Goal: Task Accomplishment & Management: Manage account settings

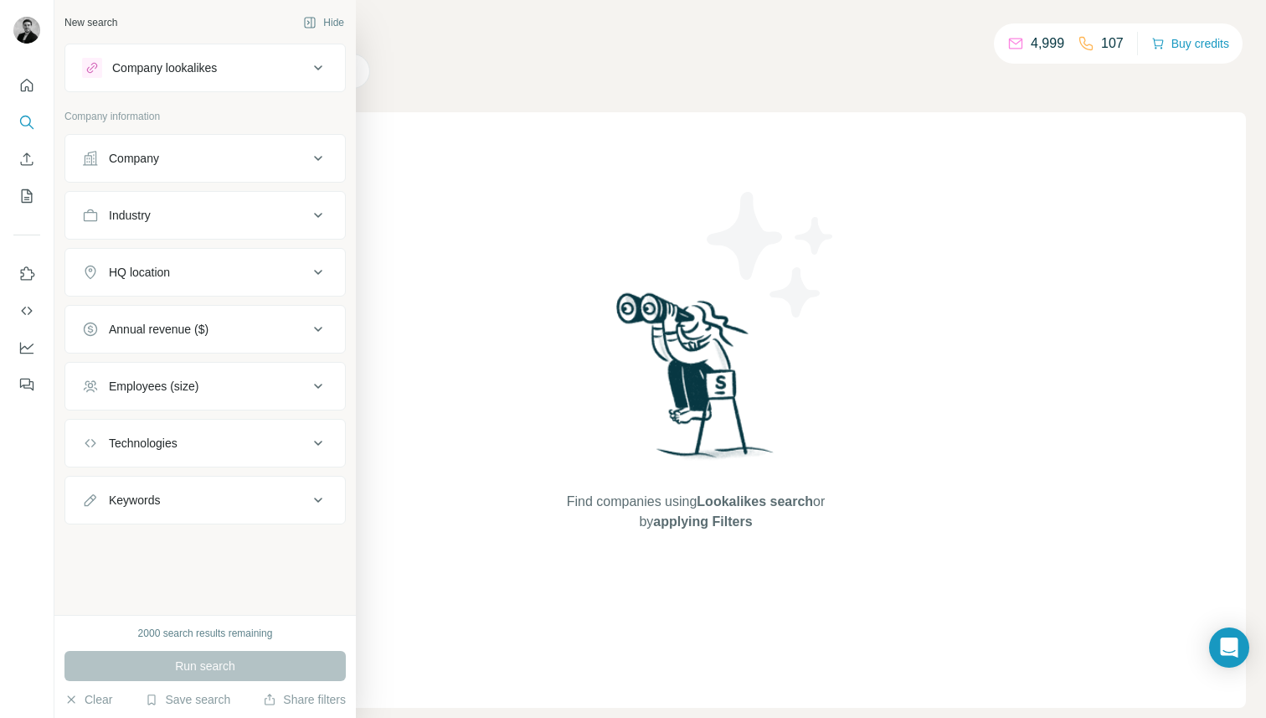
click at [260, 161] on div "Company" at bounding box center [195, 158] width 226 height 17
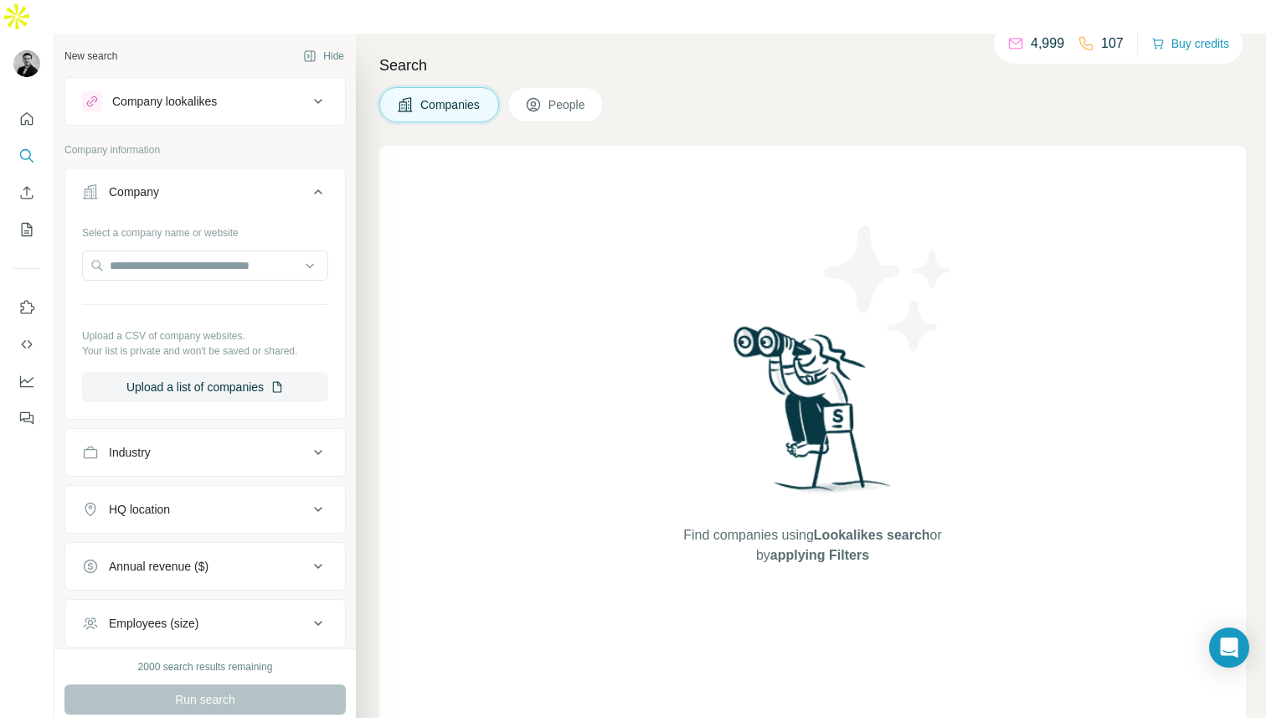
click at [234, 183] on div "Company" at bounding box center [195, 191] width 226 height 17
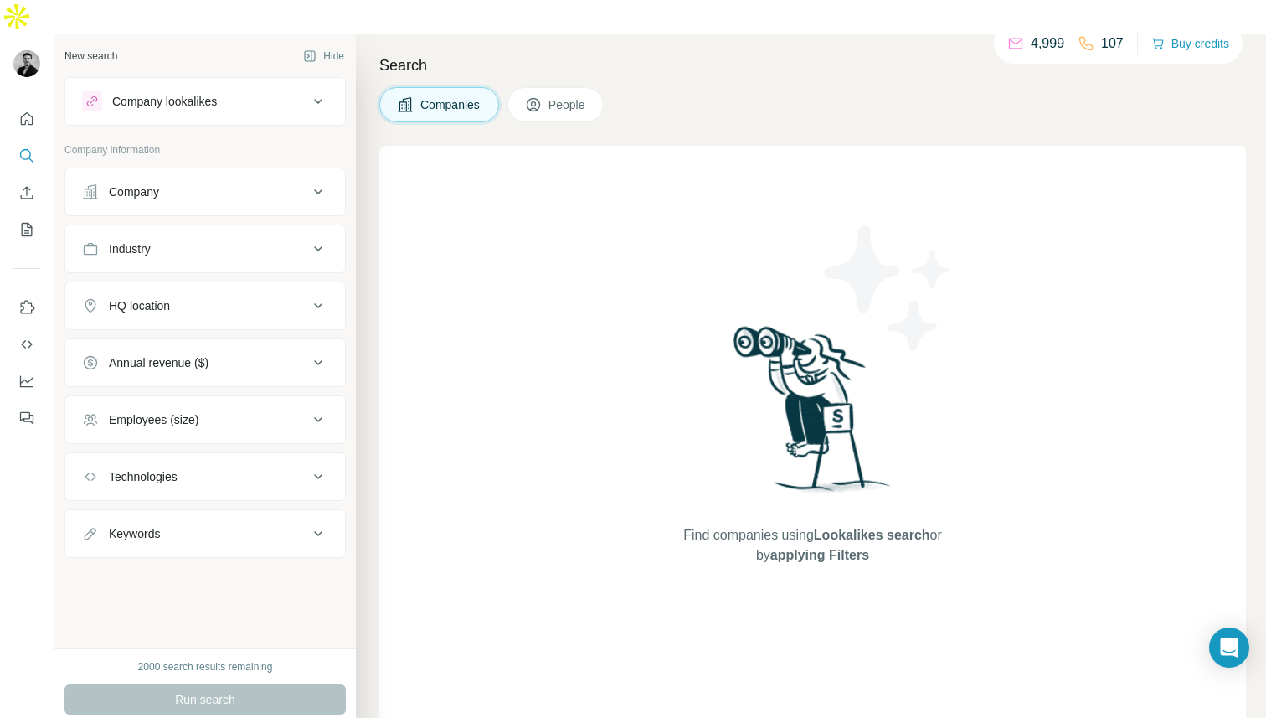
click at [549, 87] on button "People" at bounding box center [556, 104] width 97 height 35
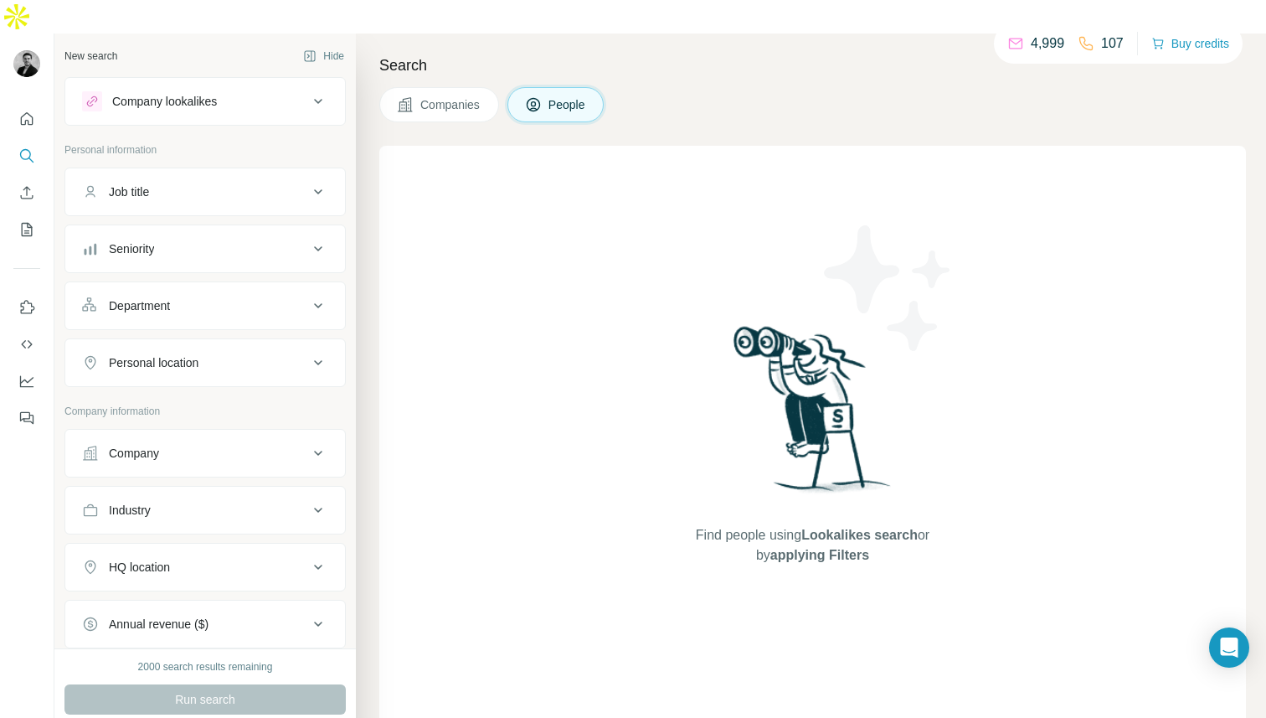
click at [169, 183] on div "Job title" at bounding box center [195, 191] width 226 height 17
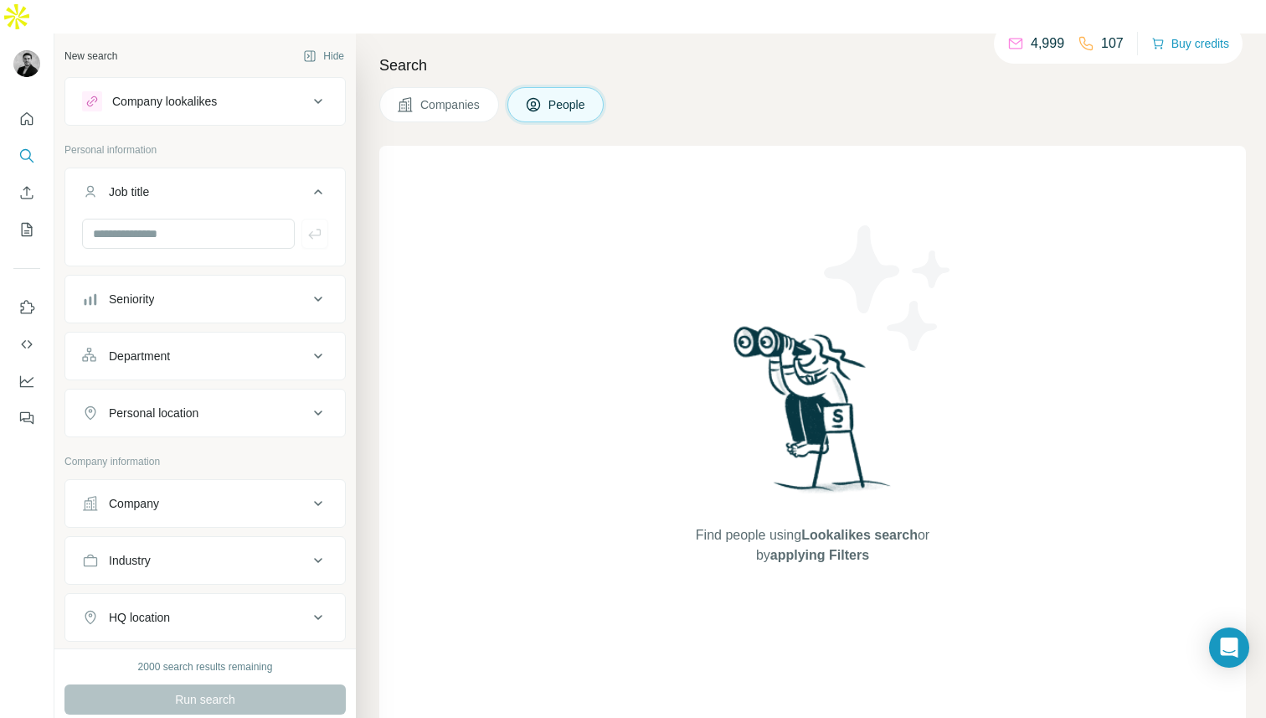
click at [169, 183] on div "Job title" at bounding box center [195, 191] width 226 height 17
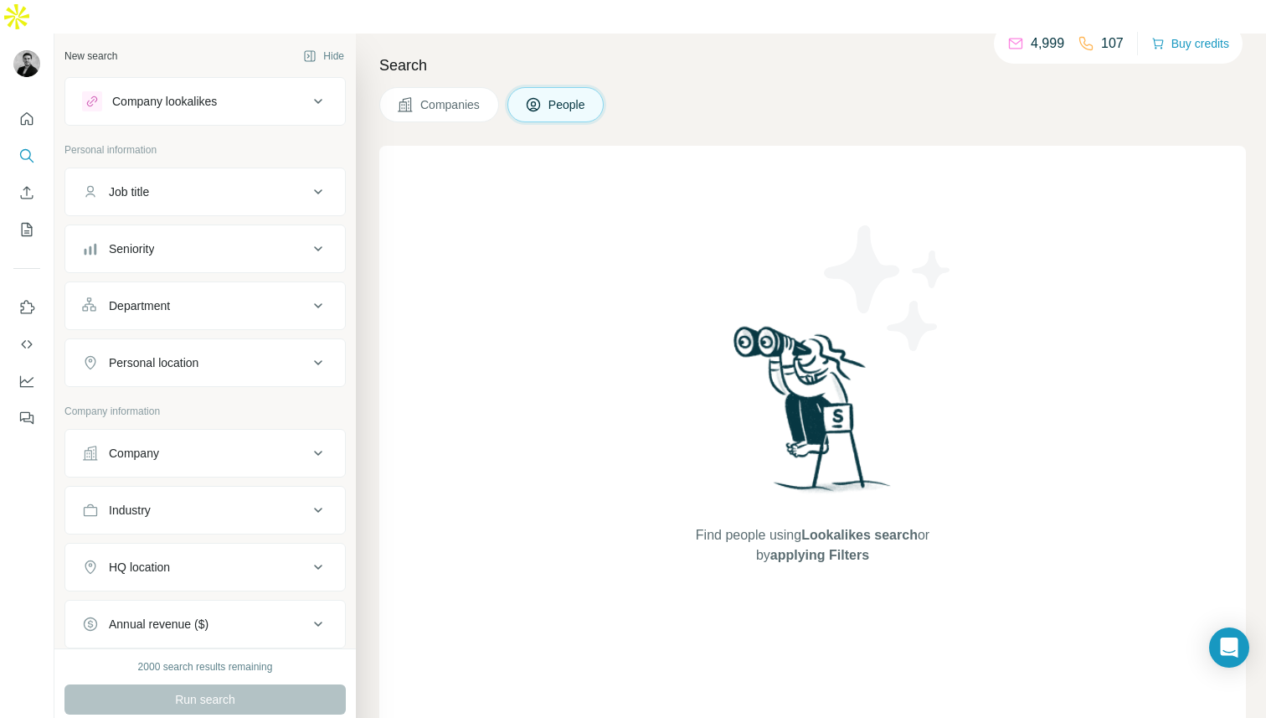
click at [162, 173] on button "Job title" at bounding box center [205, 192] width 280 height 40
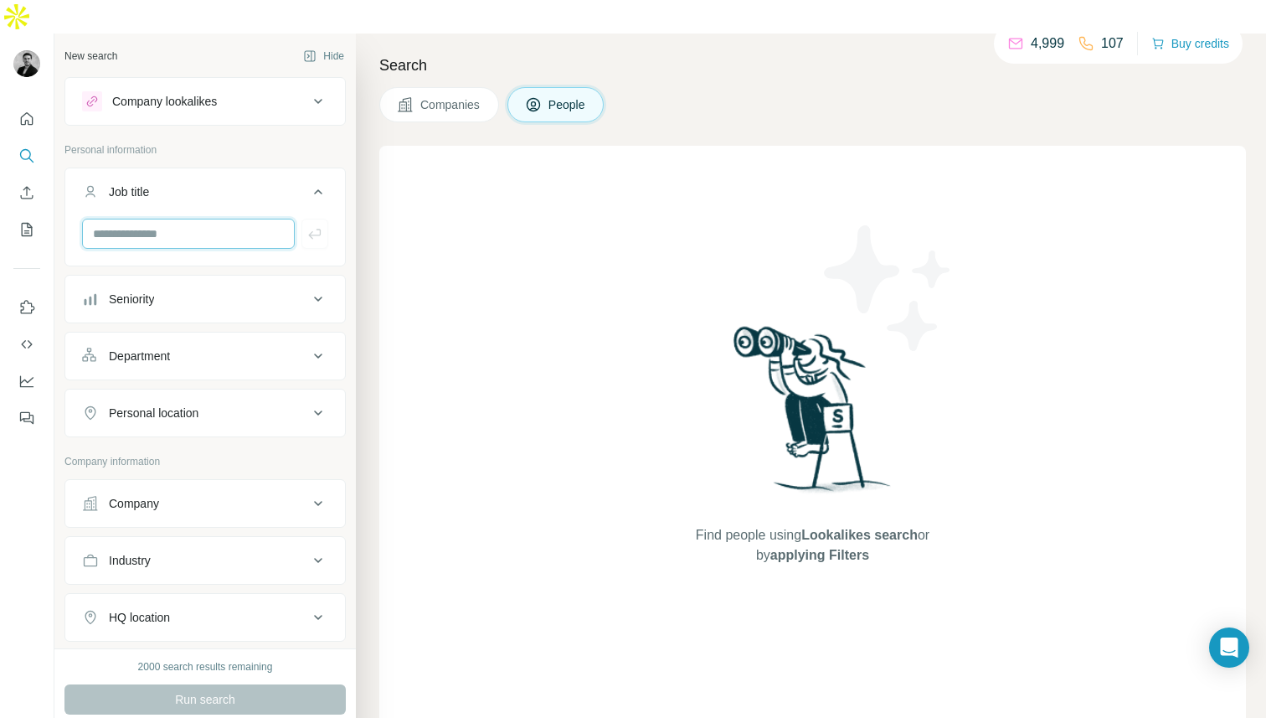
click at [155, 219] on input "text" at bounding box center [188, 234] width 213 height 30
type input "**********"
drag, startPoint x: 198, startPoint y: 198, endPoint x: 44, endPoint y: 195, distance: 154.1
click at [44, 195] on div "**********" at bounding box center [633, 393] width 1266 height 718
type input "**********"
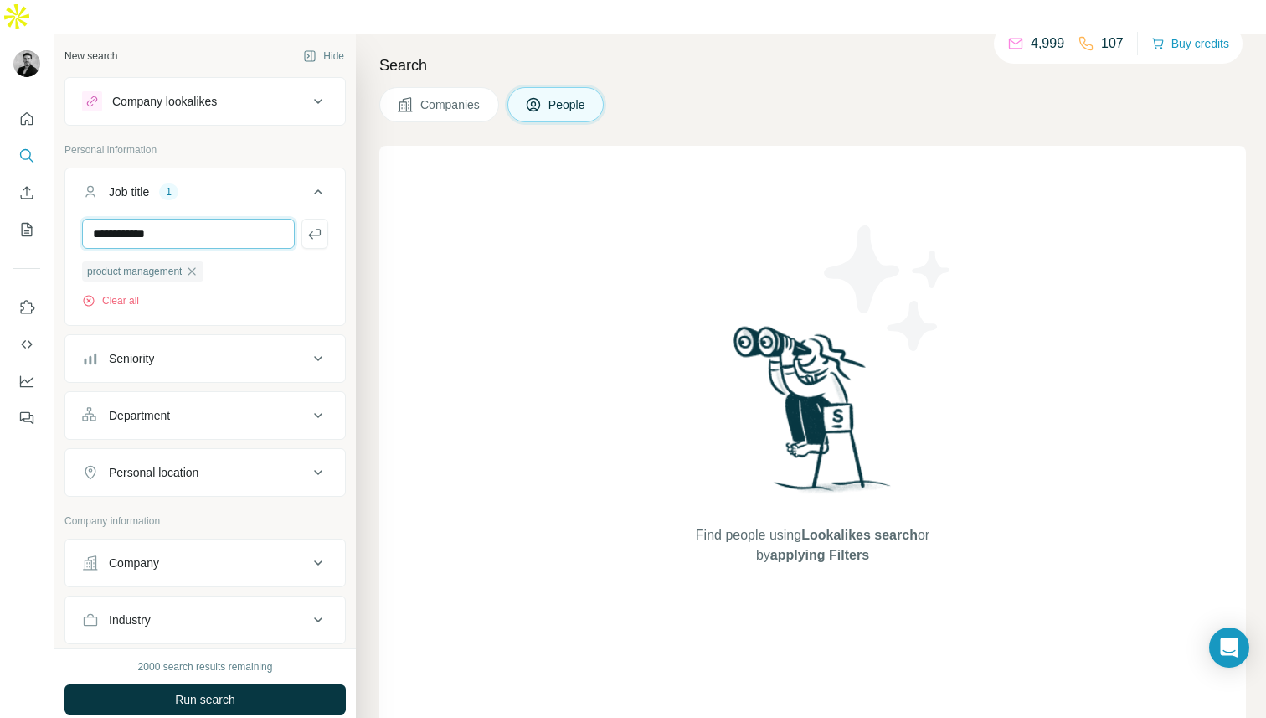
type input "**********"
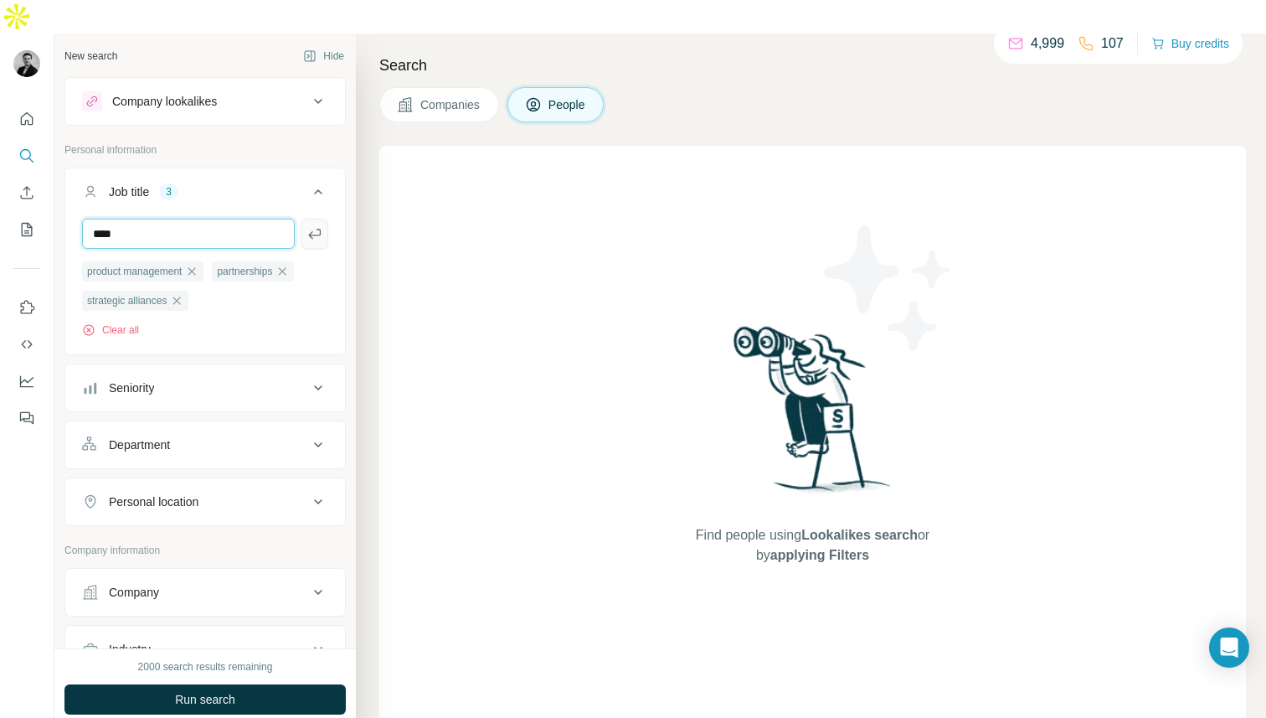
type input "****"
click at [308, 225] on icon "button" at bounding box center [315, 233] width 17 height 17
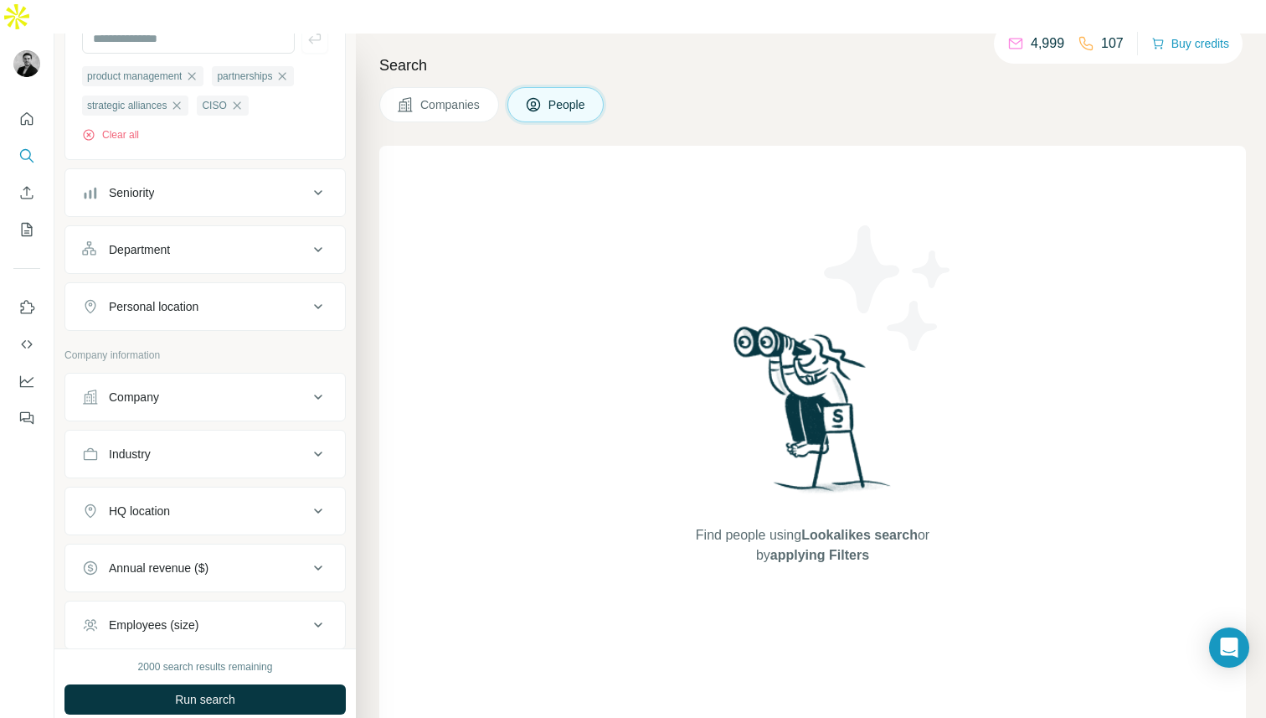
scroll to position [200, 0]
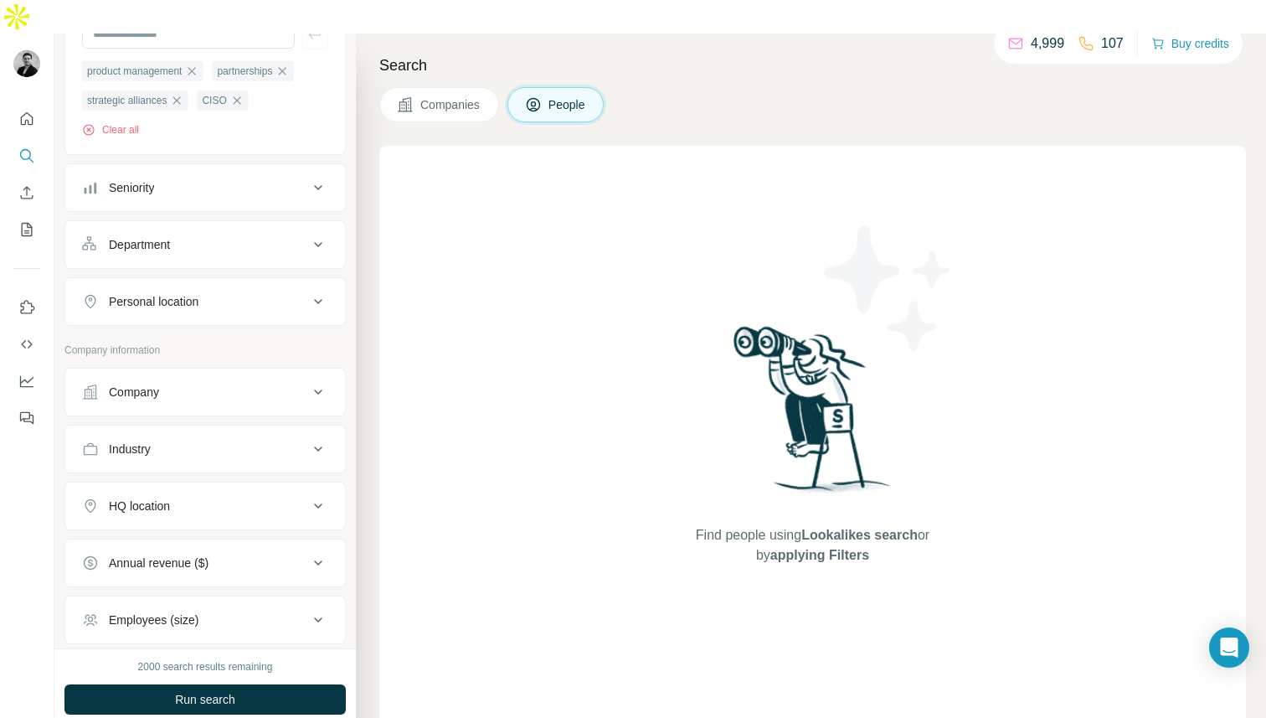
click at [210, 384] on div "Company" at bounding box center [195, 392] width 226 height 17
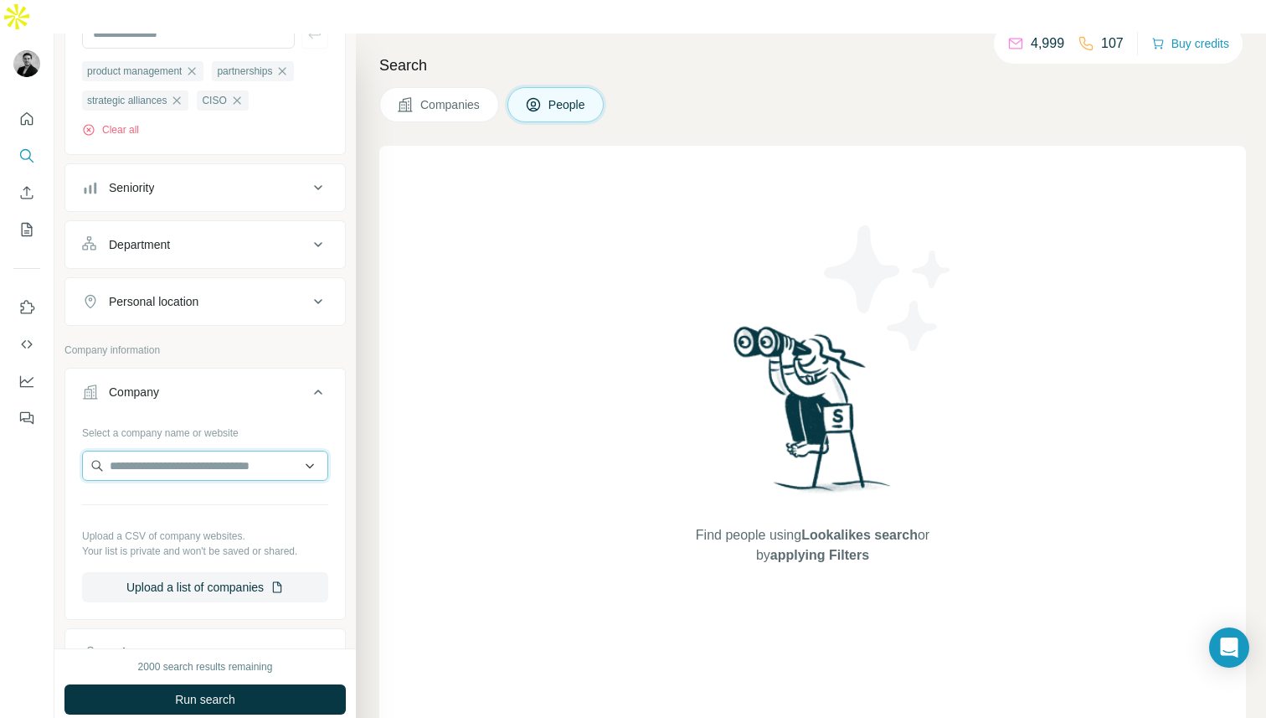
click at [187, 451] on input "text" at bounding box center [205, 466] width 246 height 30
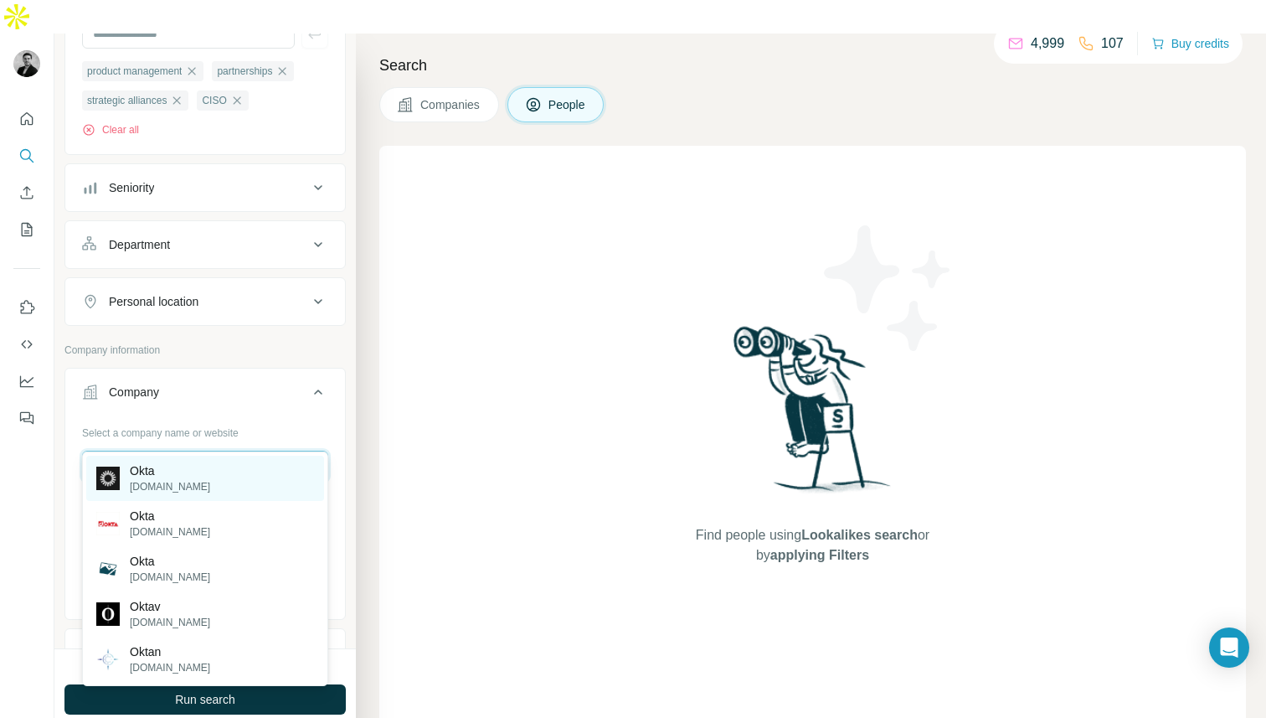
type input "****"
click at [187, 472] on div "Okta okta.com" at bounding box center [205, 478] width 238 height 45
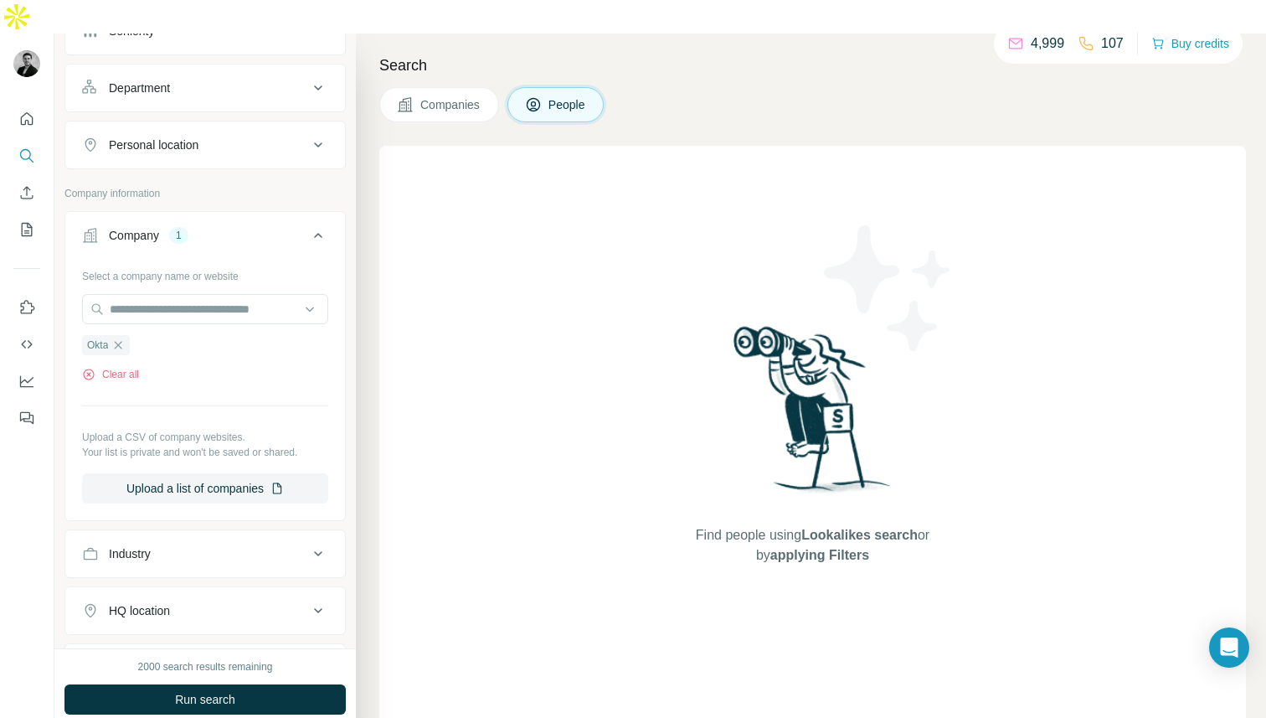
scroll to position [393, 0]
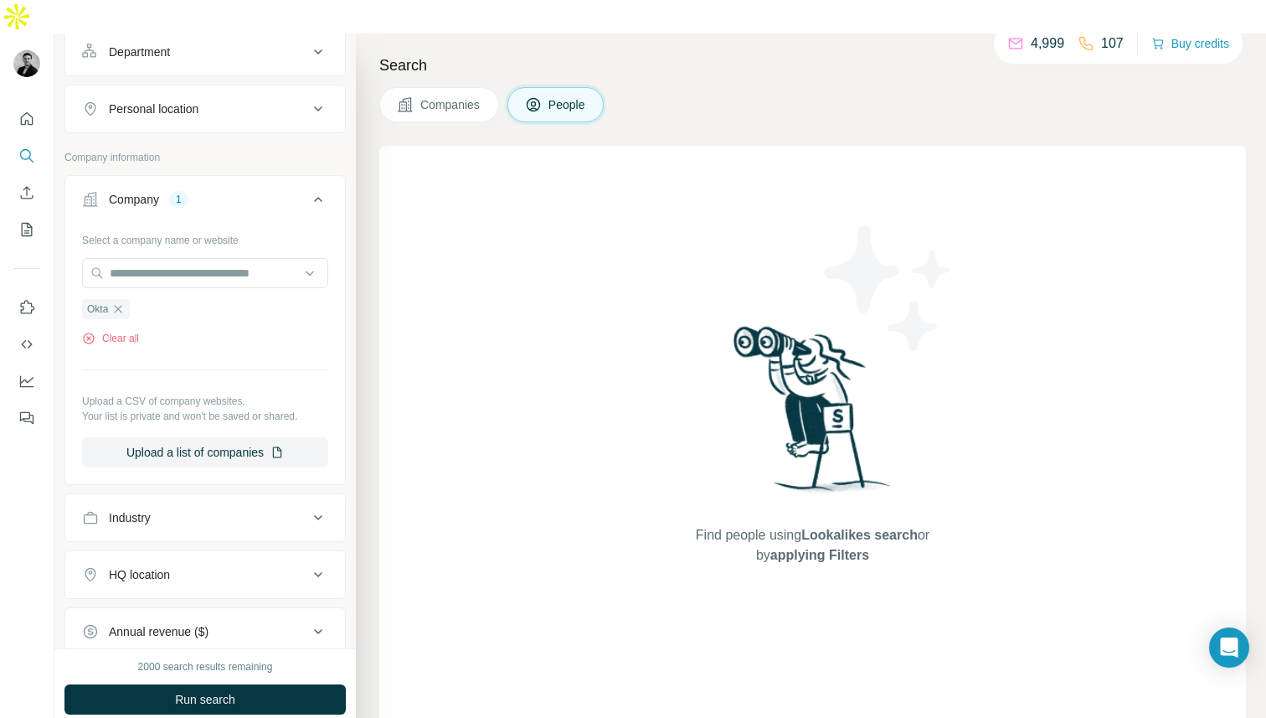
click at [188, 566] on div "HQ location" at bounding box center [195, 574] width 226 height 17
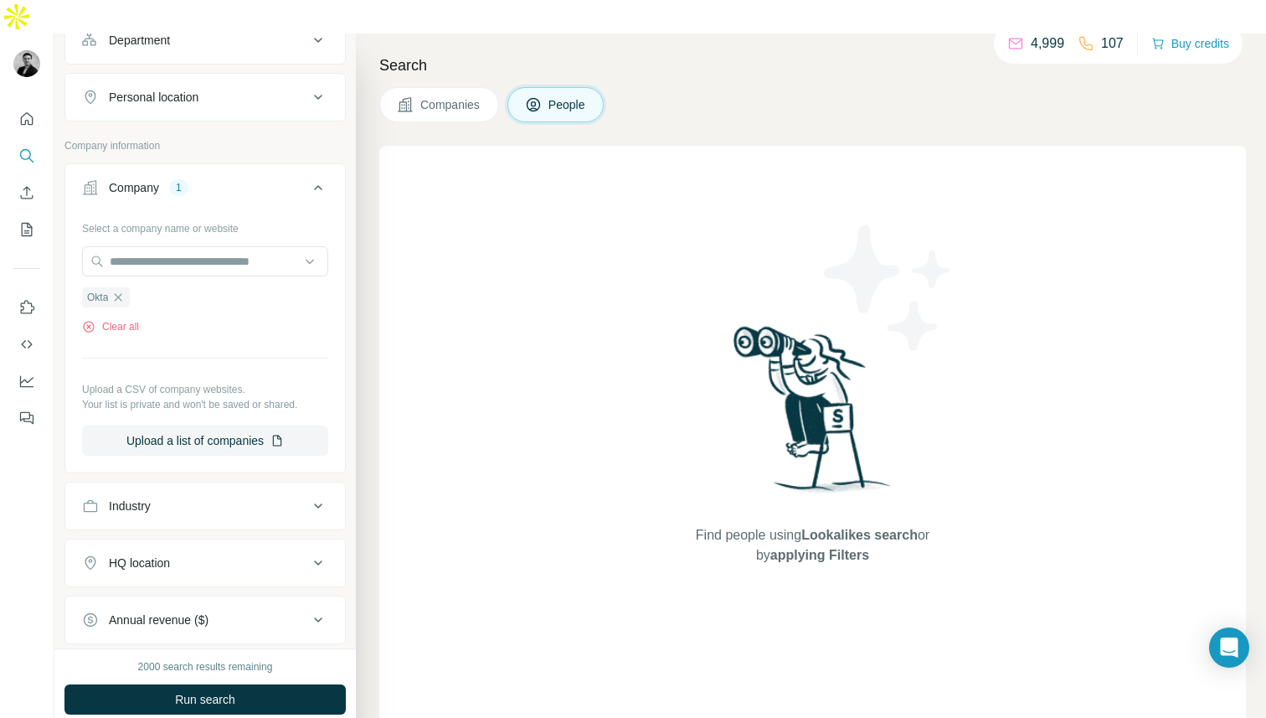
scroll to position [260, 0]
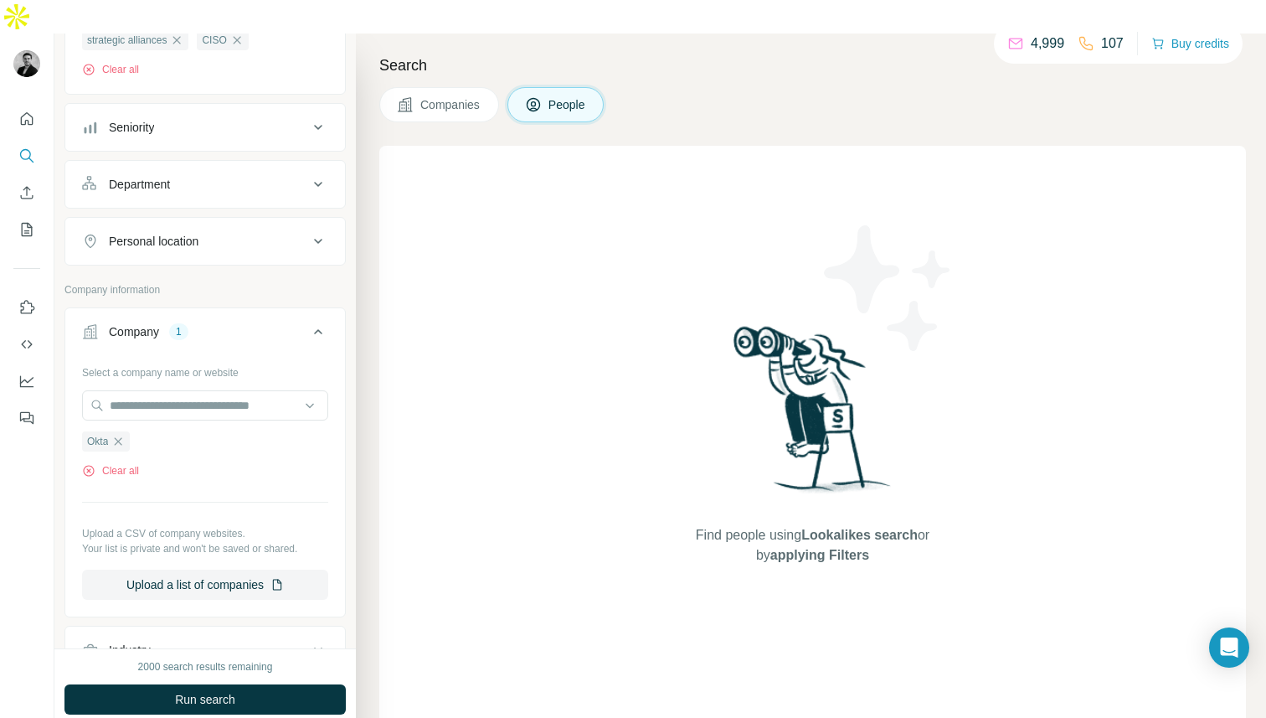
click at [209, 221] on button "Personal location" at bounding box center [205, 241] width 280 height 40
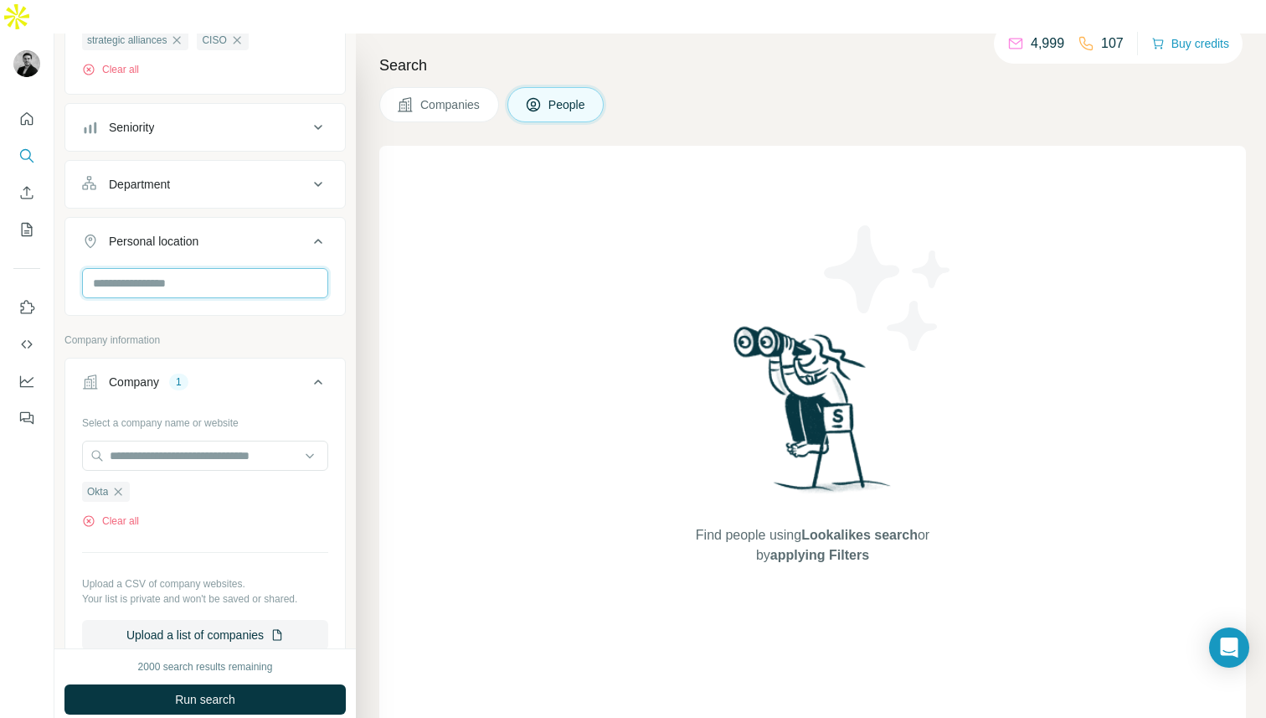
click at [203, 268] on input "text" at bounding box center [205, 283] width 246 height 30
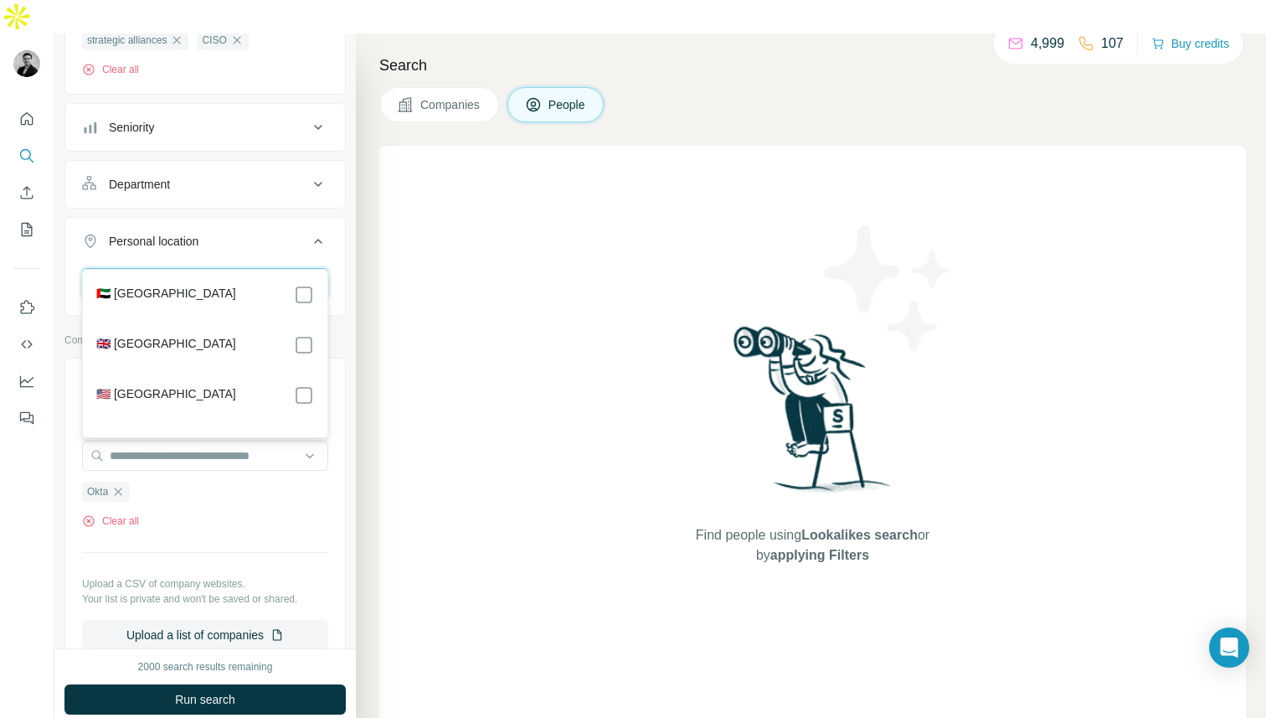
type input "****"
click at [196, 401] on div "🇺🇸 United States" at bounding box center [205, 395] width 218 height 20
click at [176, 388] on label "🇺🇸 United States" at bounding box center [166, 395] width 140 height 20
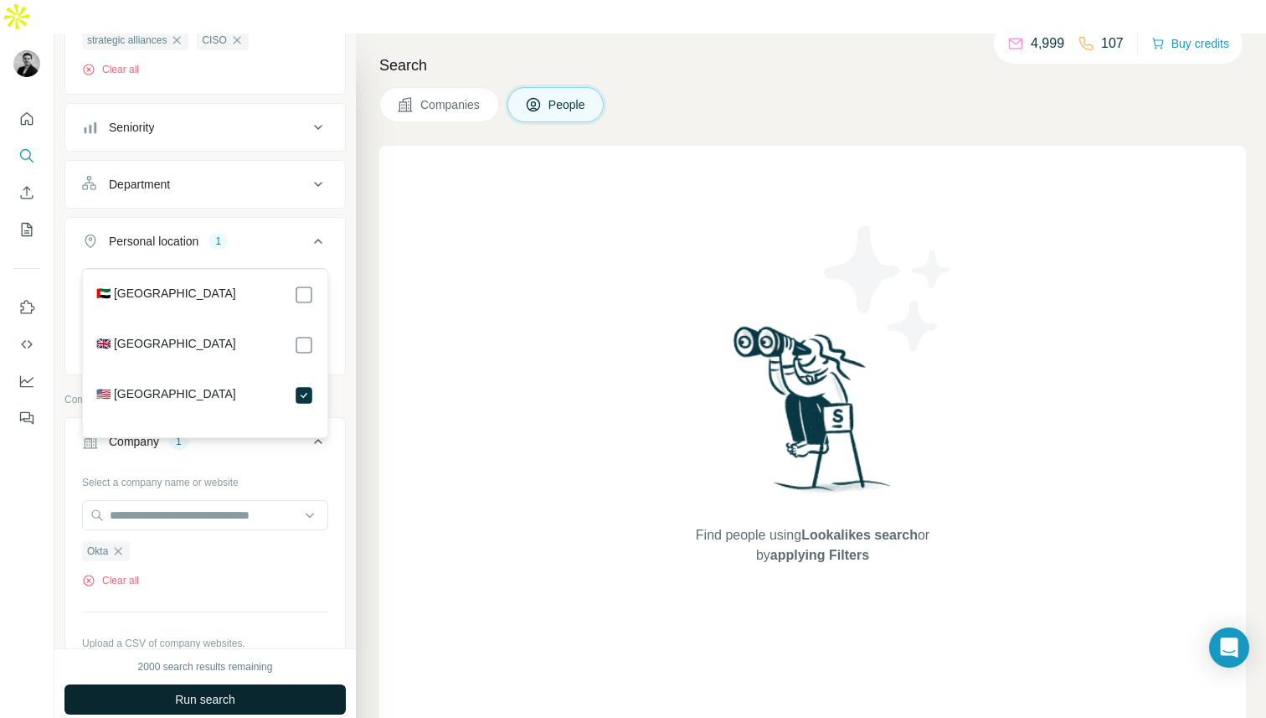
click at [204, 691] on span "Run search" at bounding box center [205, 699] width 60 height 17
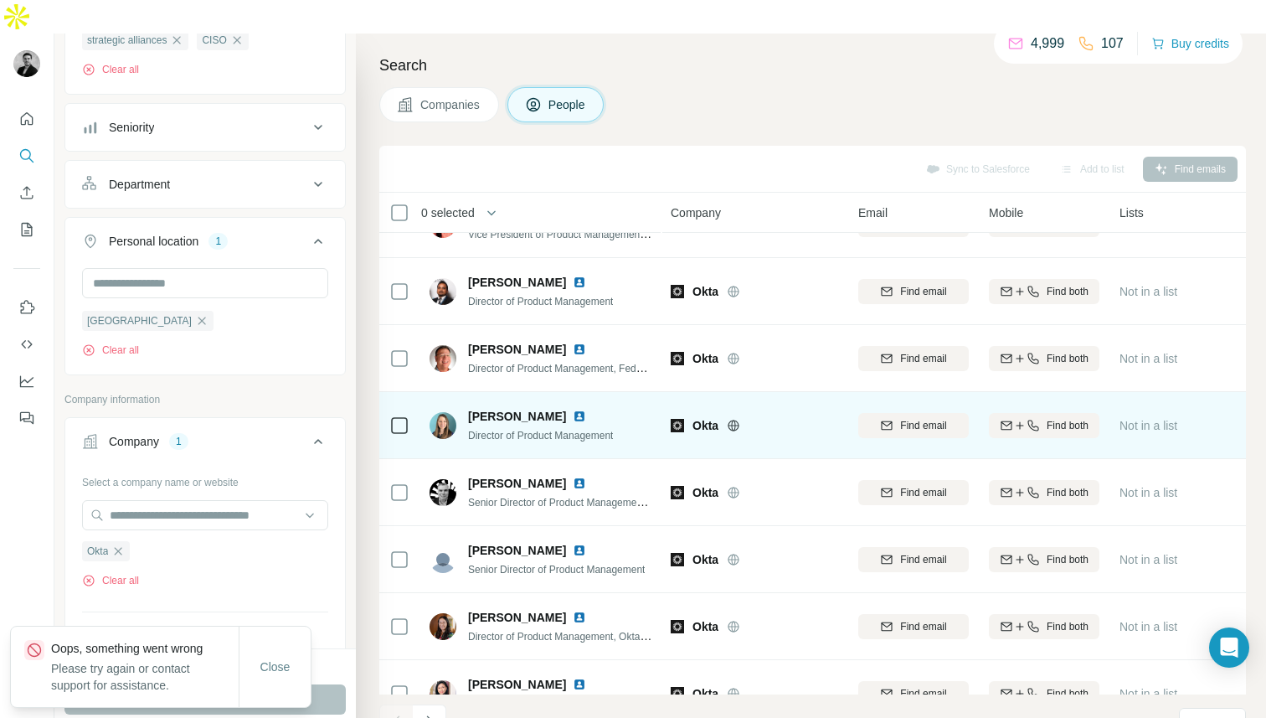
scroll to position [209, 0]
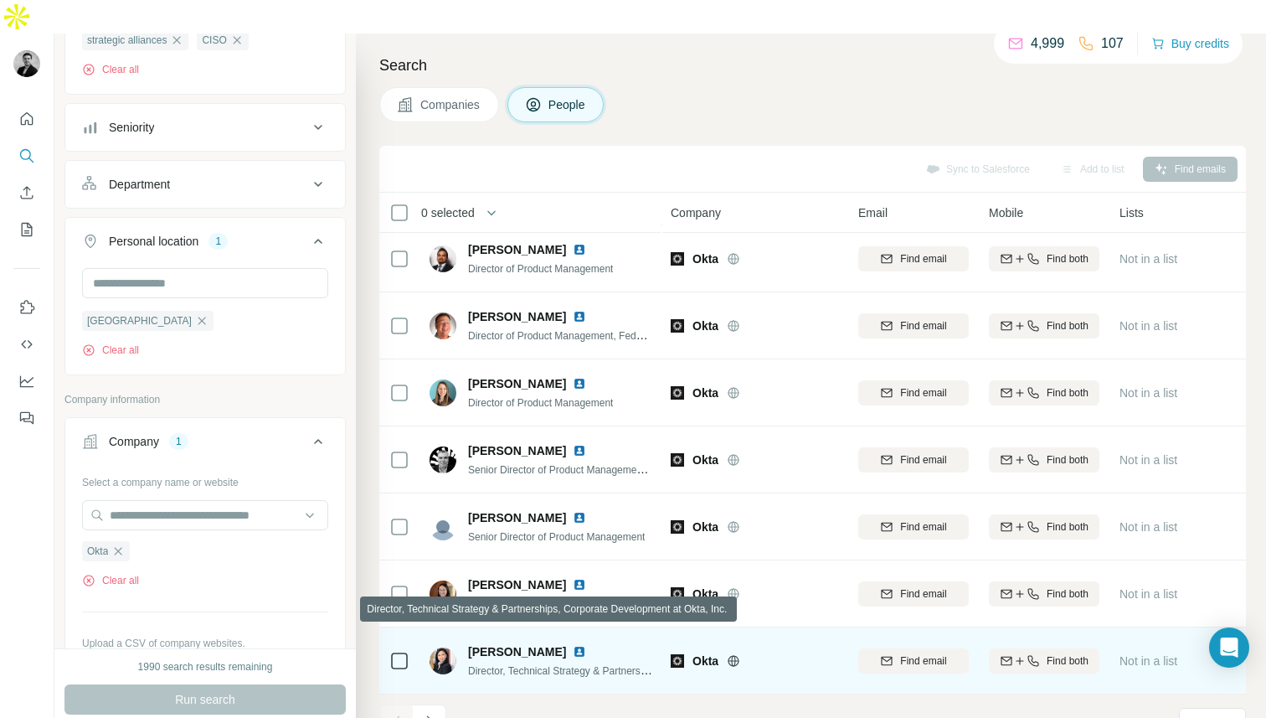
click at [538, 663] on span "Director, Technical Strategy & Partnerships, Corporate Development at Okta, Inc." at bounding box center [648, 669] width 360 height 13
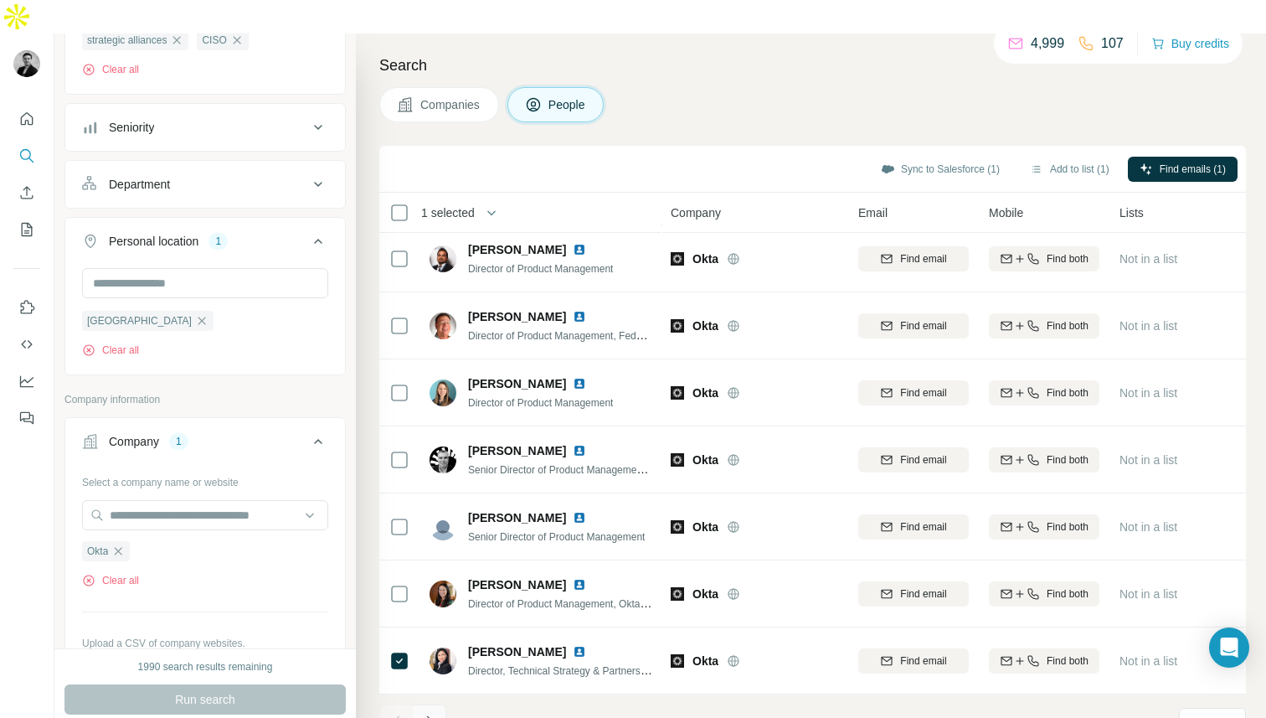
click at [435, 713] on icon "Navigate to next page" at bounding box center [429, 721] width 17 height 17
click at [439, 704] on button "Navigate to next page" at bounding box center [430, 721] width 34 height 34
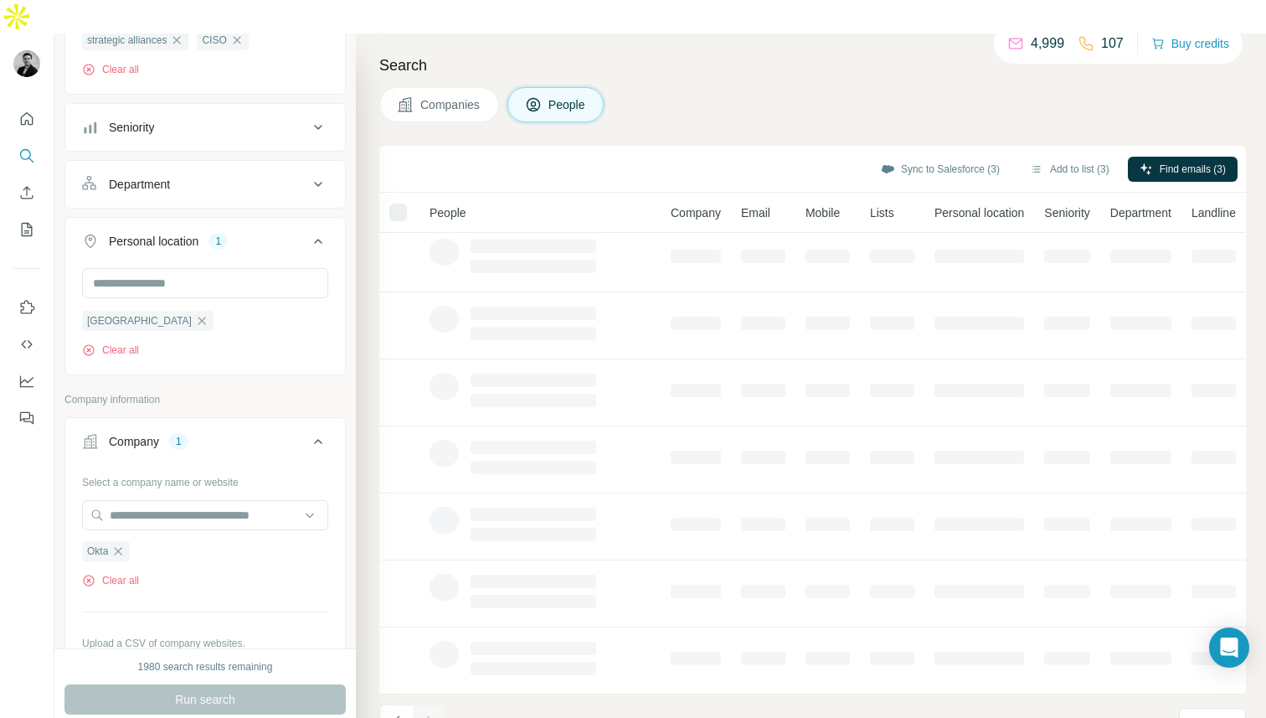
scroll to position [75, 0]
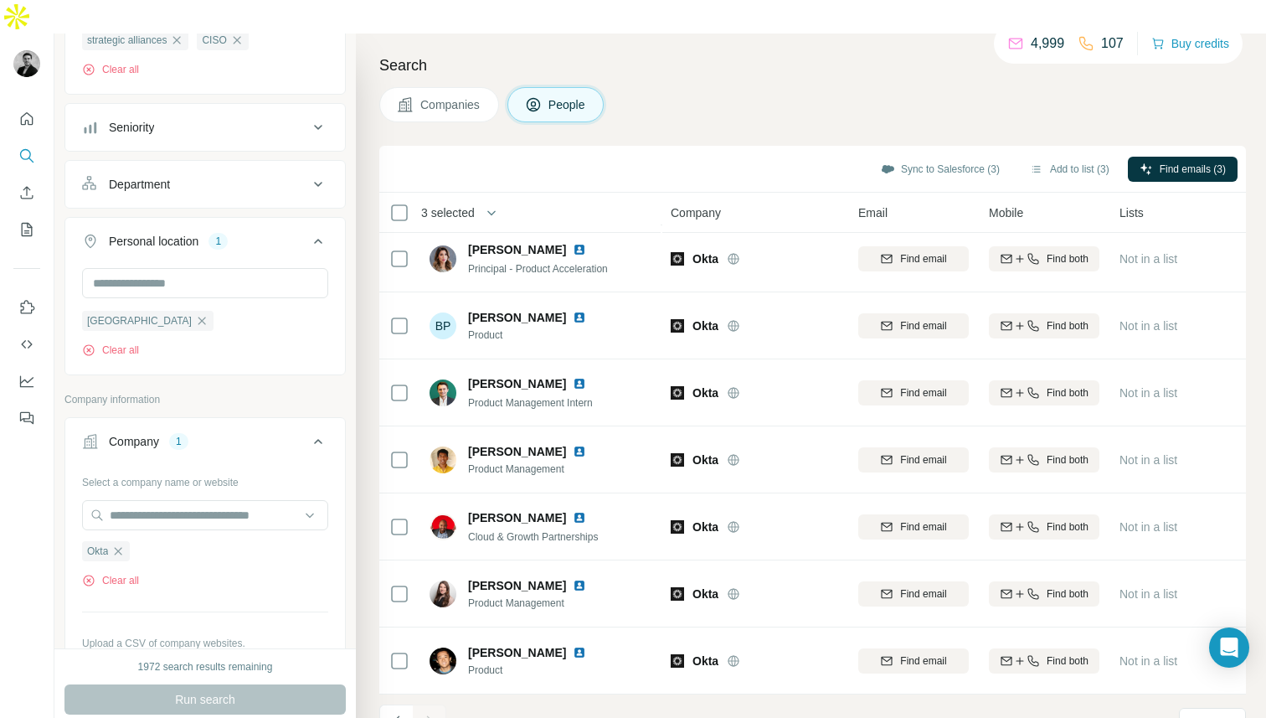
click at [439, 704] on div at bounding box center [430, 721] width 34 height 34
click at [395, 715] on icon "Navigate to previous page" at bounding box center [396, 720] width 6 height 11
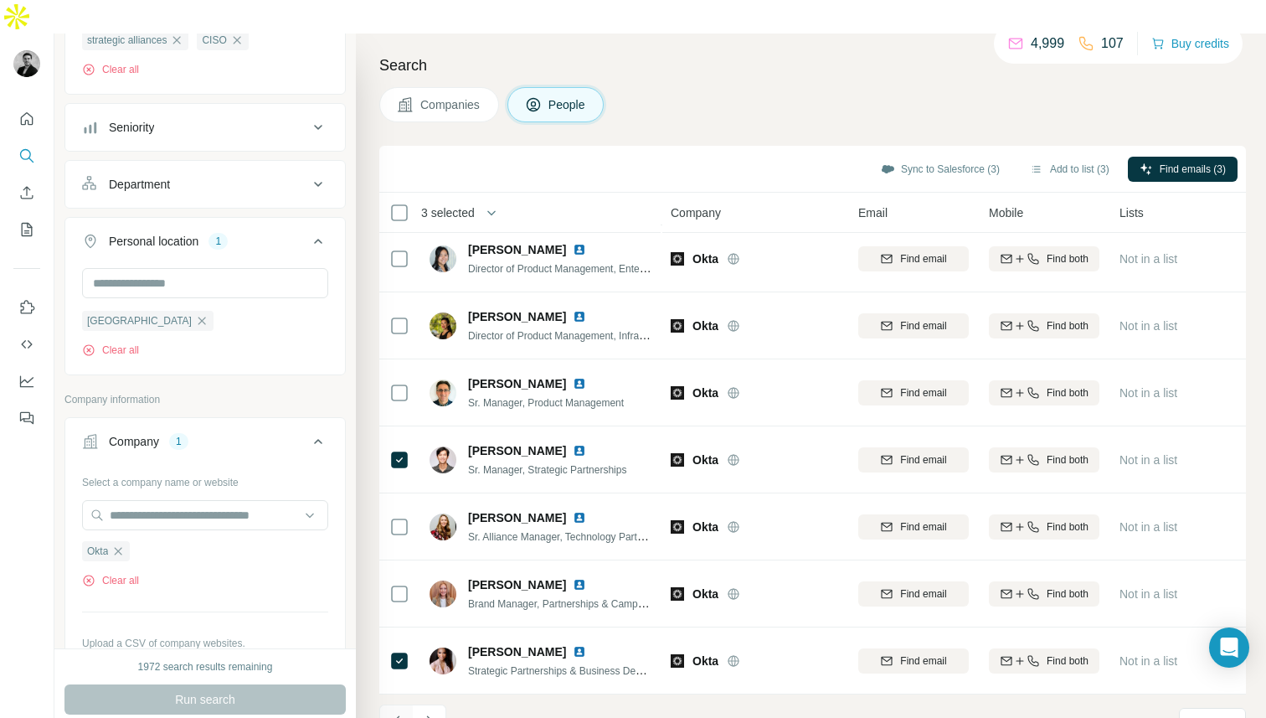
click at [395, 713] on icon "Navigate to previous page" at bounding box center [397, 721] width 17 height 17
click at [395, 704] on div at bounding box center [396, 721] width 34 height 34
click at [436, 713] on icon "Navigate to next page" at bounding box center [429, 721] width 17 height 17
click at [1055, 157] on button "Add to list (6)" at bounding box center [1069, 169] width 103 height 25
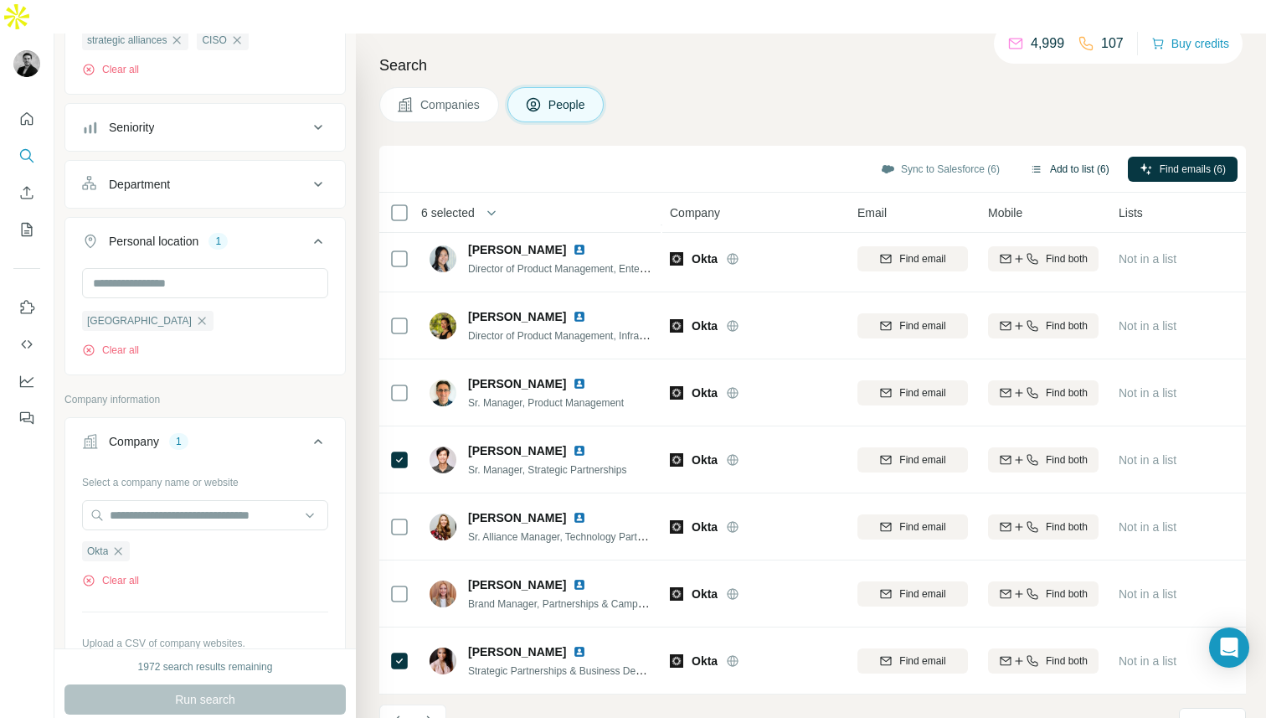
click at [1070, 157] on button "Add to list (6)" at bounding box center [1069, 169] width 103 height 25
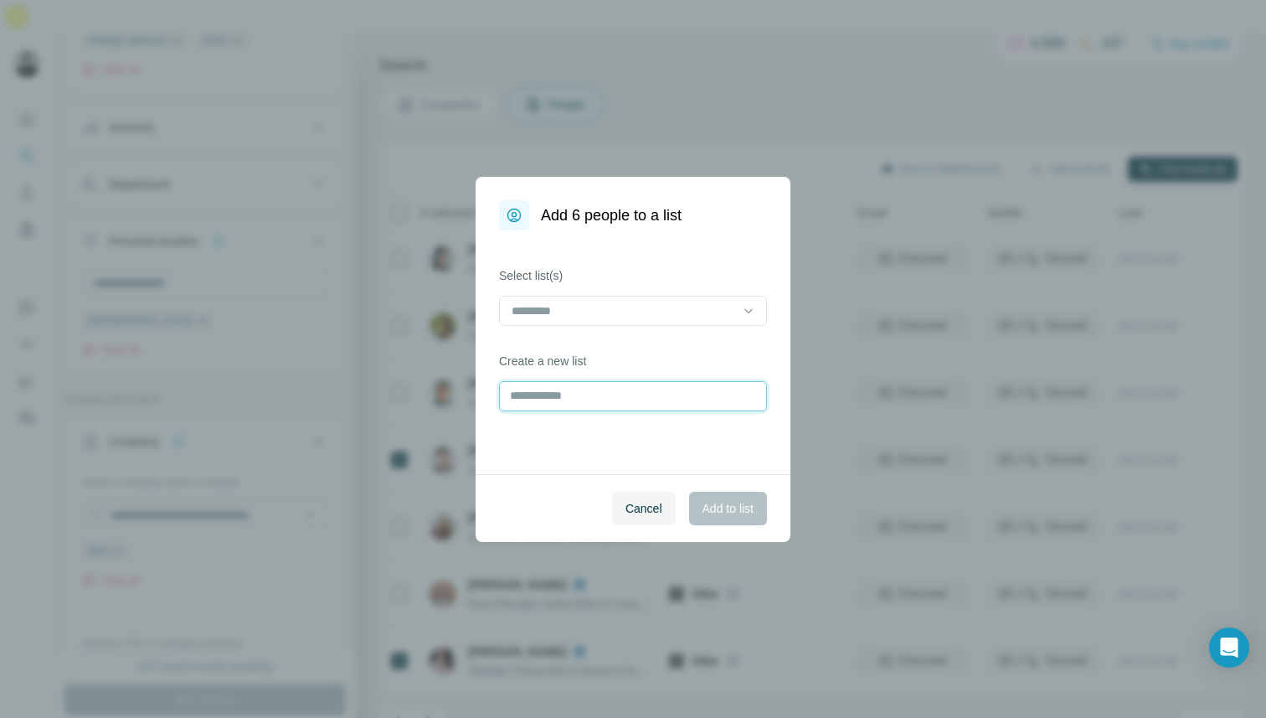
click at [629, 390] on input "text" at bounding box center [633, 396] width 268 height 30
type input "**********"
click at [728, 516] on button "Add to list" at bounding box center [728, 509] width 78 height 34
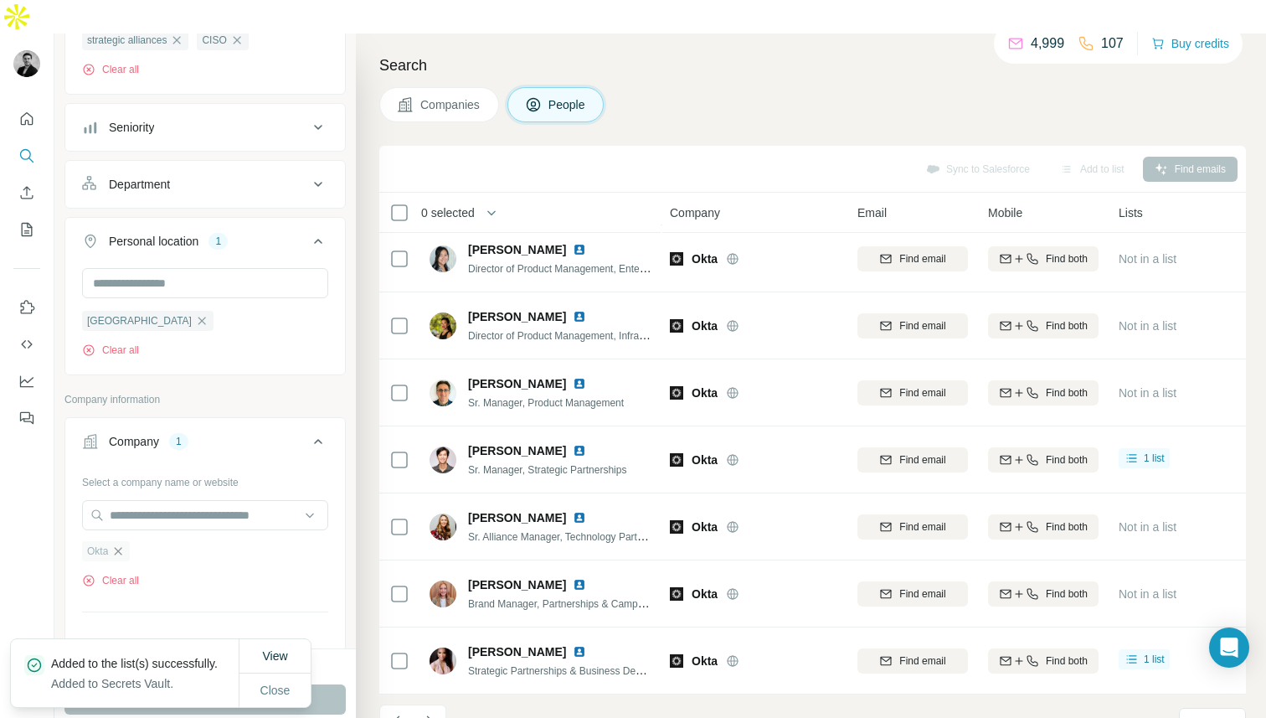
click at [118, 547] on icon "button" at bounding box center [119, 551] width 8 height 8
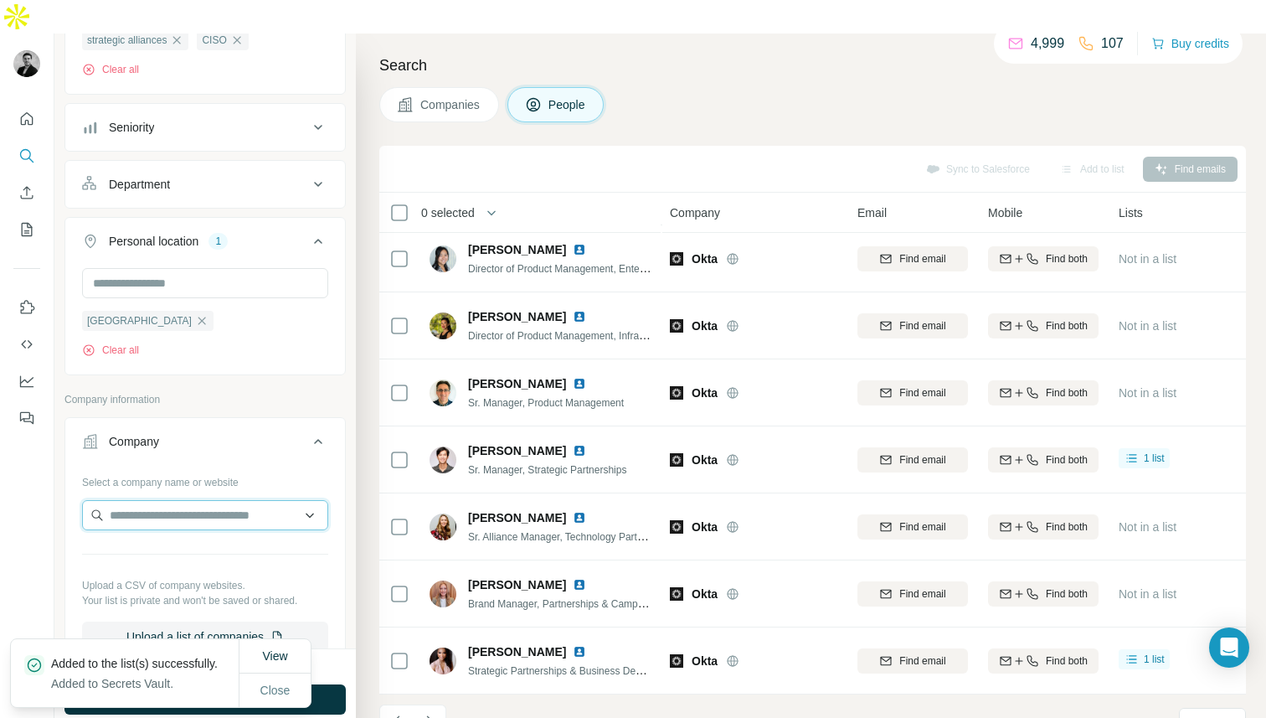
click at [155, 500] on input "text" at bounding box center [205, 515] width 246 height 30
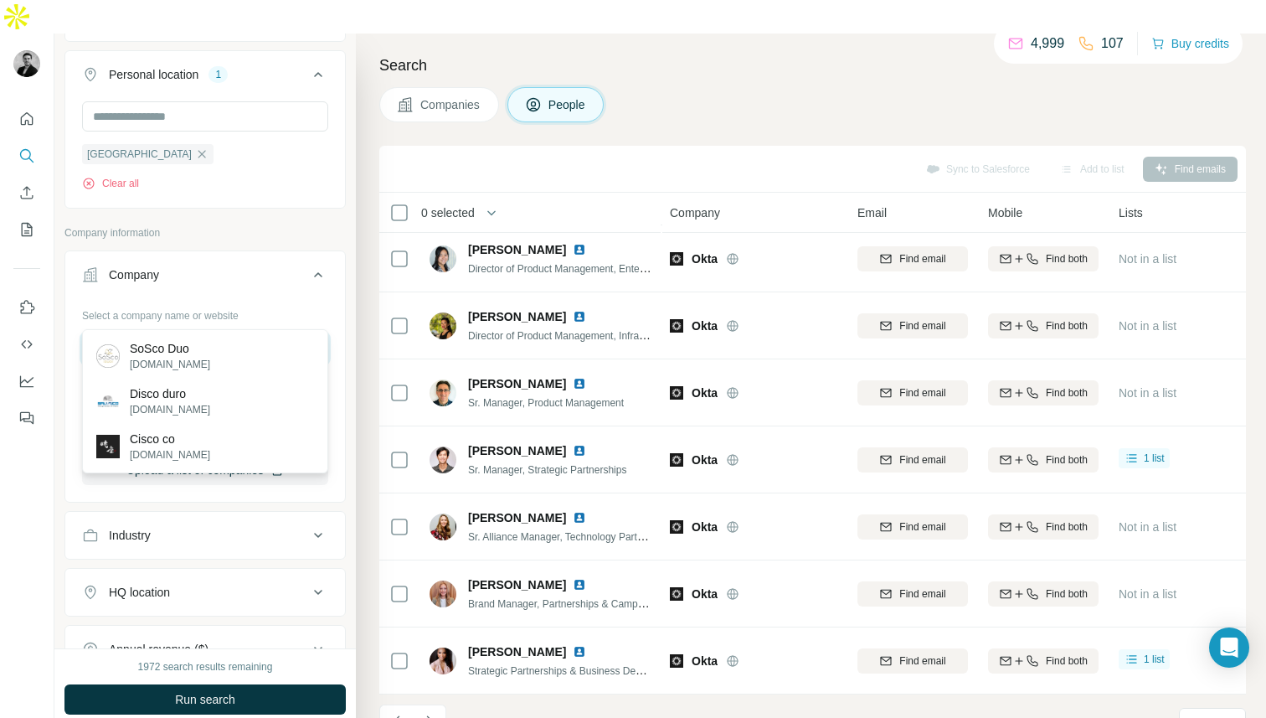
scroll to position [432, 0]
type input "*********"
drag, startPoint x: 183, startPoint y: 312, endPoint x: 106, endPoint y: 307, distance: 76.4
click at [106, 328] on input "*********" at bounding box center [205, 343] width 246 height 30
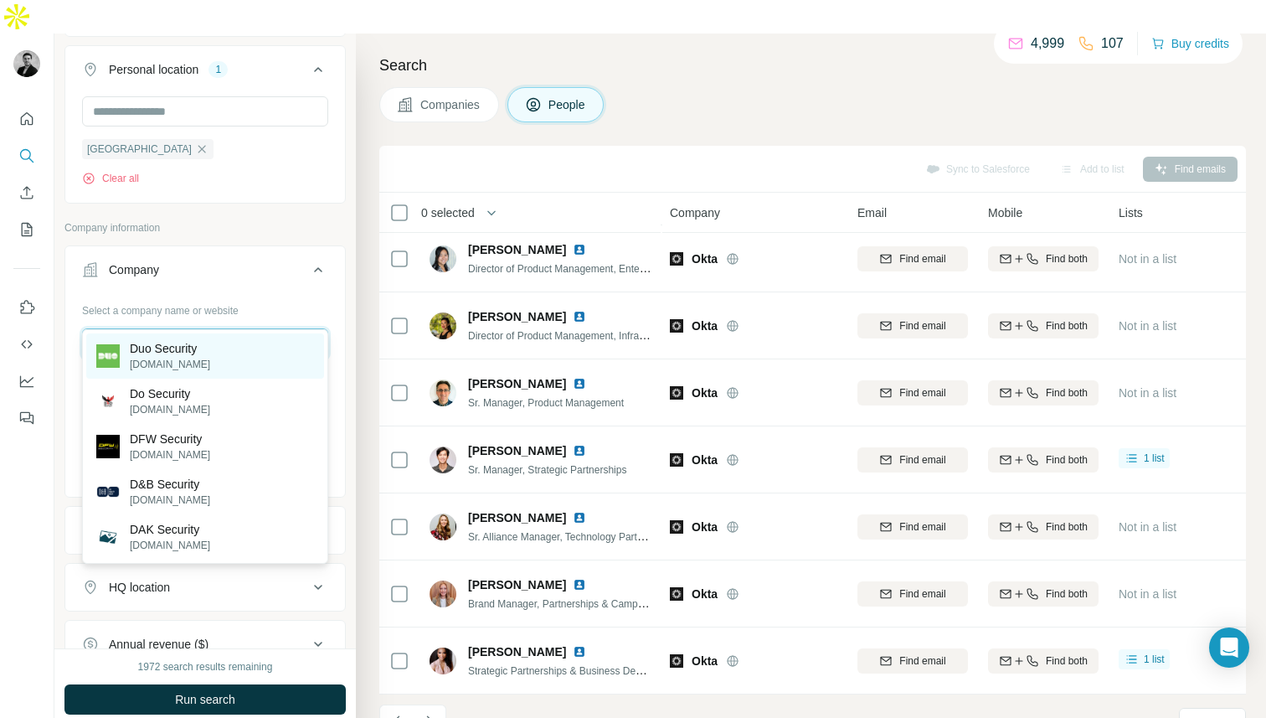
type input "**********"
click at [147, 363] on p "[DOMAIN_NAME]" at bounding box center [170, 364] width 80 height 15
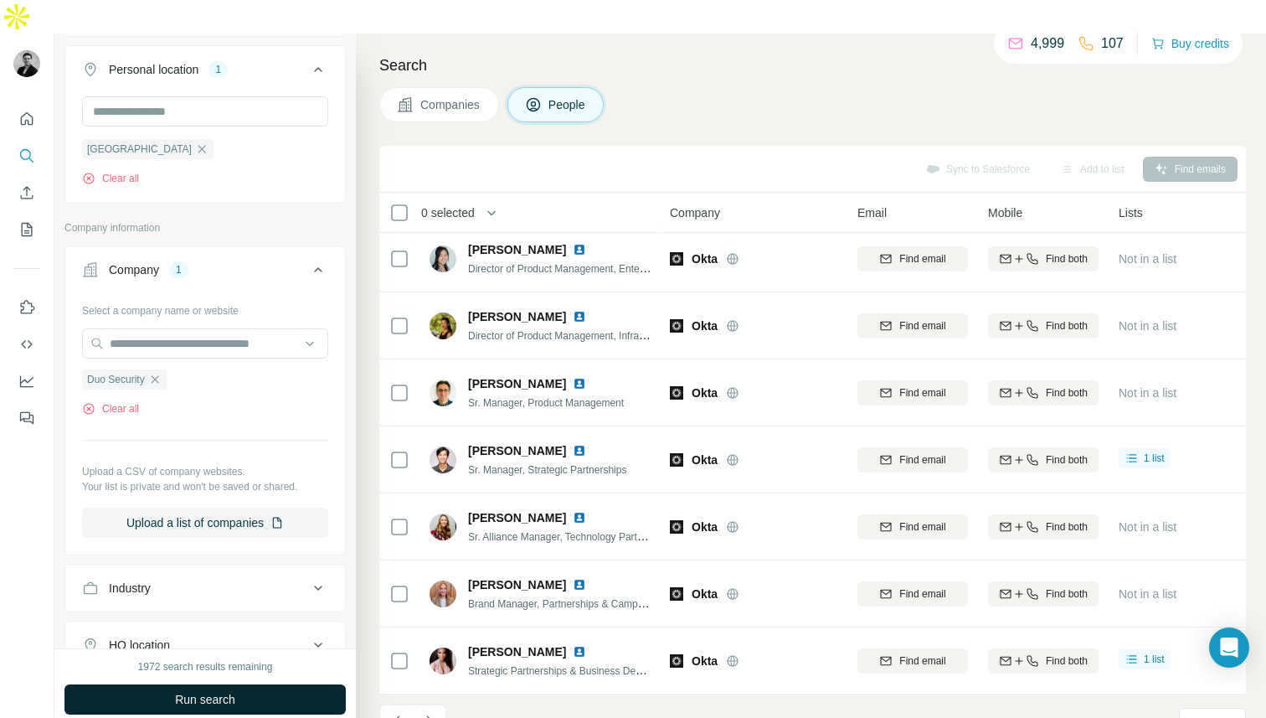
click at [171, 684] on button "Run search" at bounding box center [204, 699] width 281 height 30
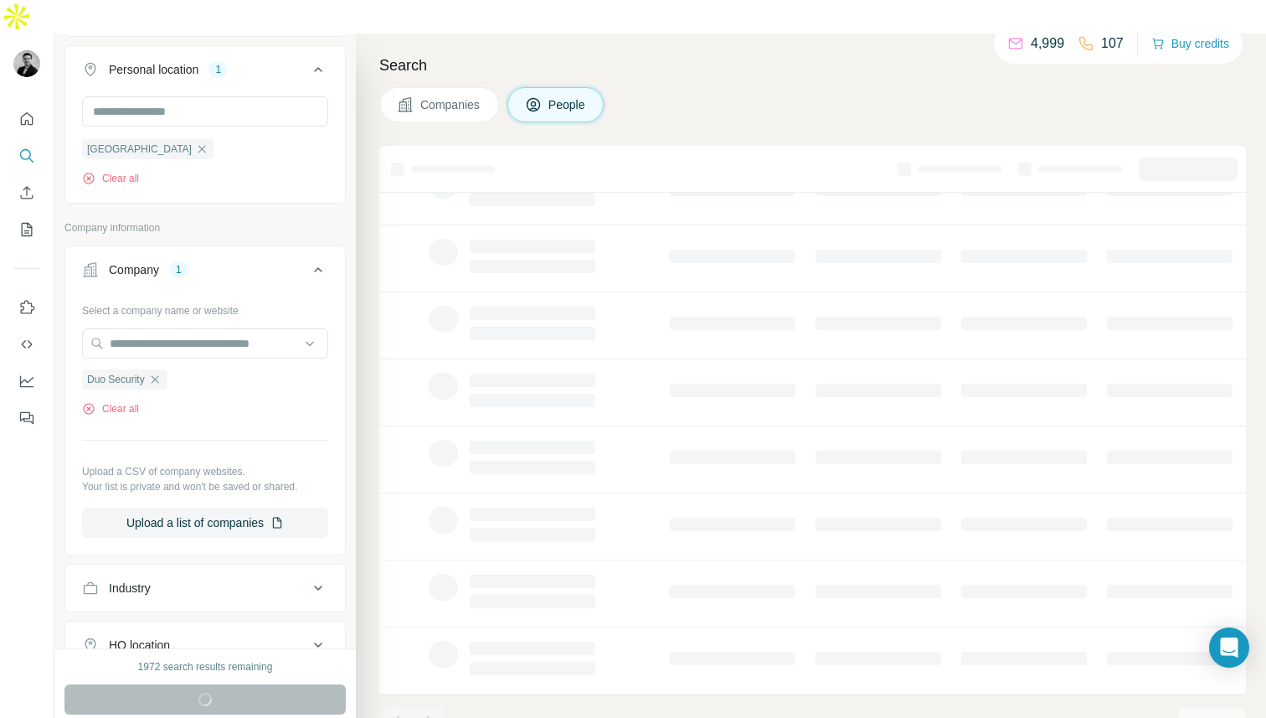
scroll to position [0, 1]
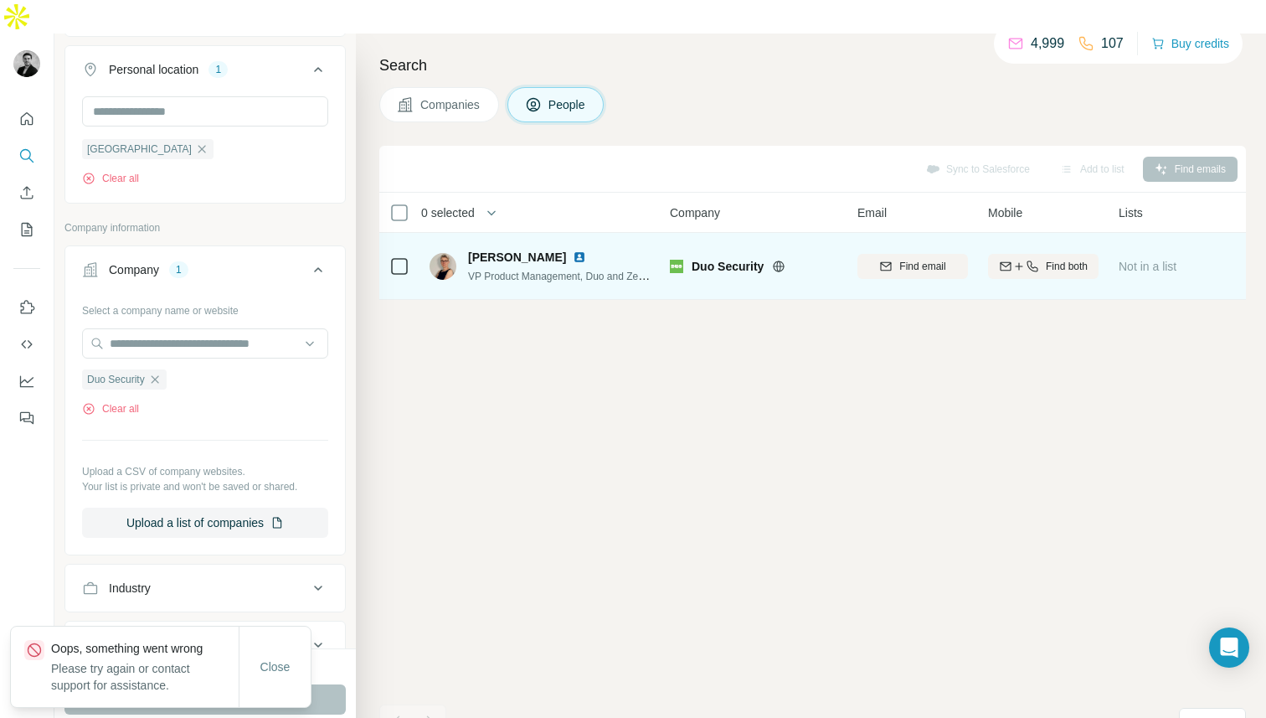
click at [530, 269] on span "VP Product Management, Duo and Zero Trust" at bounding box center [570, 275] width 204 height 13
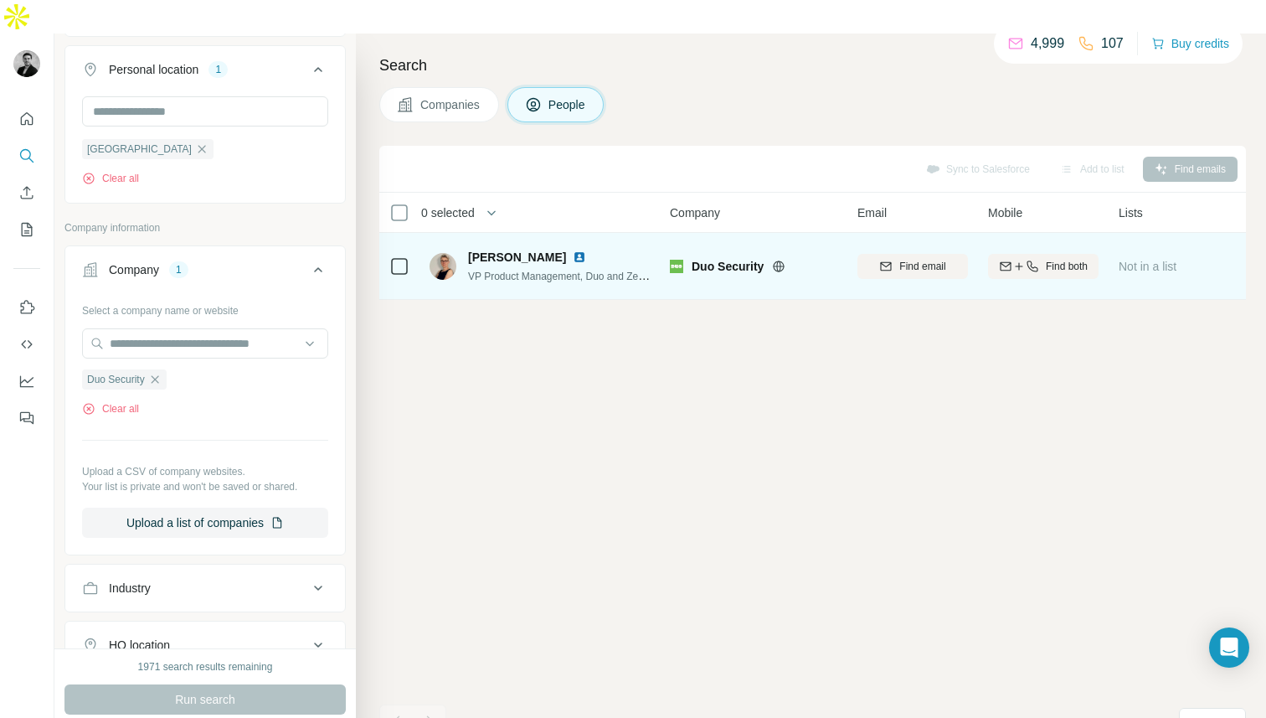
click at [389, 234] on td at bounding box center [399, 266] width 40 height 67
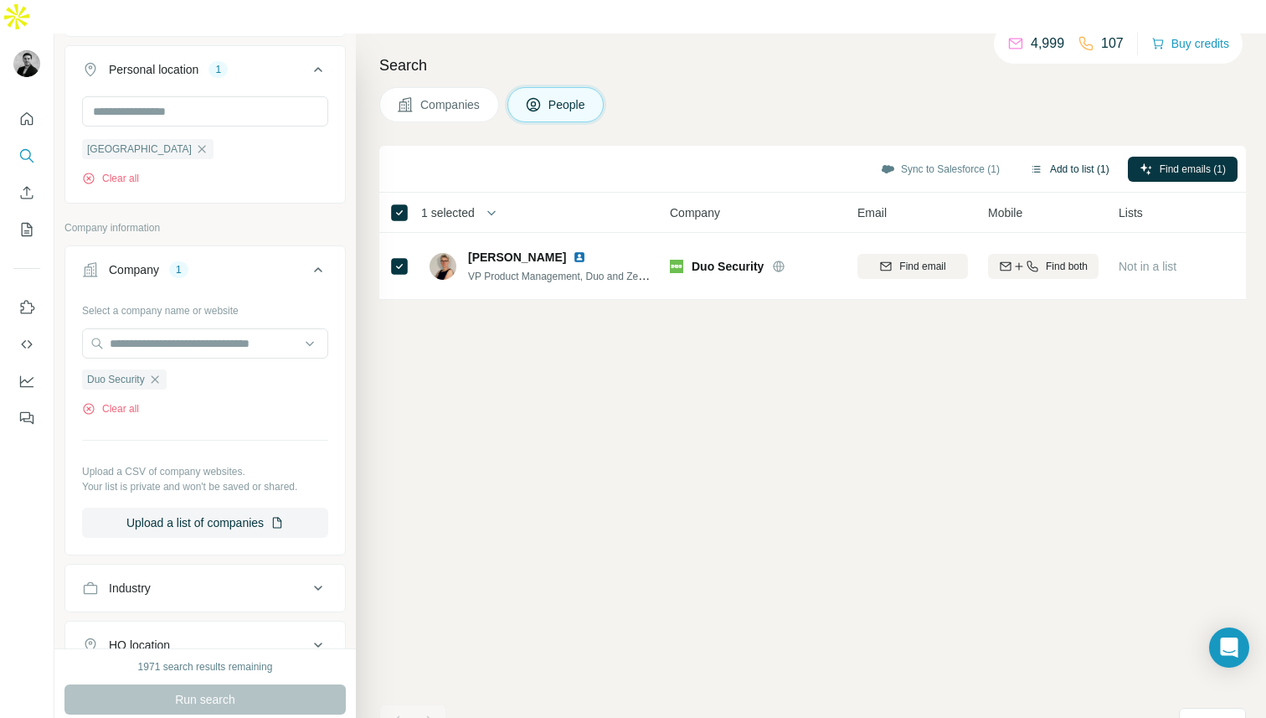
click at [1047, 157] on button "Add to list (1)" at bounding box center [1069, 169] width 103 height 25
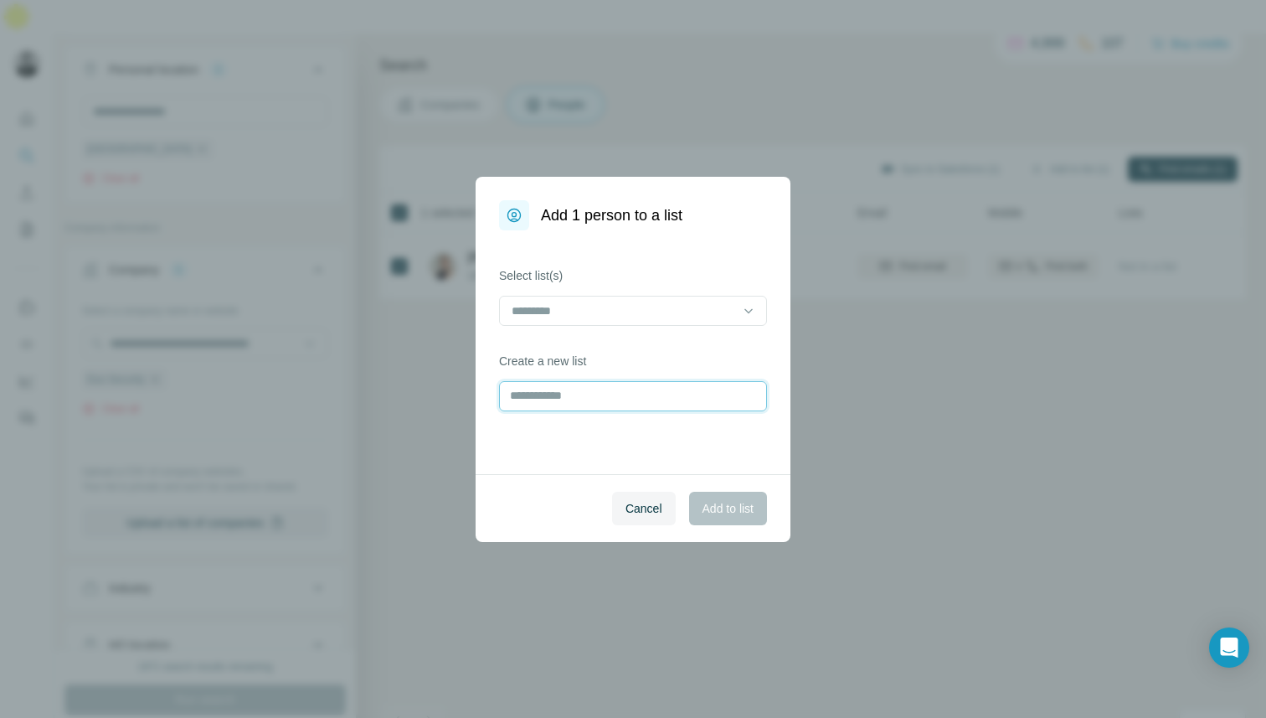
click at [620, 392] on input "text" at bounding box center [633, 396] width 268 height 30
click at [621, 307] on input at bounding box center [623, 311] width 226 height 18
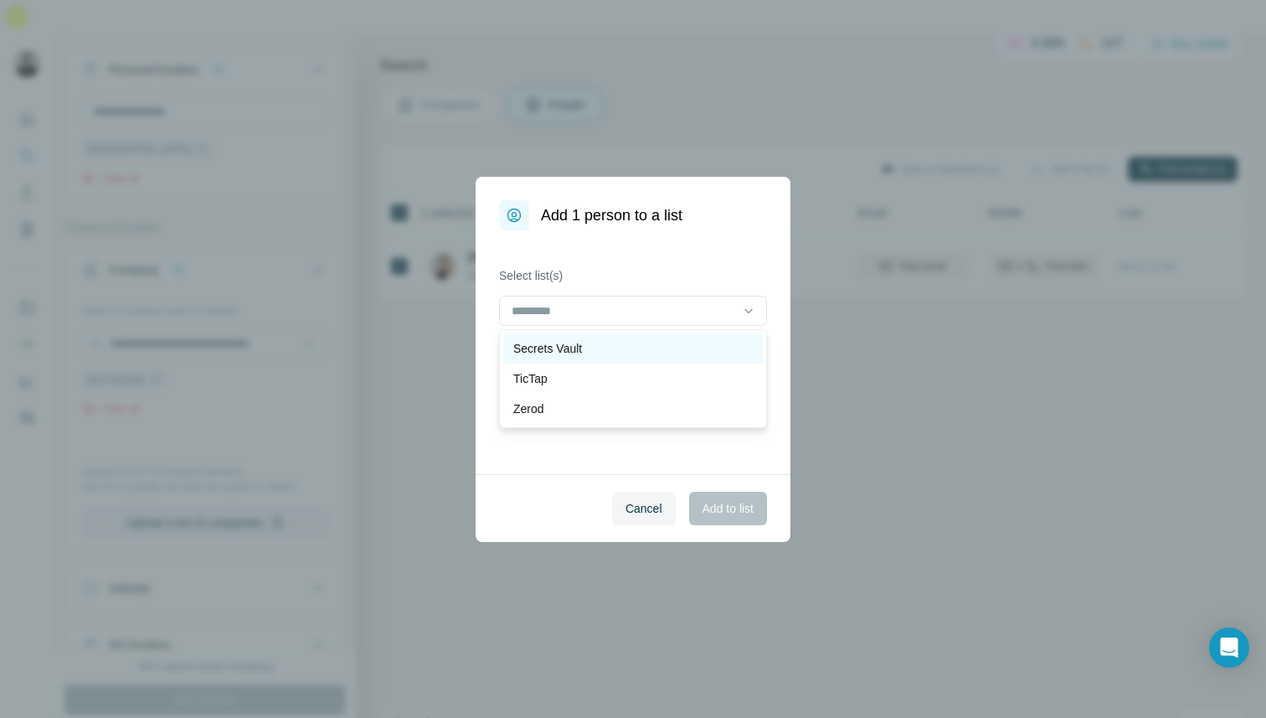
click at [596, 348] on div "Secrets Vault" at bounding box center [633, 348] width 240 height 17
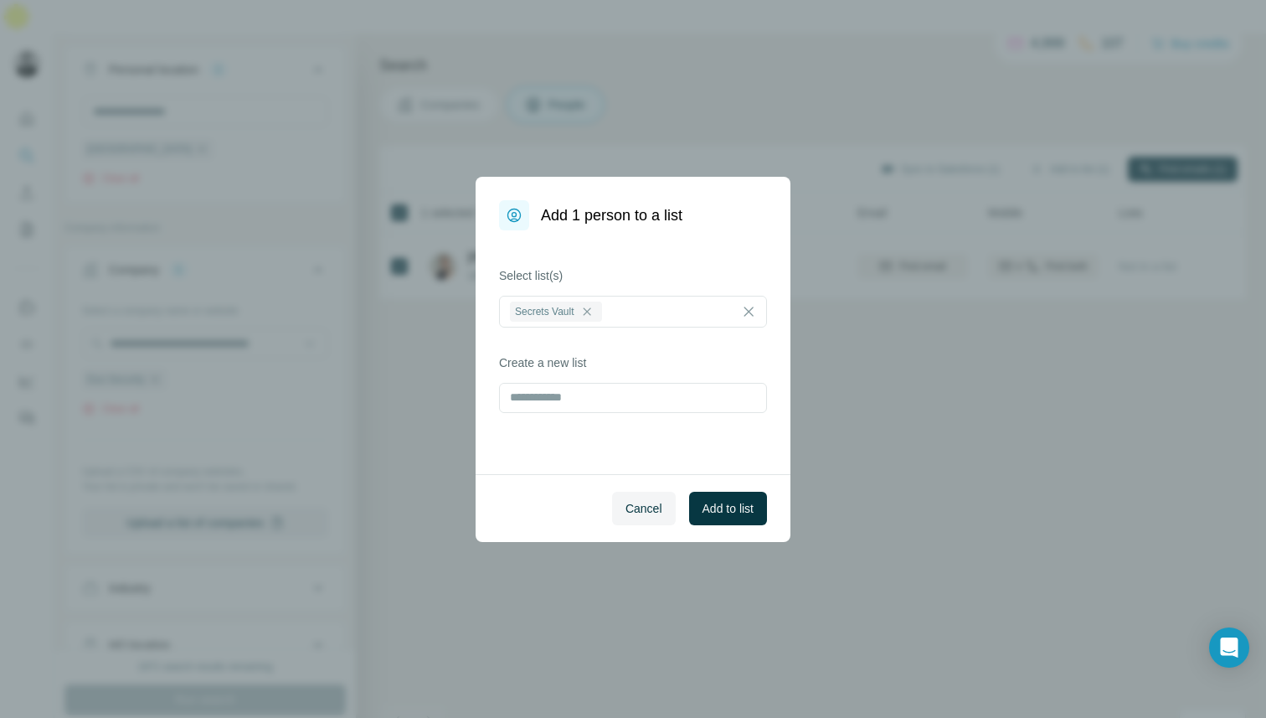
click at [729, 528] on div "Cancel Add to list" at bounding box center [633, 508] width 315 height 68
click at [723, 512] on span "Add to list" at bounding box center [728, 508] width 51 height 17
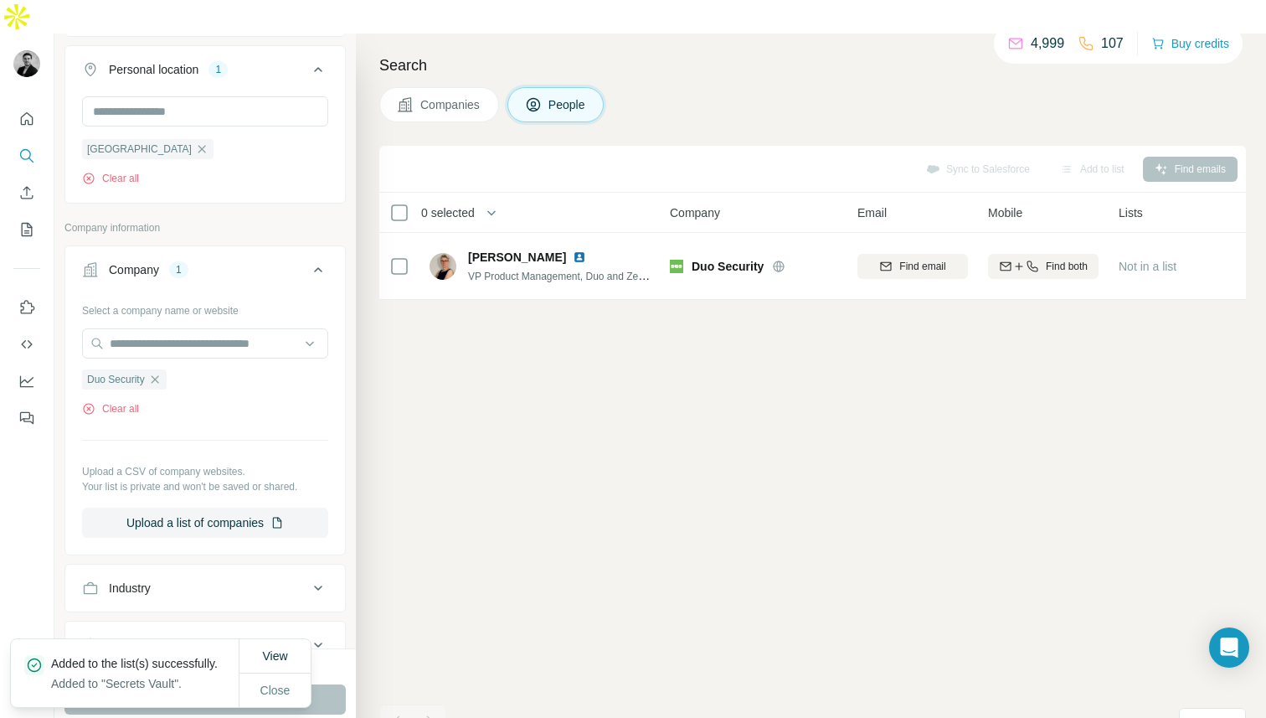
click at [472, 434] on div "Sync to Salesforce Add to list Find emails 0 selected People Company Email Mobi…" at bounding box center [812, 449] width 867 height 606
click at [159, 373] on icon "button" at bounding box center [154, 379] width 13 height 13
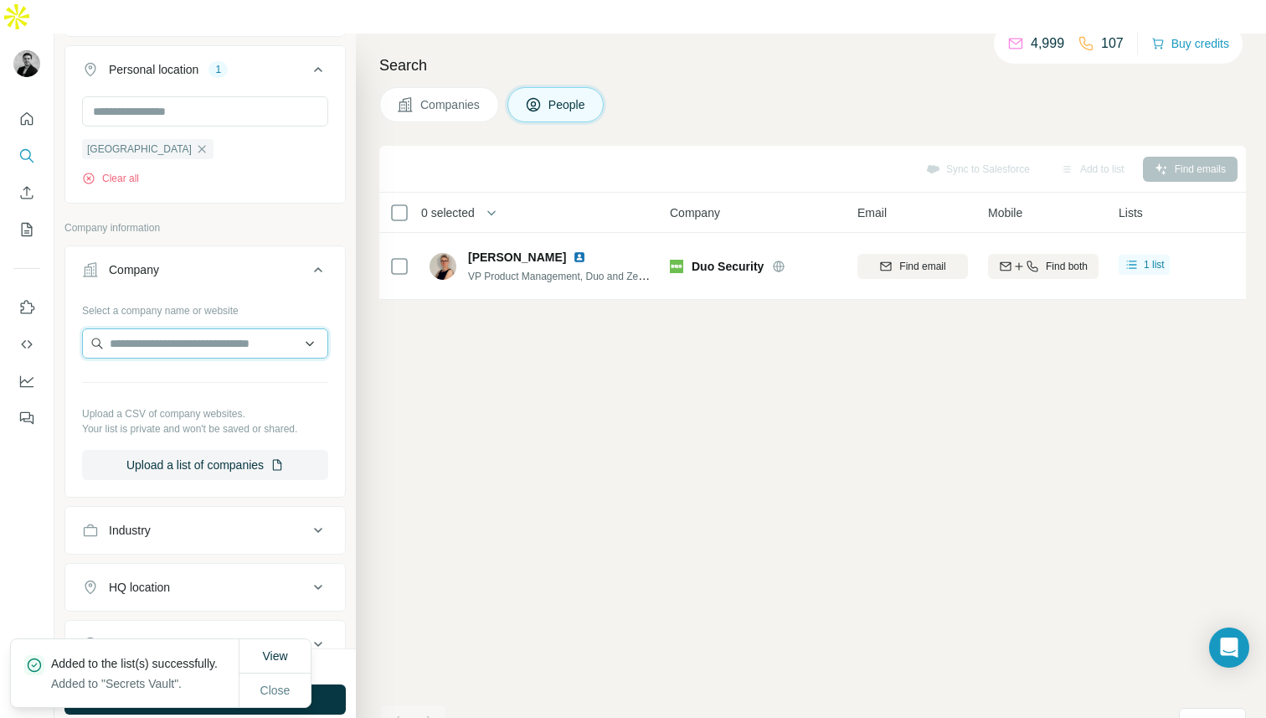
click at [154, 328] on input "text" at bounding box center [205, 343] width 246 height 30
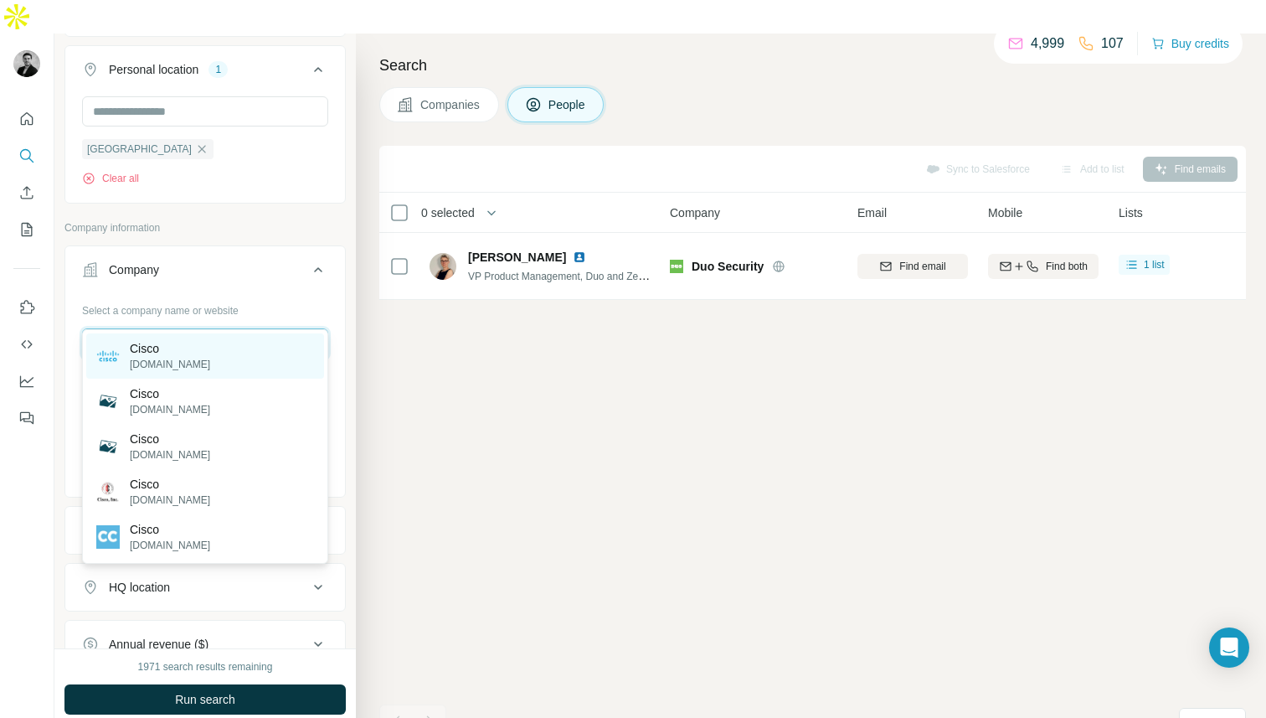
type input "*****"
click at [186, 359] on div "Cisco cisco.com" at bounding box center [205, 355] width 238 height 45
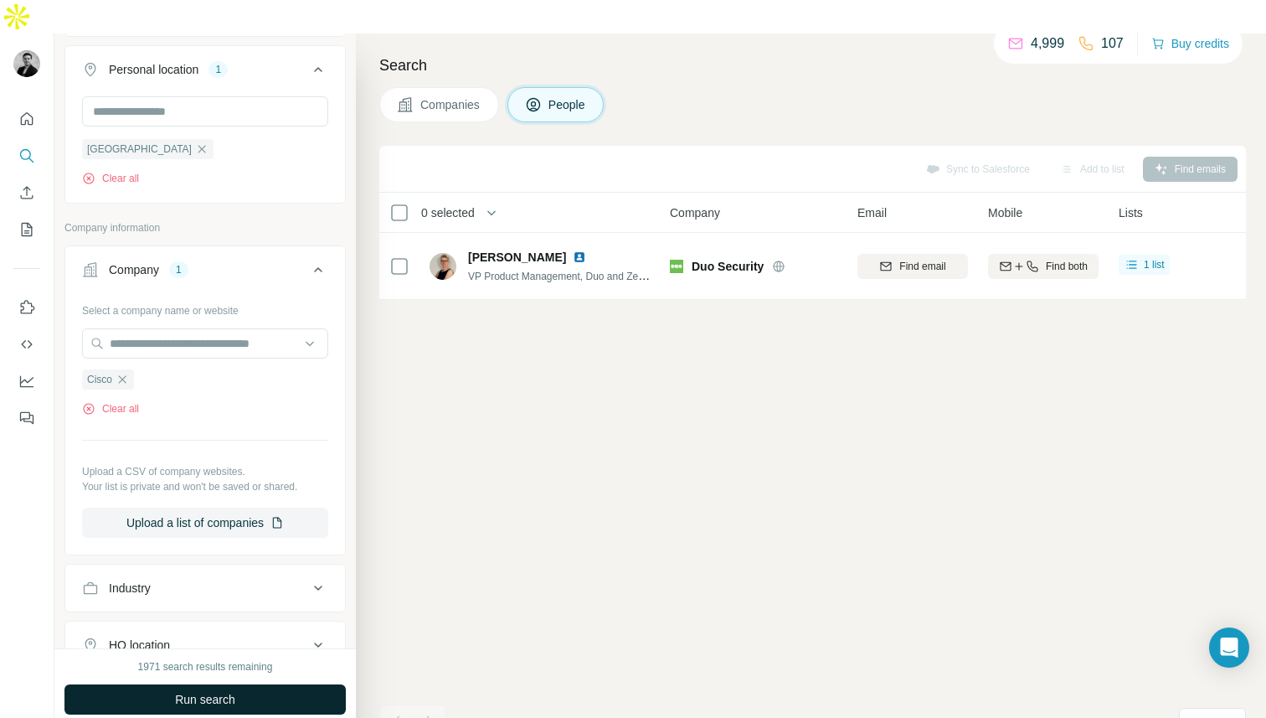
click at [190, 691] on span "Run search" at bounding box center [205, 699] width 60 height 17
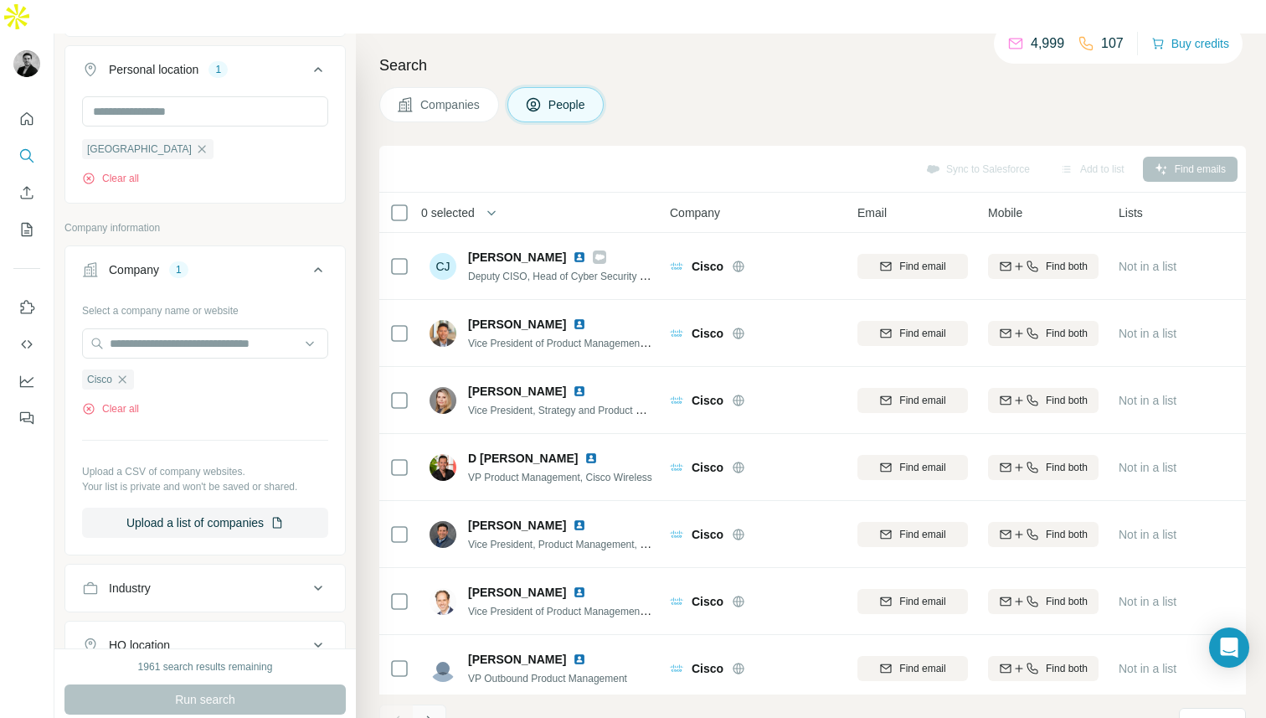
click at [430, 704] on button "Navigate to next page" at bounding box center [430, 721] width 34 height 34
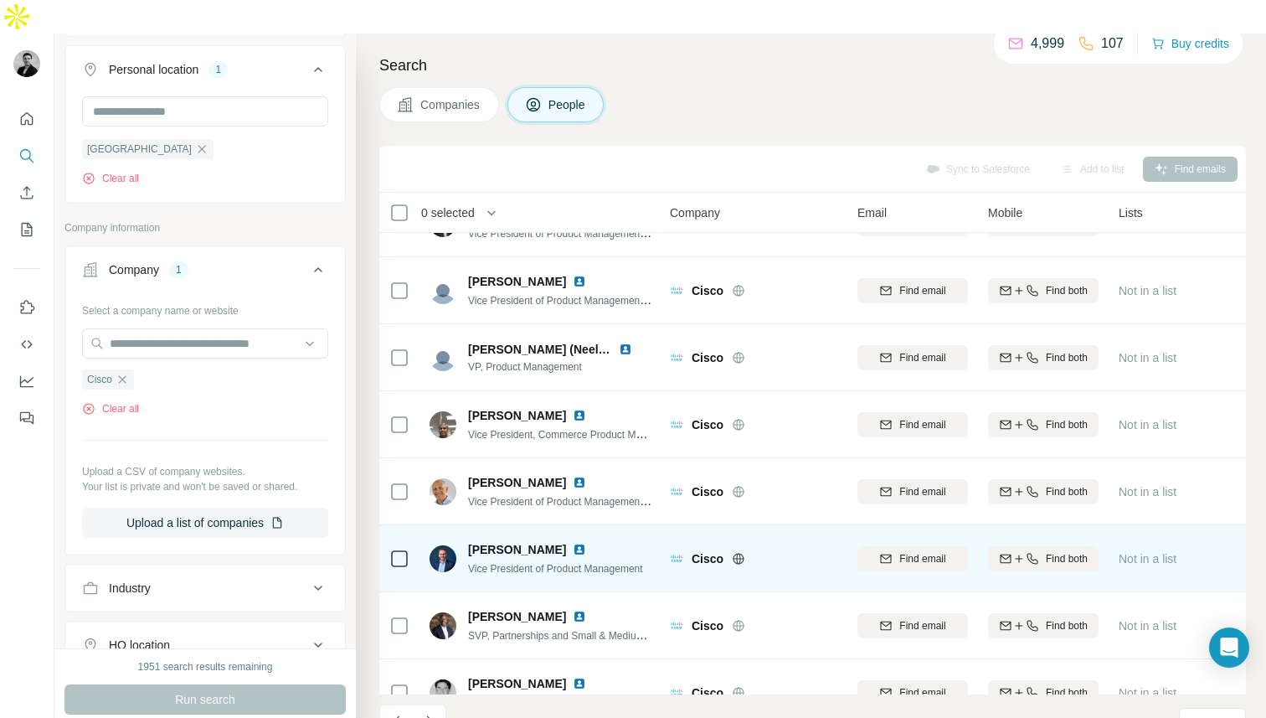
scroll to position [209, 1]
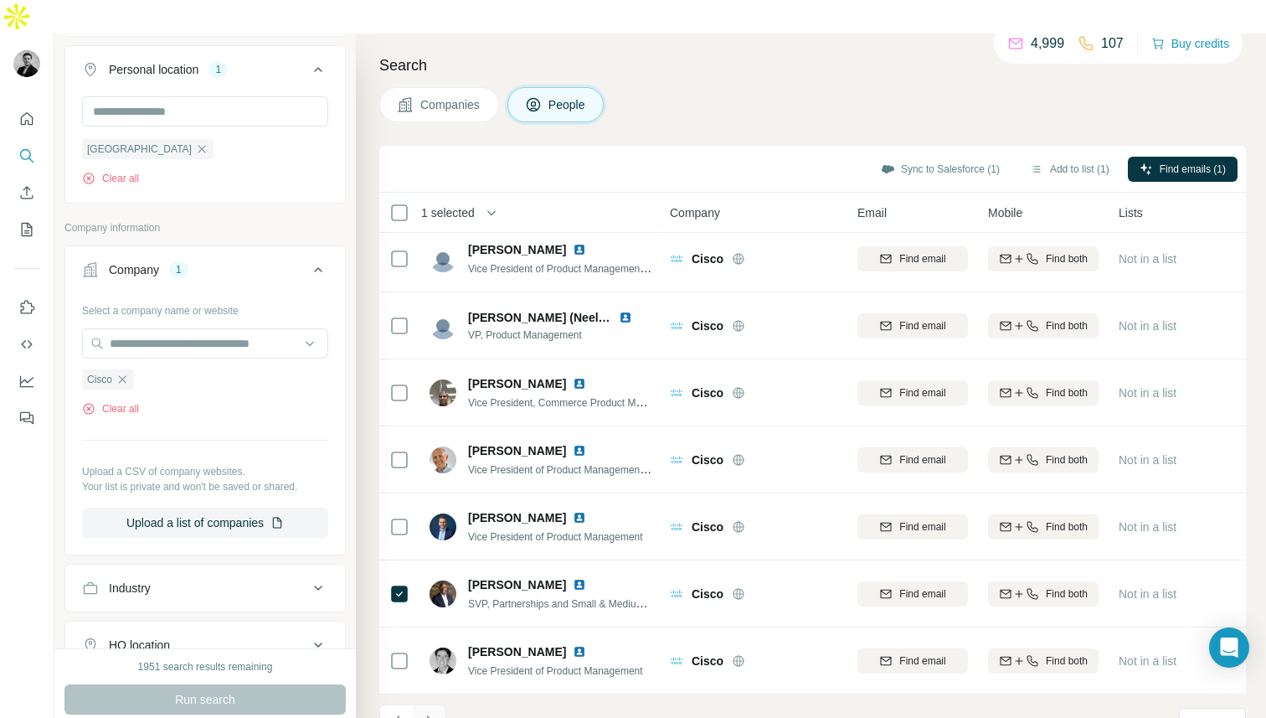
click at [433, 713] on icon "Navigate to next page" at bounding box center [429, 721] width 17 height 17
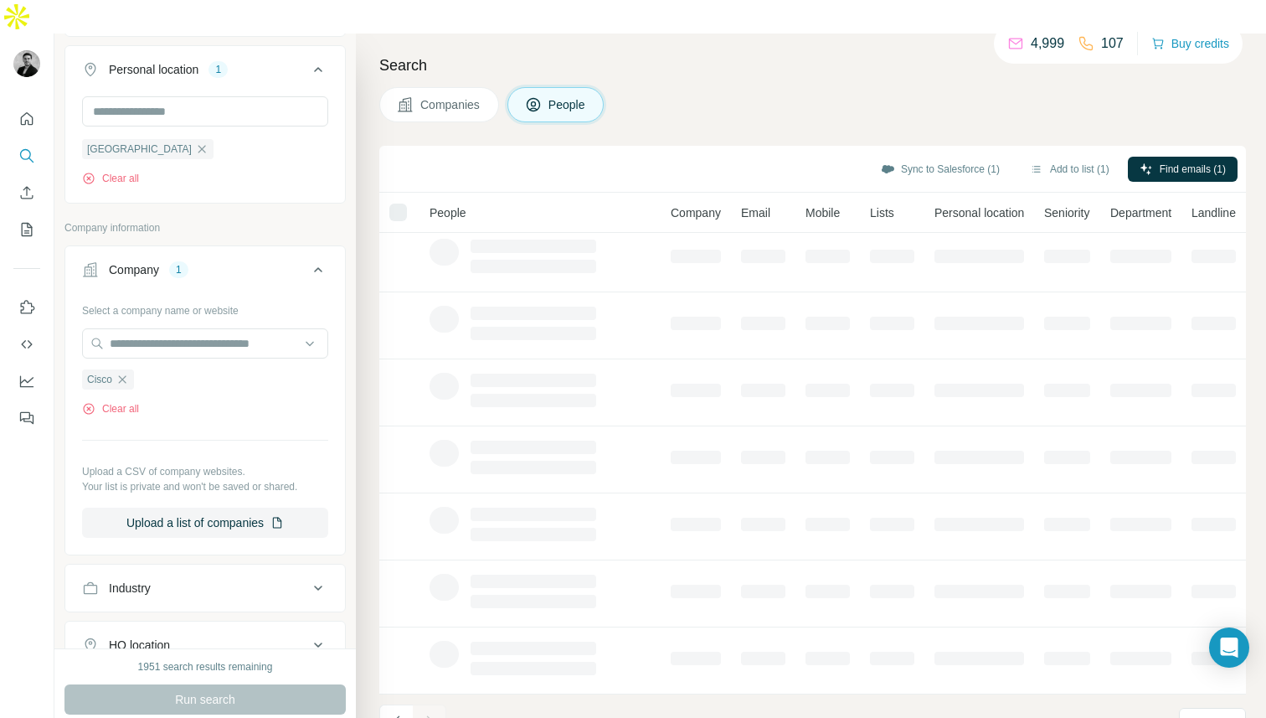
scroll to position [209, 0]
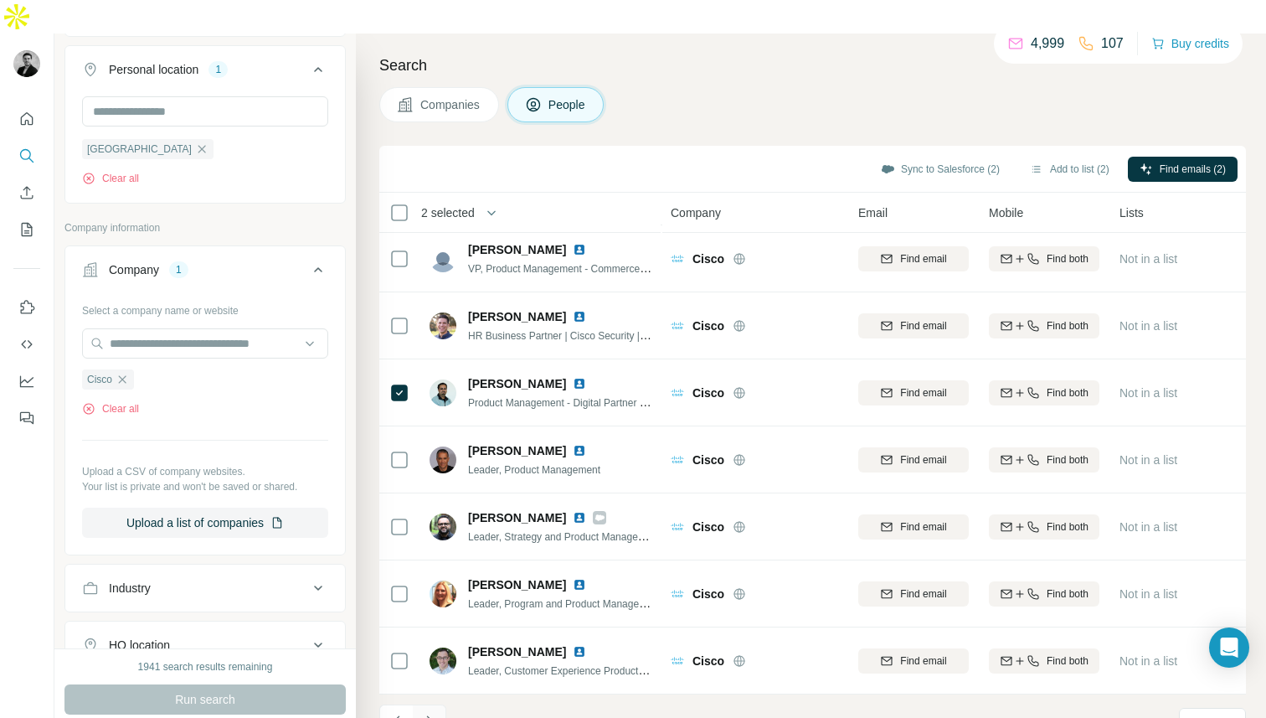
click at [437, 704] on button "Navigate to next page" at bounding box center [430, 721] width 34 height 34
click at [434, 713] on icon "Navigate to next page" at bounding box center [429, 721] width 17 height 17
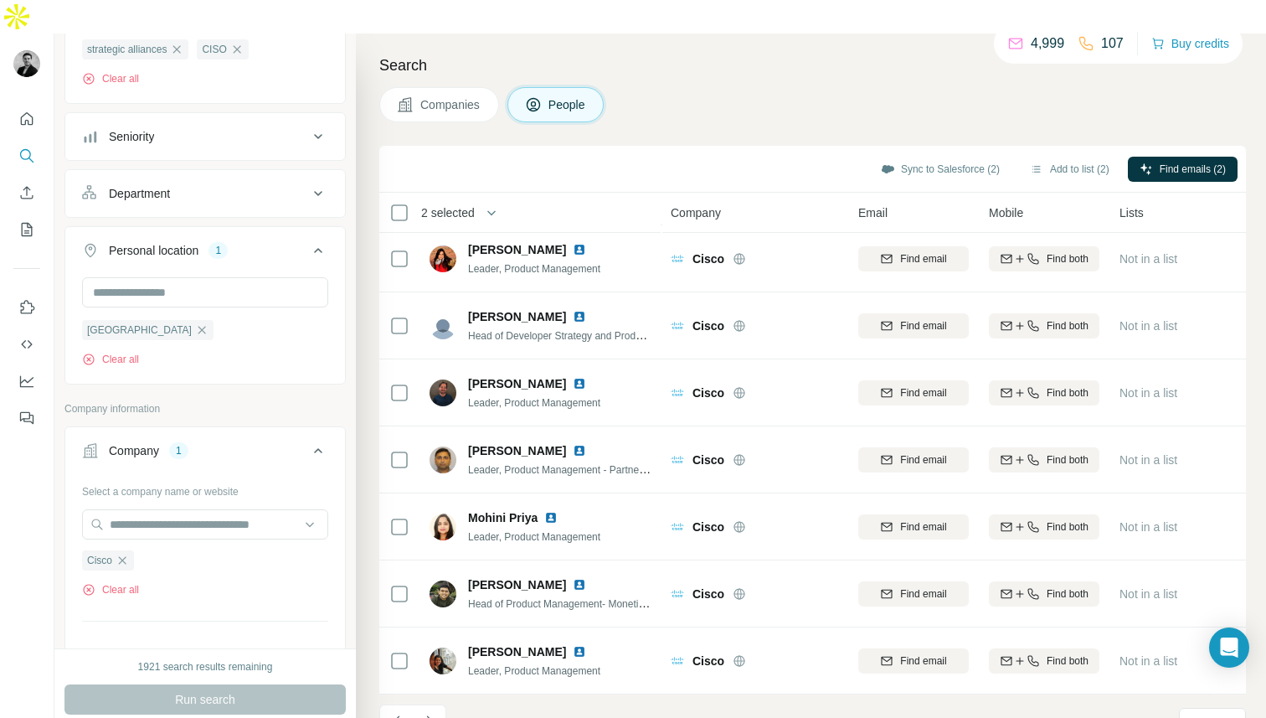
scroll to position [0, 0]
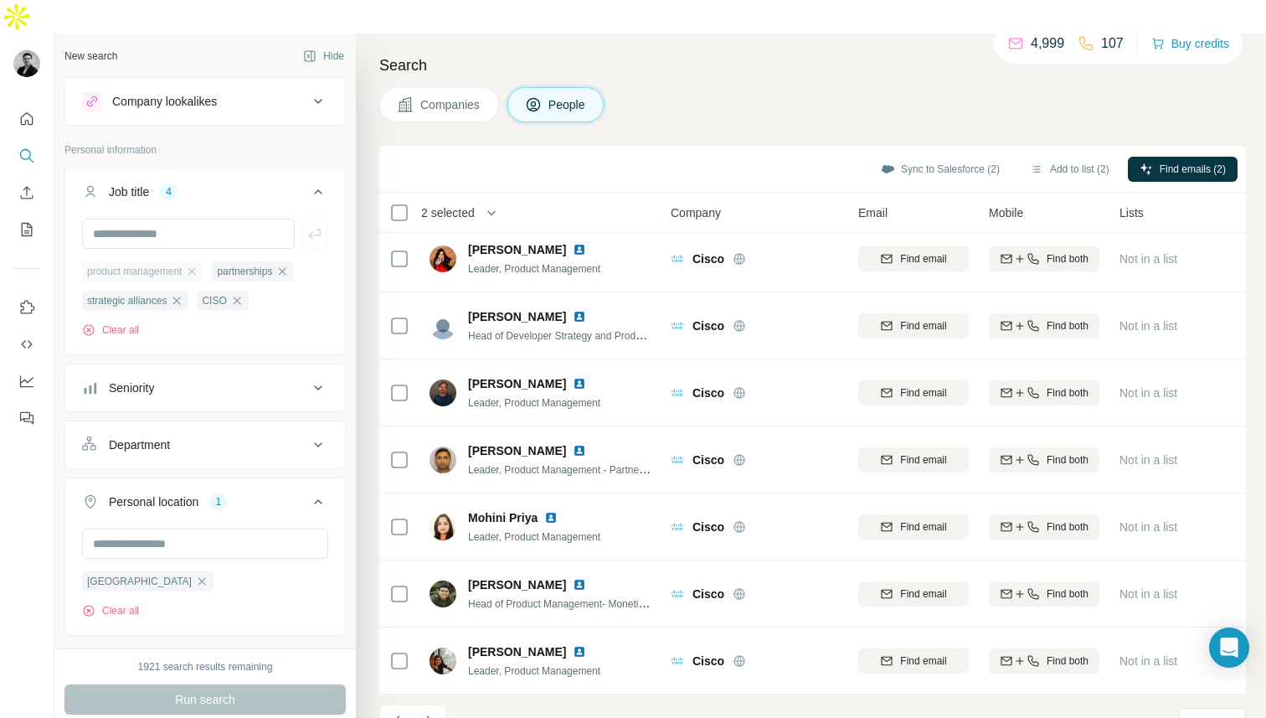
click at [192, 261] on div "product management" at bounding box center [142, 271] width 121 height 20
click at [239, 294] on icon "button" at bounding box center [236, 300] width 13 height 13
click at [198, 265] on icon "button" at bounding box center [191, 271] width 13 height 13
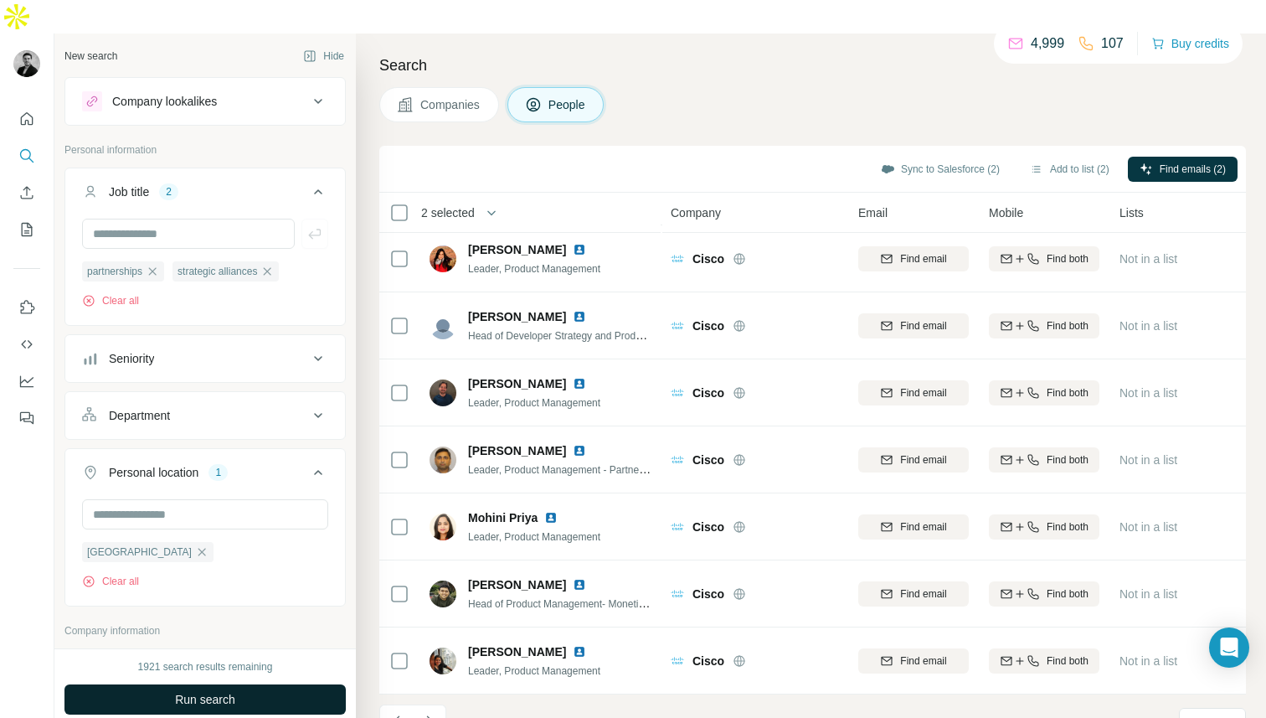
click at [191, 691] on span "Run search" at bounding box center [205, 699] width 60 height 17
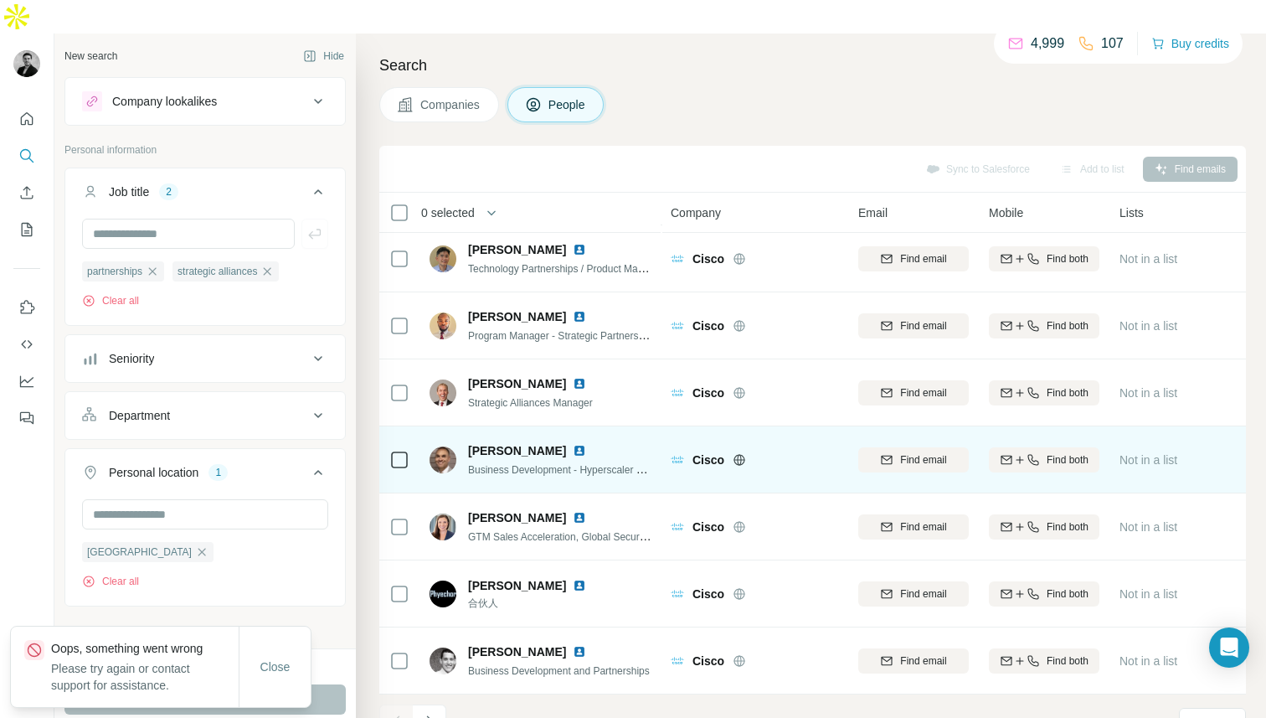
scroll to position [199, 0]
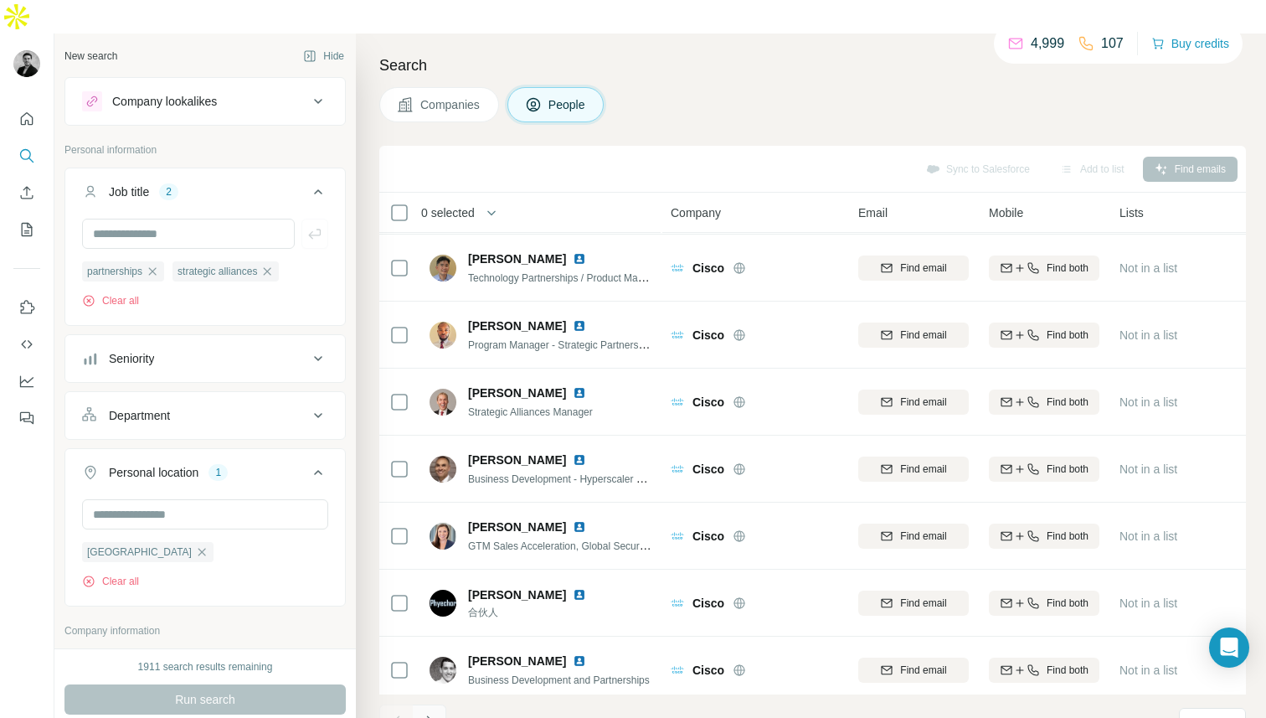
click at [429, 713] on icon "Navigate to next page" at bounding box center [429, 721] width 17 height 17
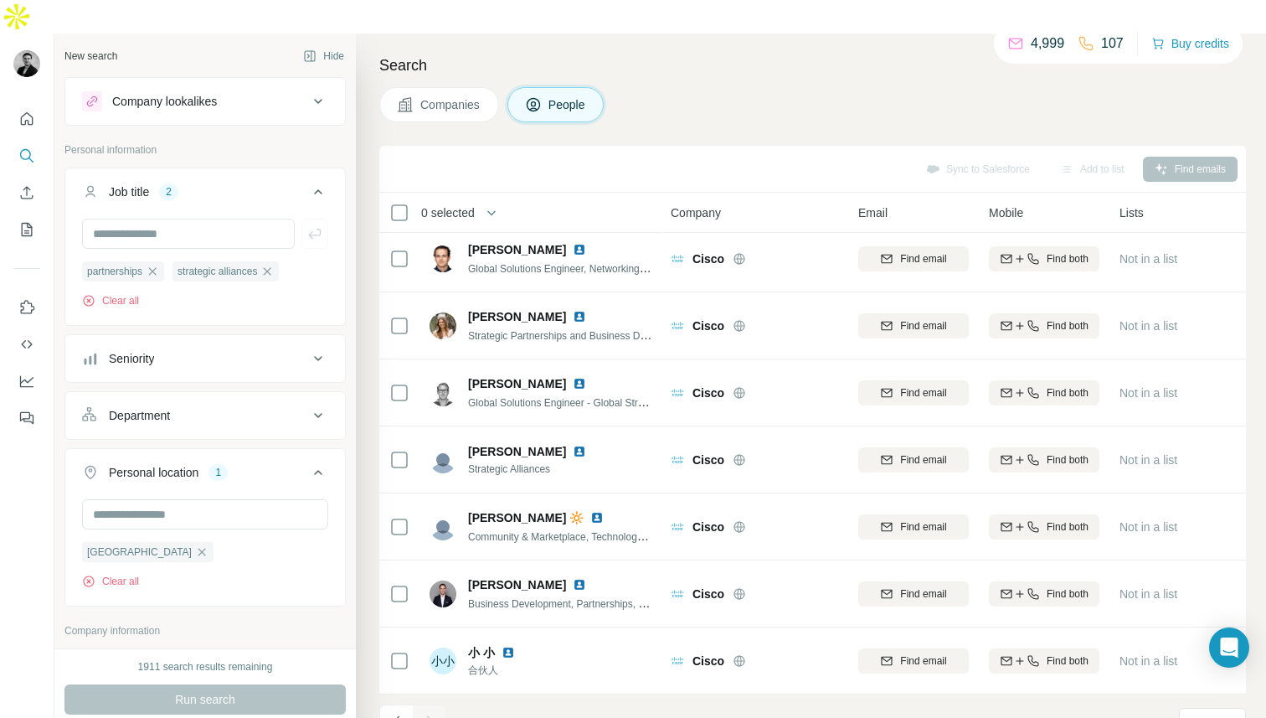
scroll to position [8, 0]
click at [384, 704] on button "Navigate to previous page" at bounding box center [396, 721] width 34 height 34
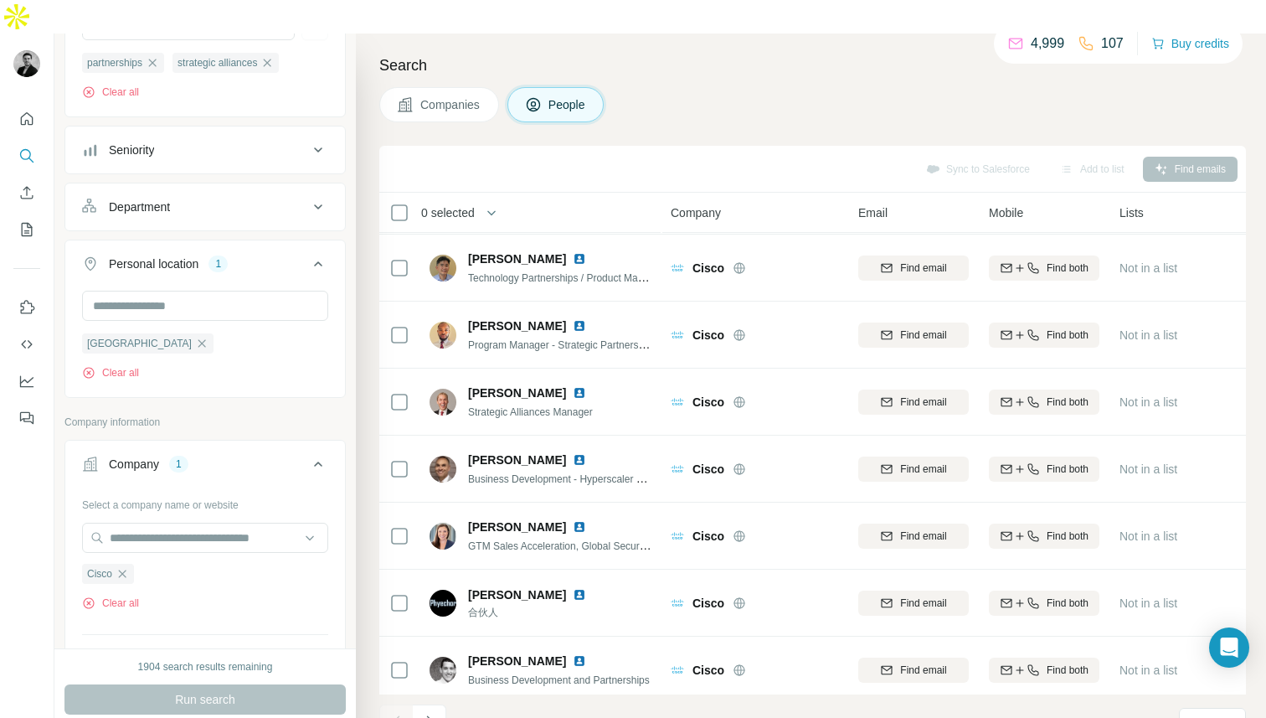
scroll to position [213, 0]
click at [126, 563] on icon "button" at bounding box center [122, 569] width 13 height 13
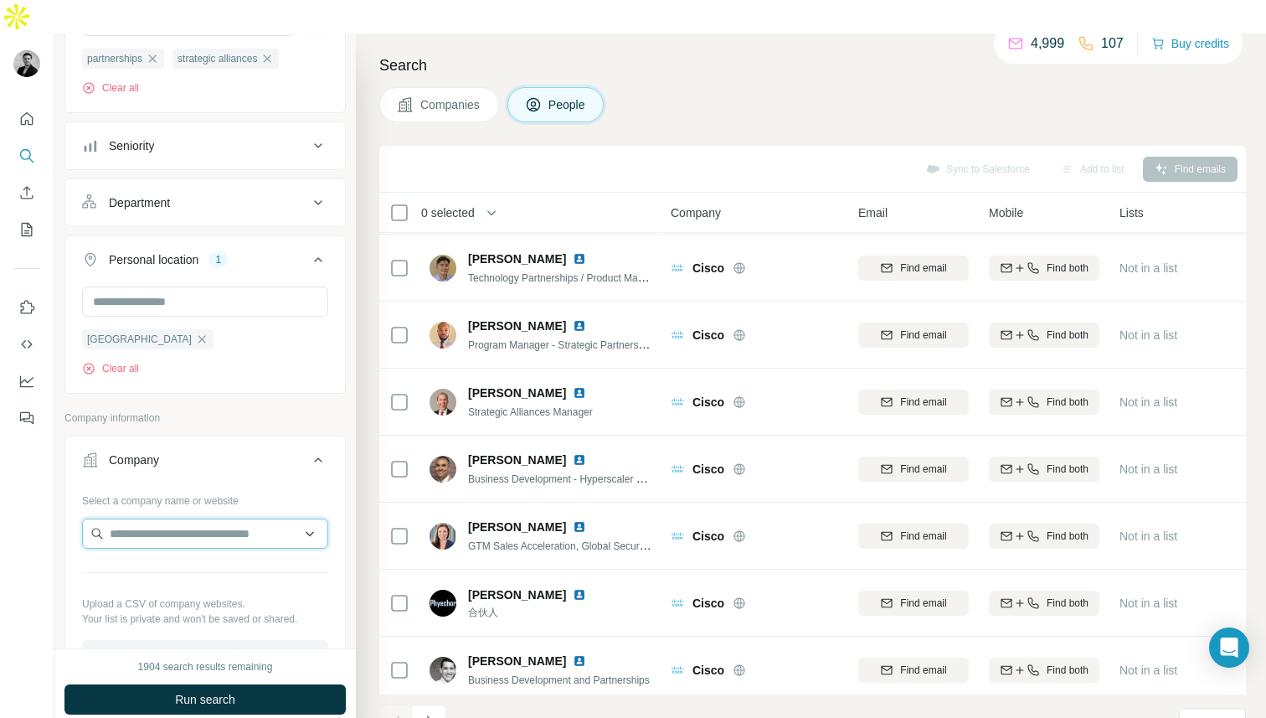
click at [135, 518] on input "text" at bounding box center [205, 533] width 246 height 30
type input "**********"
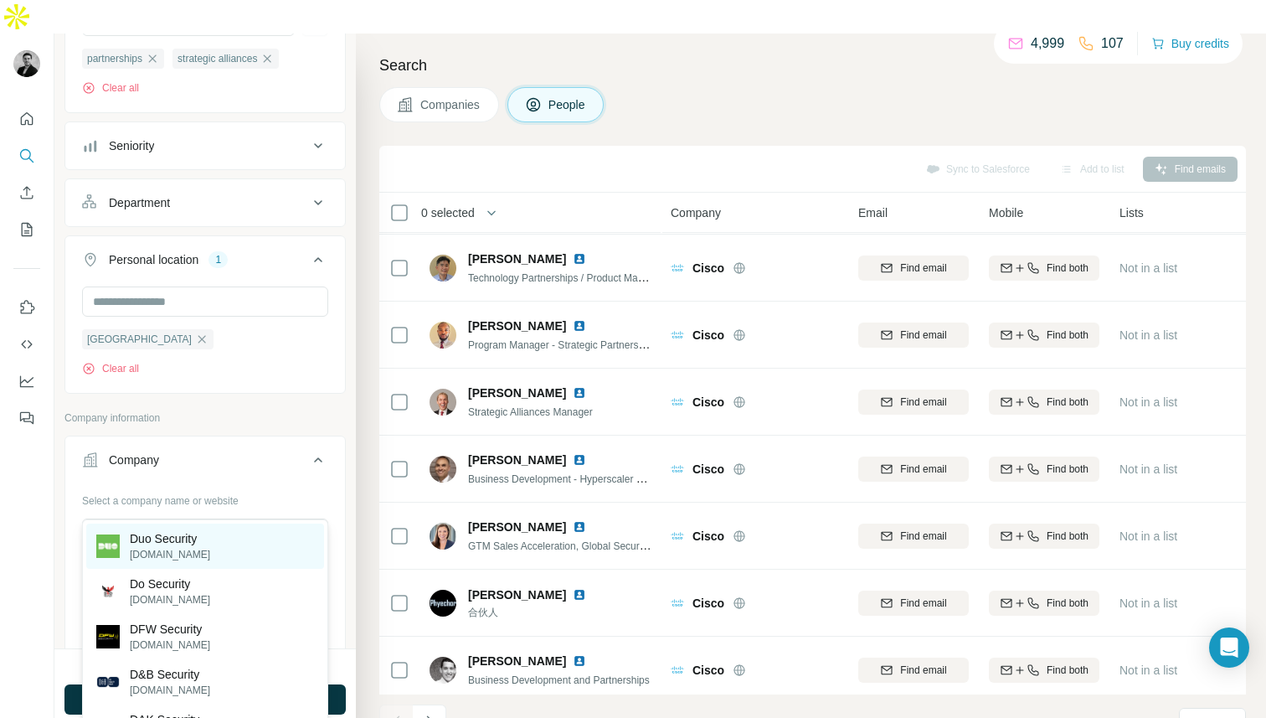
click at [152, 565] on div "Duo Security duo.com" at bounding box center [205, 545] width 238 height 45
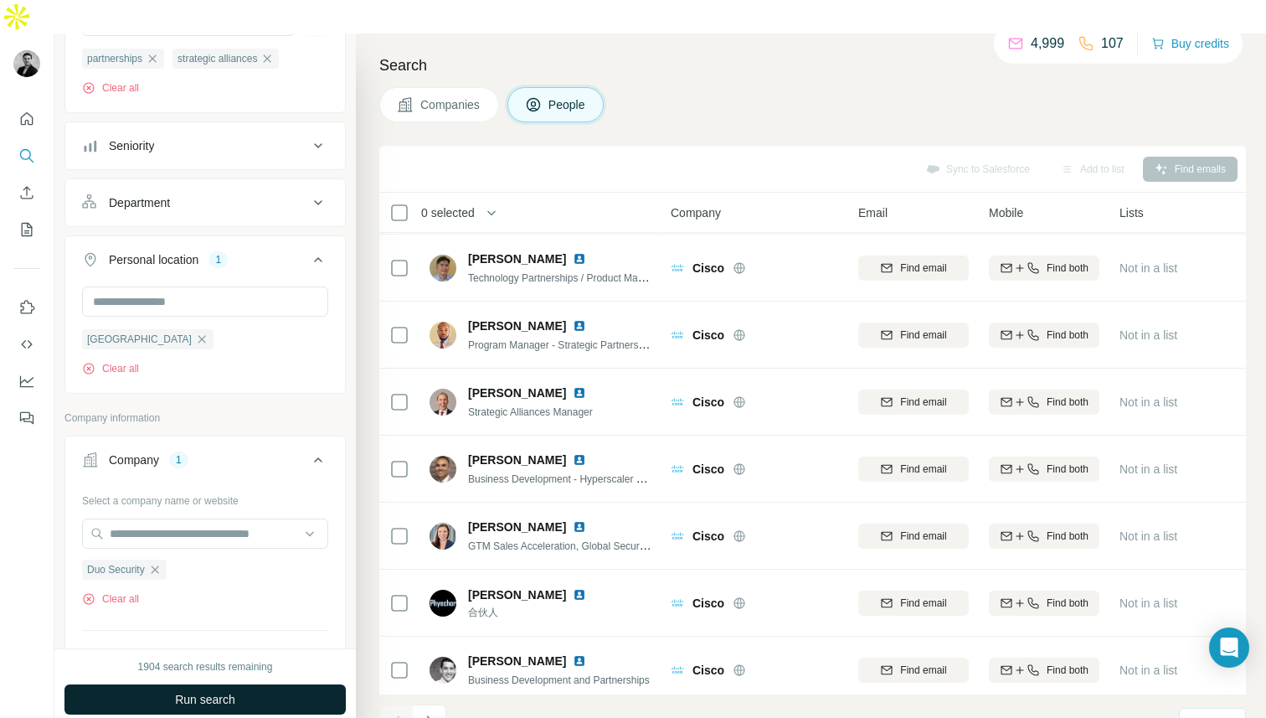
click at [169, 684] on button "Run search" at bounding box center [204, 699] width 281 height 30
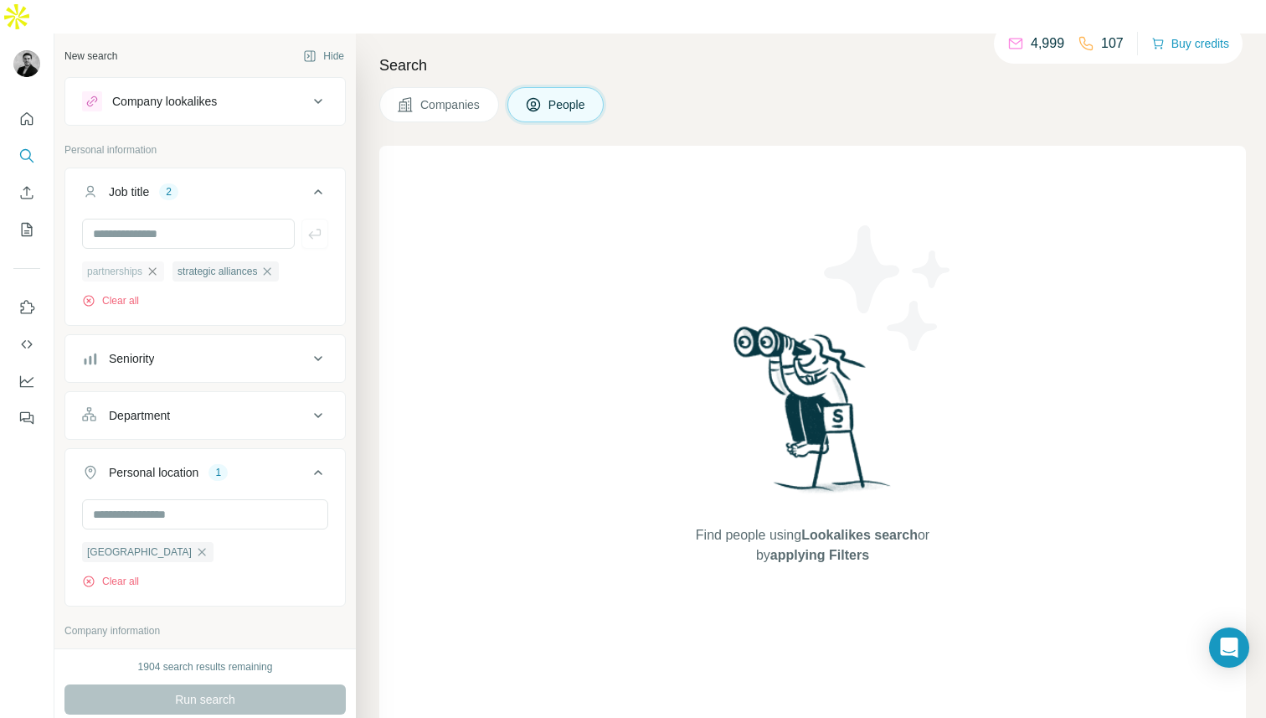
click at [155, 265] on icon "button" at bounding box center [152, 271] width 13 height 13
click at [183, 265] on icon "button" at bounding box center [176, 271] width 13 height 13
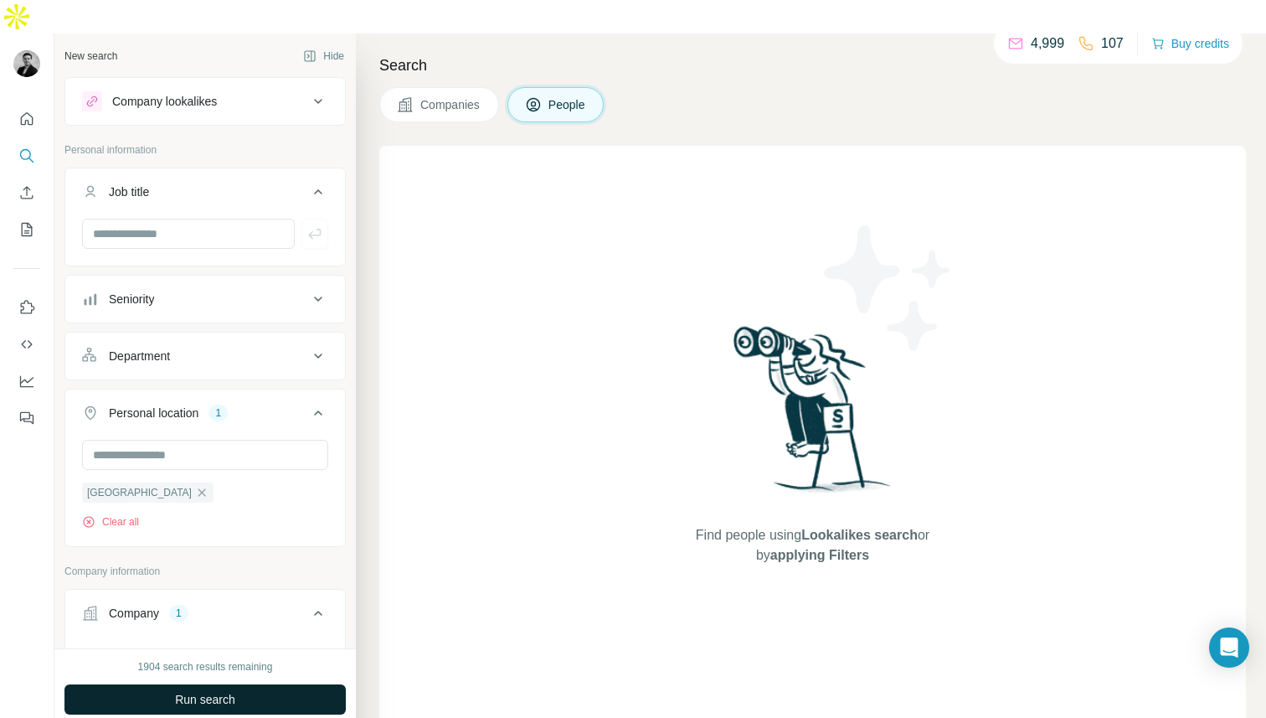
click at [175, 691] on span "Run search" at bounding box center [205, 699] width 60 height 17
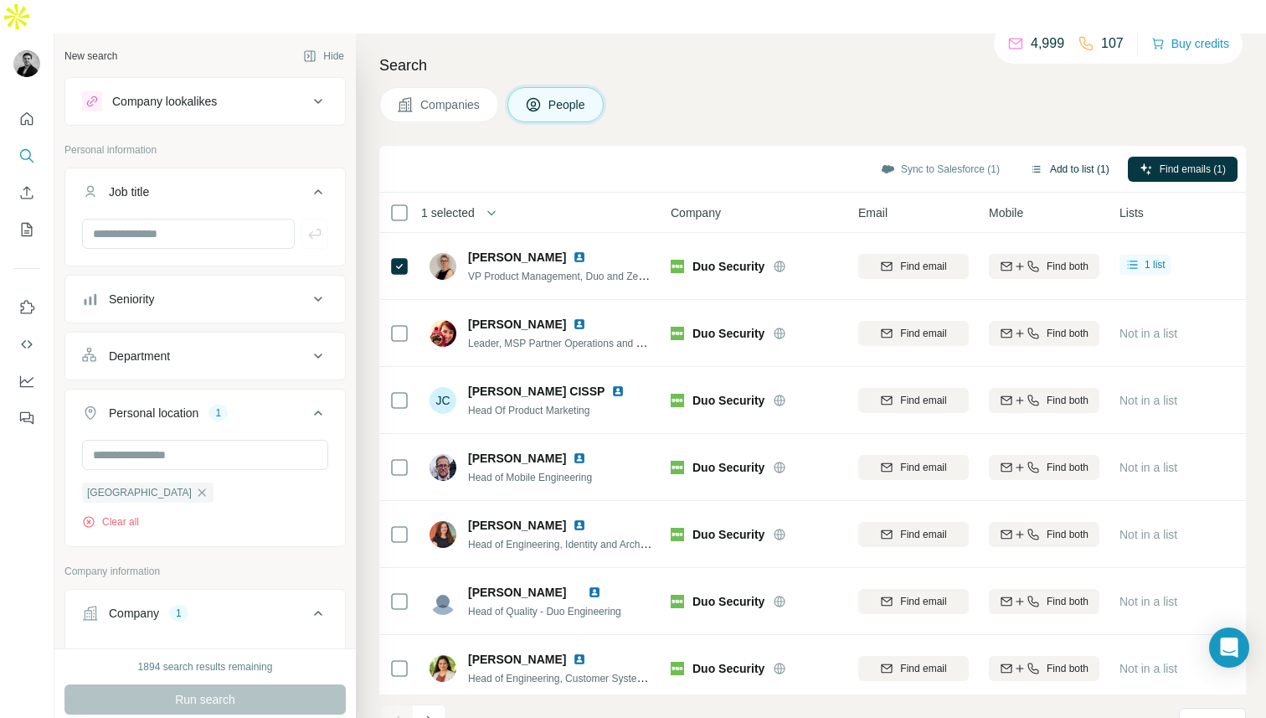
click at [1052, 157] on button "Add to list (1)" at bounding box center [1069, 169] width 103 height 25
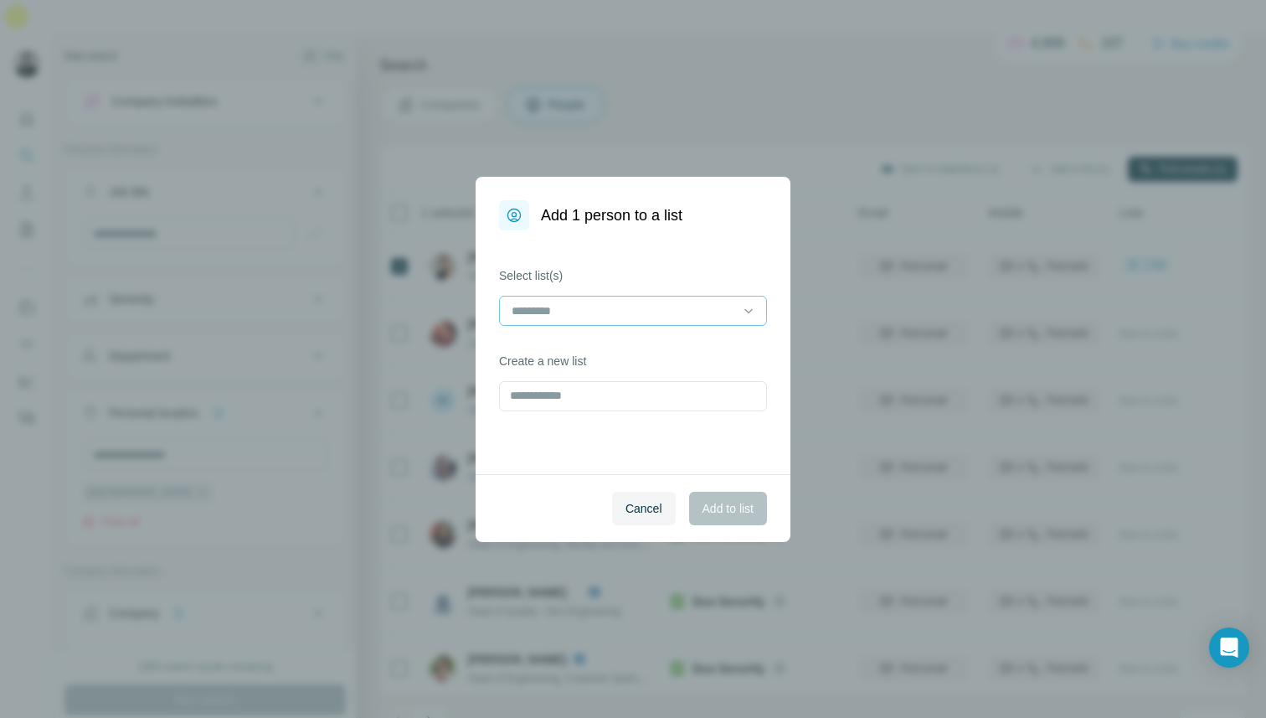
click at [608, 317] on input at bounding box center [623, 311] width 226 height 18
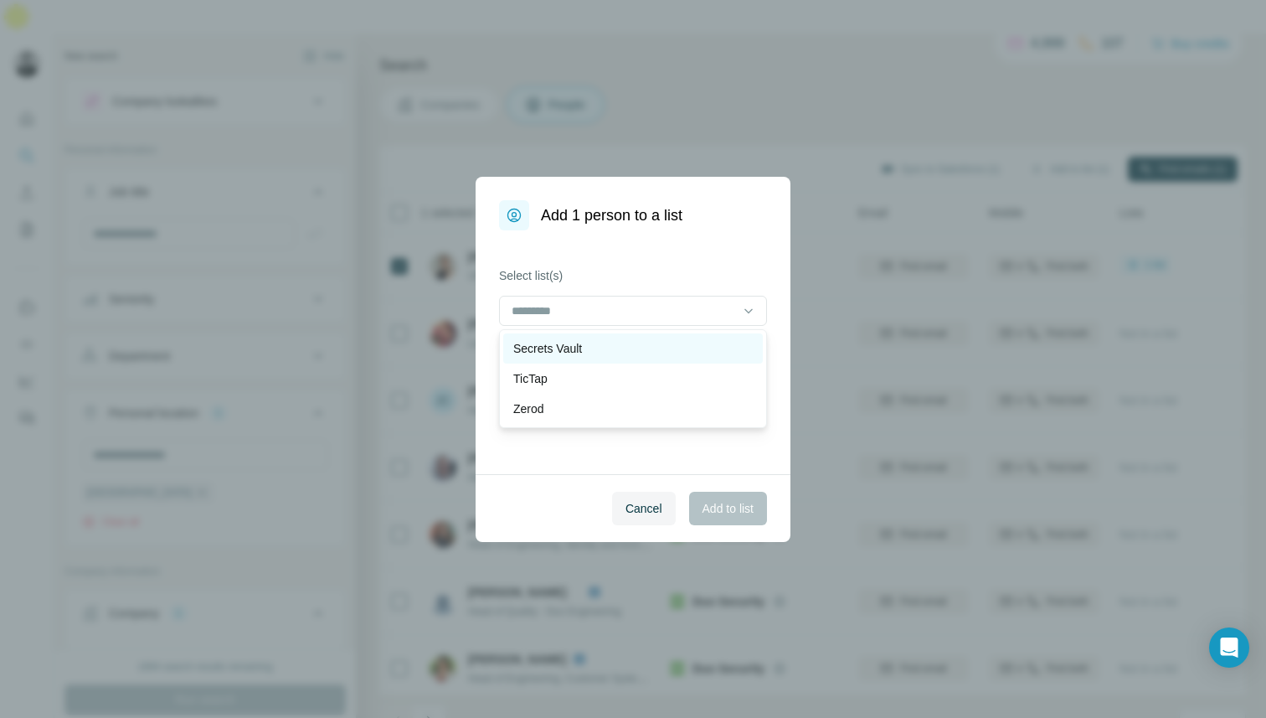
click at [601, 341] on div "Secrets Vault" at bounding box center [633, 348] width 240 height 17
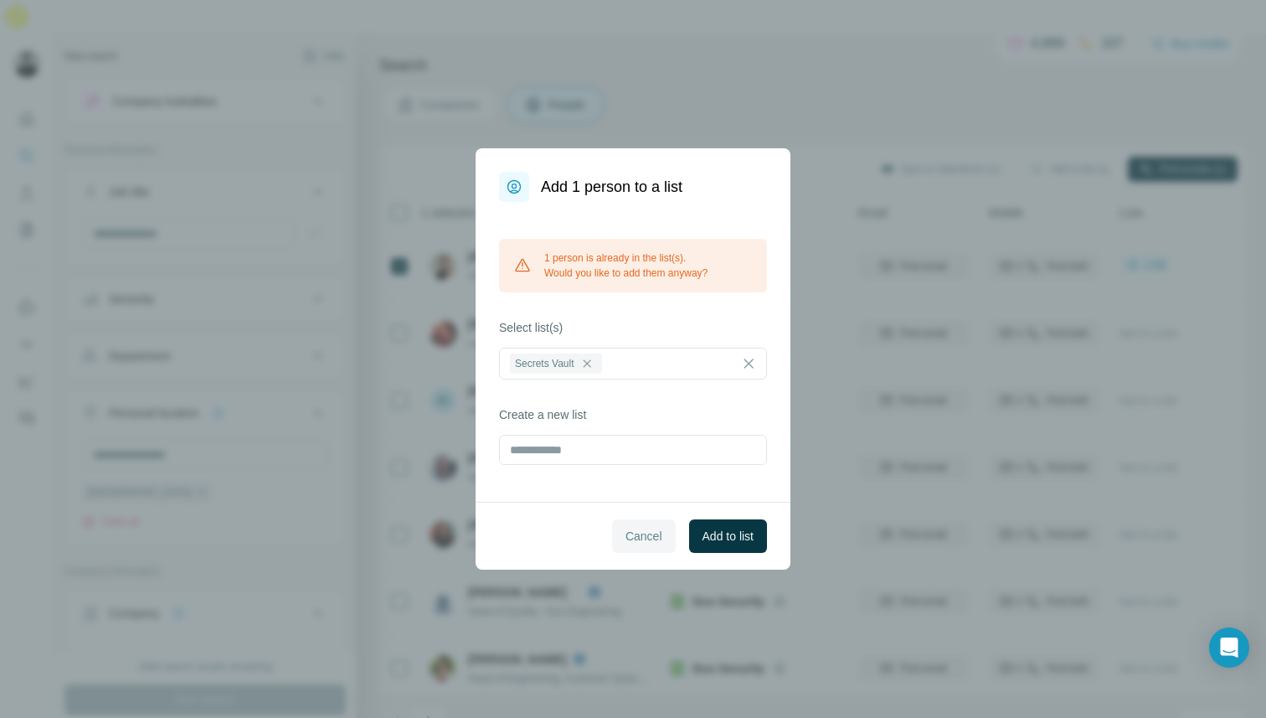
click at [644, 532] on span "Cancel" at bounding box center [644, 536] width 37 height 17
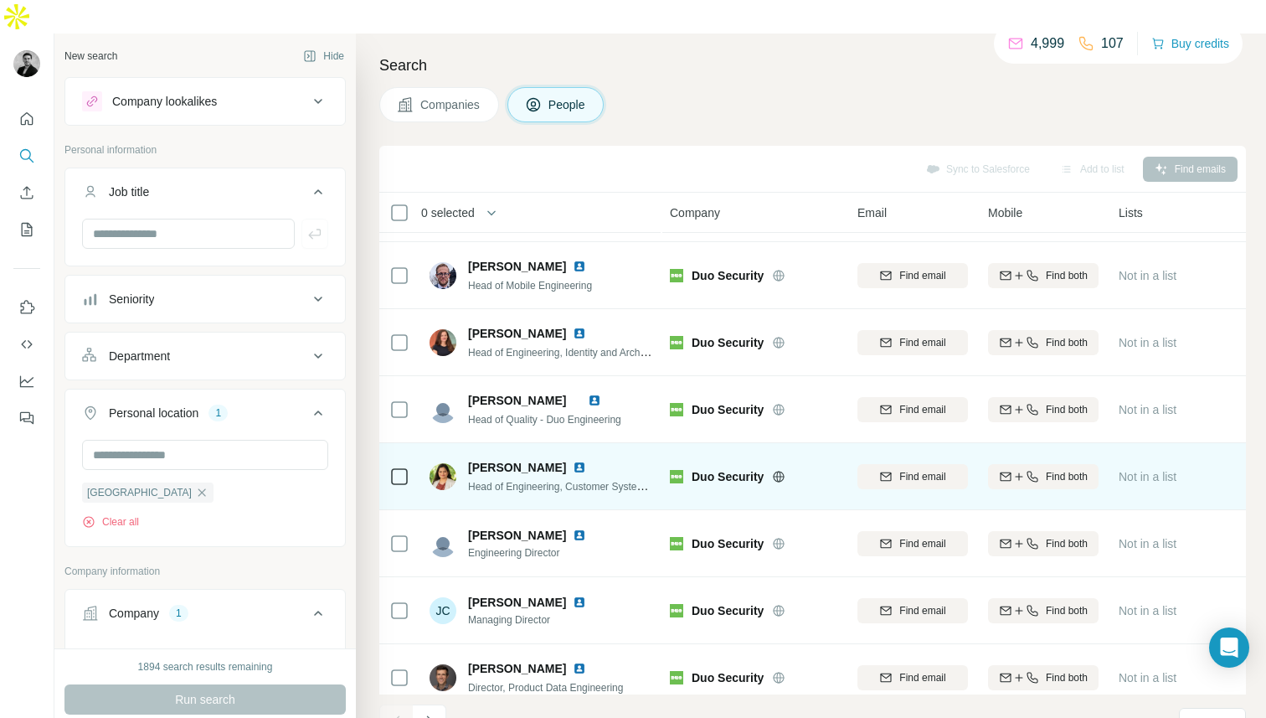
scroll to position [209, 1]
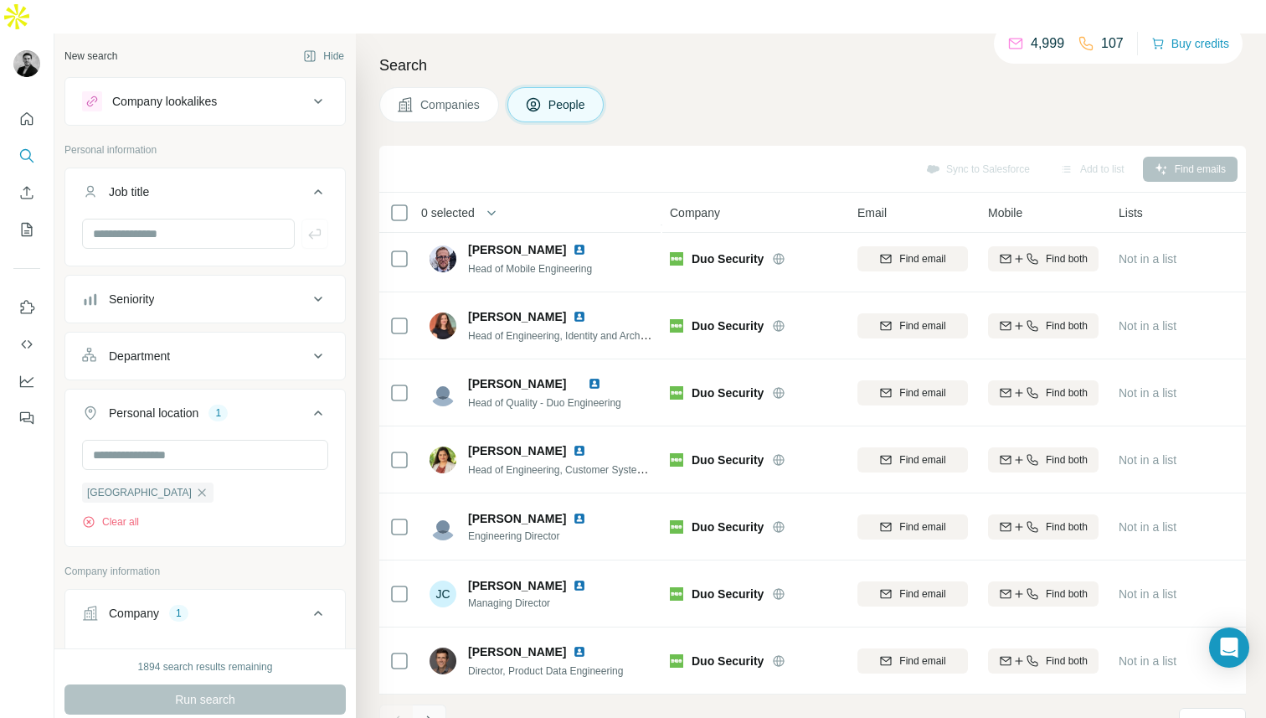
click at [428, 713] on icon "Navigate to next page" at bounding box center [429, 721] width 17 height 17
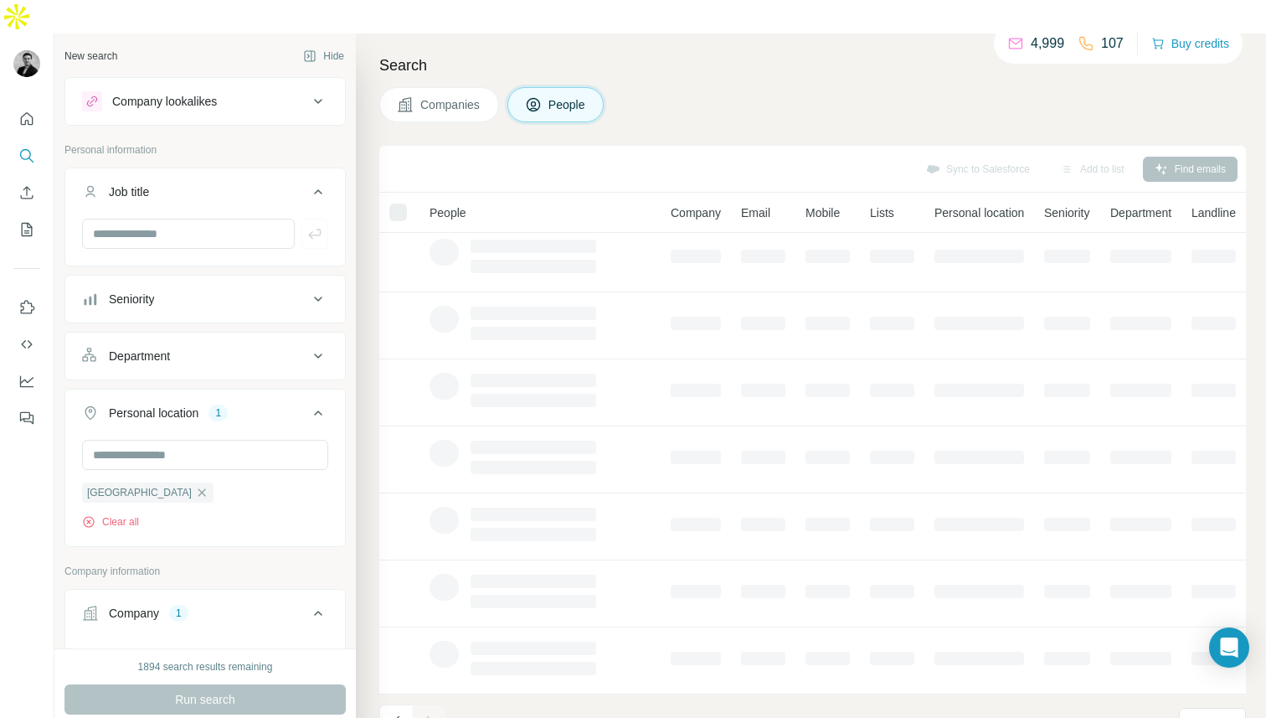
scroll to position [209, 0]
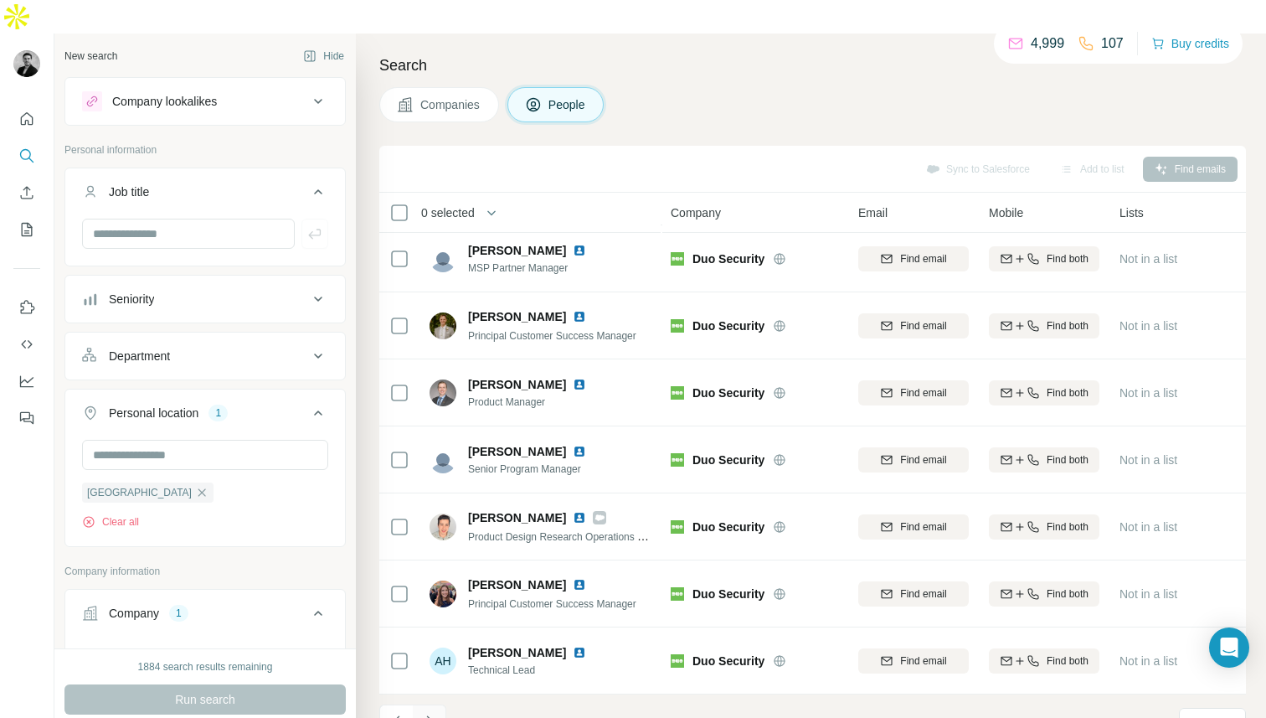
click at [432, 713] on icon "Navigate to next page" at bounding box center [429, 721] width 17 height 17
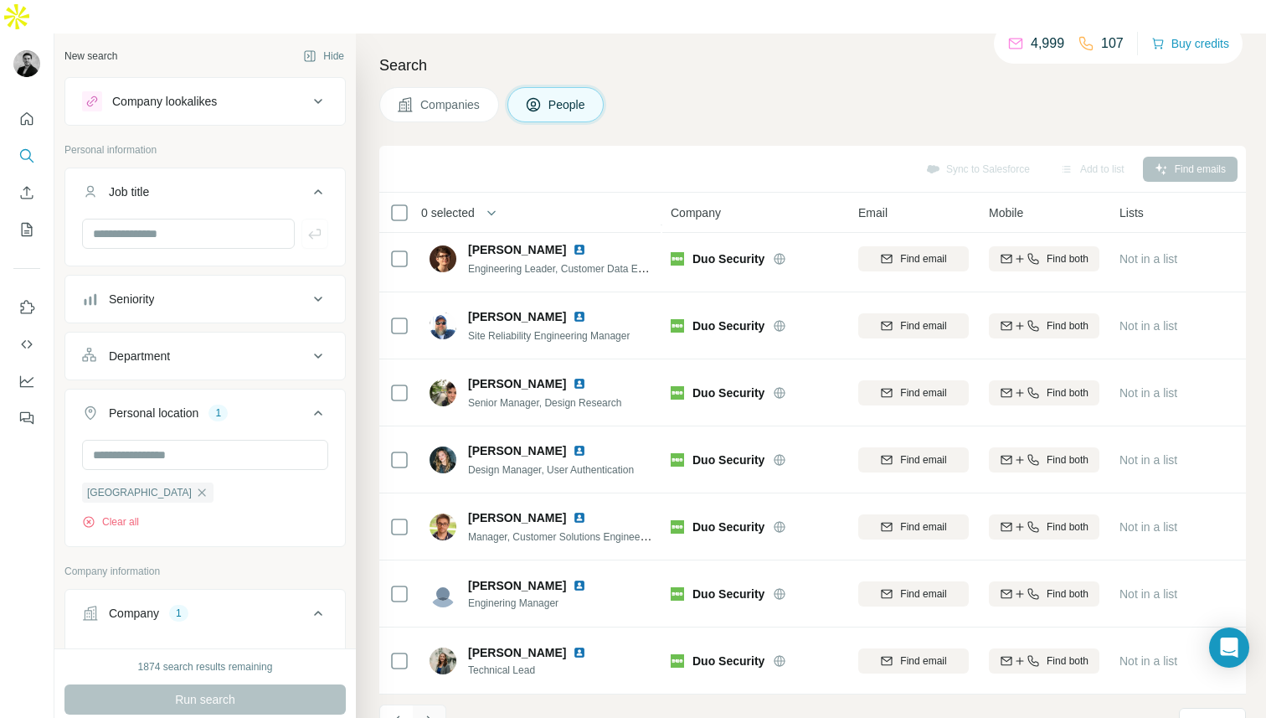
click at [431, 715] on icon "Navigate to next page" at bounding box center [429, 720] width 6 height 11
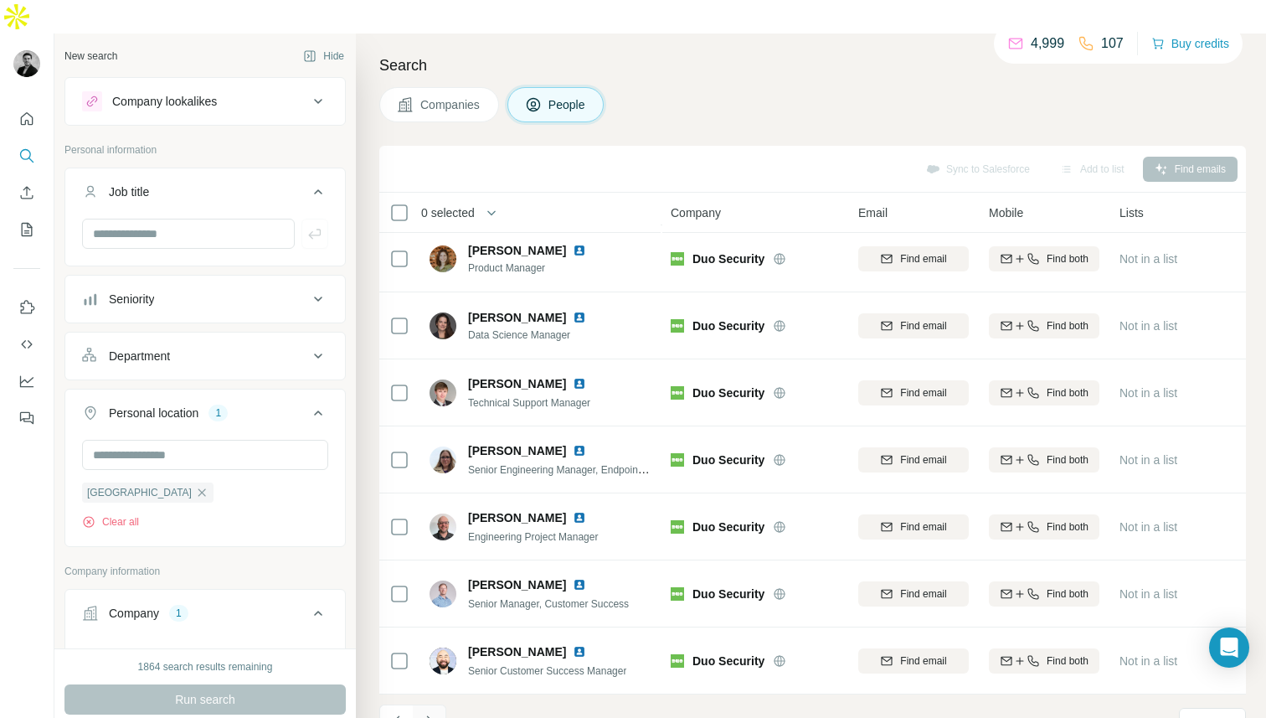
click at [441, 704] on button "Navigate to next page" at bounding box center [430, 721] width 34 height 34
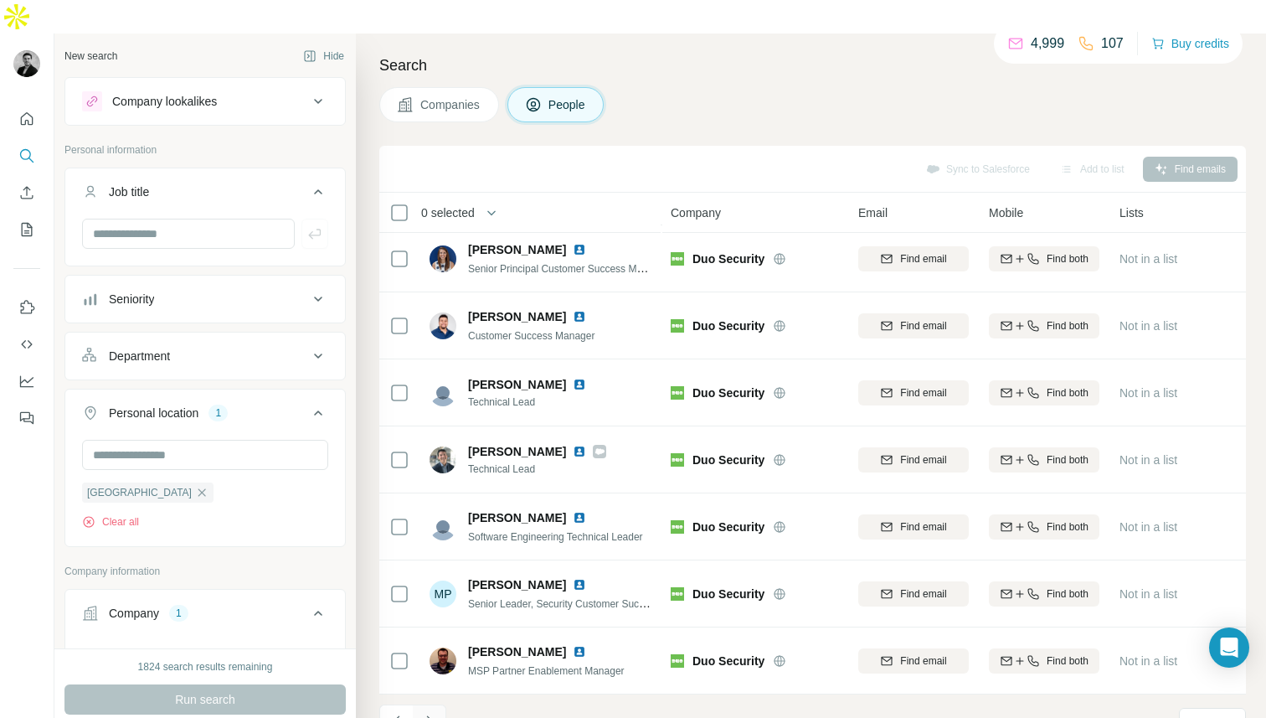
click at [441, 704] on button "Navigate to next page" at bounding box center [430, 721] width 34 height 34
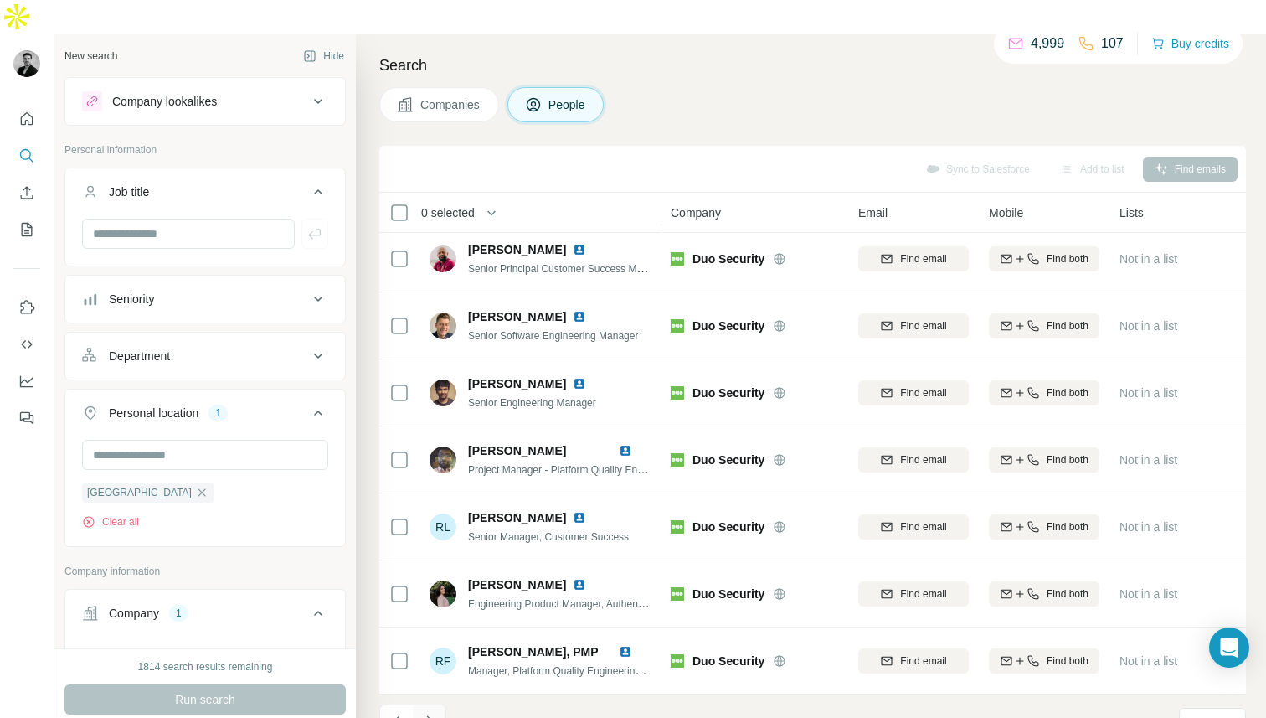
click at [443, 704] on button "Navigate to next page" at bounding box center [430, 721] width 34 height 34
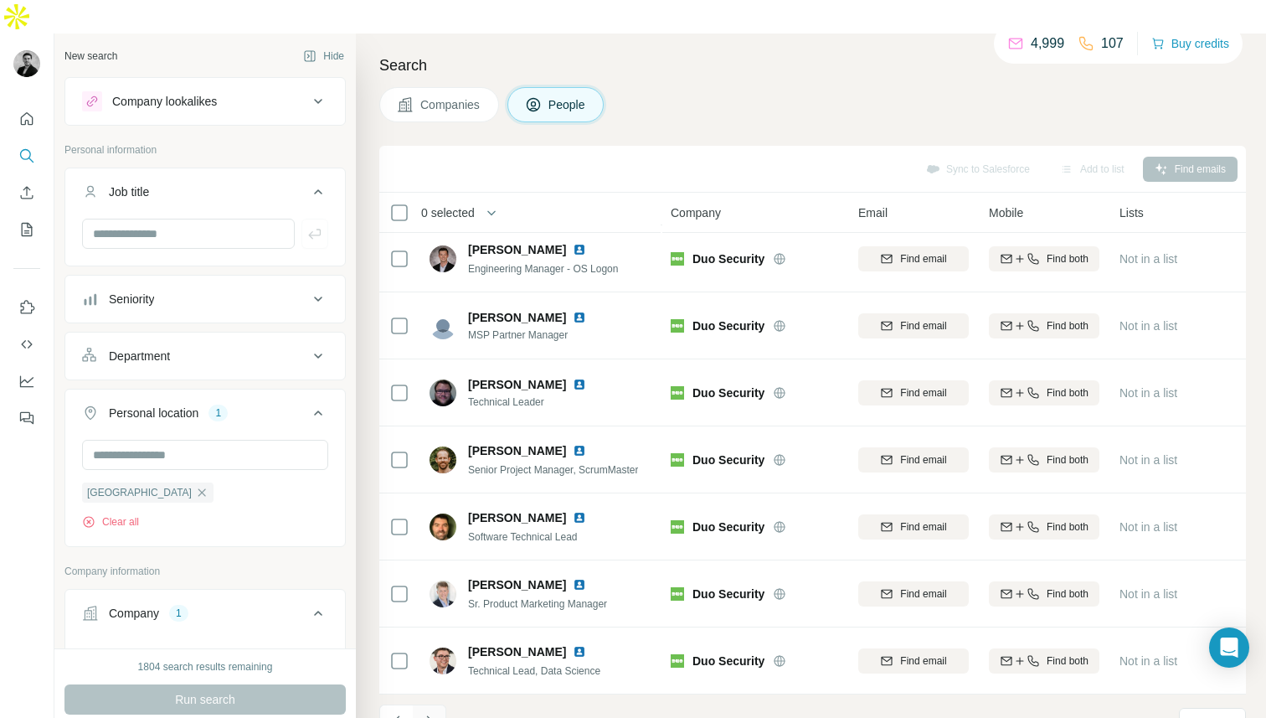
click at [445, 704] on button "Navigate to next page" at bounding box center [430, 721] width 34 height 34
click at [446, 704] on div "101 - 110 of 368 results" at bounding box center [486, 722] width 214 height 37
click at [445, 704] on button "Navigate to next page" at bounding box center [430, 721] width 34 height 34
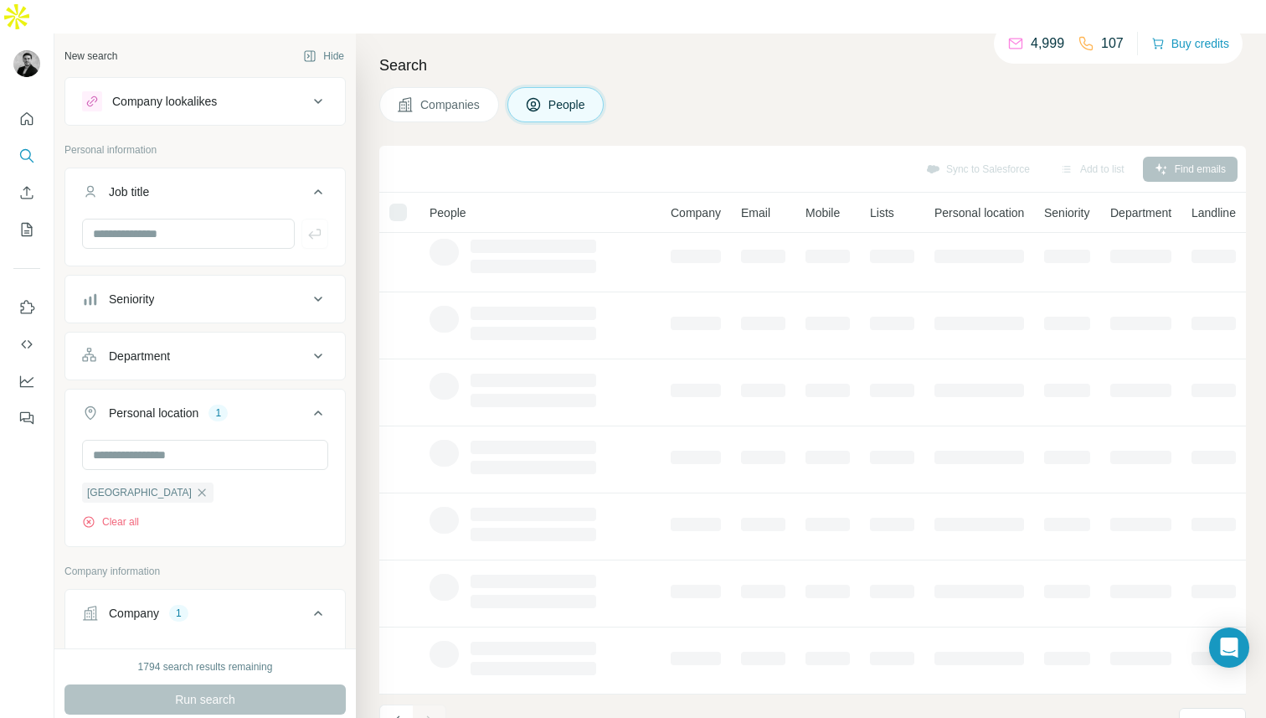
click at [437, 704] on div at bounding box center [430, 721] width 34 height 34
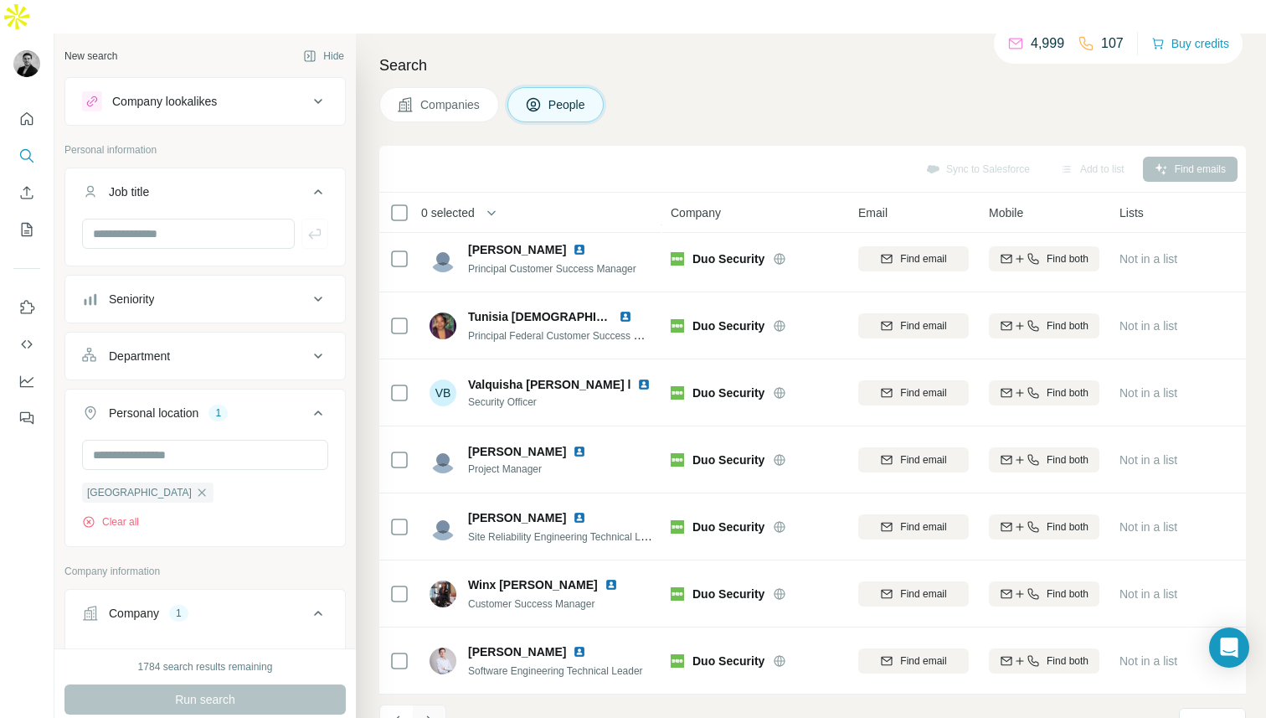
click at [439, 704] on button "Navigate to next page" at bounding box center [430, 721] width 34 height 34
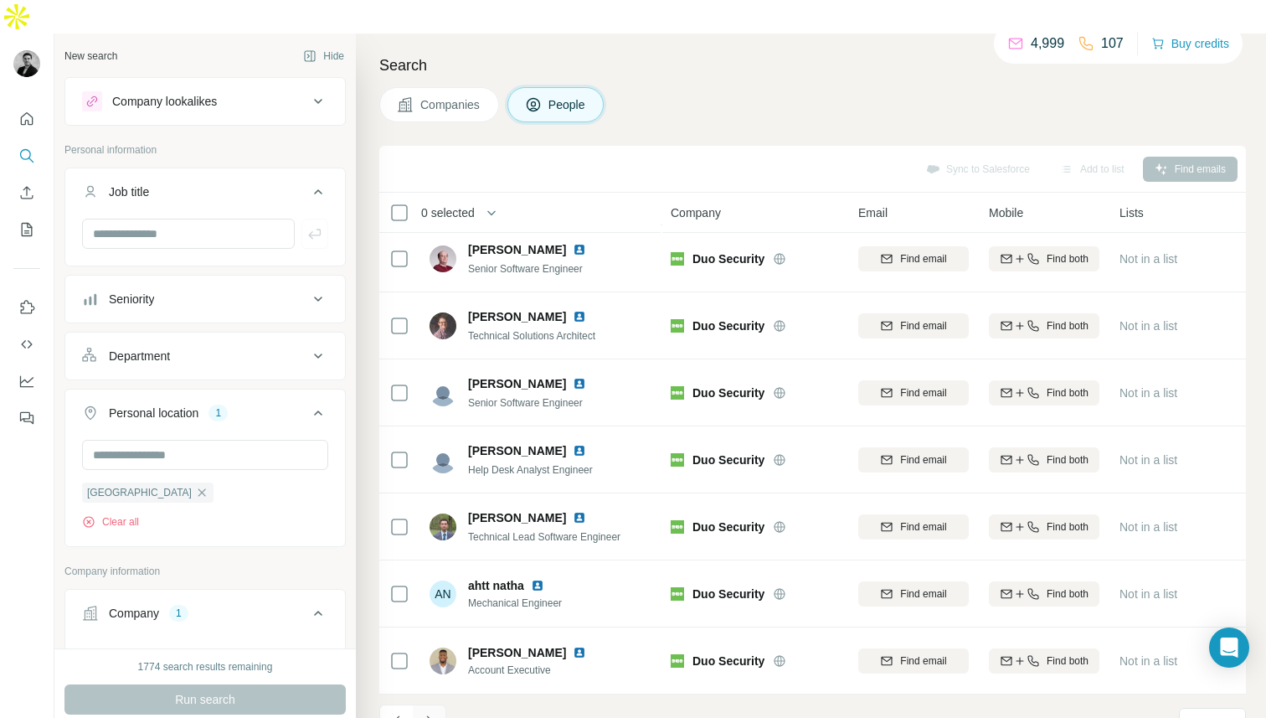
click at [439, 704] on button "Navigate to next page" at bounding box center [430, 721] width 34 height 34
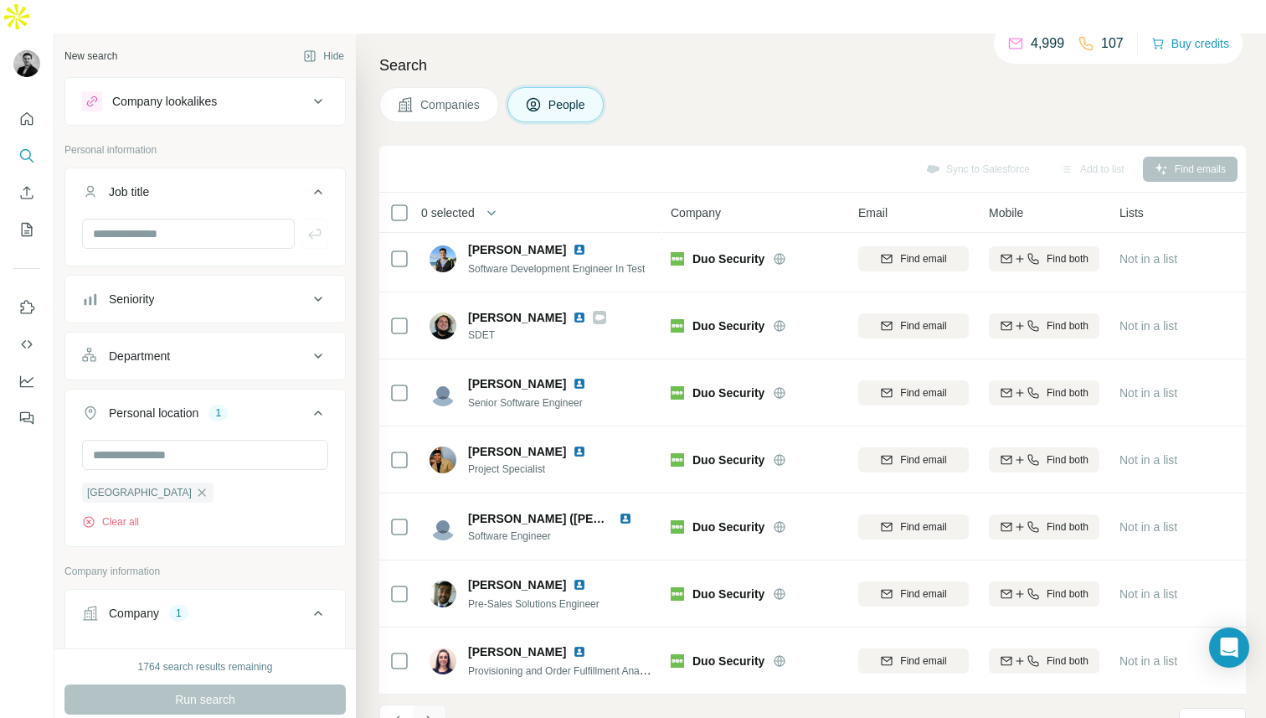
click at [439, 704] on button "Navigate to next page" at bounding box center [430, 721] width 34 height 34
click at [430, 713] on icon "Navigate to next page" at bounding box center [429, 721] width 17 height 17
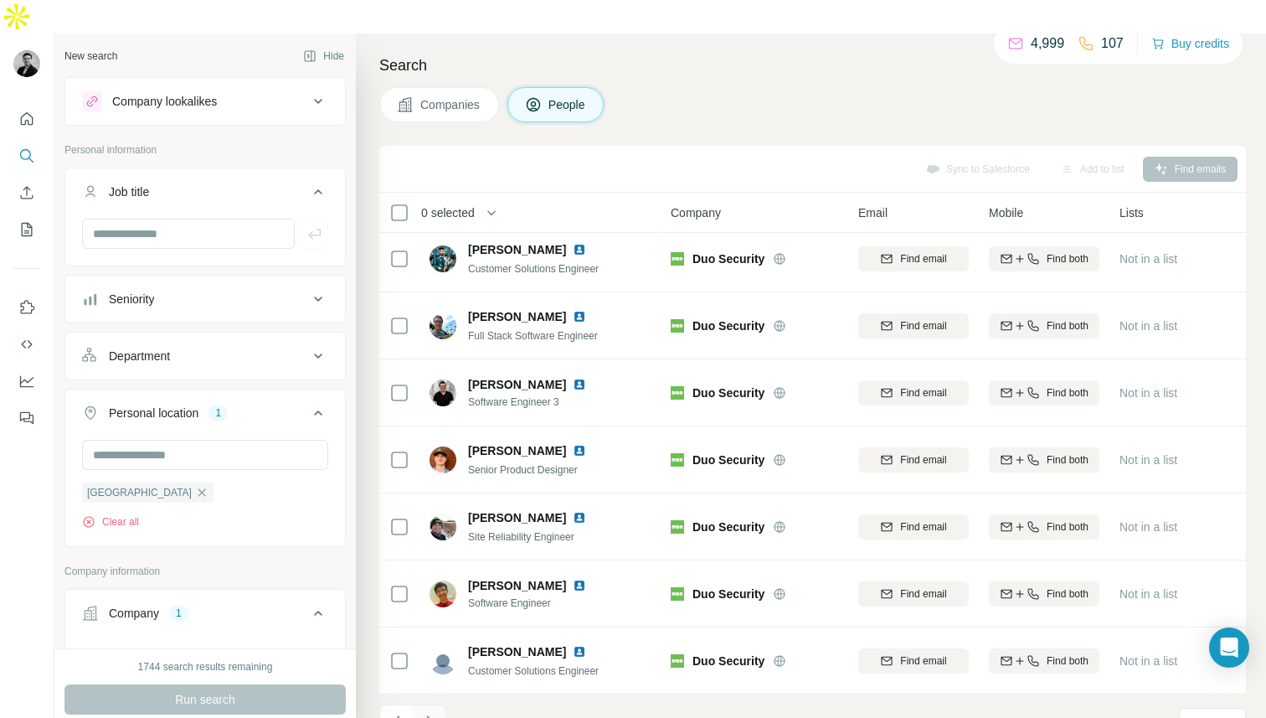
click at [437, 713] on icon "Navigate to next page" at bounding box center [429, 721] width 17 height 17
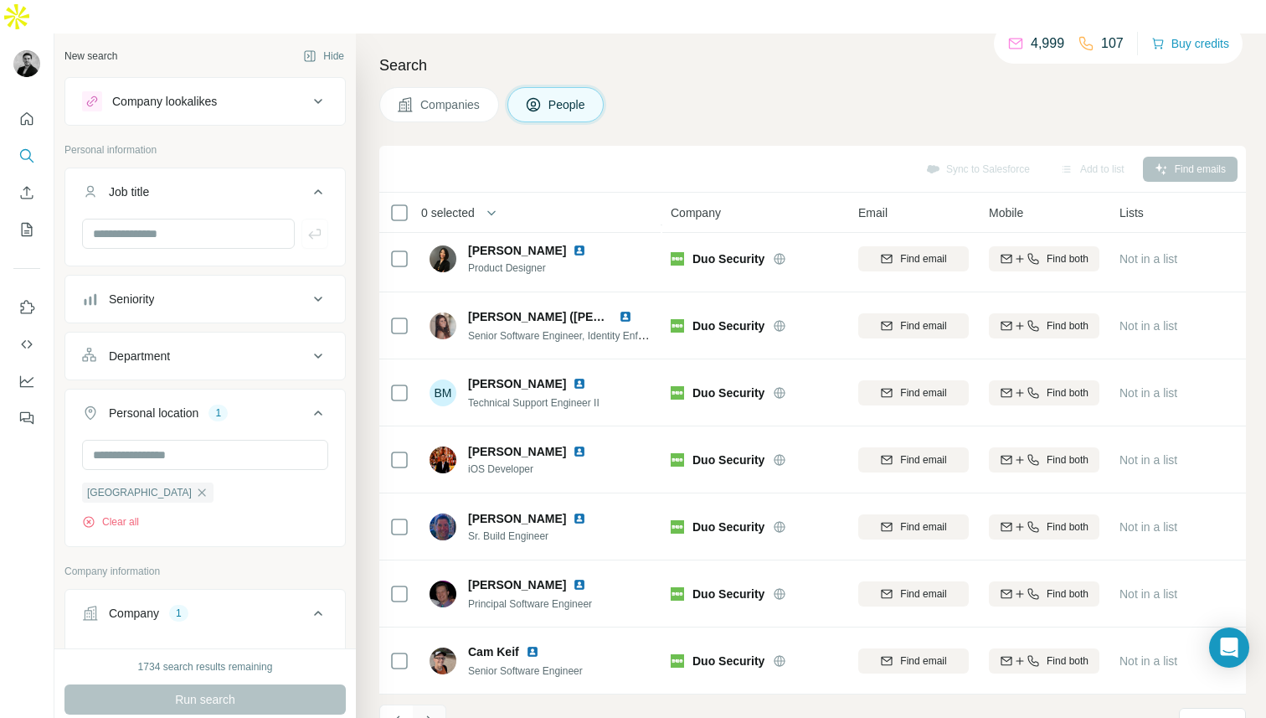
click at [439, 704] on button "Navigate to next page" at bounding box center [430, 721] width 34 height 34
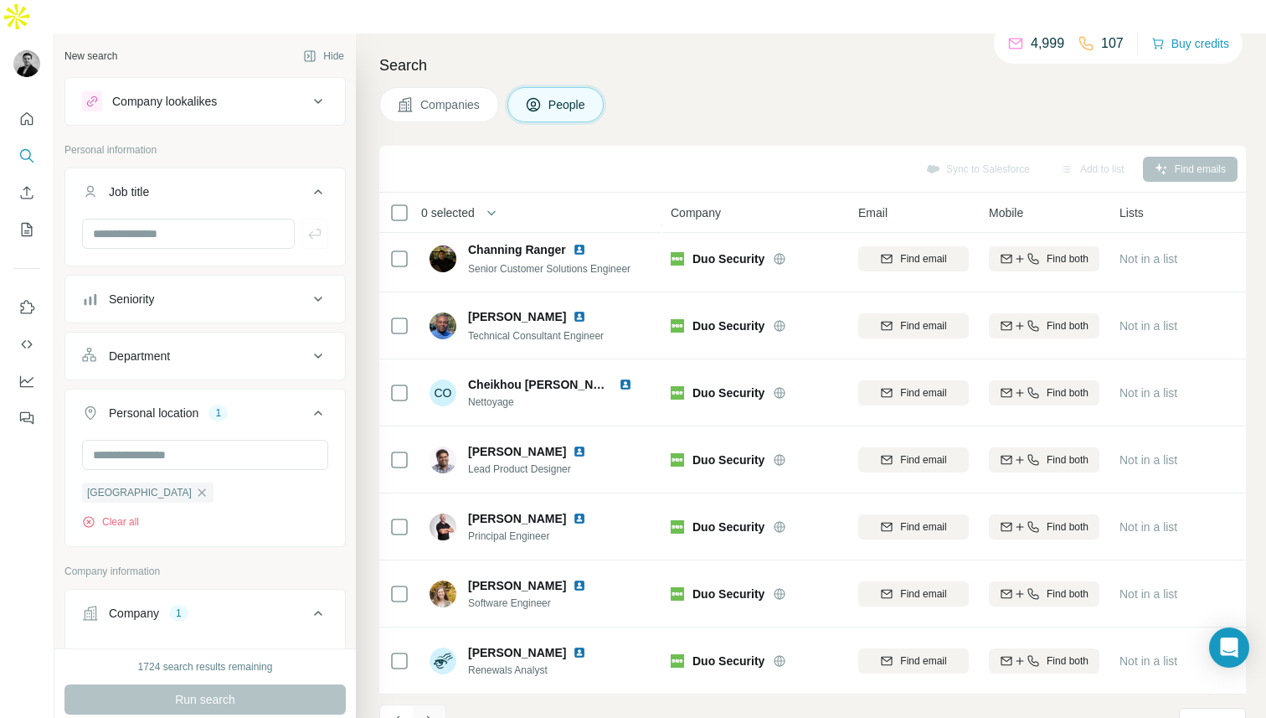
click at [439, 704] on button "Navigate to next page" at bounding box center [430, 721] width 34 height 34
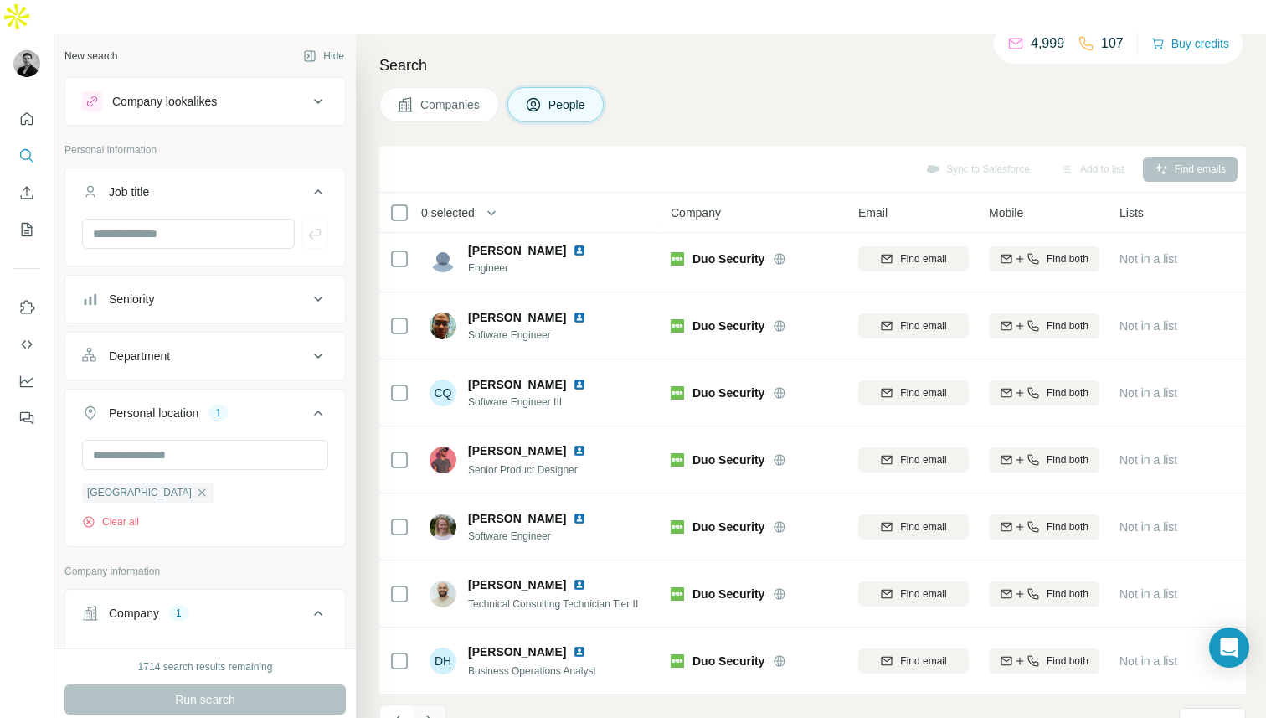
click at [439, 704] on button "Navigate to next page" at bounding box center [430, 721] width 34 height 34
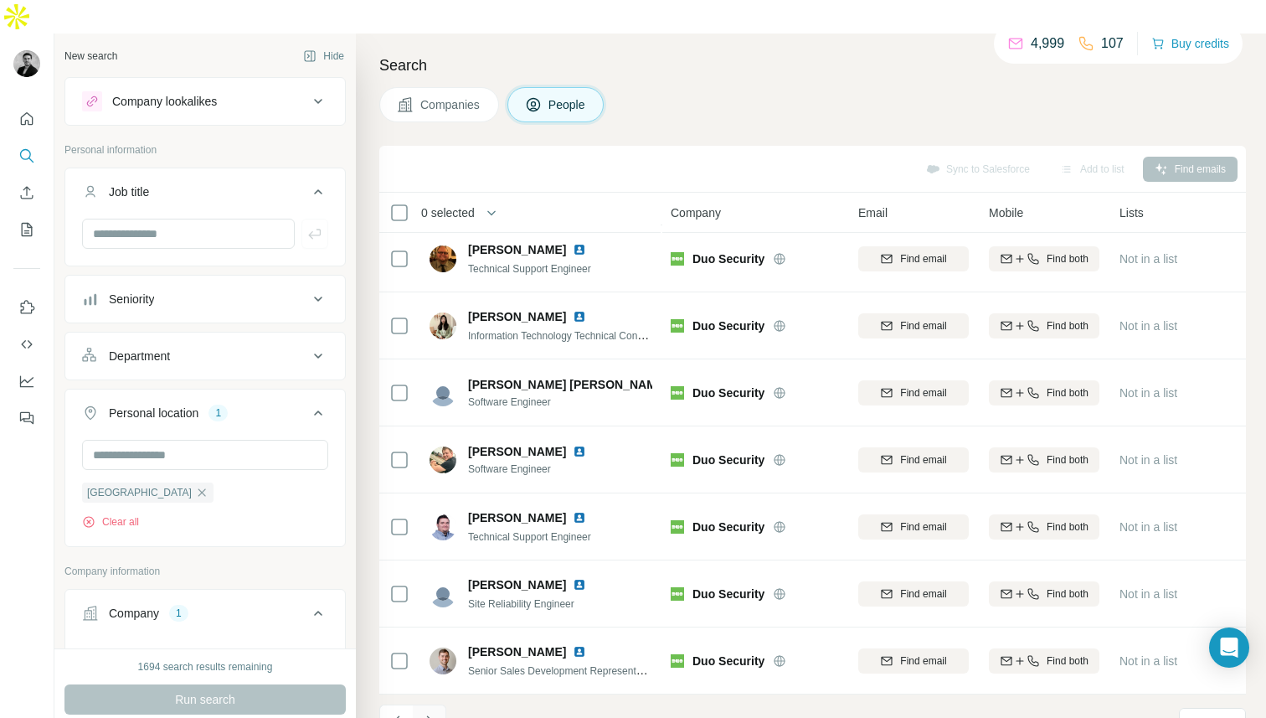
click at [439, 704] on button "Navigate to next page" at bounding box center [430, 721] width 34 height 34
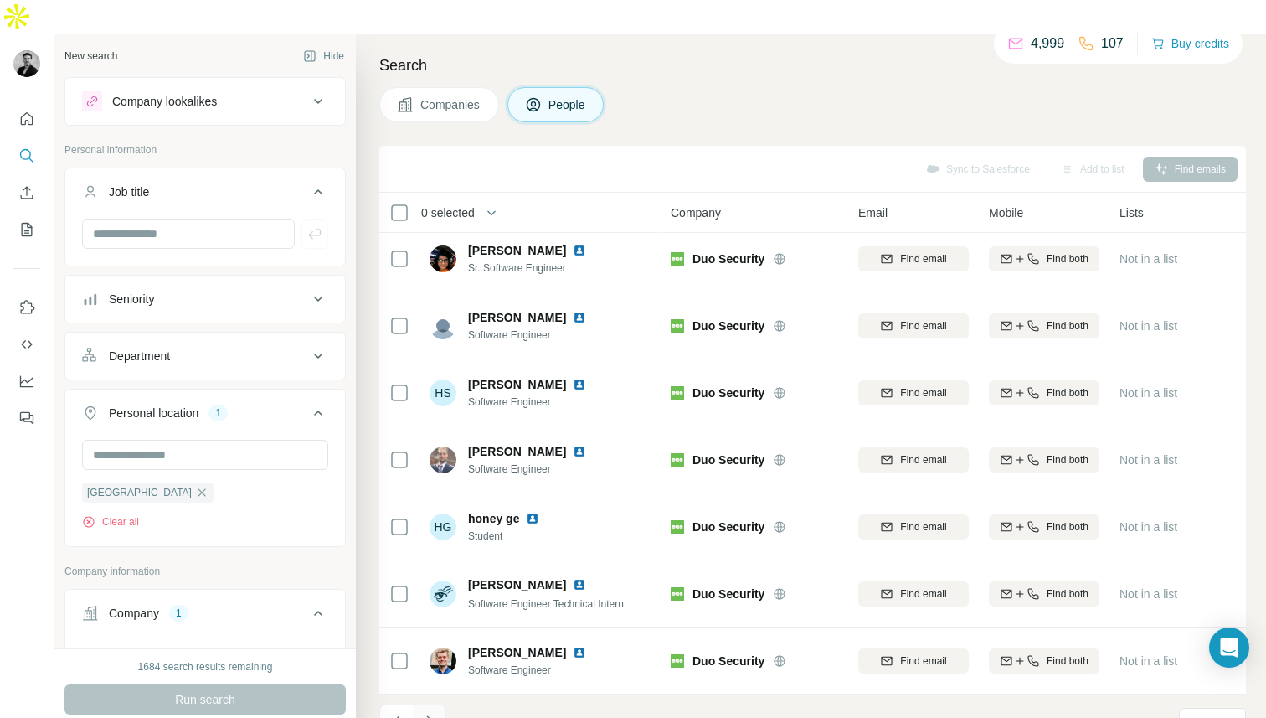
click at [439, 704] on button "Navigate to next page" at bounding box center [430, 721] width 34 height 34
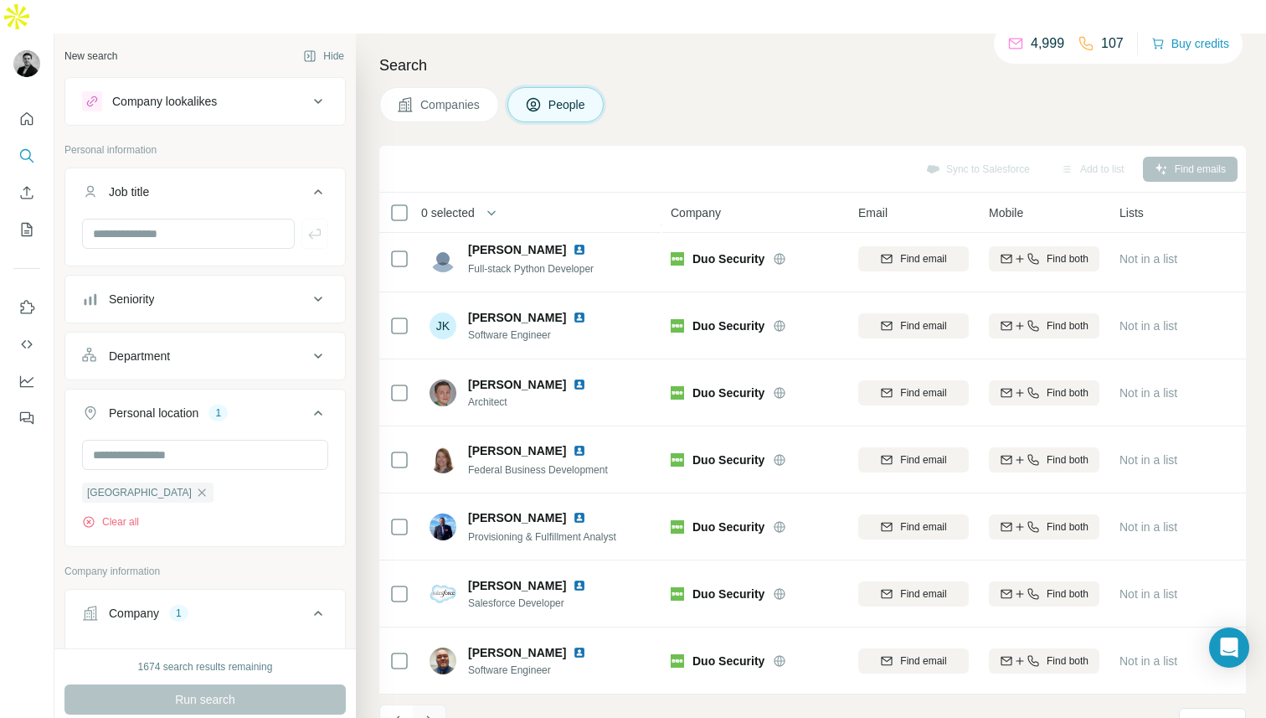
click at [439, 704] on button "Navigate to next page" at bounding box center [430, 721] width 34 height 34
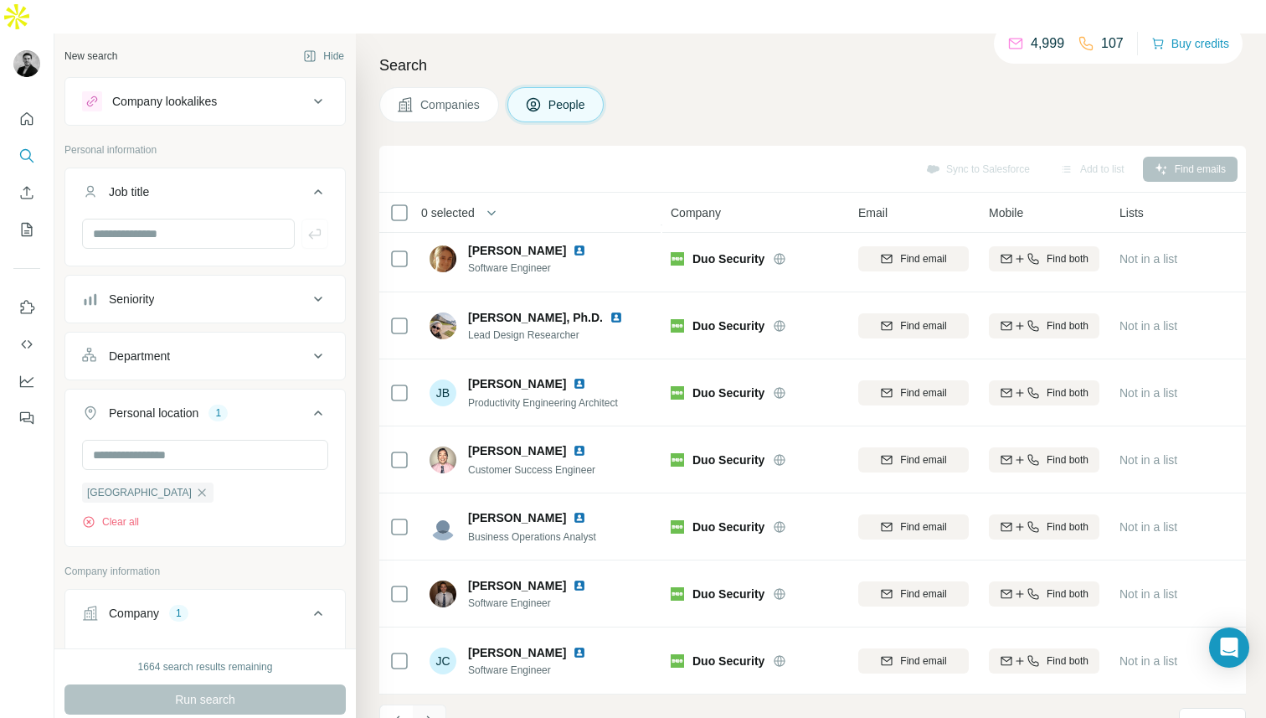
click at [439, 704] on button "Navigate to next page" at bounding box center [430, 721] width 34 height 34
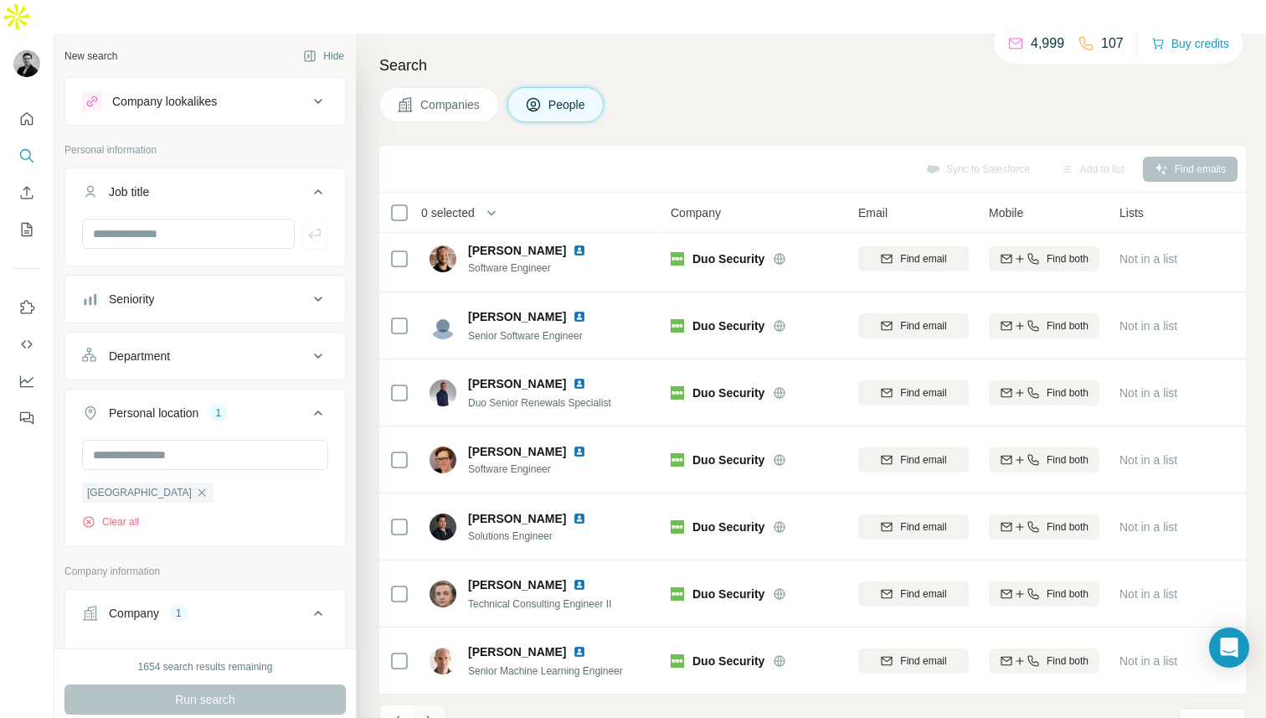
click at [439, 704] on button "Navigate to next page" at bounding box center [430, 721] width 34 height 34
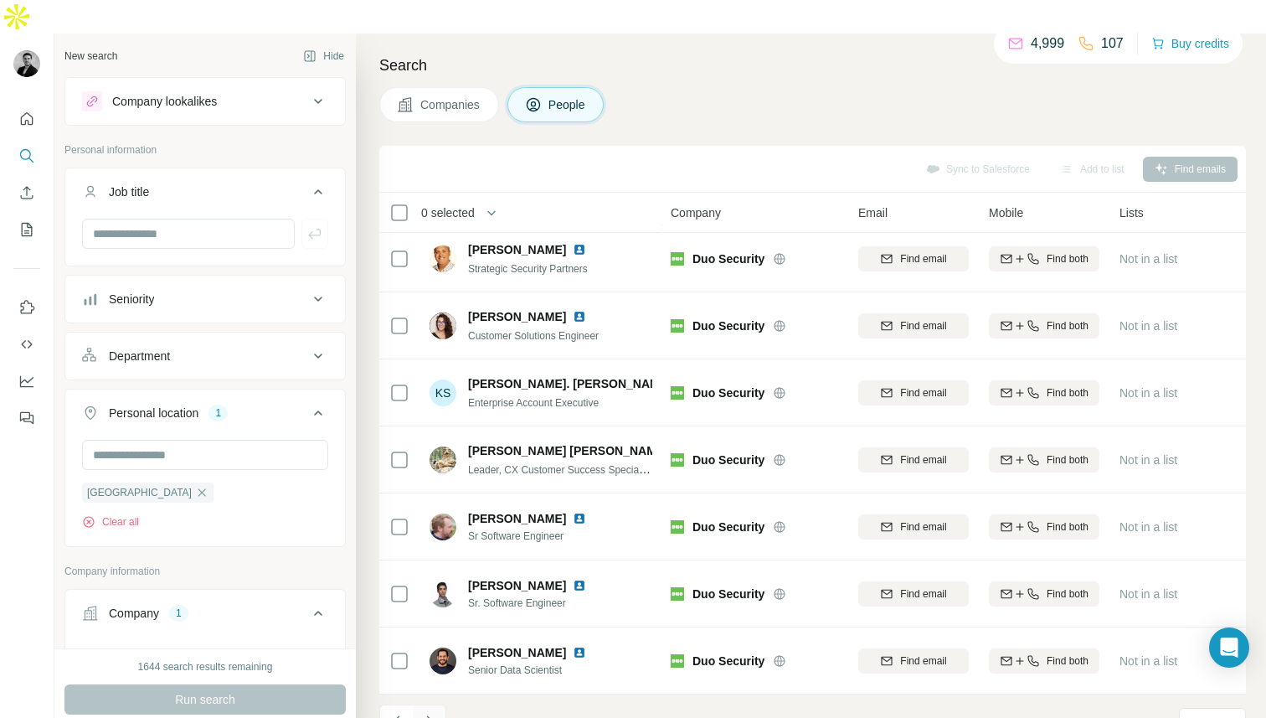
click at [439, 704] on button "Navigate to next page" at bounding box center [430, 721] width 34 height 34
click at [441, 704] on button "Navigate to next page" at bounding box center [430, 721] width 34 height 34
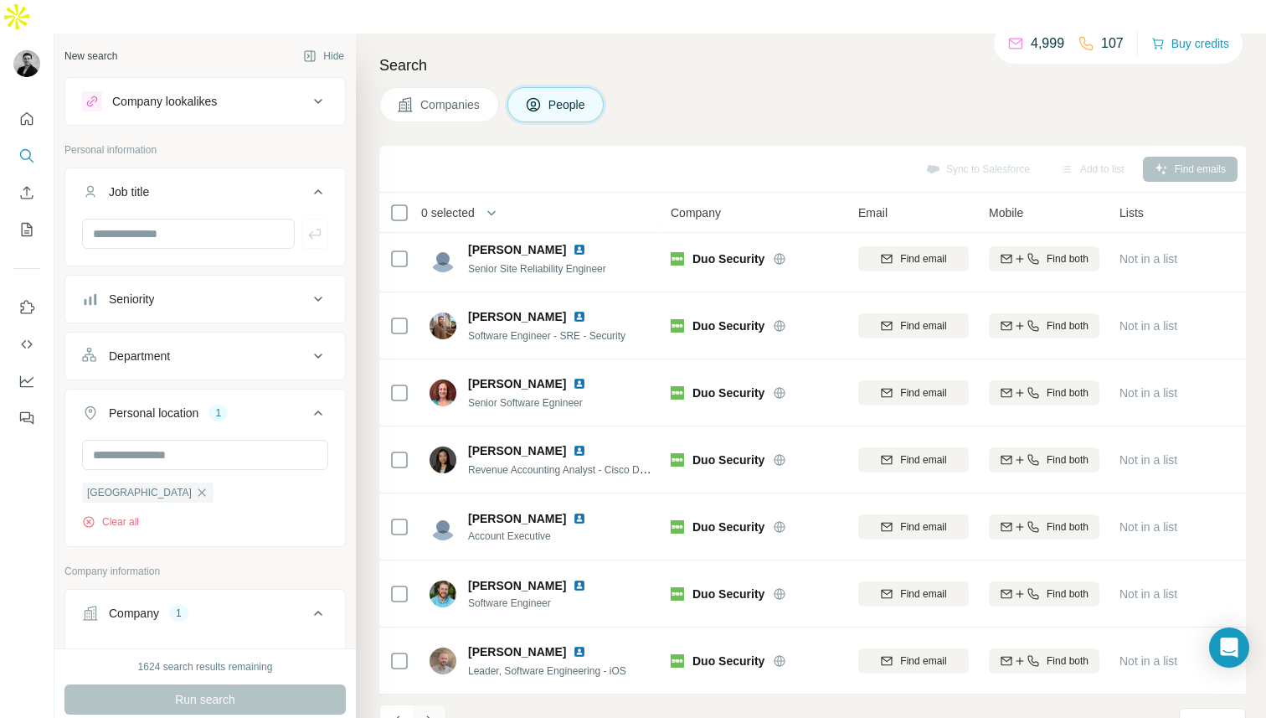
click at [442, 704] on button "Navigate to next page" at bounding box center [430, 721] width 34 height 34
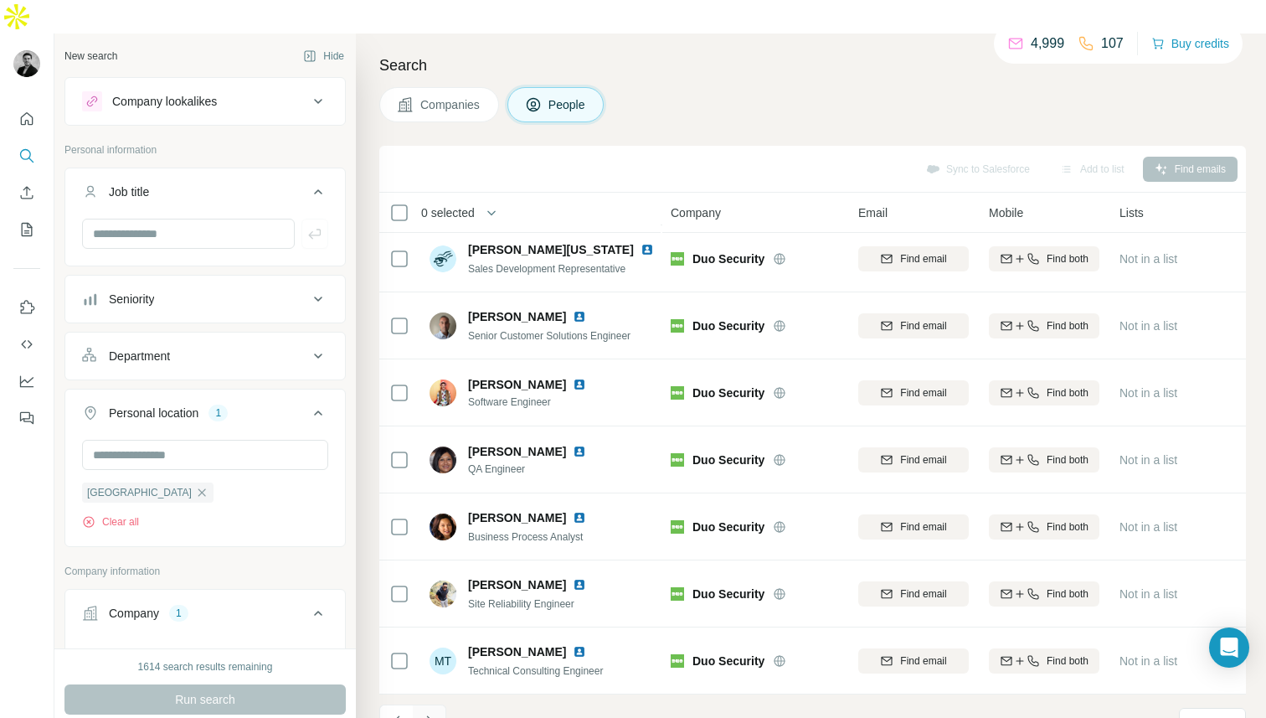
click at [441, 704] on button "Navigate to next page" at bounding box center [430, 721] width 34 height 34
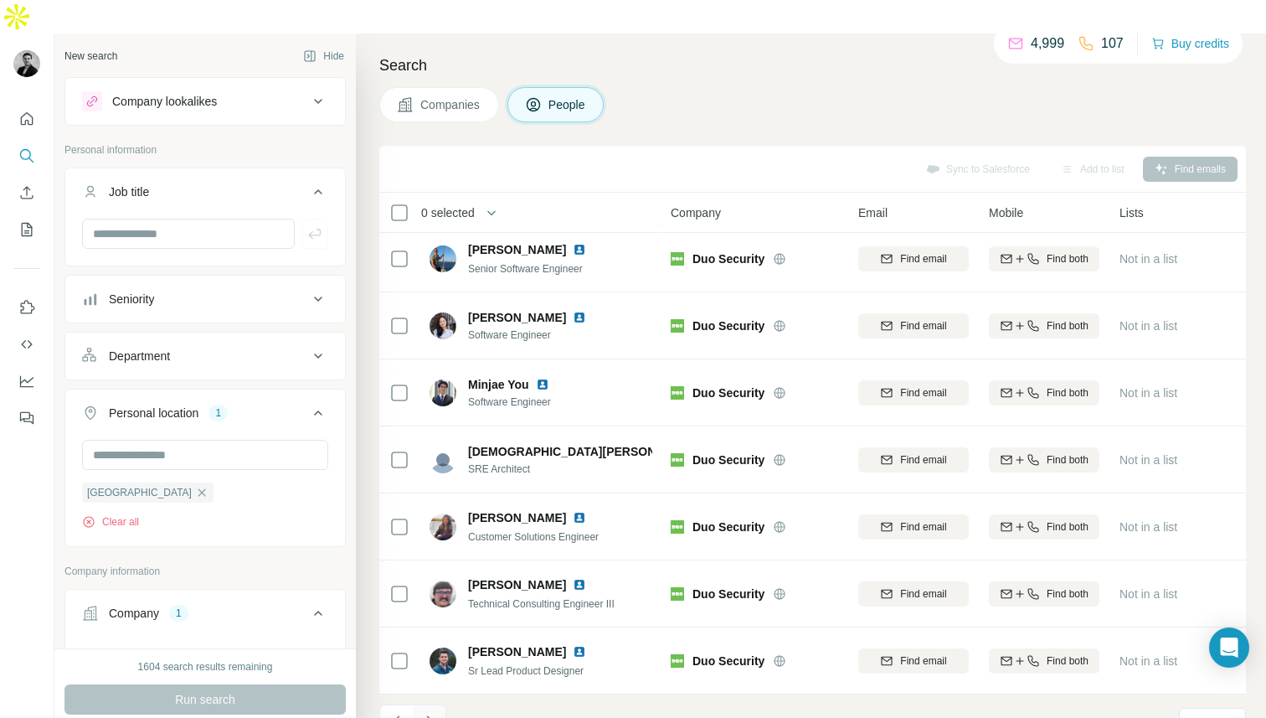
click at [441, 704] on button "Navigate to next page" at bounding box center [430, 721] width 34 height 34
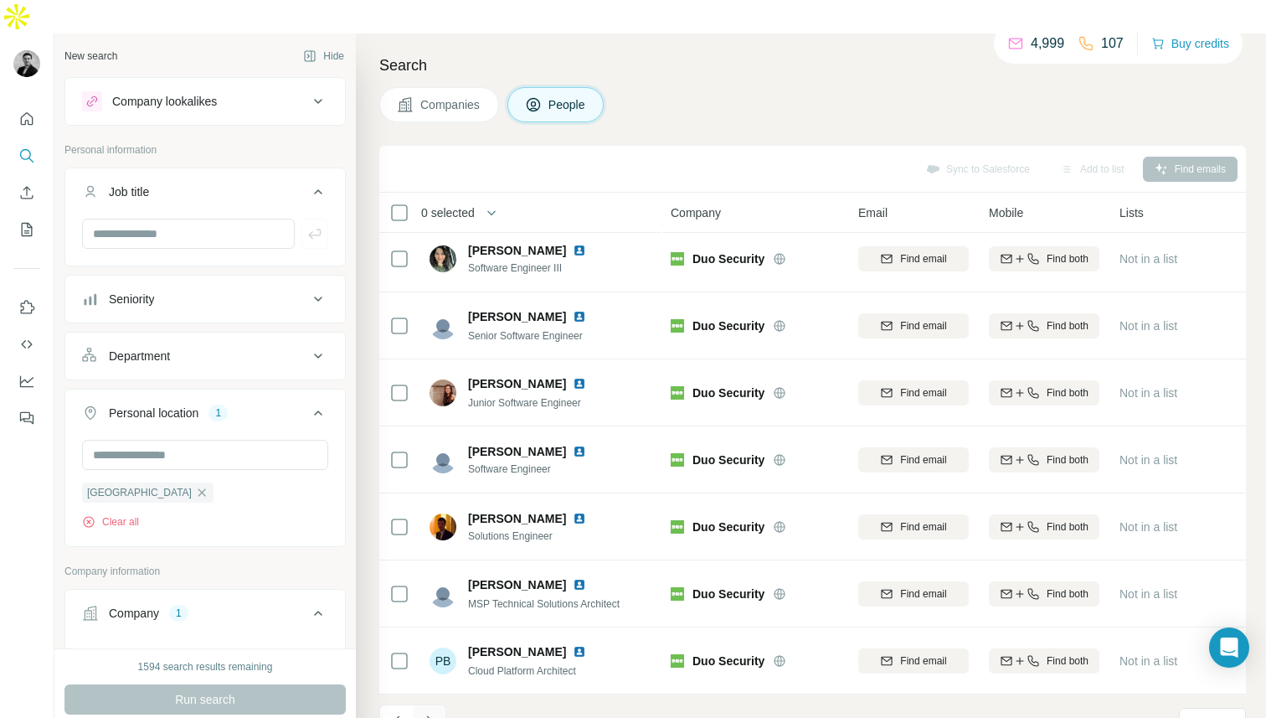
click at [441, 704] on button "Navigate to next page" at bounding box center [430, 721] width 34 height 34
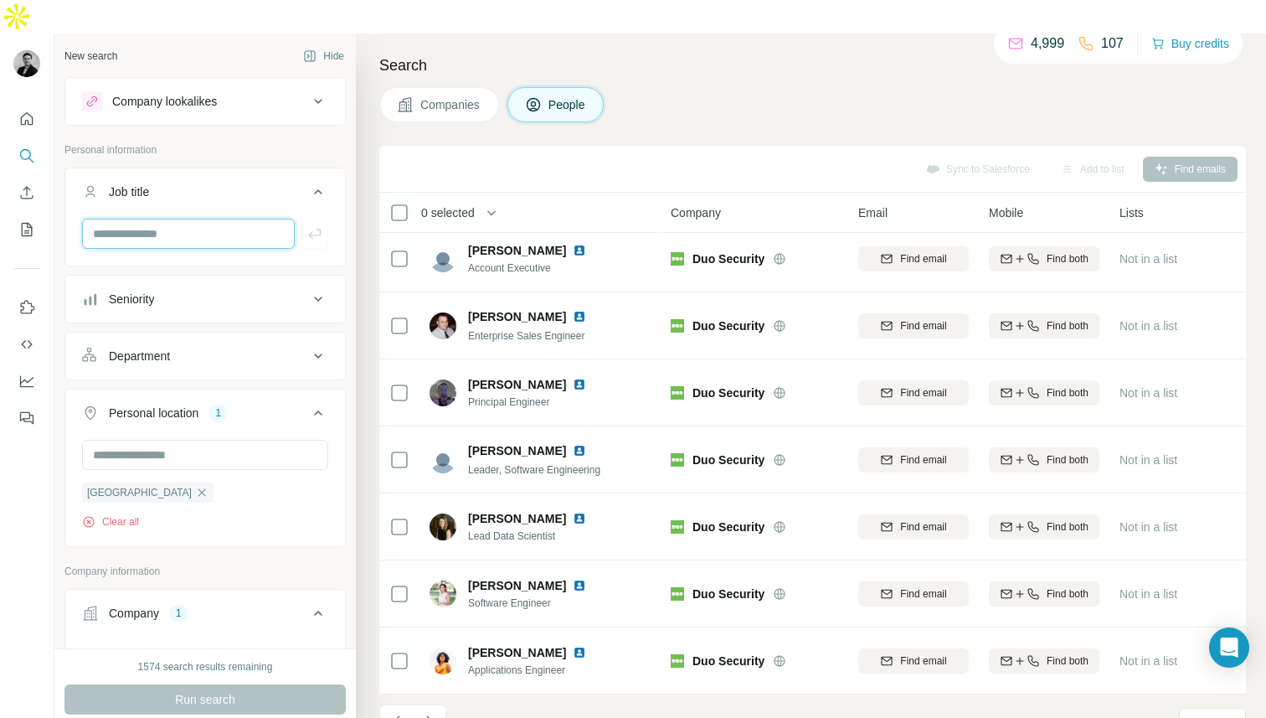
click at [166, 219] on input "text" at bounding box center [188, 234] width 213 height 30
type input "***"
click at [307, 225] on icon "button" at bounding box center [315, 233] width 17 height 17
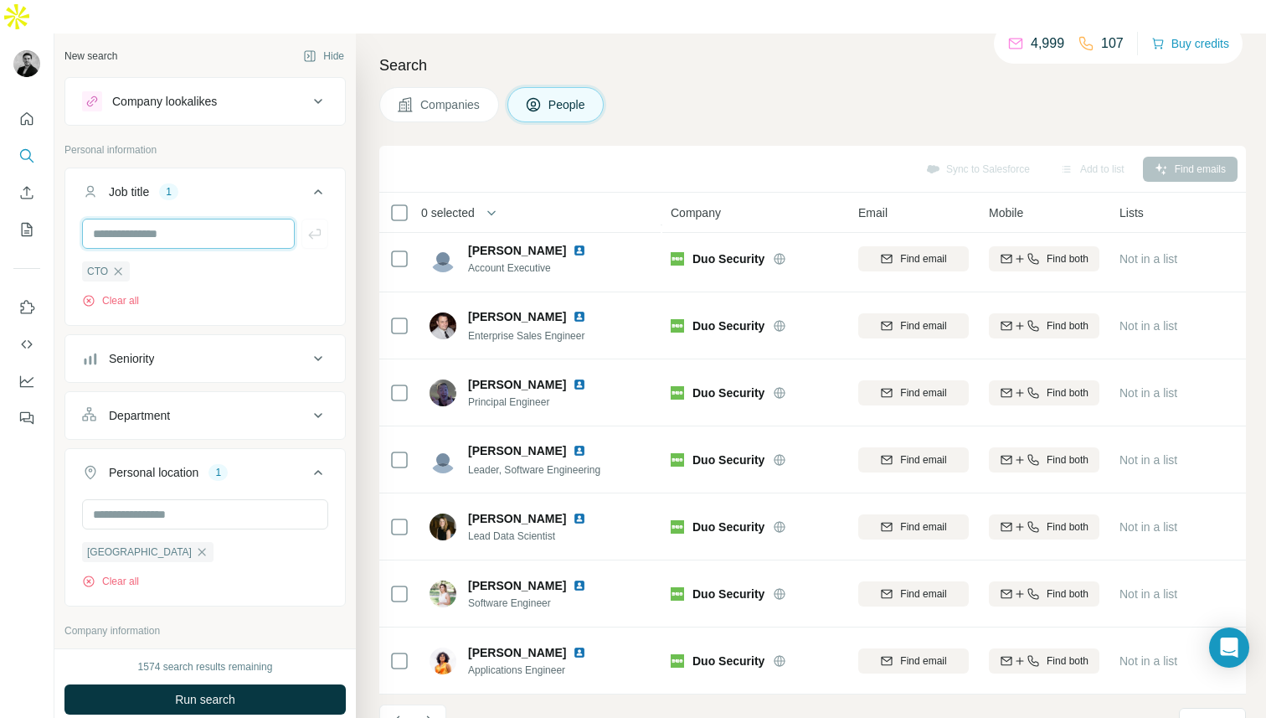
click at [208, 219] on input "text" at bounding box center [188, 234] width 213 height 30
type input "**********"
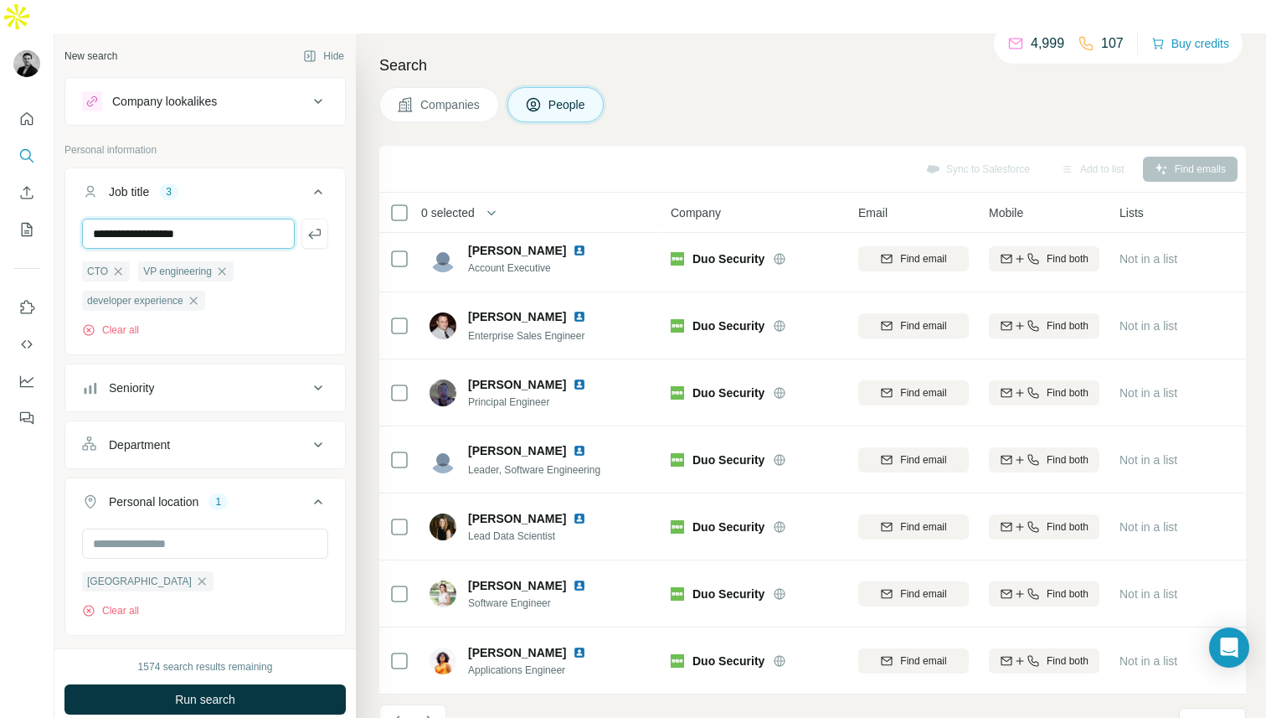
type input "**********"
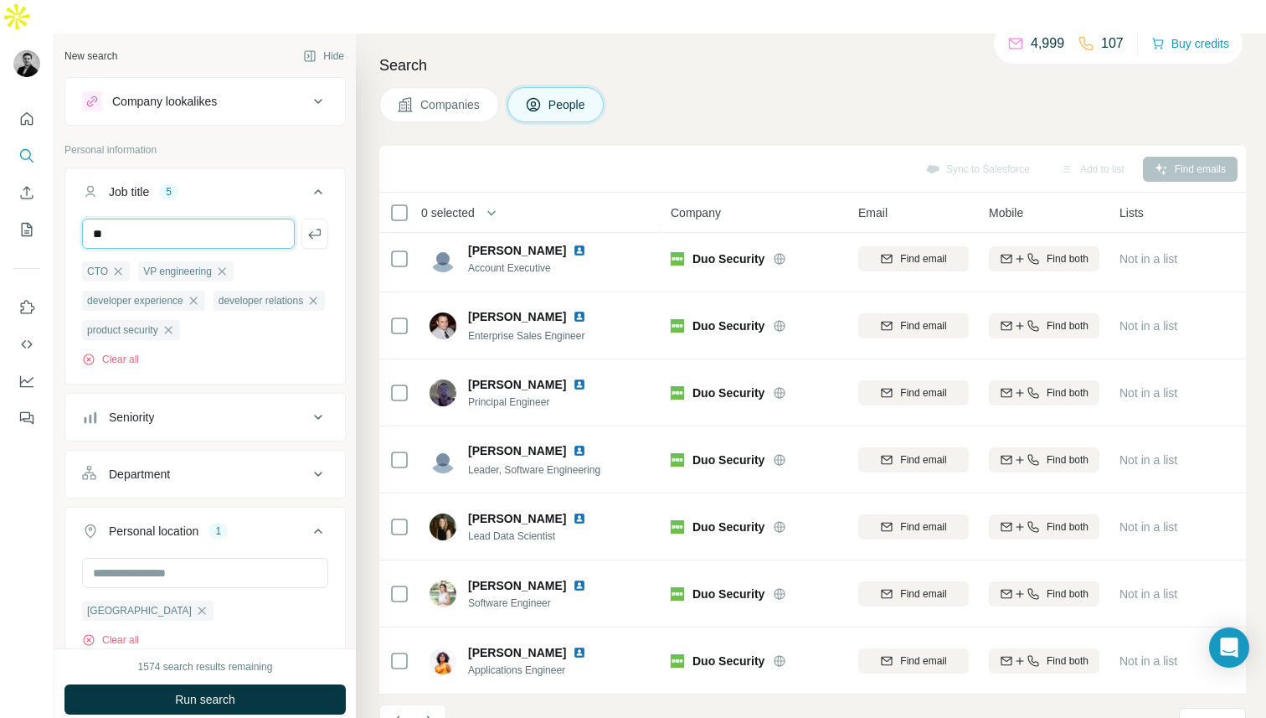
type input "*"
type input "**********"
type input "*"
type input "**********"
click at [317, 225] on icon "button" at bounding box center [315, 233] width 17 height 17
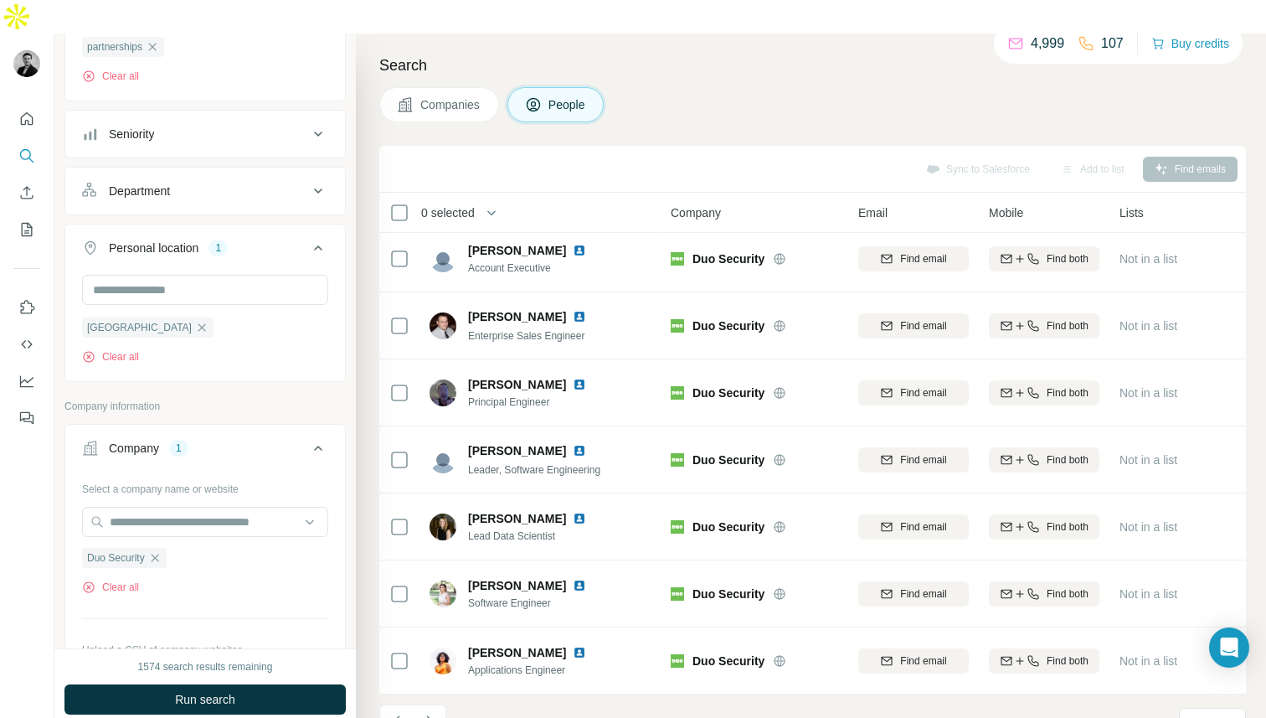
scroll to position [572, 0]
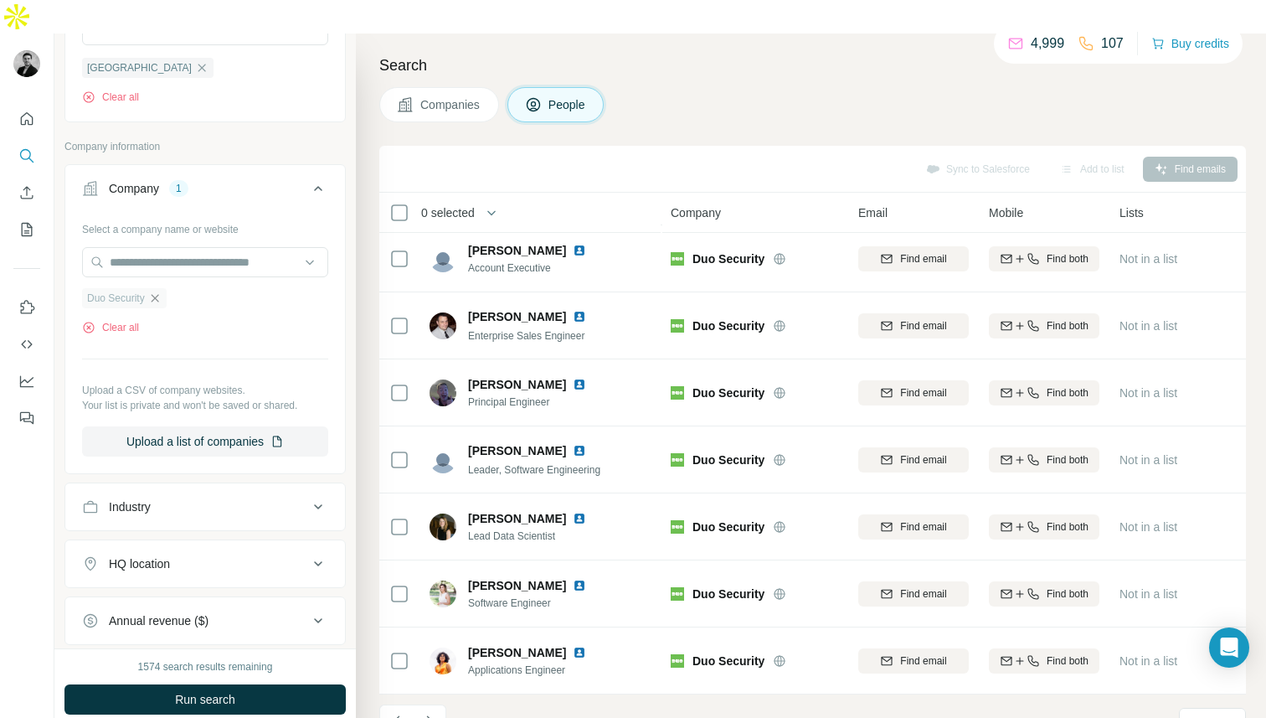
click at [162, 291] on icon "button" at bounding box center [154, 297] width 13 height 13
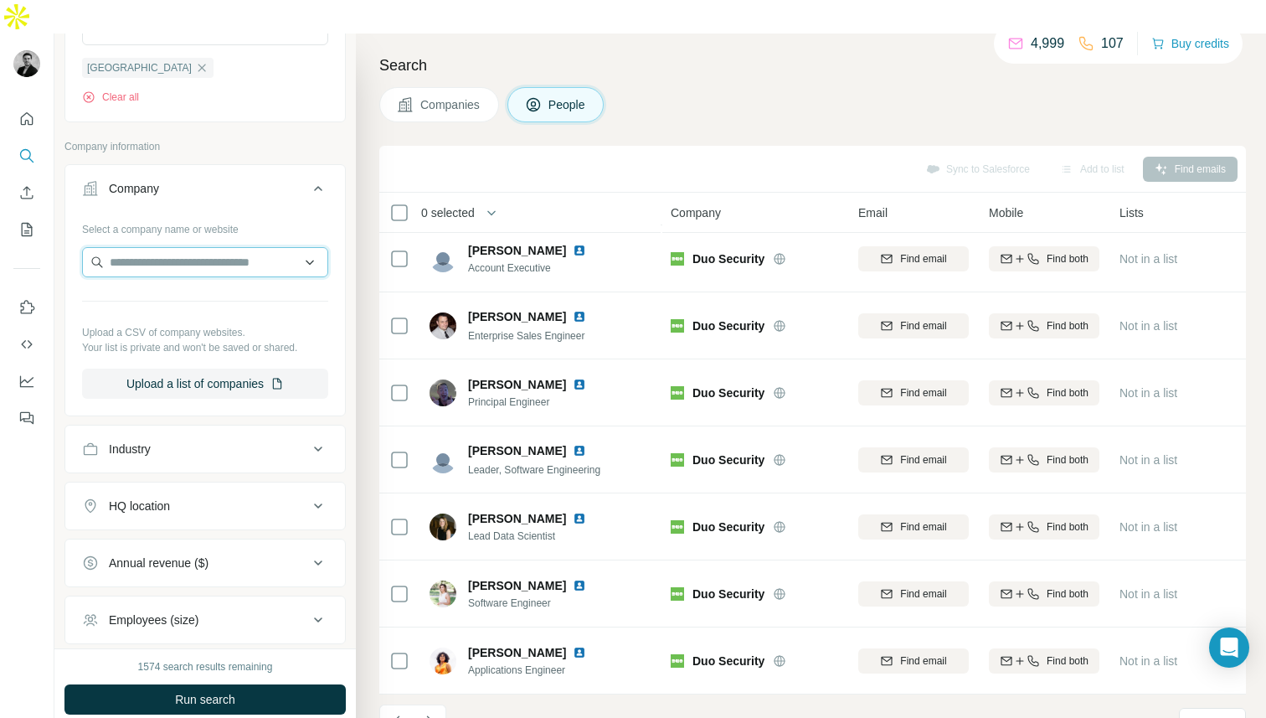
click at [152, 247] on input "text" at bounding box center [205, 262] width 246 height 30
type input "*"
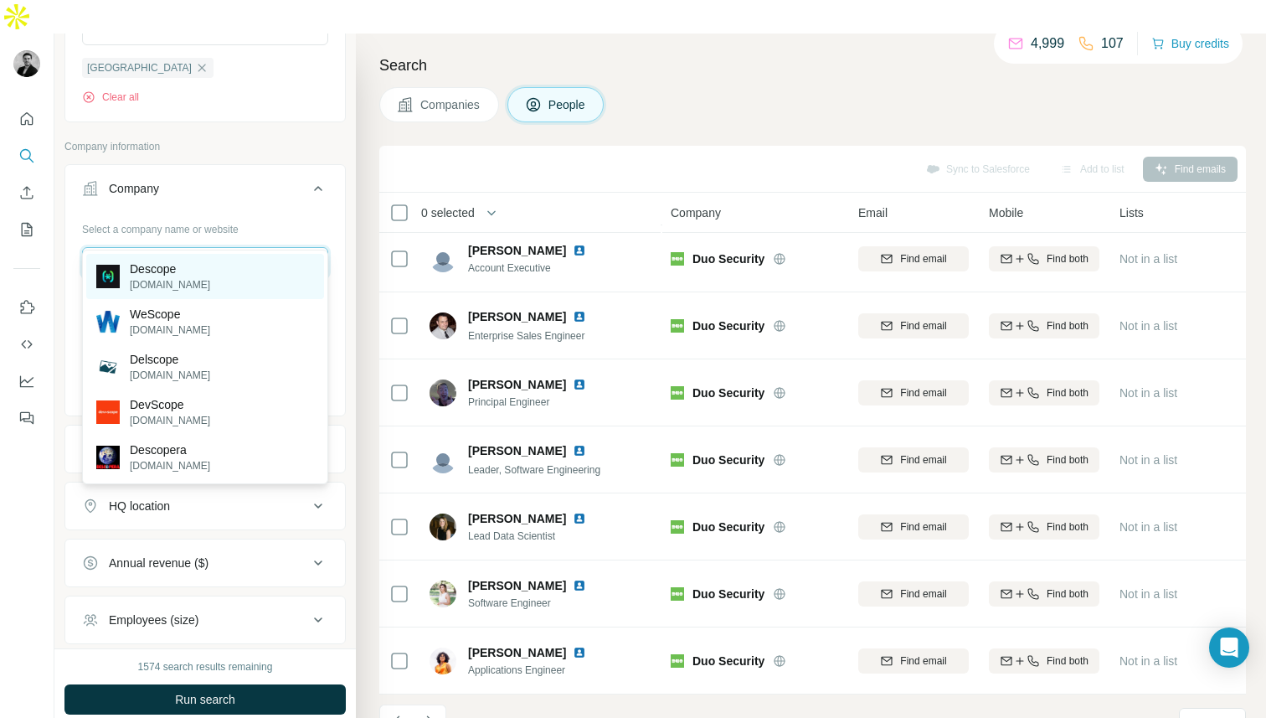
type input "*******"
click at [188, 289] on p "descope.com" at bounding box center [170, 284] width 80 height 15
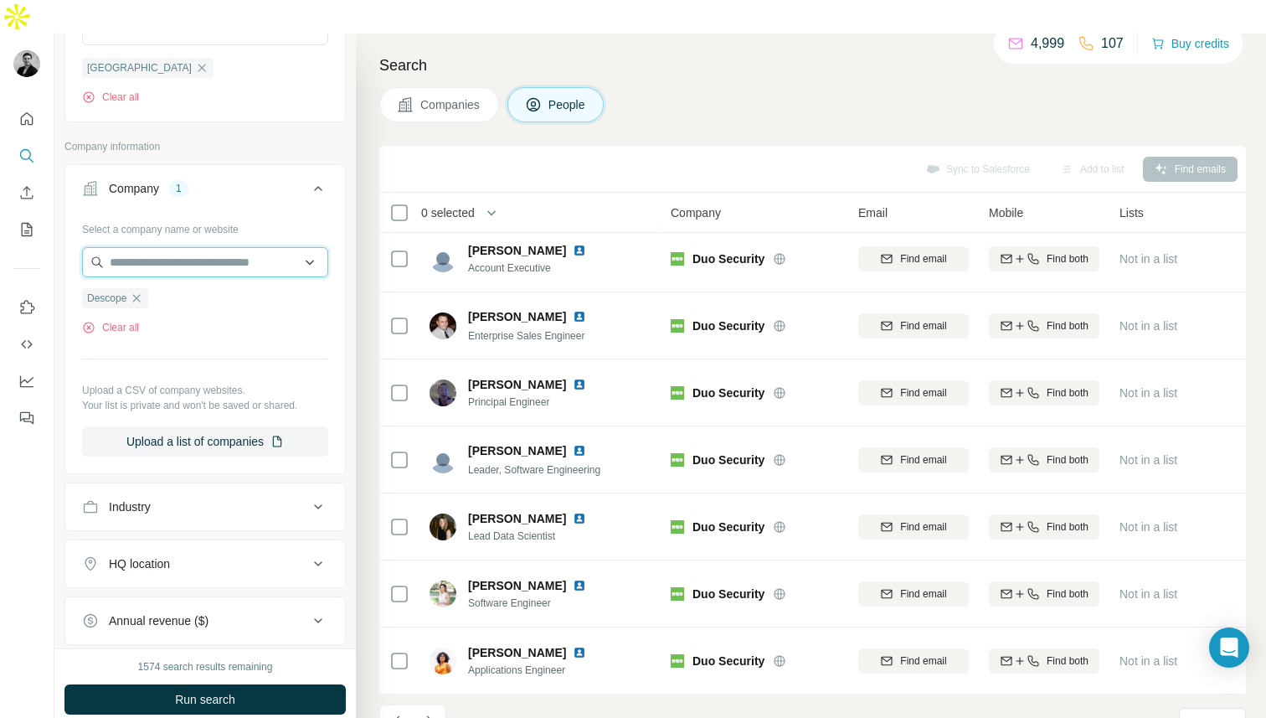
click at [190, 247] on input "text" at bounding box center [205, 262] width 246 height 30
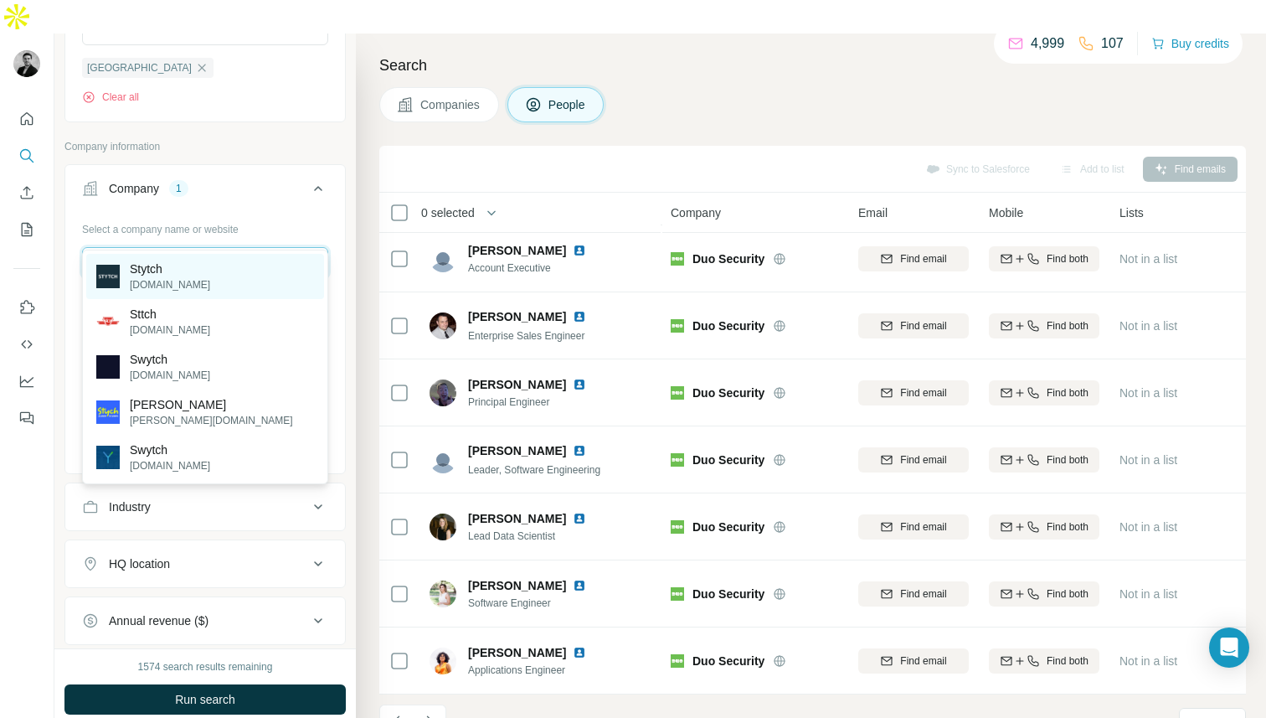
type input "******"
click at [187, 271] on div "Stytch stytch.com" at bounding box center [205, 276] width 238 height 45
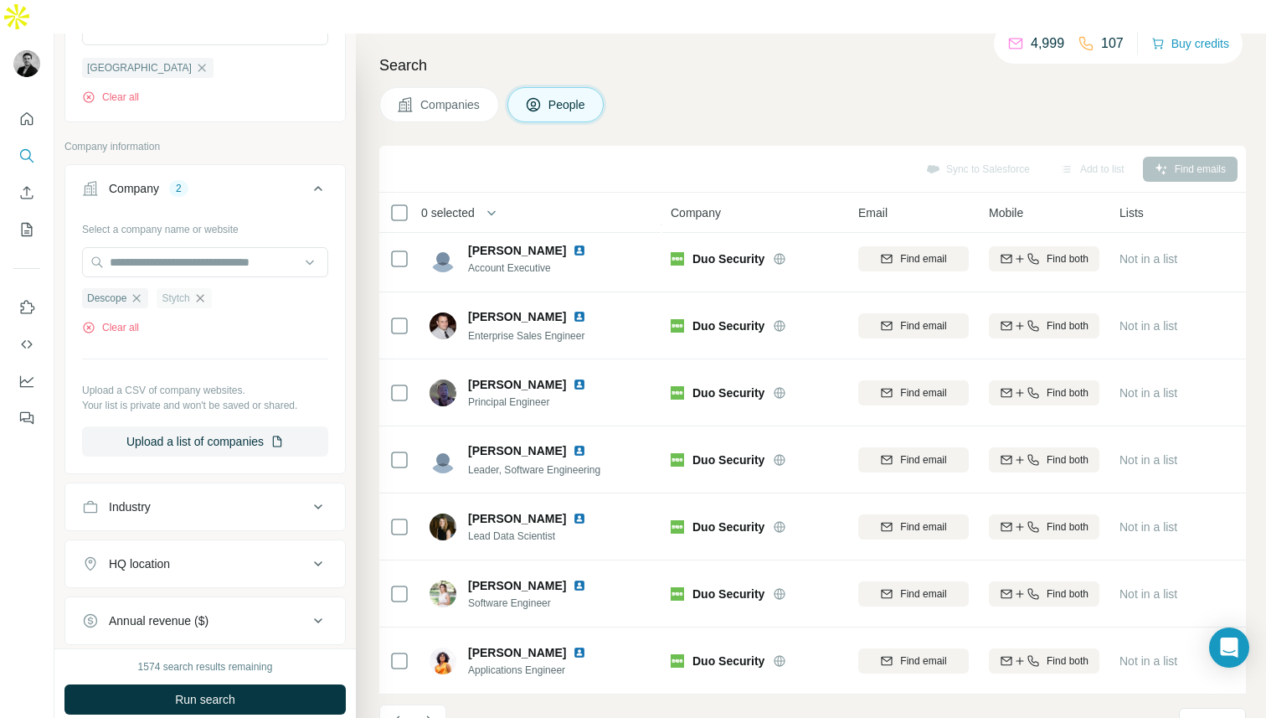
click at [204, 291] on icon "button" at bounding box center [199, 297] width 13 height 13
click at [204, 691] on span "Run search" at bounding box center [205, 699] width 60 height 17
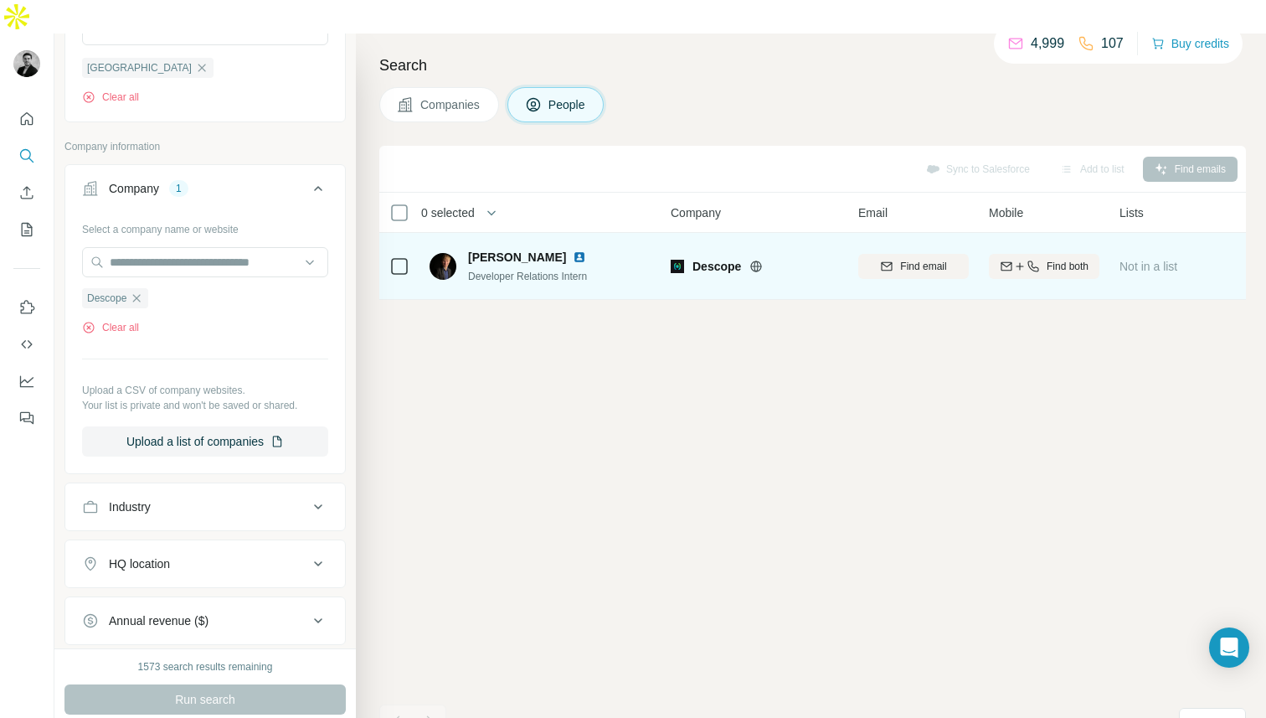
click at [707, 258] on span "Descope" at bounding box center [717, 266] width 49 height 17
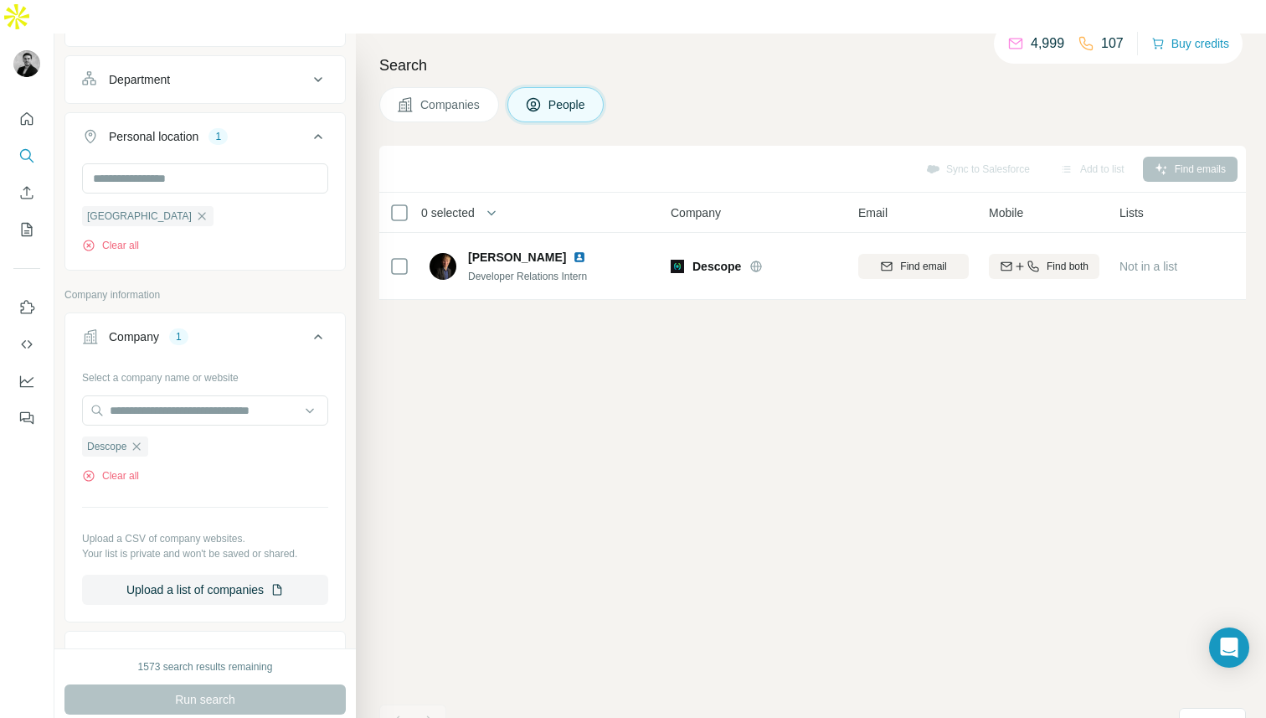
scroll to position [394, 0]
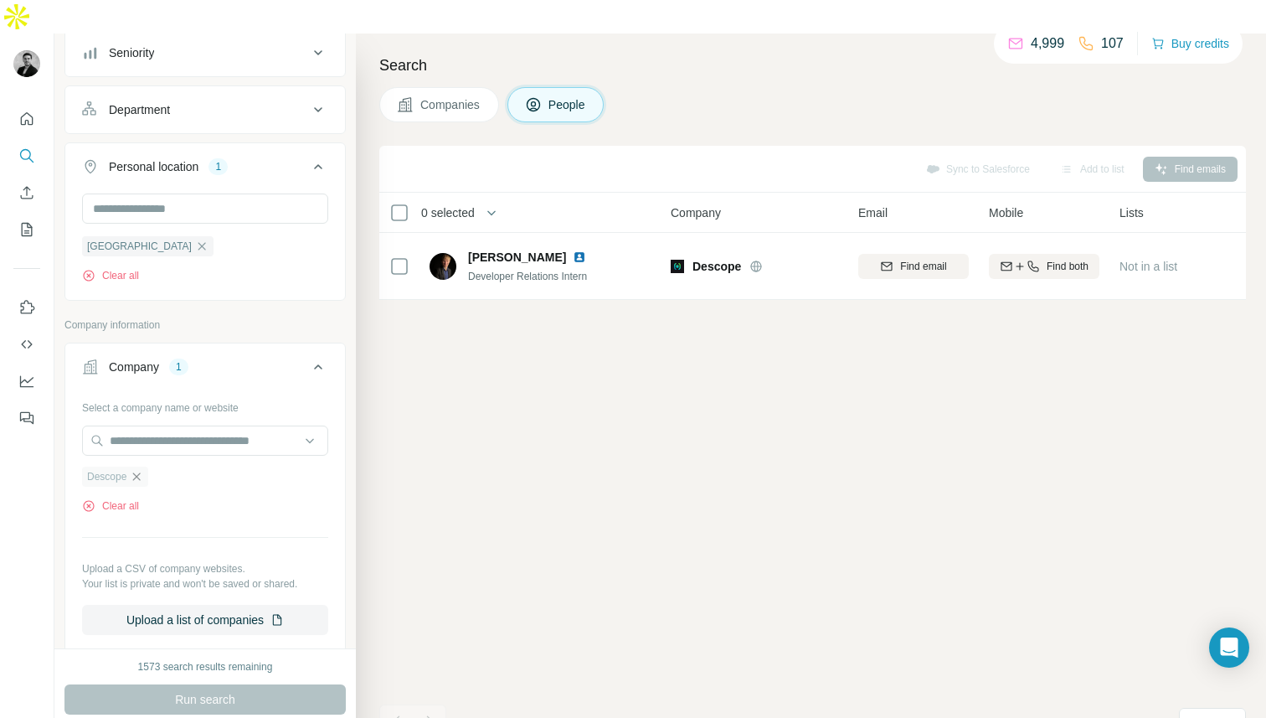
click at [135, 470] on icon "button" at bounding box center [136, 476] width 13 height 13
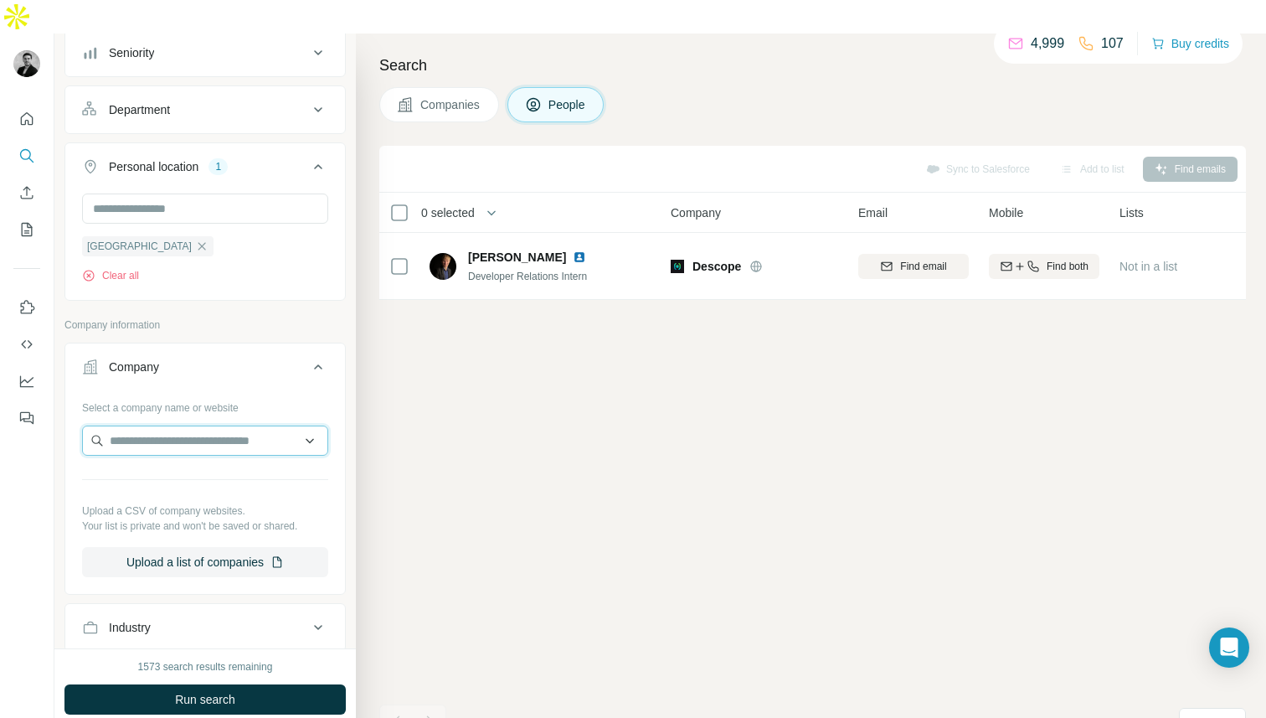
click at [170, 425] on input "text" at bounding box center [205, 440] width 246 height 30
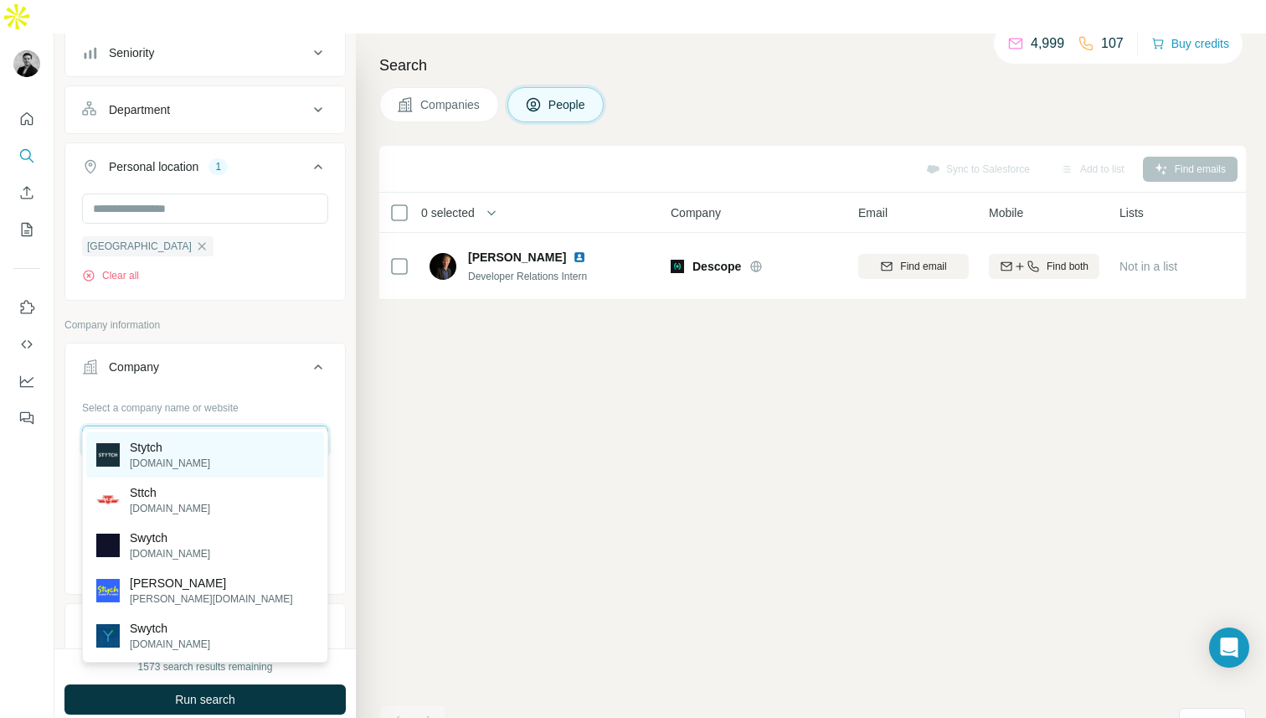
type input "******"
click at [189, 464] on div "Stytch stytch.com" at bounding box center [205, 454] width 238 height 45
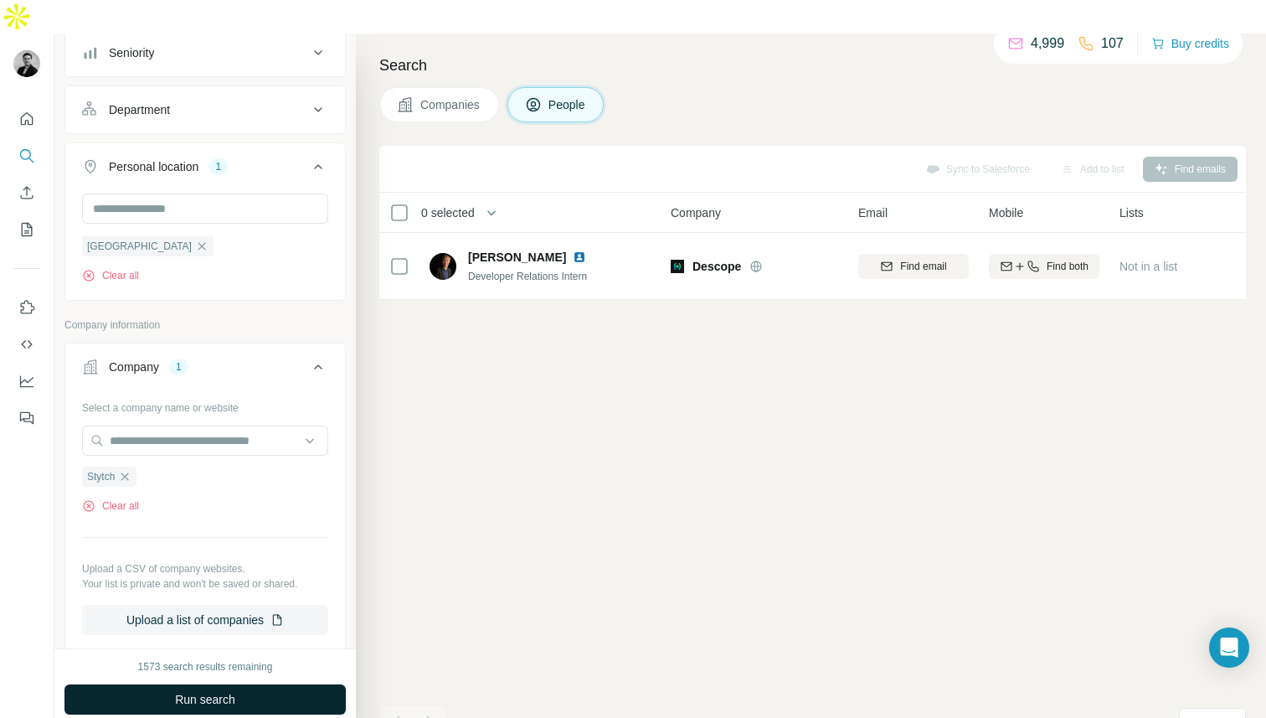
click at [219, 691] on span "Run search" at bounding box center [205, 699] width 60 height 17
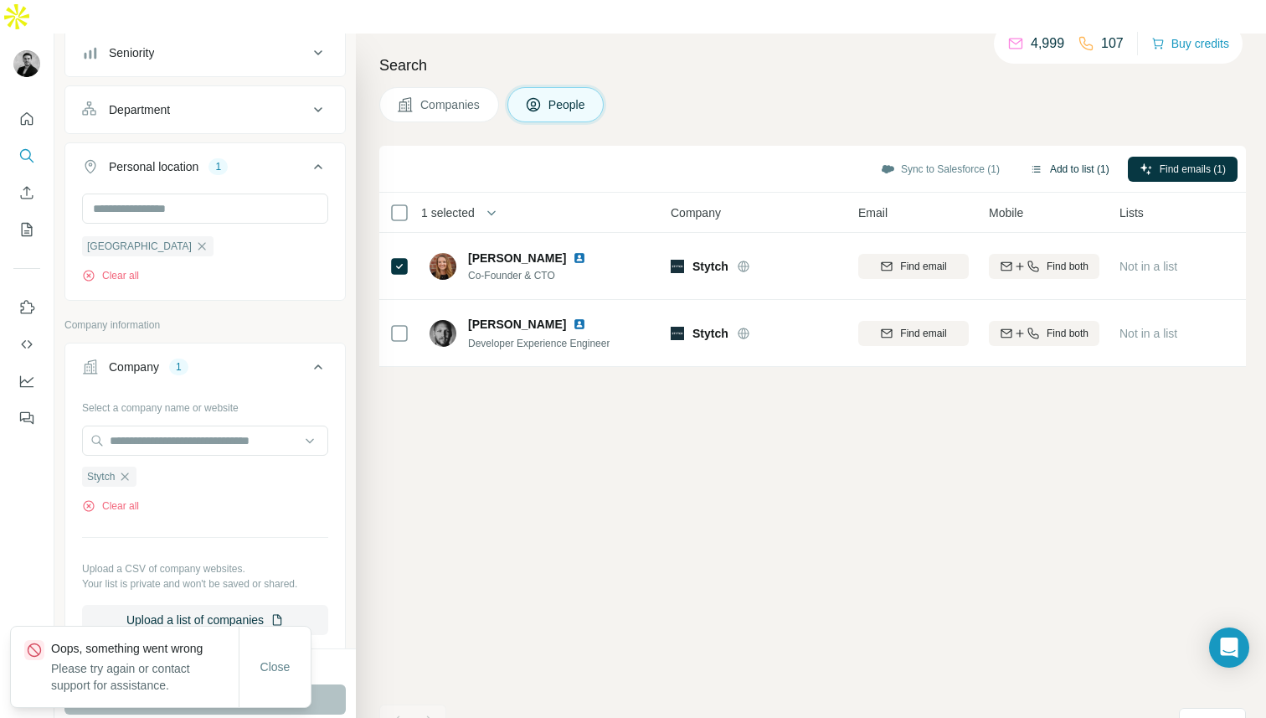
click at [1060, 157] on button "Add to list (1)" at bounding box center [1069, 169] width 103 height 25
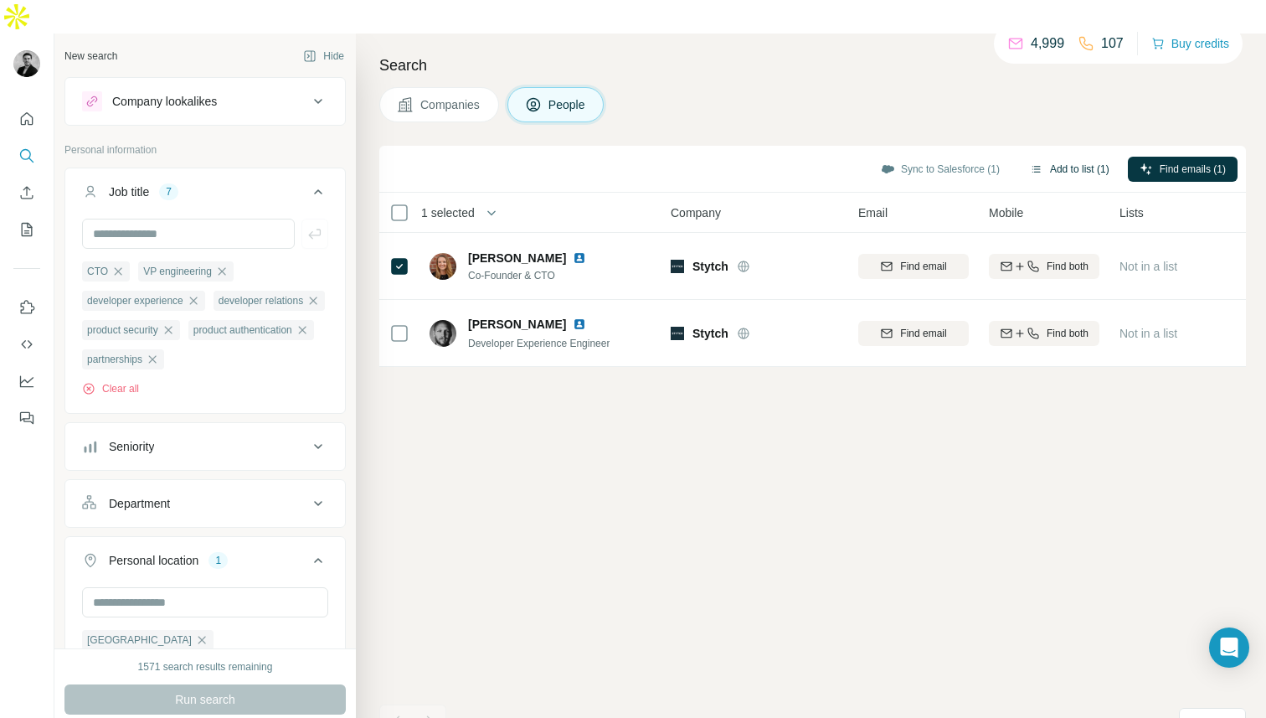
scroll to position [394, 0]
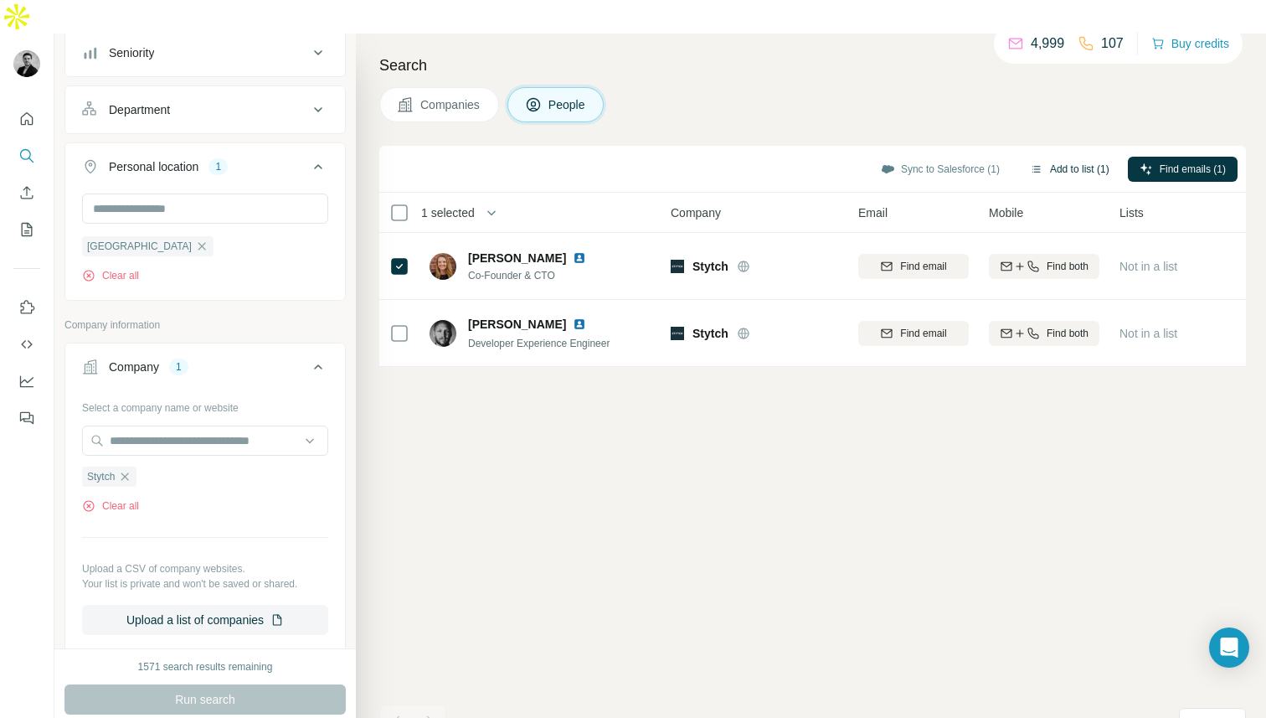
click at [1079, 157] on button "Add to list (1)" at bounding box center [1069, 169] width 103 height 25
click at [1077, 157] on button "Add to list (1)" at bounding box center [1069, 169] width 103 height 25
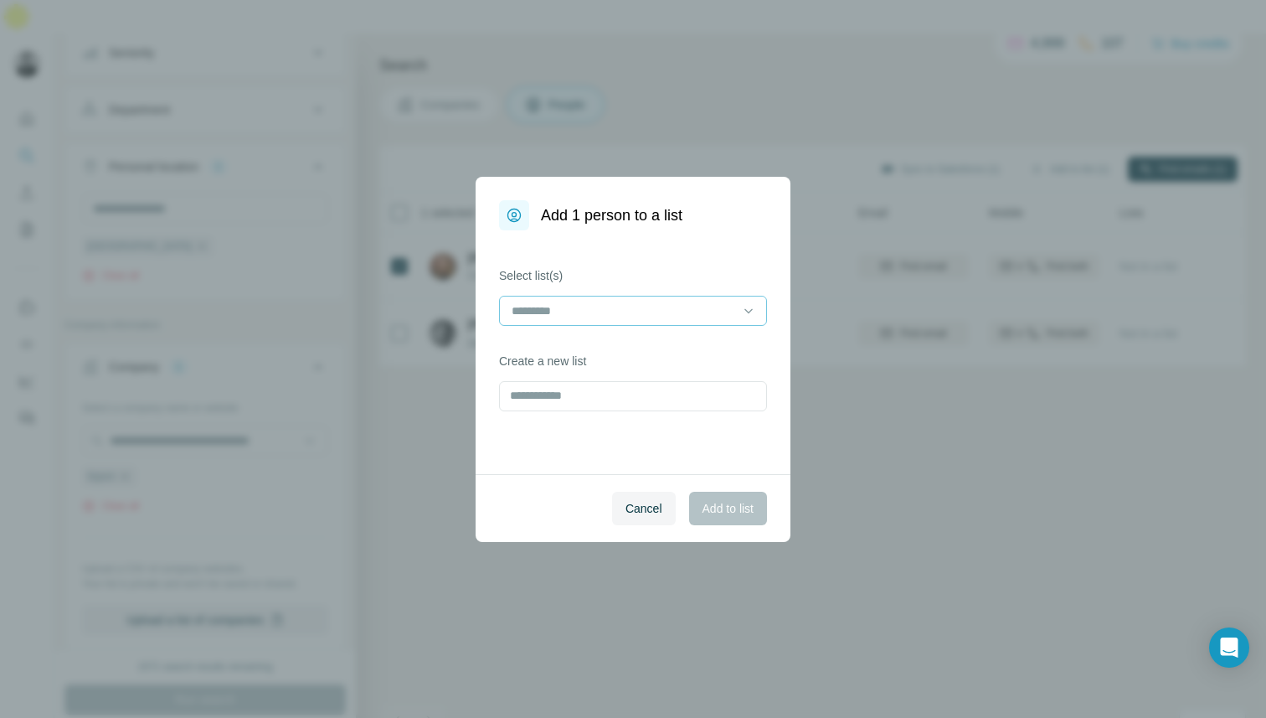
click at [661, 321] on div at bounding box center [623, 310] width 226 height 28
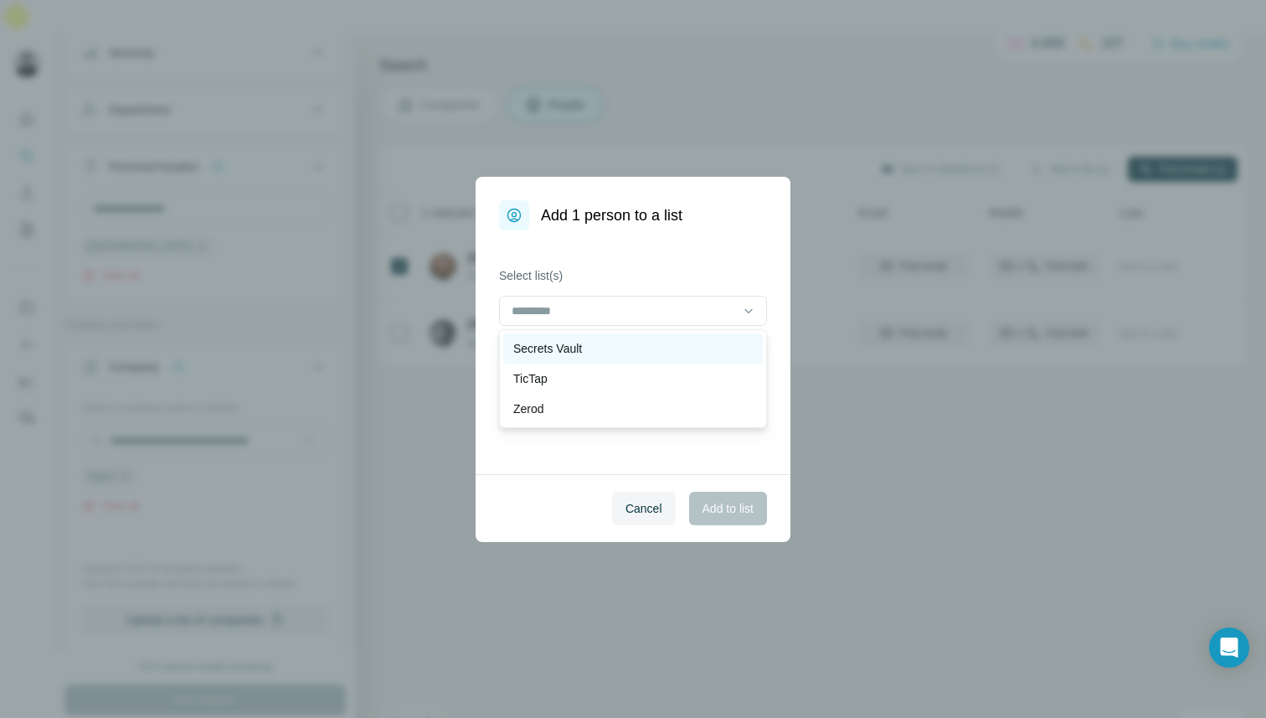
click at [635, 354] on div "Secrets Vault" at bounding box center [633, 348] width 240 height 17
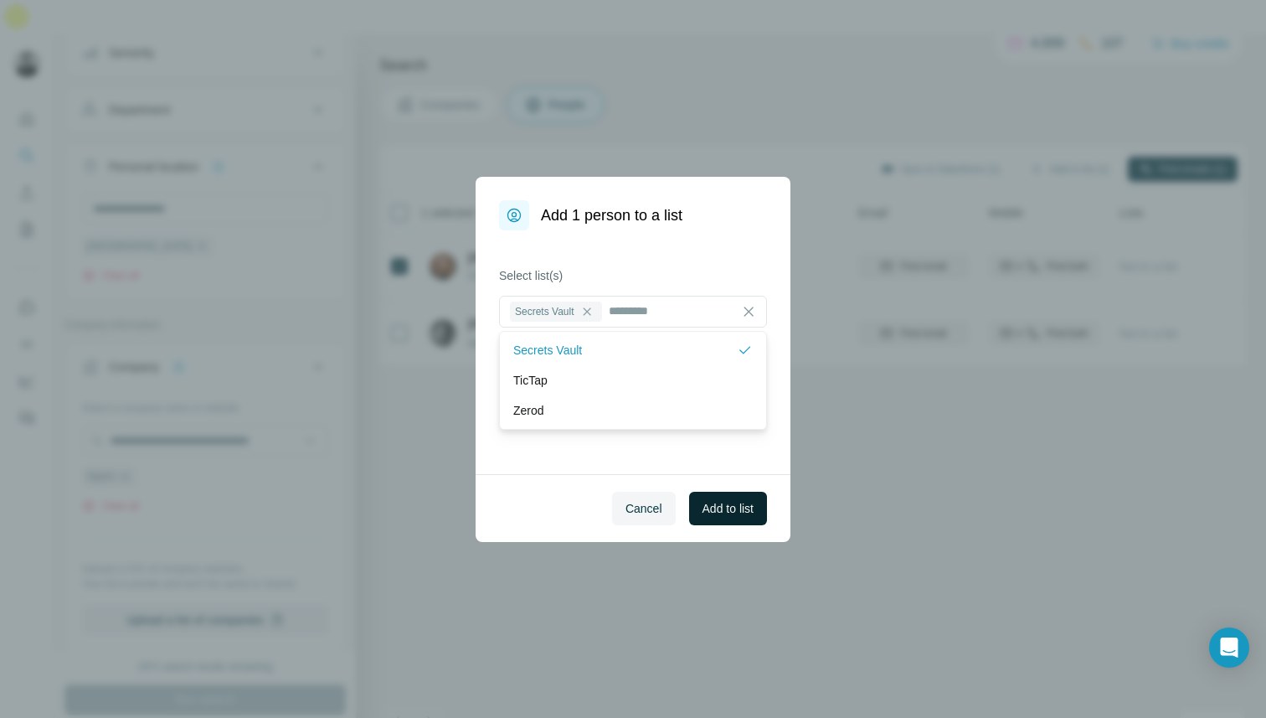
click at [720, 515] on span "Add to list" at bounding box center [728, 508] width 51 height 17
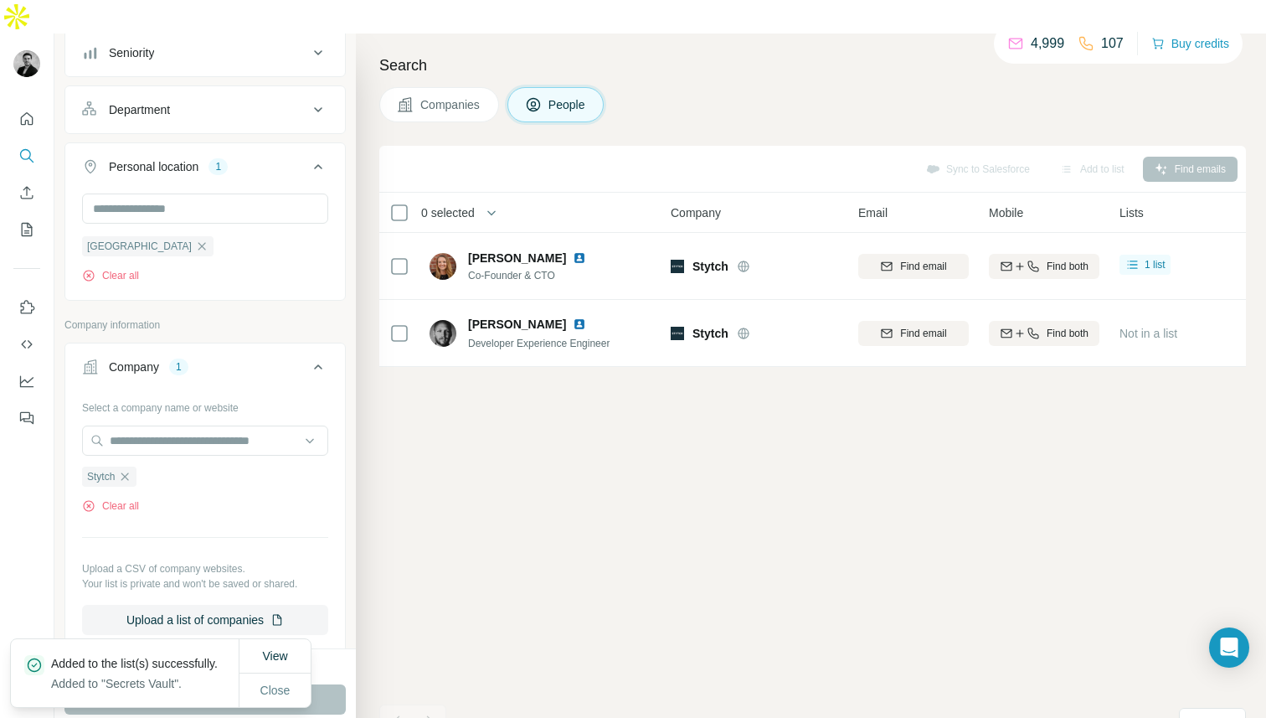
click at [430, 538] on div "Sync to Salesforce Add to list Find emails 0 selected People Company Email Mobi…" at bounding box center [812, 449] width 867 height 606
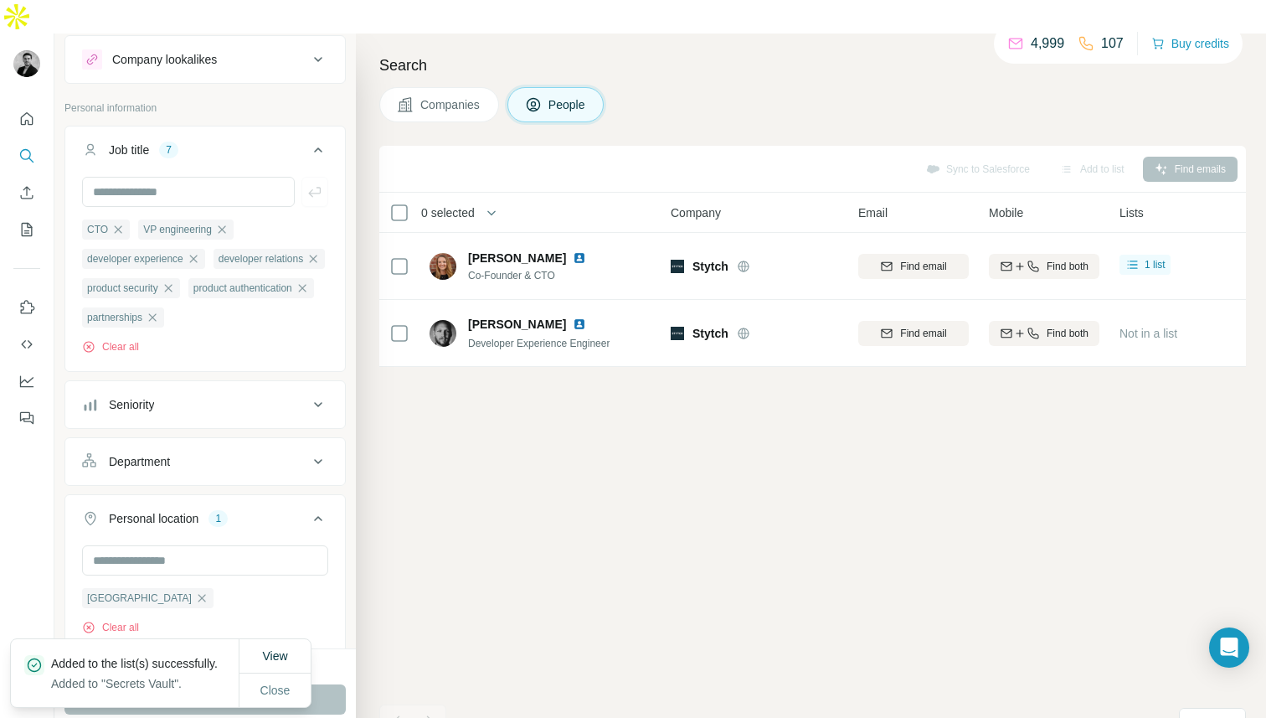
scroll to position [29, 0]
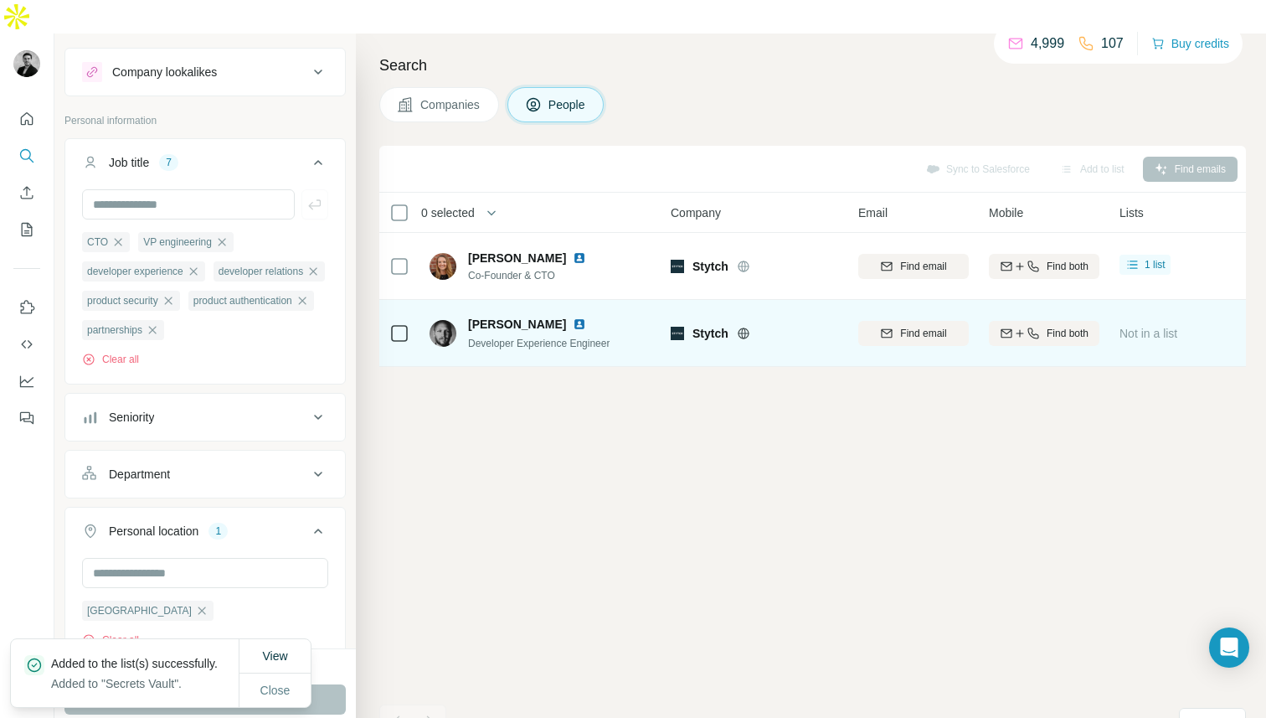
click at [470, 316] on span "[PERSON_NAME]" at bounding box center [517, 324] width 98 height 17
click at [526, 316] on span "[PERSON_NAME]" at bounding box center [517, 324] width 98 height 17
click at [526, 316] on span "Matt Bramlage" at bounding box center [517, 324] width 98 height 17
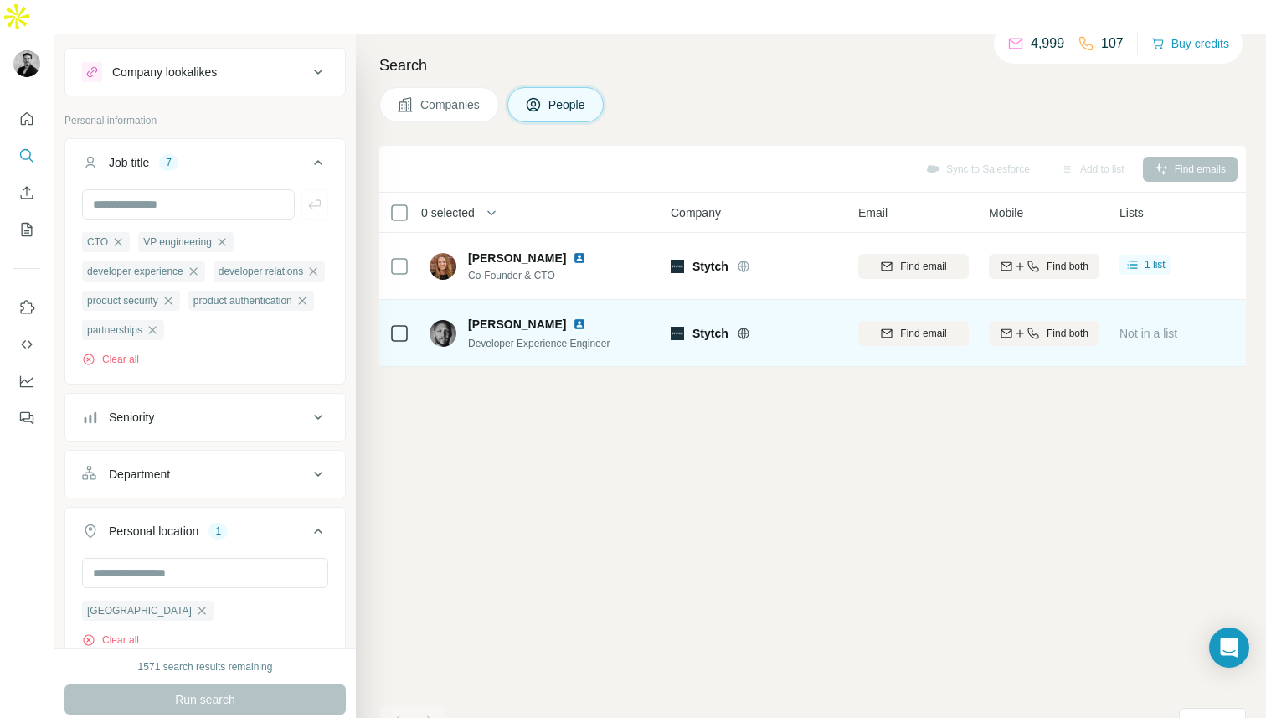
click at [390, 323] on icon at bounding box center [399, 333] width 20 height 20
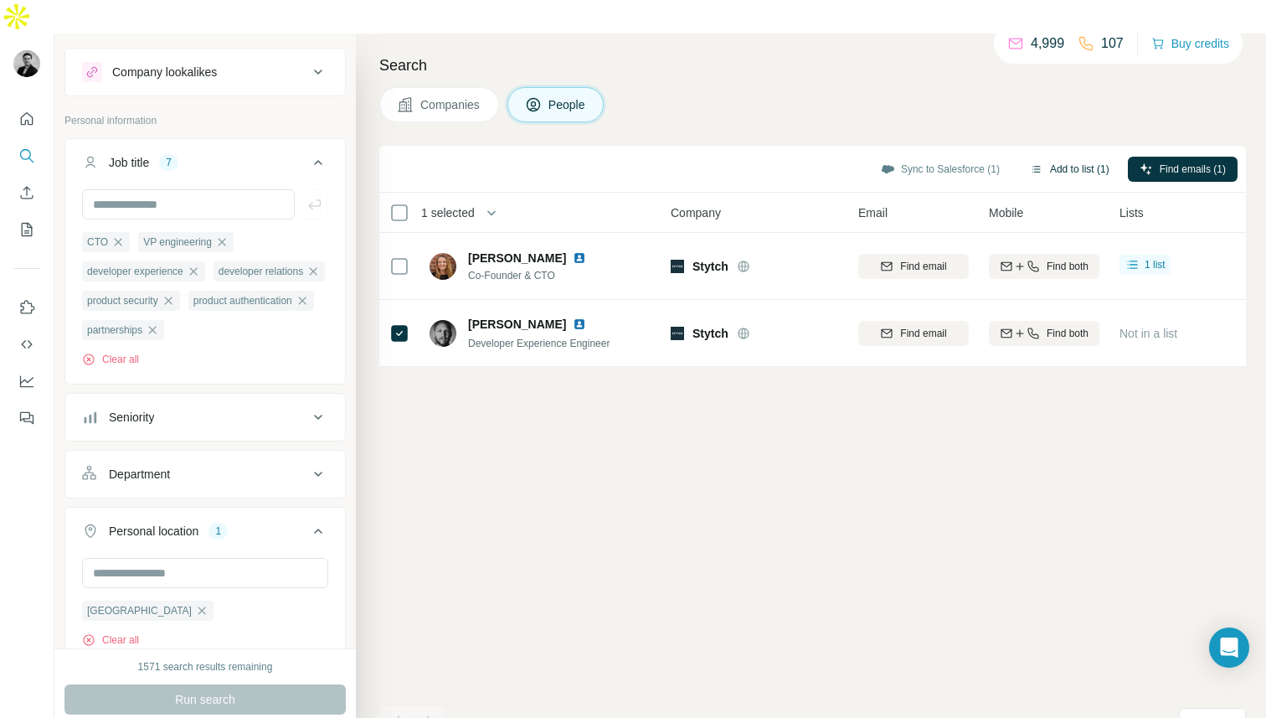
click at [1079, 157] on button "Add to list (1)" at bounding box center [1069, 169] width 103 height 25
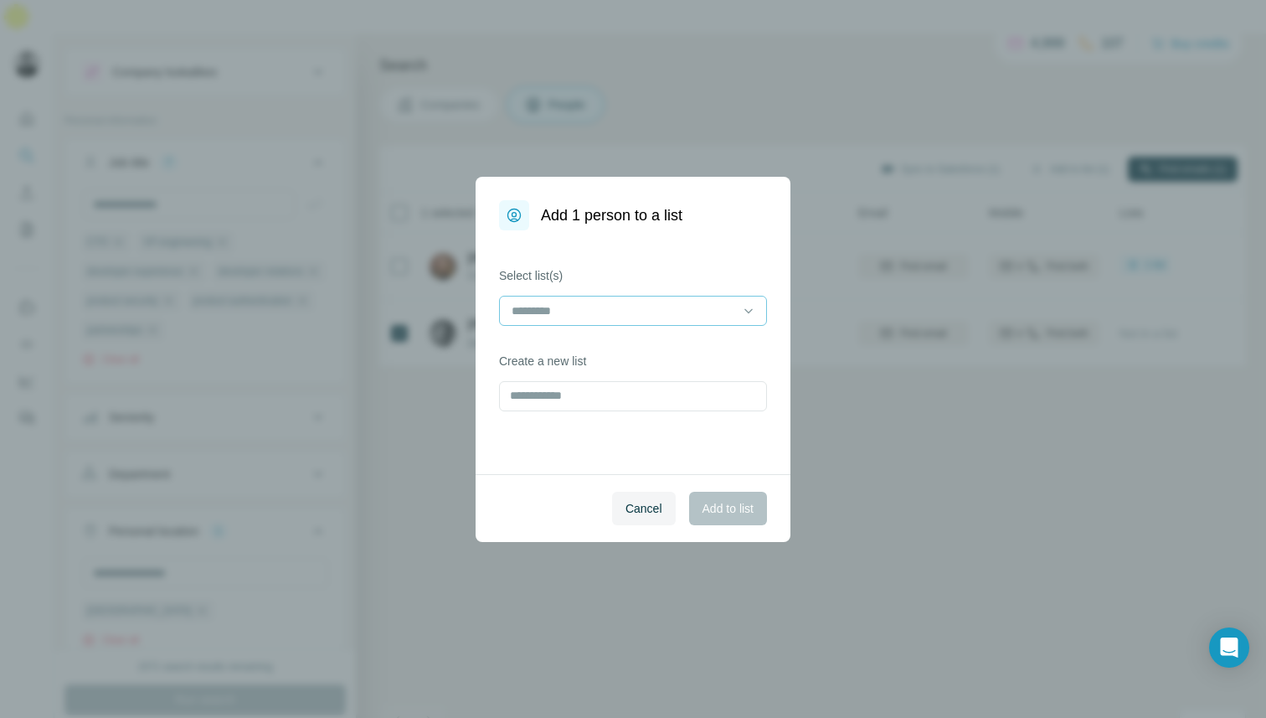
click at [663, 302] on input at bounding box center [623, 311] width 226 height 18
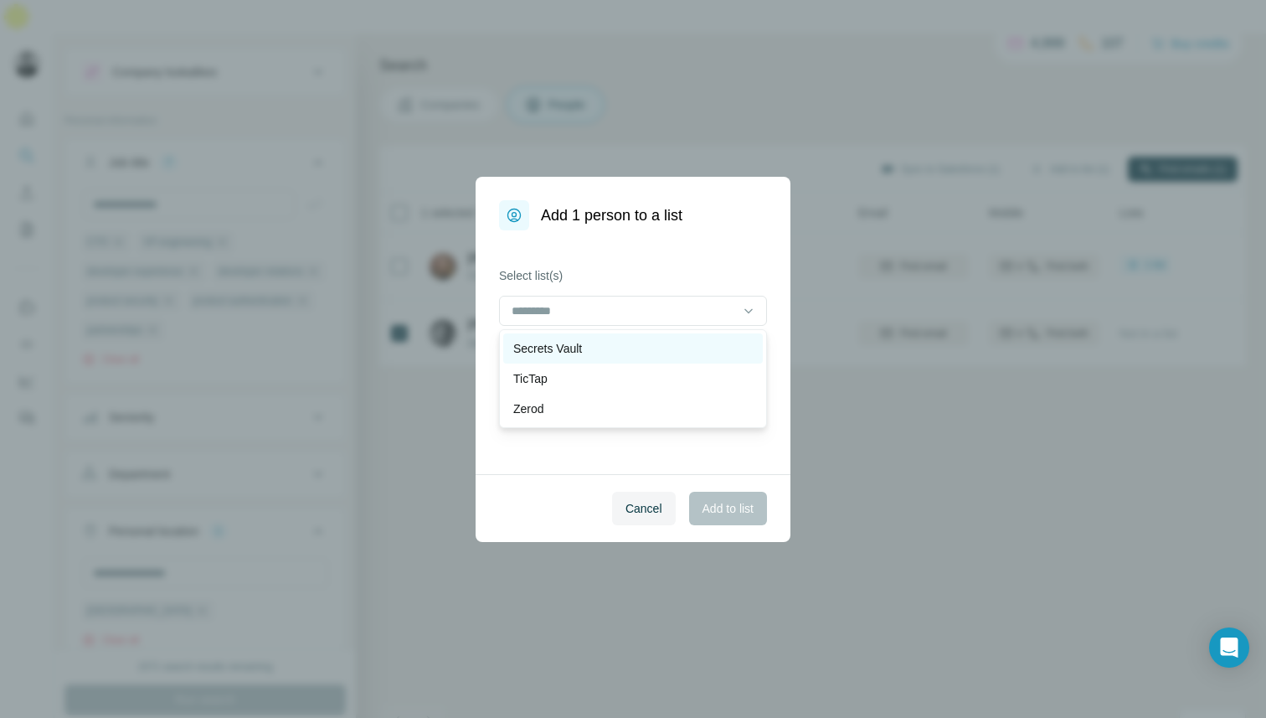
click at [642, 355] on div "Secrets Vault" at bounding box center [633, 348] width 240 height 17
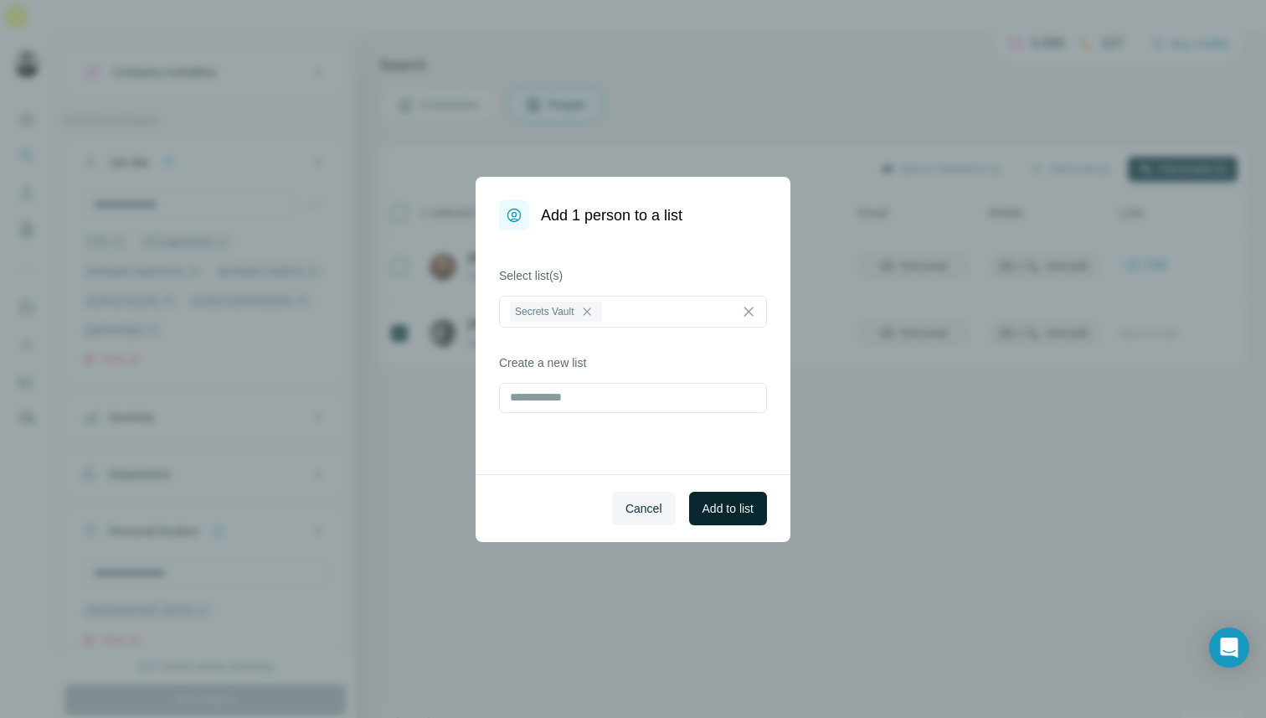
click at [729, 515] on span "Add to list" at bounding box center [728, 508] width 51 height 17
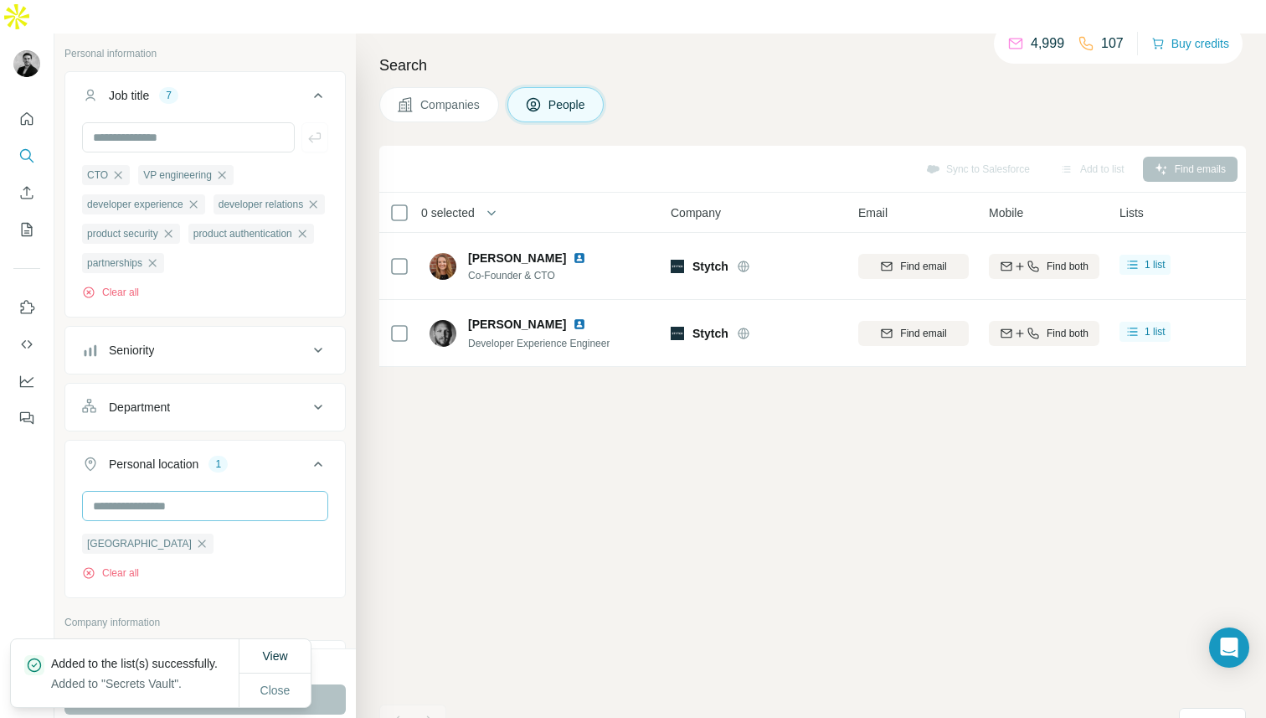
scroll to position [86, 0]
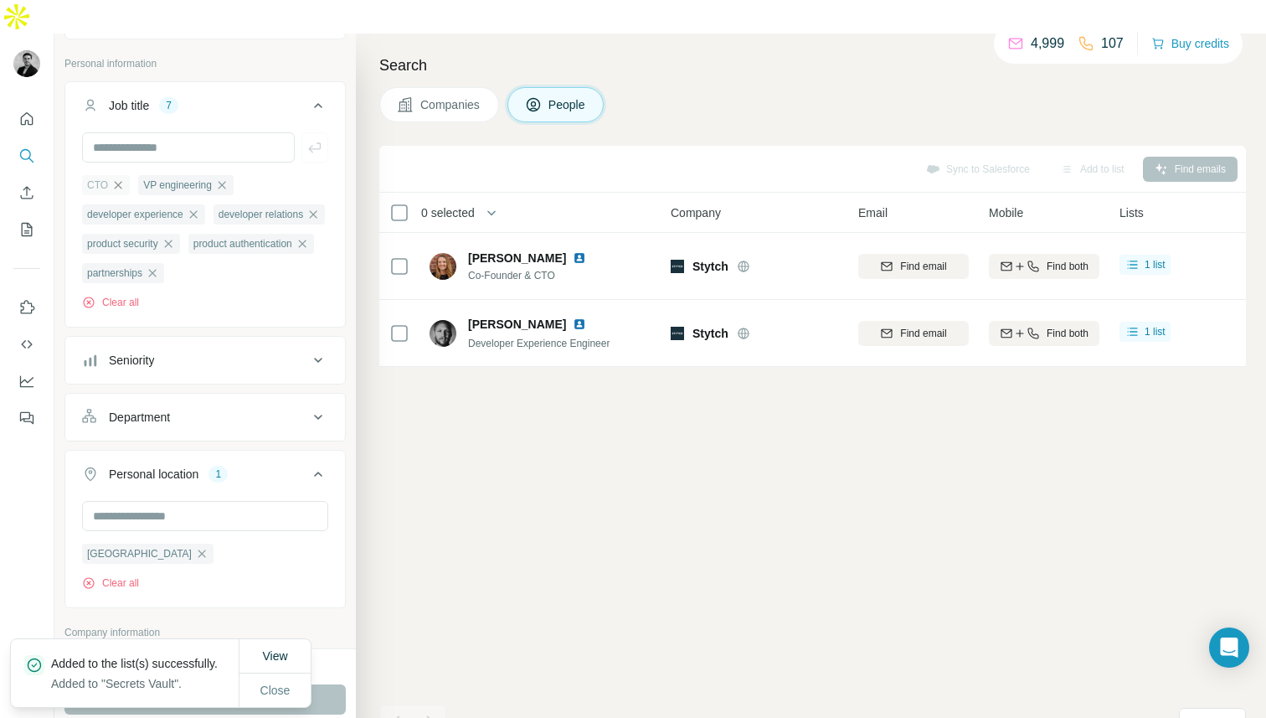
click at [117, 178] on icon "button" at bounding box center [117, 184] width 13 height 13
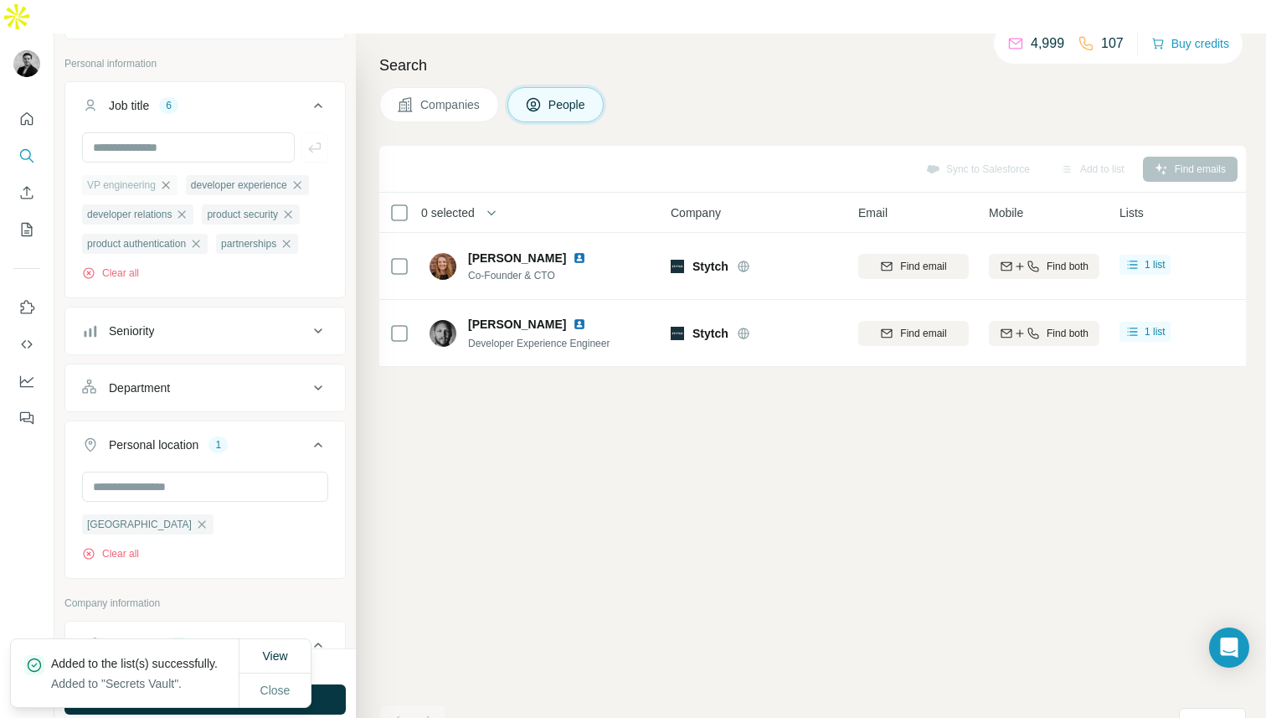
click at [169, 181] on icon "button" at bounding box center [166, 185] width 8 height 8
click at [197, 181] on icon "button" at bounding box center [193, 185] width 8 height 8
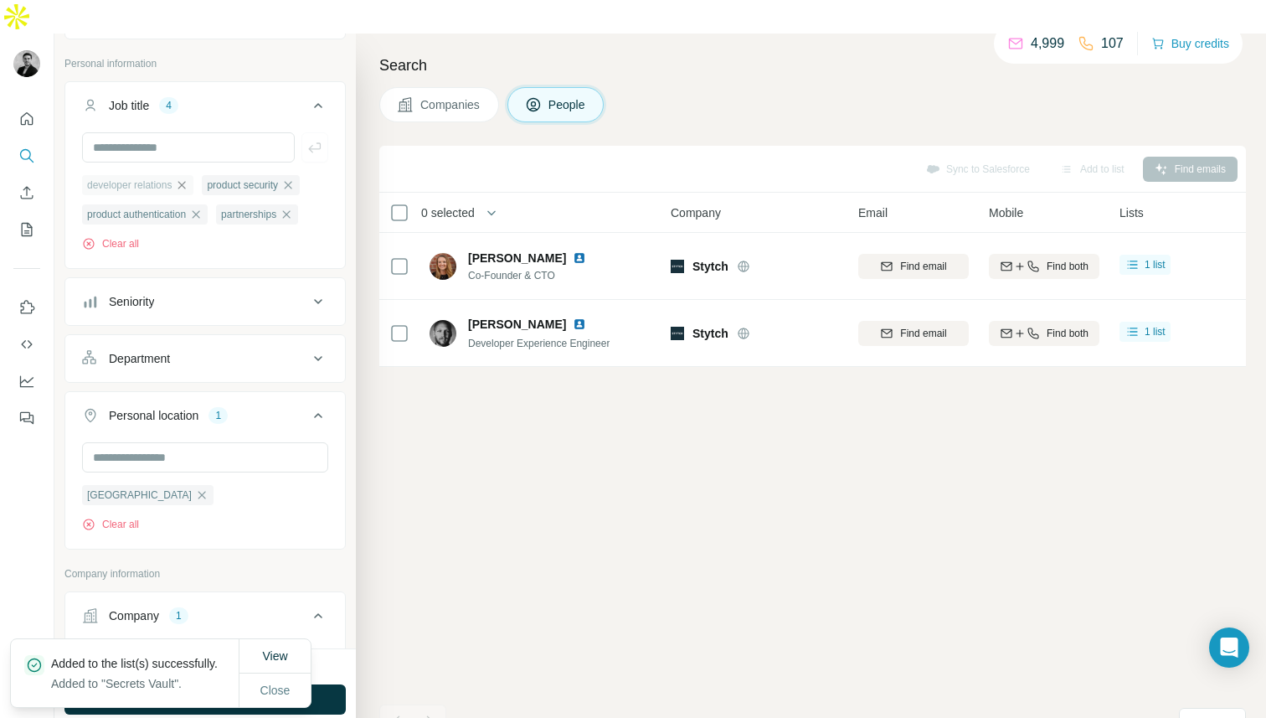
click at [188, 178] on icon "button" at bounding box center [181, 184] width 13 height 13
click at [175, 178] on icon "button" at bounding box center [168, 184] width 13 height 13
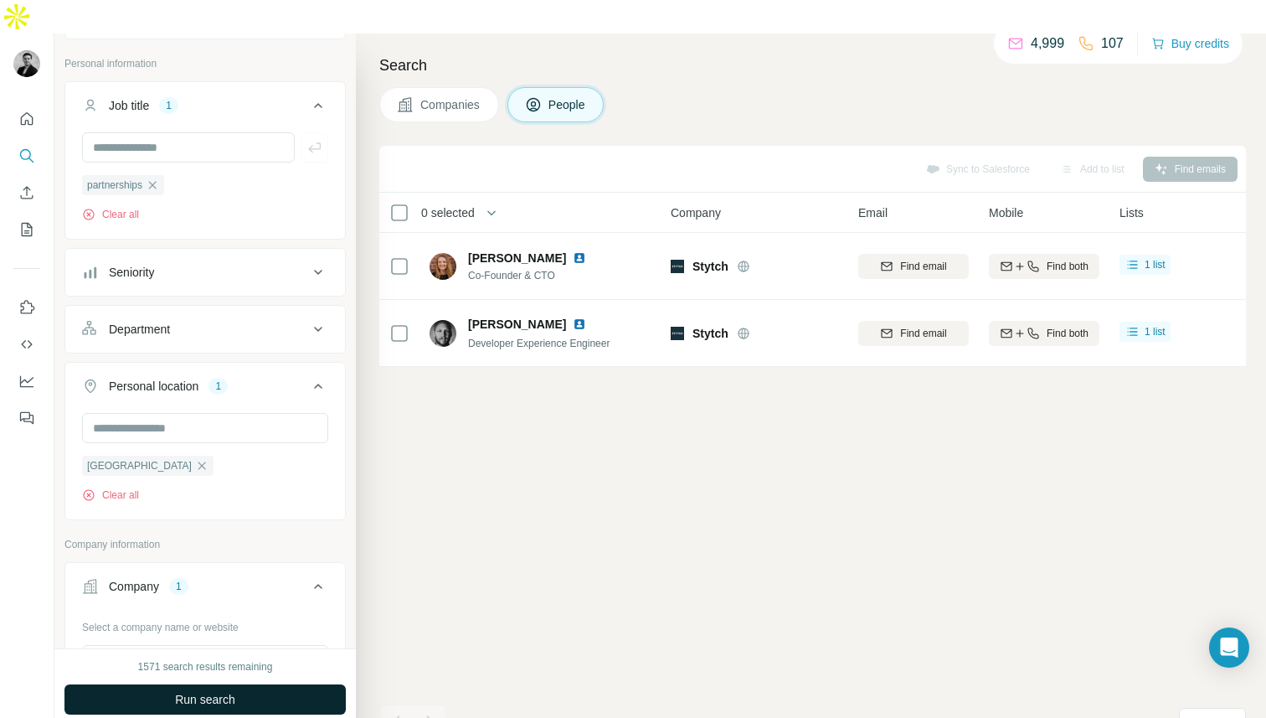
click at [251, 684] on button "Run search" at bounding box center [204, 699] width 281 height 30
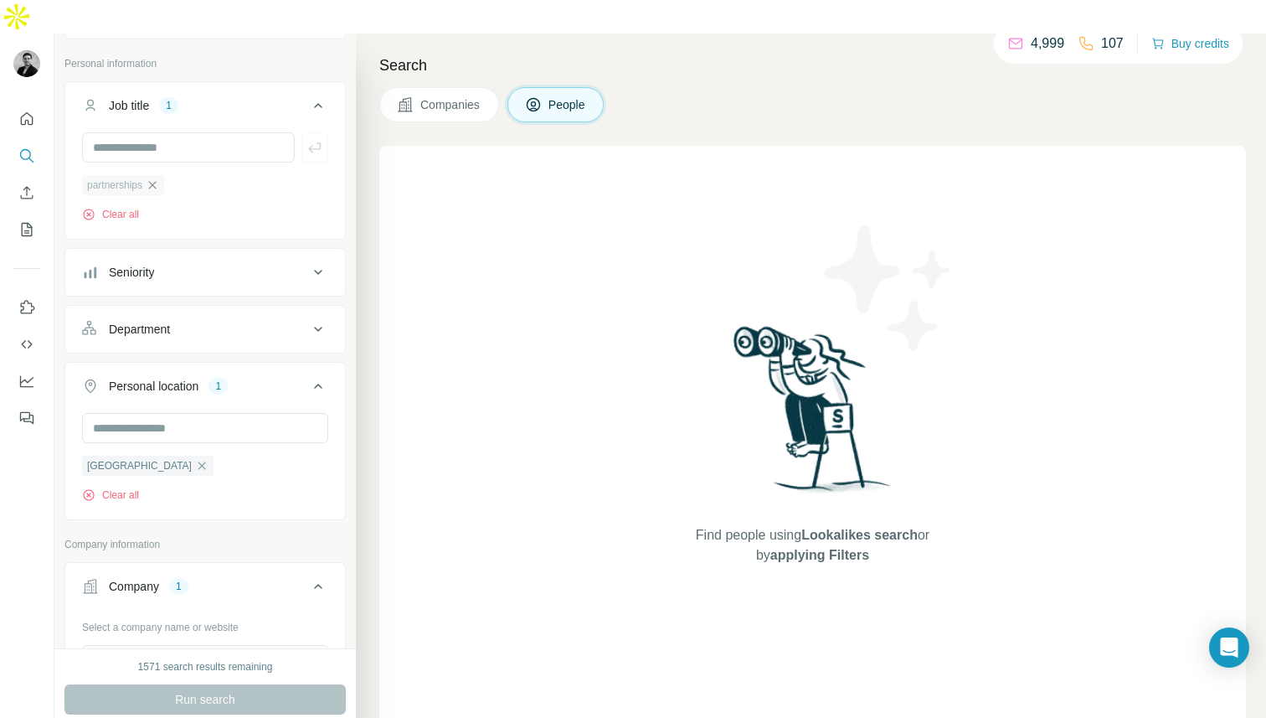
click at [159, 178] on icon "button" at bounding box center [152, 184] width 13 height 13
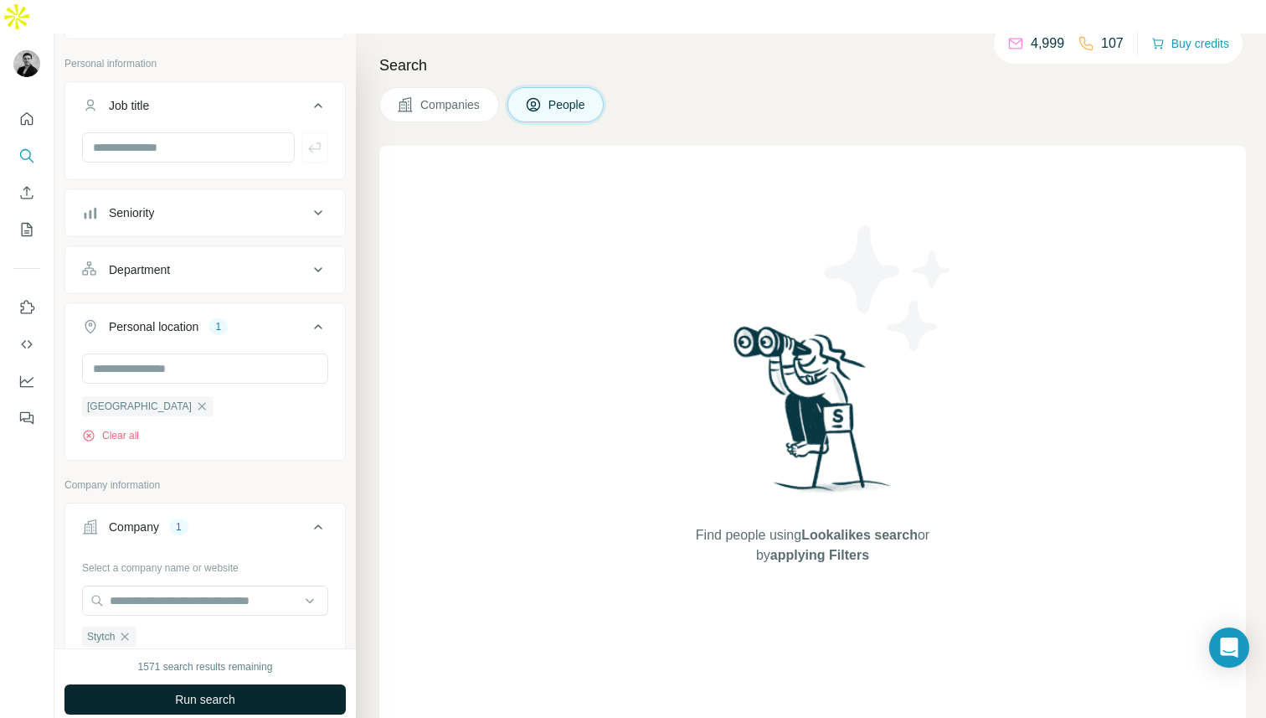
click at [217, 691] on span "Run search" at bounding box center [205, 699] width 60 height 17
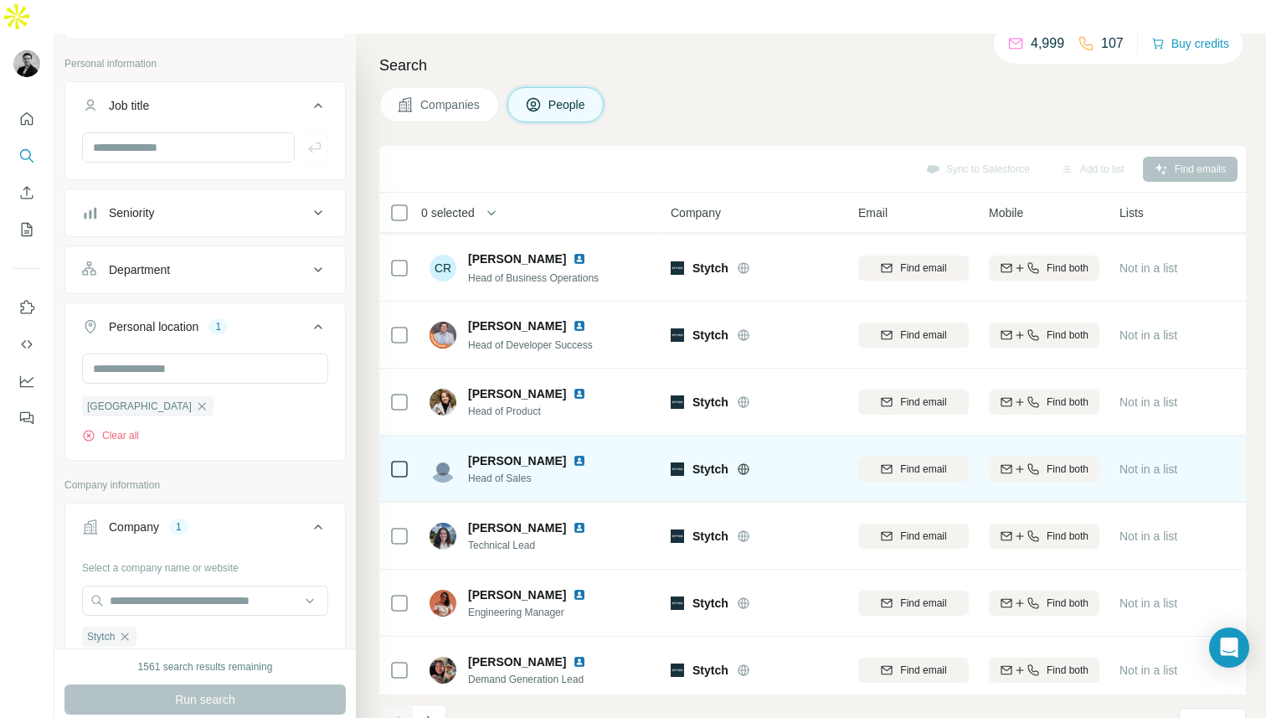
scroll to position [209, 0]
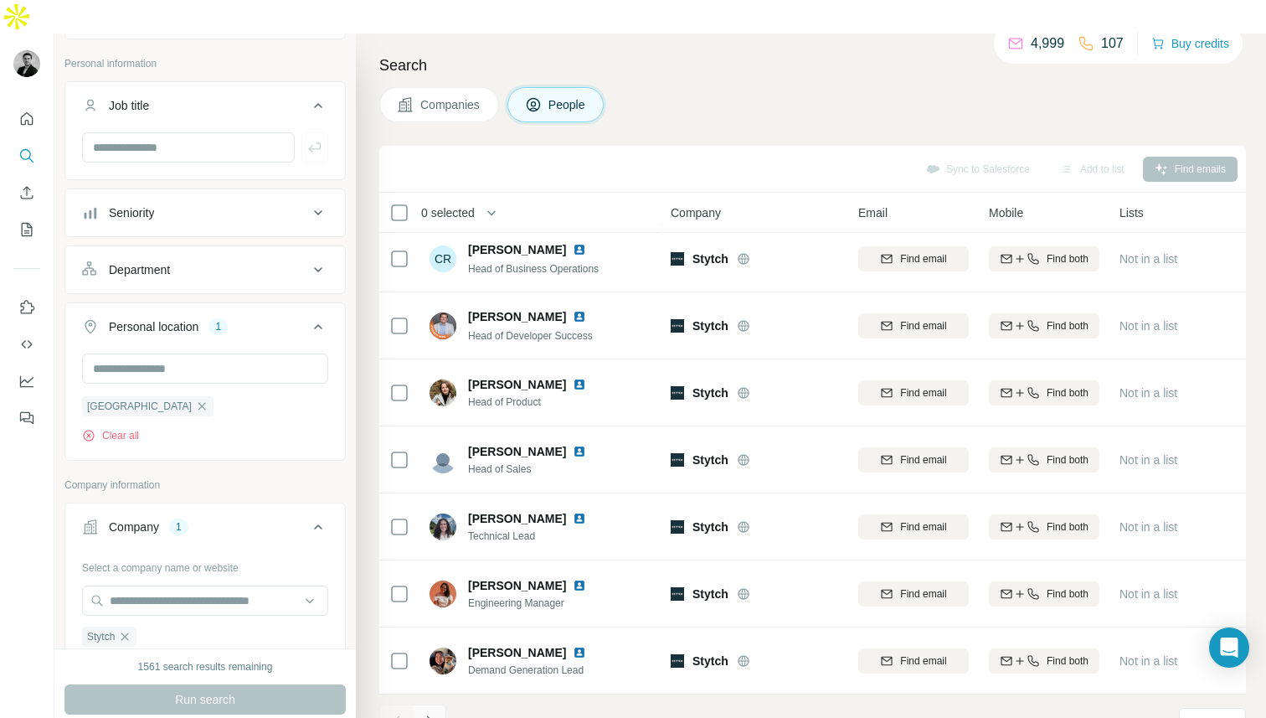
click at [436, 713] on icon "Navigate to next page" at bounding box center [429, 721] width 17 height 17
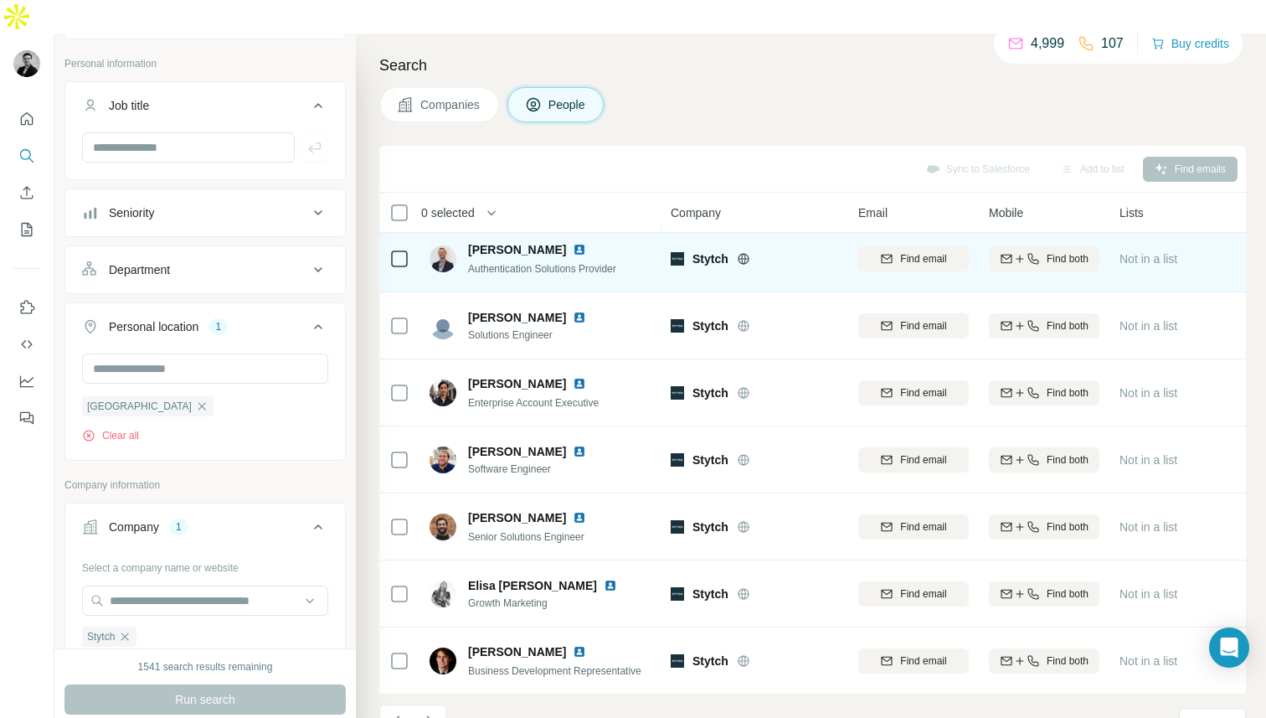
click at [533, 241] on span "Cameron Gideon" at bounding box center [517, 249] width 98 height 17
click at [527, 263] on span "Authentication Solutions Provider" at bounding box center [542, 269] width 148 height 12
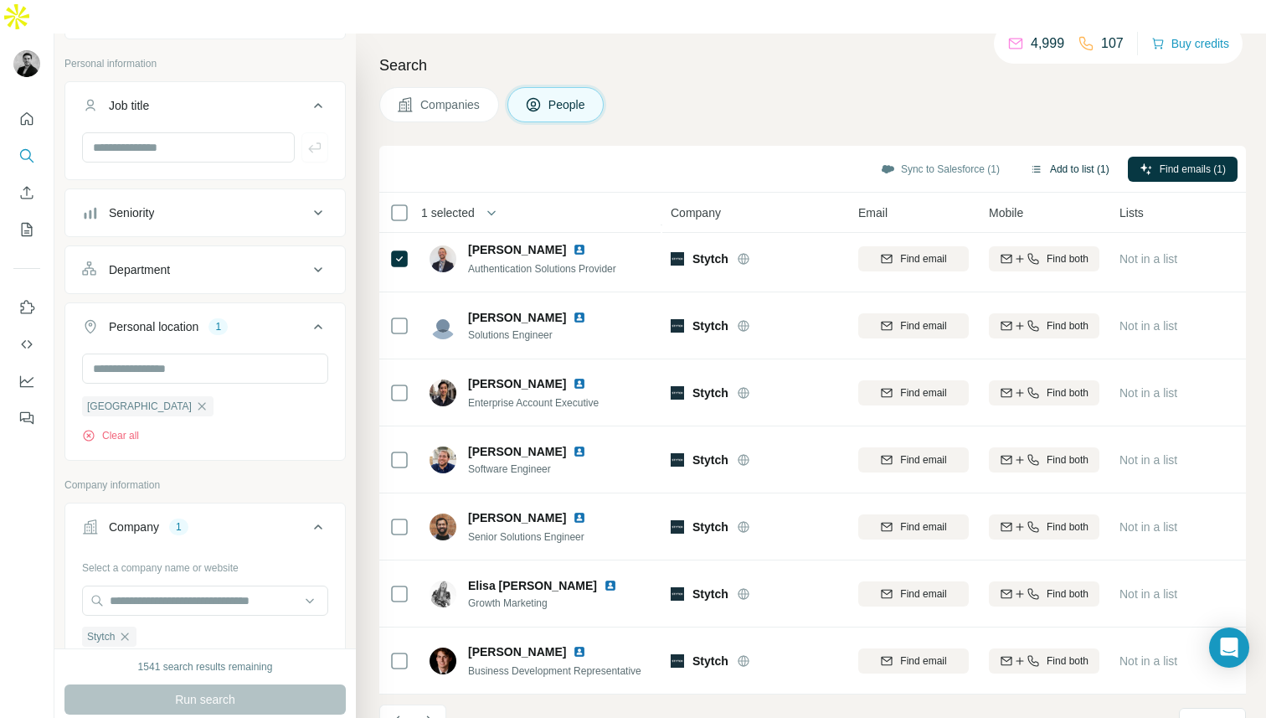
click at [1085, 157] on button "Add to list (1)" at bounding box center [1069, 169] width 103 height 25
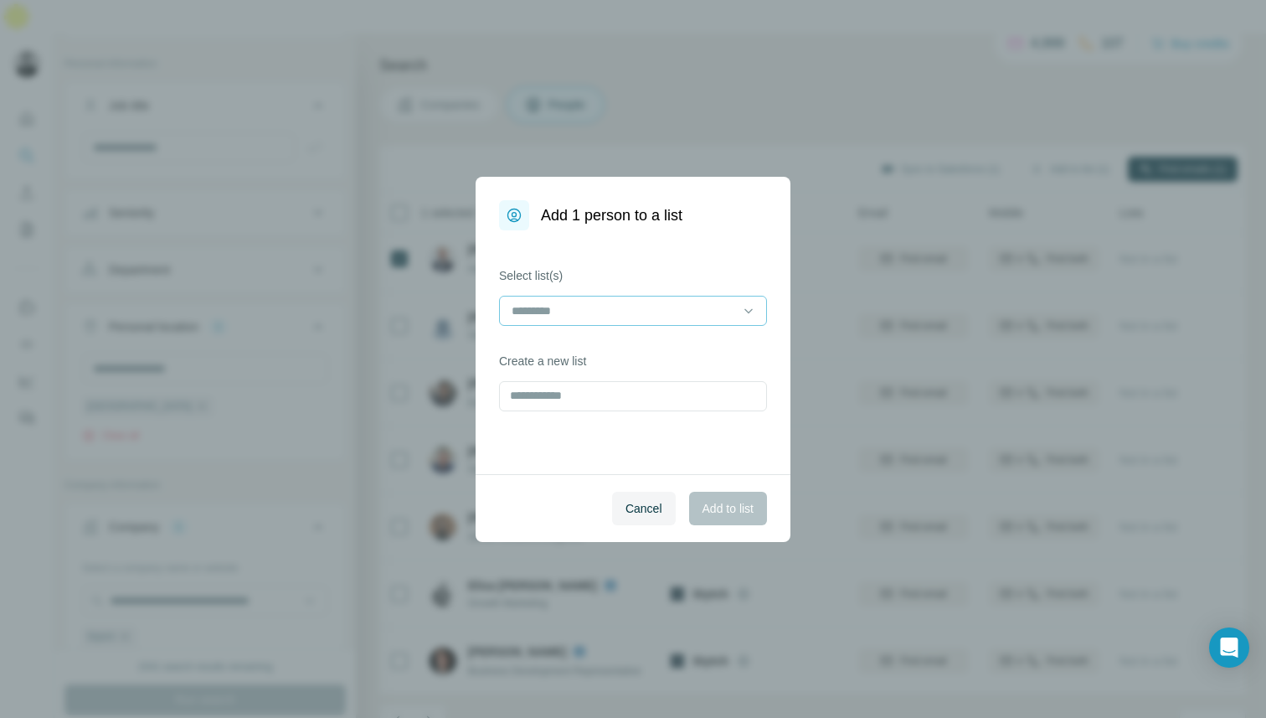
click at [622, 317] on input at bounding box center [623, 311] width 226 height 18
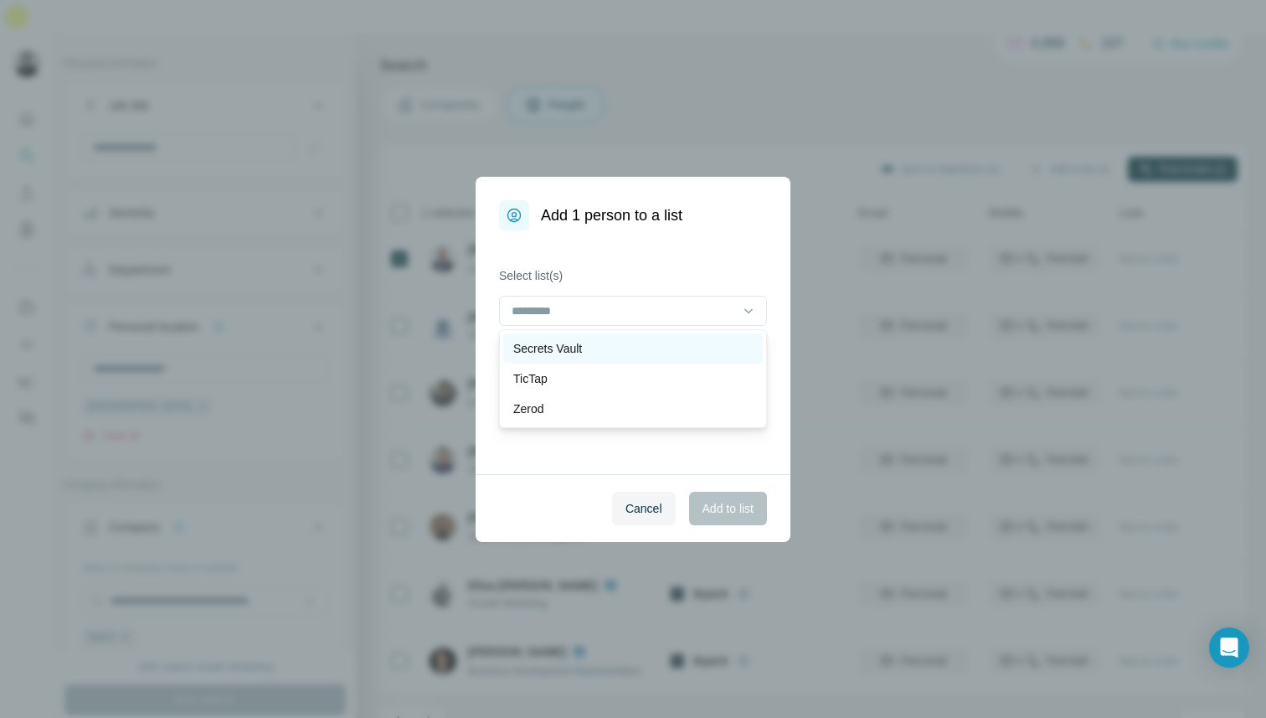
click at [618, 346] on div "Secrets Vault" at bounding box center [633, 348] width 240 height 17
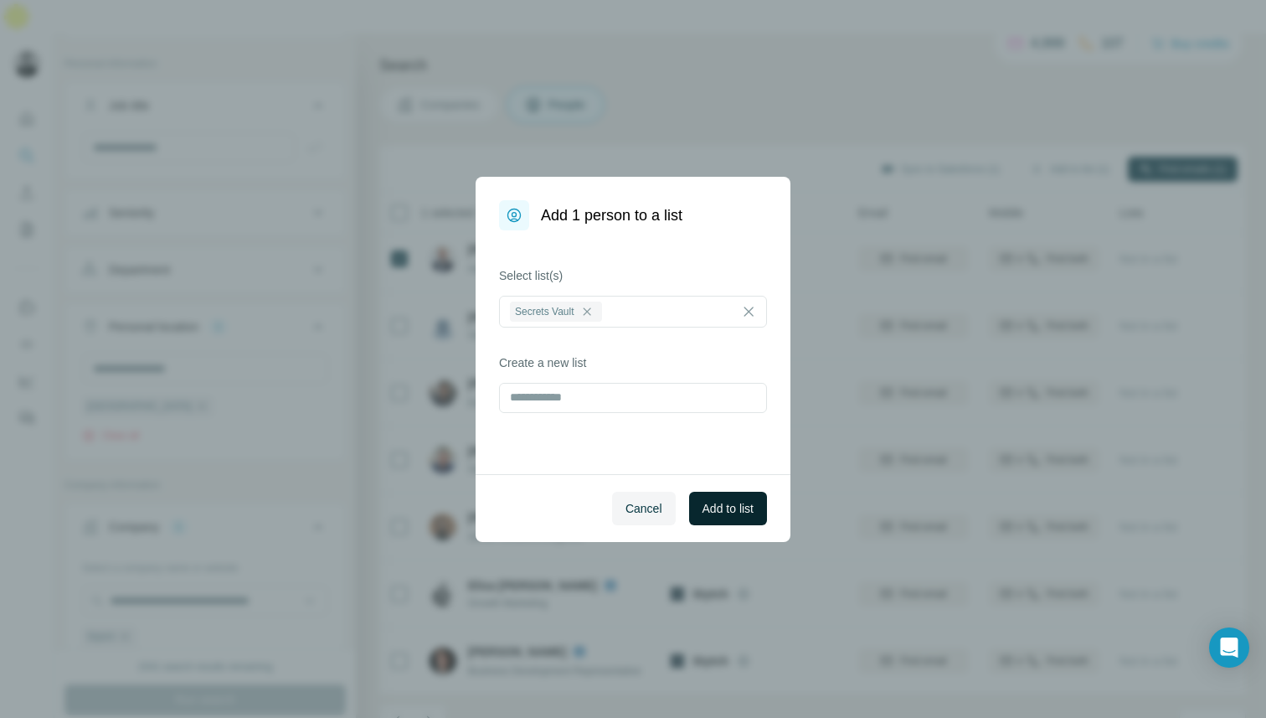
click at [722, 513] on span "Add to list" at bounding box center [728, 508] width 51 height 17
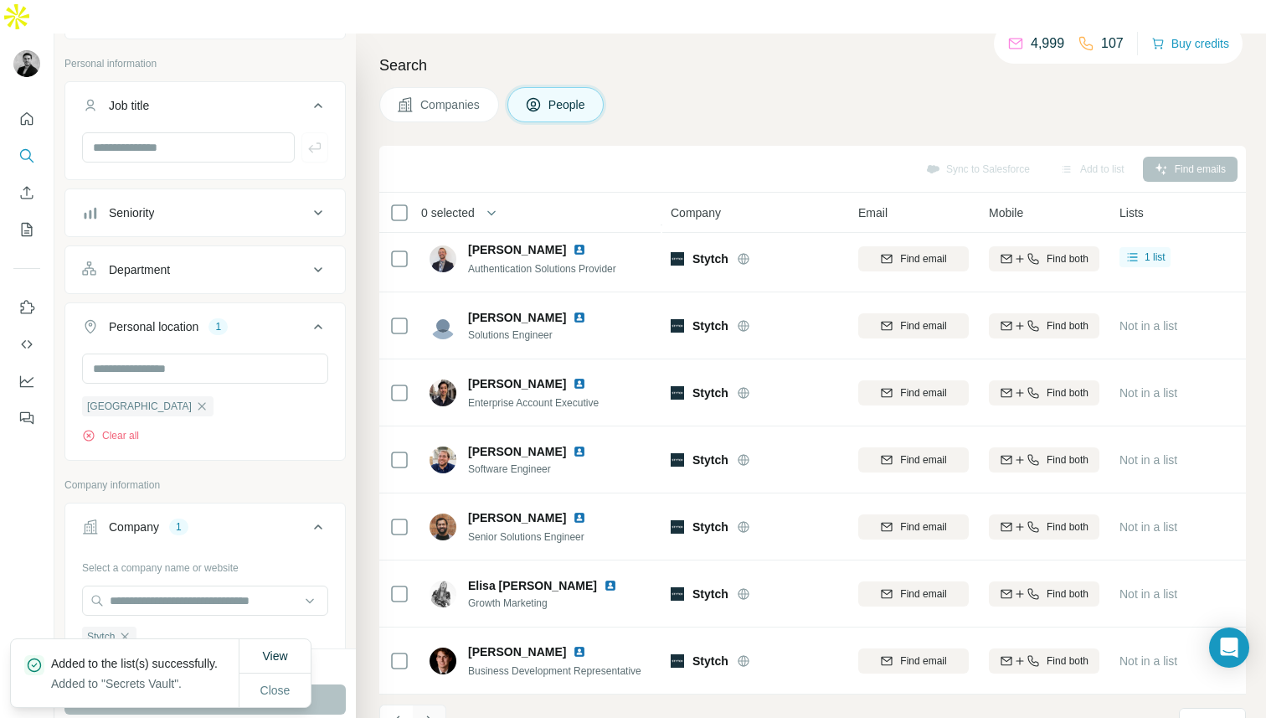
click at [435, 713] on icon "Navigate to next page" at bounding box center [429, 721] width 17 height 17
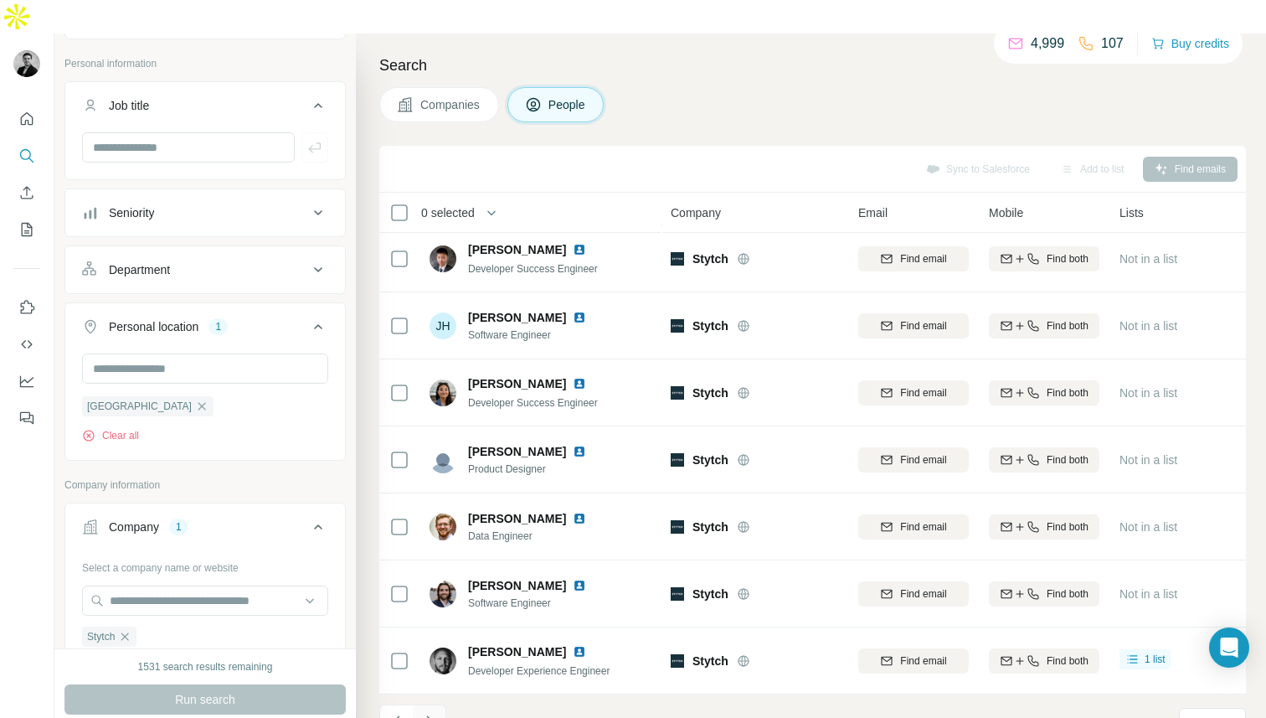
click at [433, 713] on icon "Navigate to next page" at bounding box center [429, 721] width 17 height 17
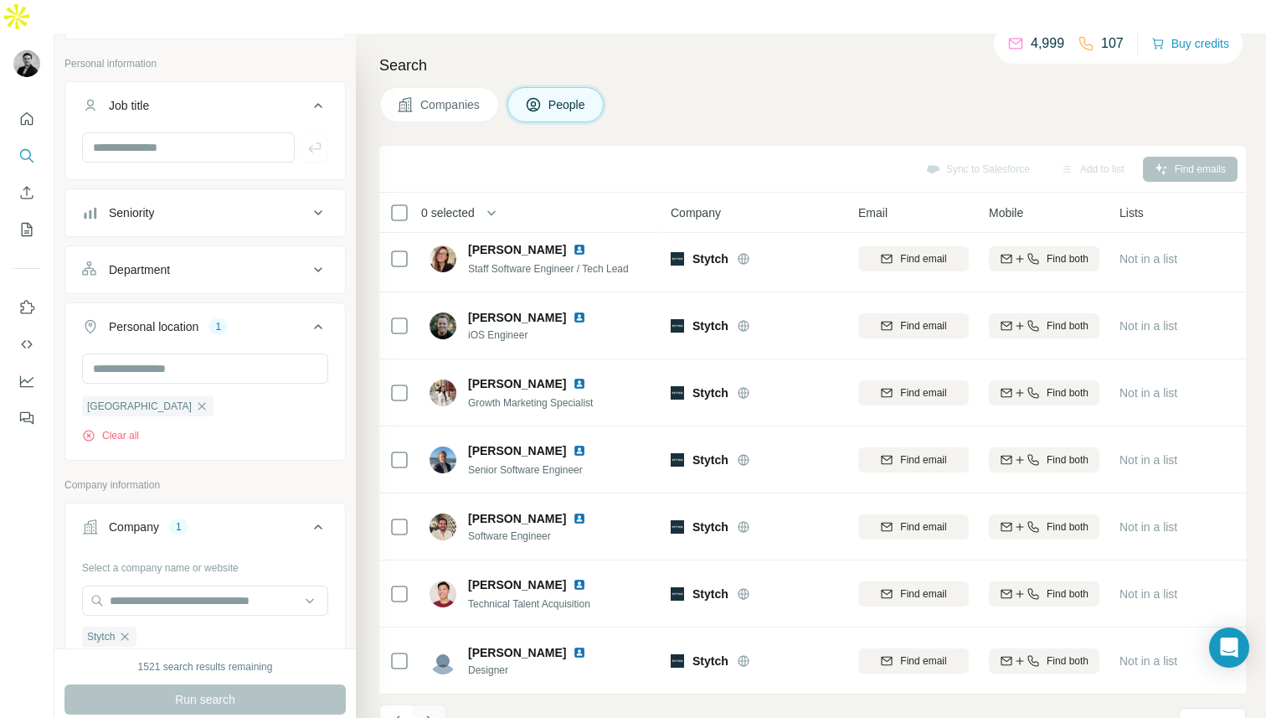
click at [433, 713] on icon "Navigate to next page" at bounding box center [429, 721] width 17 height 17
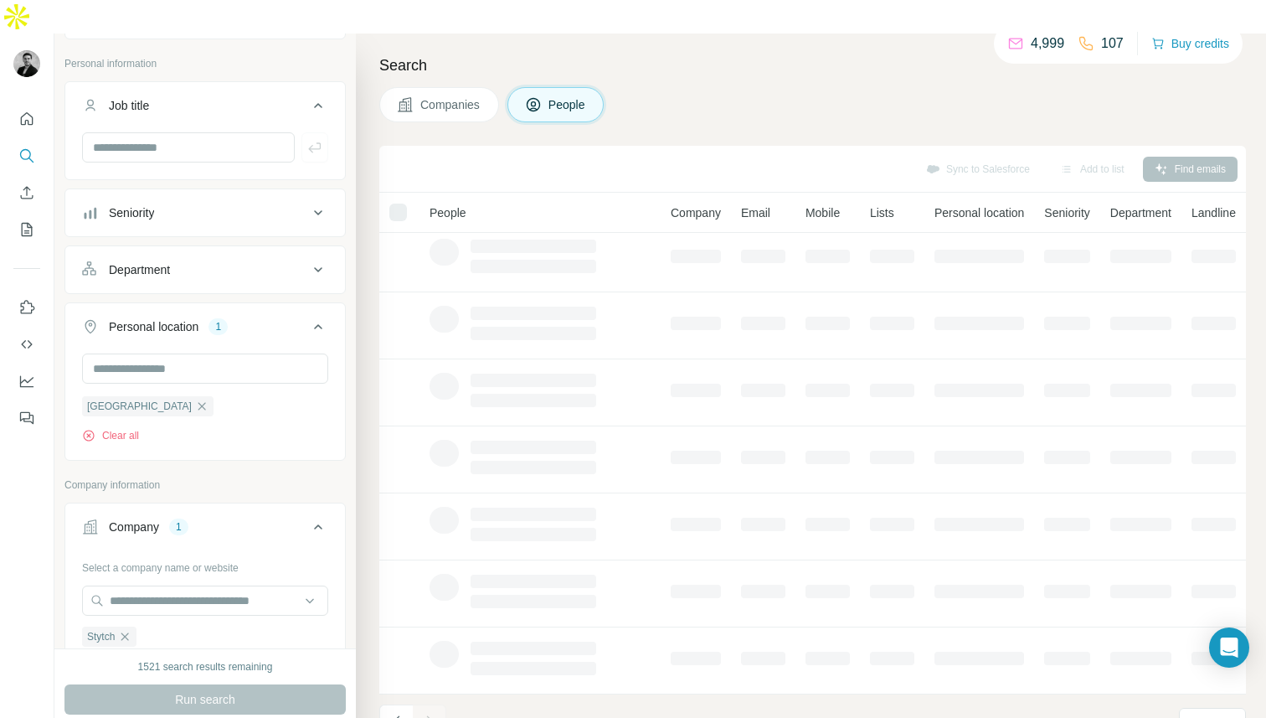
scroll to position [8, 0]
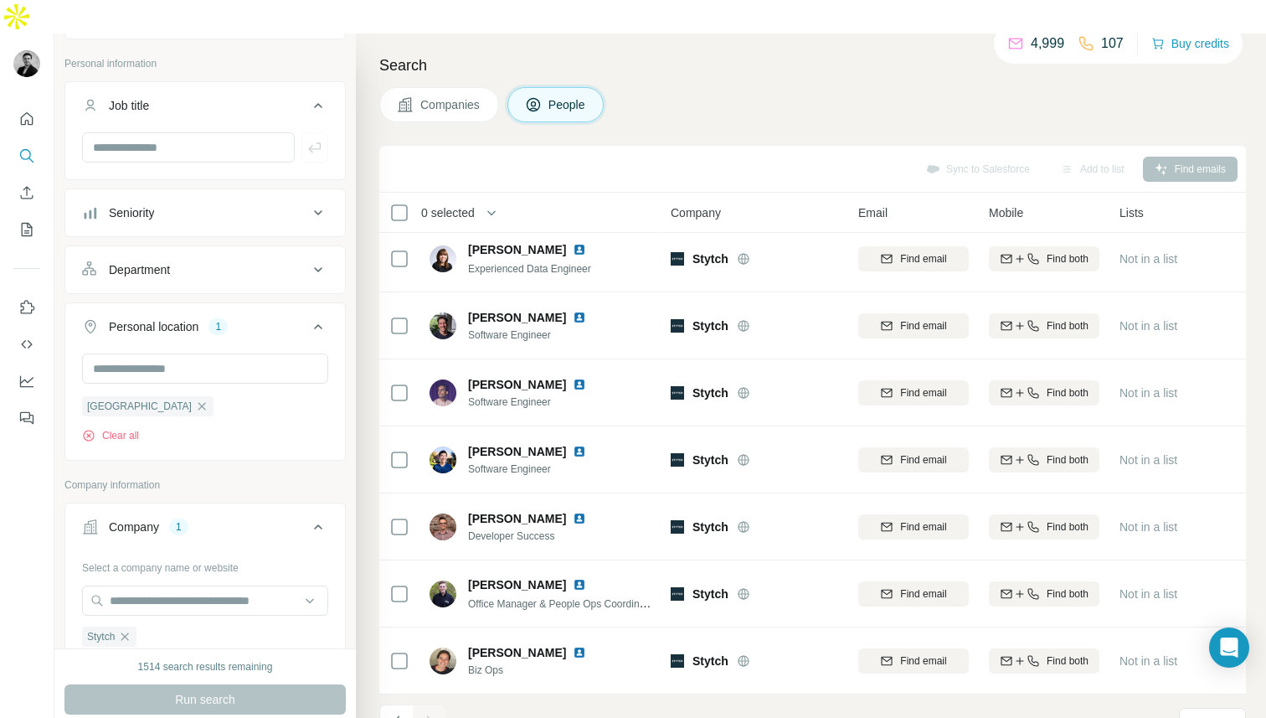
click at [433, 704] on div at bounding box center [430, 721] width 34 height 34
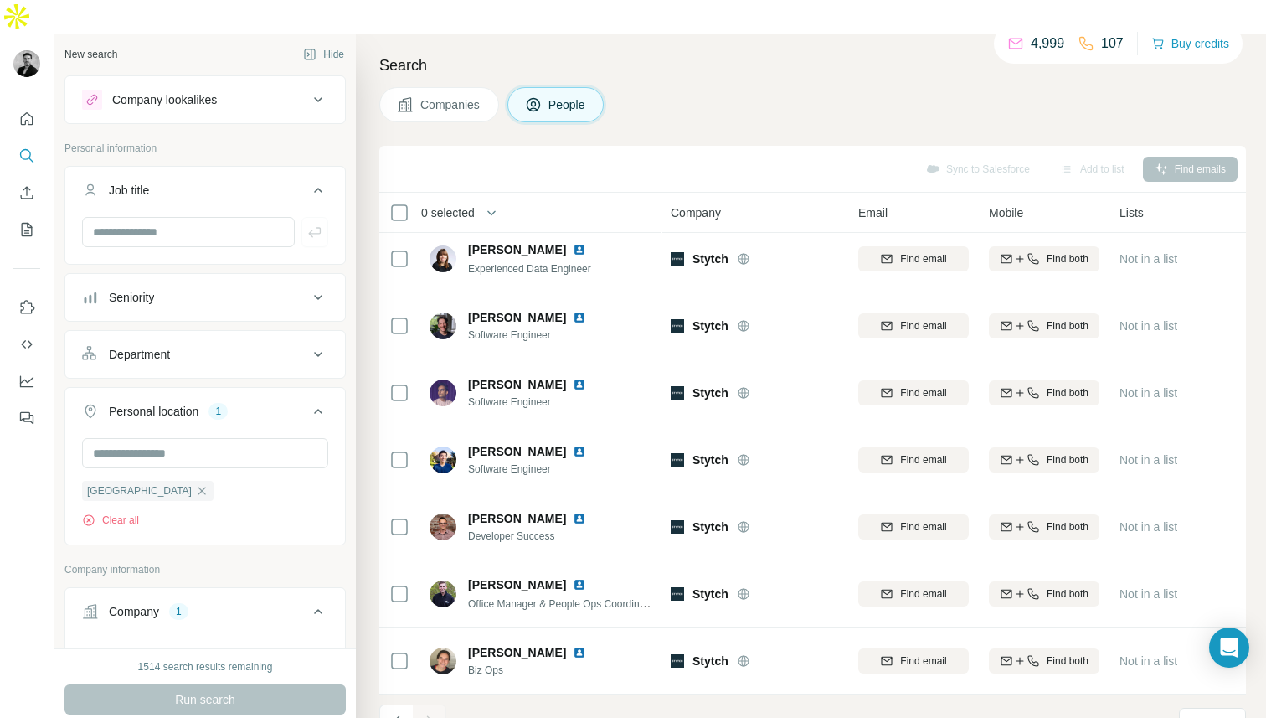
scroll to position [0, 0]
click at [245, 219] on input "text" at bounding box center [188, 234] width 213 height 30
type input "*********"
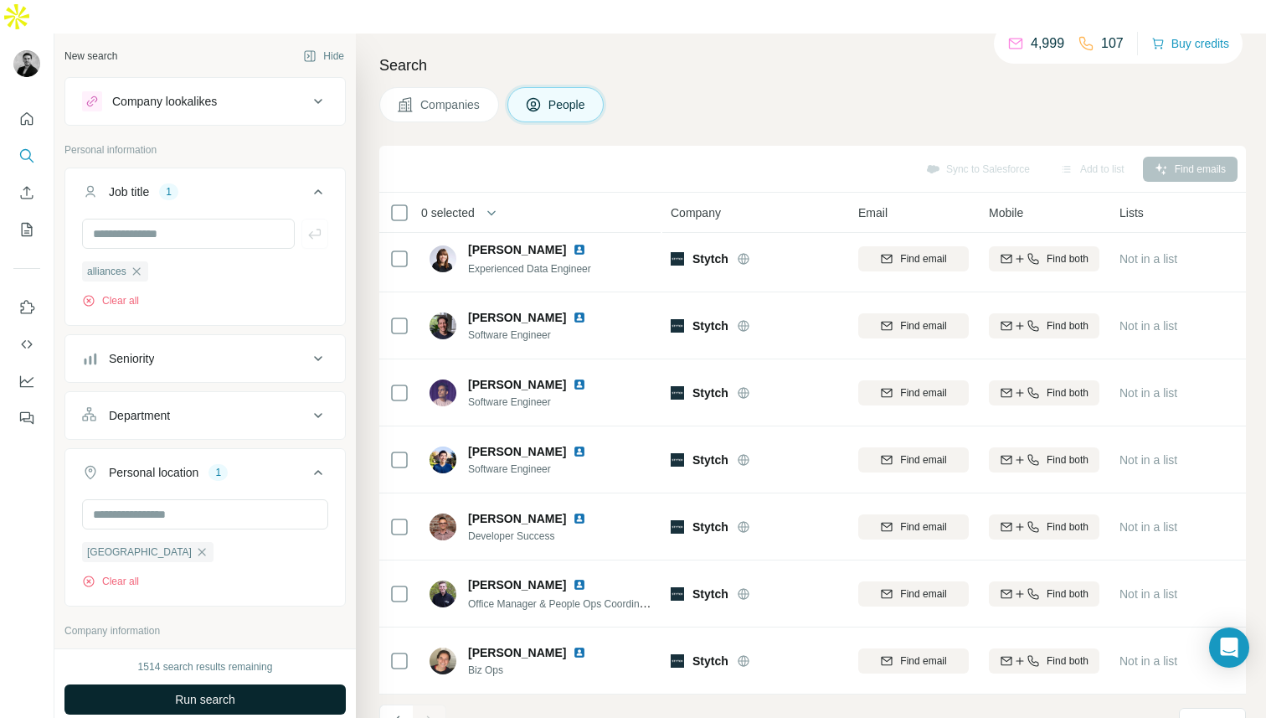
click at [253, 684] on button "Run search" at bounding box center [204, 699] width 281 height 30
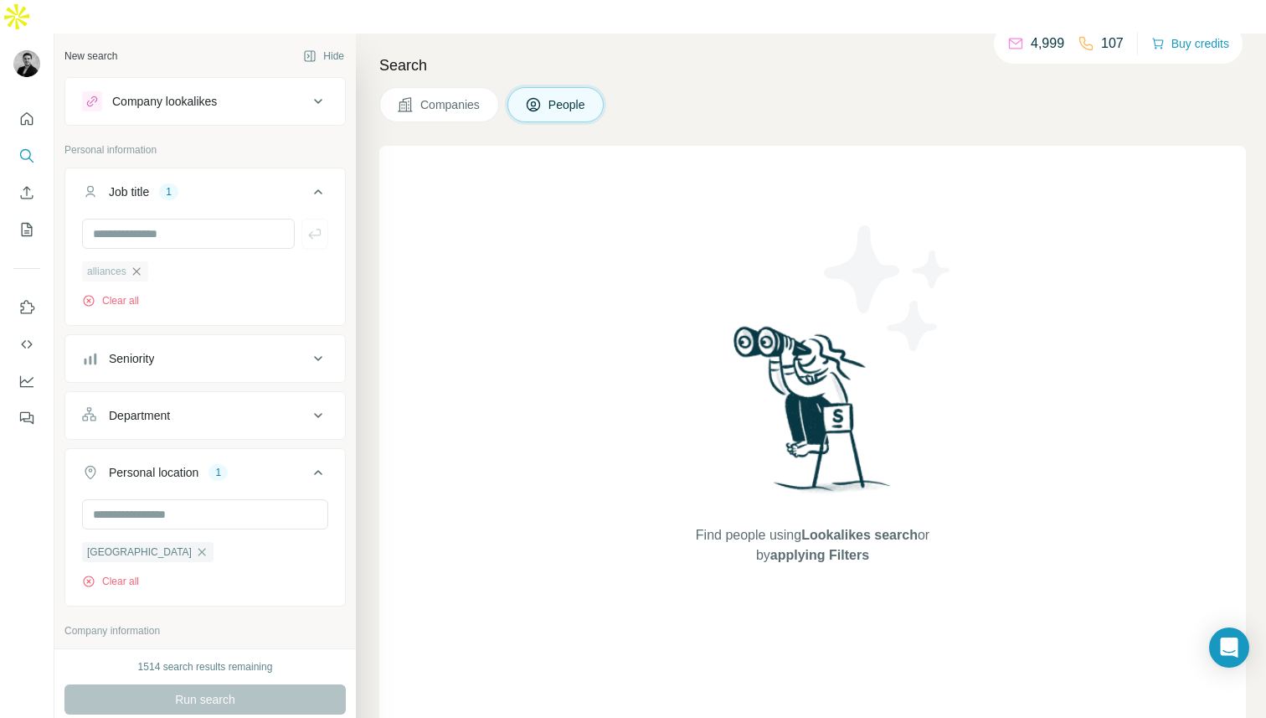
click at [137, 265] on icon "button" at bounding box center [136, 271] width 13 height 13
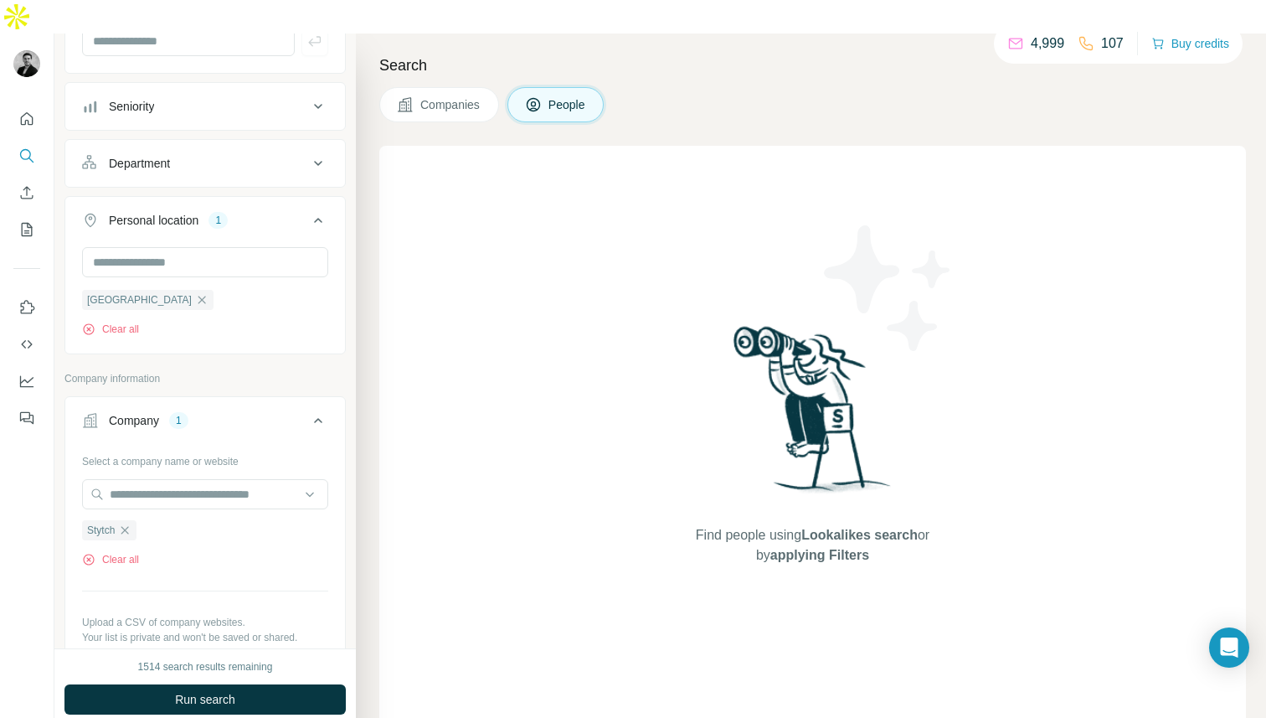
scroll to position [204, 0]
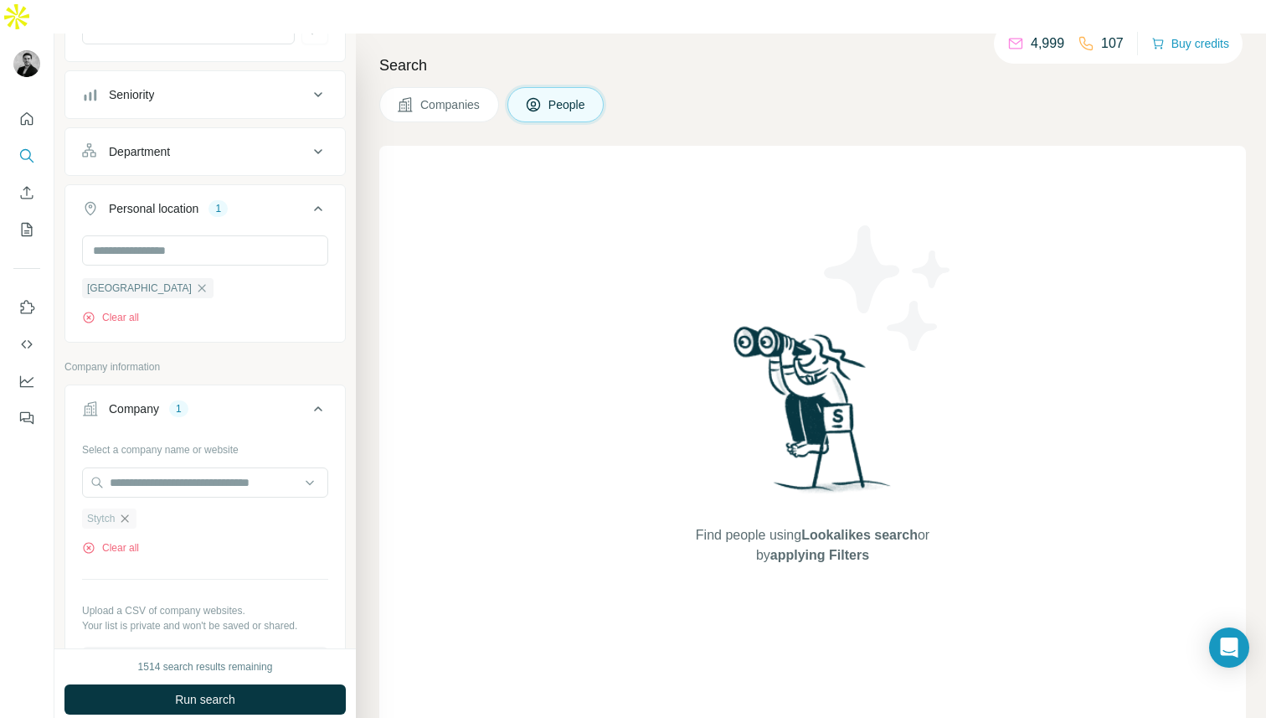
click at [124, 512] on icon "button" at bounding box center [124, 518] width 13 height 13
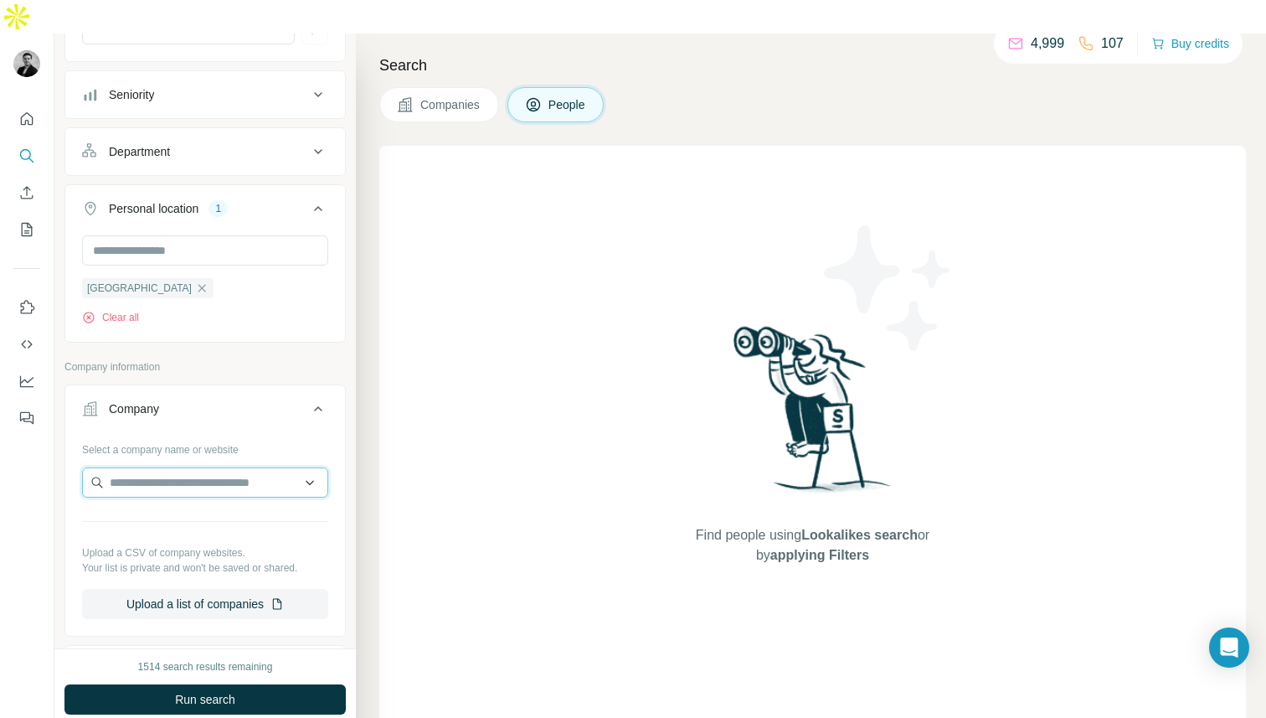
click at [137, 467] on input "text" at bounding box center [205, 482] width 246 height 30
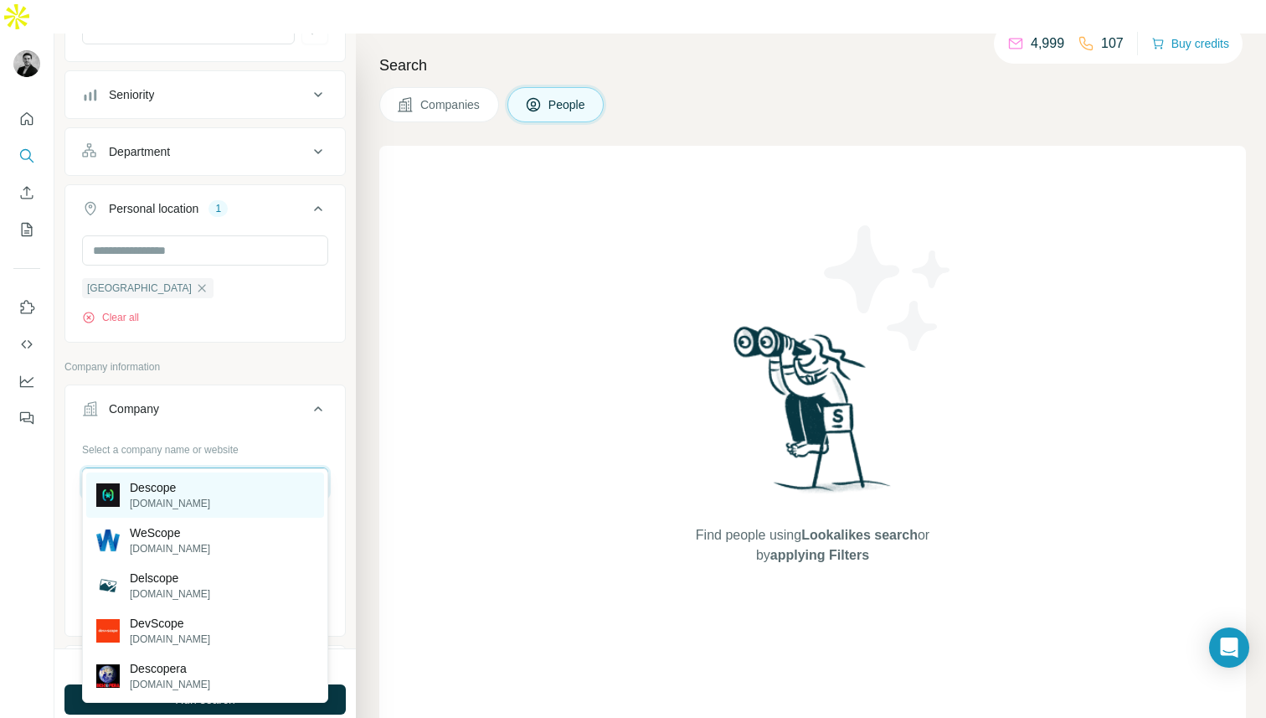
type input "*******"
click at [170, 509] on p "descope.com" at bounding box center [170, 503] width 80 height 15
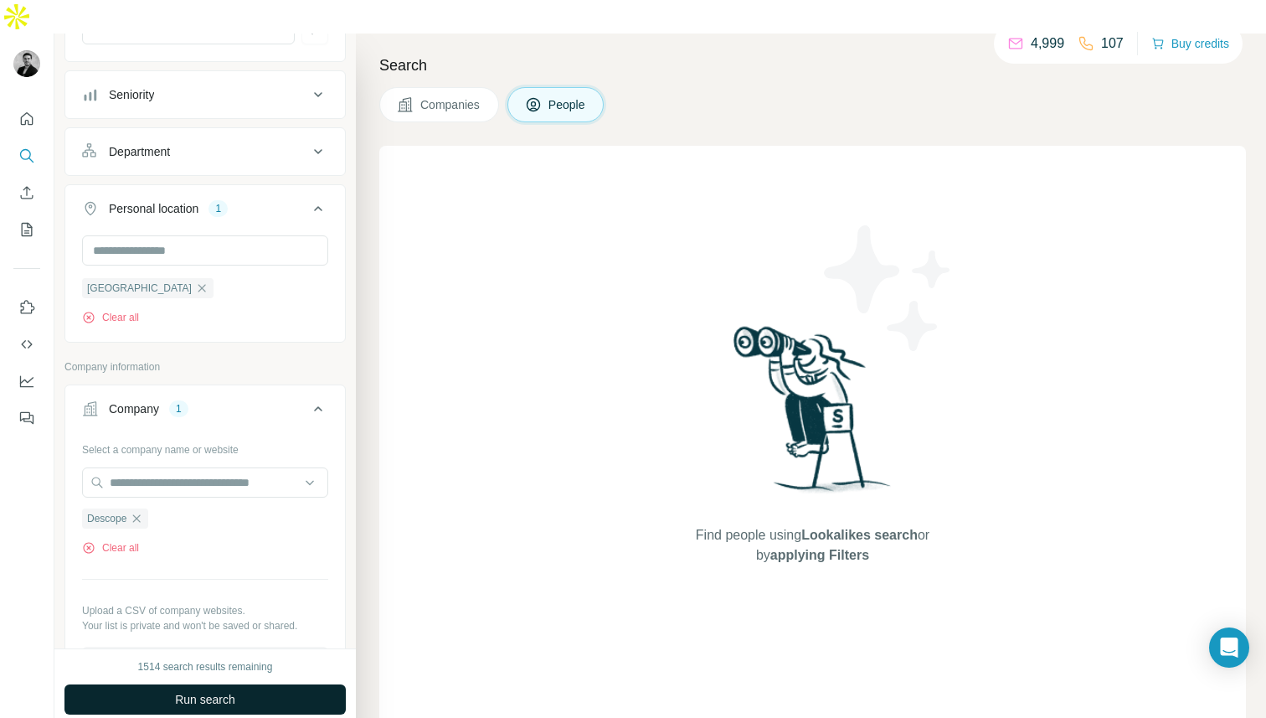
click at [180, 691] on span "Run search" at bounding box center [205, 699] width 60 height 17
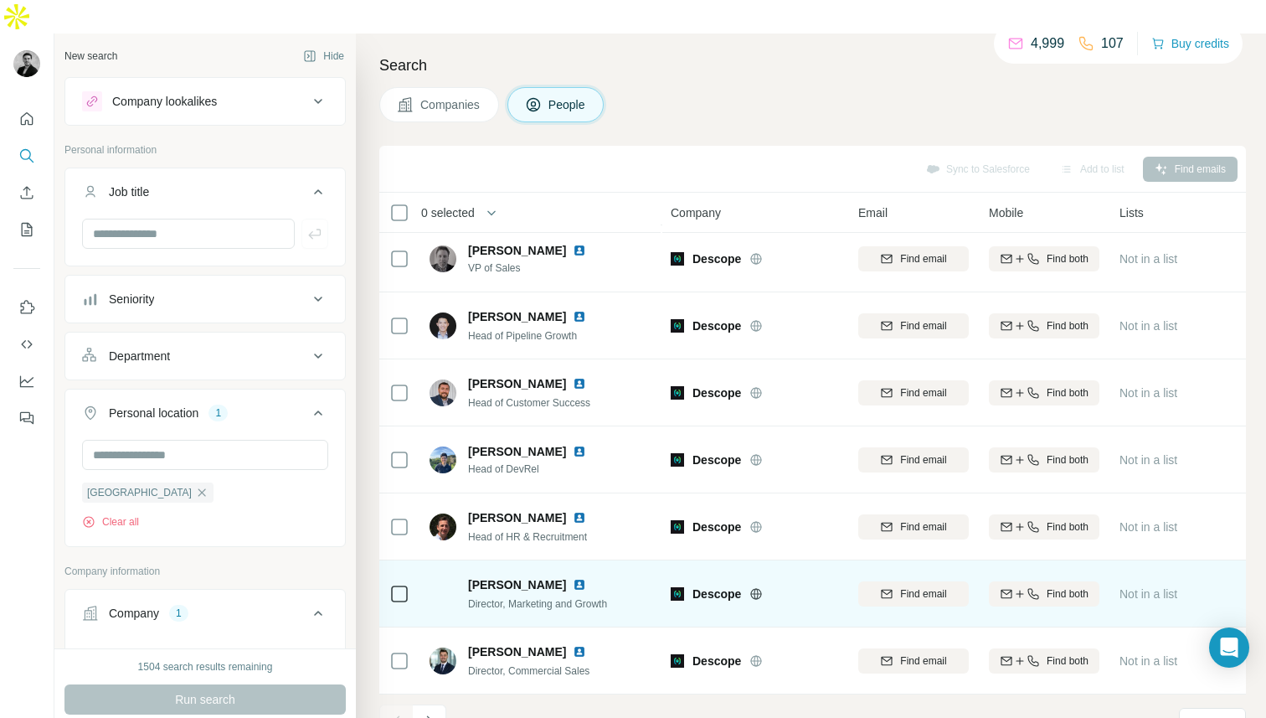
scroll to position [172, 0]
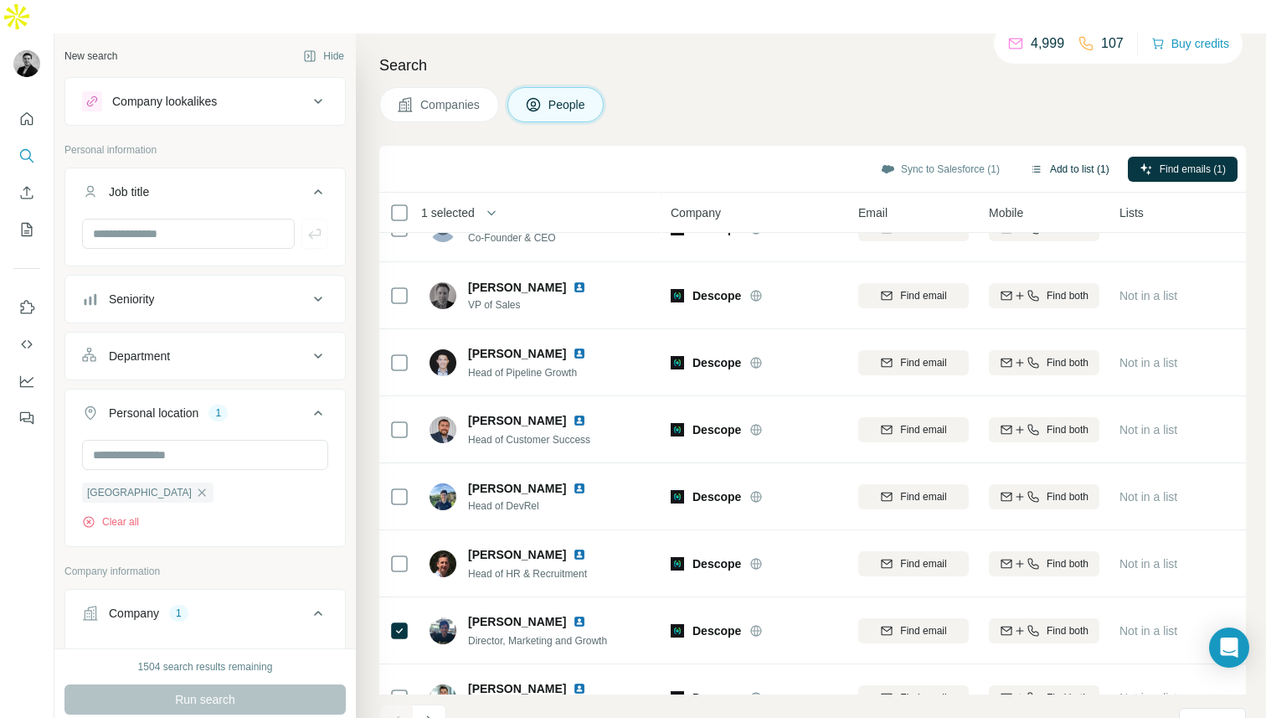
click at [1086, 157] on button "Add to list (1)" at bounding box center [1069, 169] width 103 height 25
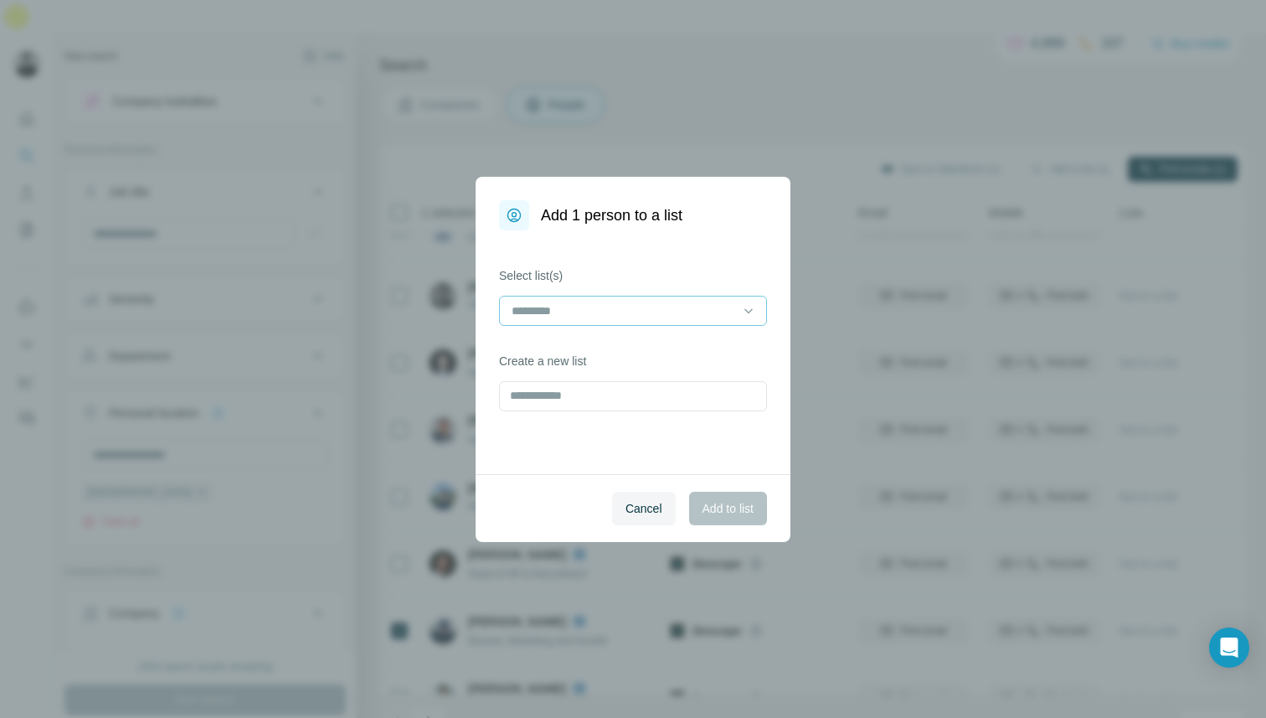
click at [673, 319] on input at bounding box center [623, 311] width 226 height 18
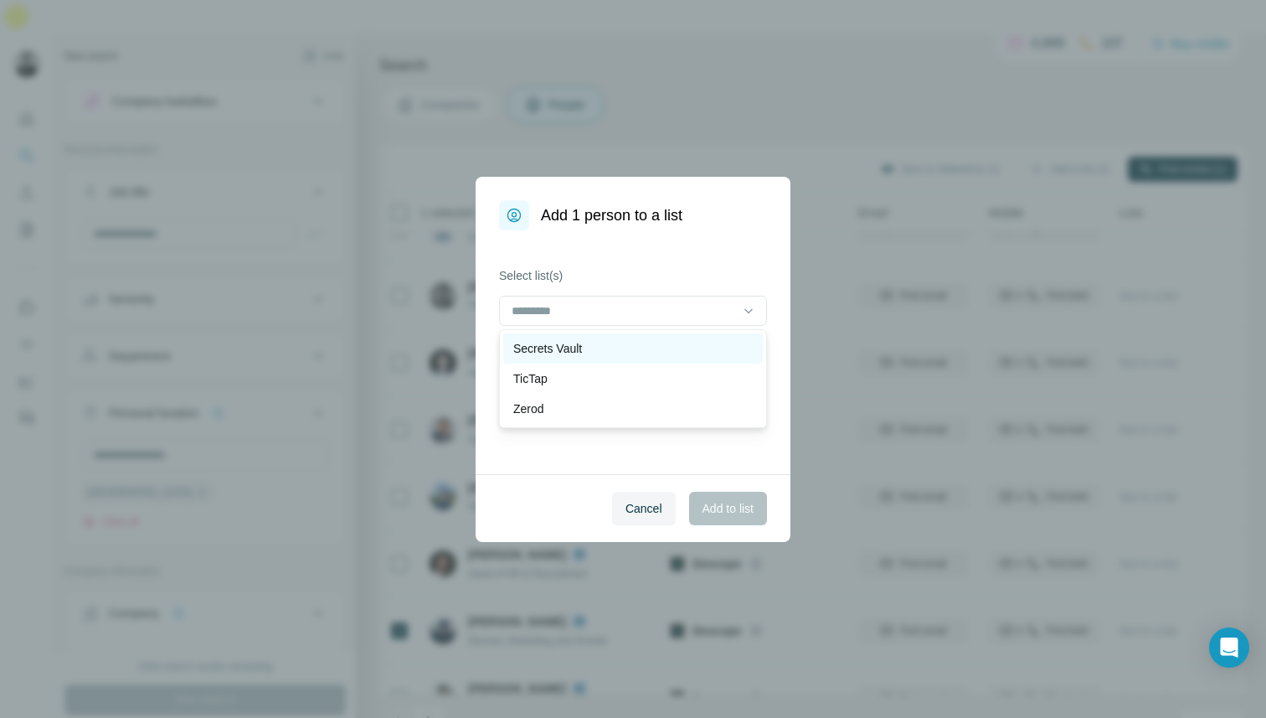
click at [671, 348] on div "Secrets Vault" at bounding box center [633, 348] width 240 height 17
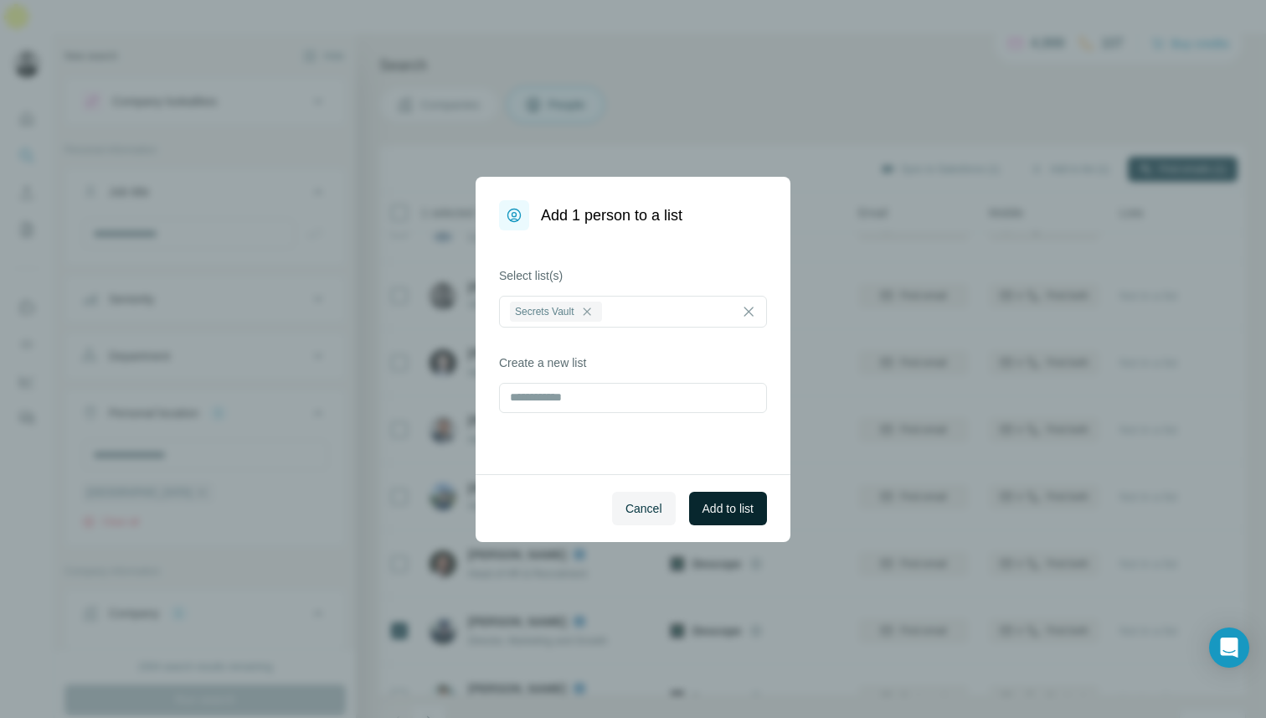
click at [729, 496] on button "Add to list" at bounding box center [728, 509] width 78 height 34
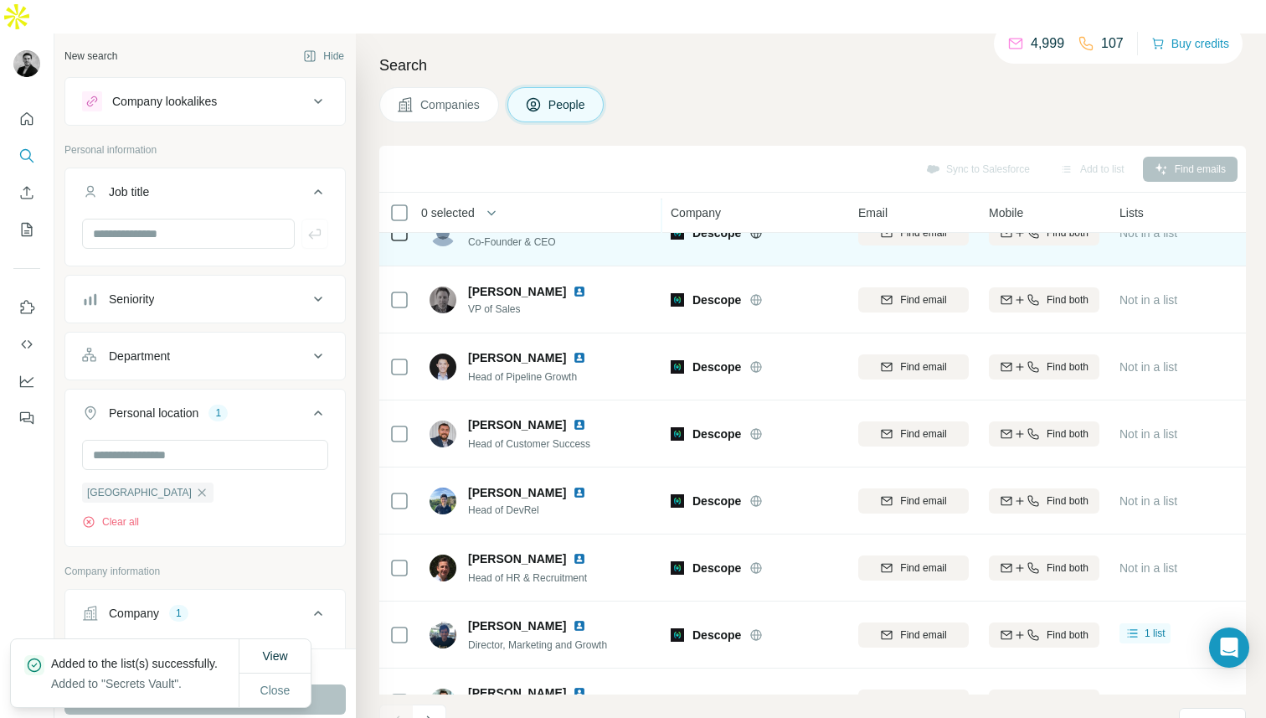
scroll to position [209, 0]
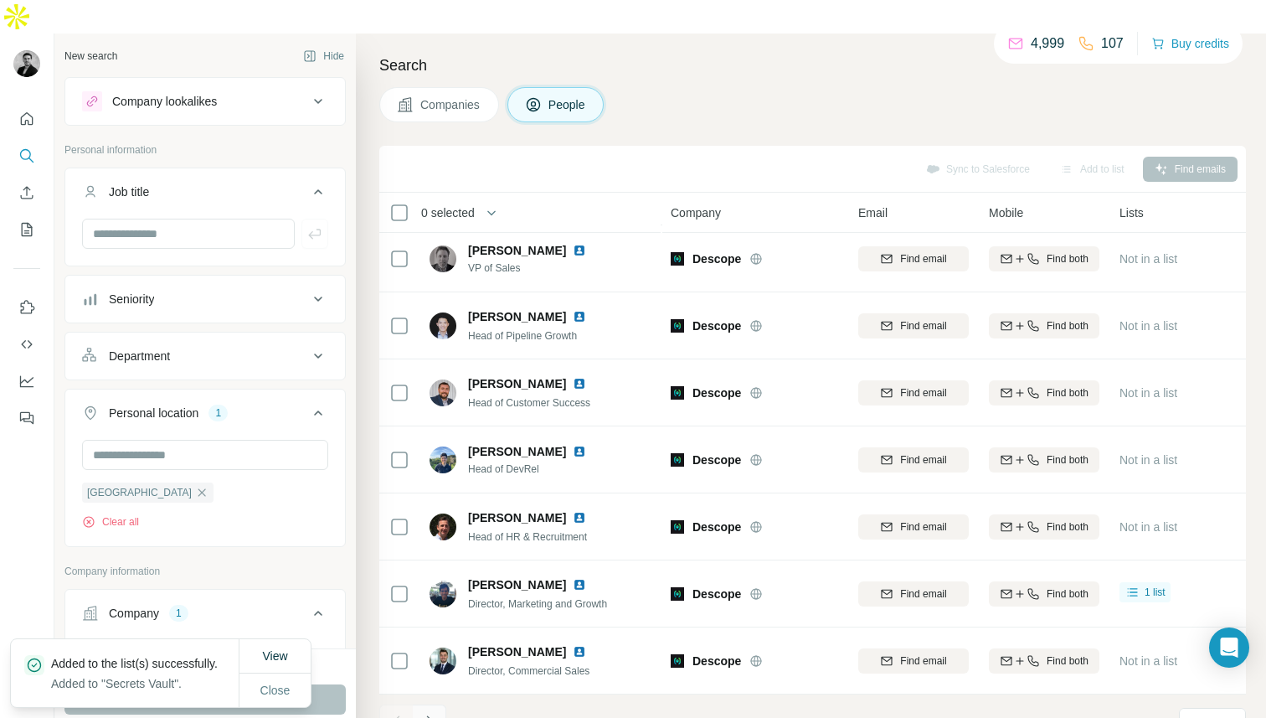
click at [446, 704] on button "Navigate to next page" at bounding box center [430, 721] width 34 height 34
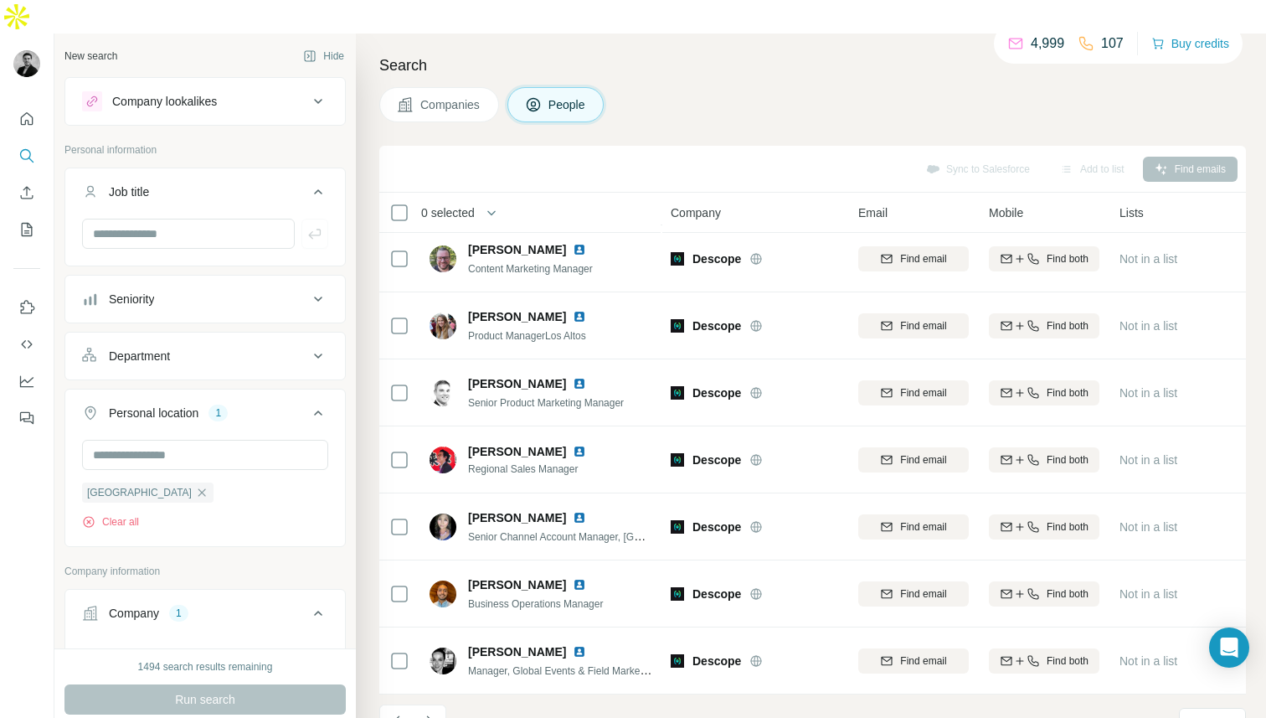
click at [443, 704] on button "Navigate to next page" at bounding box center [430, 721] width 34 height 34
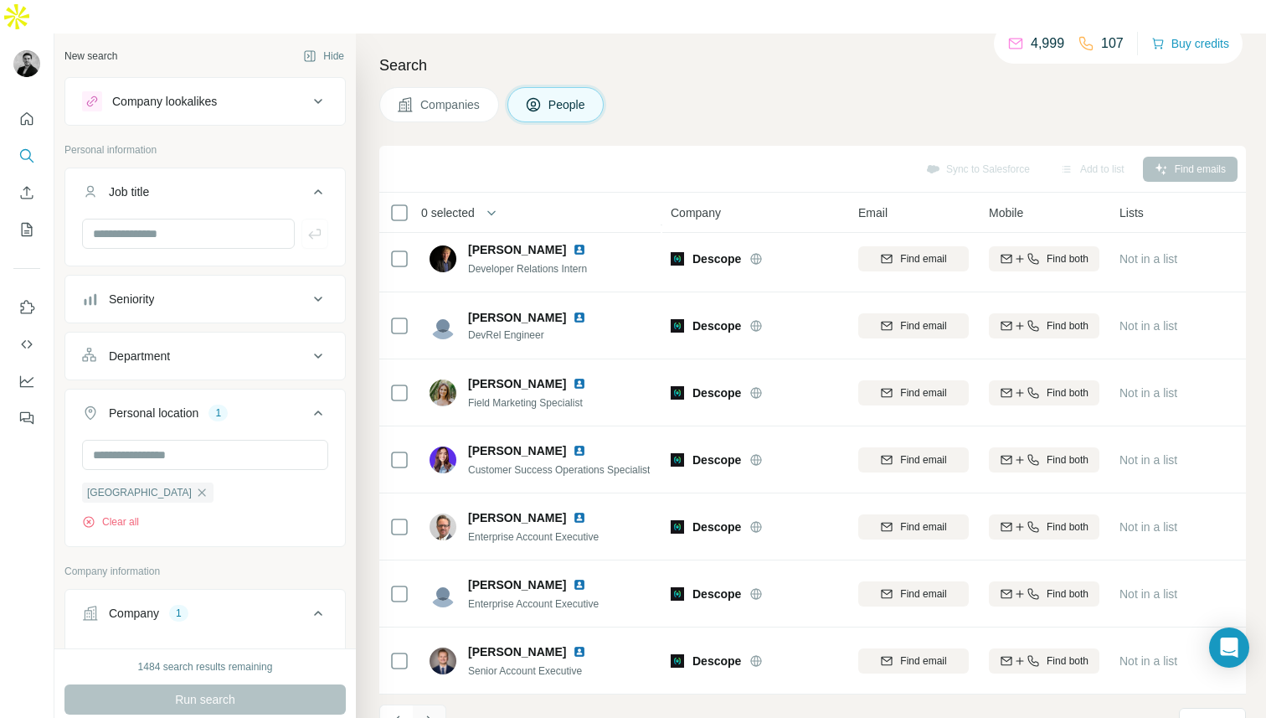
click at [429, 713] on icon "Navigate to next page" at bounding box center [429, 721] width 17 height 17
click at [436, 713] on icon "Navigate to next page" at bounding box center [429, 721] width 17 height 17
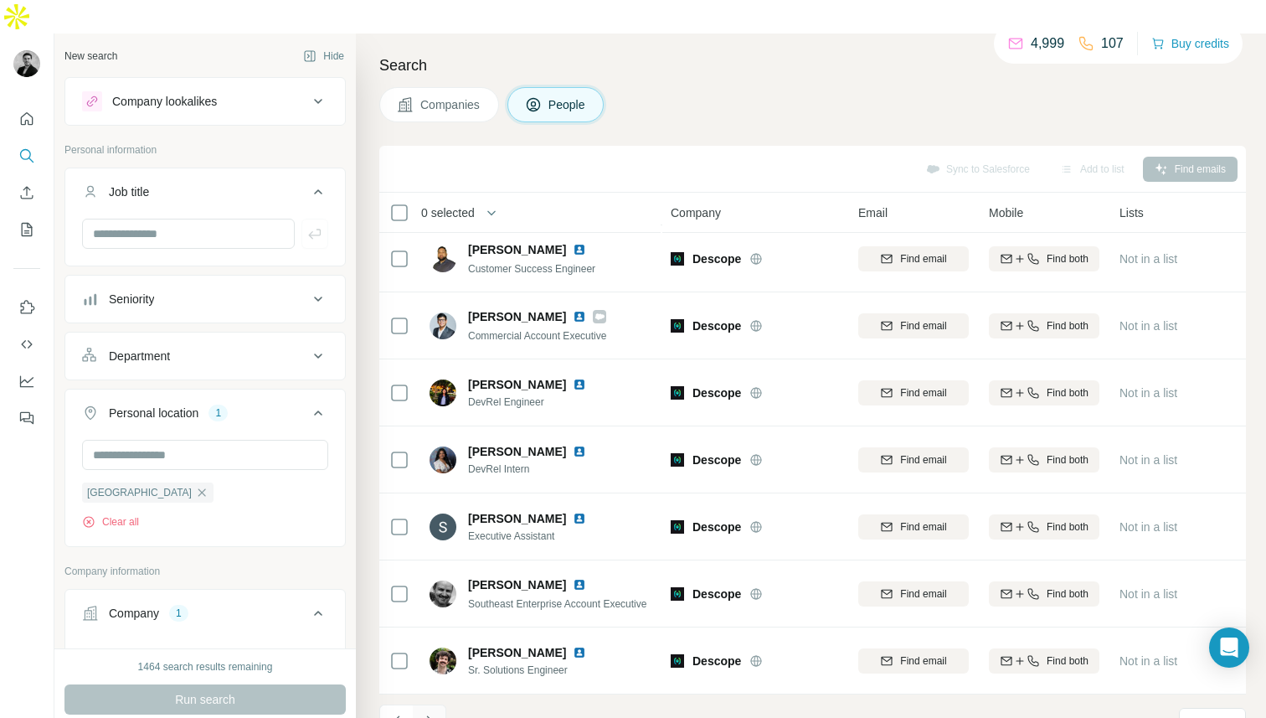
click at [436, 713] on icon "Navigate to next page" at bounding box center [429, 721] width 17 height 17
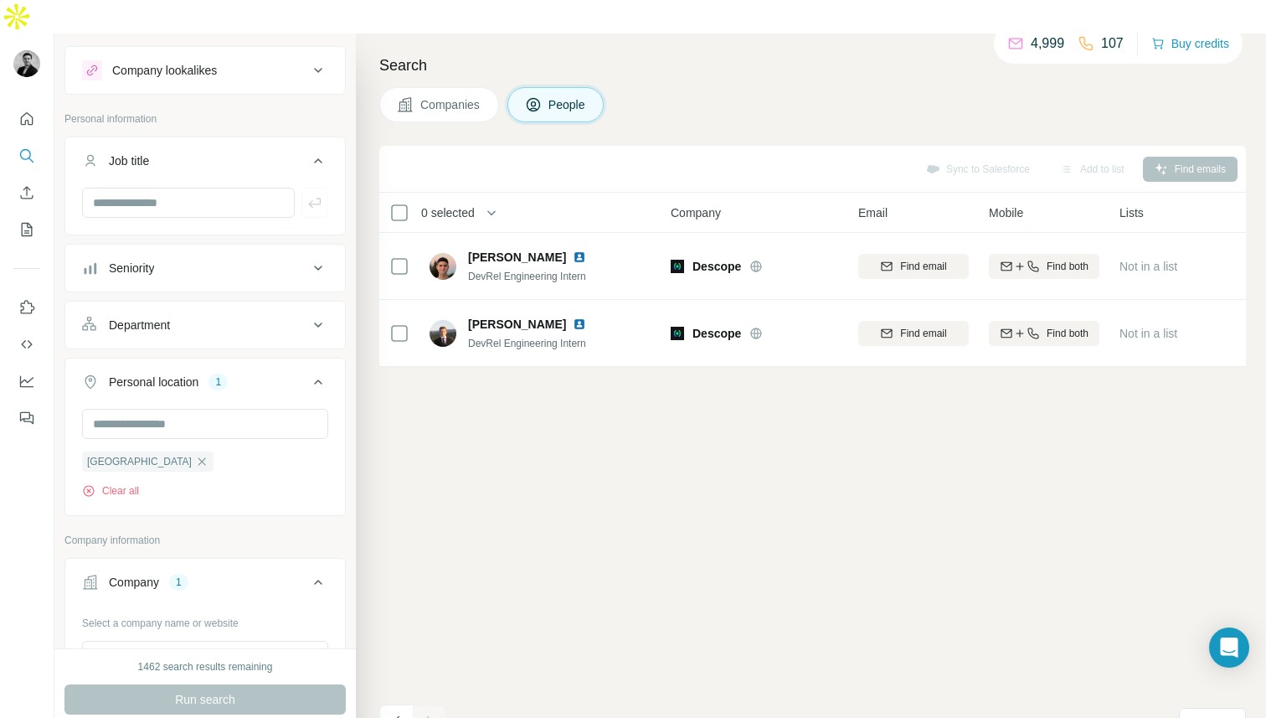
scroll to position [41, 0]
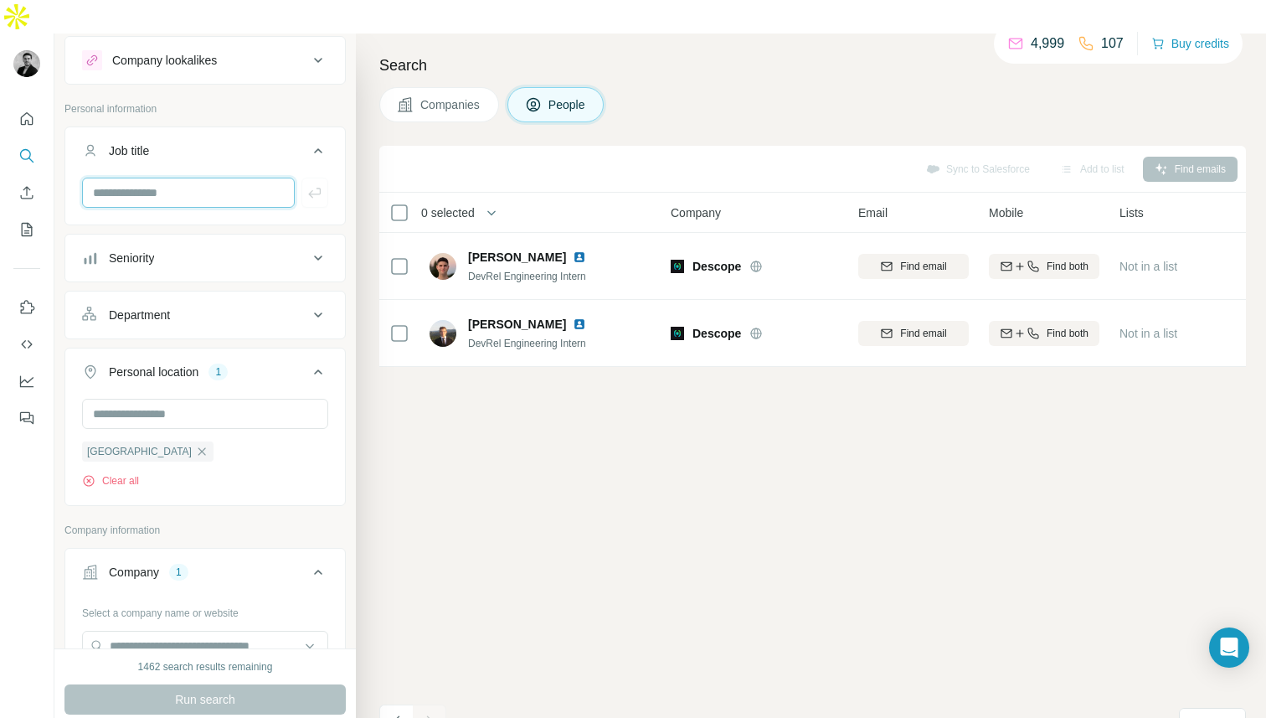
click at [169, 178] on input "text" at bounding box center [188, 193] width 213 height 30
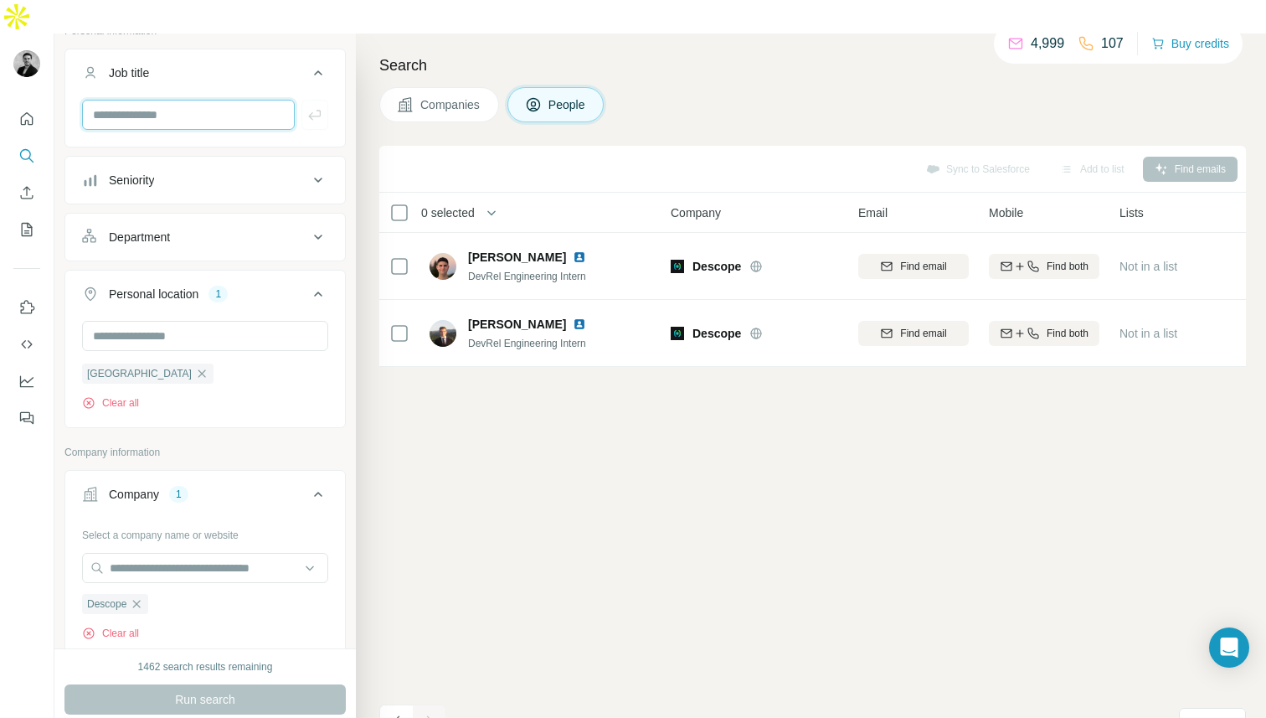
scroll to position [126, 0]
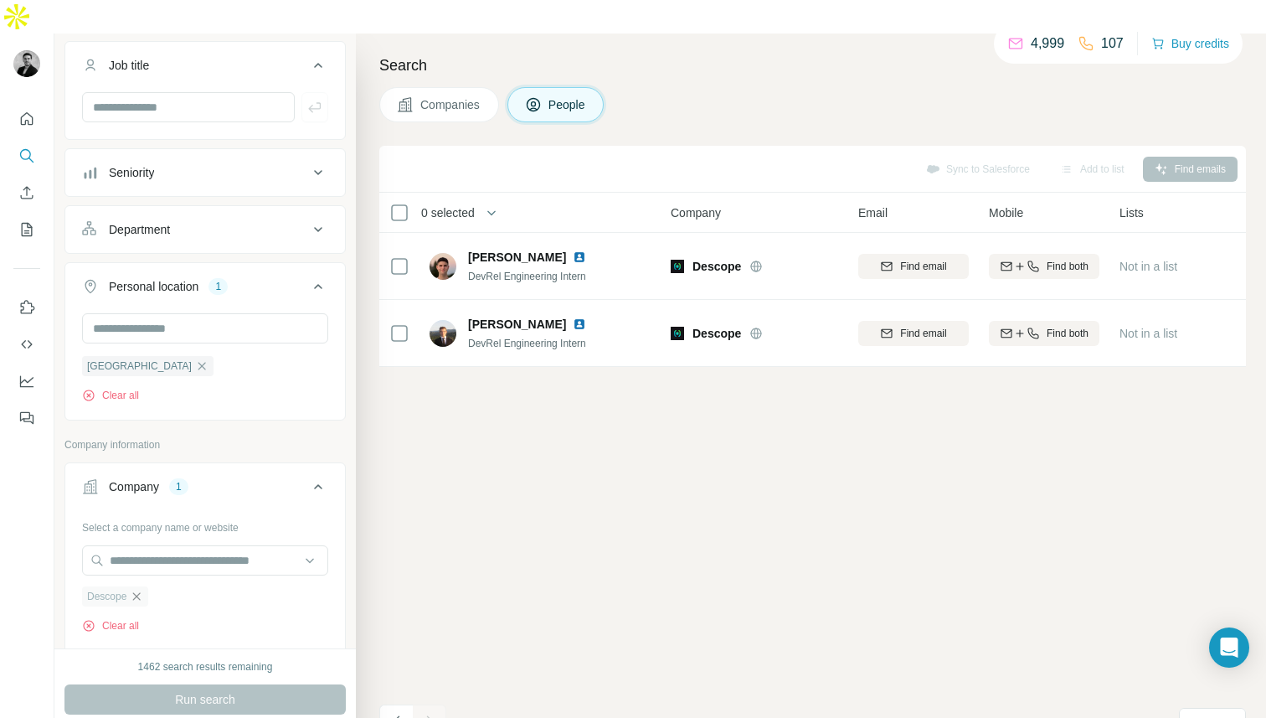
click at [138, 590] on icon "button" at bounding box center [136, 596] width 13 height 13
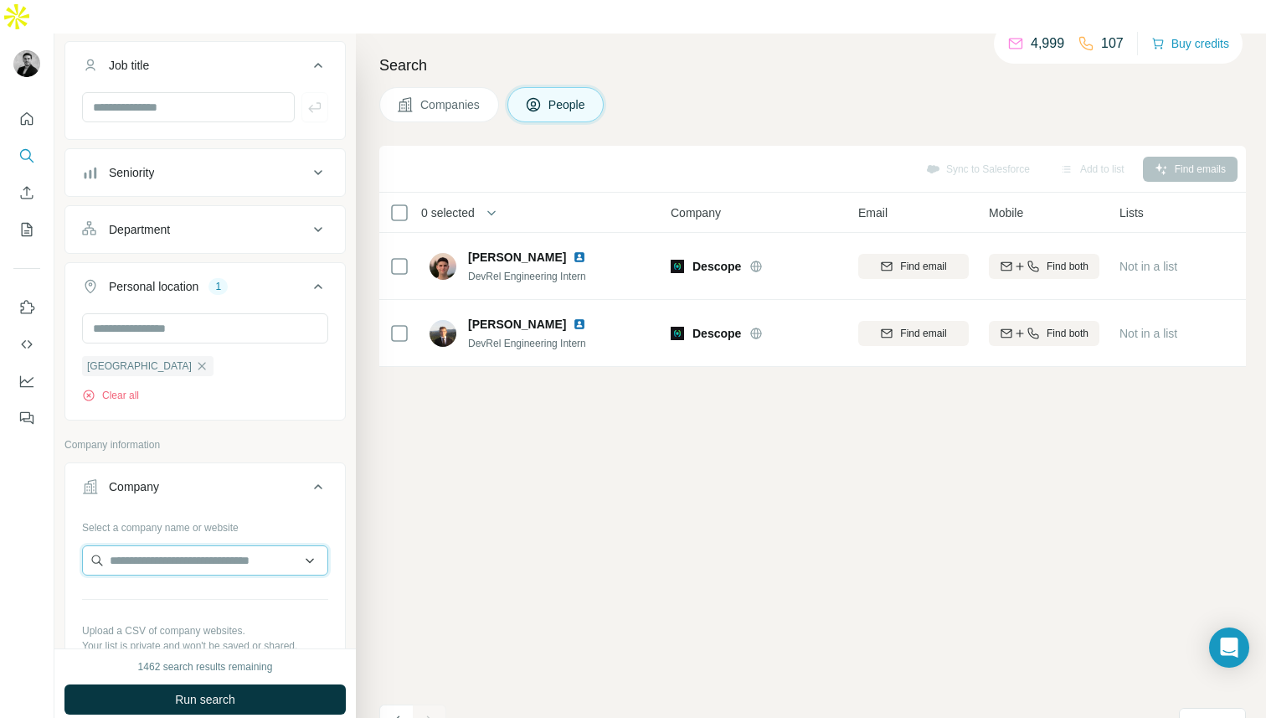
click at [139, 545] on input "text" at bounding box center [205, 560] width 246 height 30
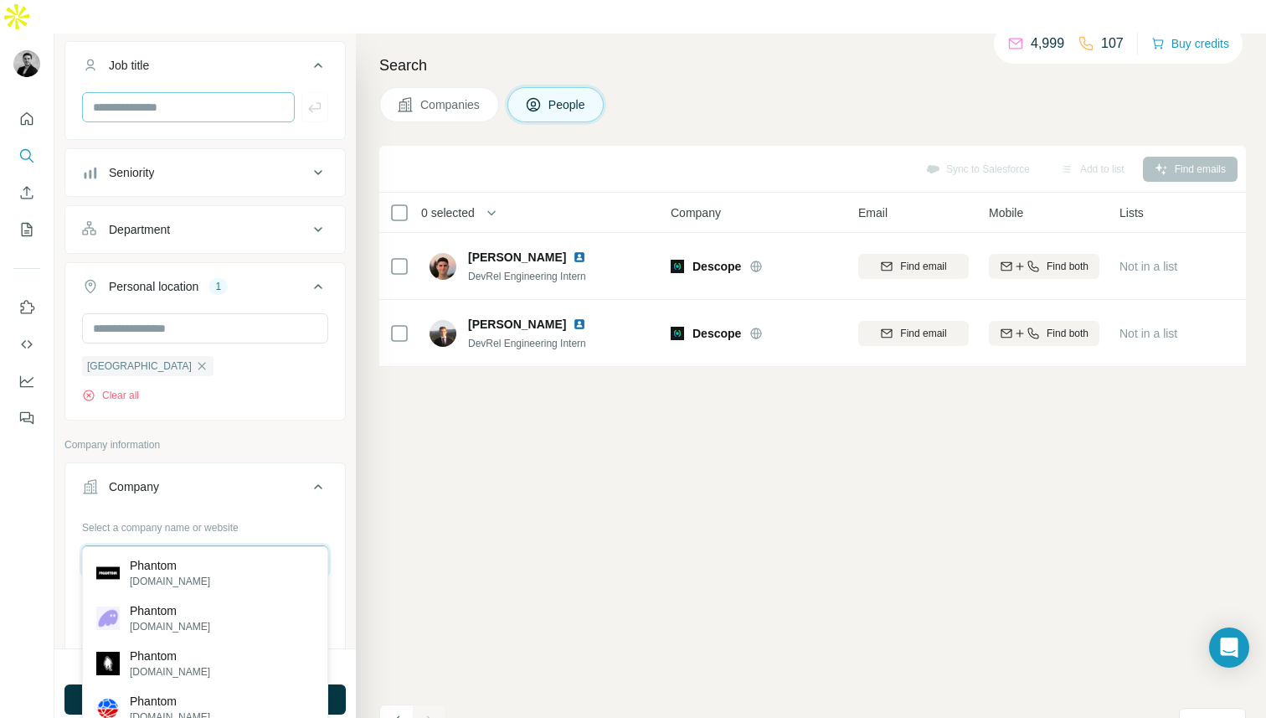
type input "*******"
click at [171, 622] on p "phantom.com" at bounding box center [170, 626] width 80 height 15
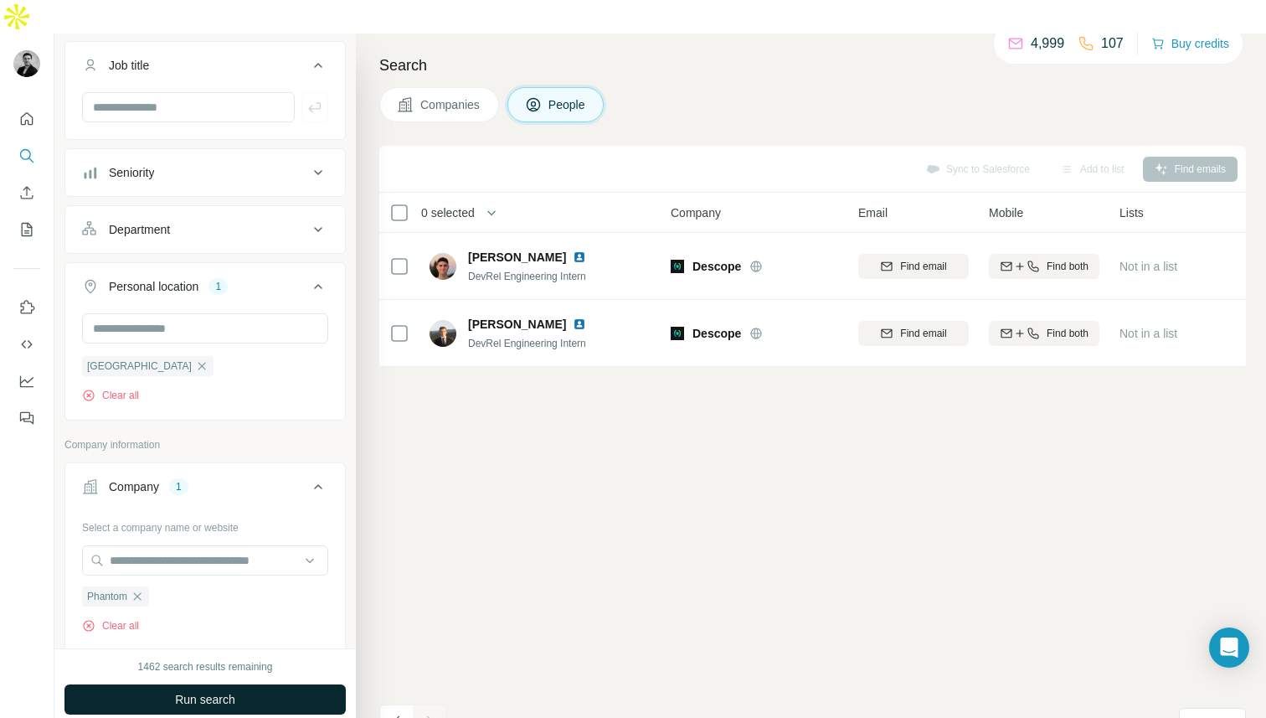
click at [185, 684] on button "Run search" at bounding box center [204, 699] width 281 height 30
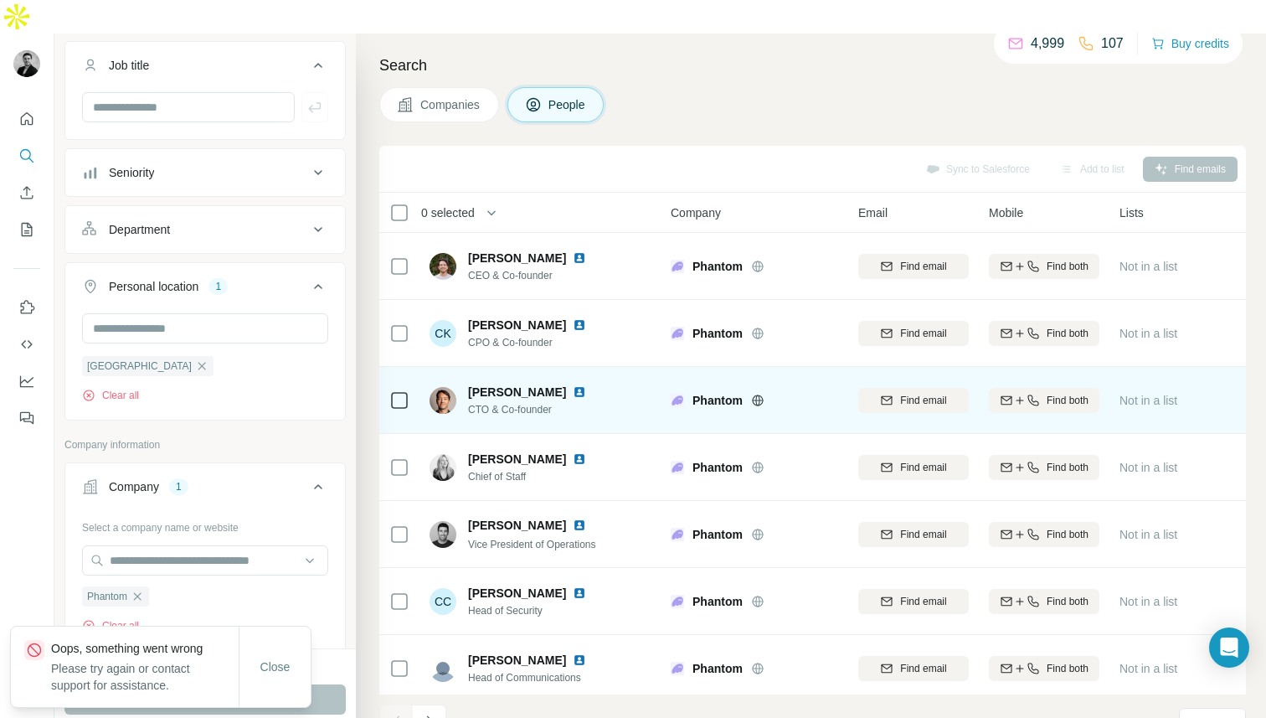
click at [399, 379] on div at bounding box center [399, 400] width 20 height 46
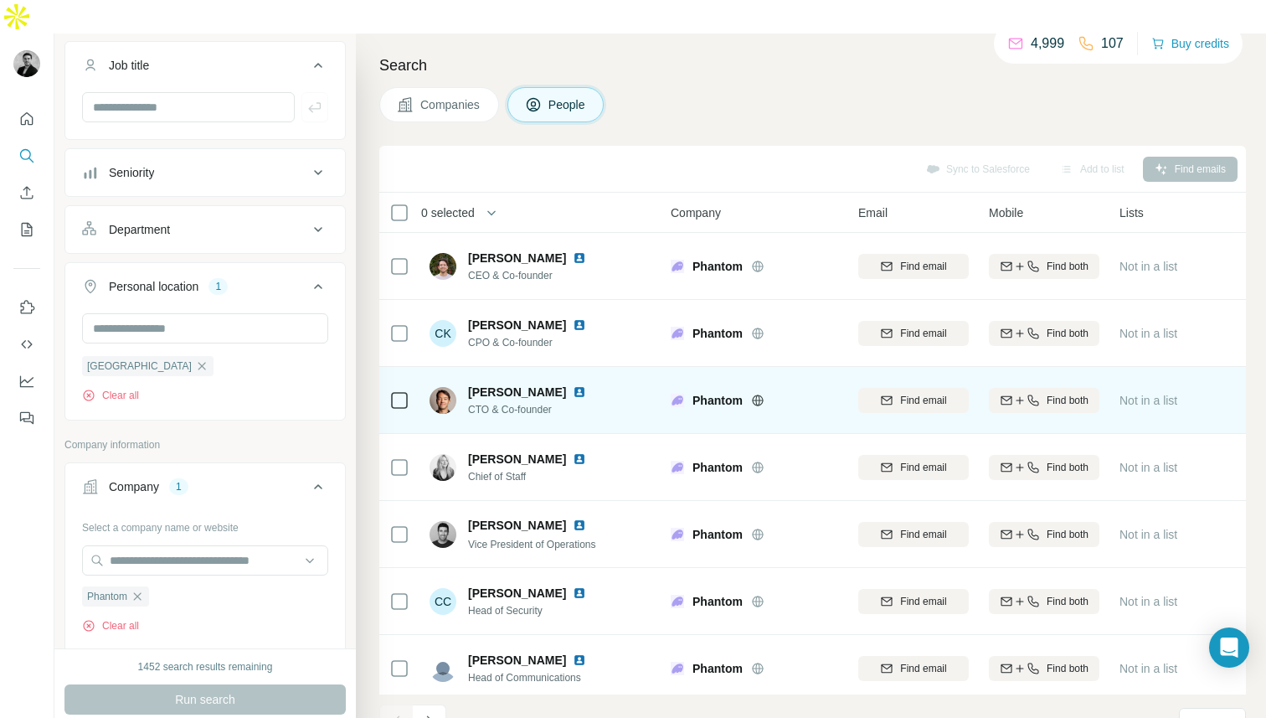
click at [388, 369] on td at bounding box center [399, 400] width 40 height 67
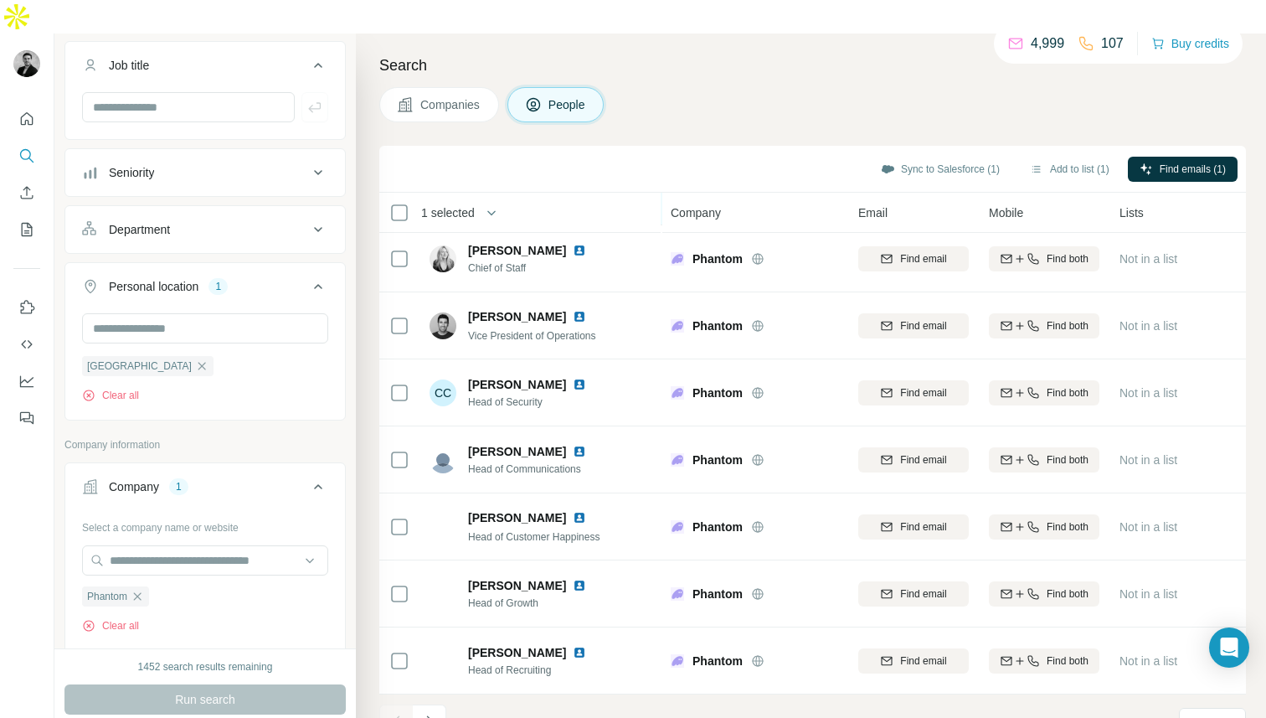
scroll to position [208, 0]
click at [438, 704] on button "Navigate to next page" at bounding box center [430, 721] width 34 height 34
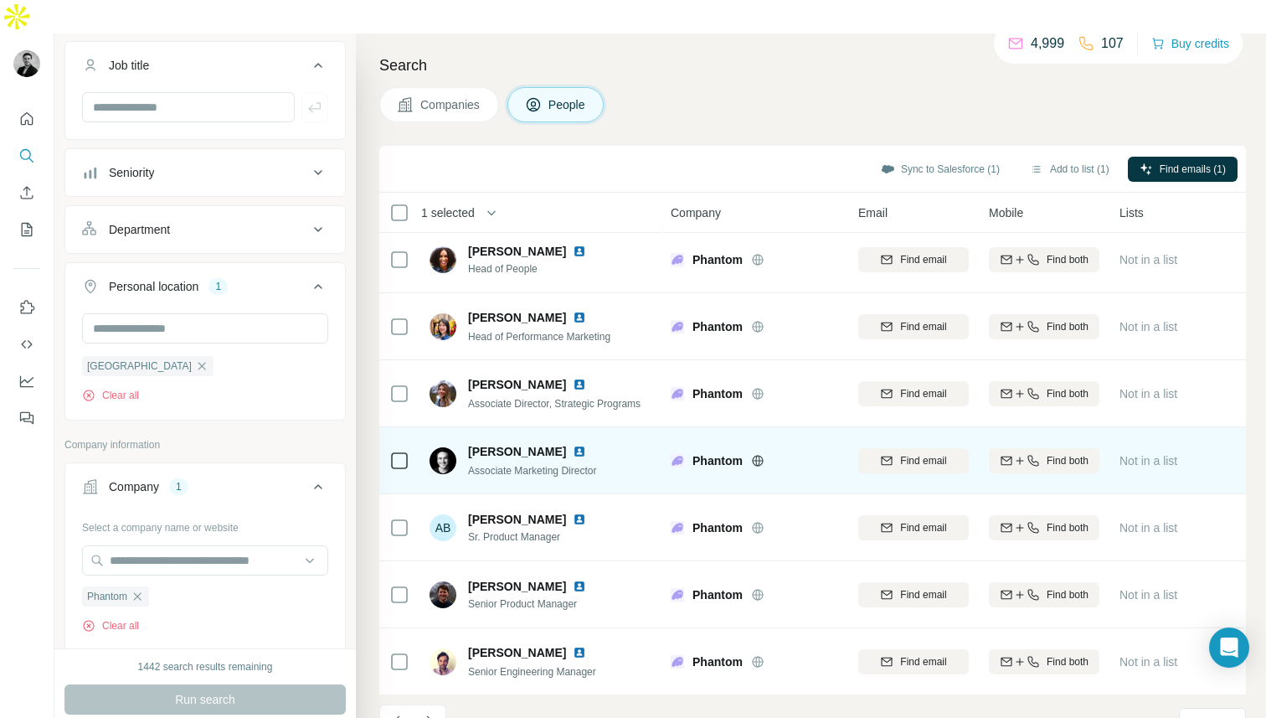
scroll to position [209, 0]
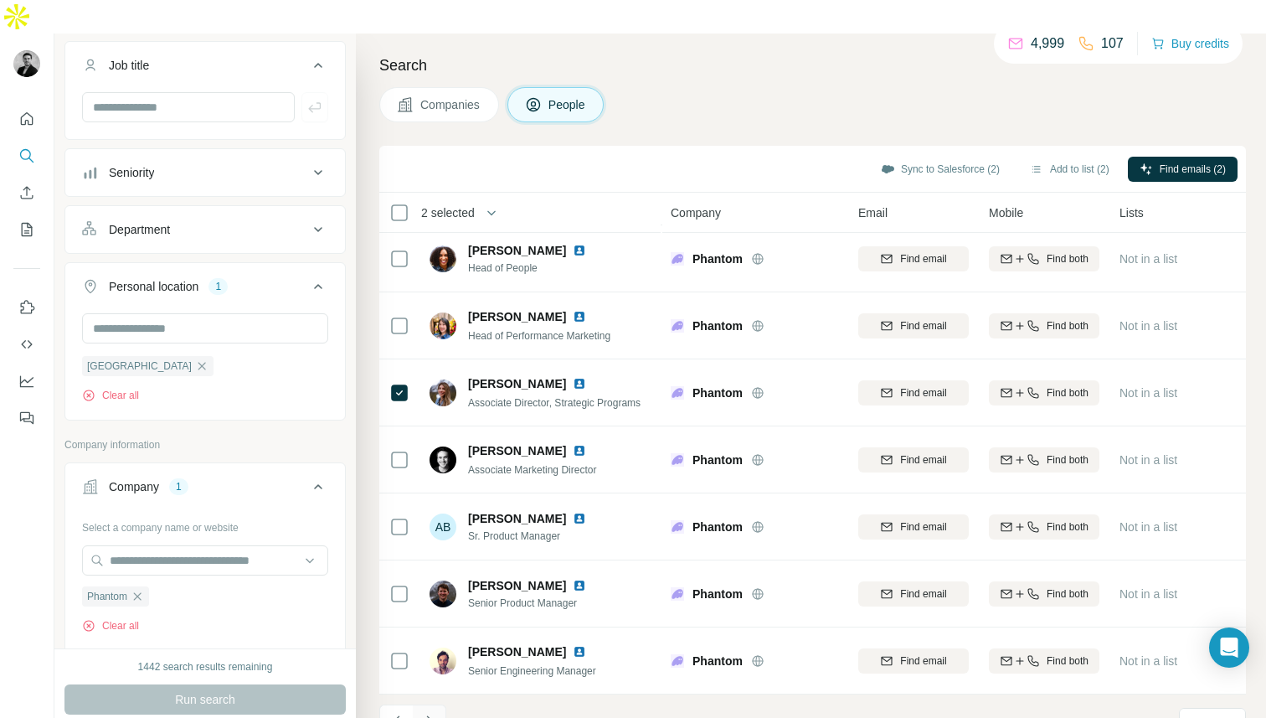
click at [436, 713] on icon "Navigate to next page" at bounding box center [429, 721] width 17 height 17
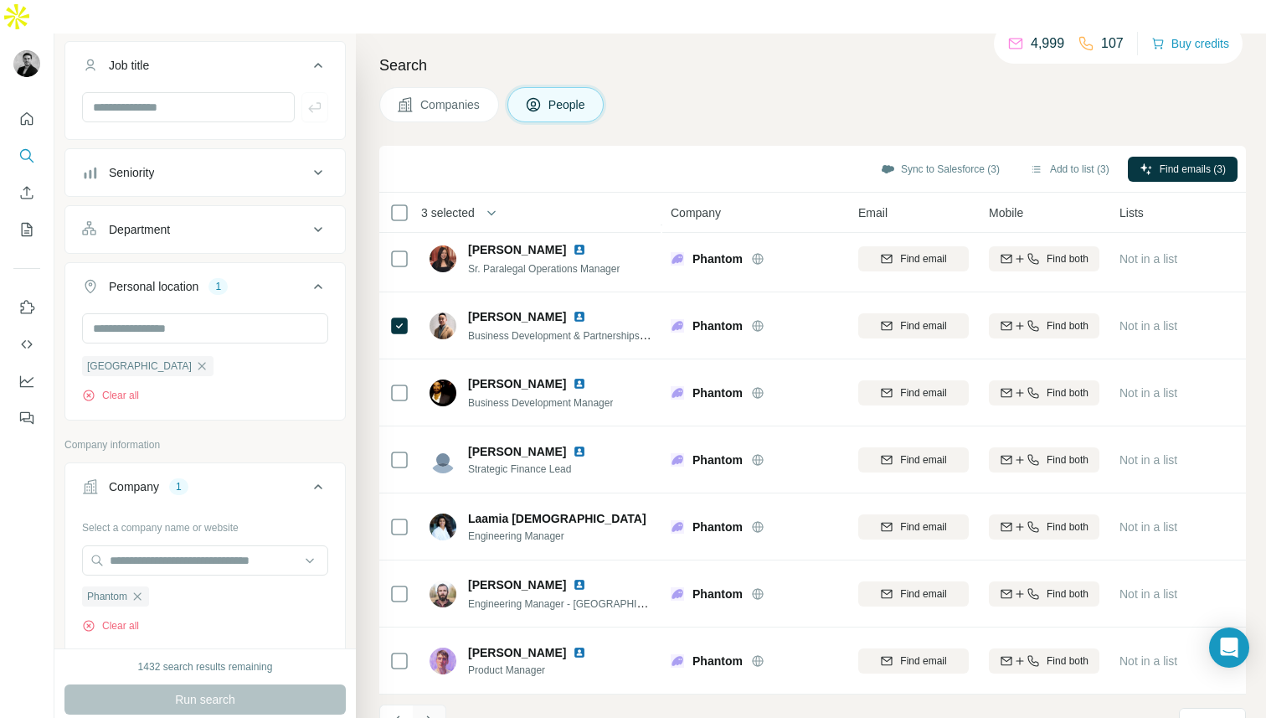
click at [426, 704] on button "Navigate to next page" at bounding box center [430, 721] width 34 height 34
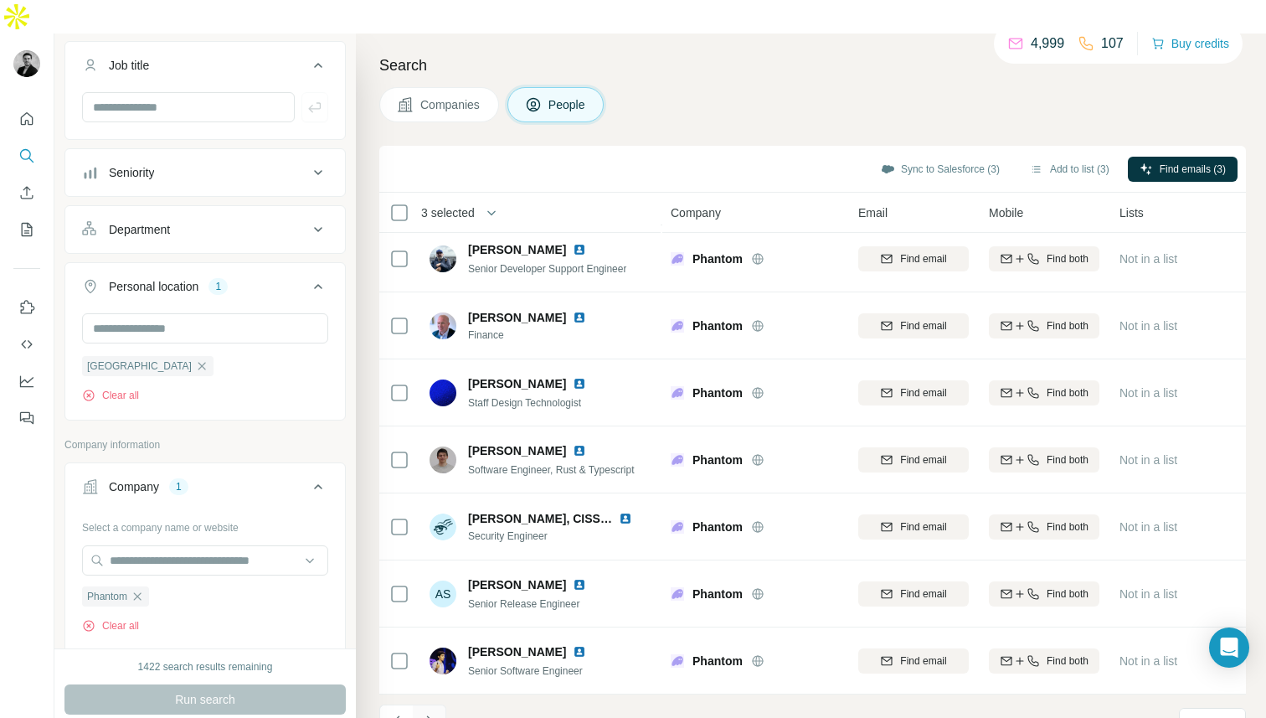
click at [427, 704] on button "Navigate to next page" at bounding box center [430, 721] width 34 height 34
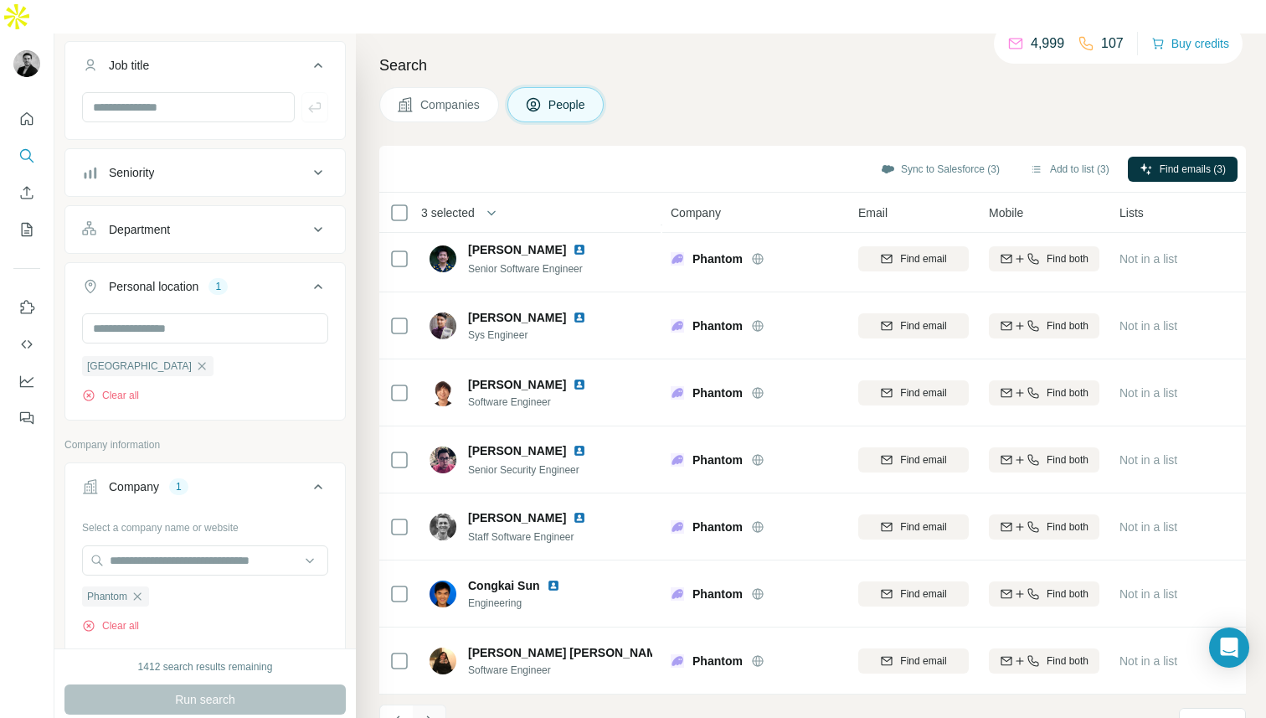
click at [428, 704] on button "Navigate to next page" at bounding box center [430, 721] width 34 height 34
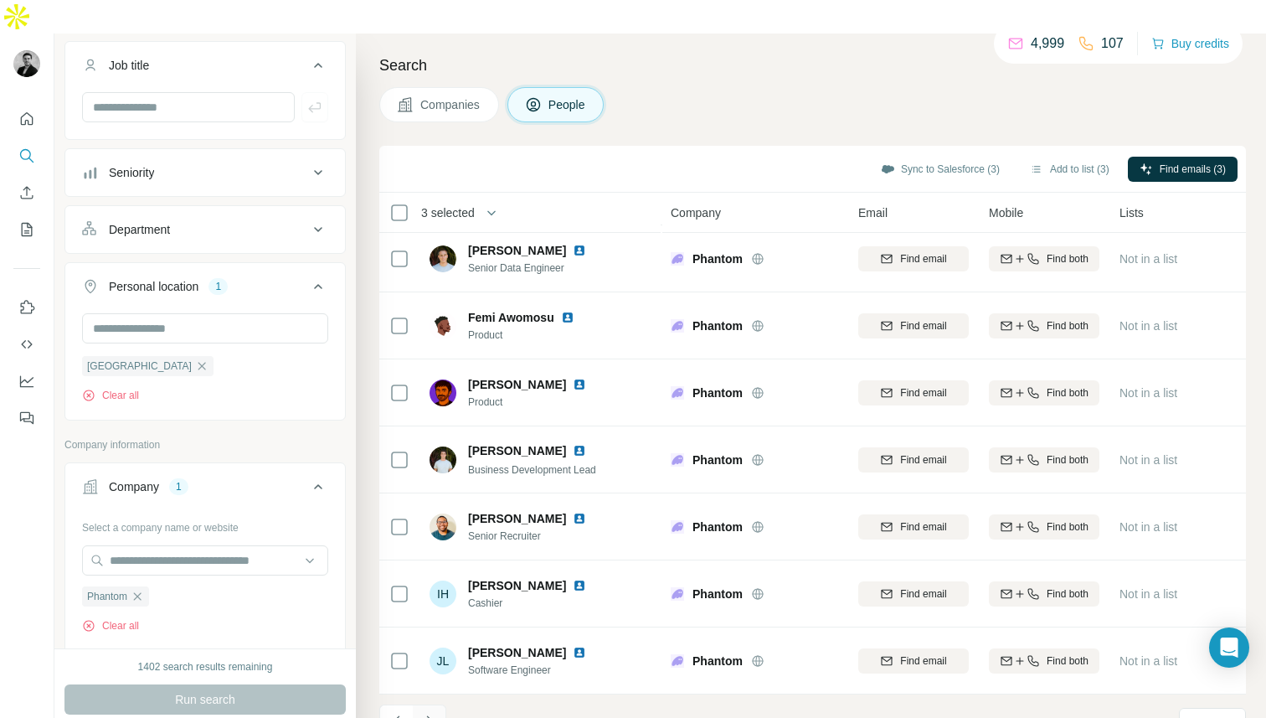
click at [428, 704] on button "Navigate to next page" at bounding box center [430, 721] width 34 height 34
click at [429, 704] on button "Navigate to next page" at bounding box center [430, 721] width 34 height 34
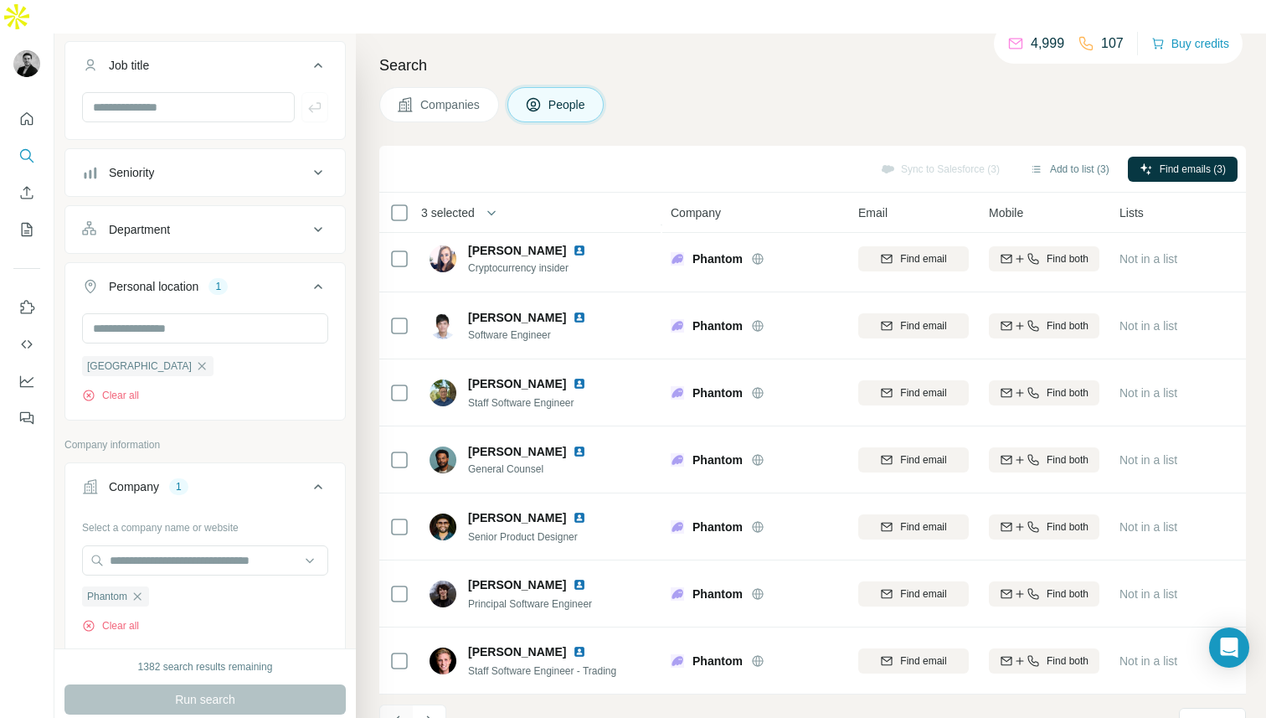
click at [395, 715] on icon "Navigate to previous page" at bounding box center [396, 720] width 6 height 11
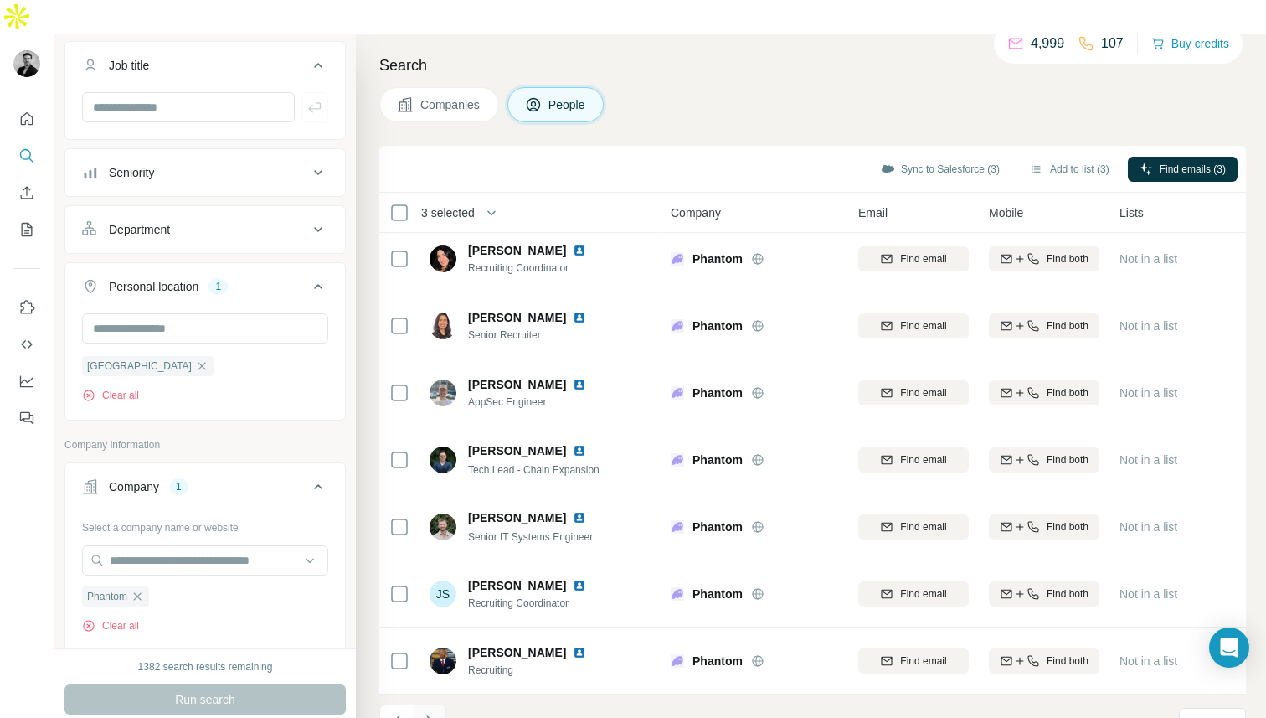
click at [432, 704] on button "Navigate to next page" at bounding box center [430, 721] width 34 height 34
click at [432, 713] on icon "Navigate to next page" at bounding box center [429, 721] width 17 height 17
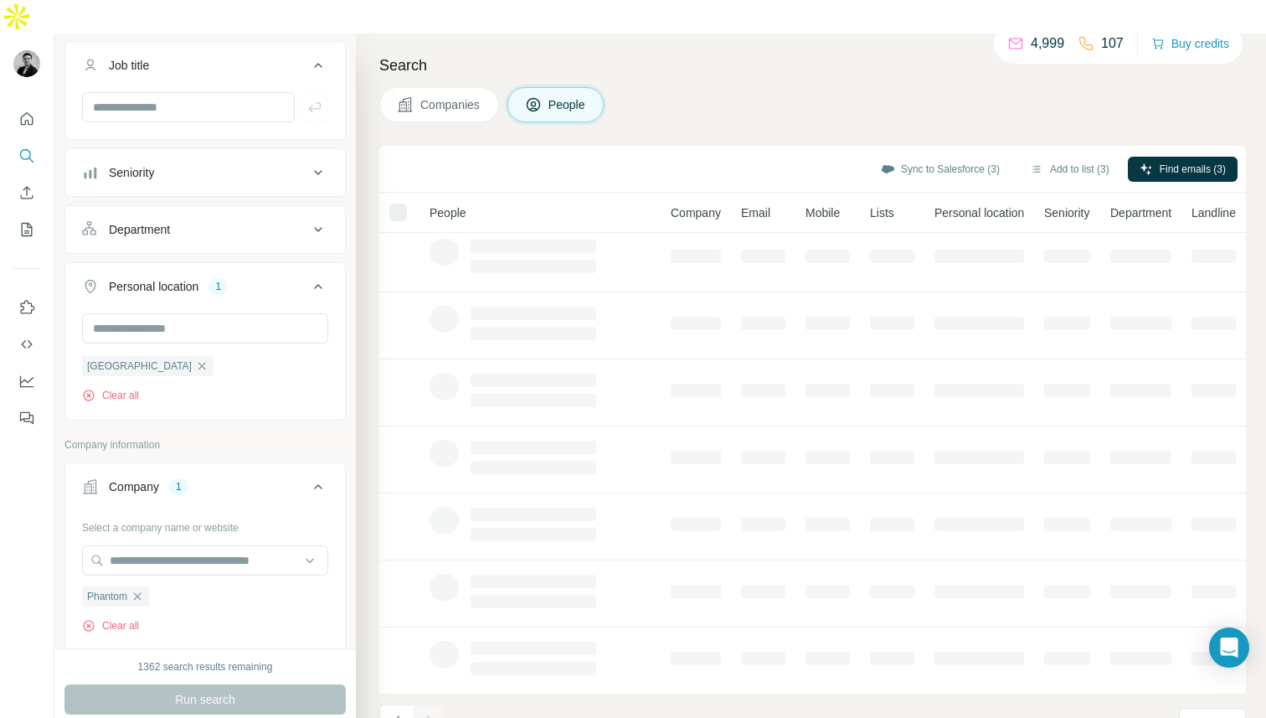
scroll to position [0, 0]
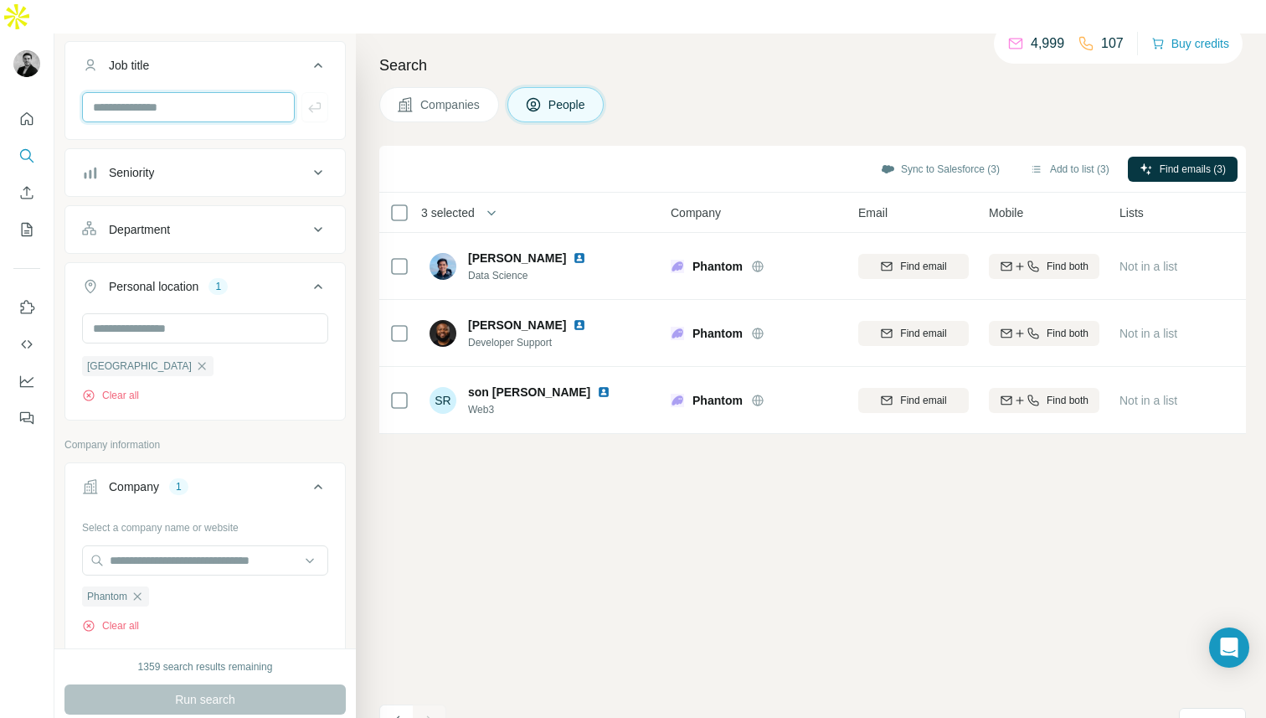
click at [198, 92] on input "text" at bounding box center [188, 107] width 213 height 30
type input "******"
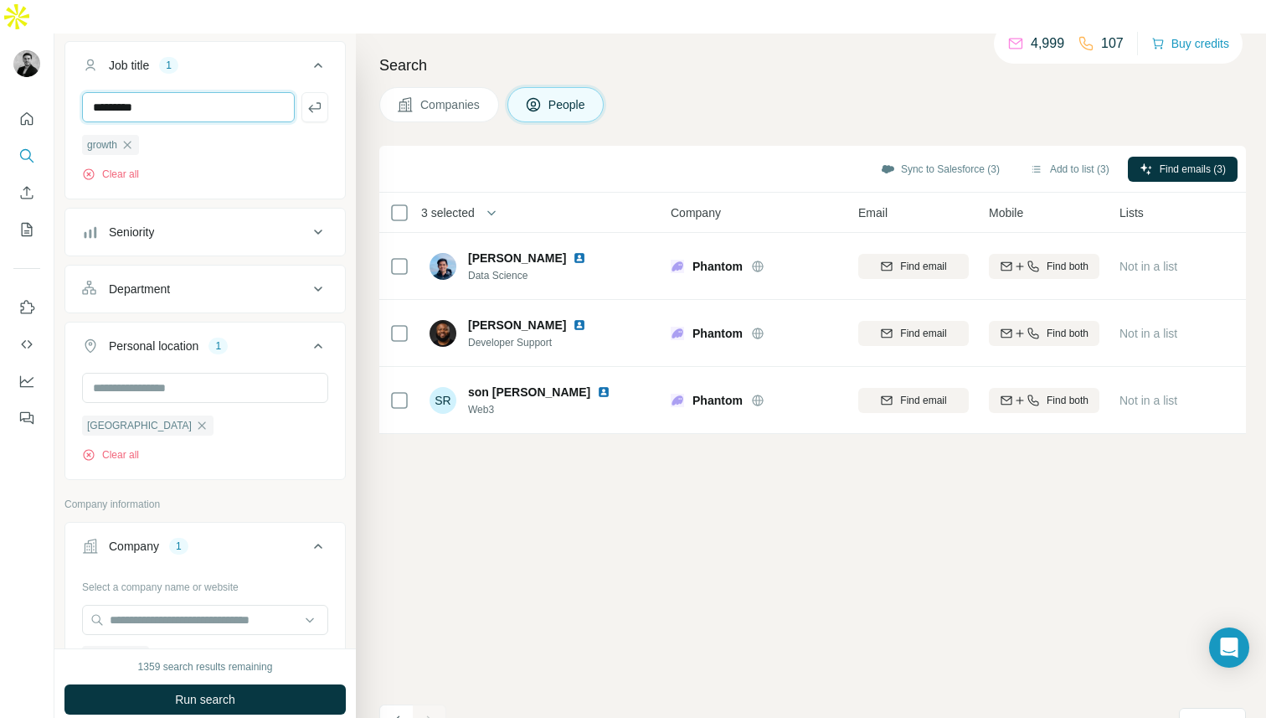
type input "*********"
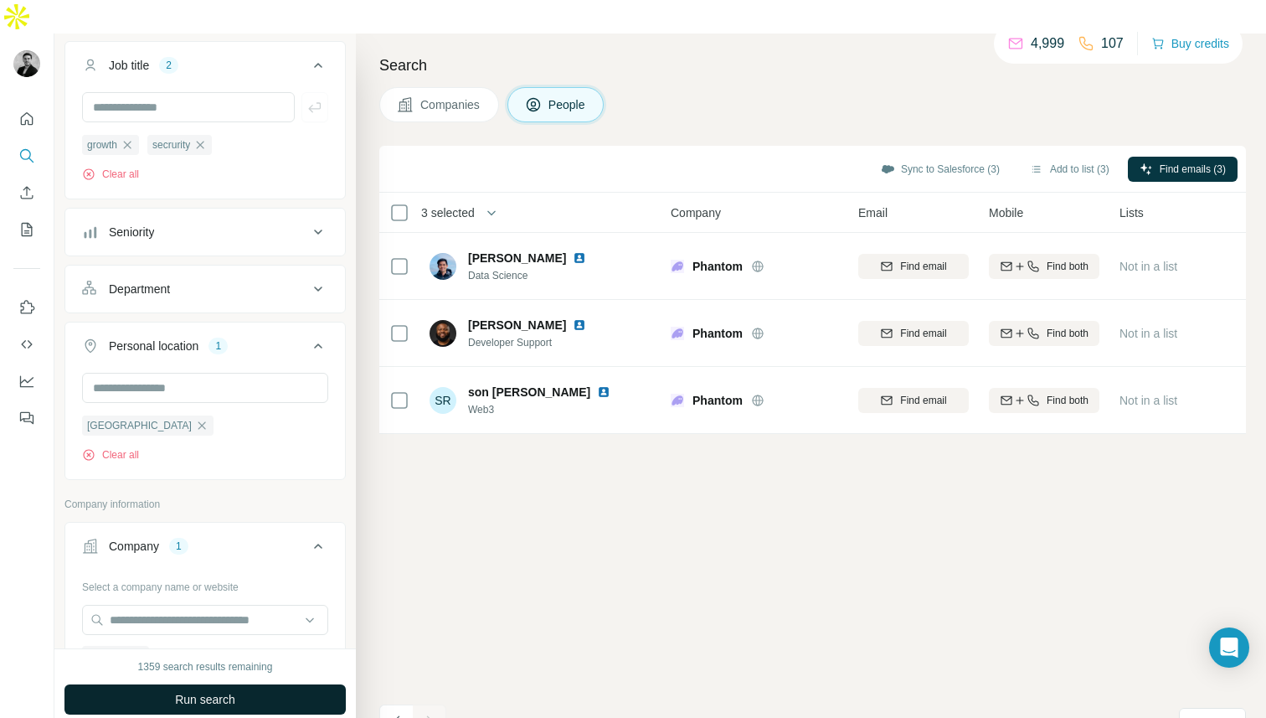
click at [122, 684] on button "Run search" at bounding box center [204, 699] width 281 height 30
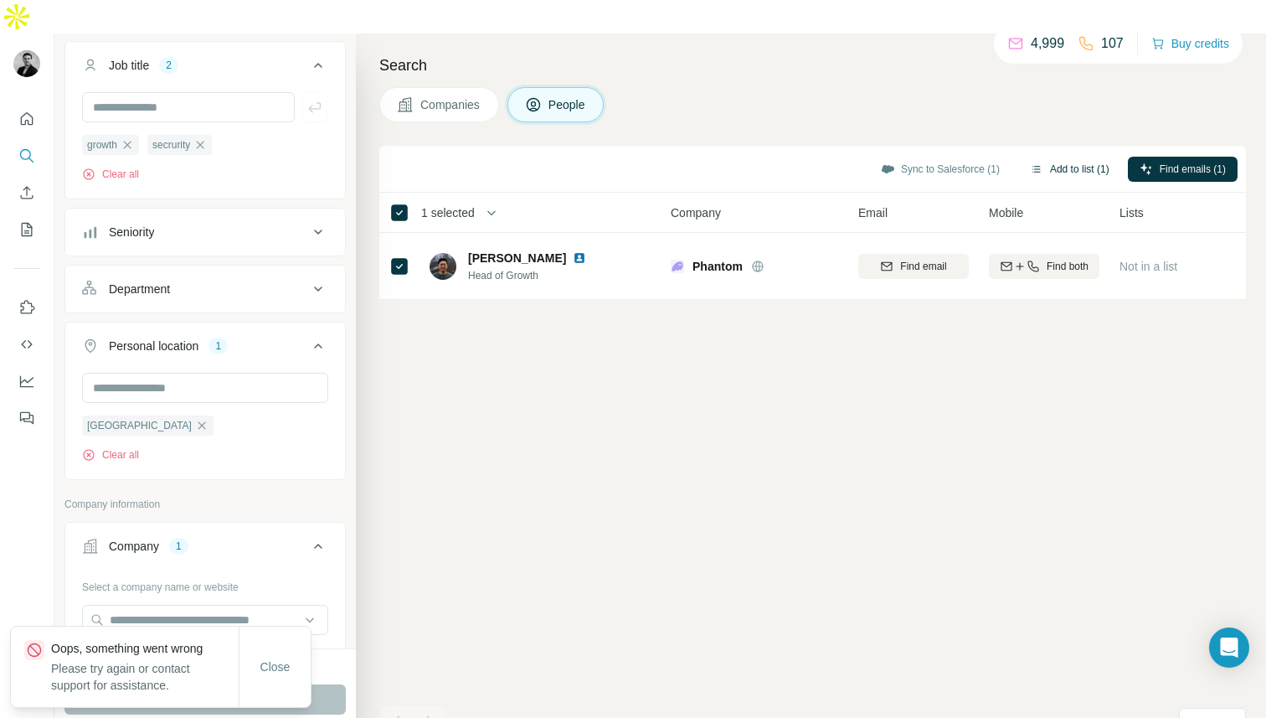
click at [1044, 157] on button "Add to list (1)" at bounding box center [1069, 169] width 103 height 25
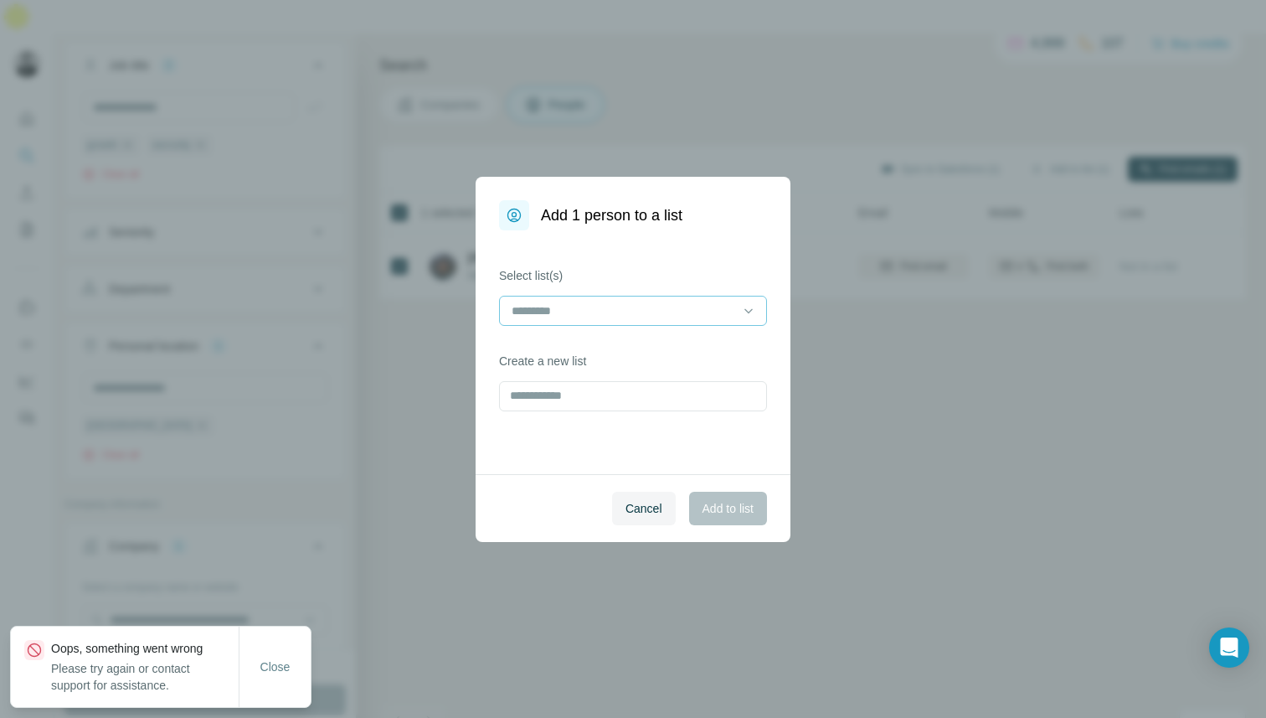
click at [657, 305] on input at bounding box center [623, 311] width 226 height 18
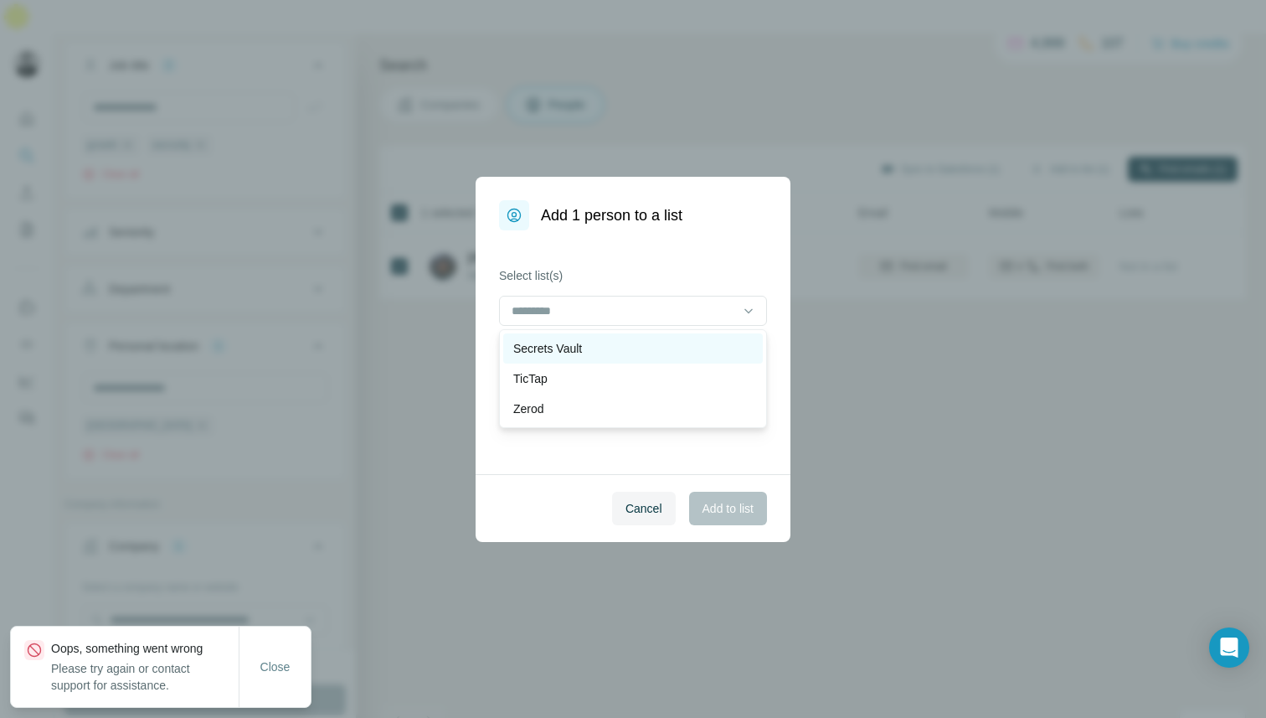
click at [627, 347] on div "Secrets Vault" at bounding box center [633, 348] width 240 height 17
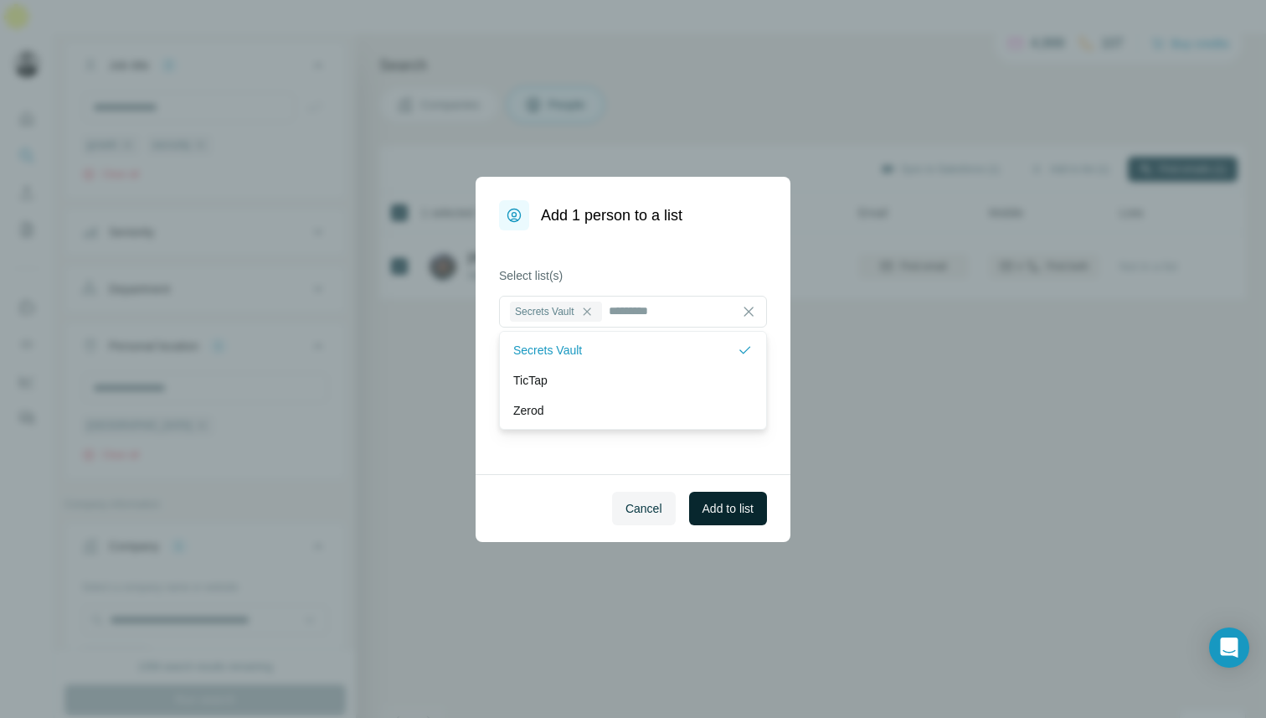
click at [704, 501] on span "Add to list" at bounding box center [728, 508] width 51 height 17
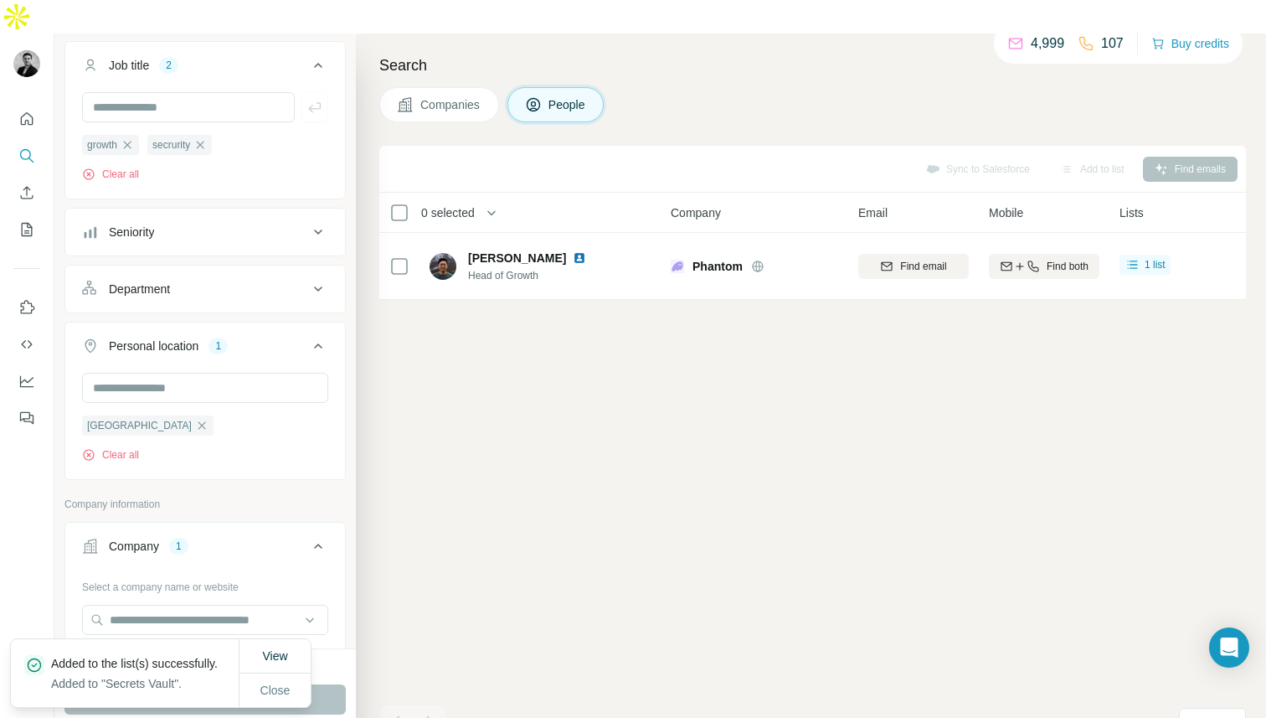
click at [426, 368] on div "Sync to Salesforce Add to list Find emails 0 selected People Company Email Mobi…" at bounding box center [812, 449] width 867 height 606
click at [126, 138] on icon "button" at bounding box center [127, 144] width 13 height 13
click at [134, 138] on icon "button" at bounding box center [134, 144] width 13 height 13
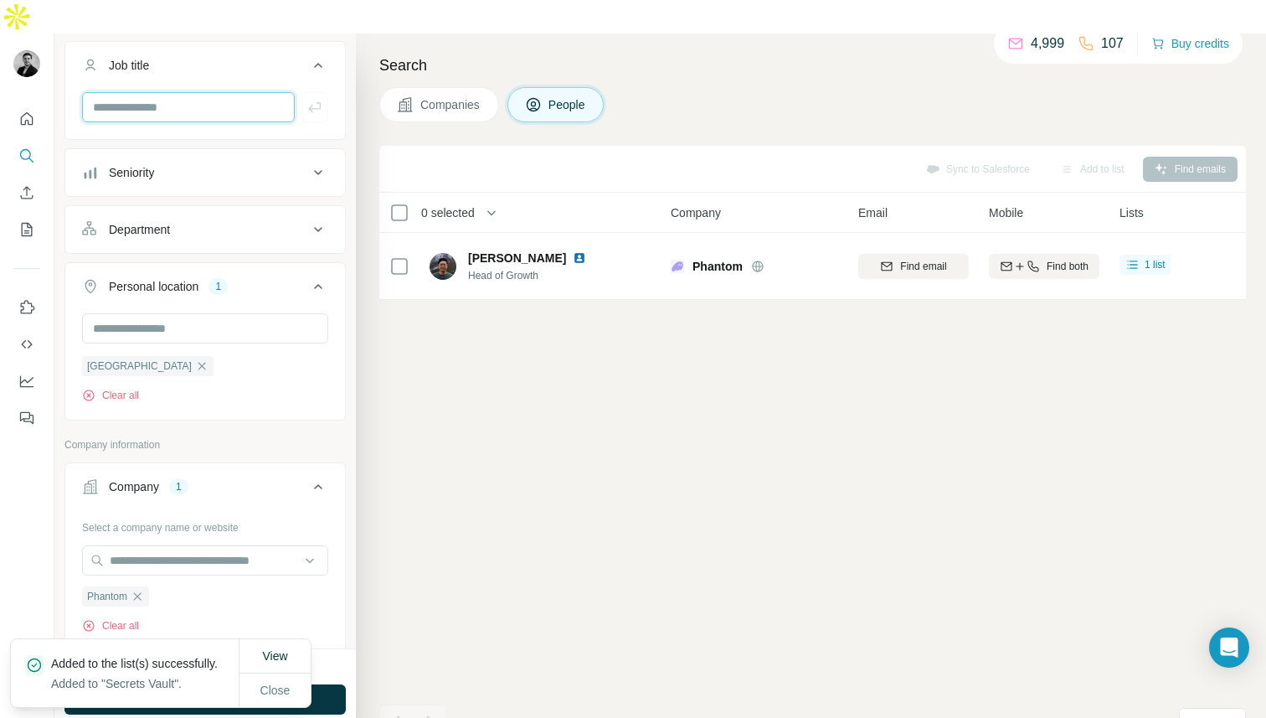
click at [147, 92] on input "text" at bounding box center [188, 107] width 213 height 30
type input "********"
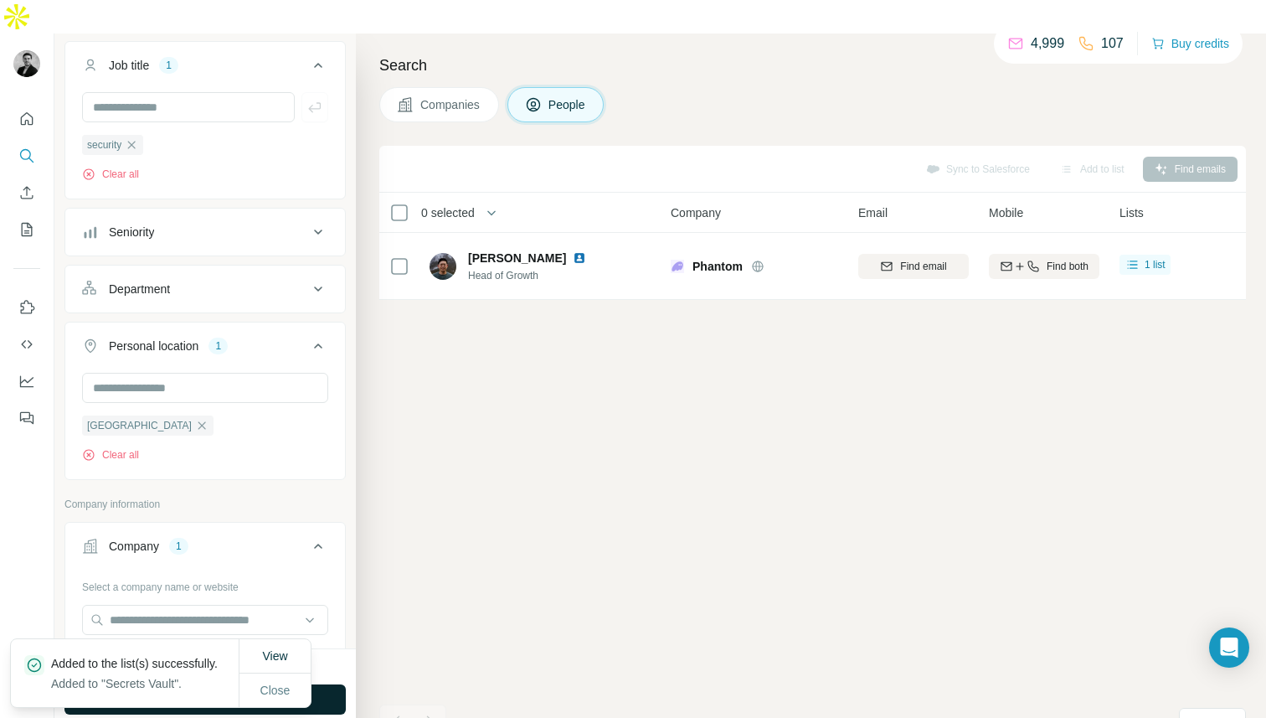
click at [322, 684] on button "Run search" at bounding box center [204, 699] width 281 height 30
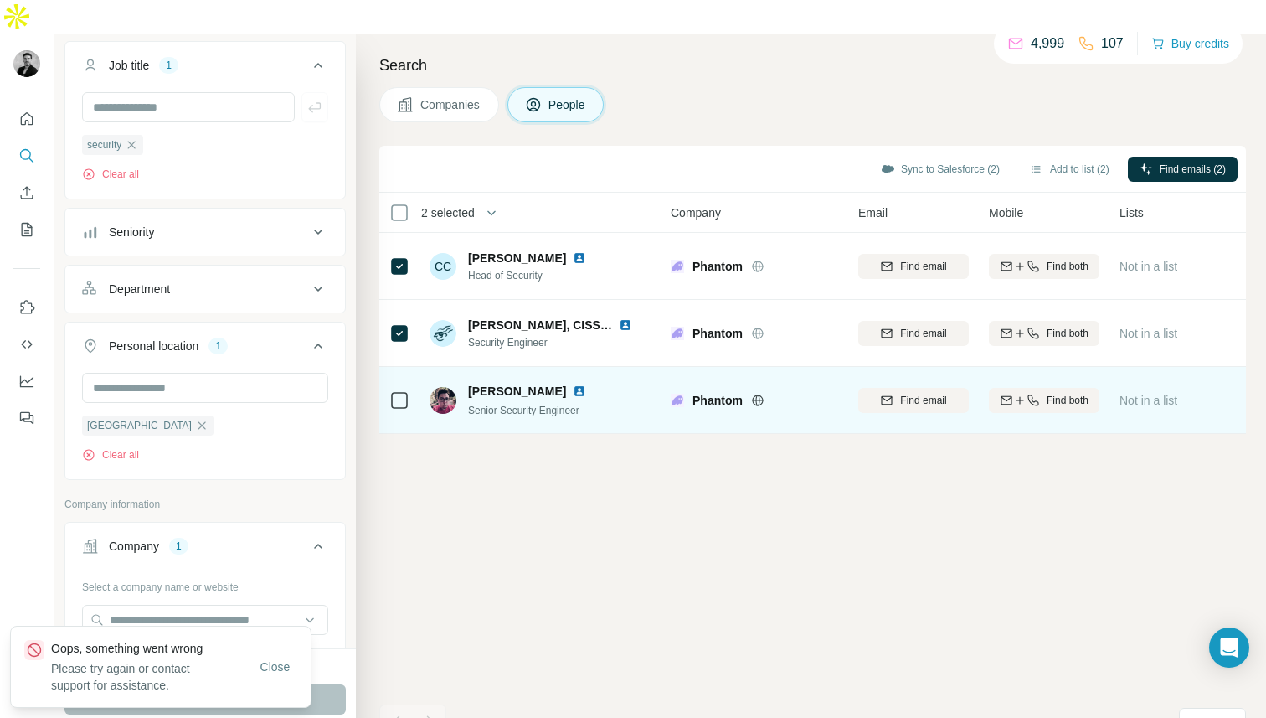
click at [394, 390] on icon at bounding box center [399, 400] width 20 height 20
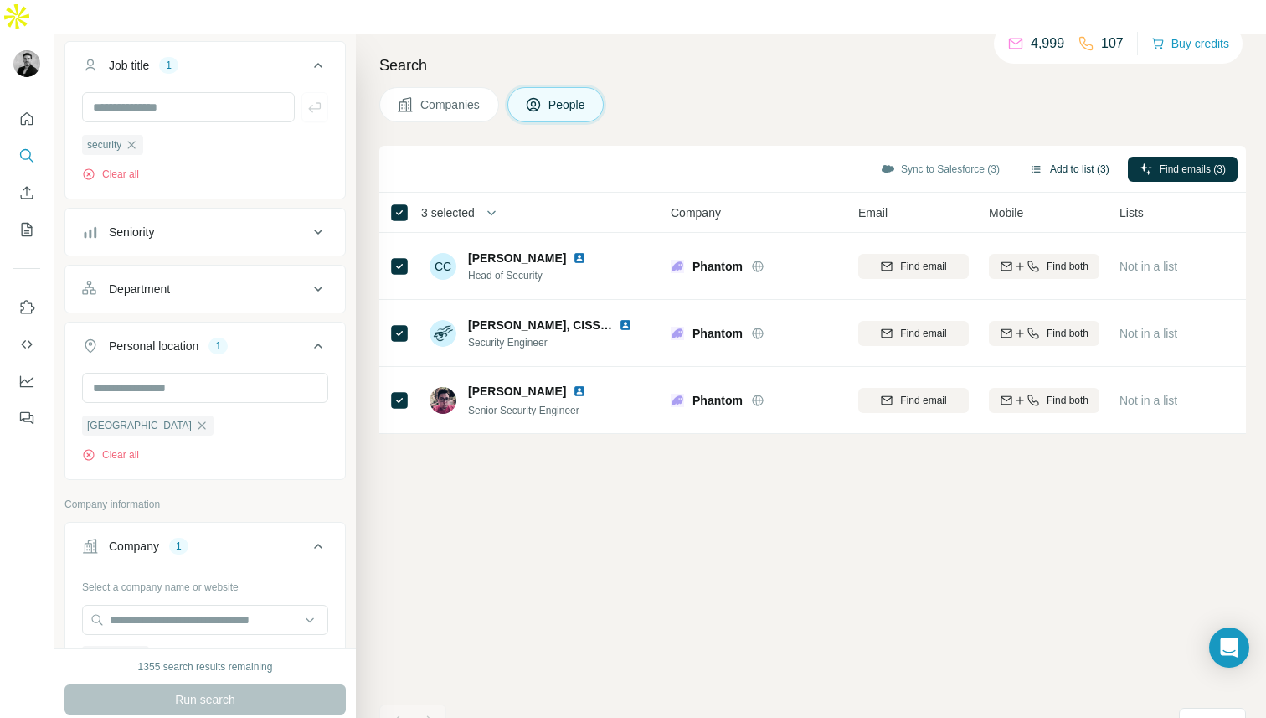
click at [1057, 157] on button "Add to list (3)" at bounding box center [1069, 169] width 103 height 25
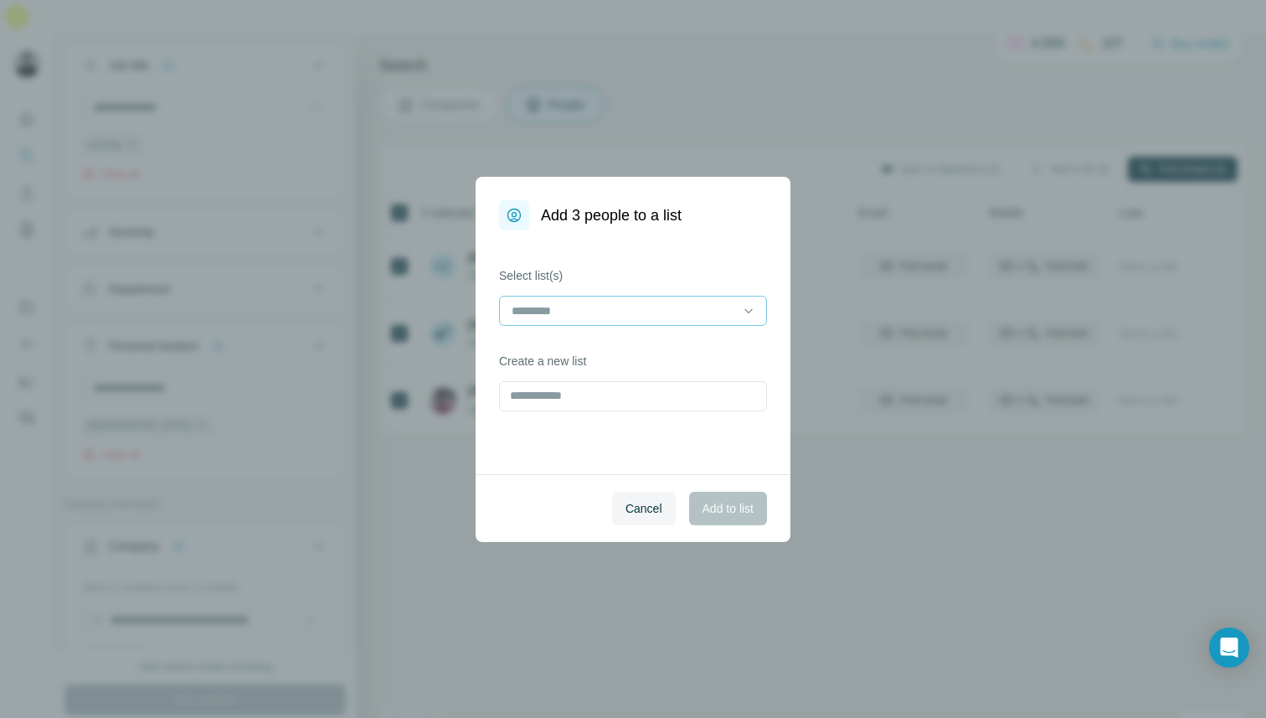
click at [643, 311] on input at bounding box center [623, 311] width 226 height 18
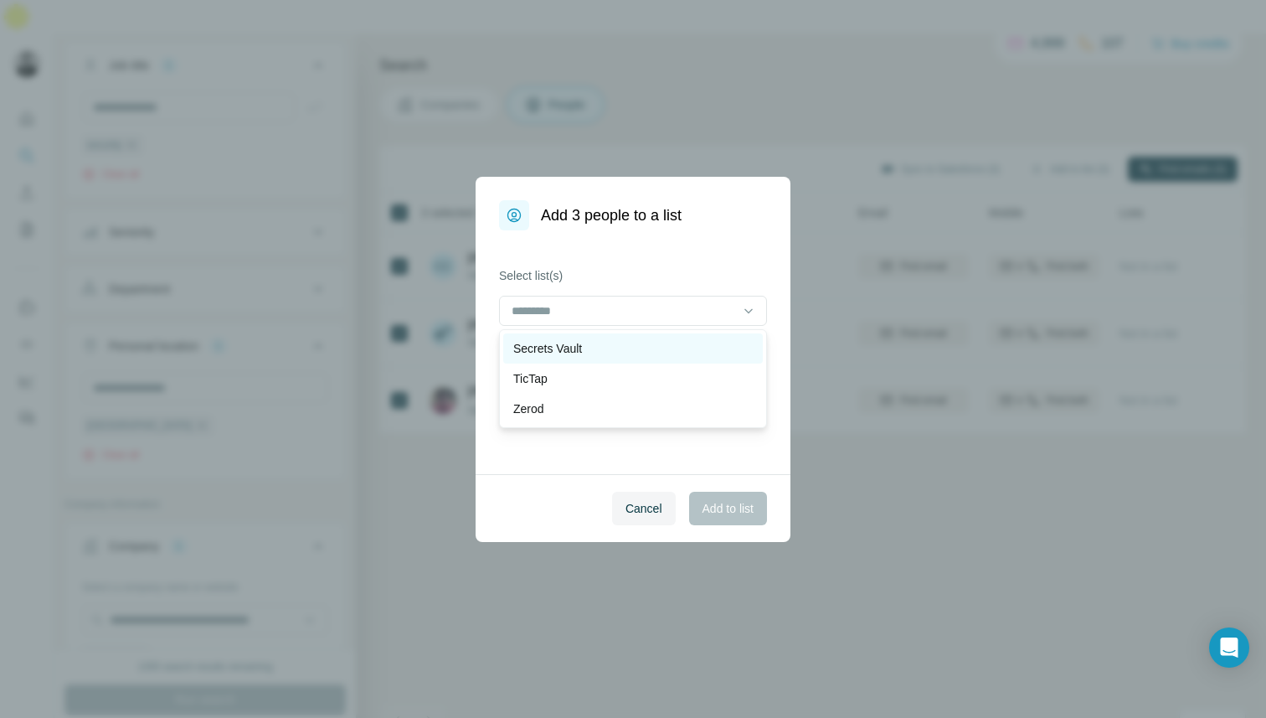
click at [632, 349] on div "Secrets Vault" at bounding box center [633, 348] width 240 height 17
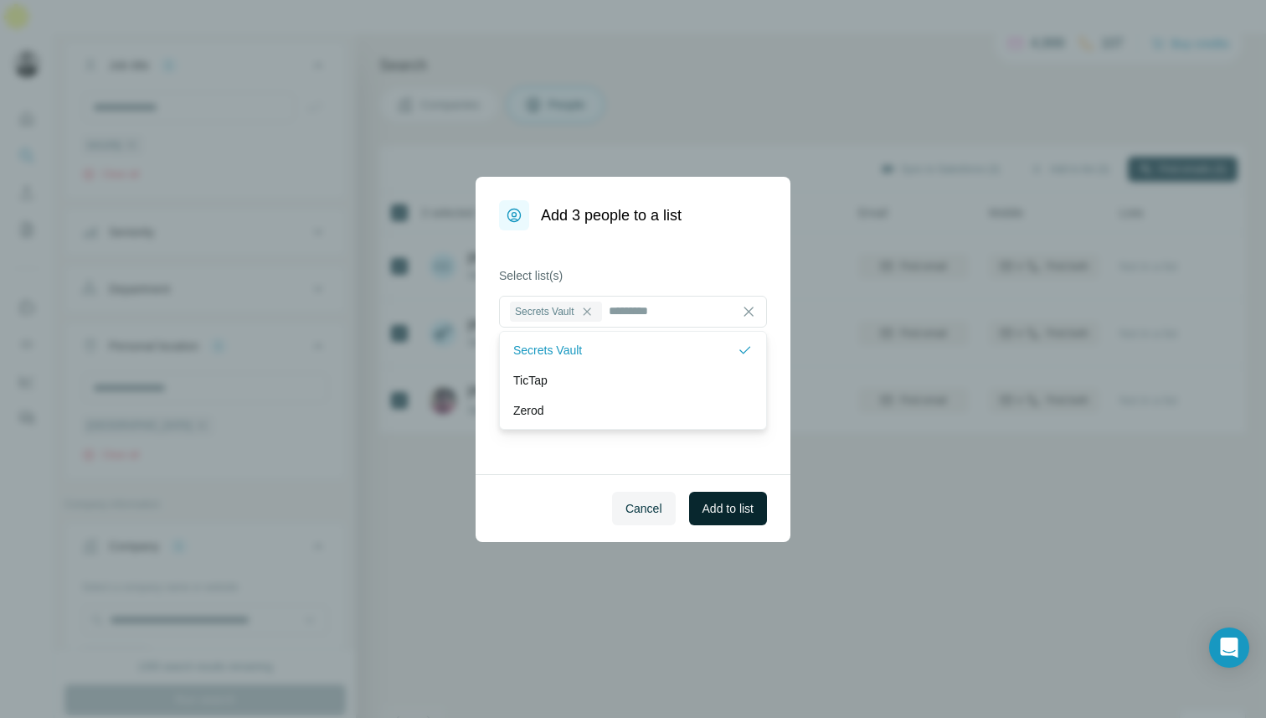
click at [753, 505] on span "Add to list" at bounding box center [728, 508] width 51 height 17
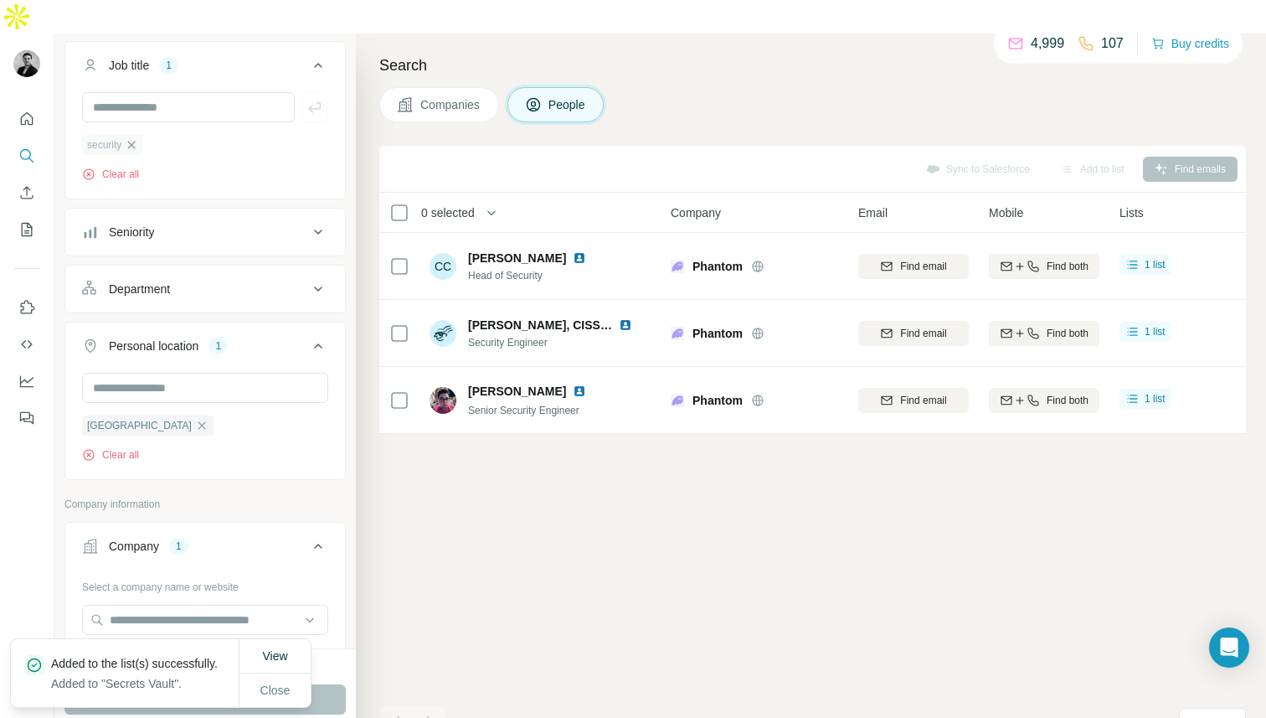
click at [136, 141] on icon "button" at bounding box center [132, 145] width 8 height 8
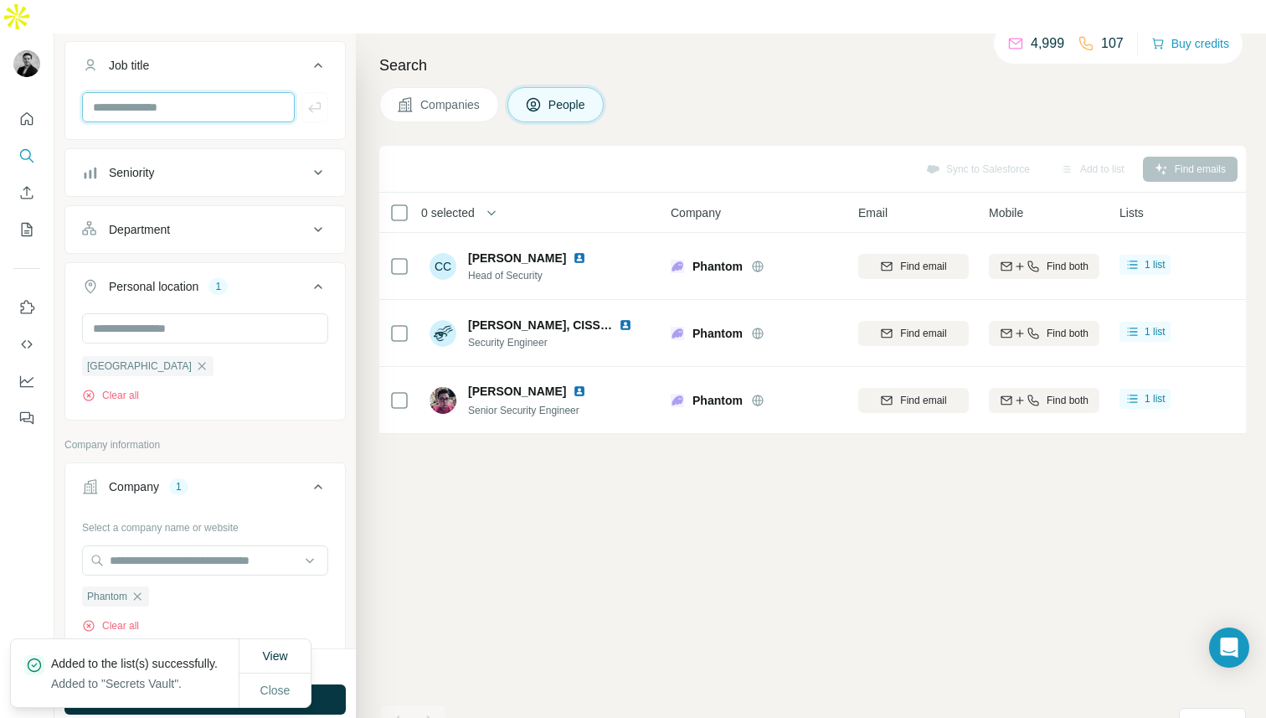
click at [152, 92] on input "text" at bounding box center [188, 107] width 213 height 30
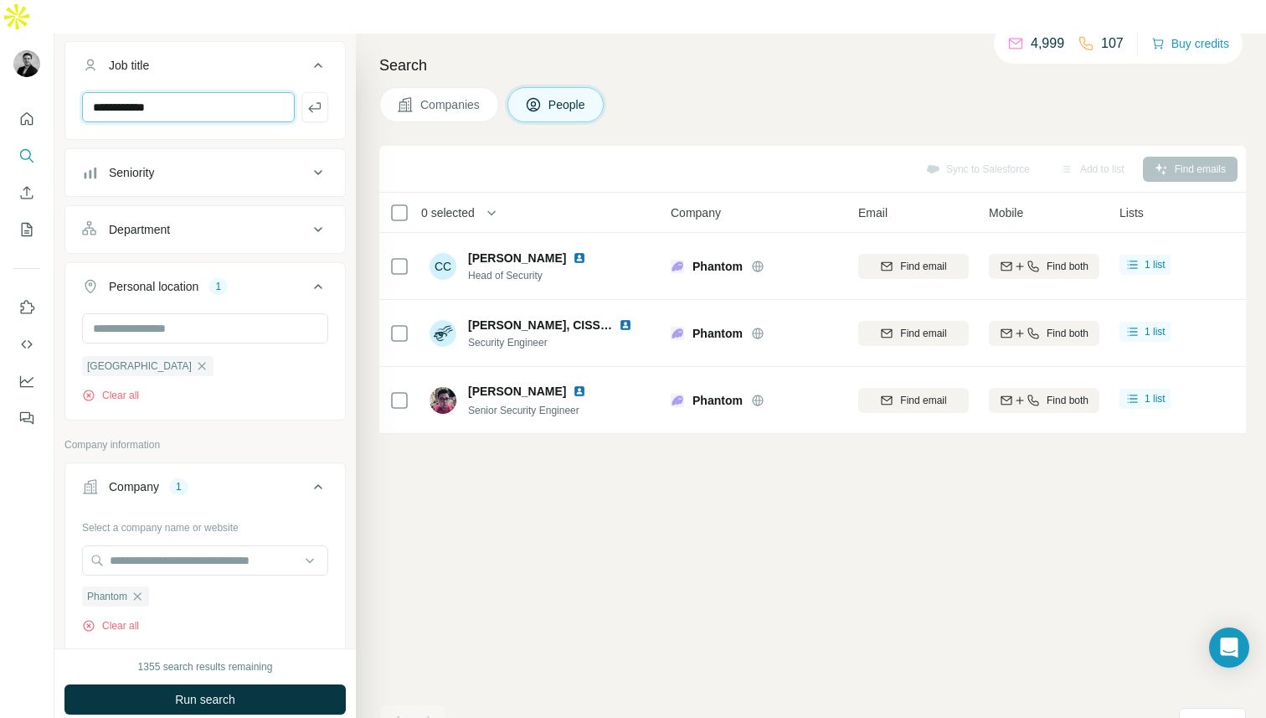
type input "**********"
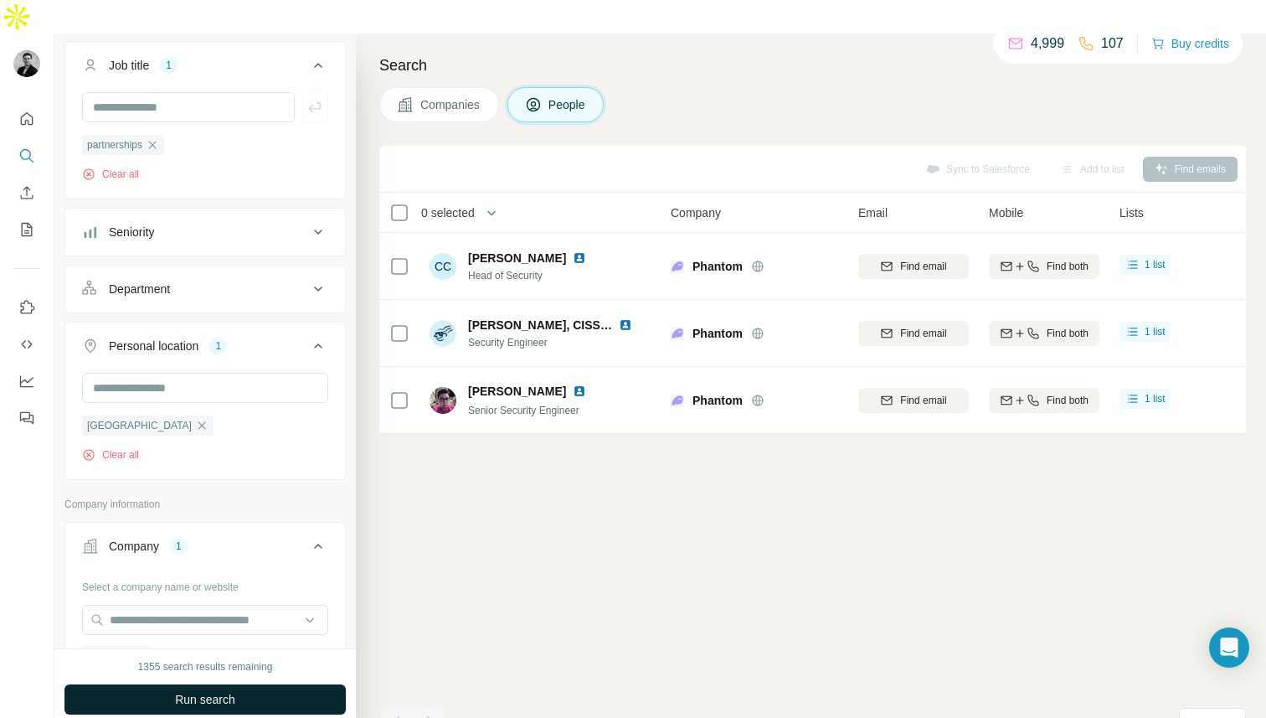
click at [116, 684] on button "Run search" at bounding box center [204, 699] width 281 height 30
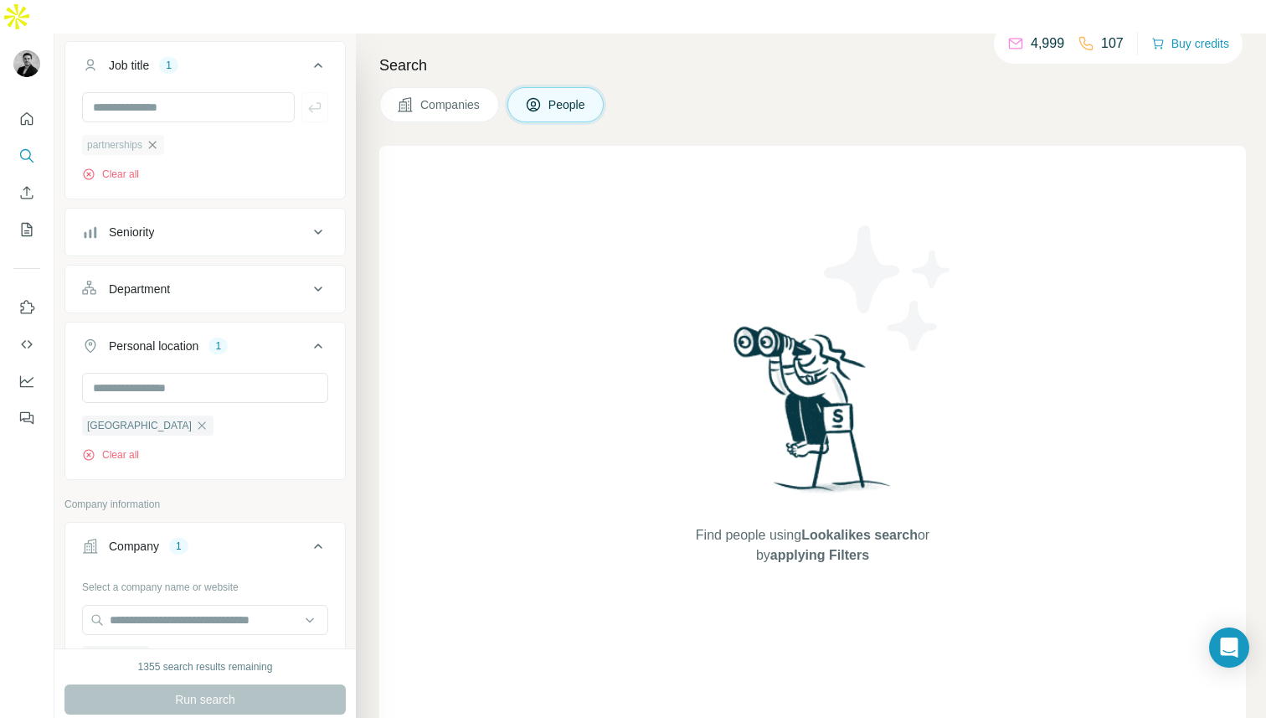
click at [152, 138] on icon "button" at bounding box center [152, 144] width 13 height 13
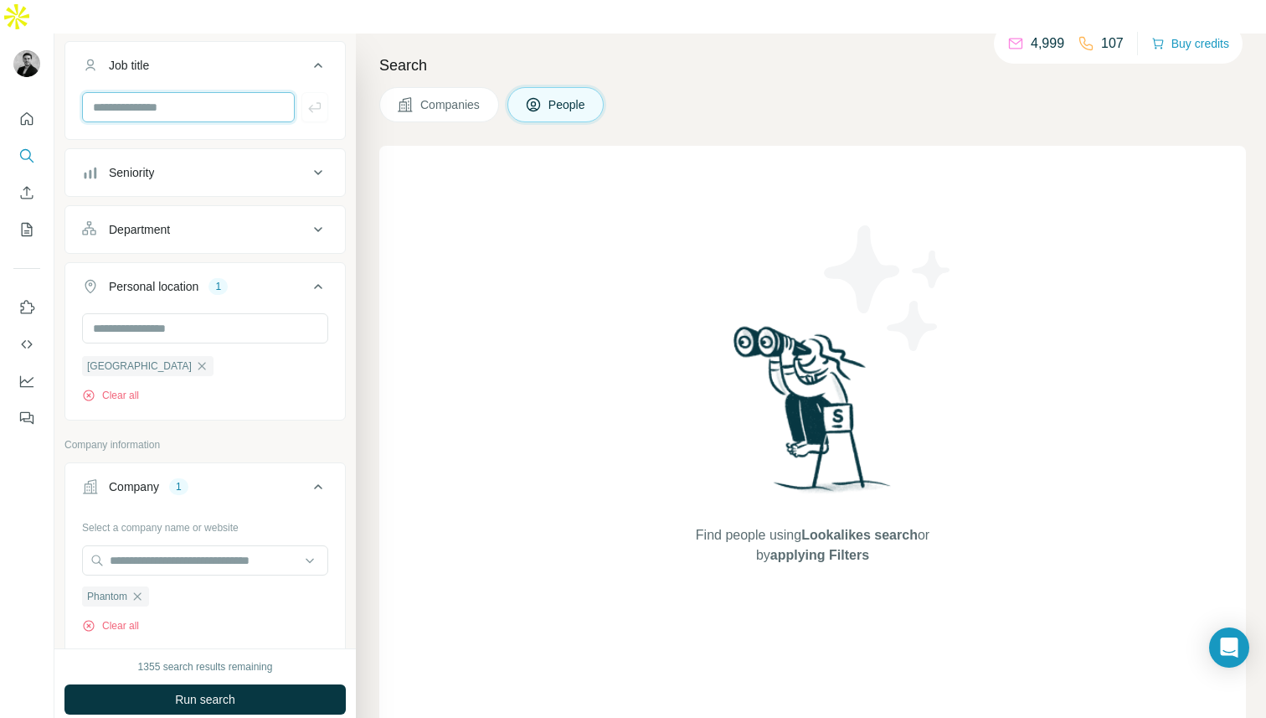
click at [152, 92] on input "text" at bounding box center [188, 107] width 213 height 30
type input "*"
click at [129, 684] on button "Run search" at bounding box center [204, 699] width 281 height 30
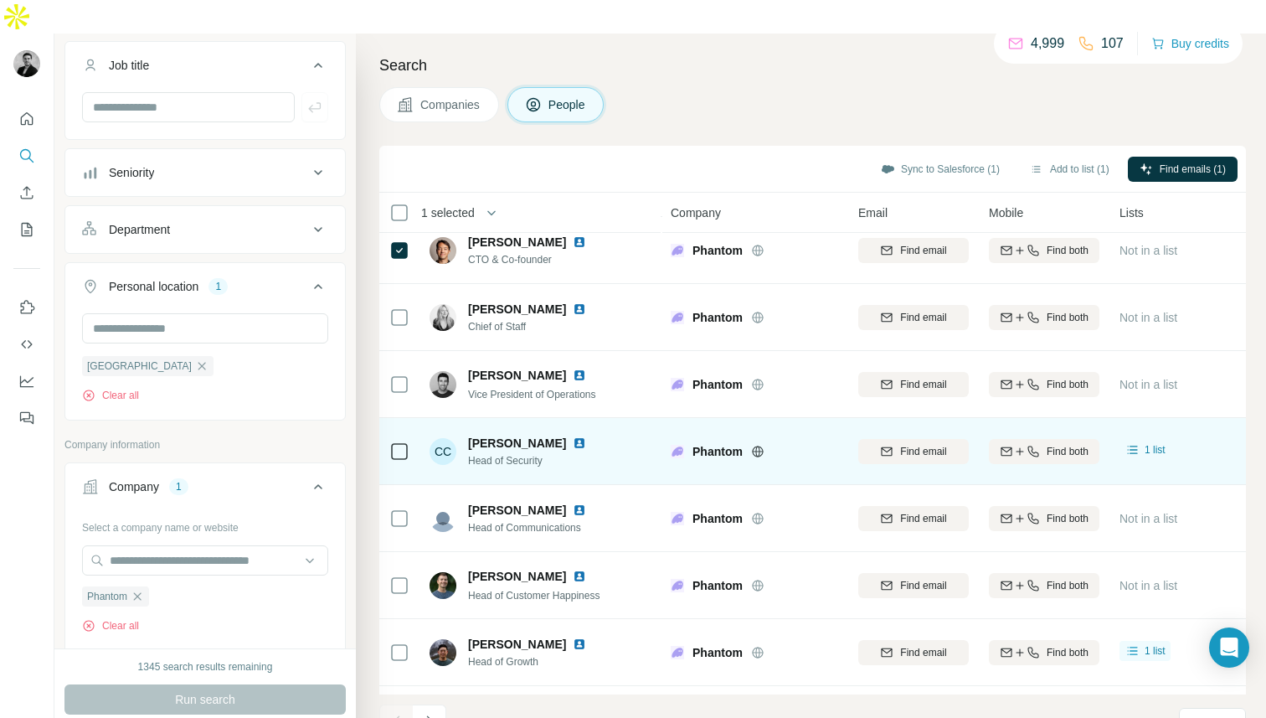
scroll to position [209, 0]
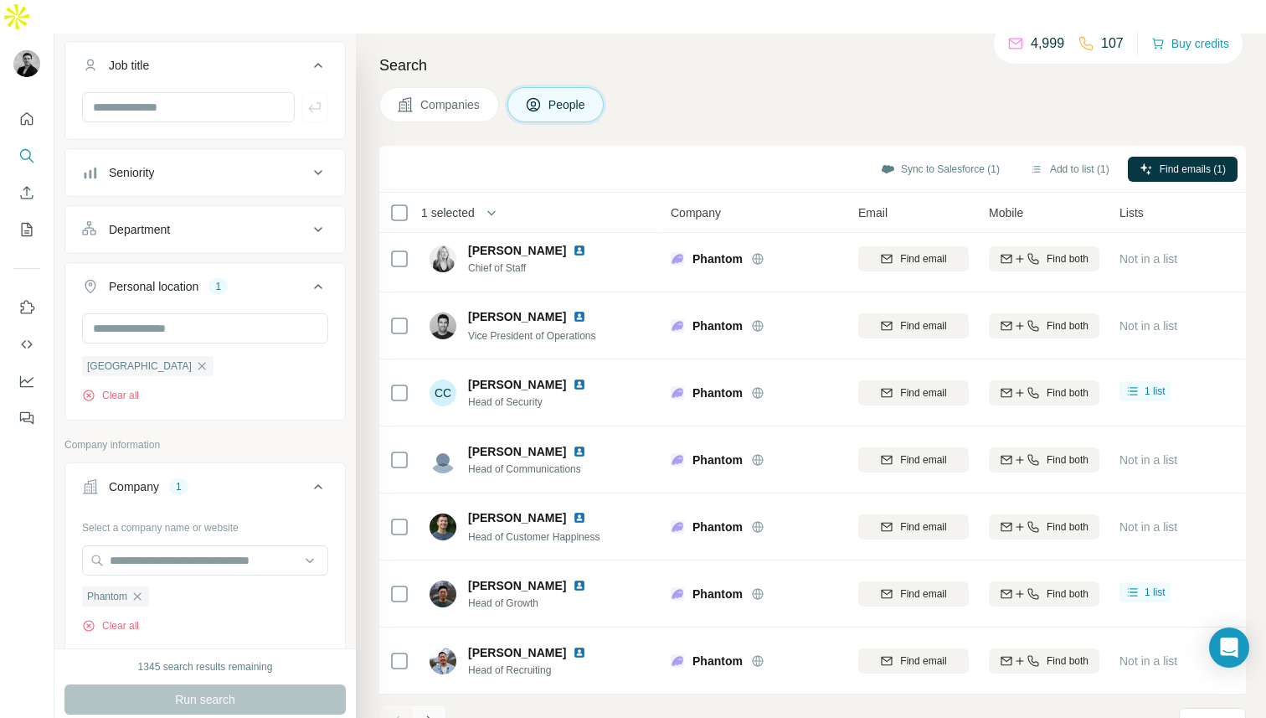
click at [431, 715] on icon "Navigate to next page" at bounding box center [429, 720] width 6 height 11
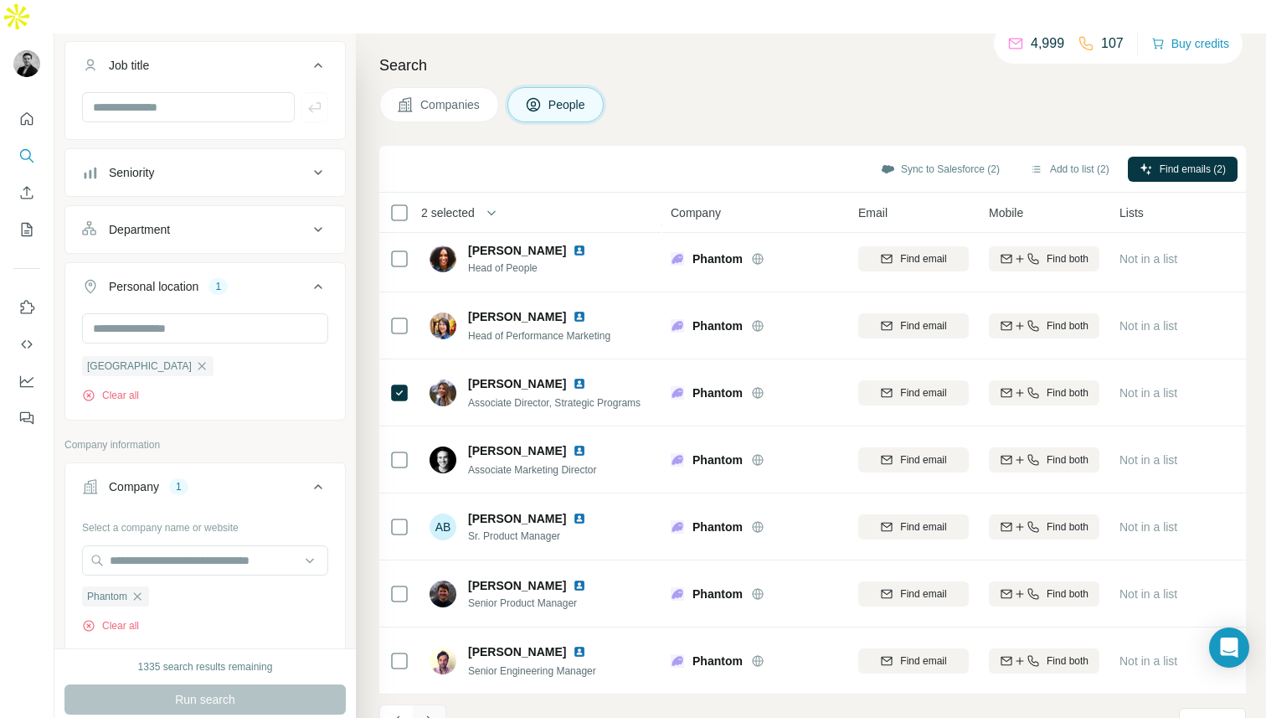
click at [436, 713] on icon "Navigate to next page" at bounding box center [429, 721] width 17 height 17
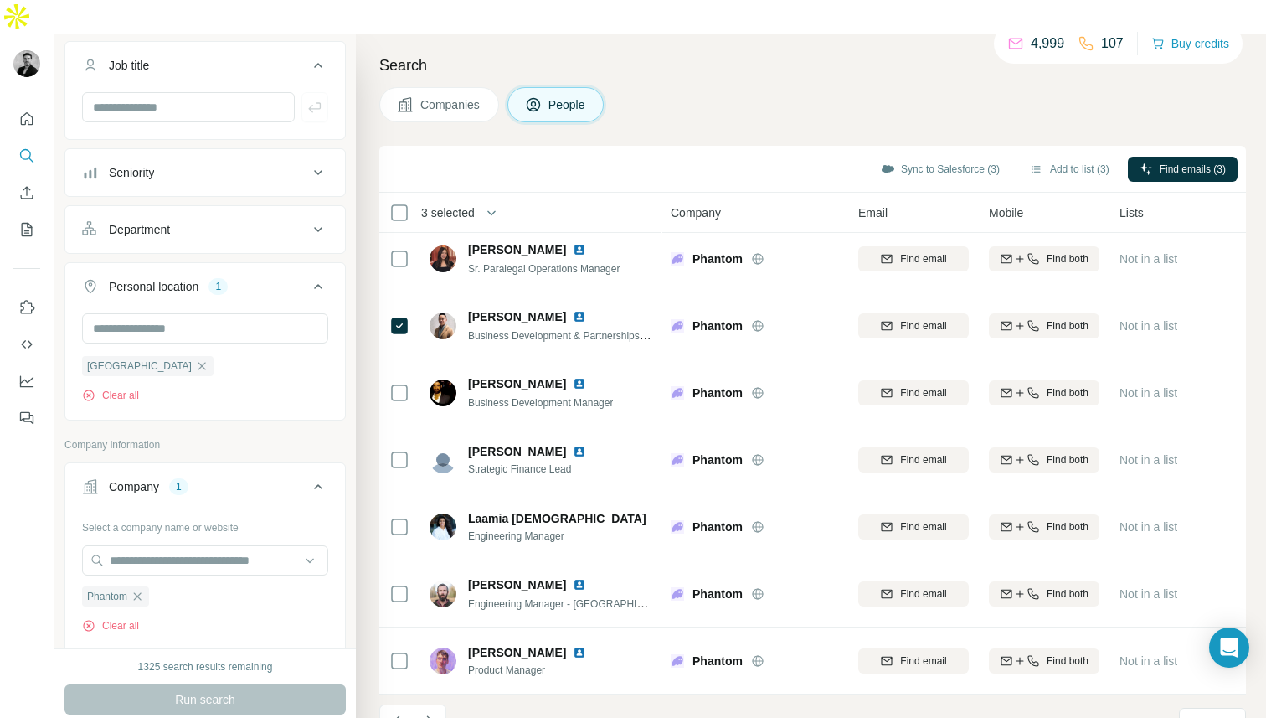
click at [452, 704] on div "21 - 30 of 103 results" at bounding box center [479, 722] width 201 height 37
click at [436, 713] on icon "Navigate to next page" at bounding box center [429, 721] width 17 height 17
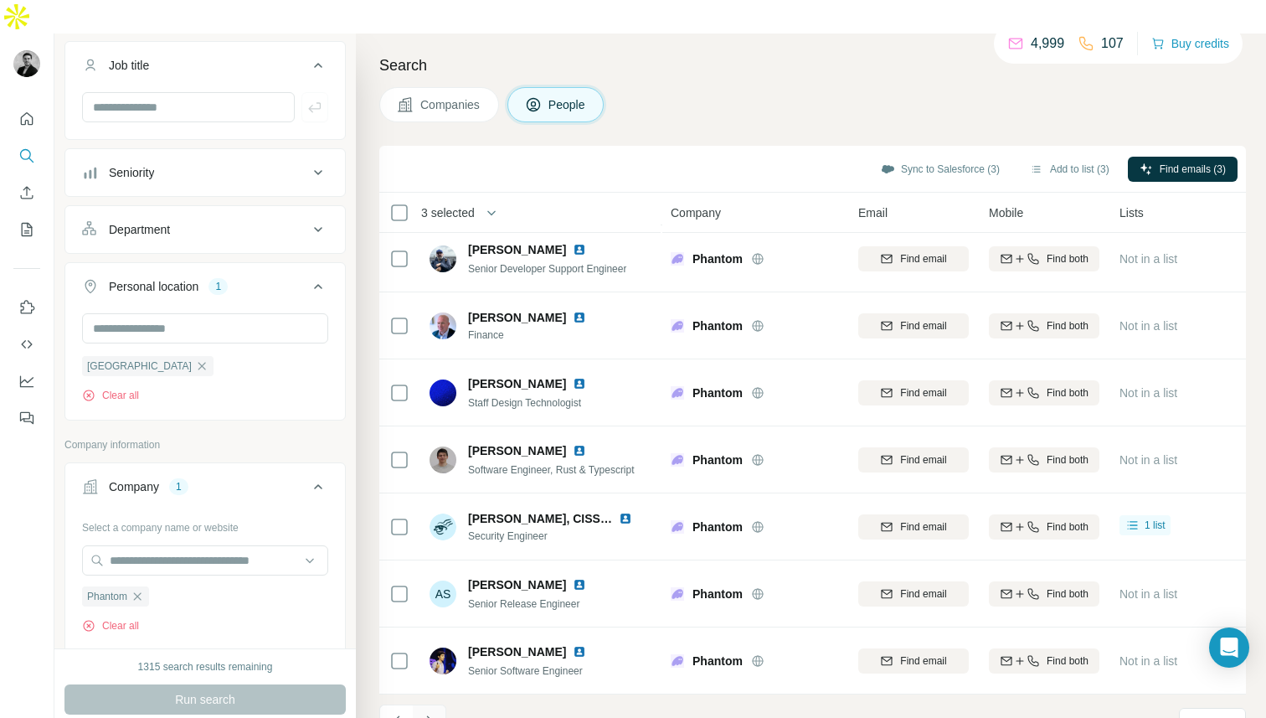
click at [436, 713] on icon "Navigate to next page" at bounding box center [429, 721] width 17 height 17
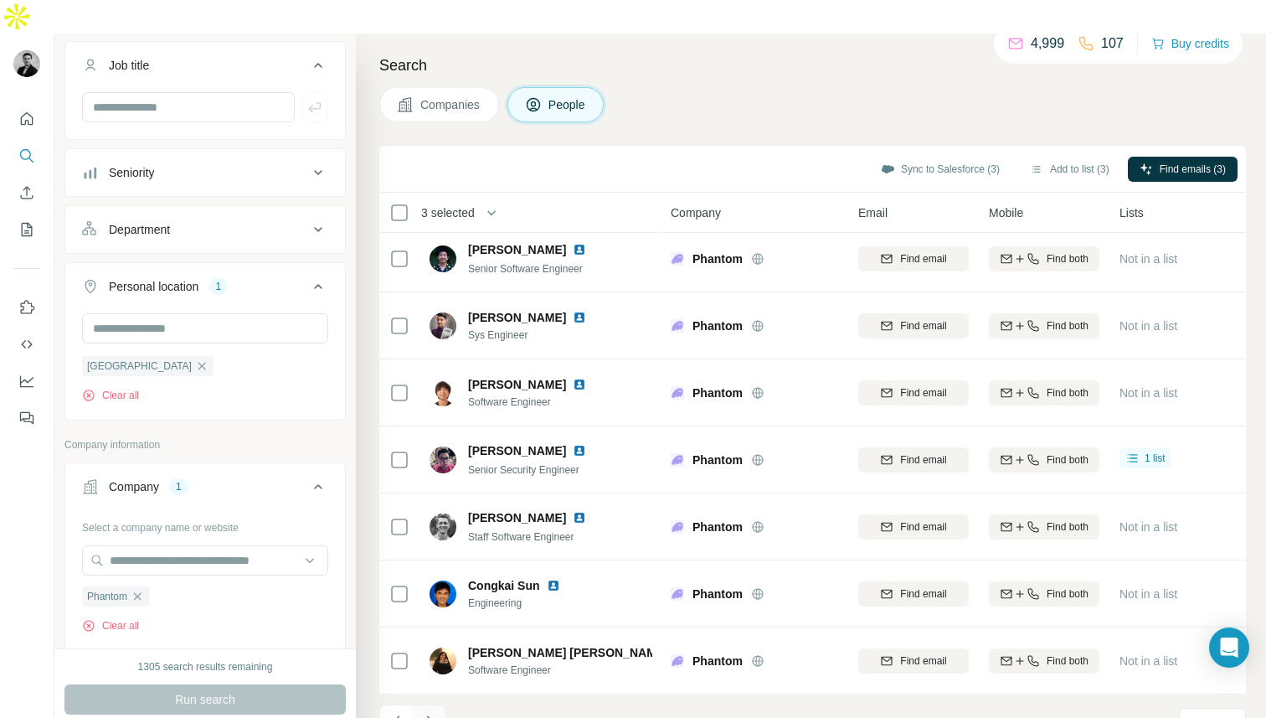
click at [437, 704] on button "Navigate to next page" at bounding box center [430, 721] width 34 height 34
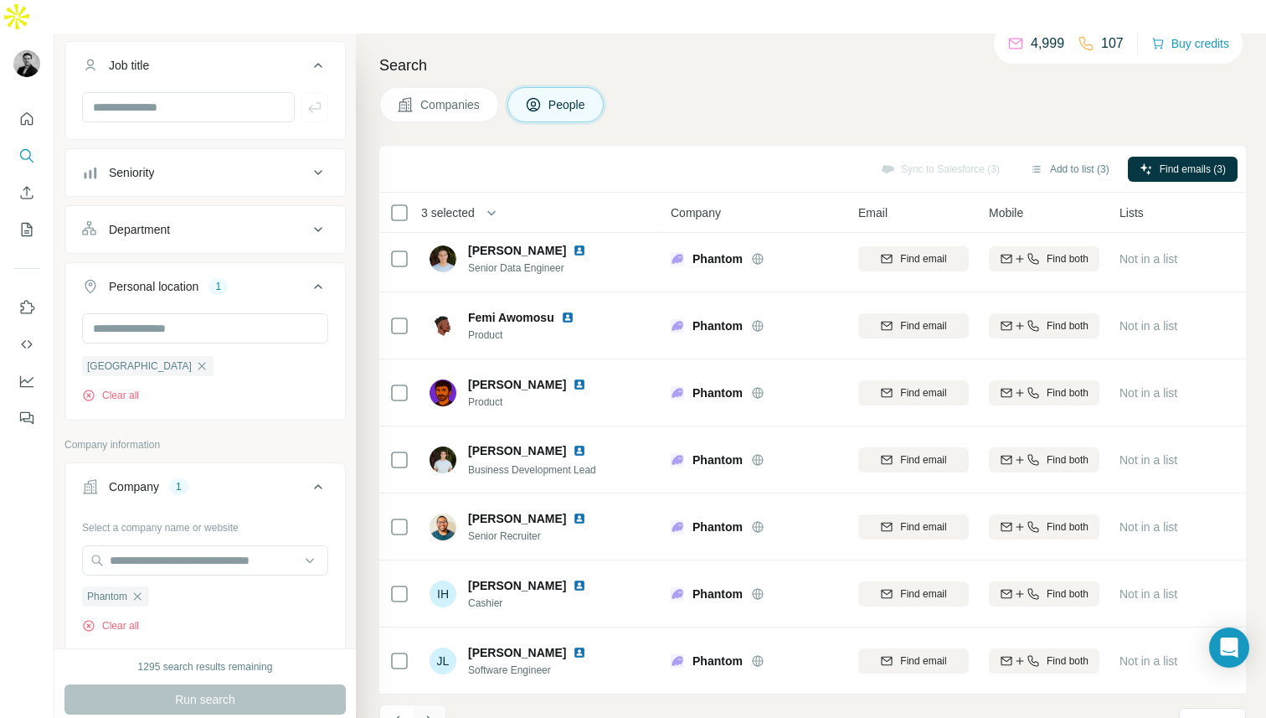
click at [438, 704] on button "Navigate to next page" at bounding box center [430, 721] width 34 height 34
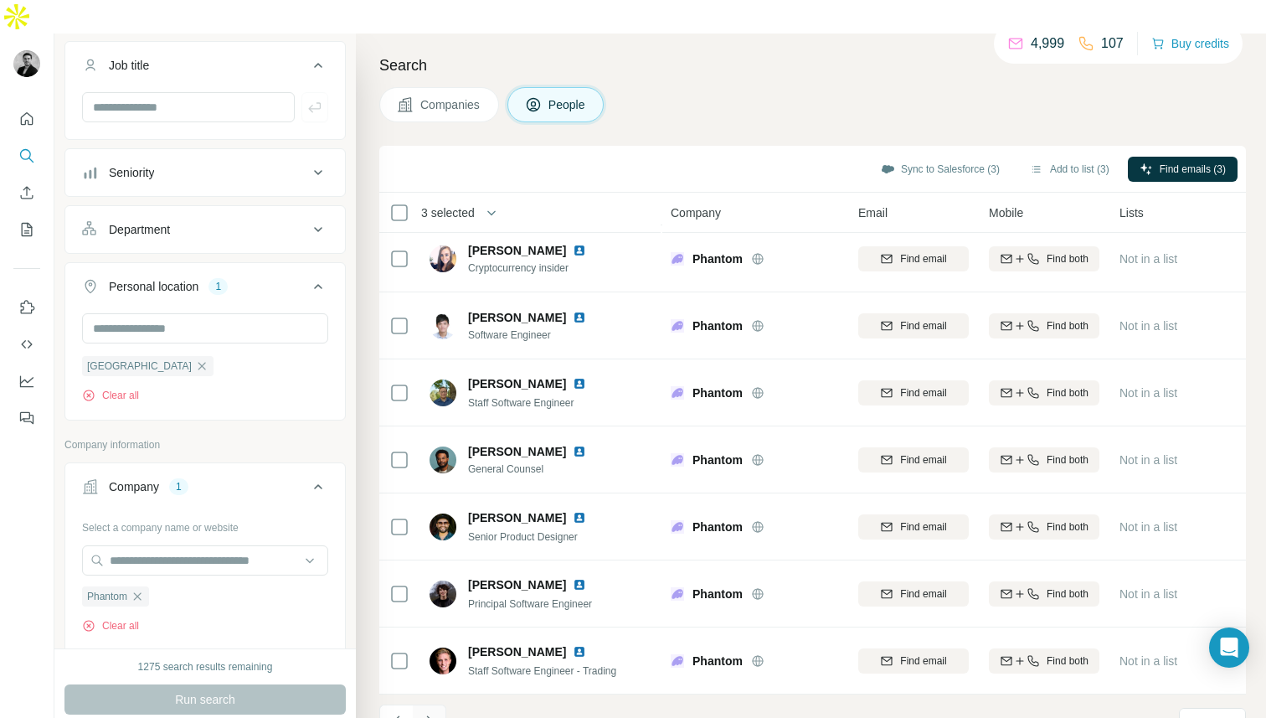
click at [433, 713] on icon "Navigate to next page" at bounding box center [429, 721] width 17 height 17
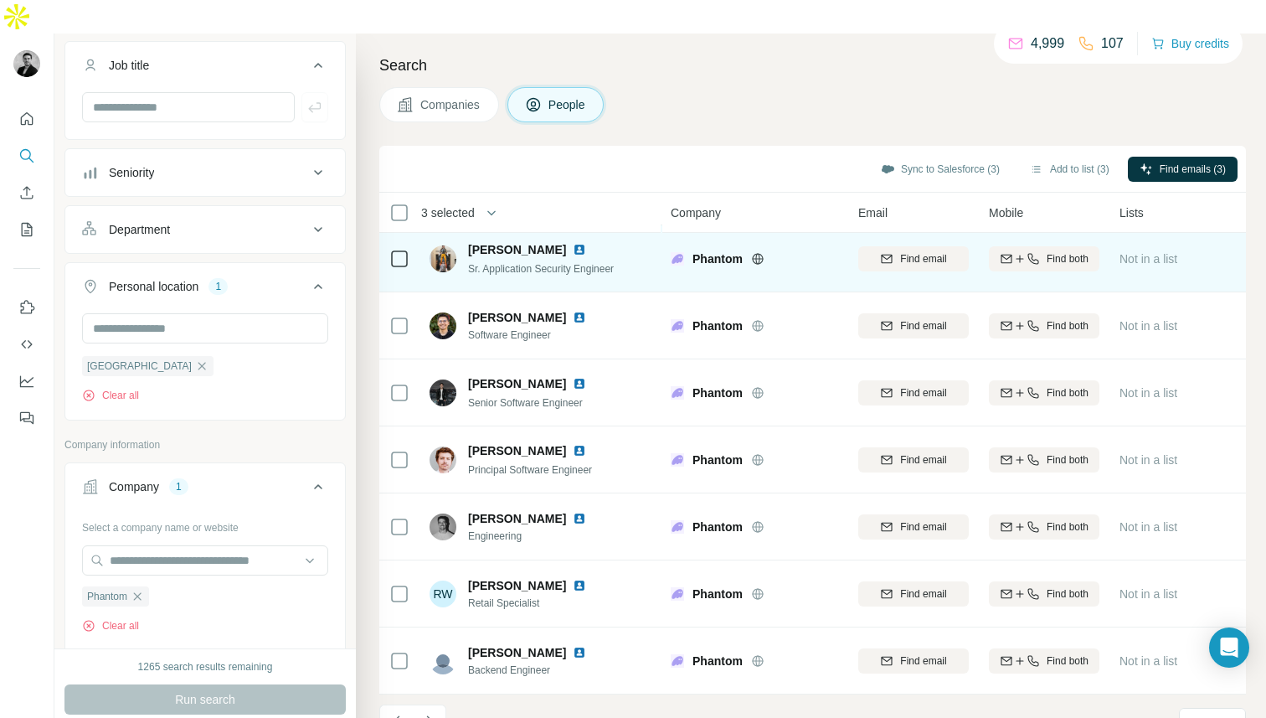
click at [546, 260] on div "Sr. Application Security Engineer" at bounding box center [541, 268] width 146 height 17
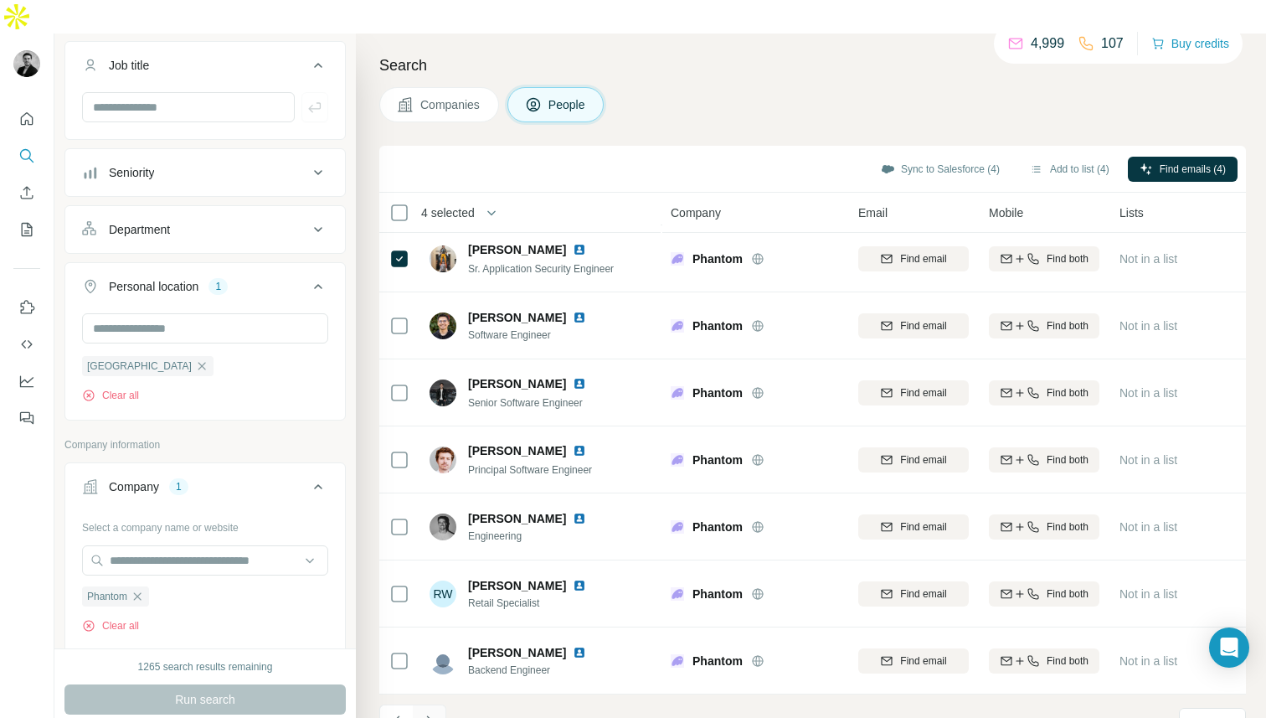
click at [440, 704] on button "Navigate to next page" at bounding box center [430, 721] width 34 height 34
click at [439, 704] on button "Navigate to next page" at bounding box center [430, 721] width 34 height 34
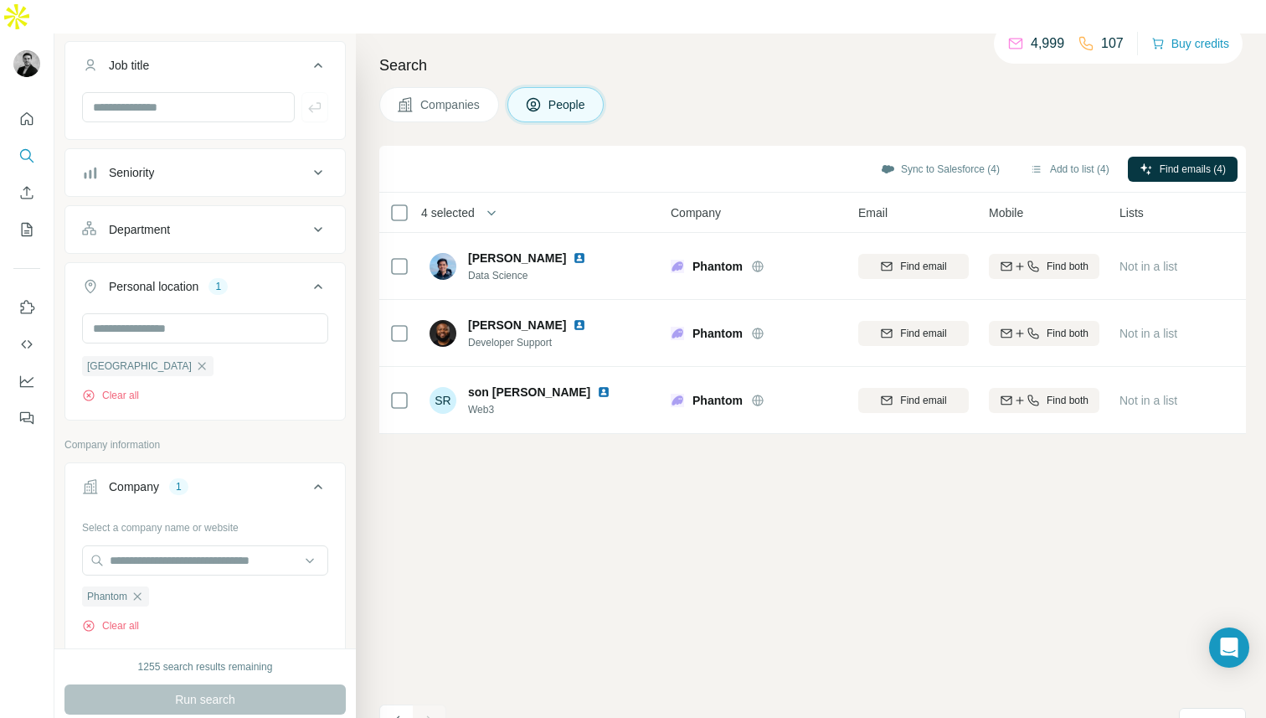
scroll to position [0, 0]
click at [1057, 157] on button "Add to list (4)" at bounding box center [1069, 169] width 103 height 25
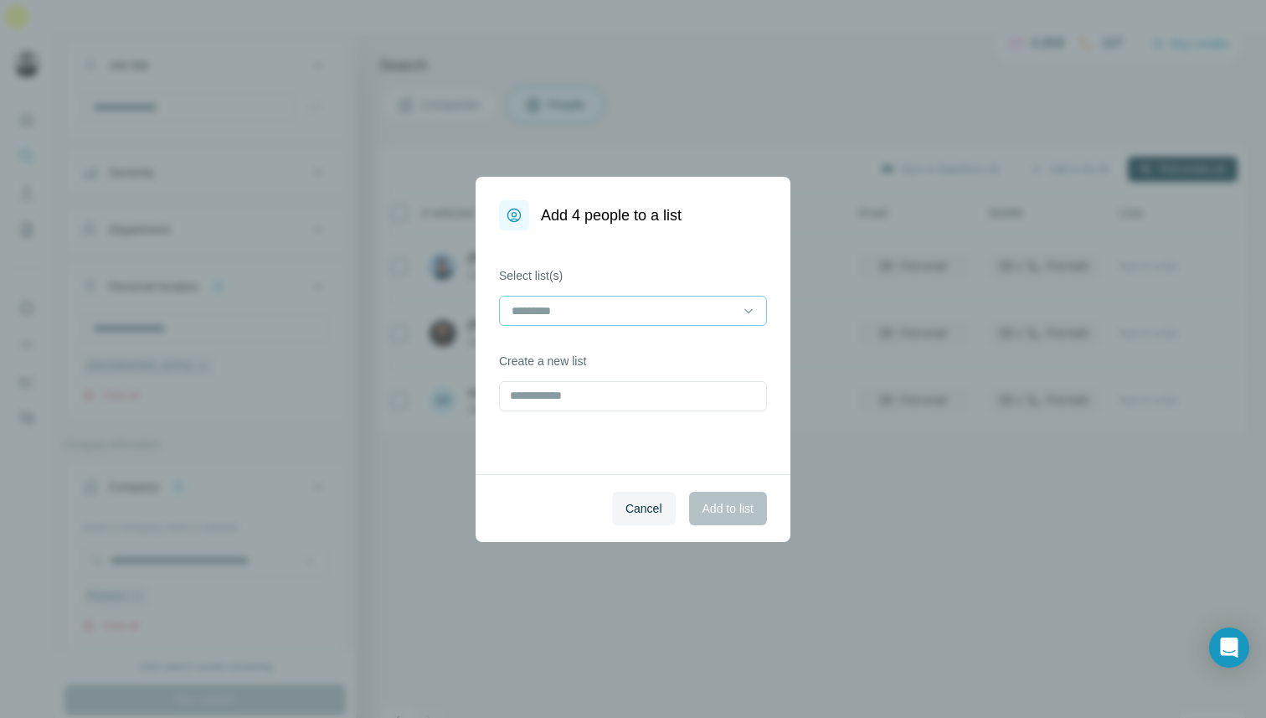
click at [688, 317] on input at bounding box center [623, 311] width 226 height 18
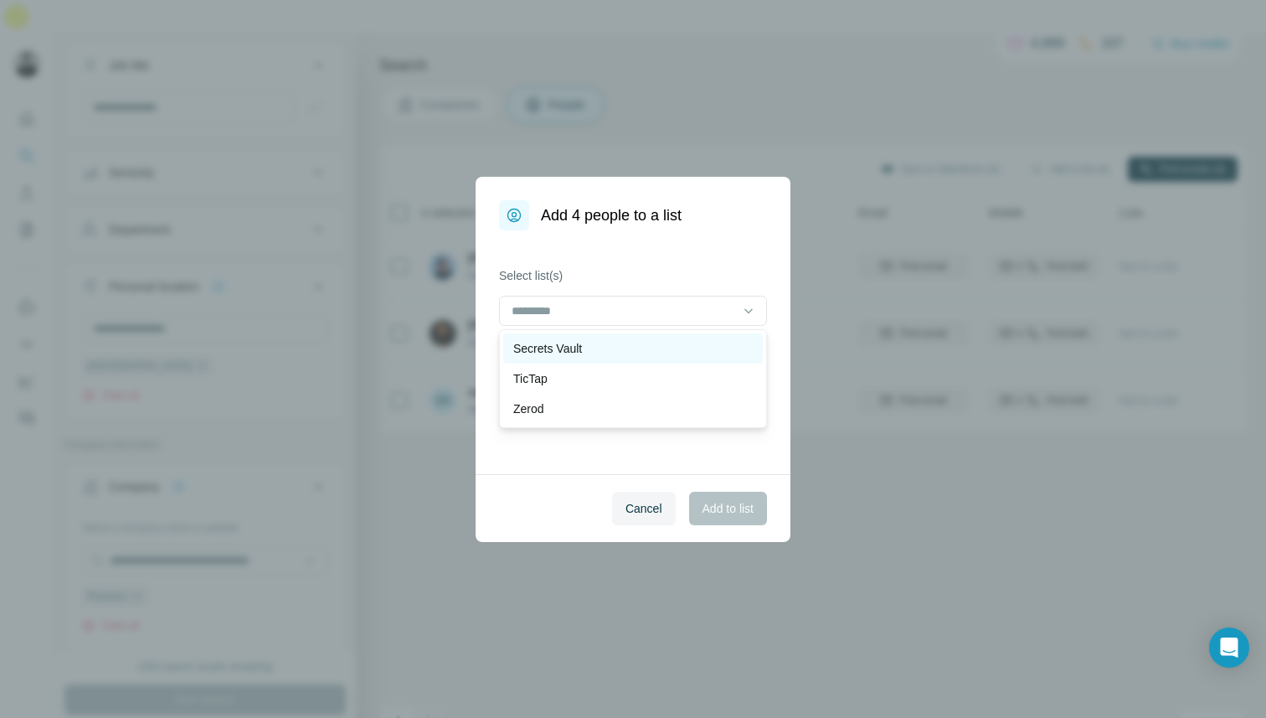
click at [653, 354] on div "Secrets Vault" at bounding box center [633, 348] width 240 height 17
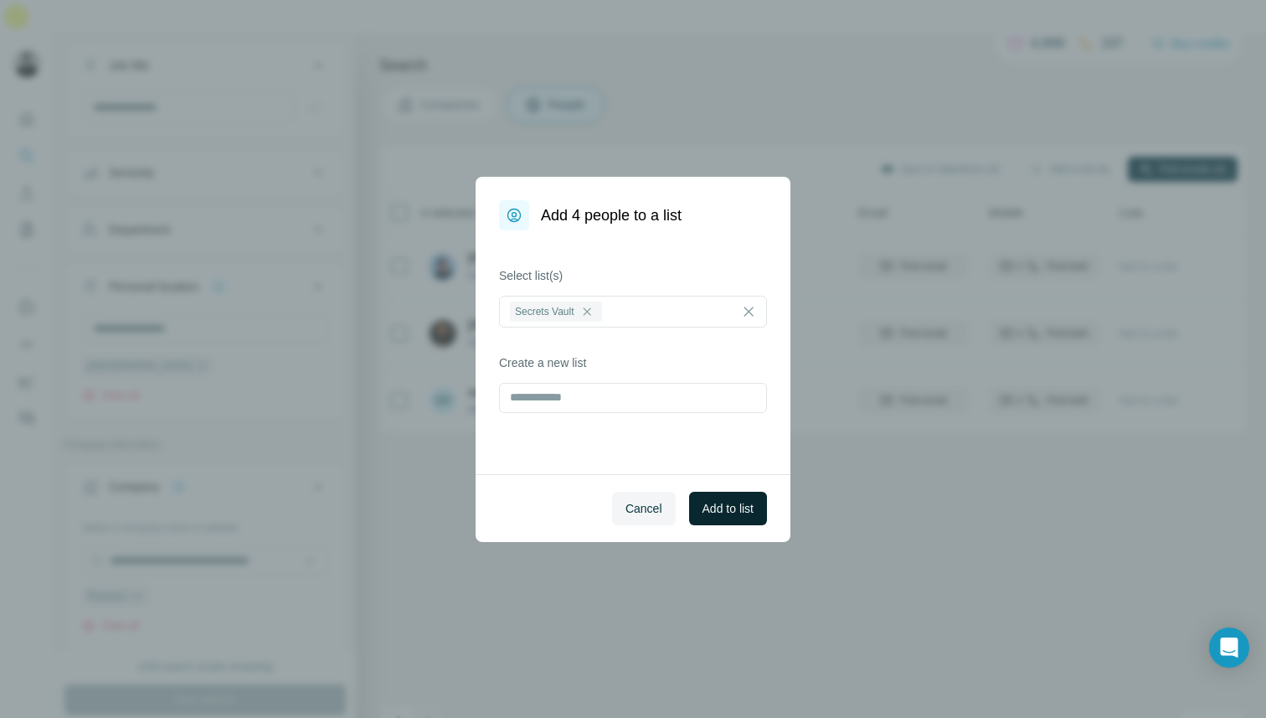
click at [737, 514] on span "Add to list" at bounding box center [728, 508] width 51 height 17
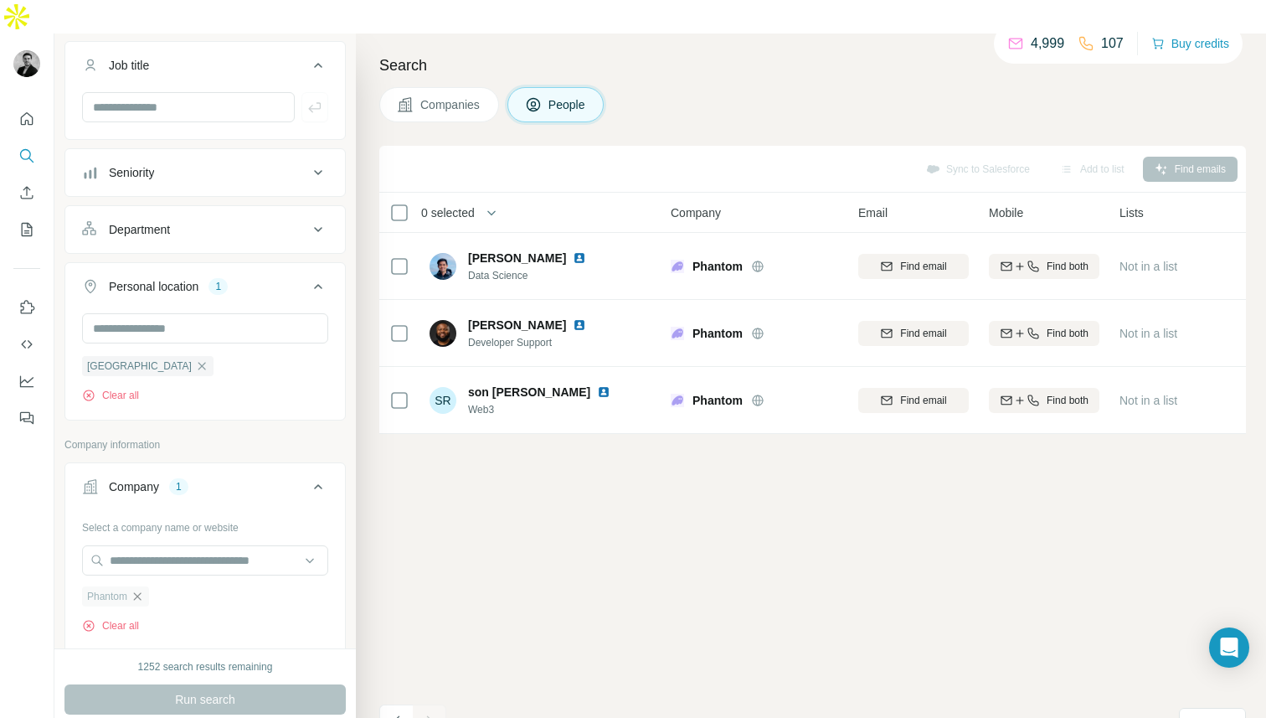
click at [141, 590] on icon "button" at bounding box center [137, 596] width 13 height 13
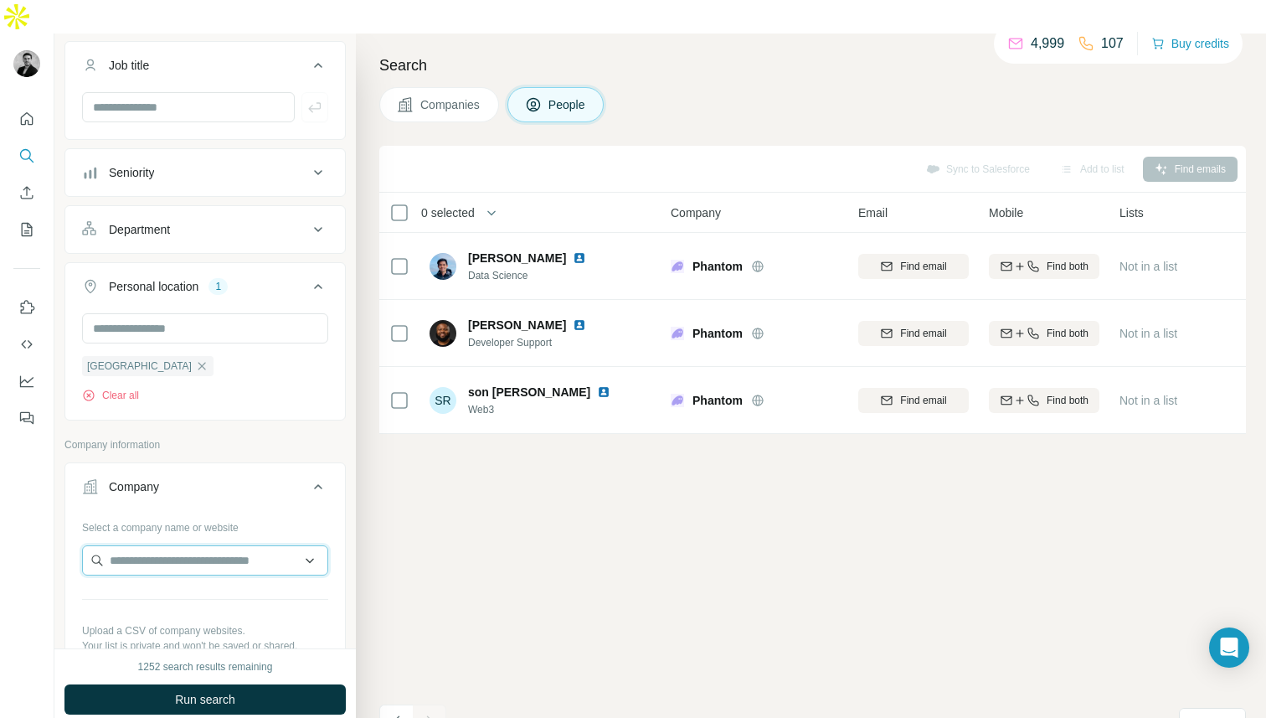
click at [143, 545] on input "text" at bounding box center [205, 560] width 246 height 30
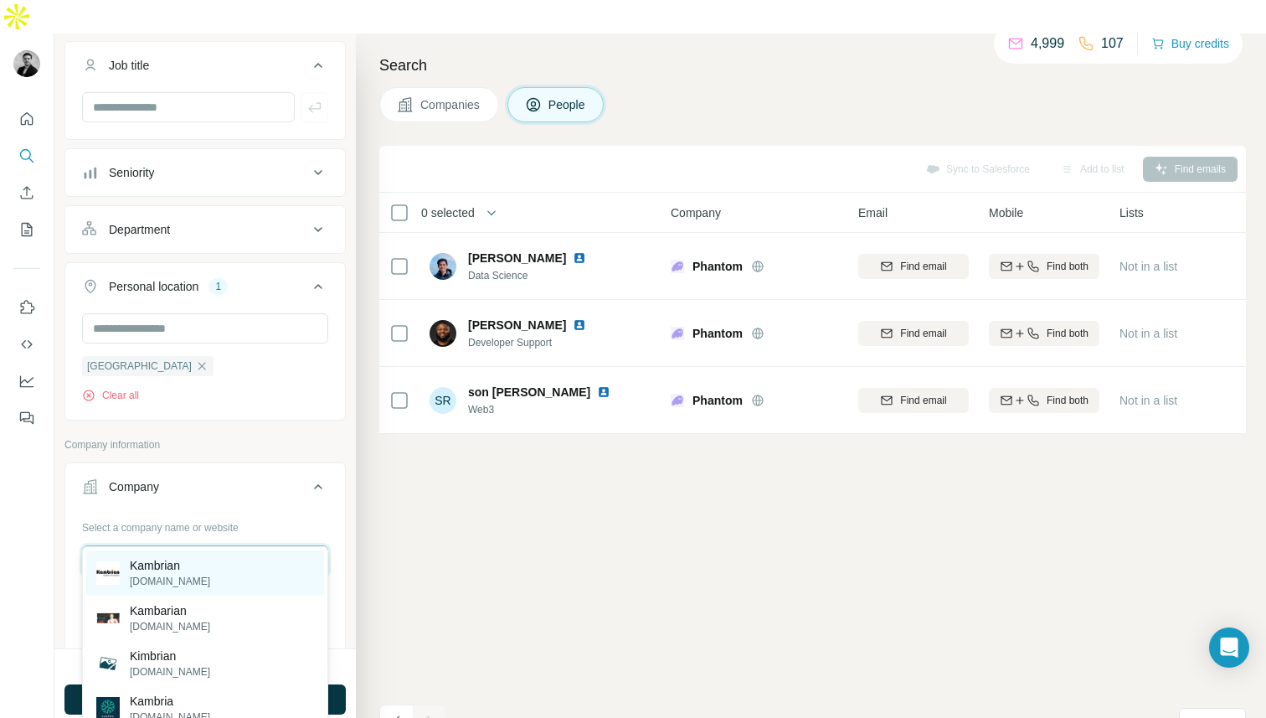
type input "********"
click at [199, 570] on div "Kambrian kambrian.com" at bounding box center [205, 572] width 238 height 45
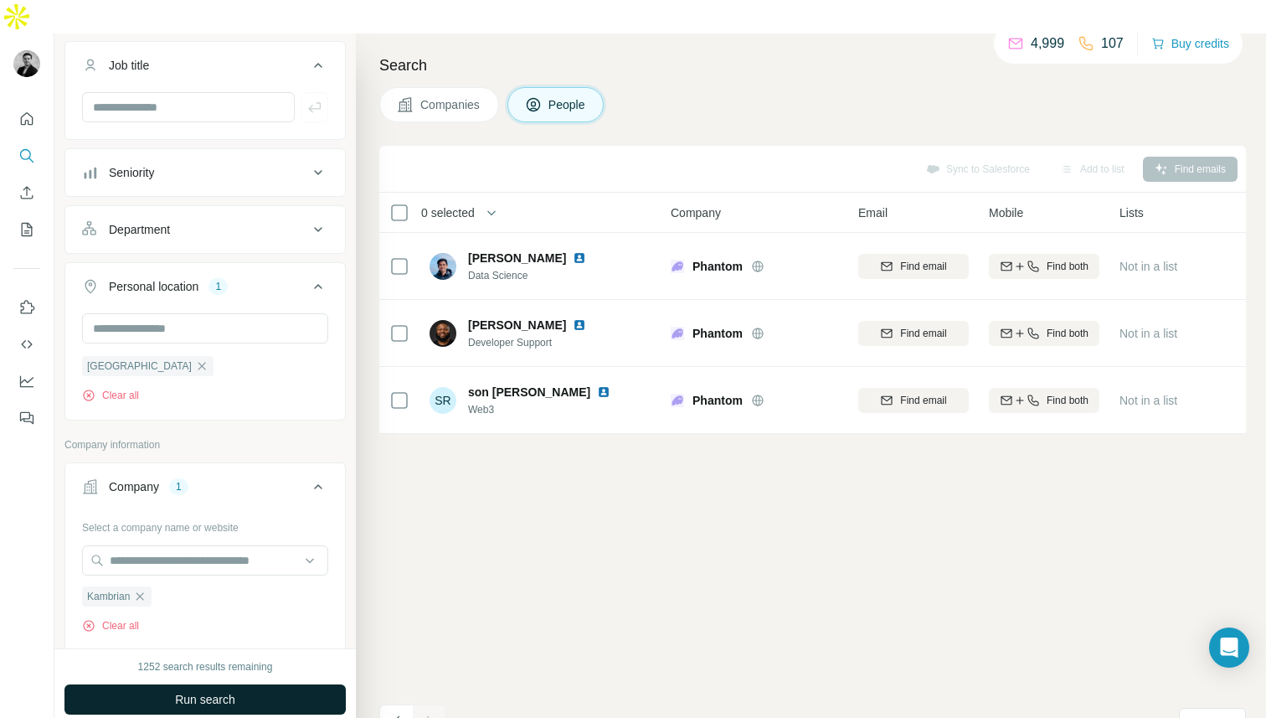
click at [180, 691] on span "Run search" at bounding box center [205, 699] width 60 height 17
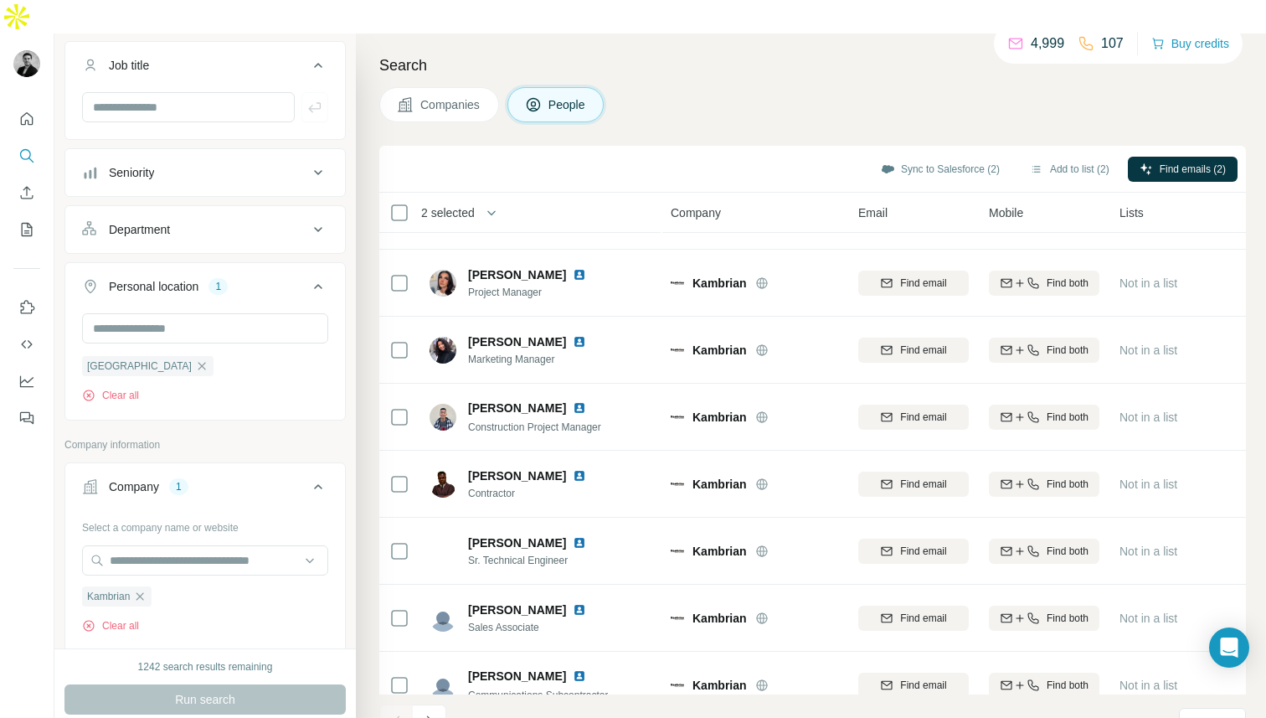
scroll to position [209, 0]
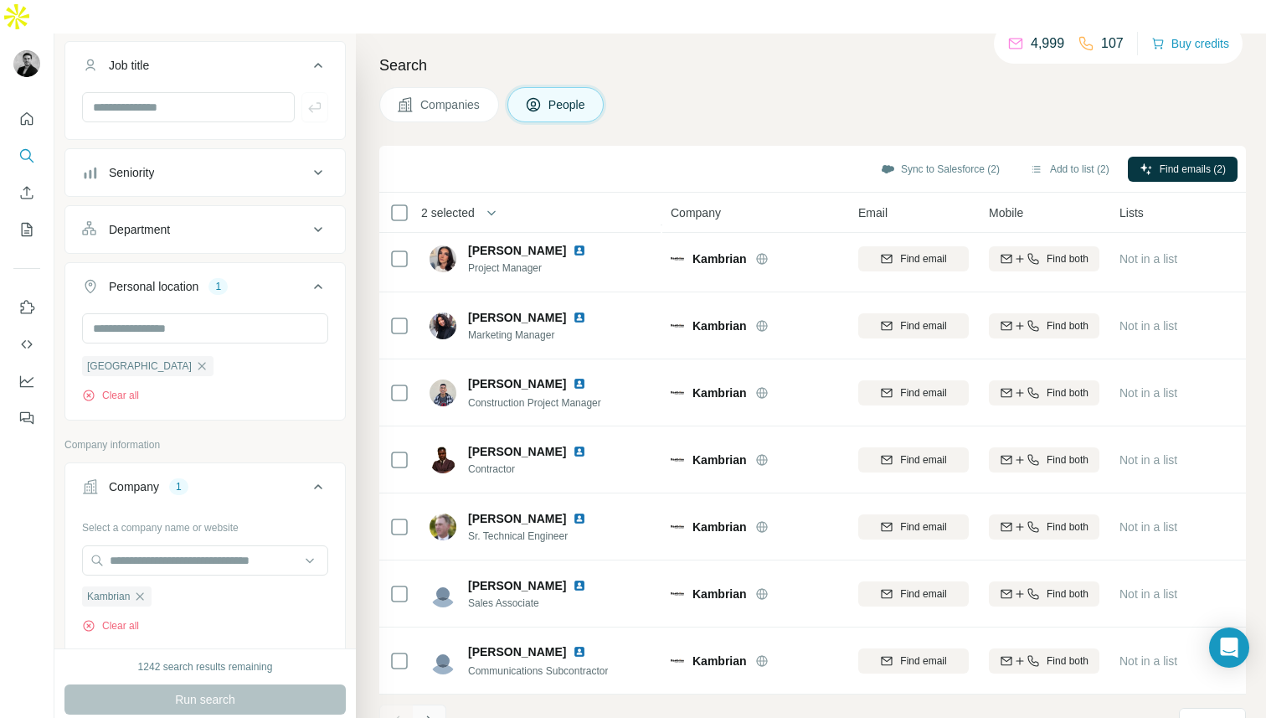
click at [436, 713] on icon "Navigate to next page" at bounding box center [429, 721] width 17 height 17
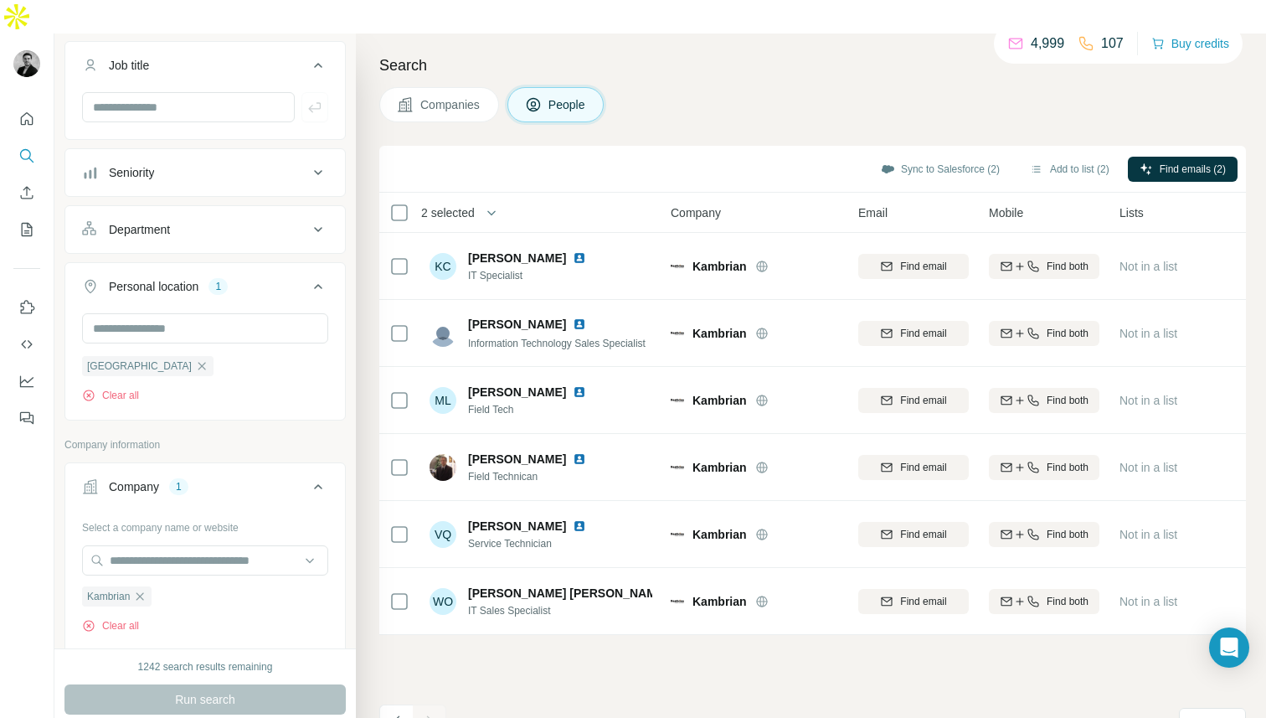
scroll to position [0, 0]
click at [400, 713] on icon "Navigate to previous page" at bounding box center [397, 721] width 17 height 17
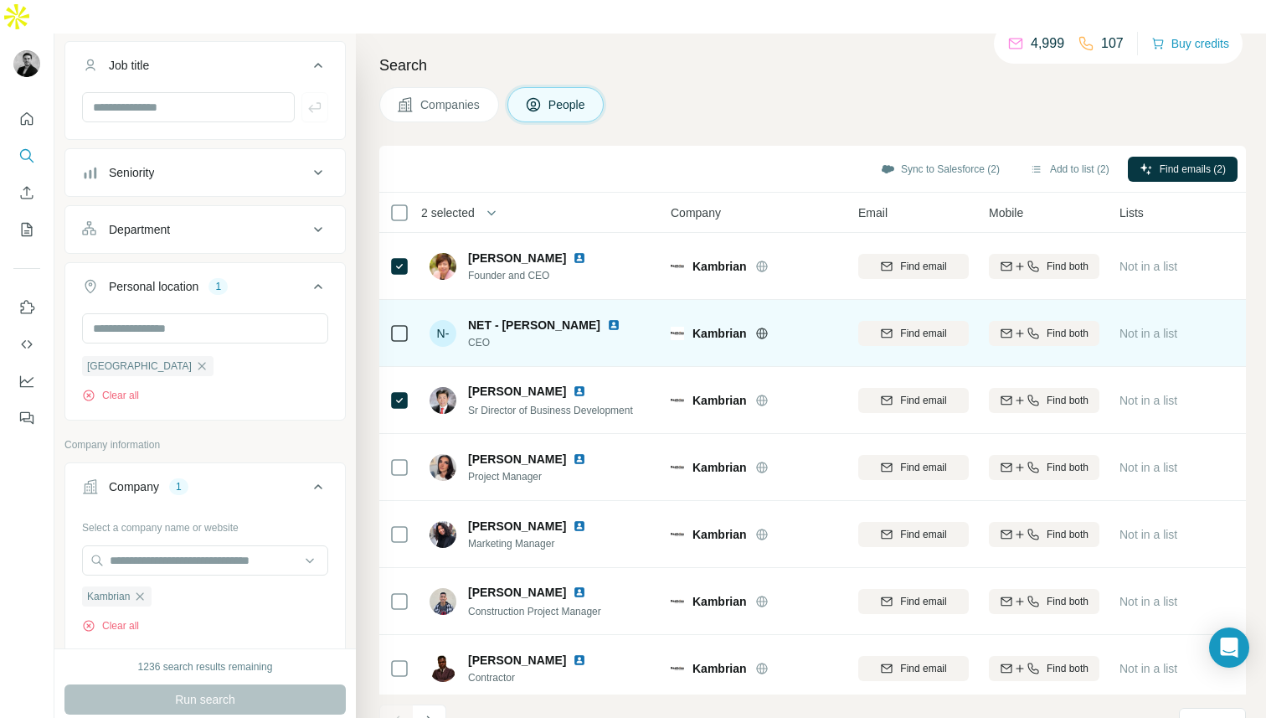
click at [545, 335] on span "CEO" at bounding box center [554, 342] width 173 height 15
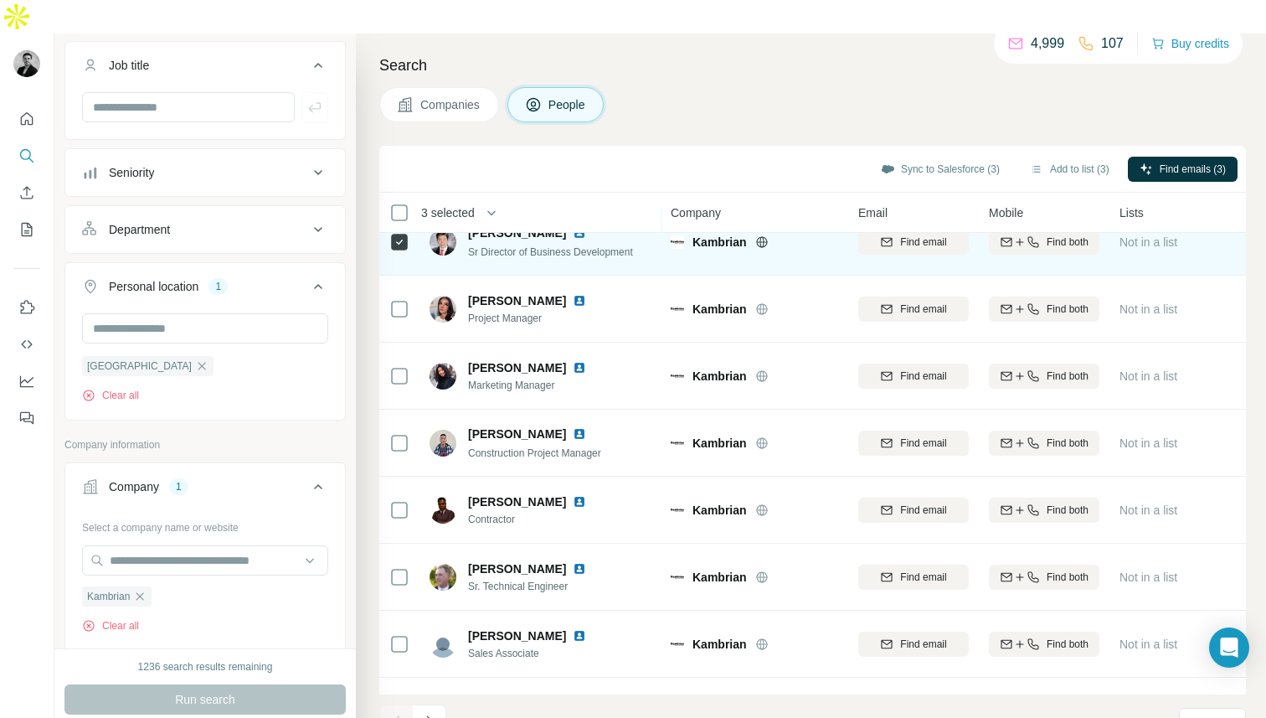
scroll to position [209, 0]
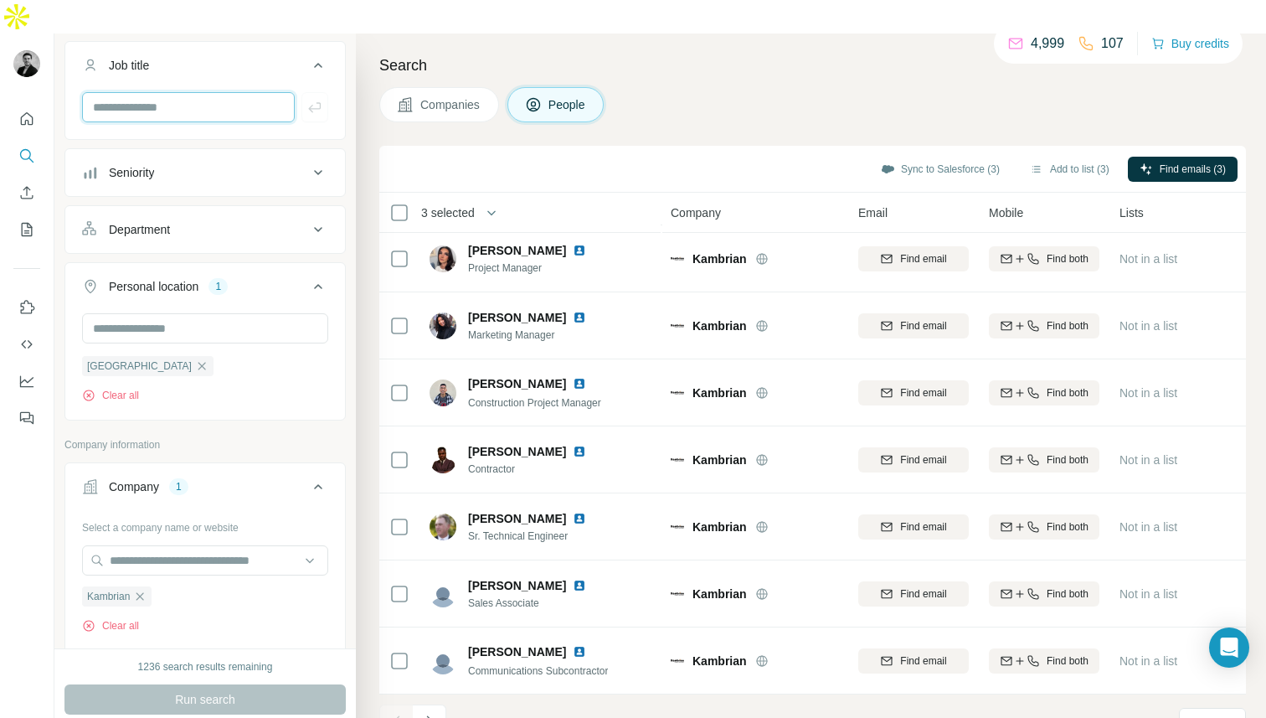
click at [212, 92] on input "text" at bounding box center [188, 107] width 213 height 30
click at [1070, 157] on button "Add to list (3)" at bounding box center [1069, 169] width 103 height 25
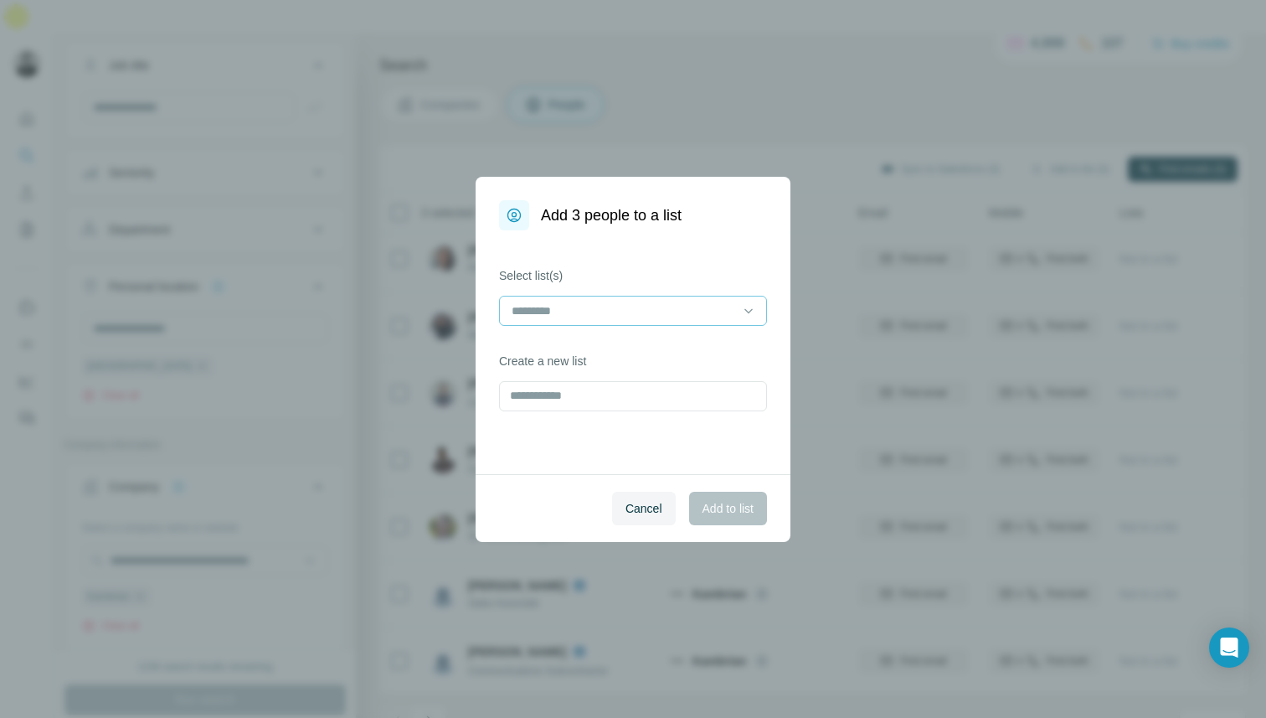
click at [686, 310] on input at bounding box center [623, 311] width 226 height 18
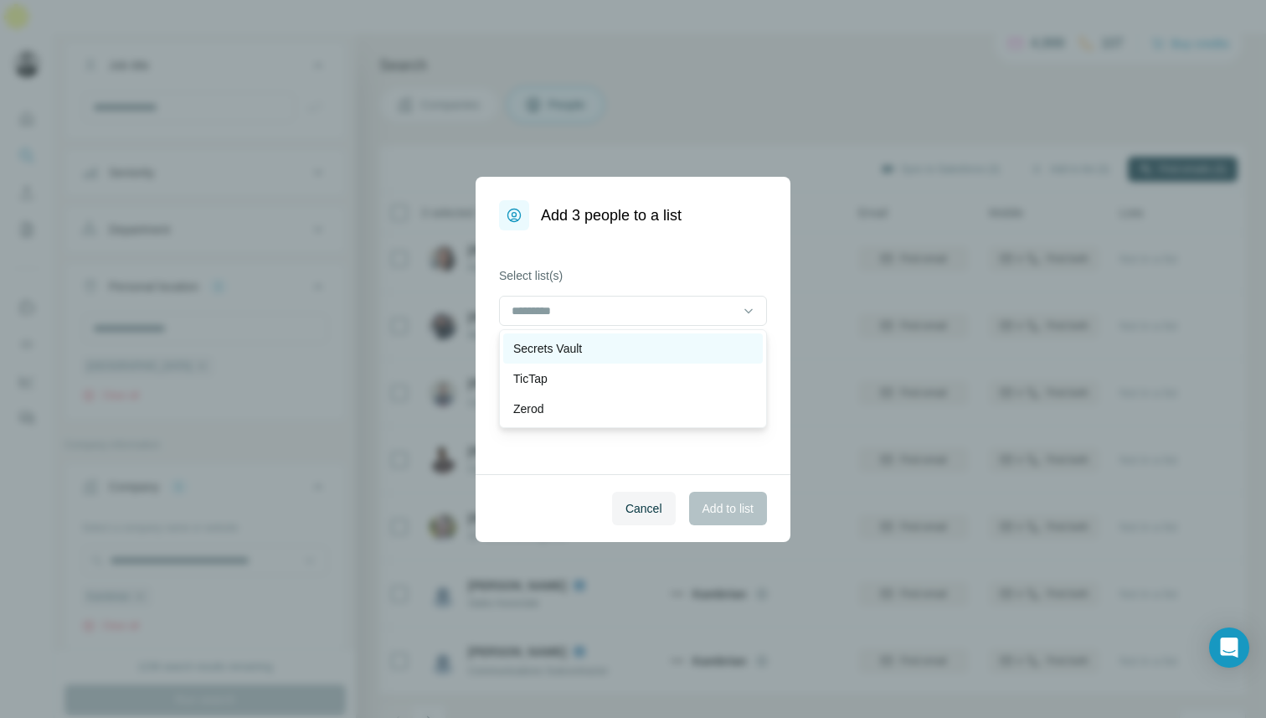
click at [669, 343] on div "Secrets Vault" at bounding box center [633, 348] width 240 height 17
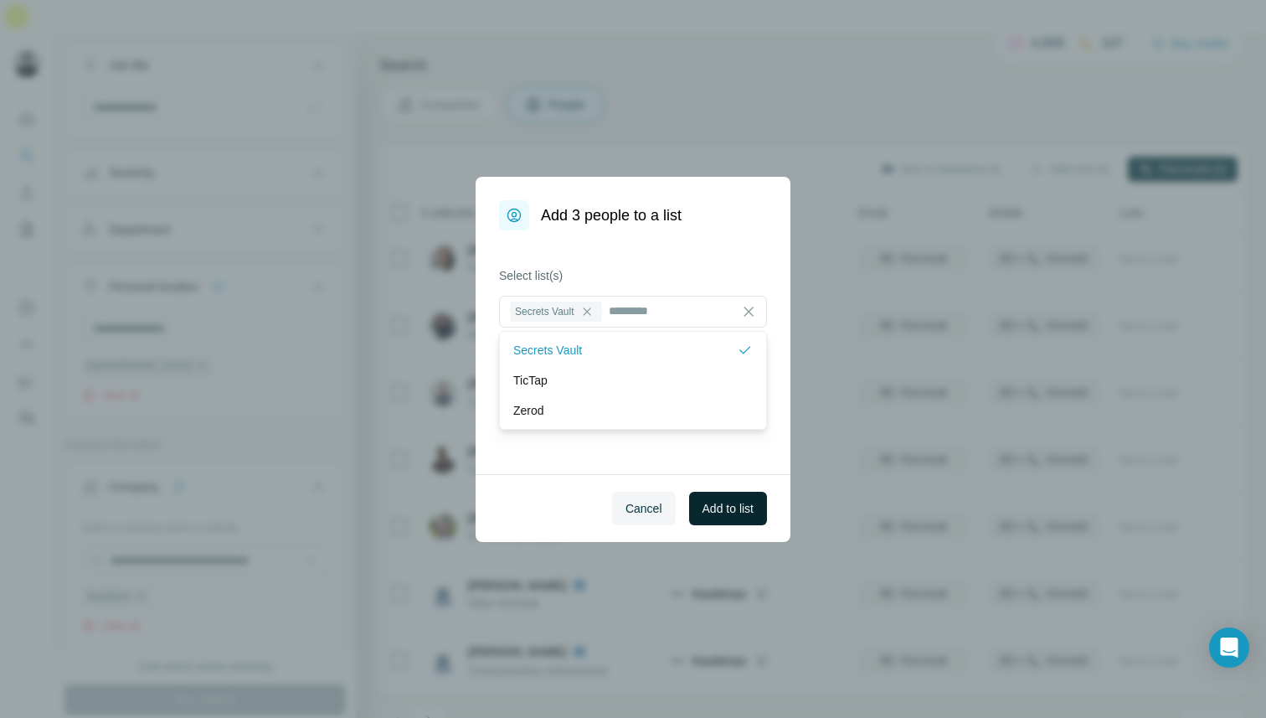
click at [741, 517] on button "Add to list" at bounding box center [728, 509] width 78 height 34
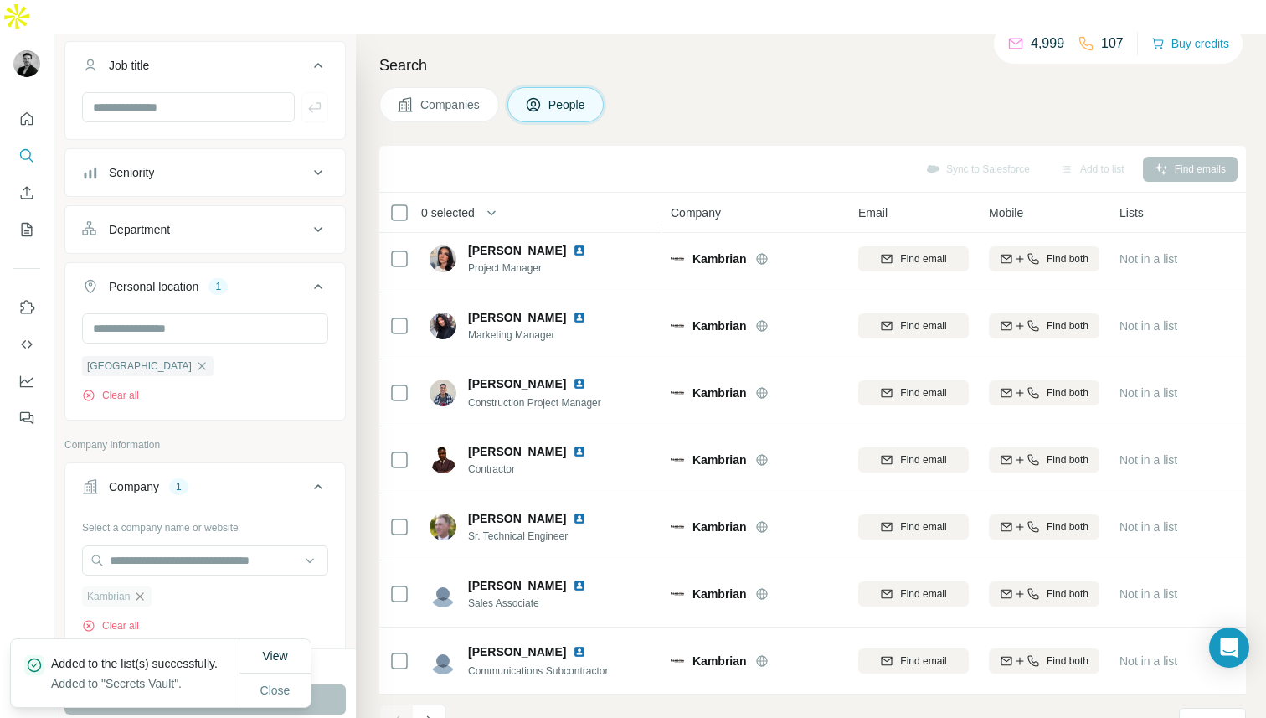
click at [147, 590] on icon "button" at bounding box center [139, 596] width 13 height 13
click at [144, 545] on input "text" at bounding box center [205, 560] width 246 height 30
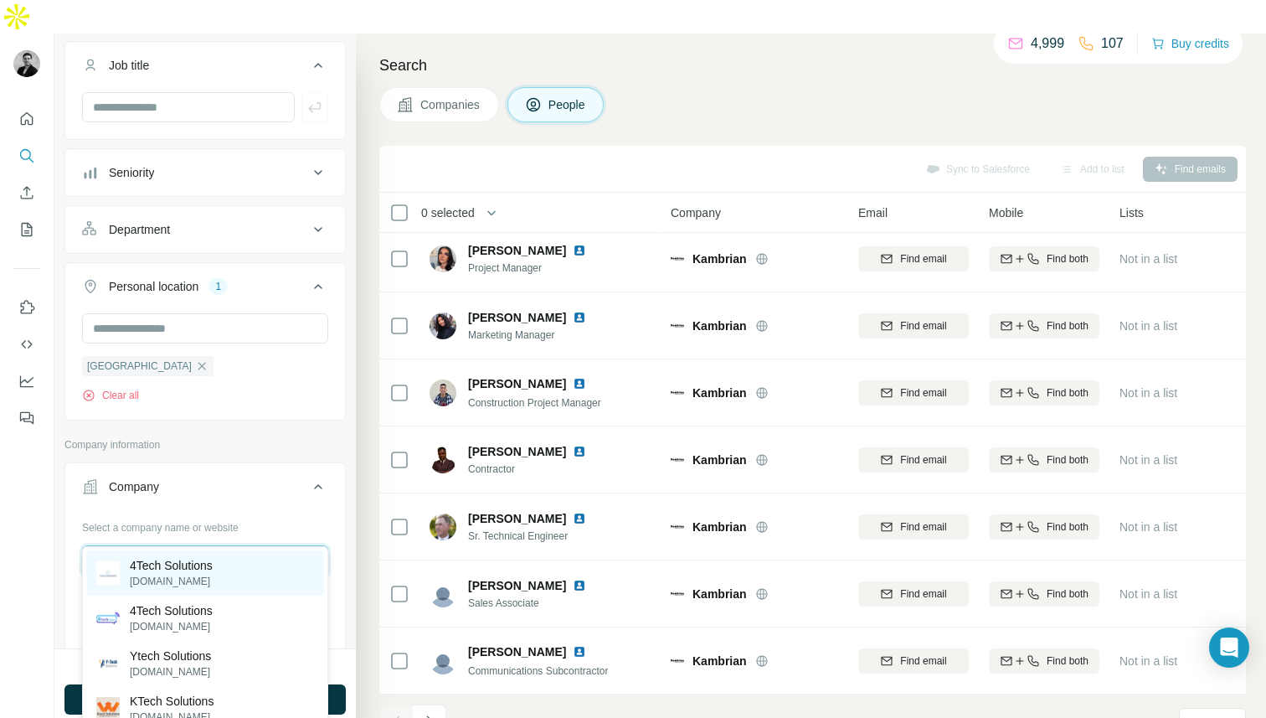
type input "**********"
click at [199, 565] on p "4Tech Solutions" at bounding box center [171, 565] width 83 height 17
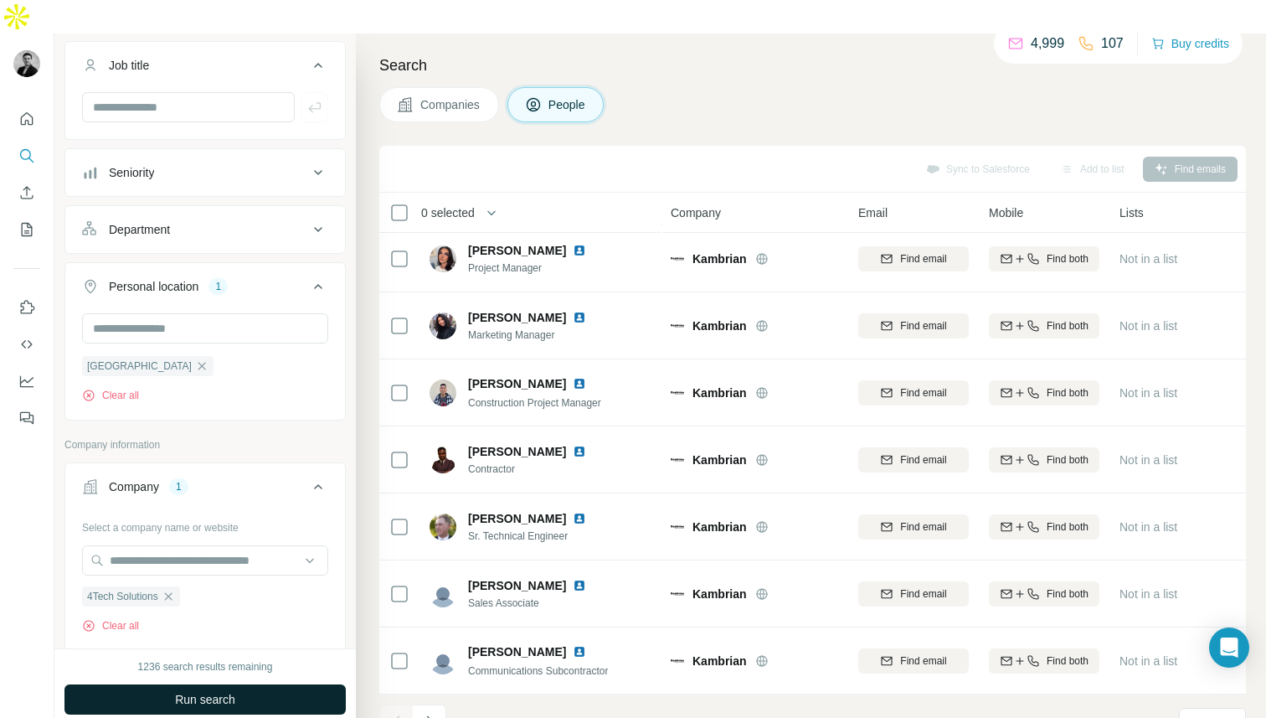
click at [215, 691] on span "Run search" at bounding box center [205, 699] width 60 height 17
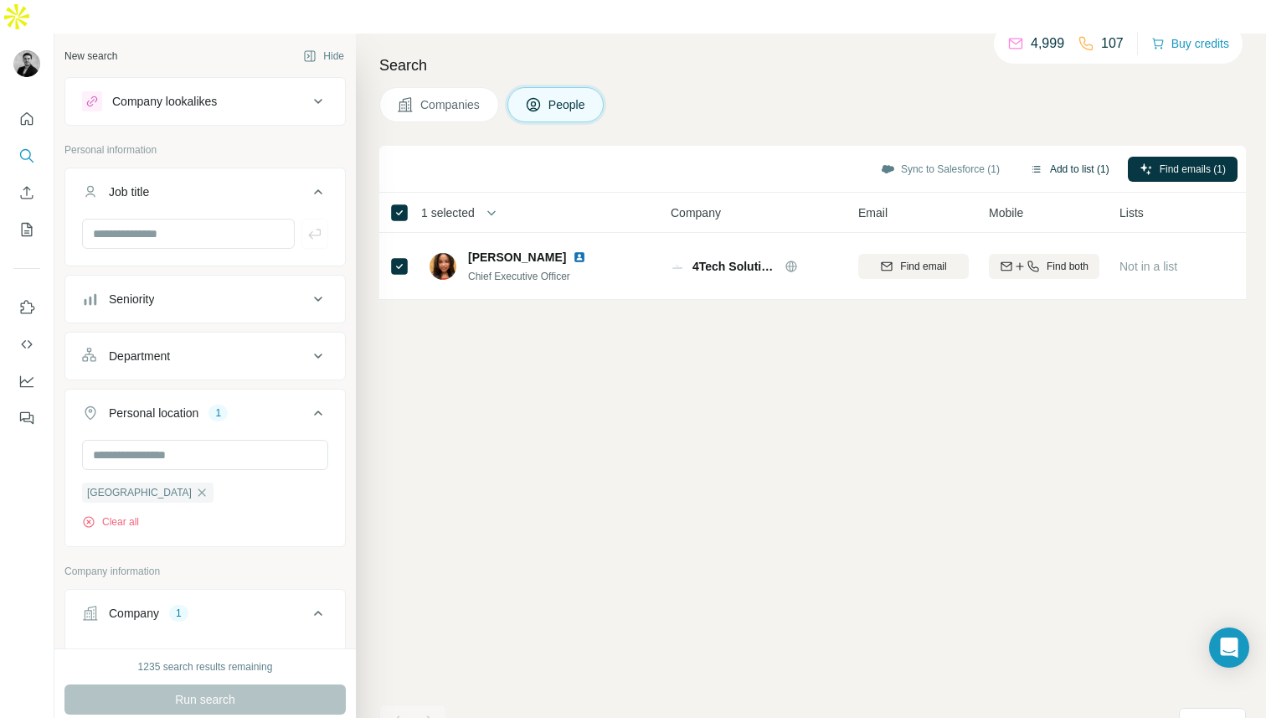
click at [1064, 157] on button "Add to list (1)" at bounding box center [1069, 169] width 103 height 25
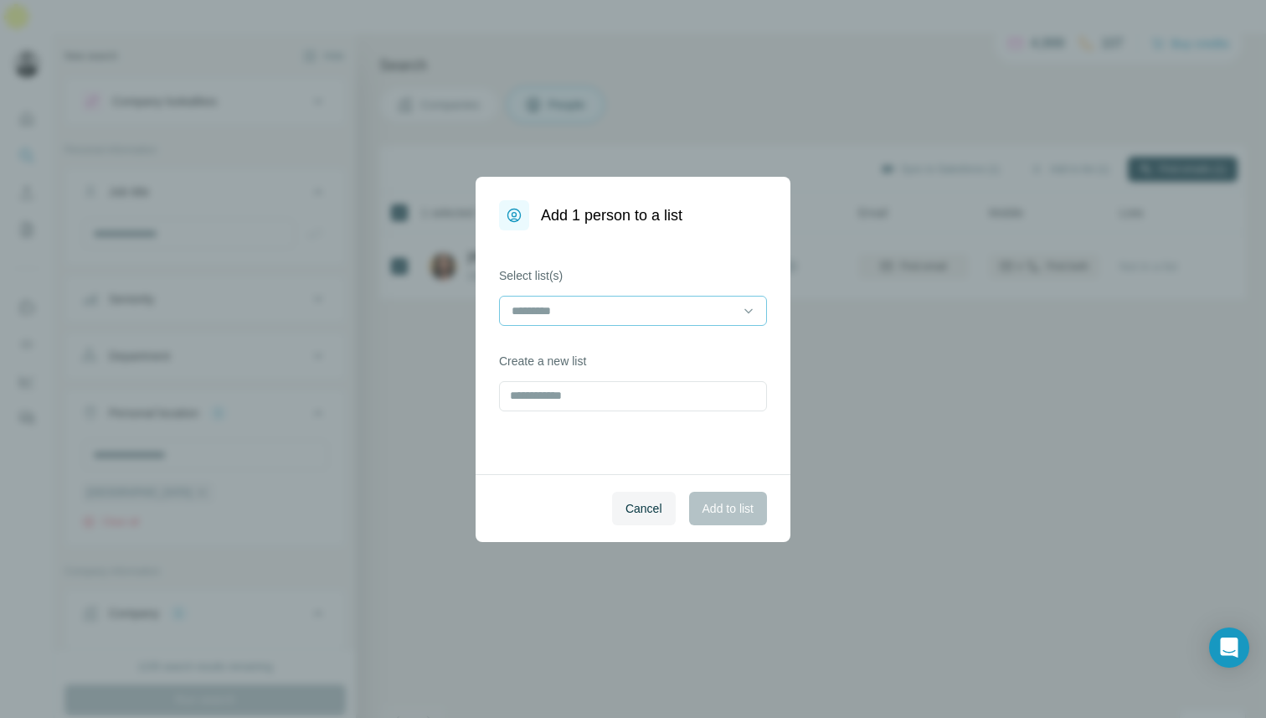
click at [678, 296] on div at bounding box center [623, 310] width 226 height 28
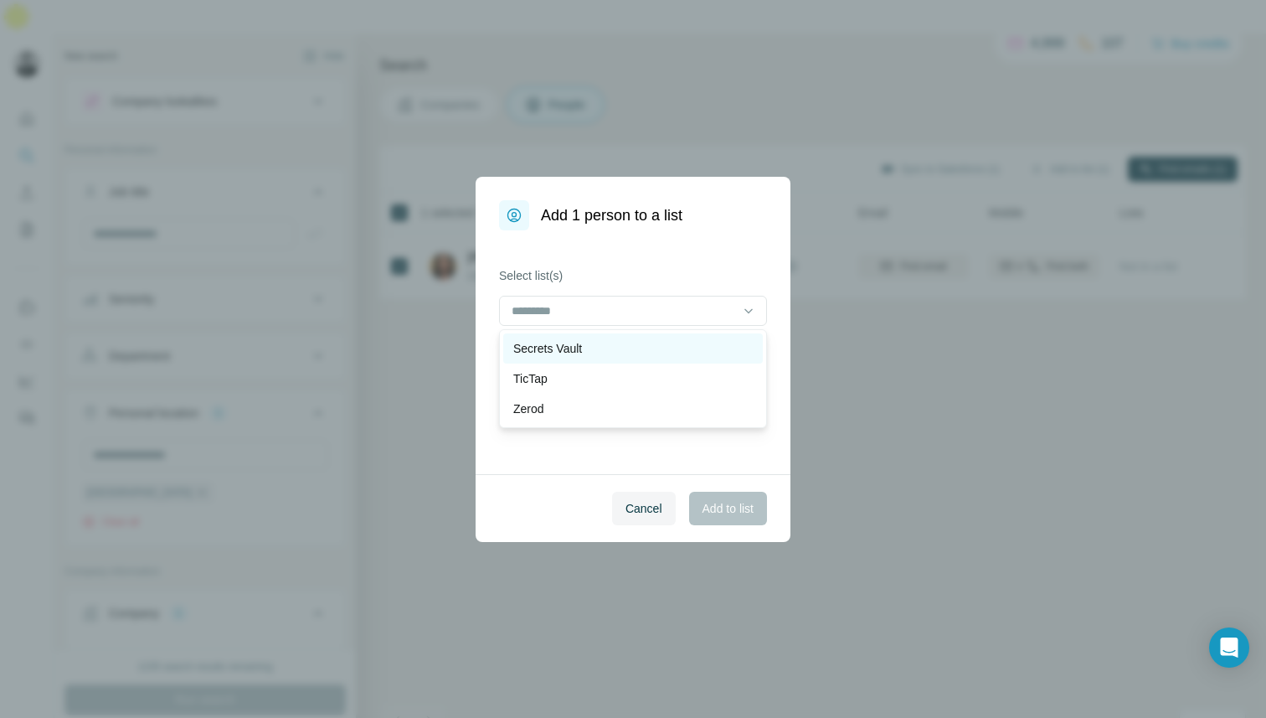
click at [637, 352] on div "Secrets Vault" at bounding box center [633, 348] width 240 height 17
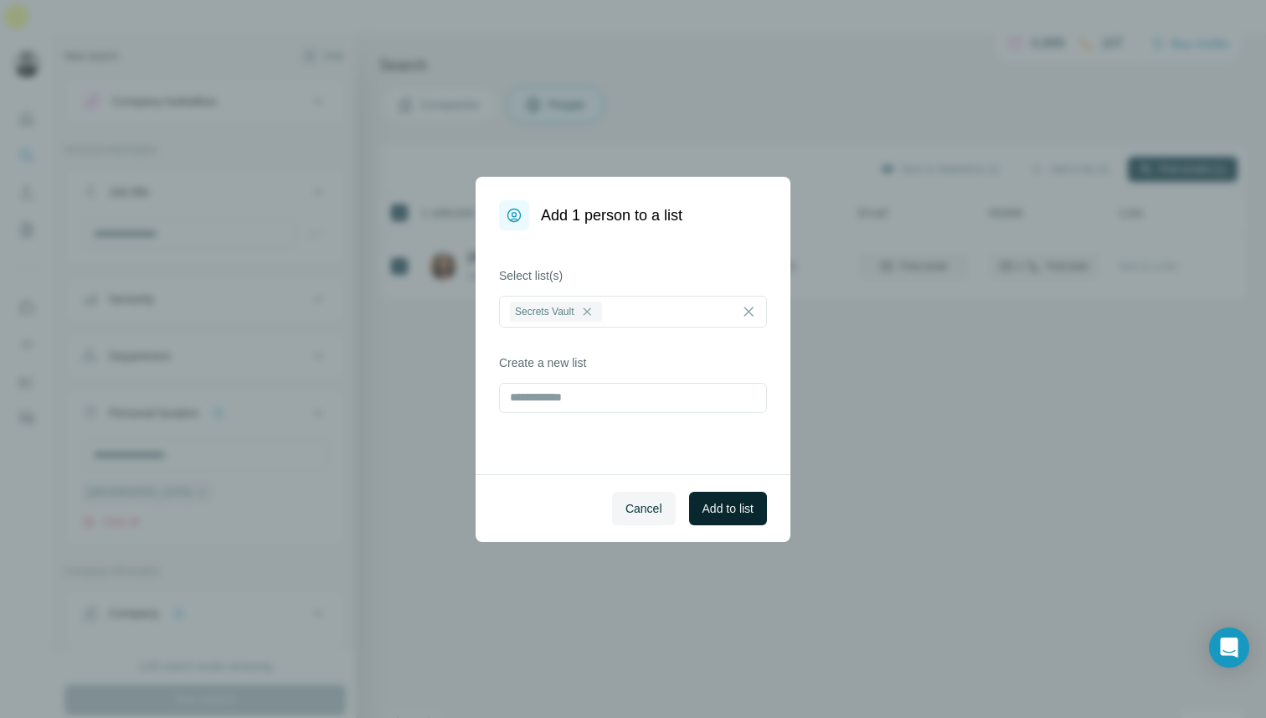
click at [733, 514] on span "Add to list" at bounding box center [728, 508] width 51 height 17
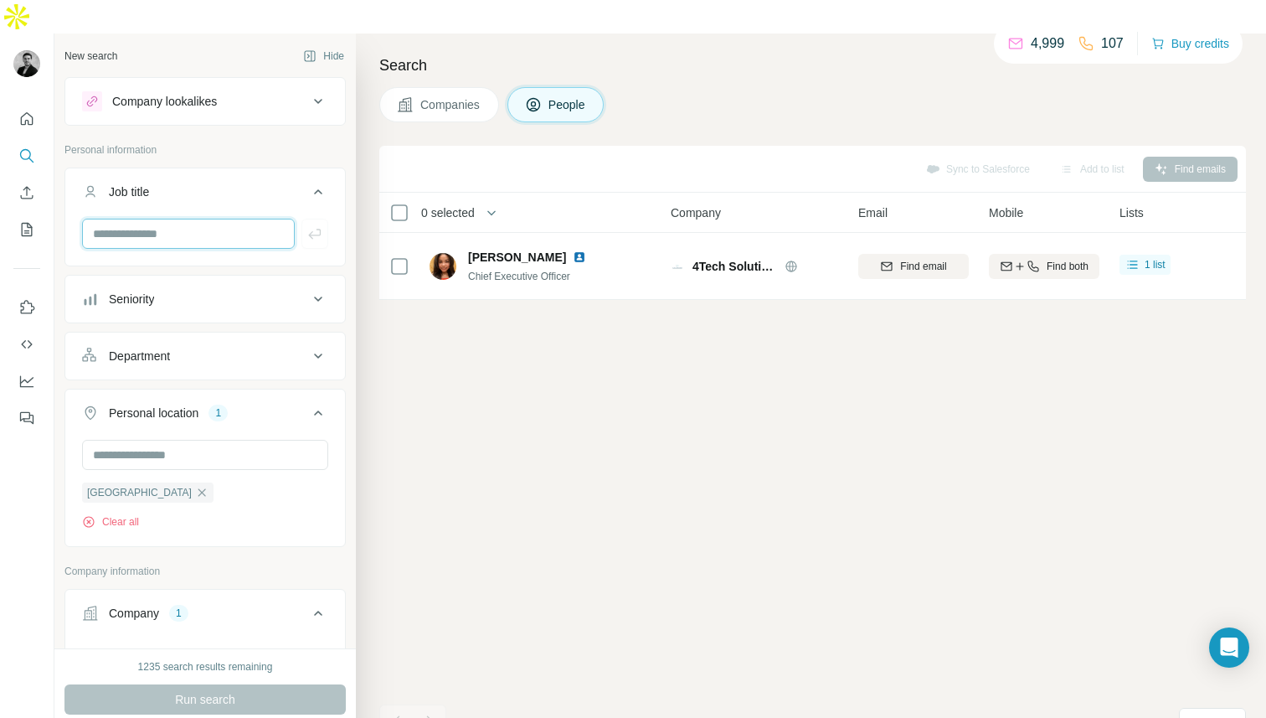
click at [163, 219] on input "text" at bounding box center [188, 234] width 213 height 30
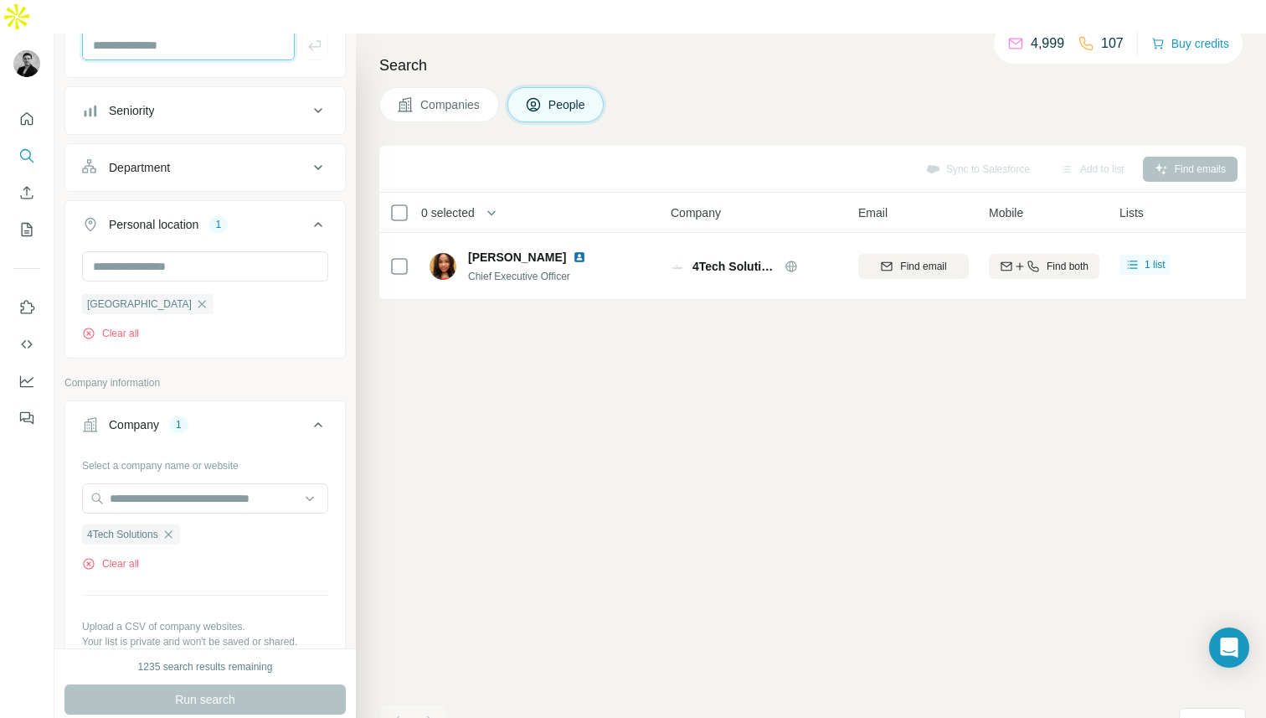
scroll to position [255, 0]
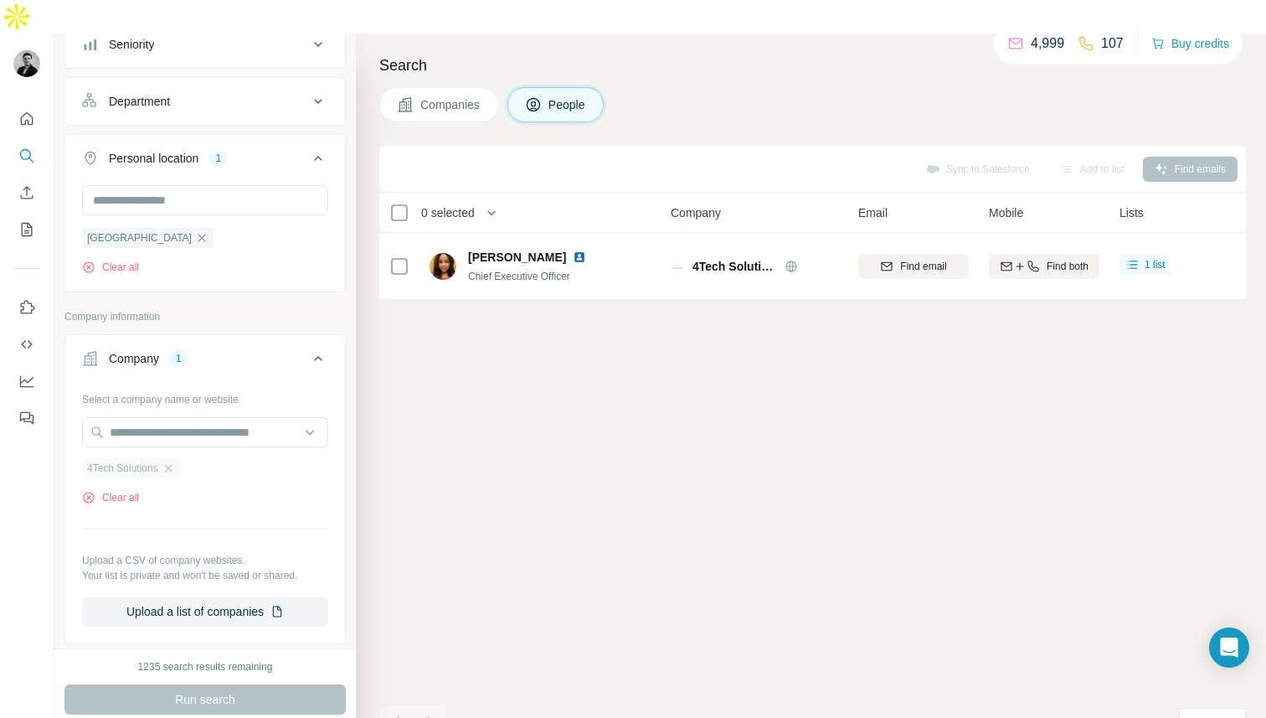
click at [180, 458] on div "4Tech Solutions" at bounding box center [131, 468] width 98 height 20
click at [175, 461] on icon "button" at bounding box center [168, 467] width 13 height 13
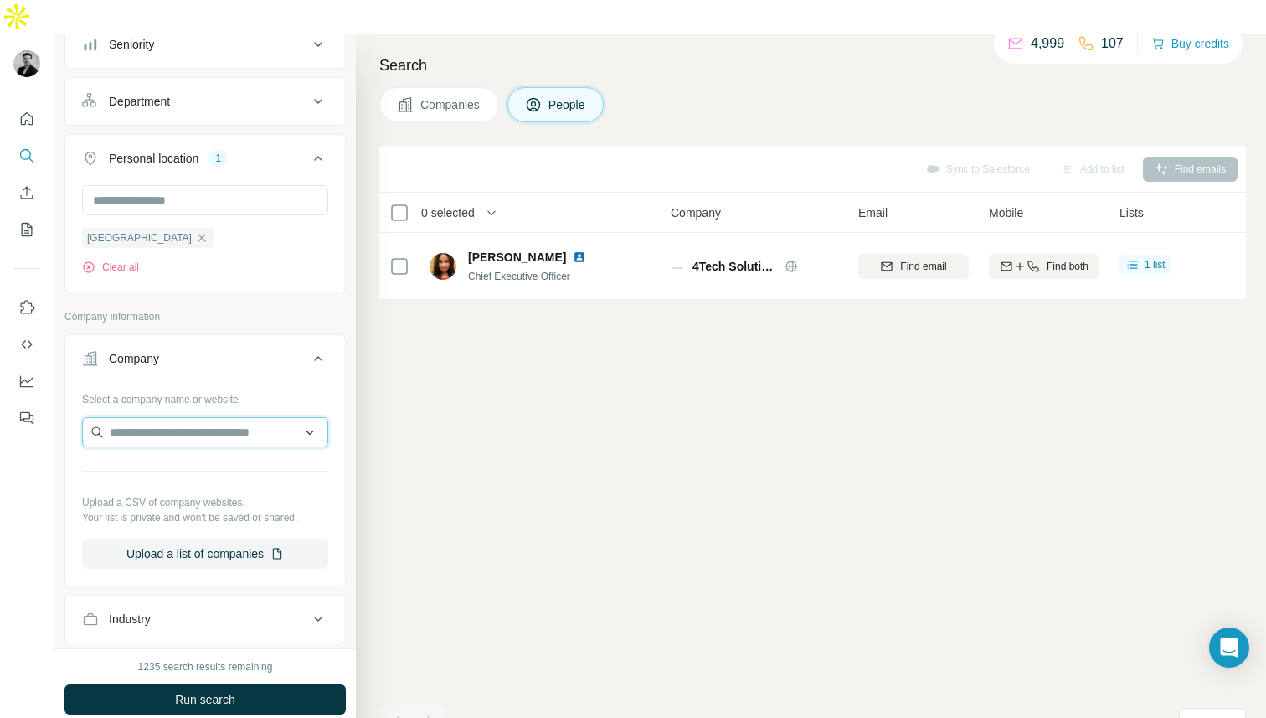
click at [162, 417] on input "text" at bounding box center [205, 432] width 246 height 30
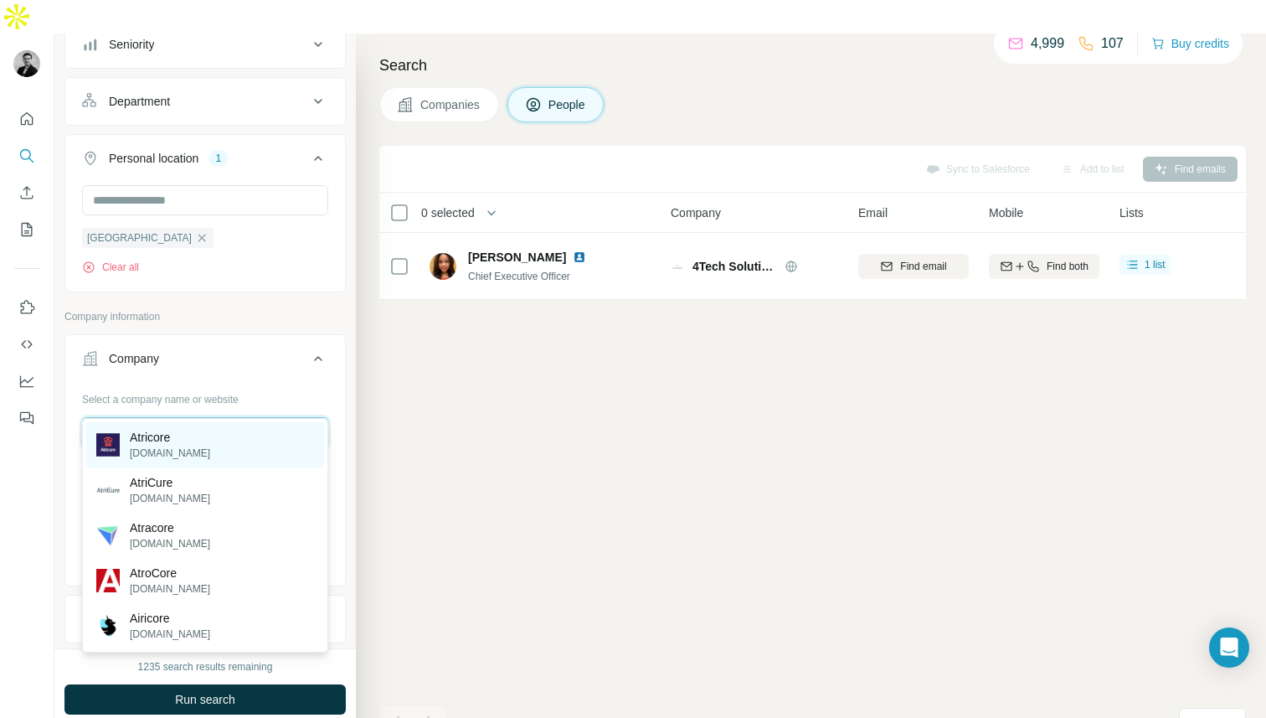
type input "********"
click at [218, 441] on div "Atricore atricore.com" at bounding box center [205, 444] width 238 height 45
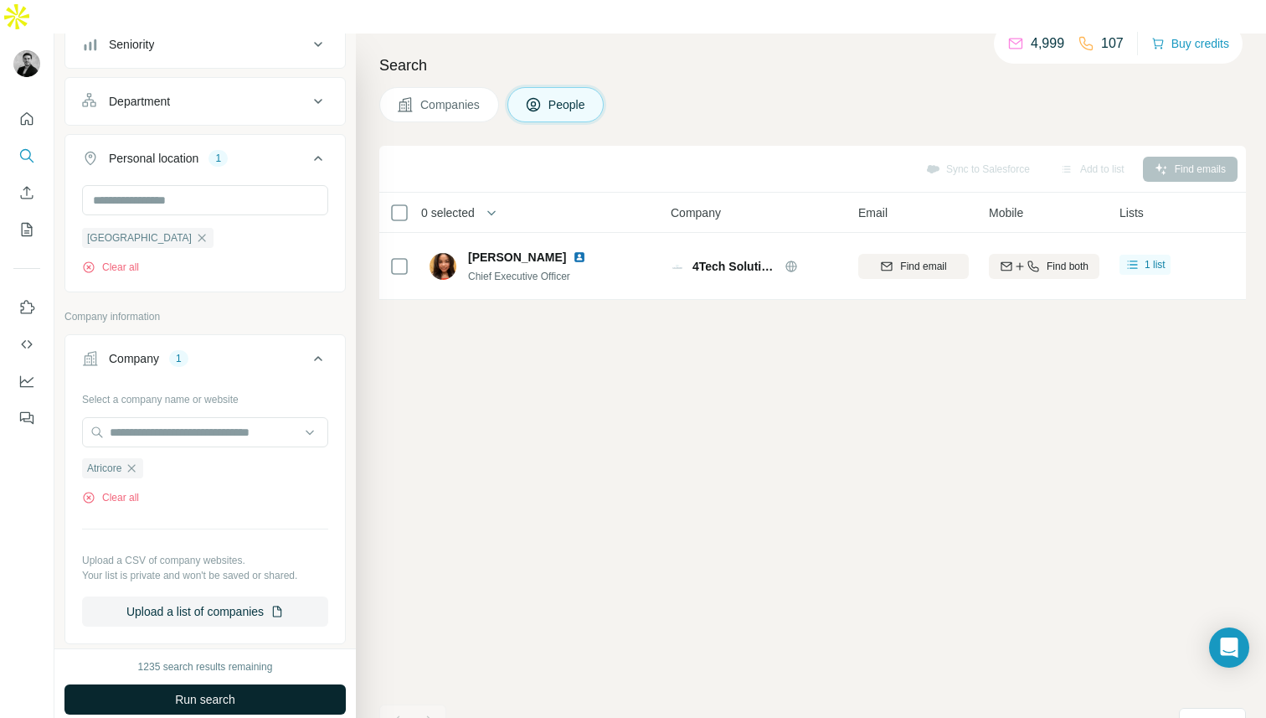
click at [264, 684] on button "Run search" at bounding box center [204, 699] width 281 height 30
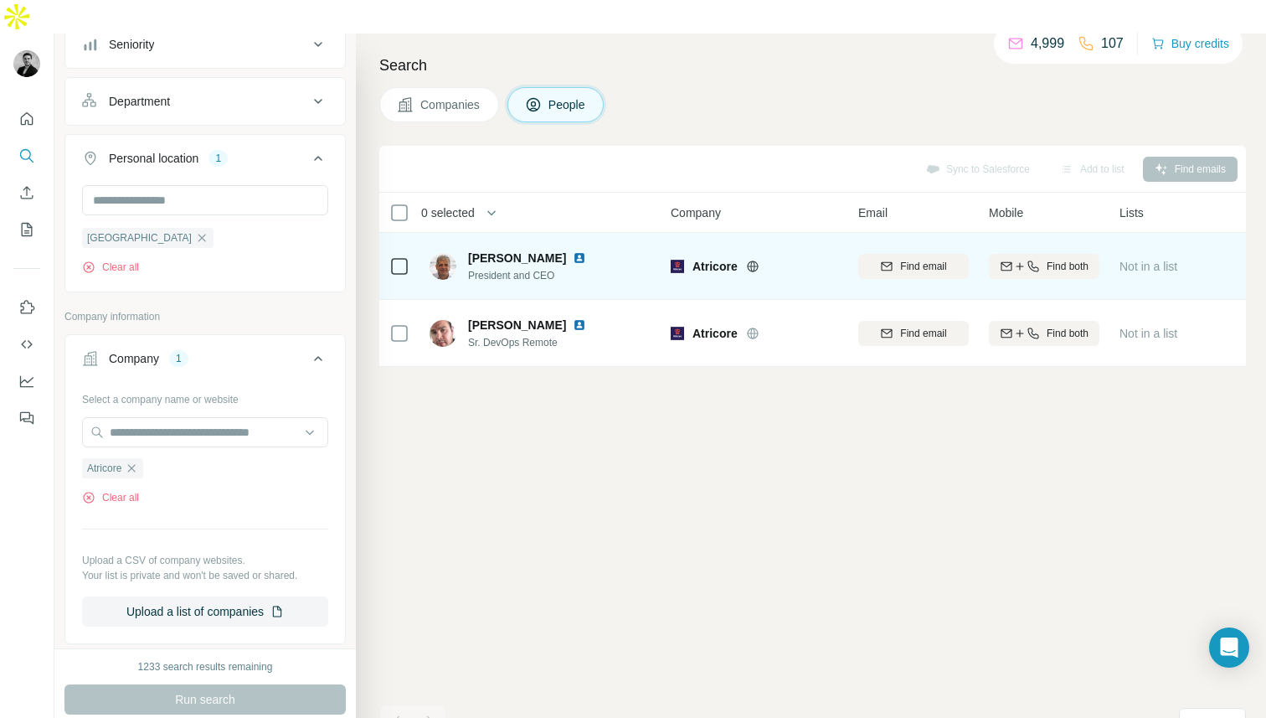
click at [405, 250] on div at bounding box center [399, 266] width 20 height 46
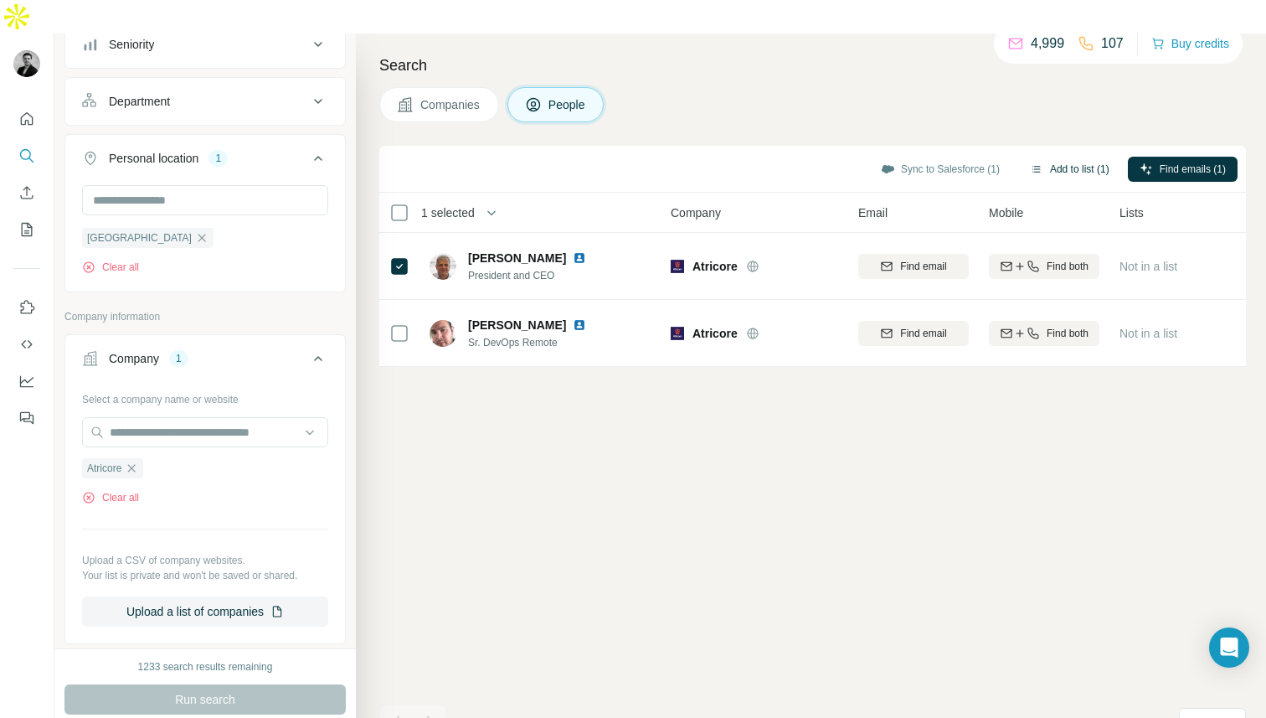
click at [1077, 157] on button "Add to list (1)" at bounding box center [1069, 169] width 103 height 25
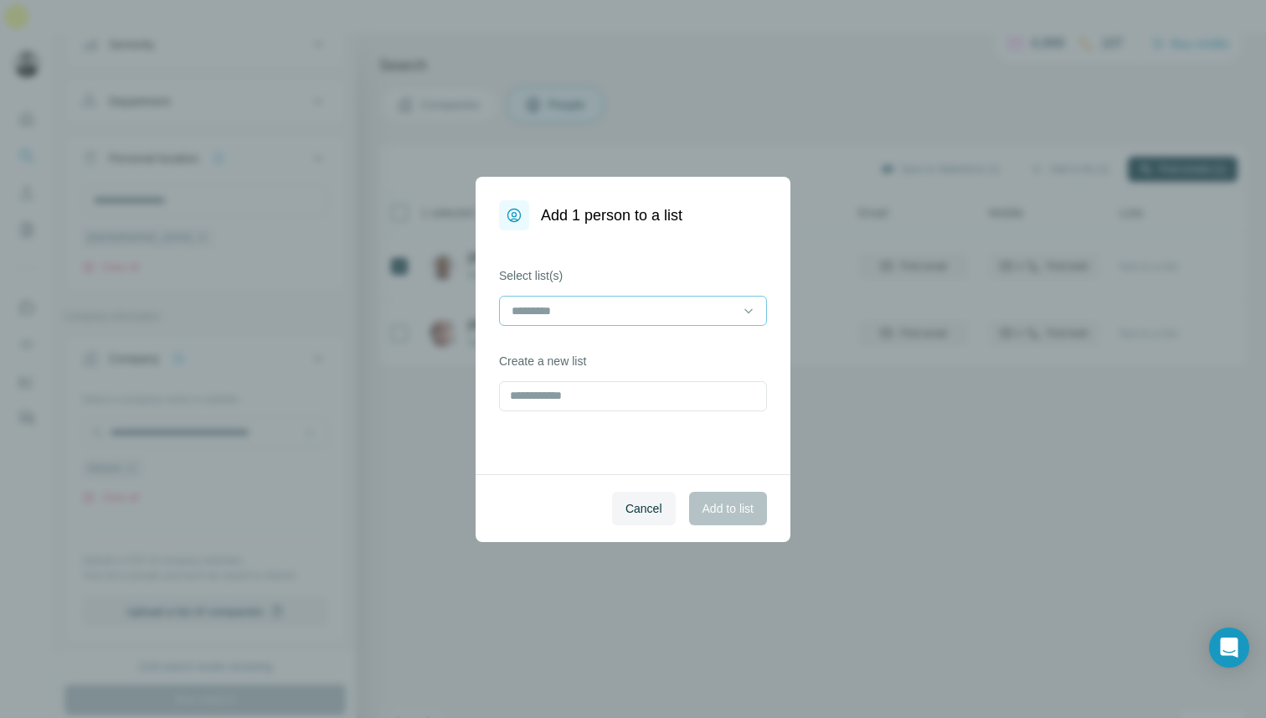
click at [702, 311] on input at bounding box center [623, 311] width 226 height 18
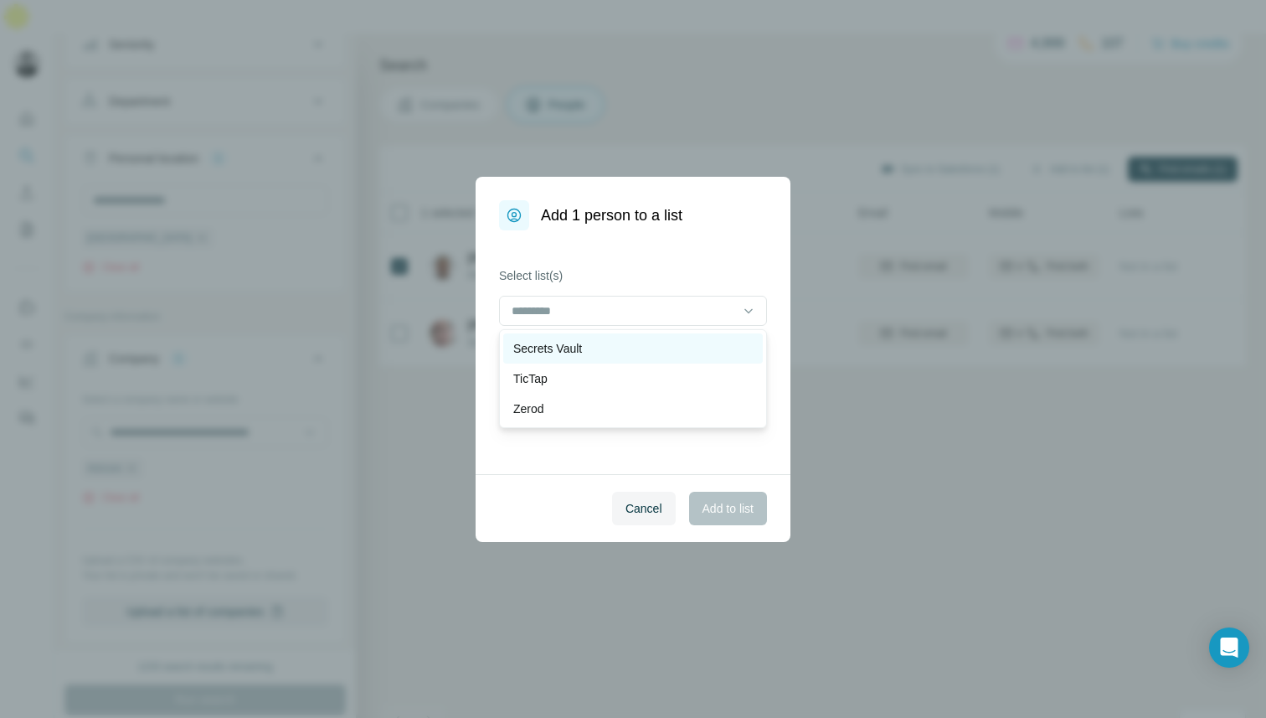
click at [652, 349] on div "Secrets Vault" at bounding box center [633, 348] width 240 height 17
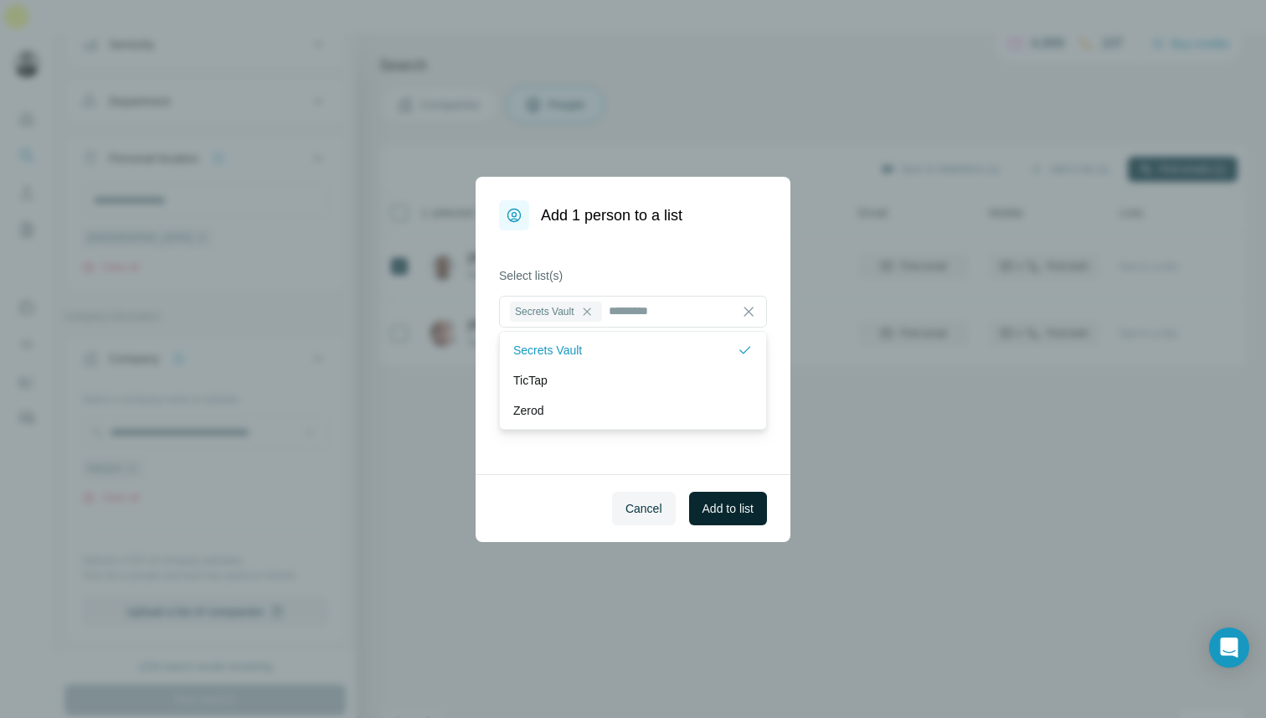
click at [731, 508] on span "Add to list" at bounding box center [728, 508] width 51 height 17
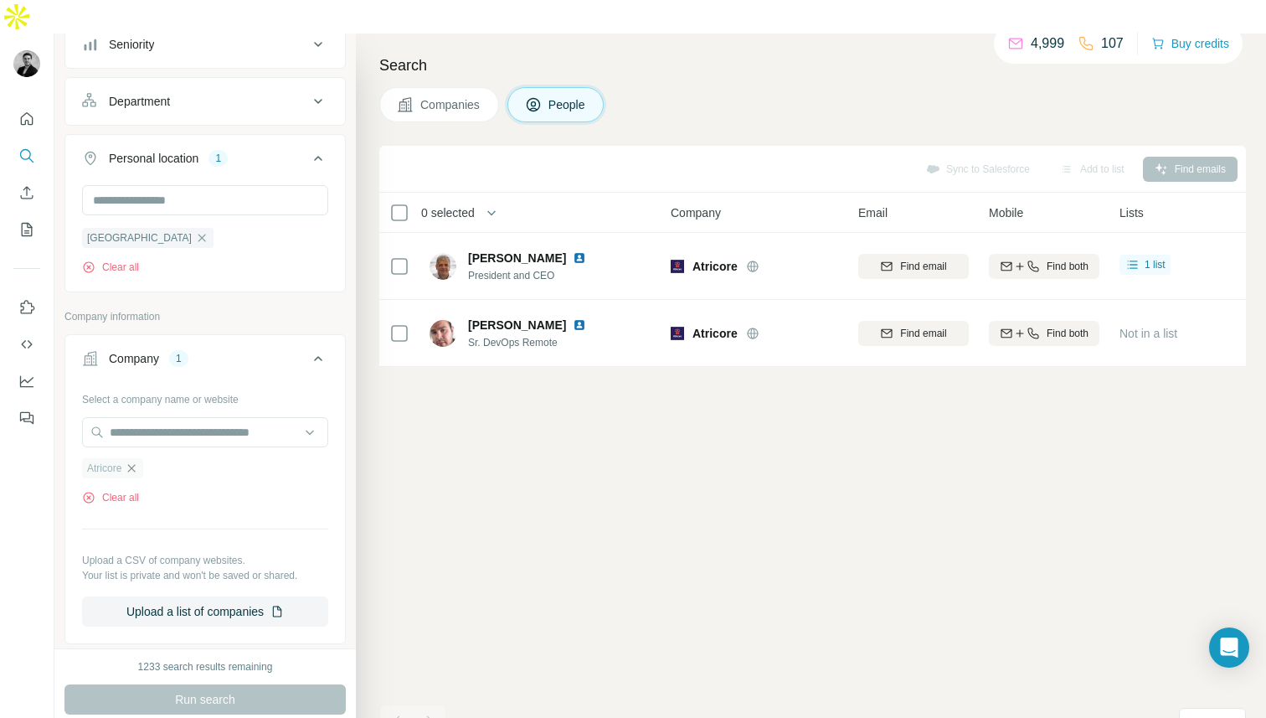
click at [134, 461] on icon "button" at bounding box center [131, 467] width 13 height 13
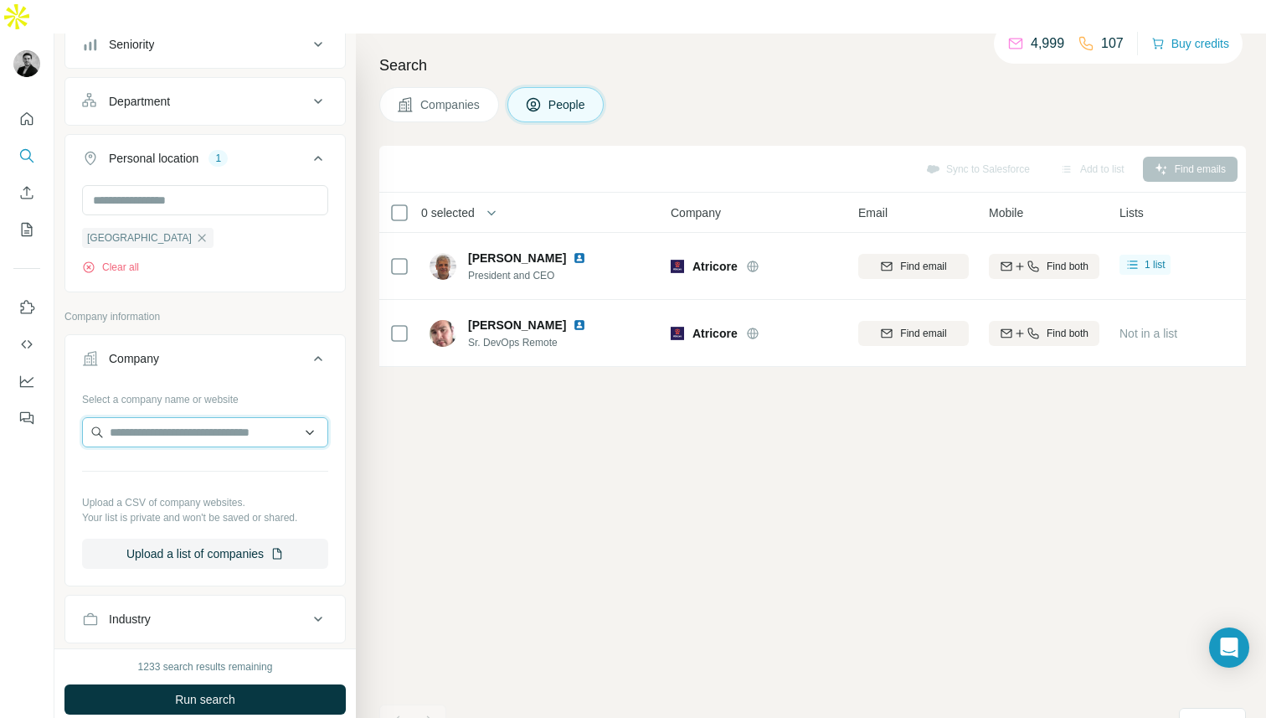
click at [128, 417] on input "text" at bounding box center [205, 432] width 246 height 30
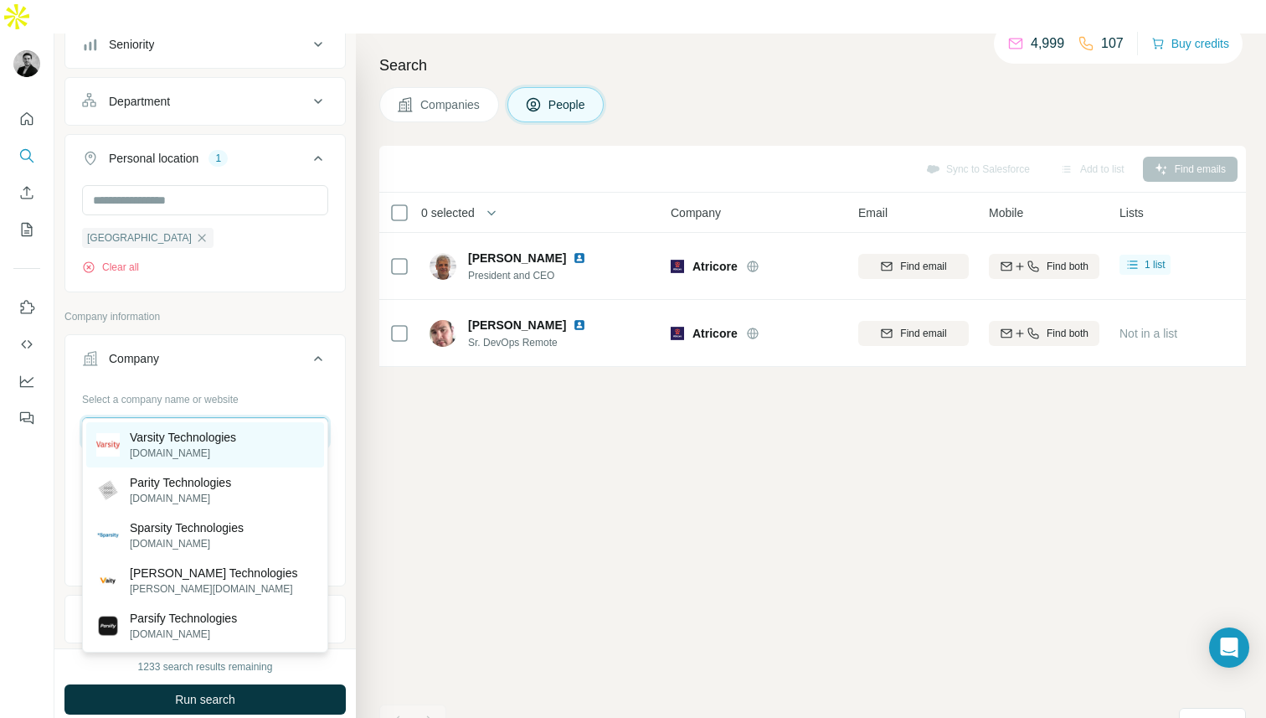
type input "**********"
click at [156, 451] on p "varsitytech.com" at bounding box center [183, 453] width 106 height 15
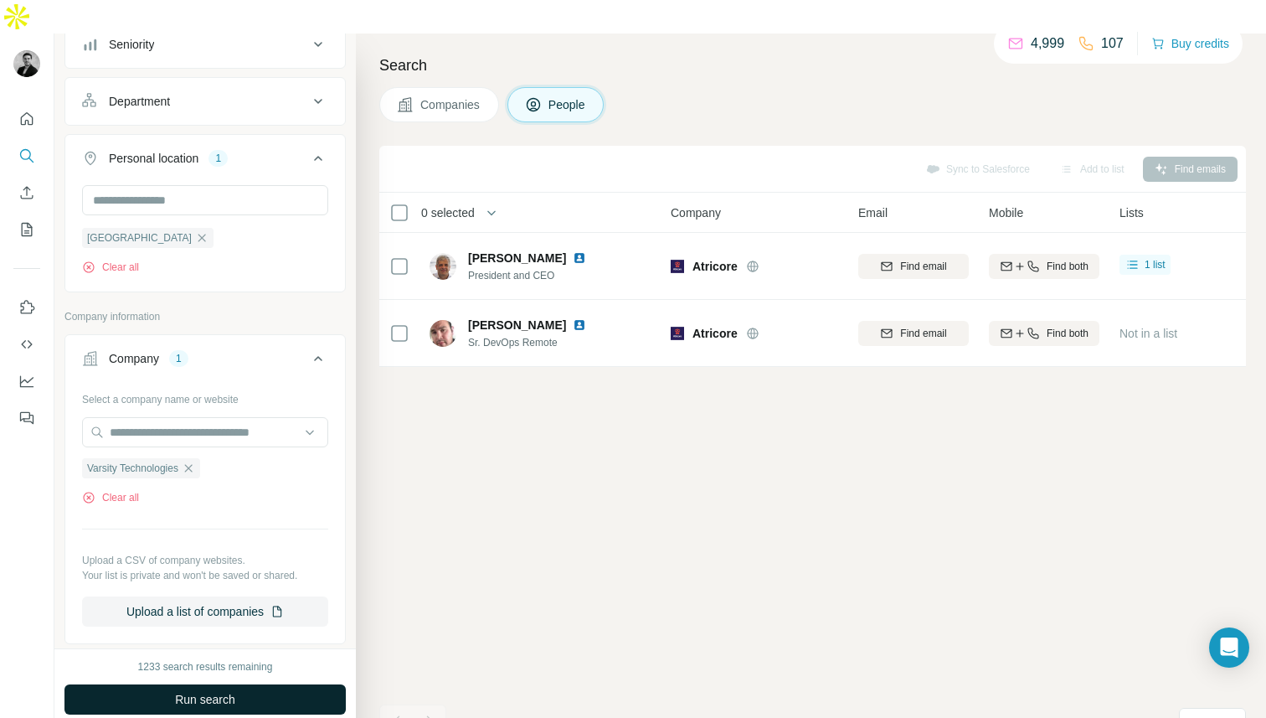
click at [189, 691] on span "Run search" at bounding box center [205, 699] width 60 height 17
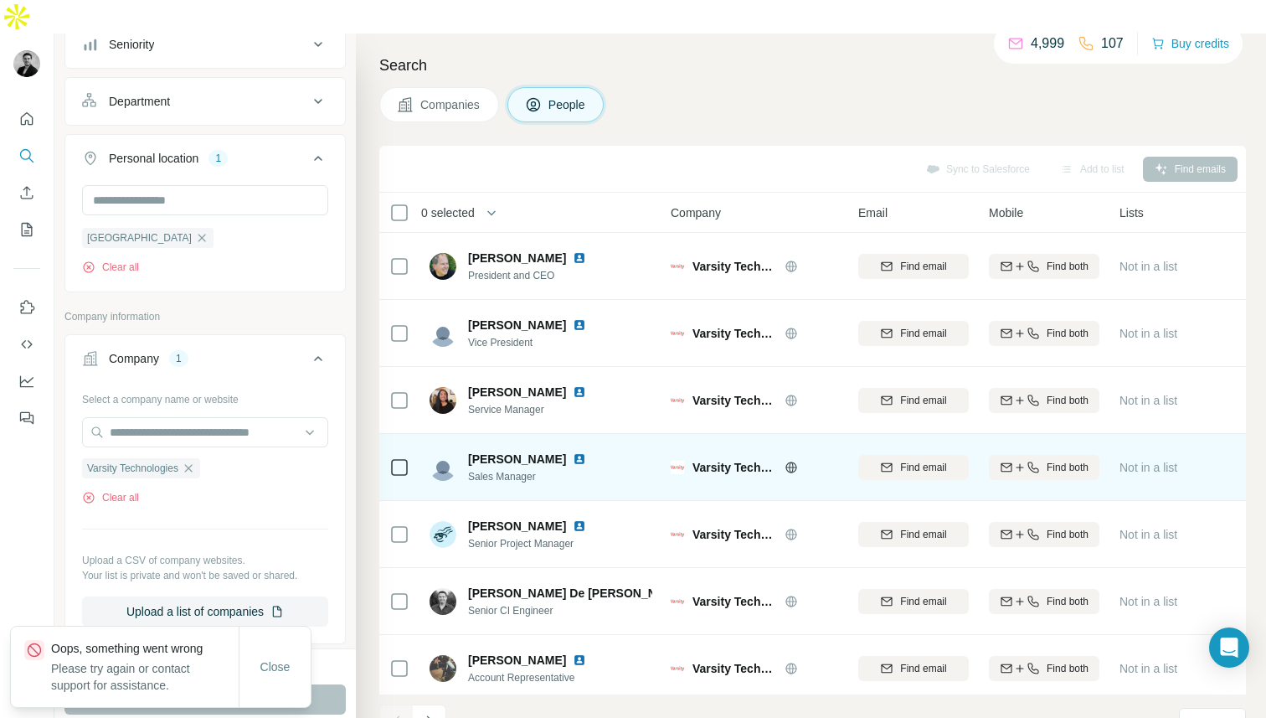
scroll to position [23, 0]
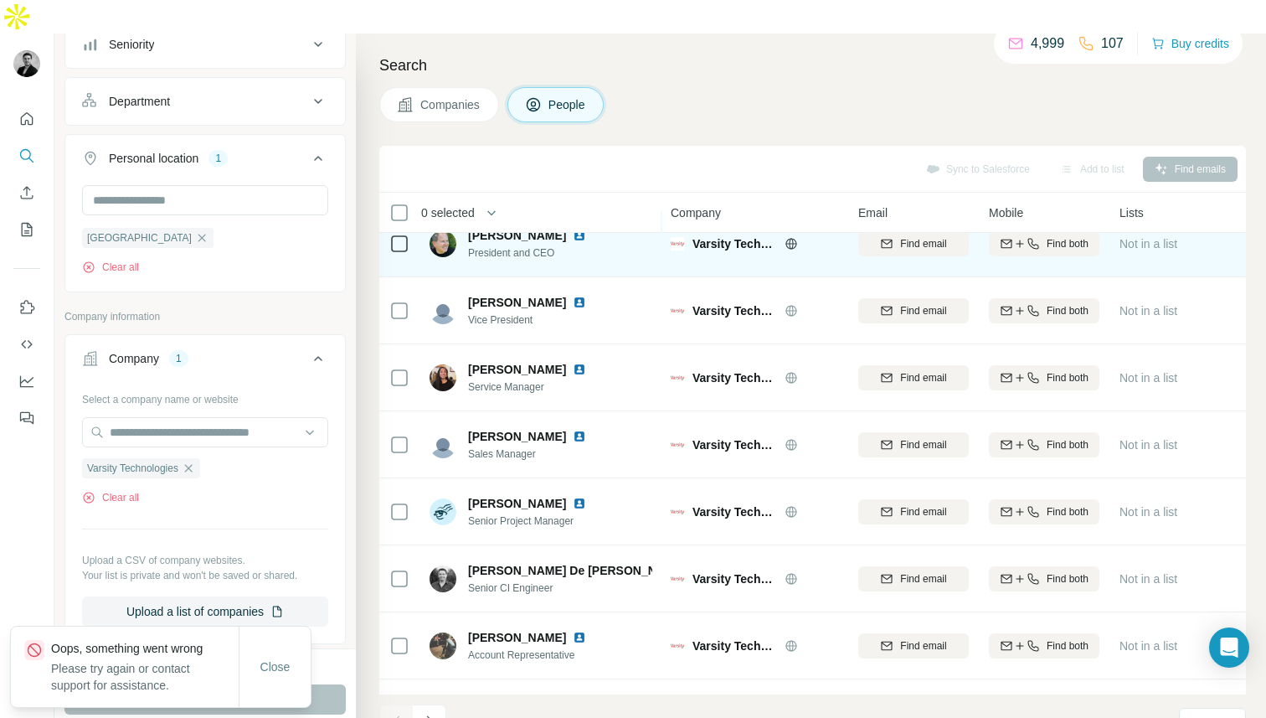
click at [394, 221] on div at bounding box center [399, 243] width 20 height 46
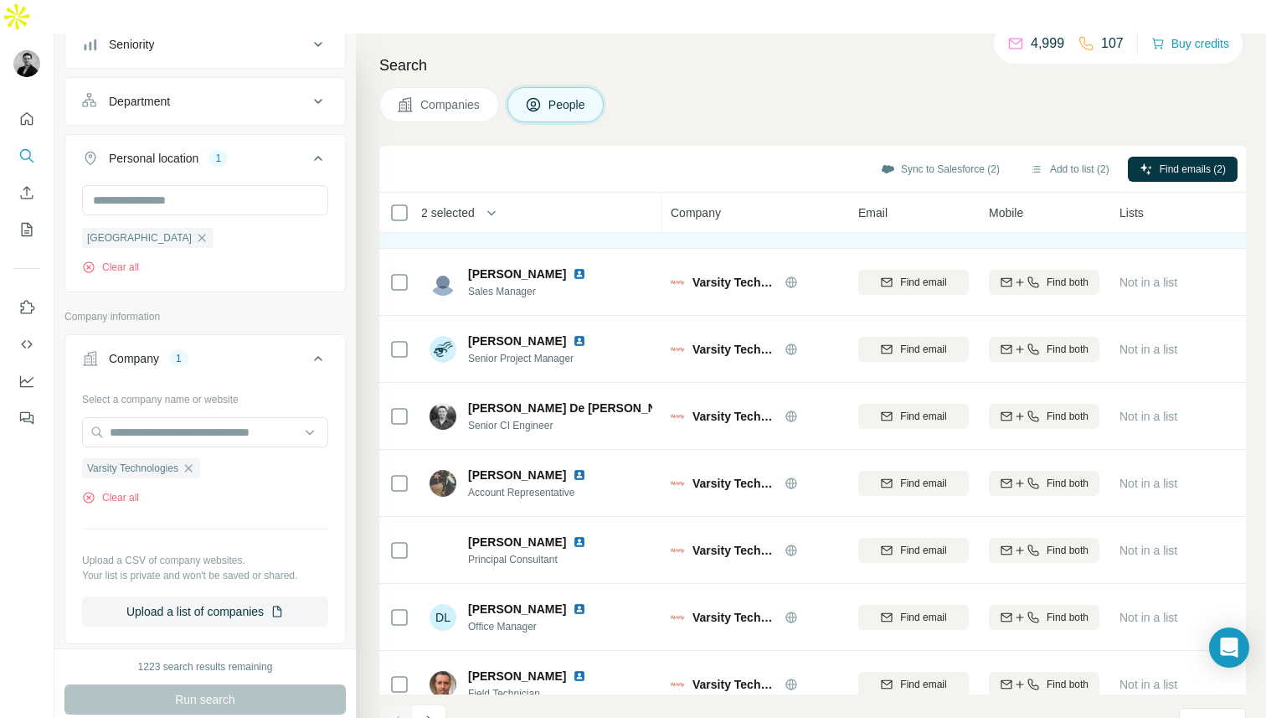
scroll to position [209, 0]
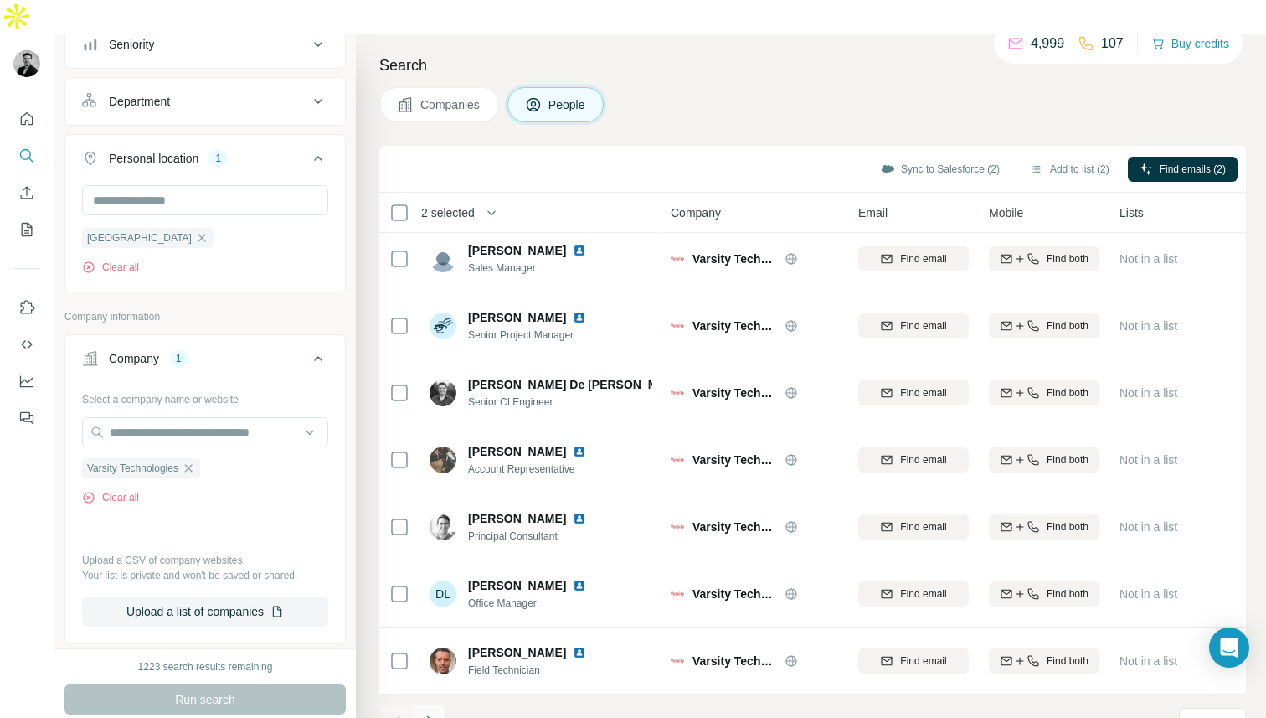
click at [428, 713] on icon "Navigate to next page" at bounding box center [429, 721] width 17 height 17
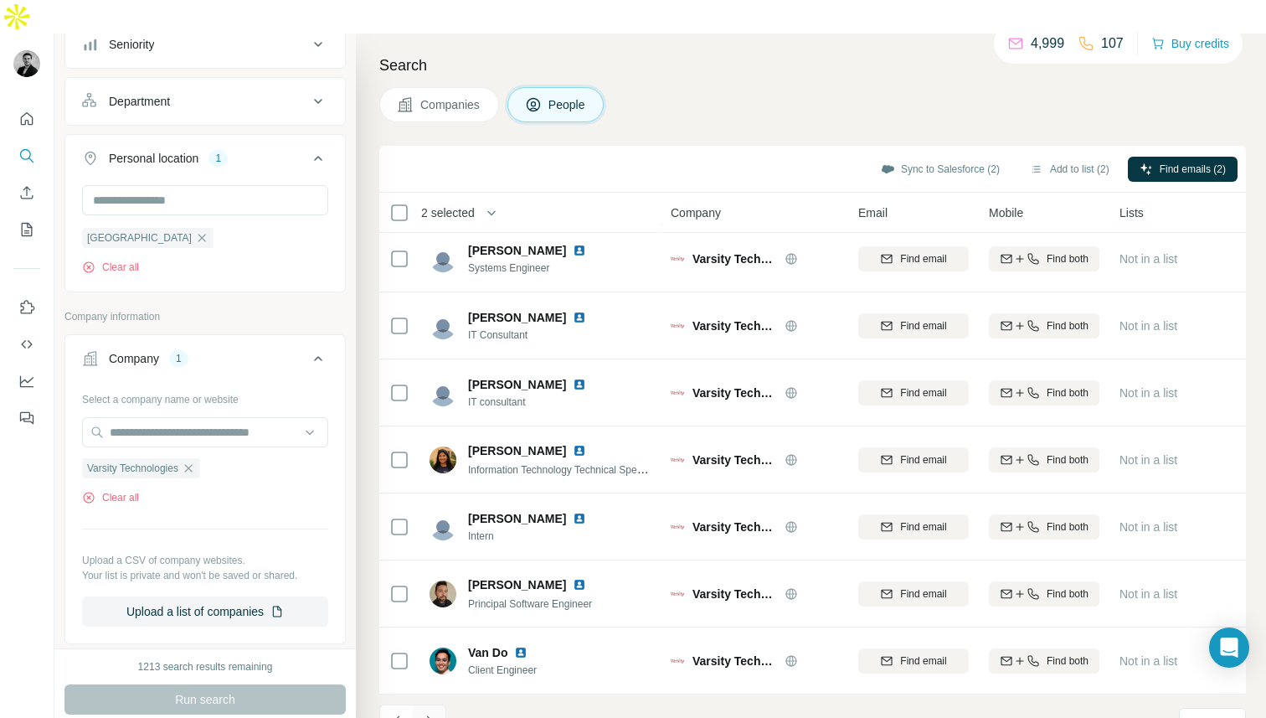
click at [428, 713] on icon "Navigate to next page" at bounding box center [429, 721] width 17 height 17
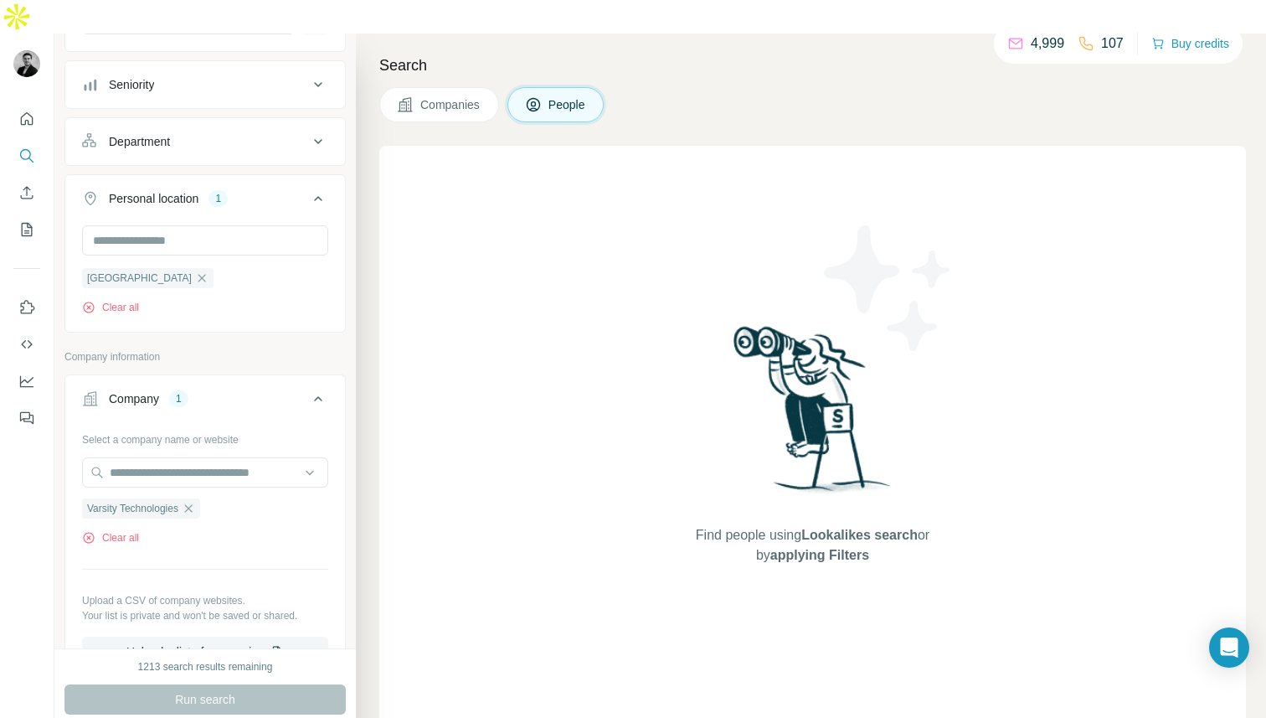
scroll to position [228, 0]
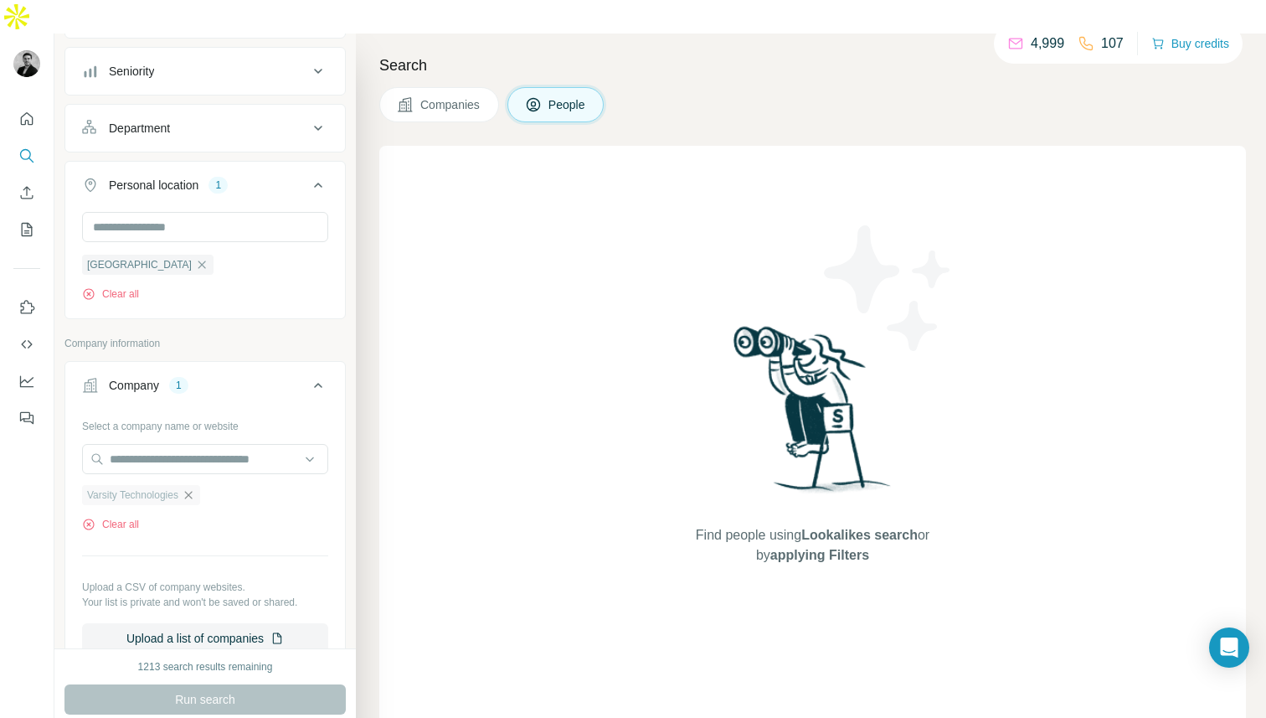
click at [193, 491] on icon "button" at bounding box center [189, 495] width 8 height 8
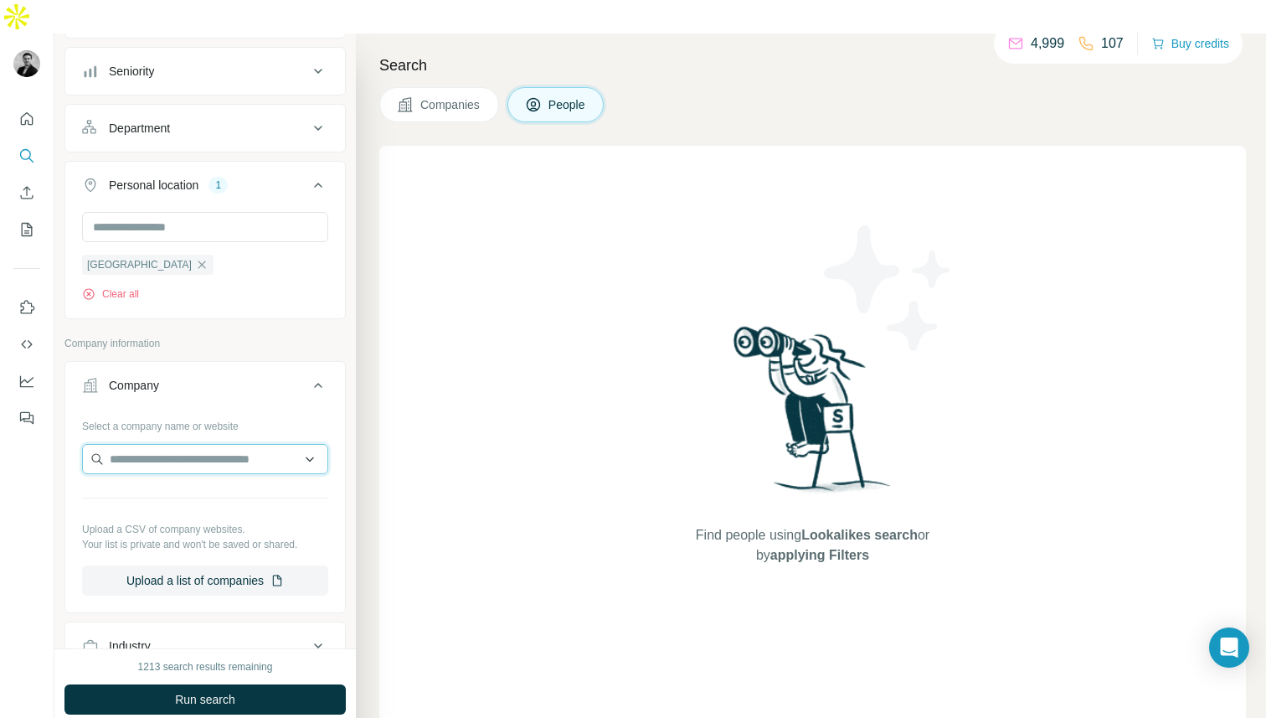
click at [180, 444] on input "text" at bounding box center [205, 459] width 246 height 30
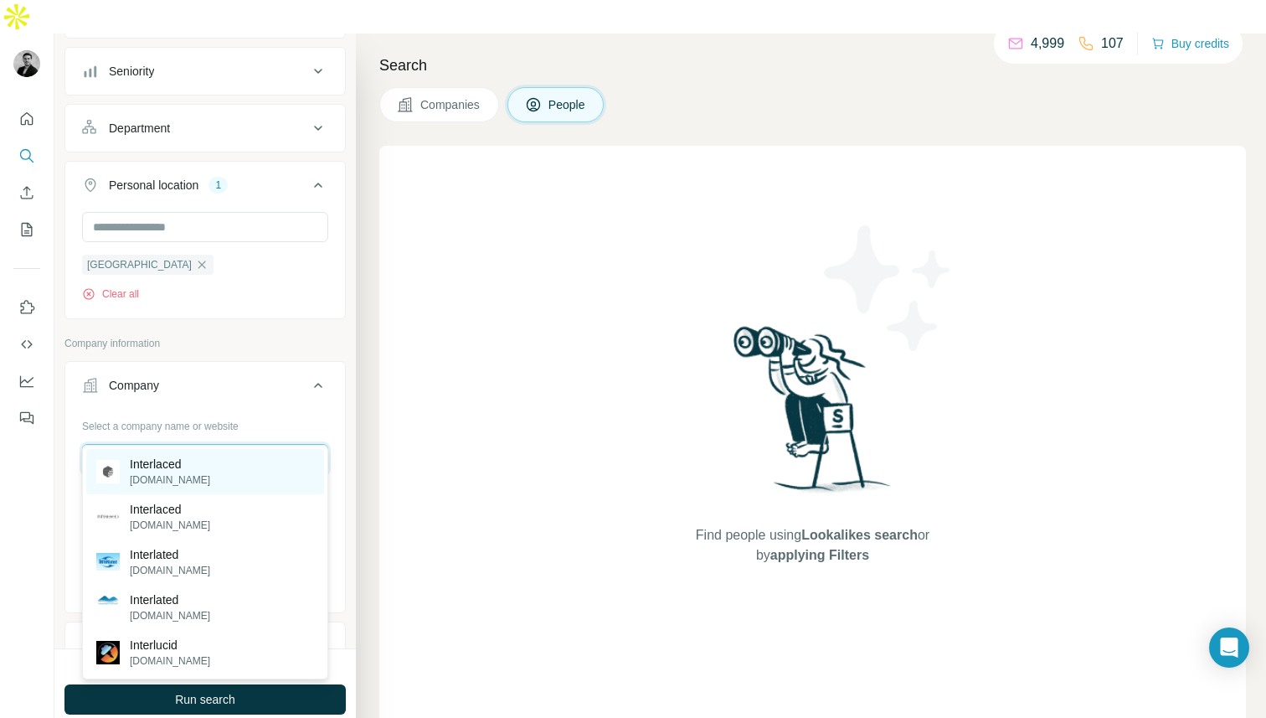
type input "**********"
click at [229, 482] on div "Interlaced interlaced.io" at bounding box center [205, 471] width 238 height 45
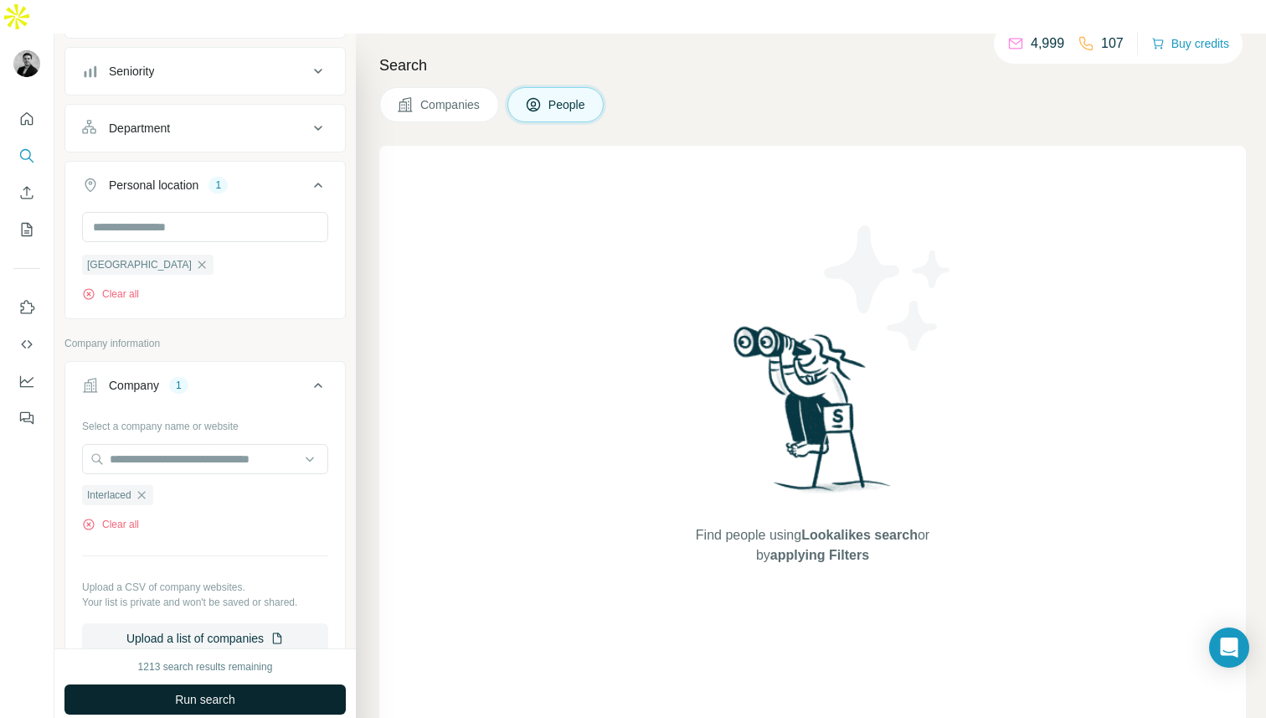
click at [195, 691] on span "Run search" at bounding box center [205, 699] width 60 height 17
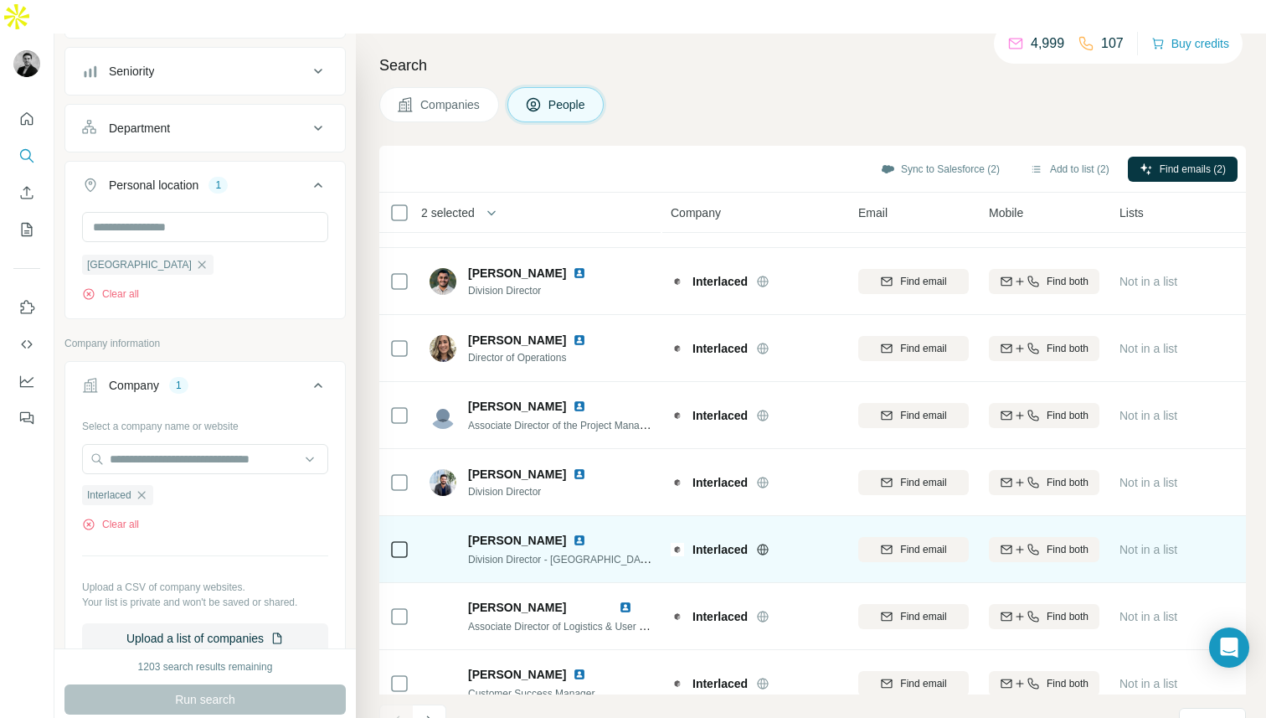
scroll to position [209, 0]
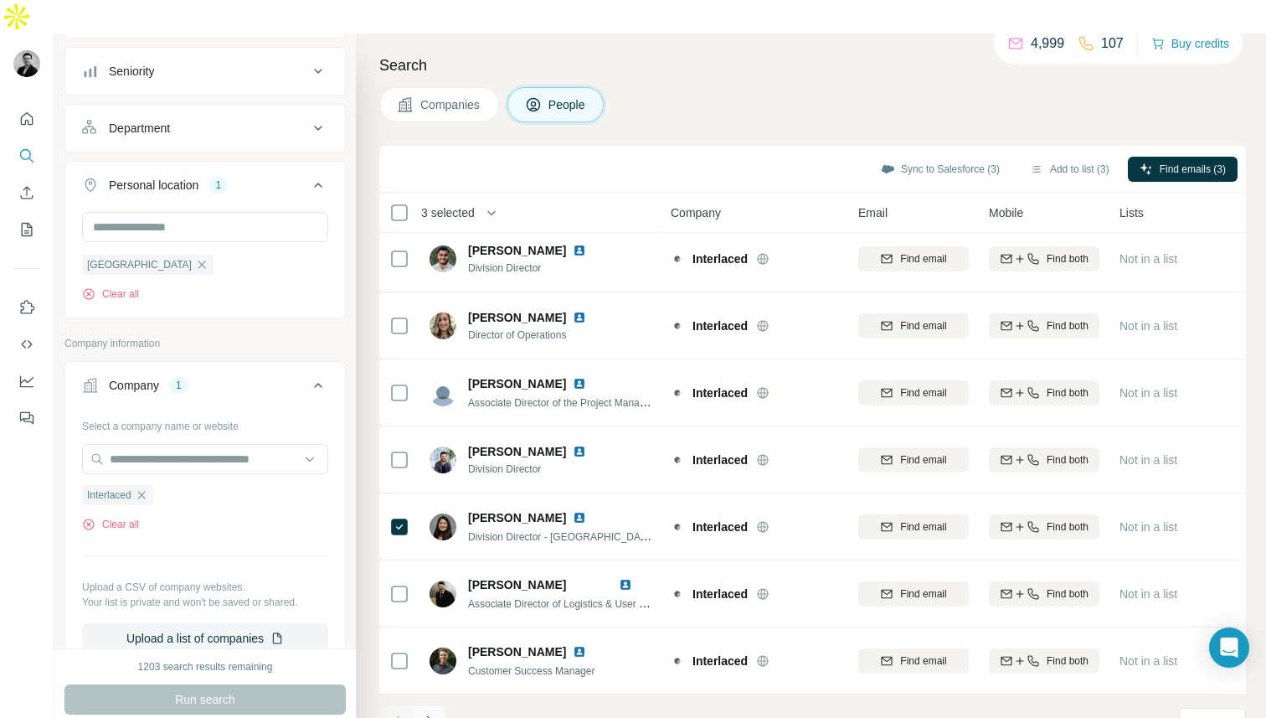
click at [435, 713] on icon "Navigate to next page" at bounding box center [429, 721] width 17 height 17
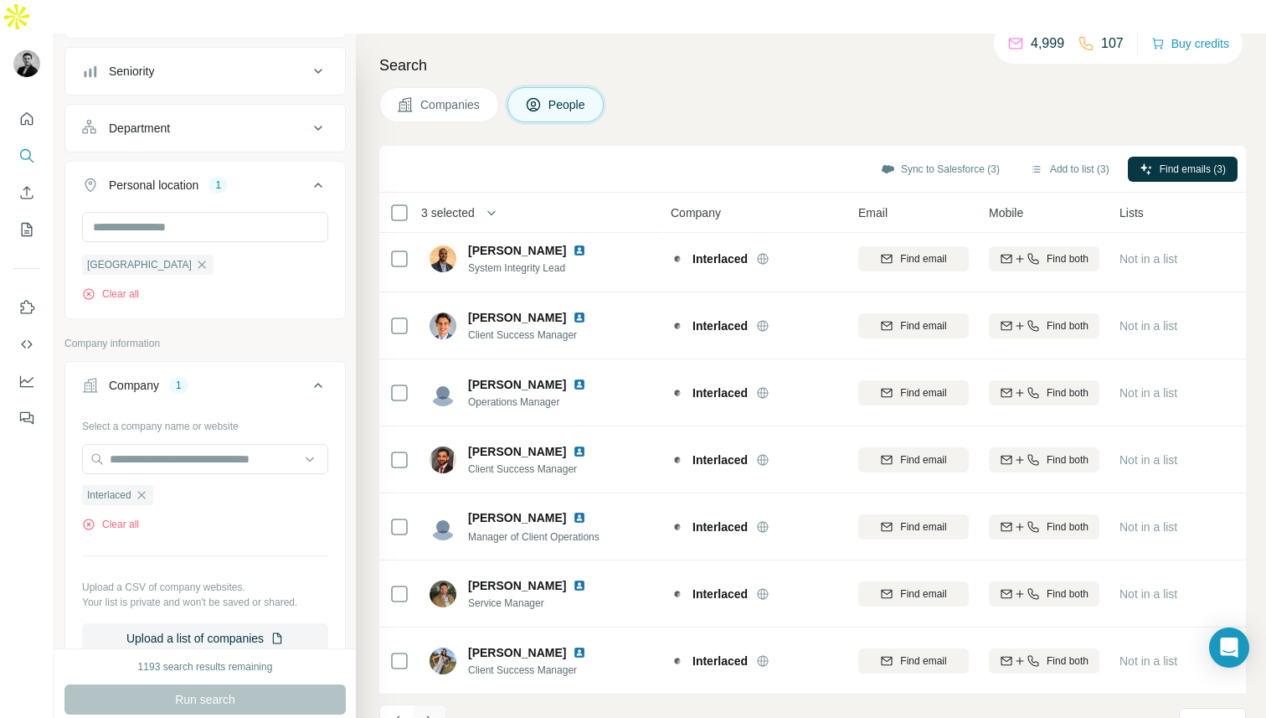
click at [434, 704] on button "Navigate to next page" at bounding box center [430, 721] width 34 height 34
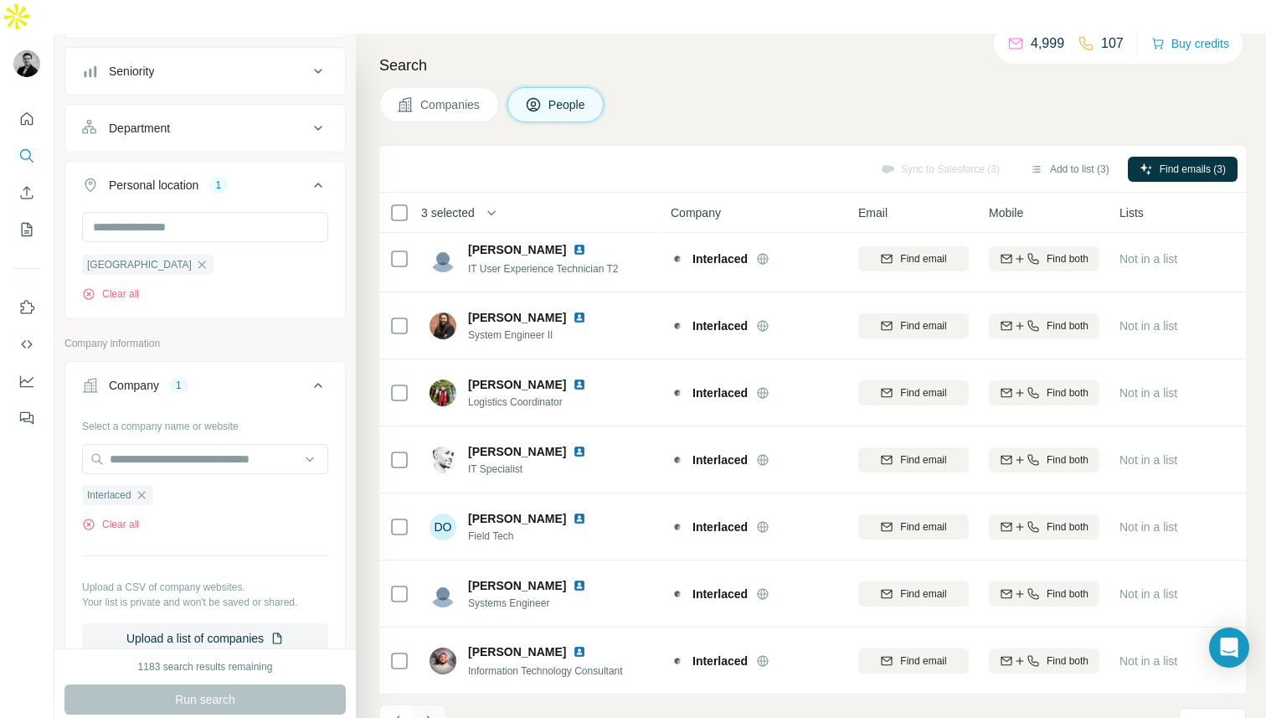
click at [434, 704] on button "Navigate to next page" at bounding box center [430, 721] width 34 height 34
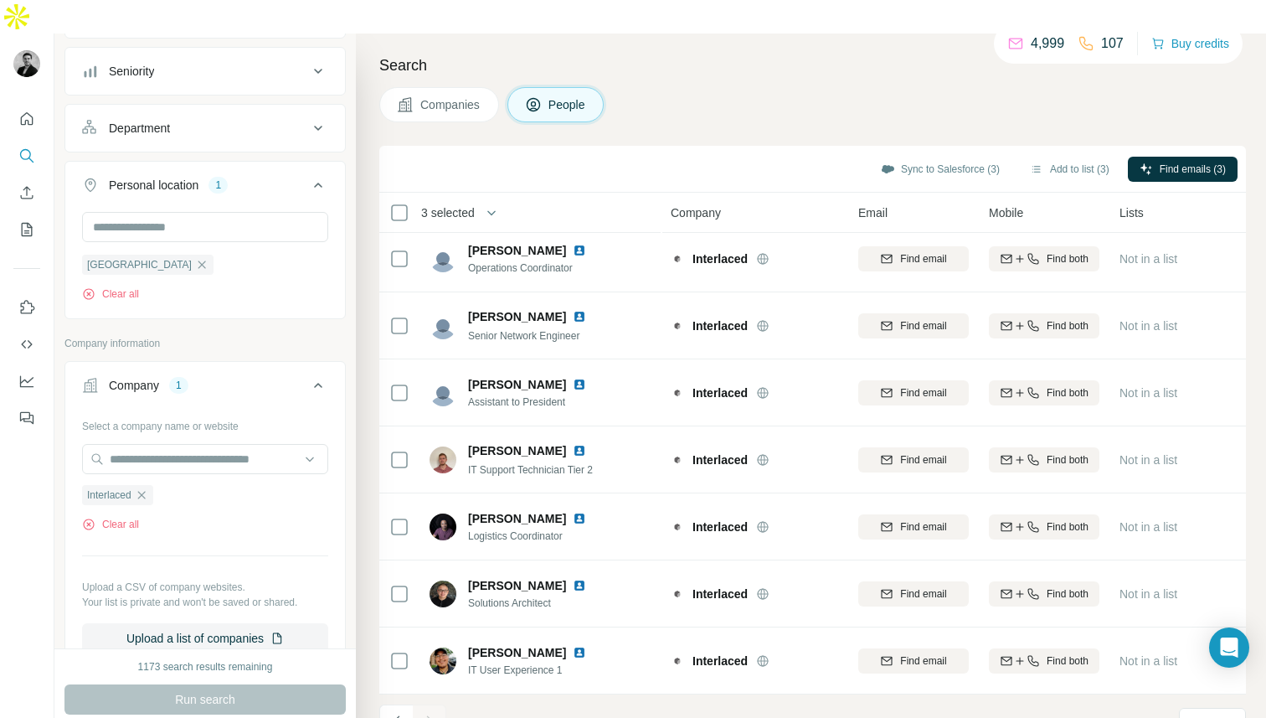
scroll to position [8, 0]
click at [1086, 157] on button "Add to list (3)" at bounding box center [1069, 169] width 103 height 25
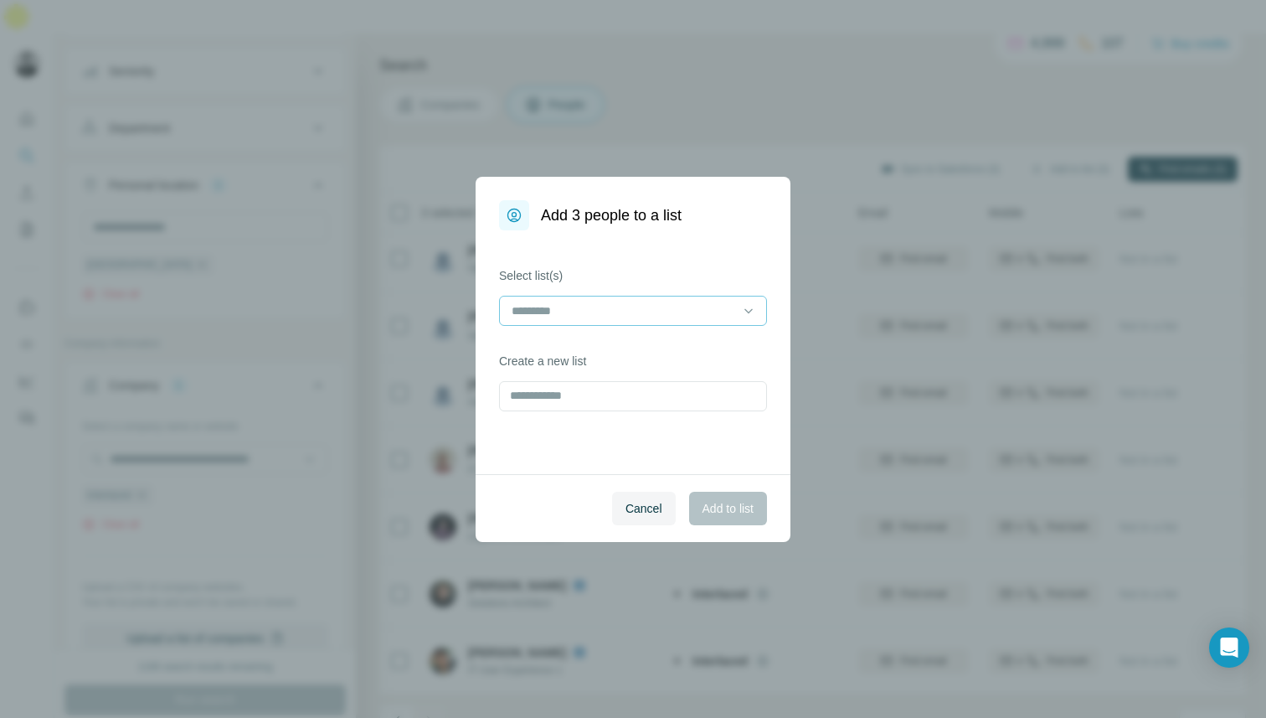
click at [683, 302] on input at bounding box center [623, 311] width 226 height 18
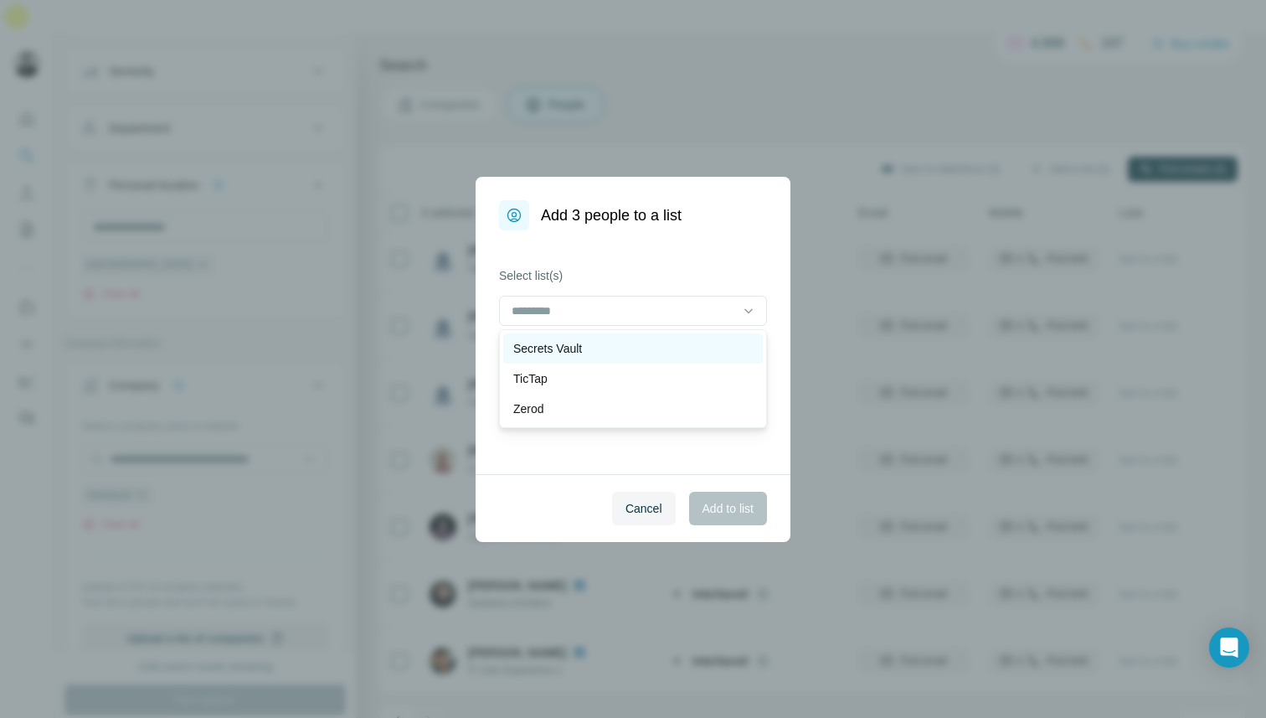
click at [674, 338] on div "Secrets Vault" at bounding box center [633, 348] width 260 height 30
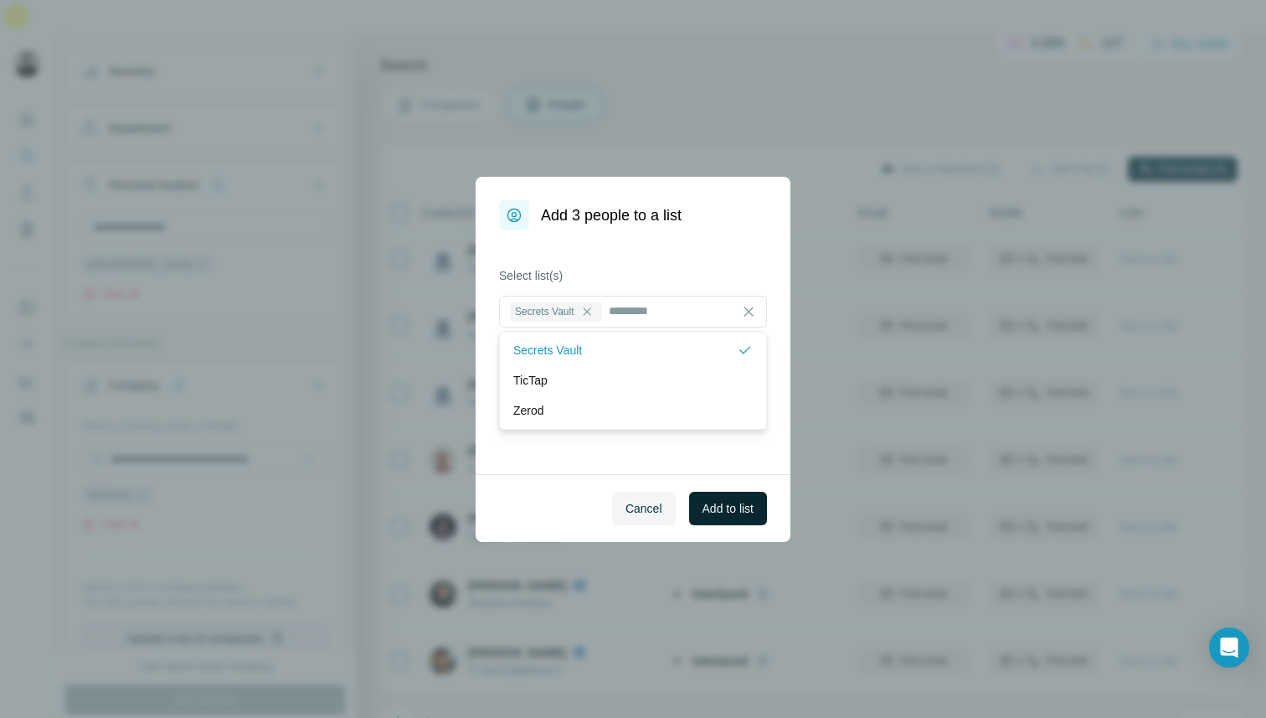
click at [734, 503] on span "Add to list" at bounding box center [728, 508] width 51 height 17
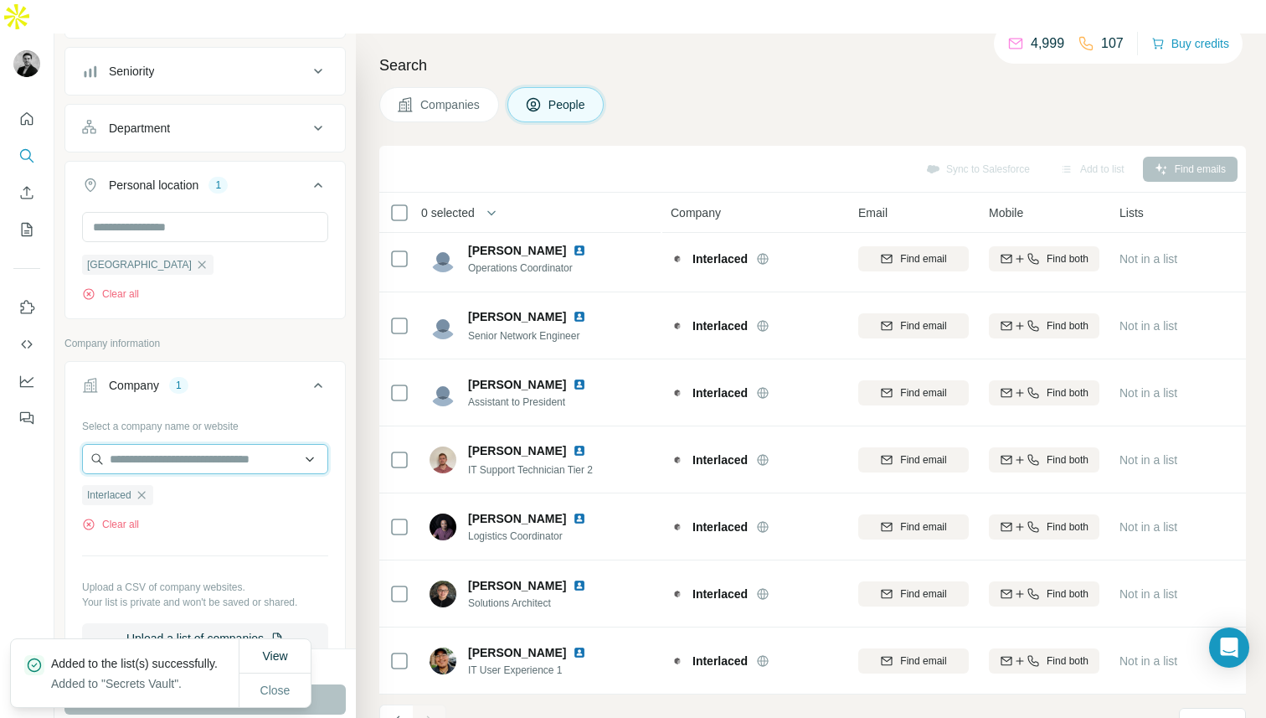
click at [161, 444] on input "text" at bounding box center [205, 459] width 246 height 30
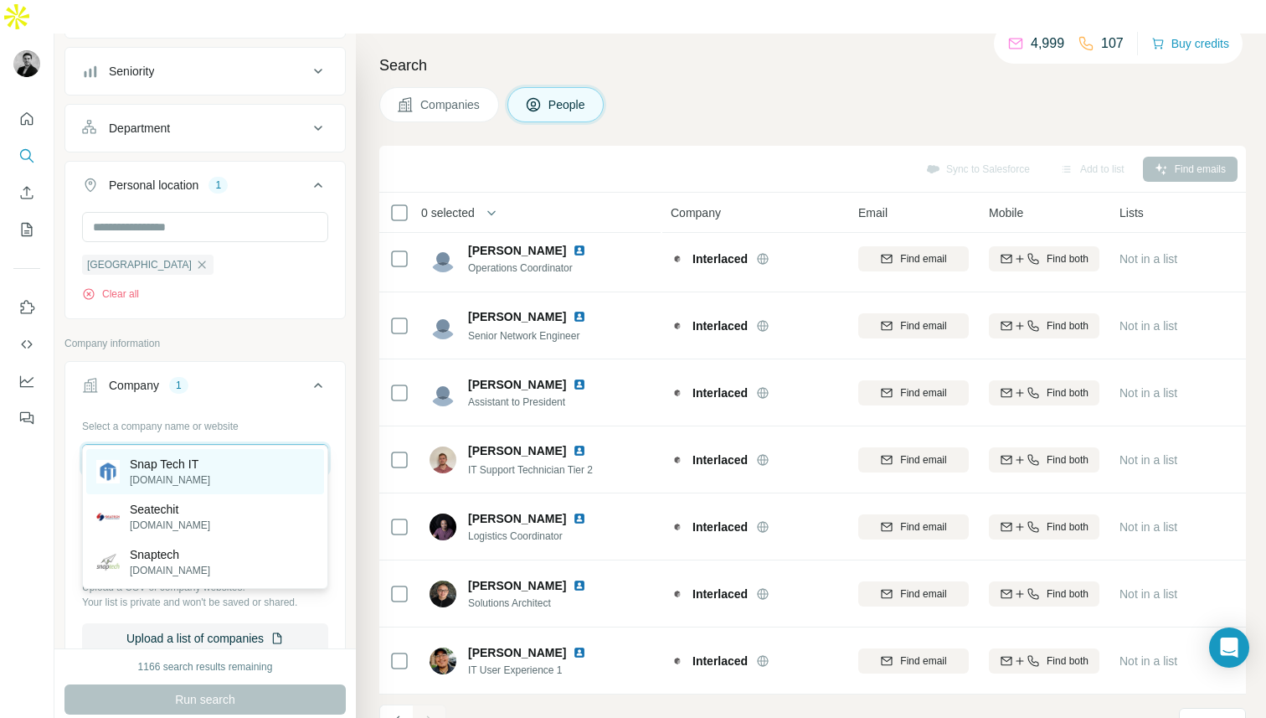
type input "**********"
click at [147, 476] on p "snaptechit.com" at bounding box center [170, 479] width 80 height 15
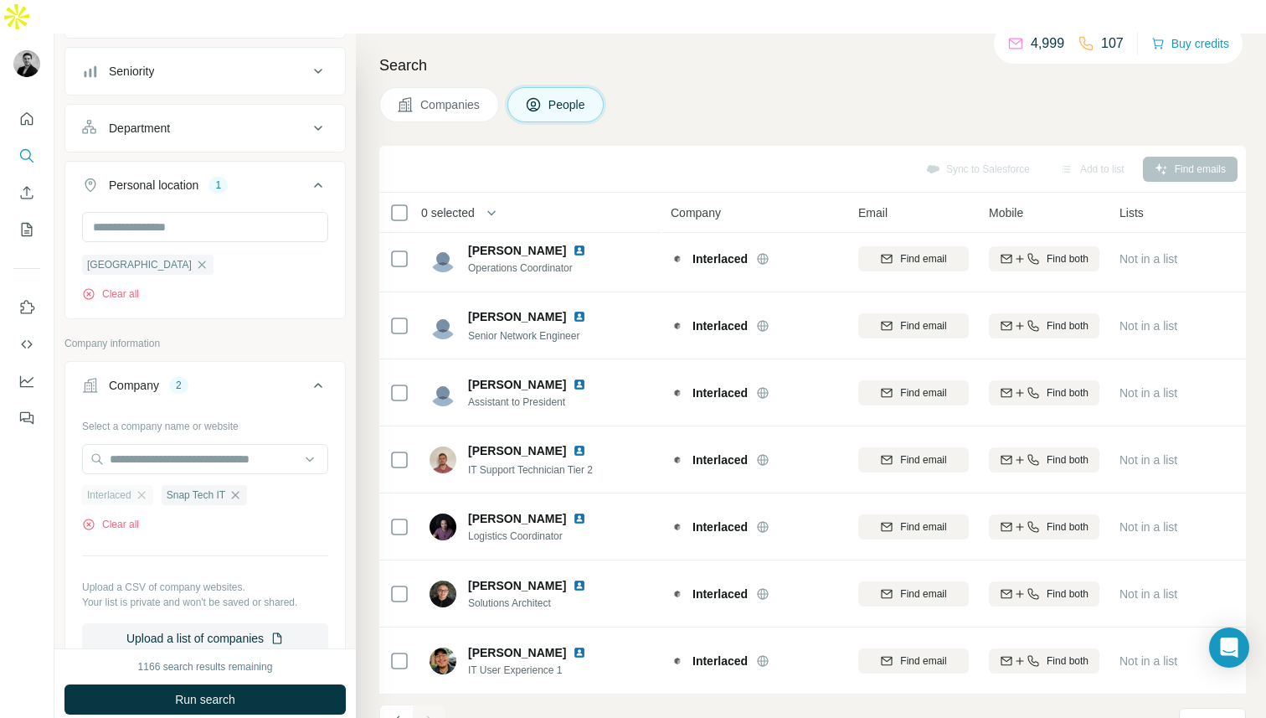
click at [137, 485] on div "Interlaced" at bounding box center [117, 495] width 71 height 20
click at [145, 491] on icon "button" at bounding box center [141, 495] width 8 height 8
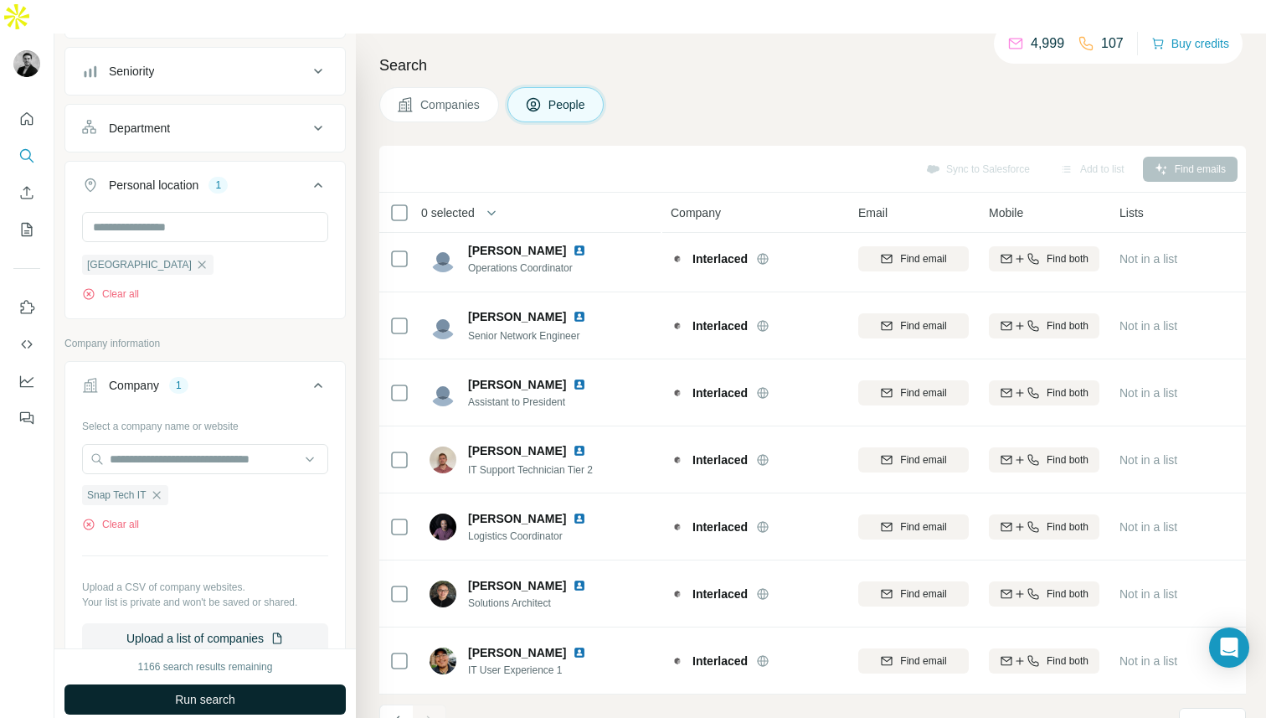
click at [226, 684] on button "Run search" at bounding box center [204, 699] width 281 height 30
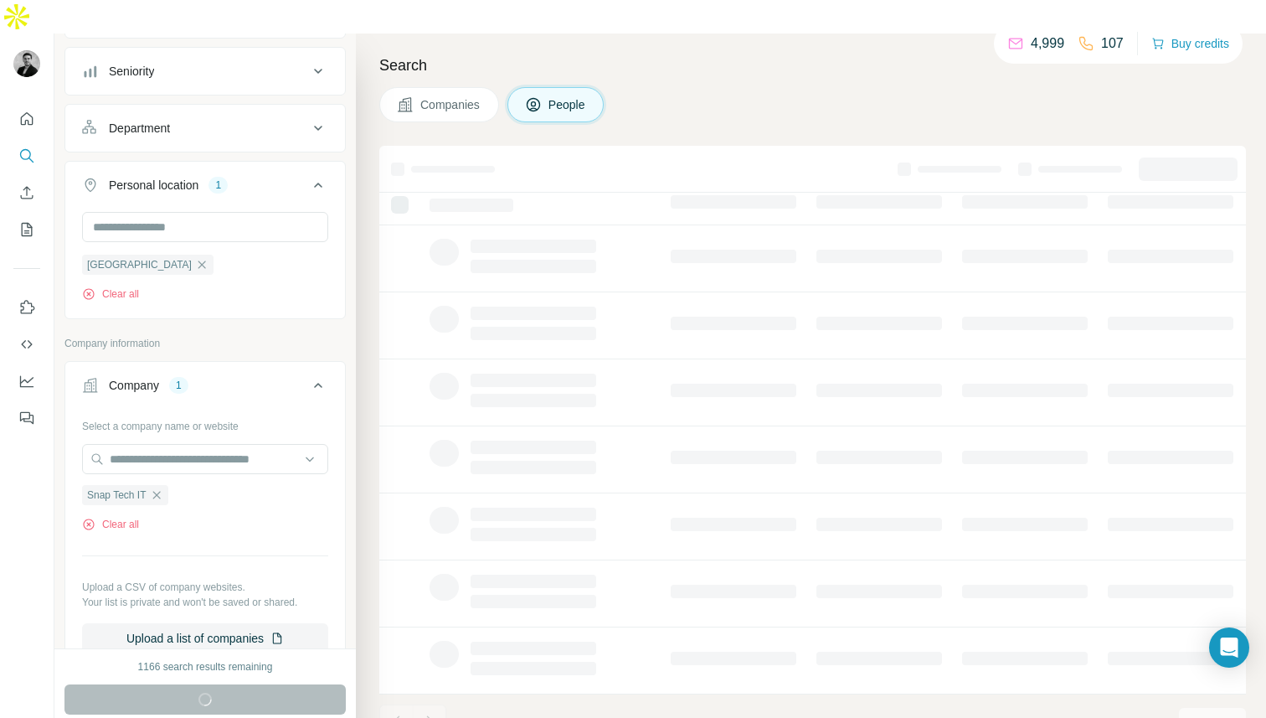
scroll to position [209, 0]
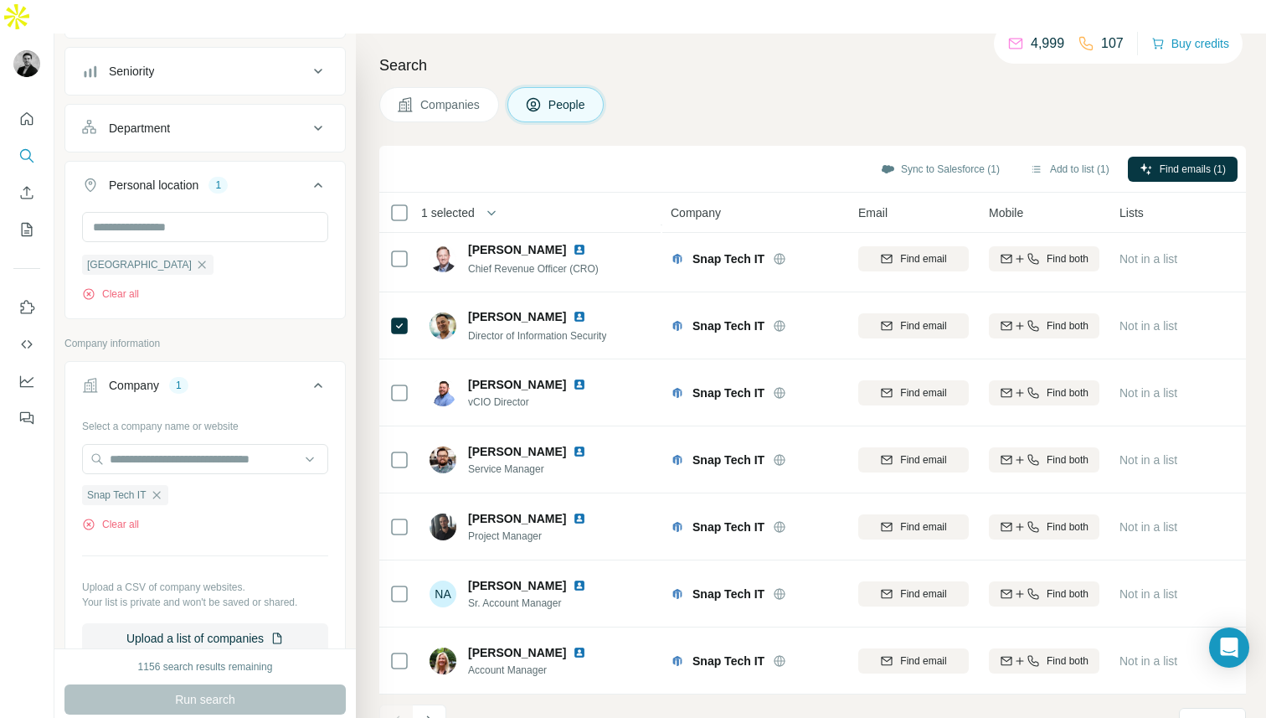
click at [430, 694] on footer "1 - 10 of 29 results Rows per page 10" at bounding box center [812, 722] width 867 height 57
click at [434, 713] on icon "Navigate to next page" at bounding box center [429, 721] width 17 height 17
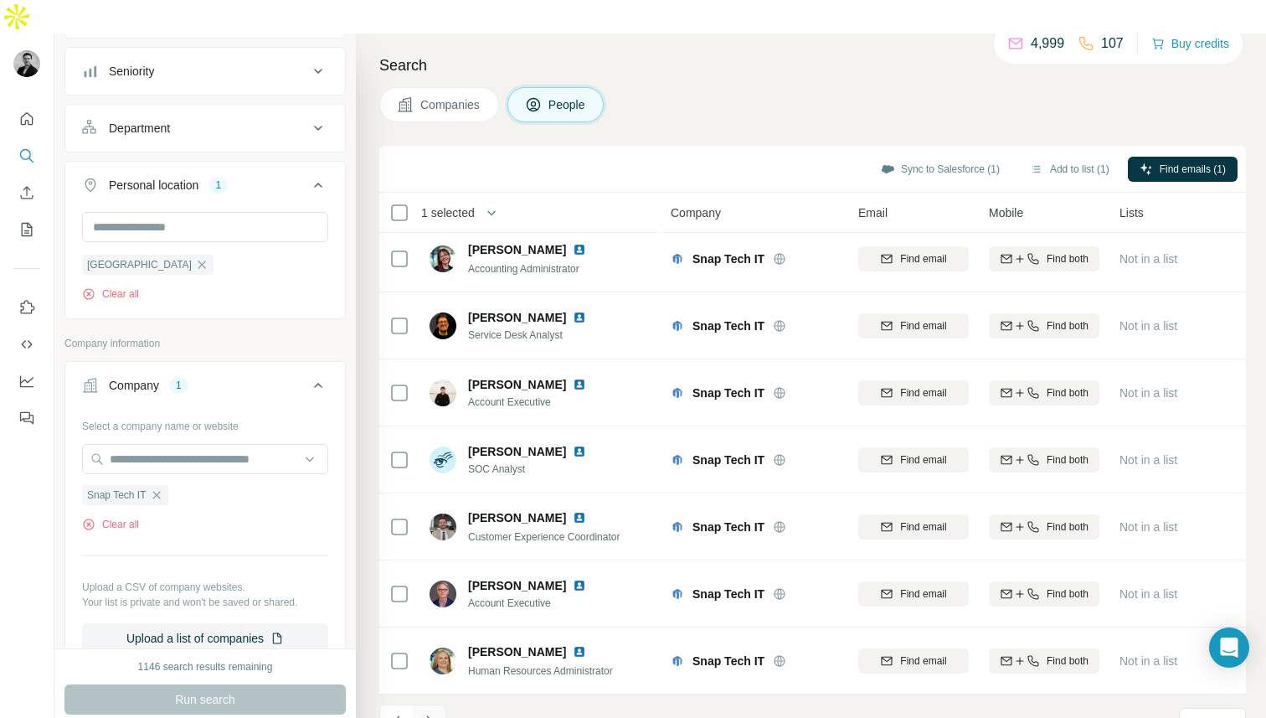
click at [435, 713] on icon "Navigate to next page" at bounding box center [429, 721] width 17 height 17
click at [435, 704] on div at bounding box center [430, 721] width 34 height 34
click at [390, 704] on button "Navigate to previous page" at bounding box center [396, 721] width 34 height 34
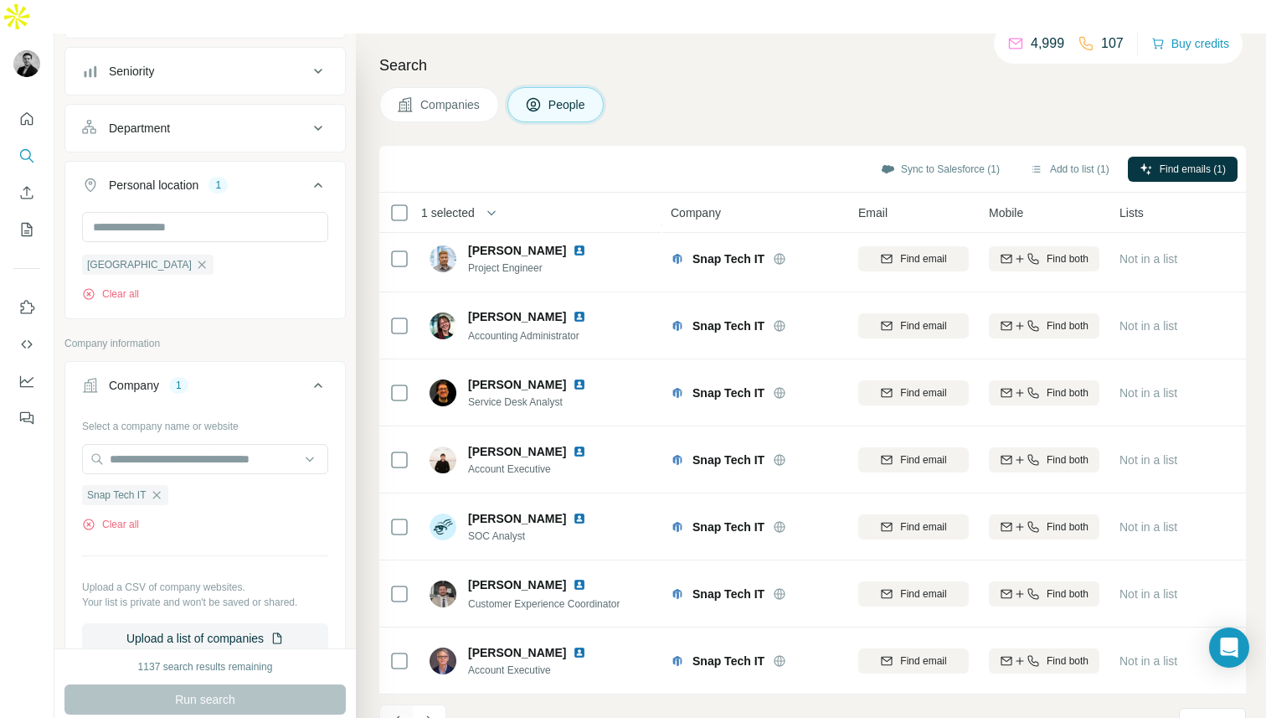
scroll to position [209, 0]
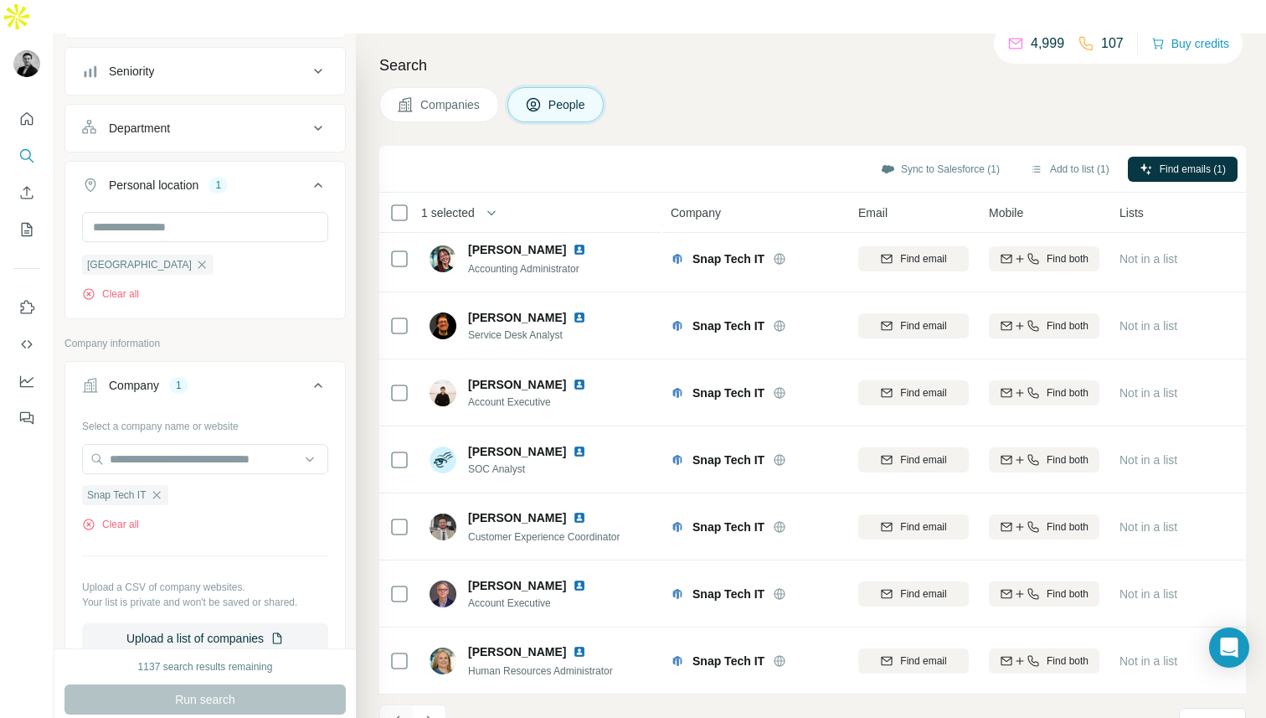
click at [396, 713] on icon "Navigate to previous page" at bounding box center [397, 721] width 17 height 17
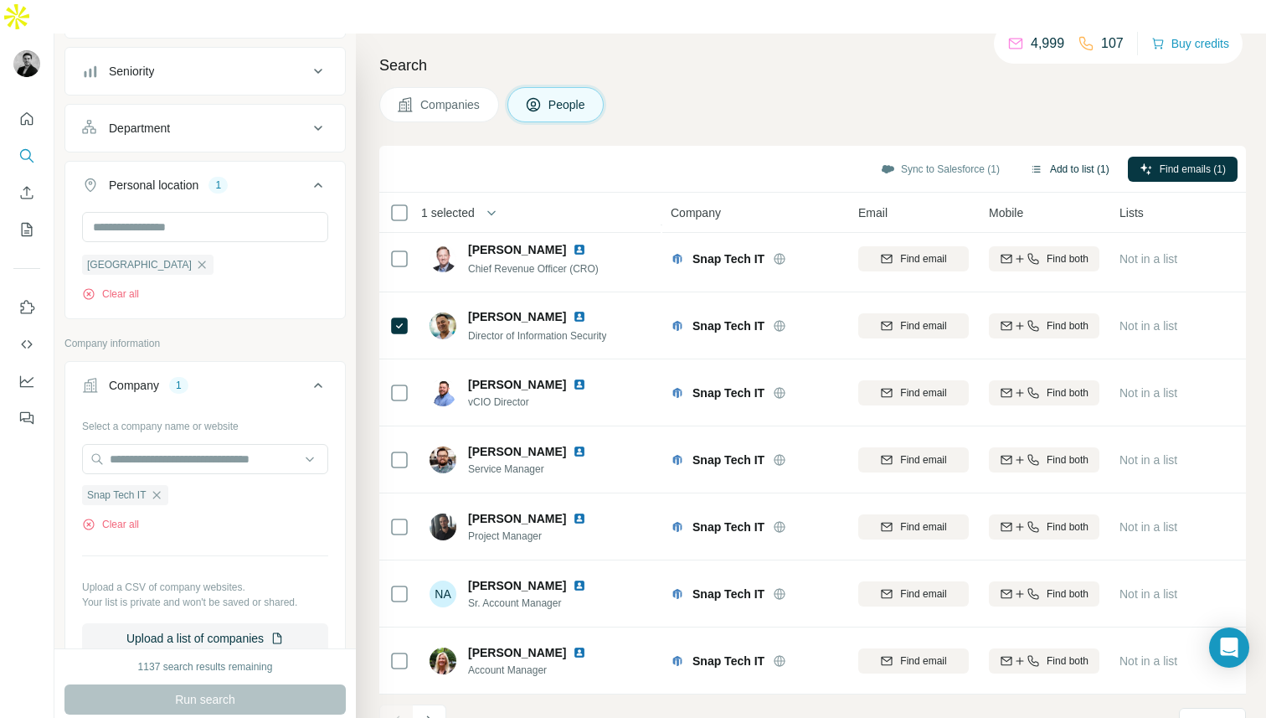
click at [1039, 157] on button "Add to list (1)" at bounding box center [1069, 169] width 103 height 25
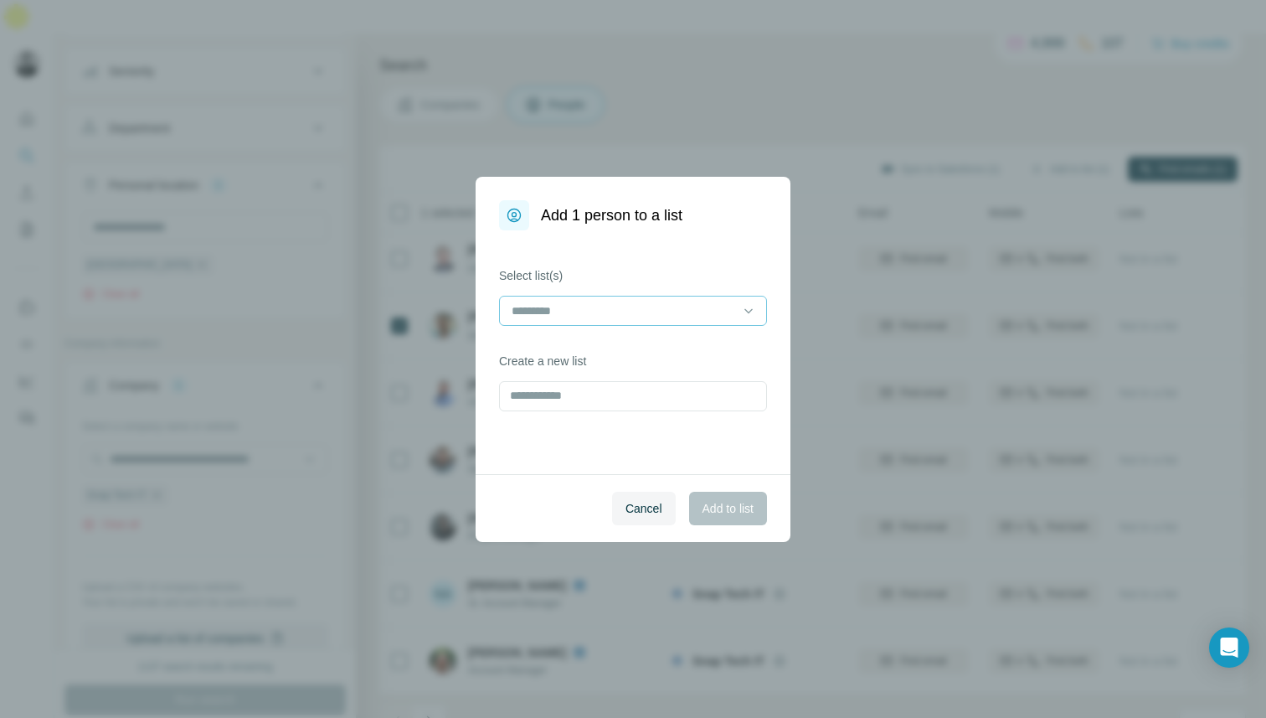
click at [688, 302] on input at bounding box center [623, 311] width 226 height 18
click at [728, 503] on span "Add to list" at bounding box center [728, 508] width 51 height 17
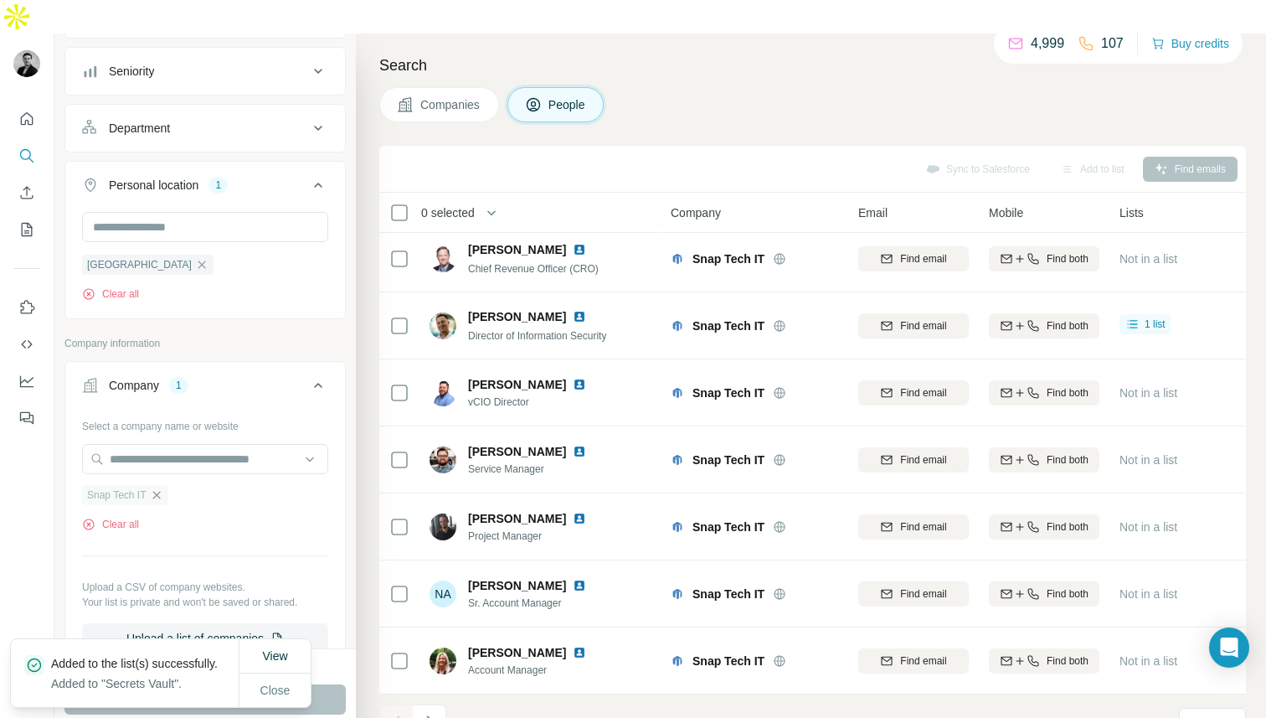
click at [163, 488] on icon "button" at bounding box center [156, 494] width 13 height 13
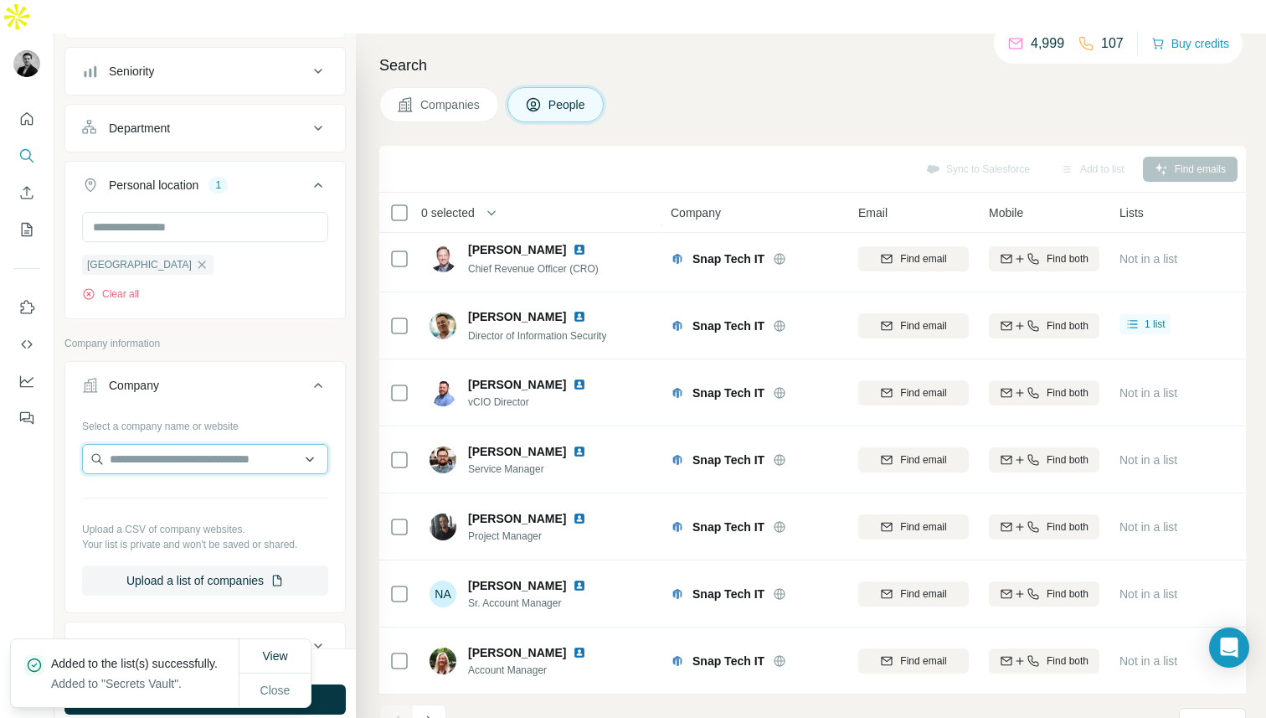
click at [164, 444] on input "text" at bounding box center [205, 459] width 246 height 30
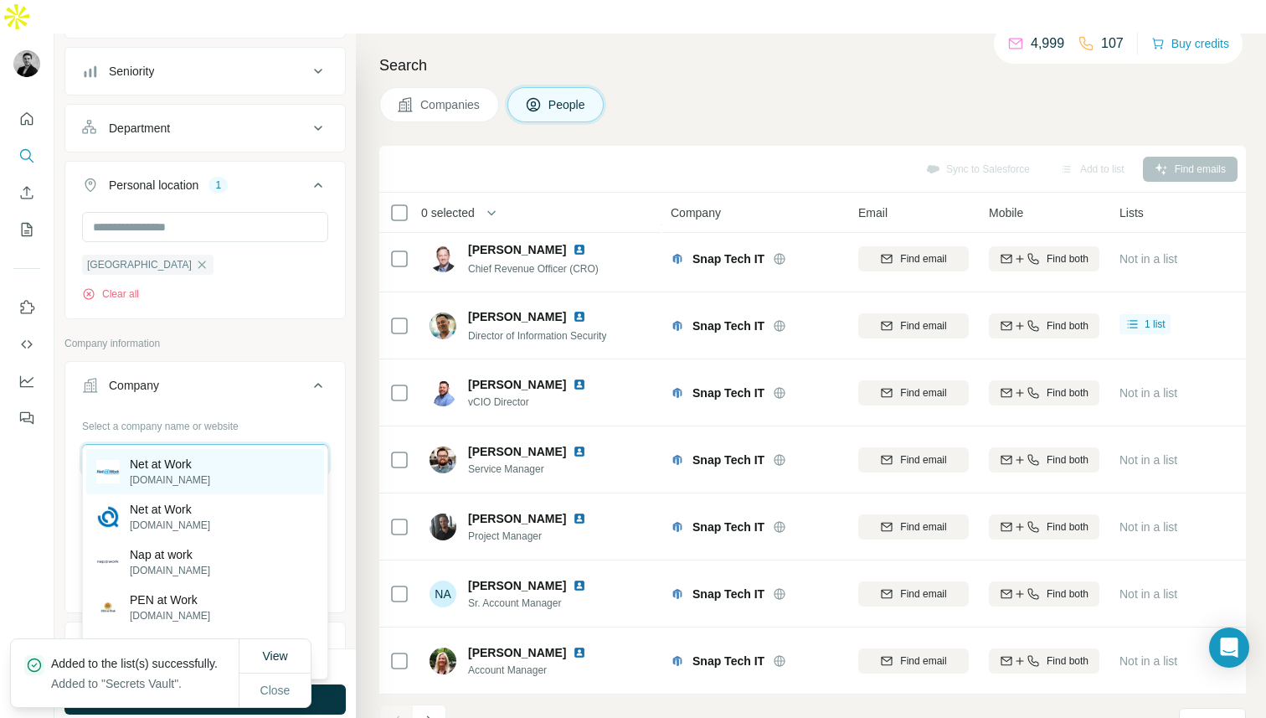
type input "**********"
click at [192, 473] on p "netatwork.com" at bounding box center [170, 479] width 80 height 15
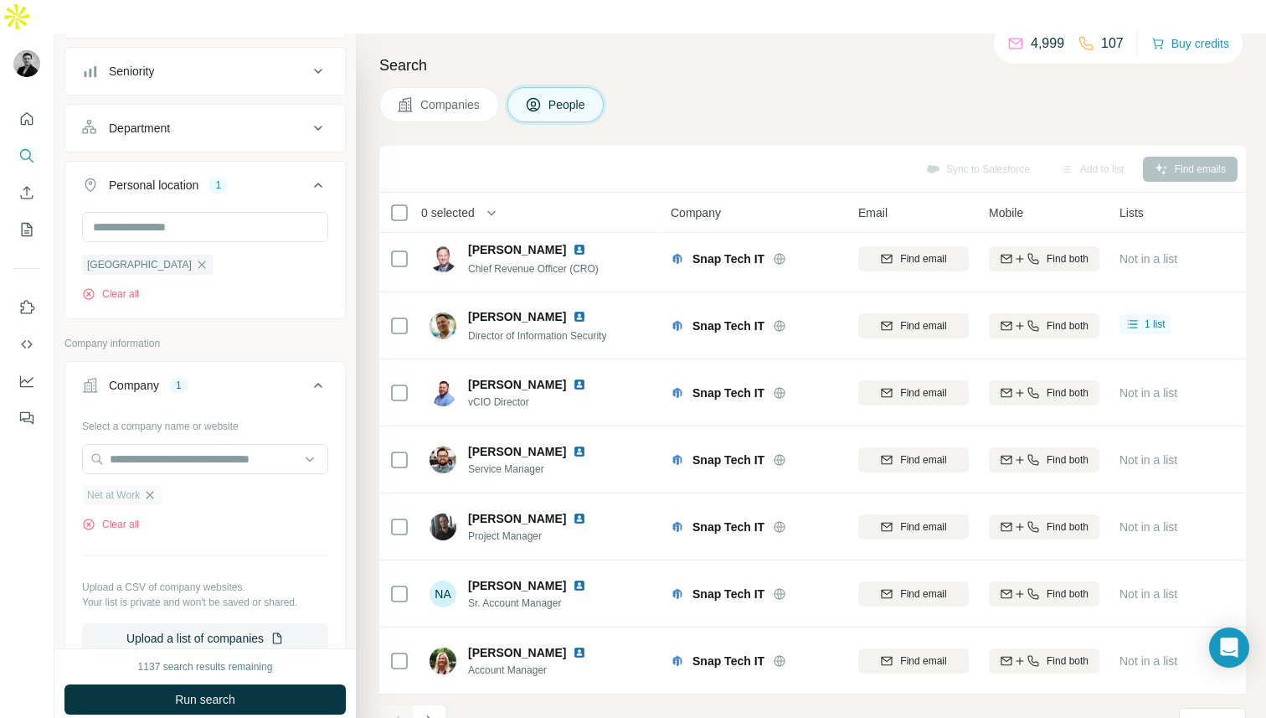
click at [157, 488] on icon "button" at bounding box center [149, 494] width 13 height 13
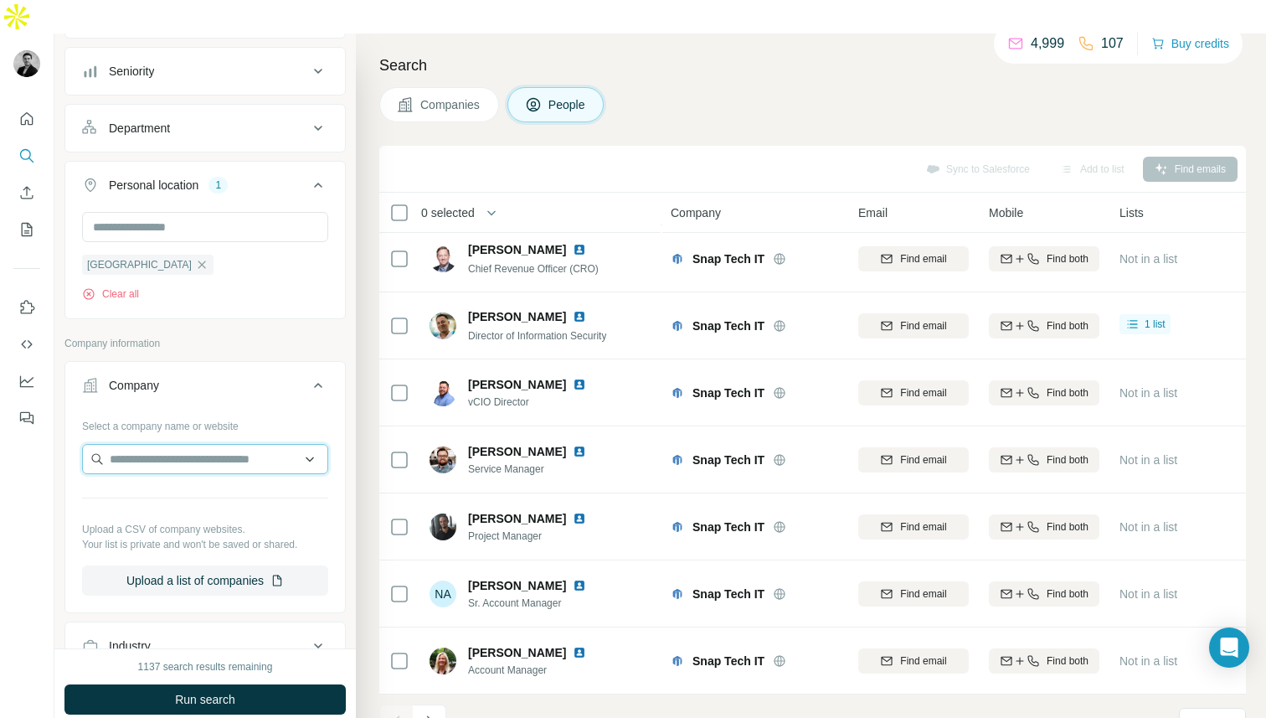
click at [153, 444] on input "text" at bounding box center [205, 459] width 246 height 30
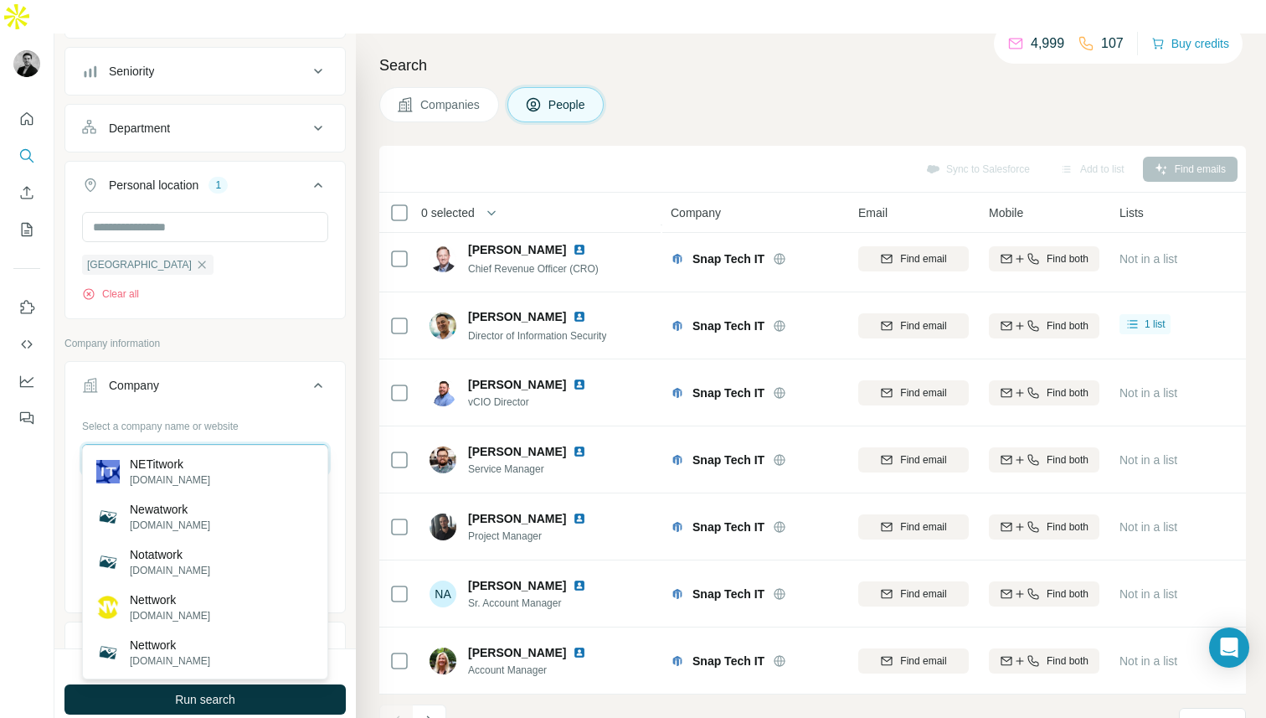
drag, startPoint x: 178, startPoint y: 425, endPoint x: 128, endPoint y: 424, distance: 49.4
click at [128, 444] on input "*********" at bounding box center [205, 459] width 246 height 30
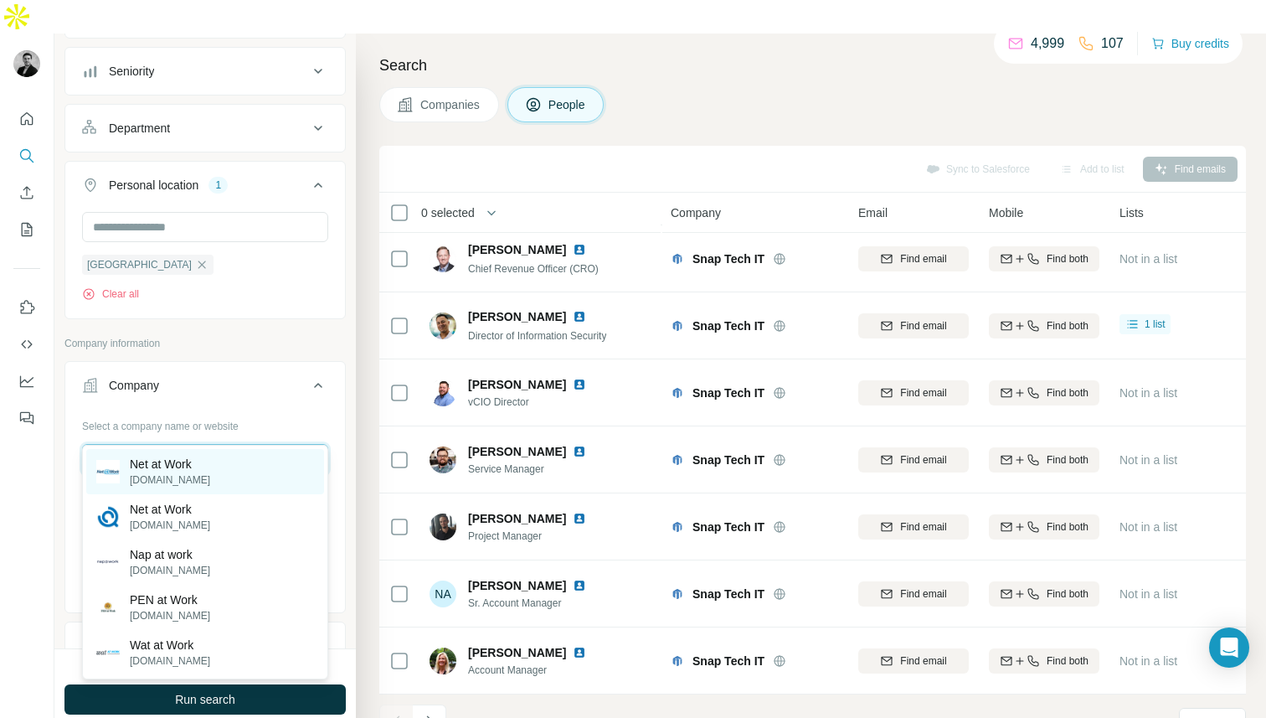
type input "**********"
click at [129, 456] on div "Net at Work netatwork.com" at bounding box center [153, 472] width 114 height 32
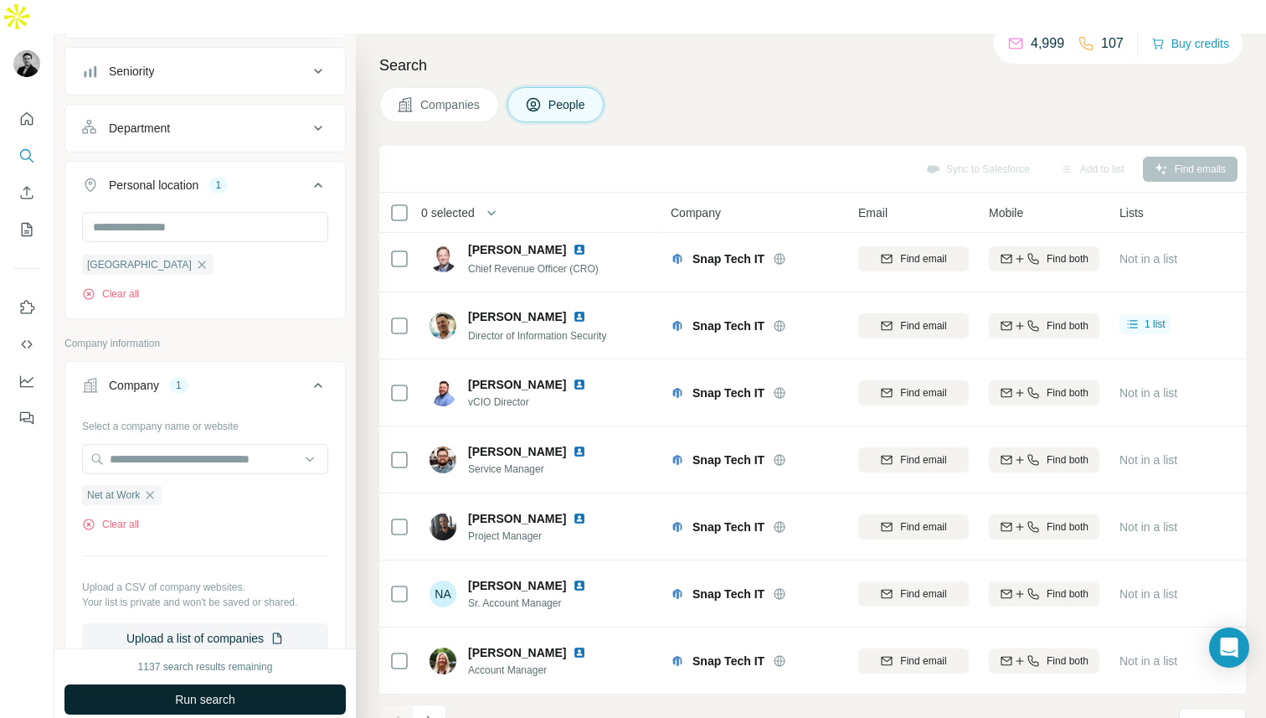
click at [198, 691] on span "Run search" at bounding box center [205, 699] width 60 height 17
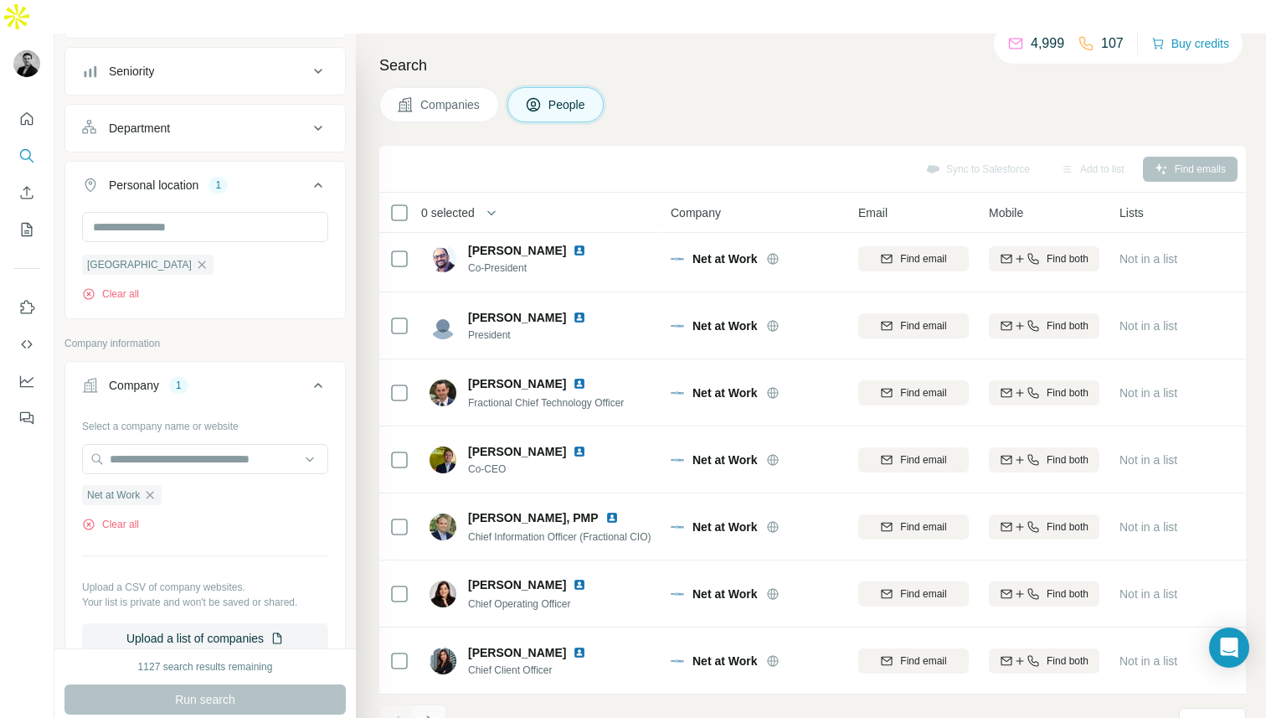
click at [436, 713] on icon "Navigate to next page" at bounding box center [429, 721] width 17 height 17
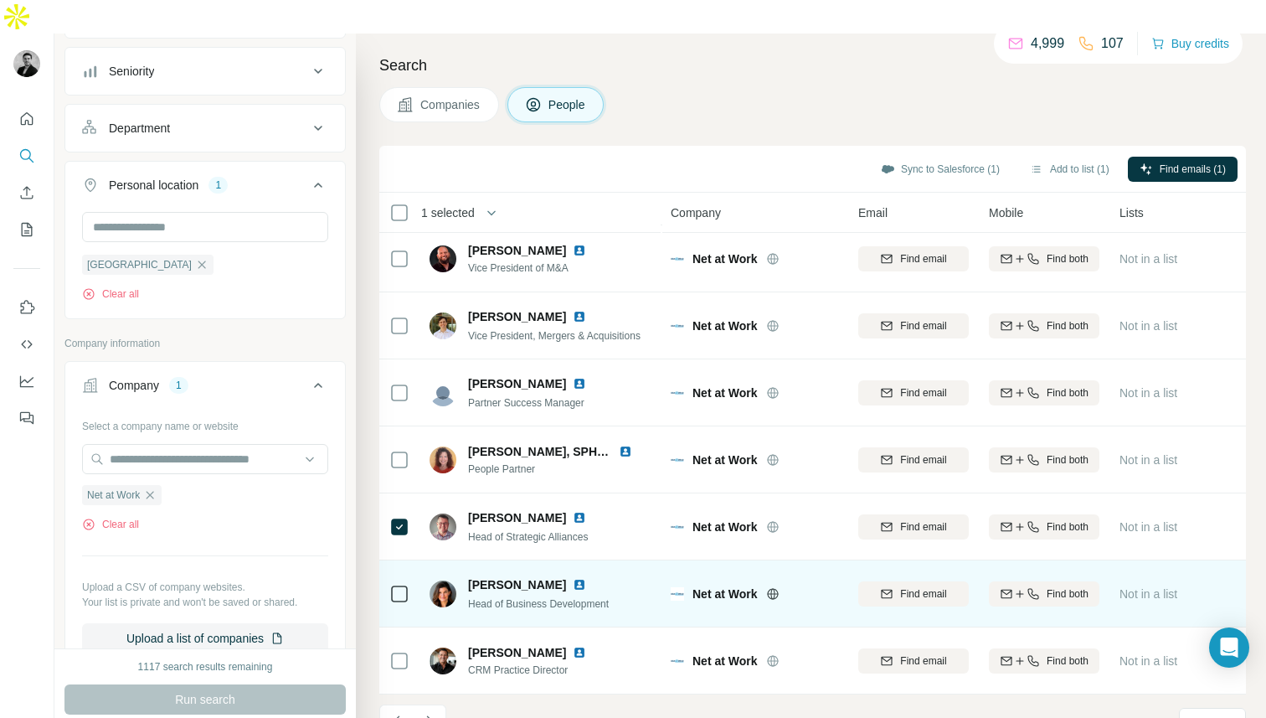
click at [404, 584] on icon at bounding box center [399, 594] width 20 height 20
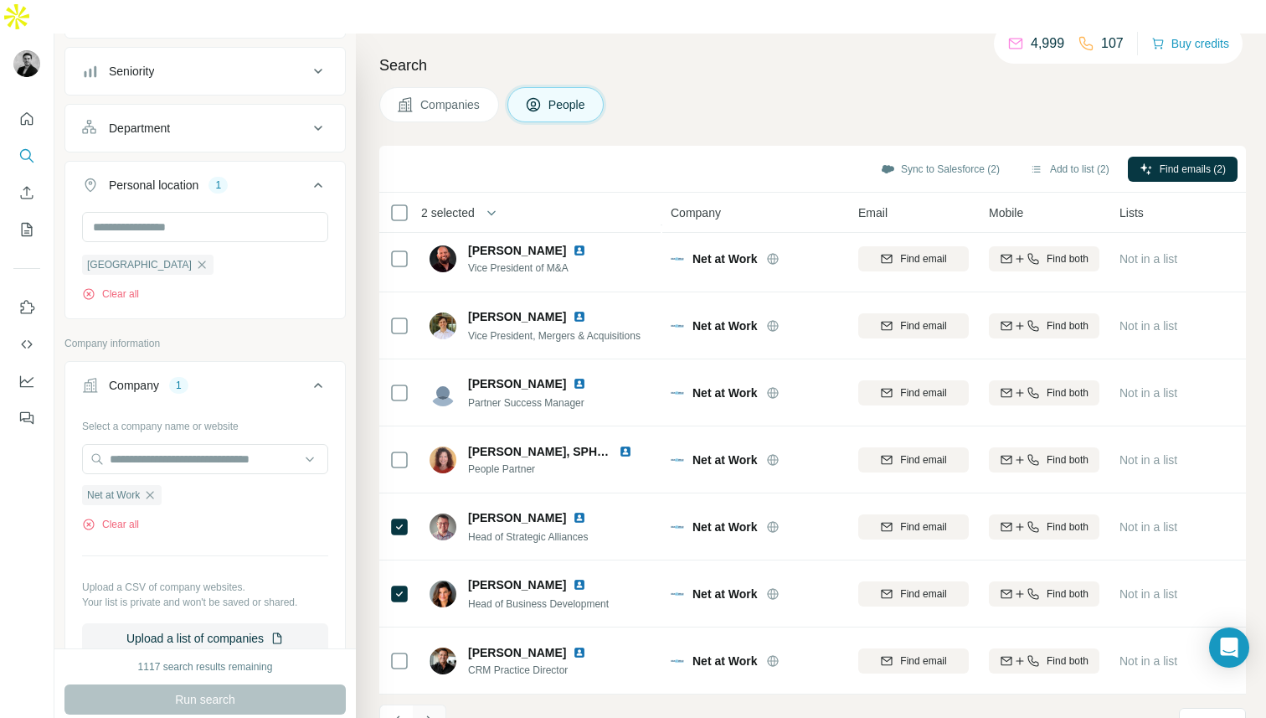
click at [426, 713] on icon "Navigate to next page" at bounding box center [429, 721] width 17 height 17
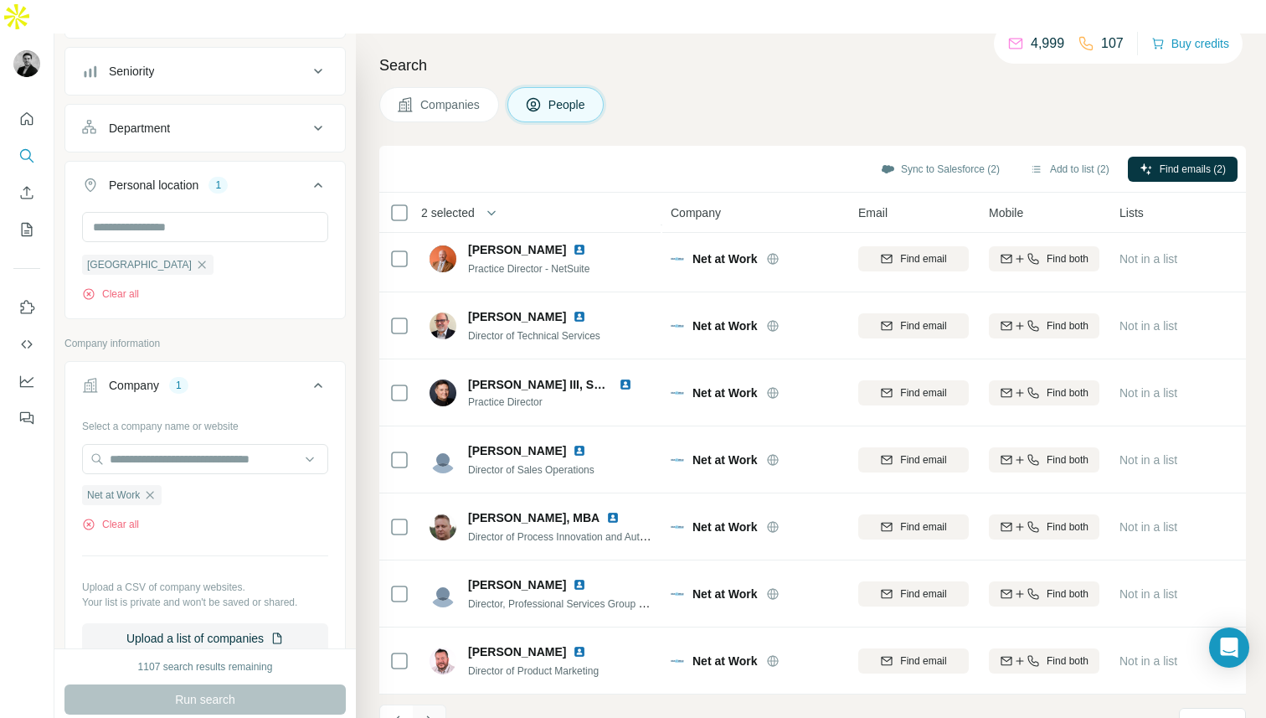
click at [431, 713] on icon "Navigate to next page" at bounding box center [429, 721] width 17 height 17
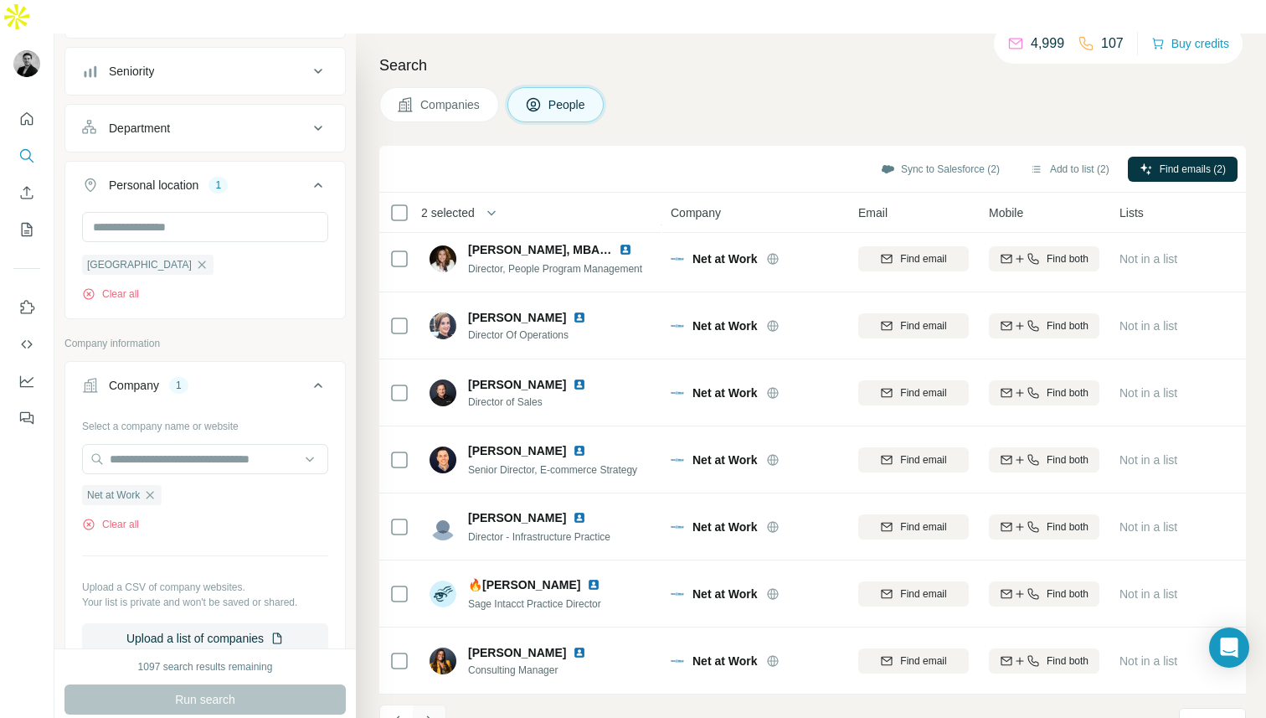
click at [431, 713] on icon "Navigate to next page" at bounding box center [429, 721] width 17 height 17
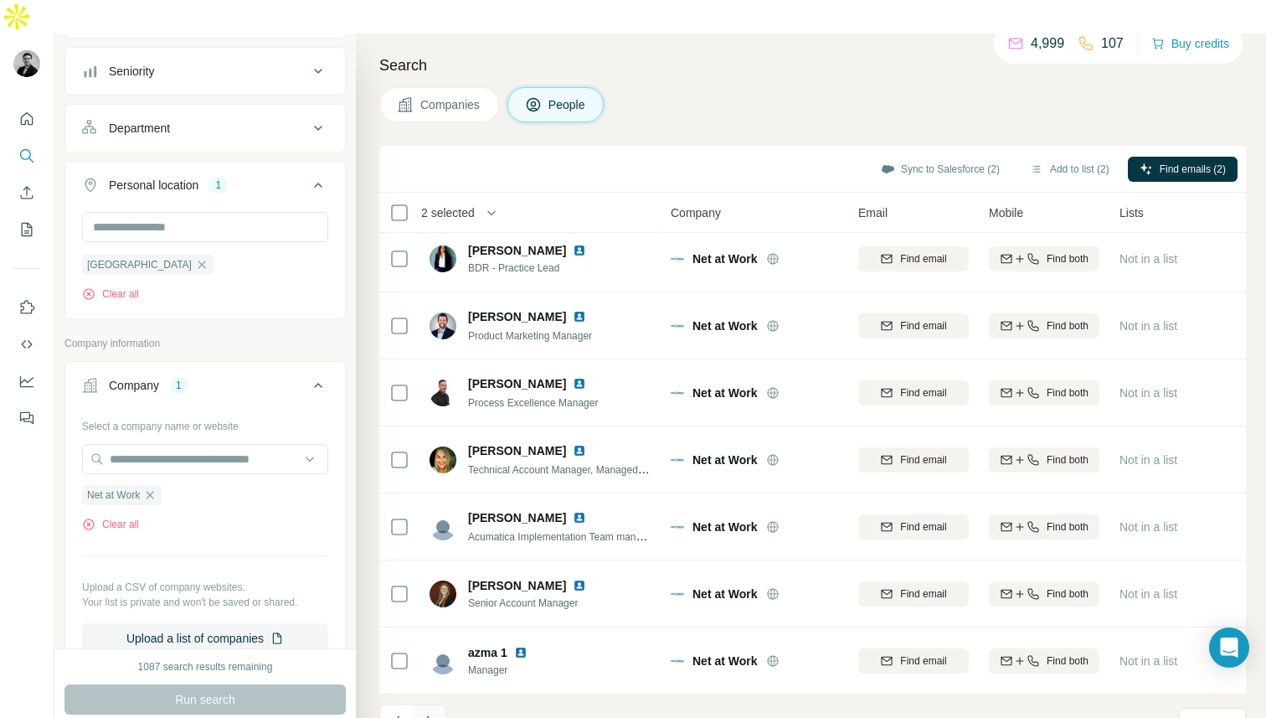
click at [431, 713] on icon "Navigate to next page" at bounding box center [429, 721] width 17 height 17
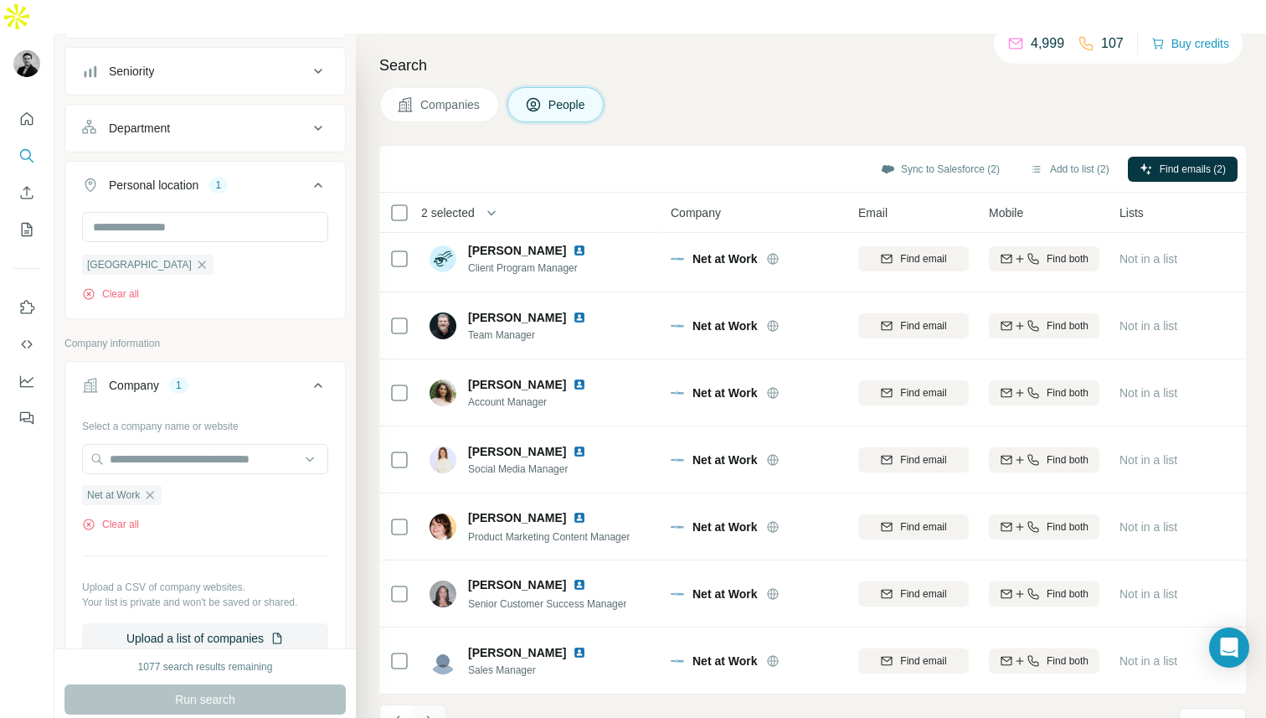
click at [433, 713] on icon "Navigate to next page" at bounding box center [429, 721] width 17 height 17
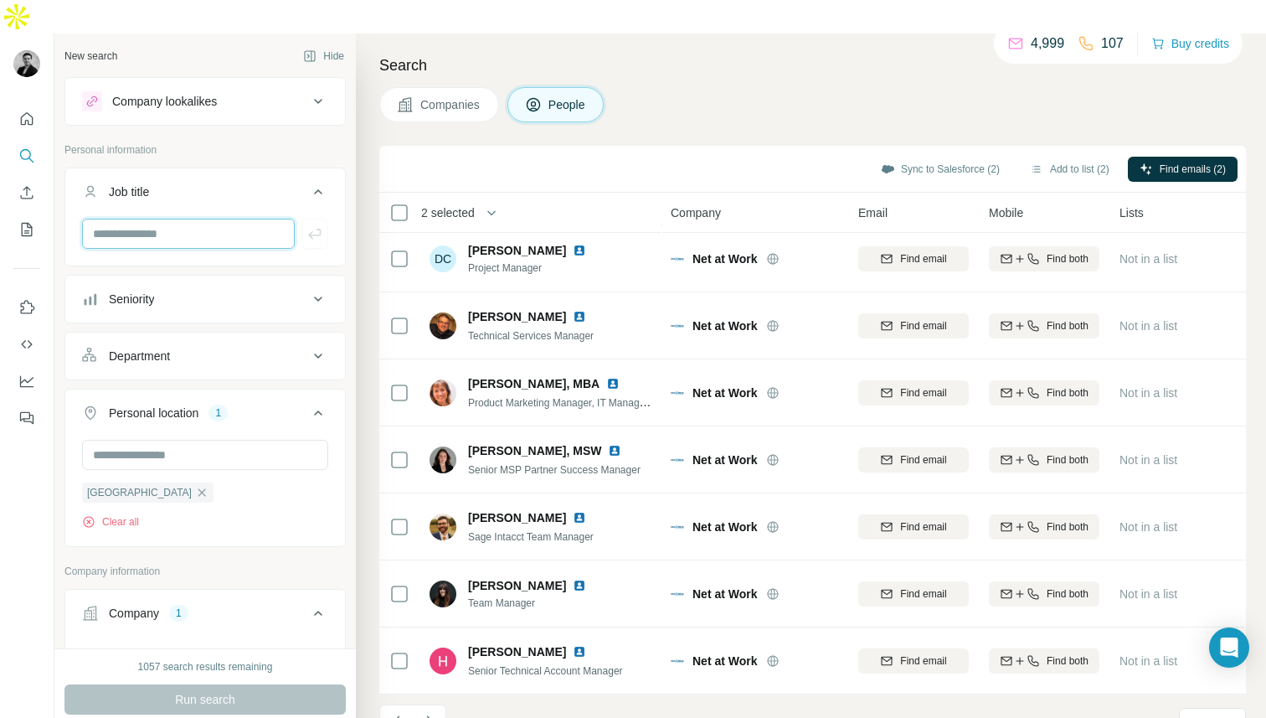
click at [198, 219] on input "text" at bounding box center [188, 234] width 213 height 30
type input "**********"
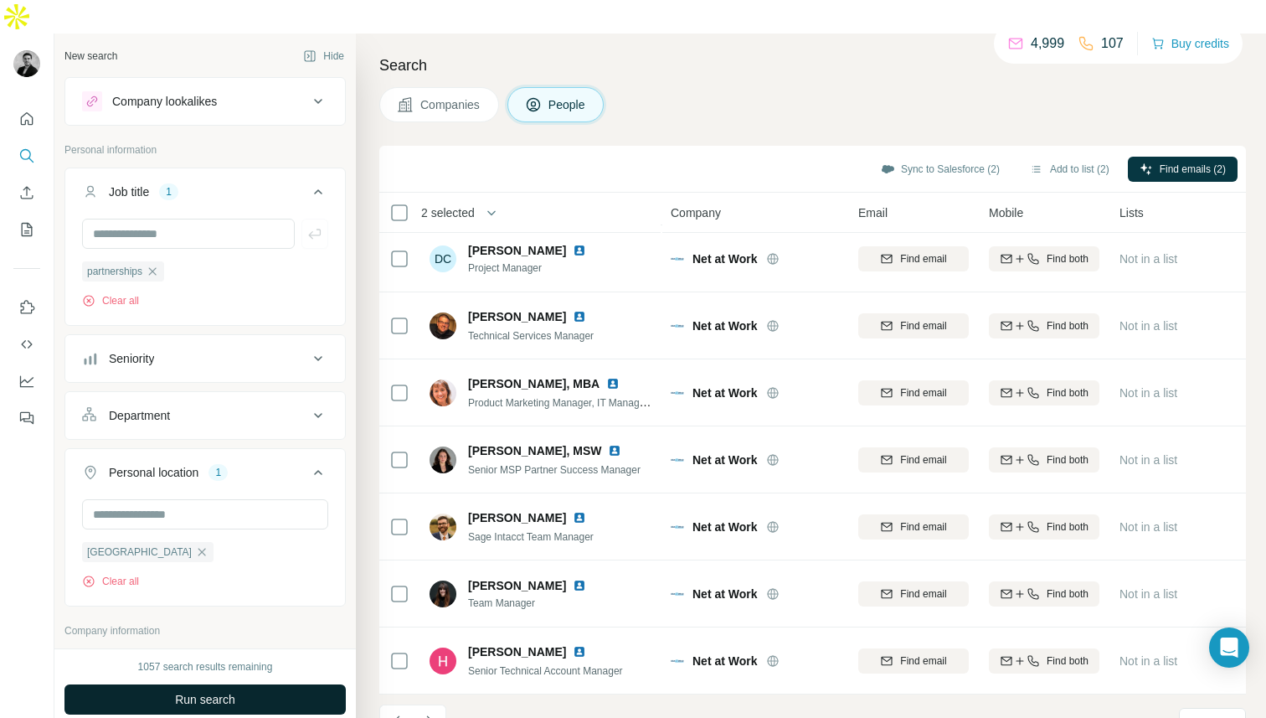
click at [201, 691] on span "Run search" at bounding box center [205, 699] width 60 height 17
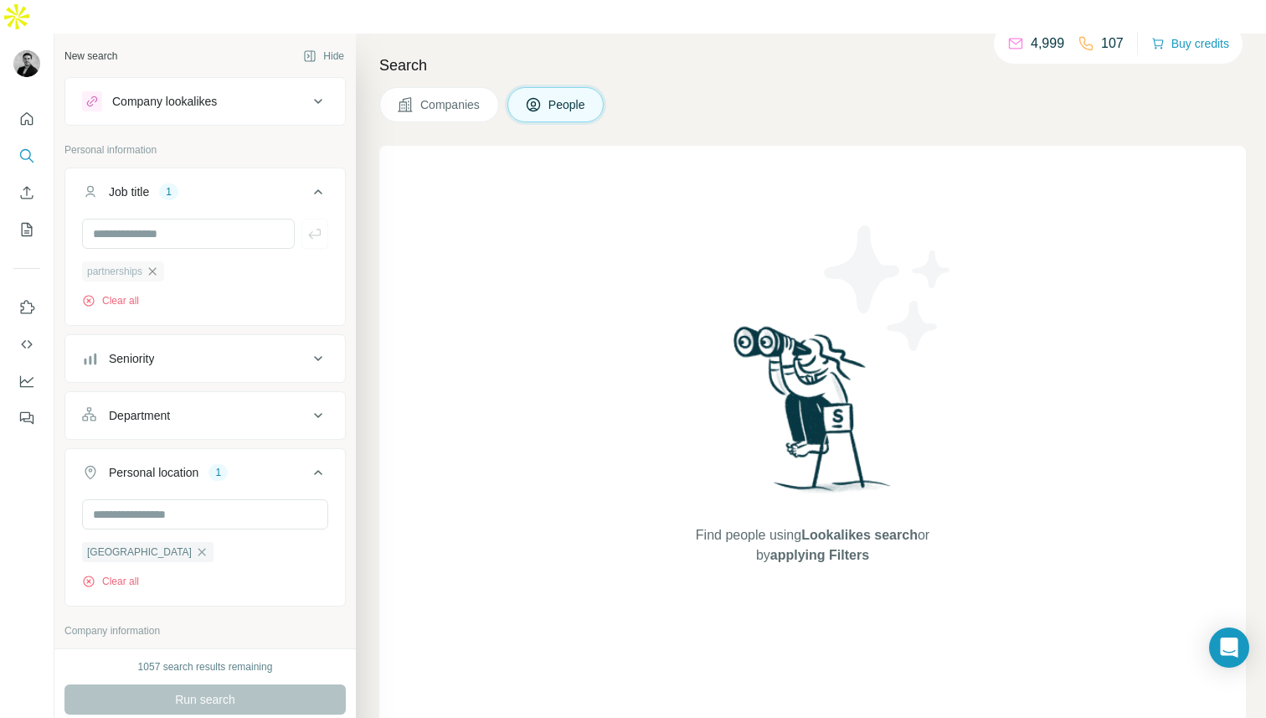
click at [152, 265] on icon "button" at bounding box center [152, 271] width 13 height 13
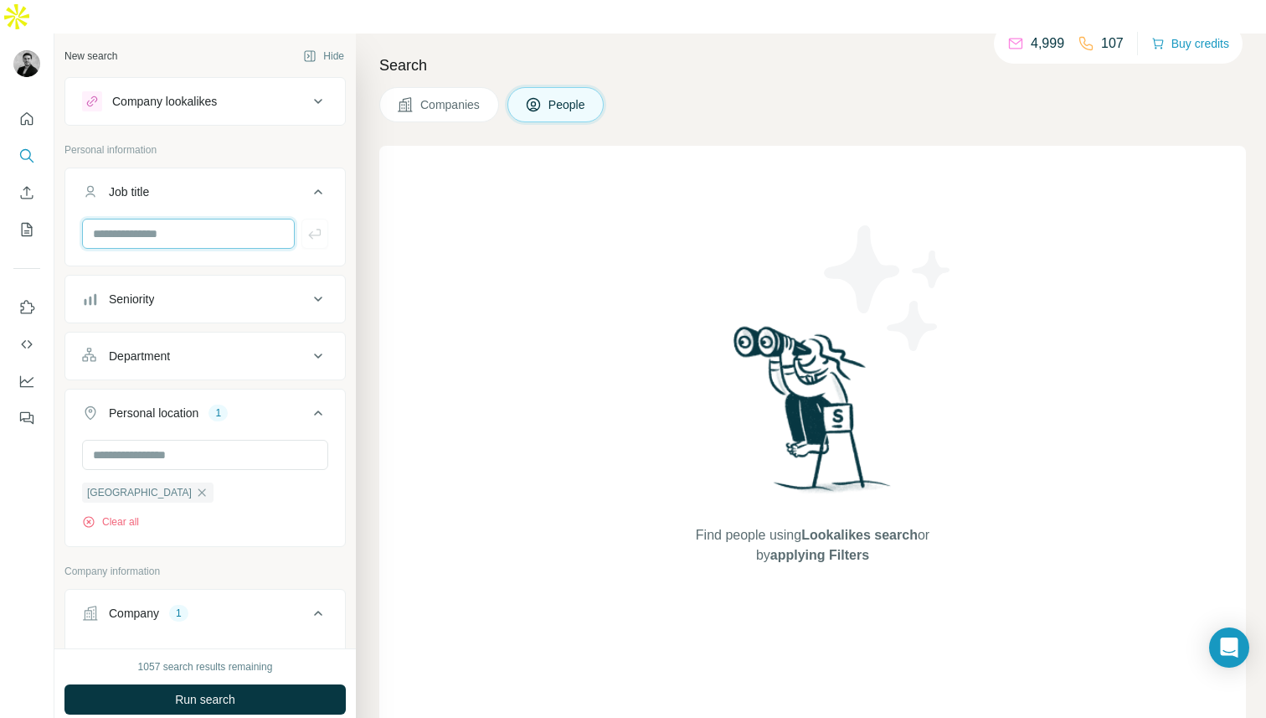
click at [132, 219] on input "text" at bounding box center [188, 234] width 213 height 30
type input "*********"
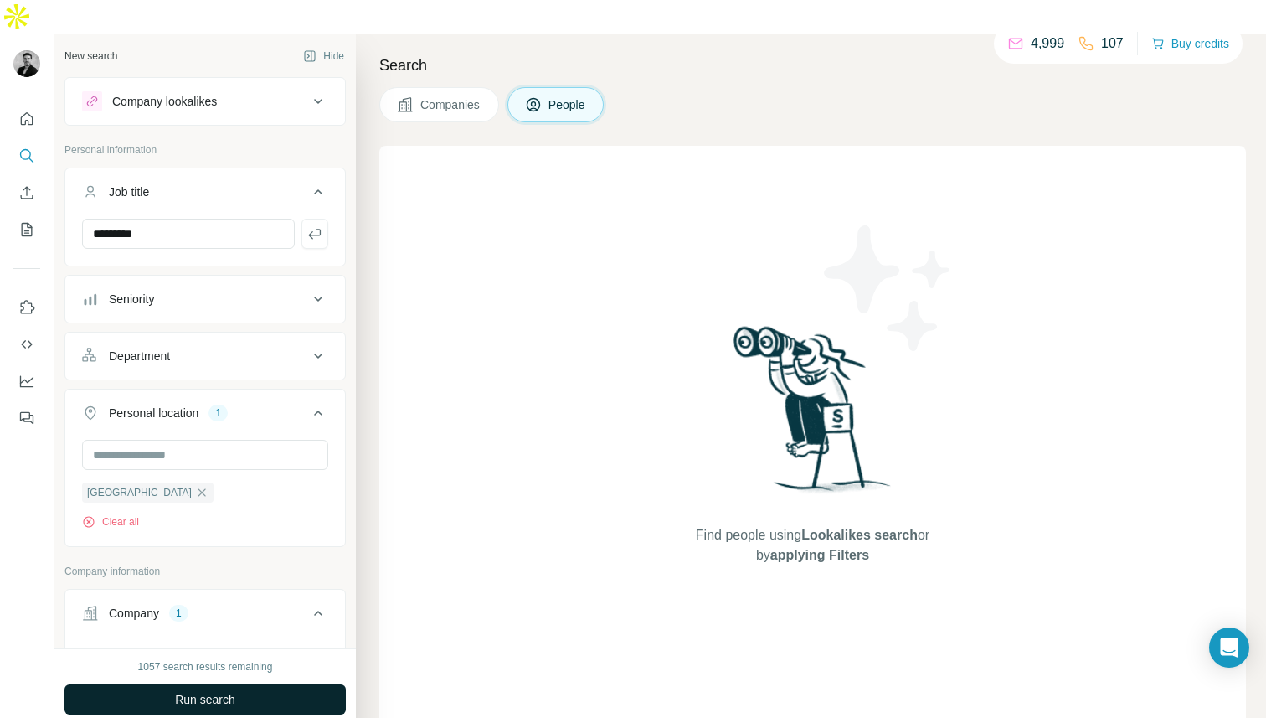
click at [161, 684] on button "Run search" at bounding box center [204, 699] width 281 height 30
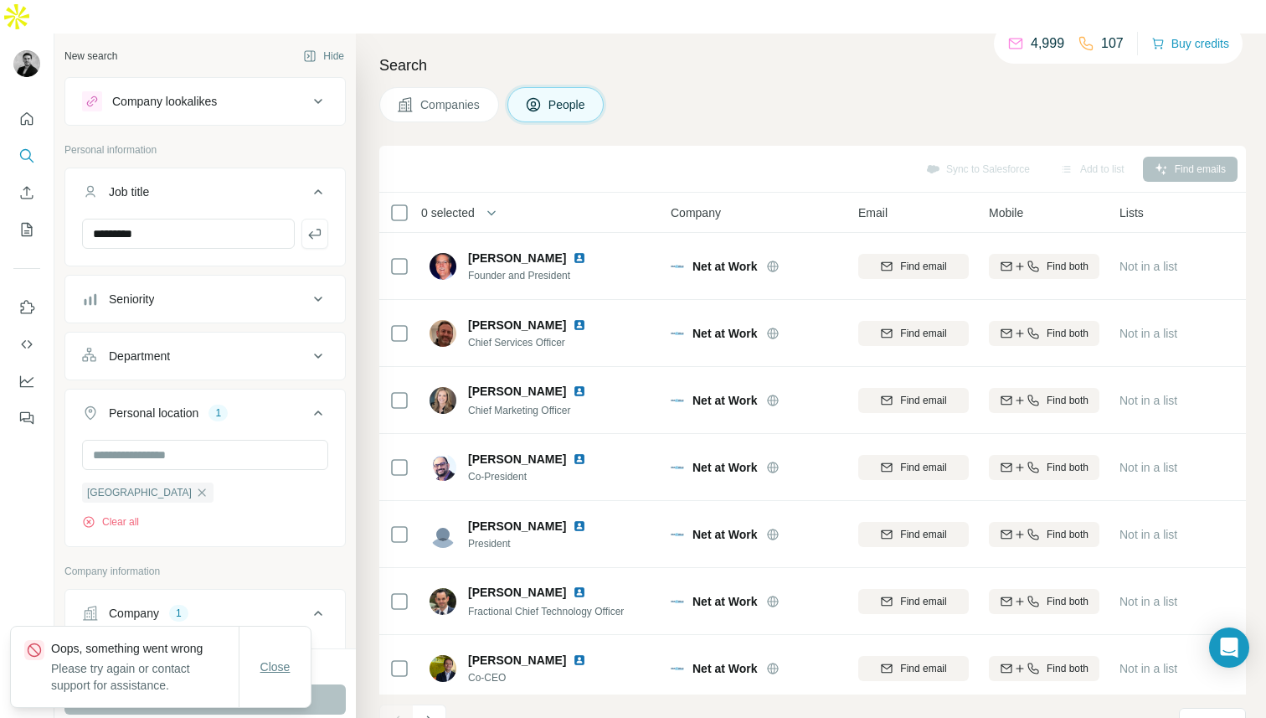
click at [291, 669] on button "Close" at bounding box center [276, 667] width 54 height 30
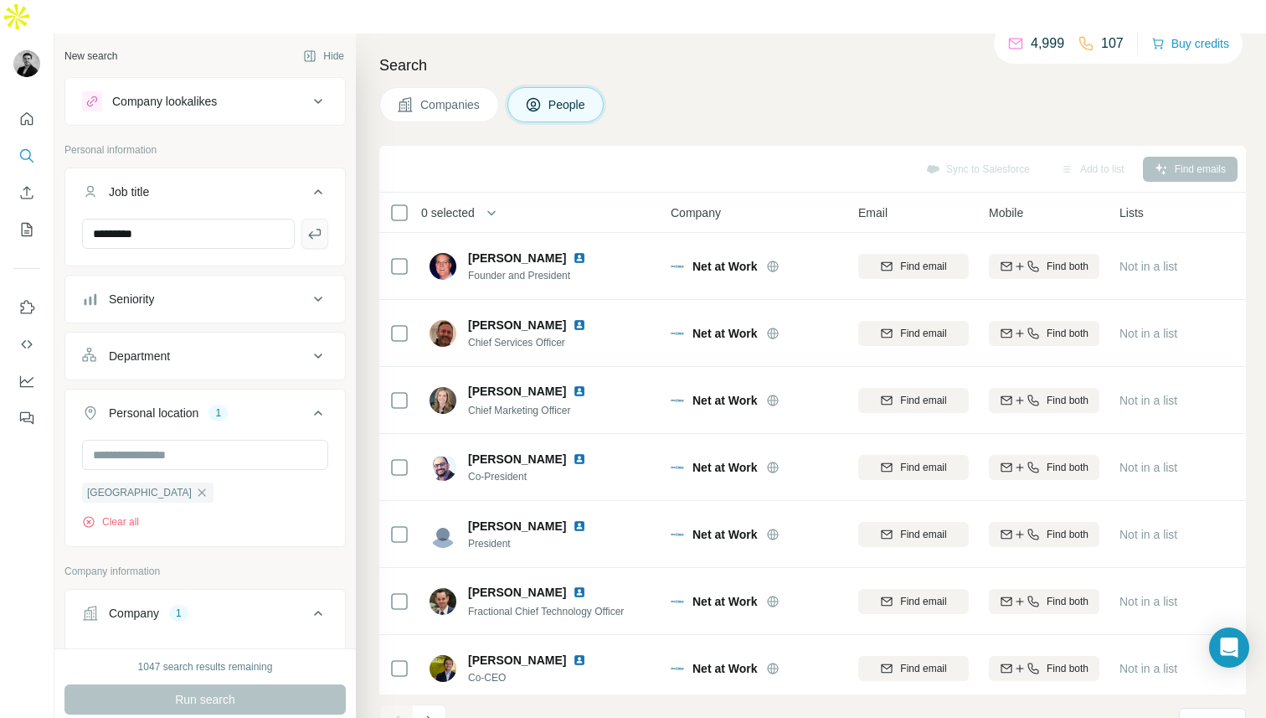
click at [313, 219] on button "button" at bounding box center [315, 234] width 27 height 30
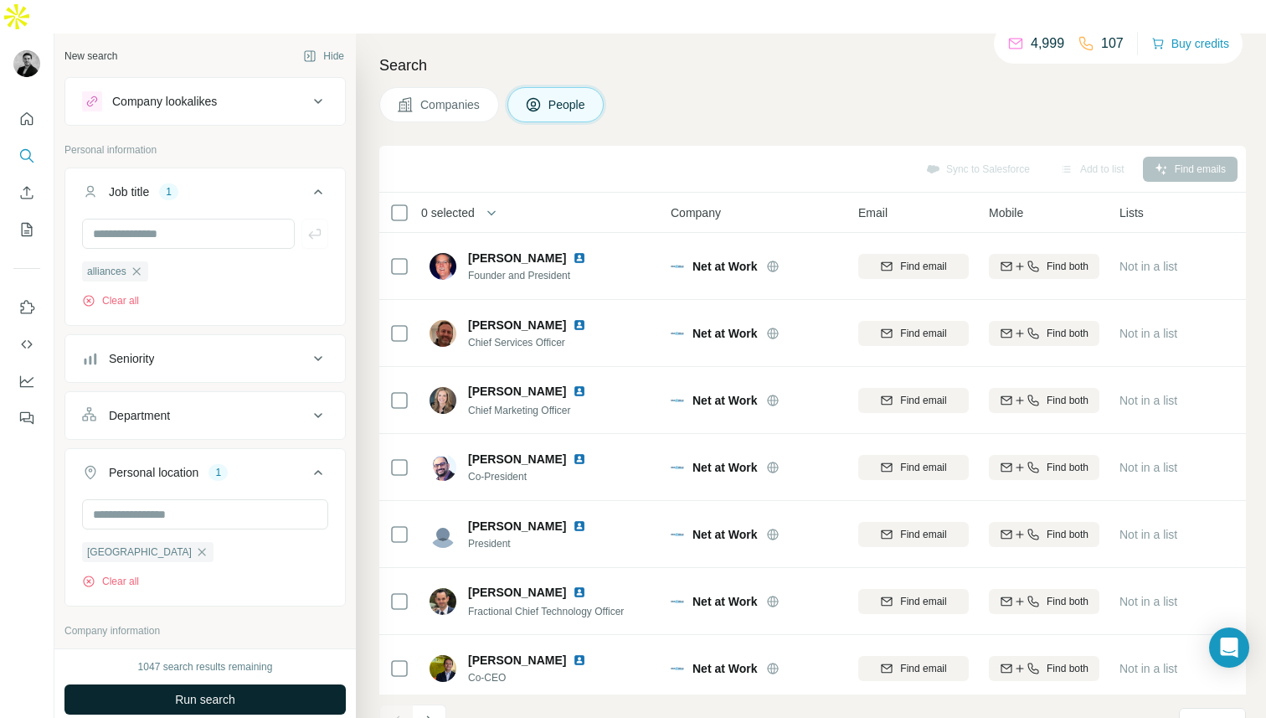
click at [214, 691] on span "Run search" at bounding box center [205, 699] width 60 height 17
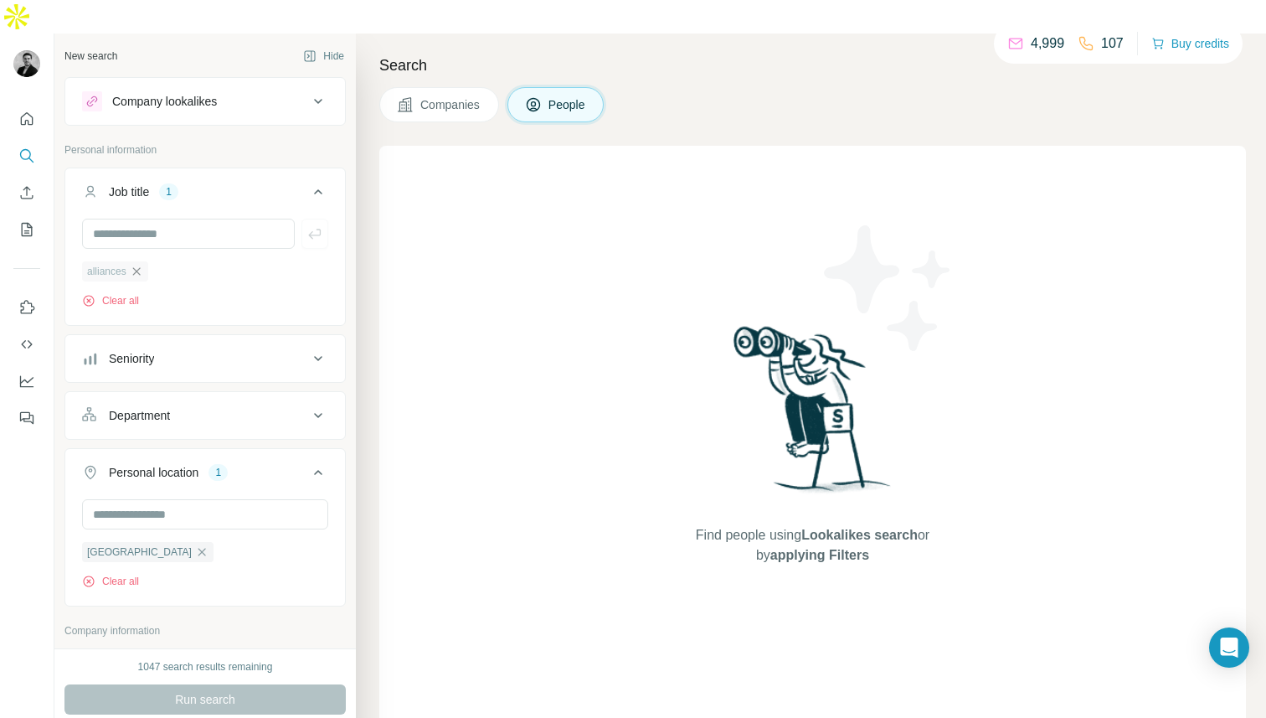
click at [137, 265] on icon "button" at bounding box center [136, 271] width 13 height 13
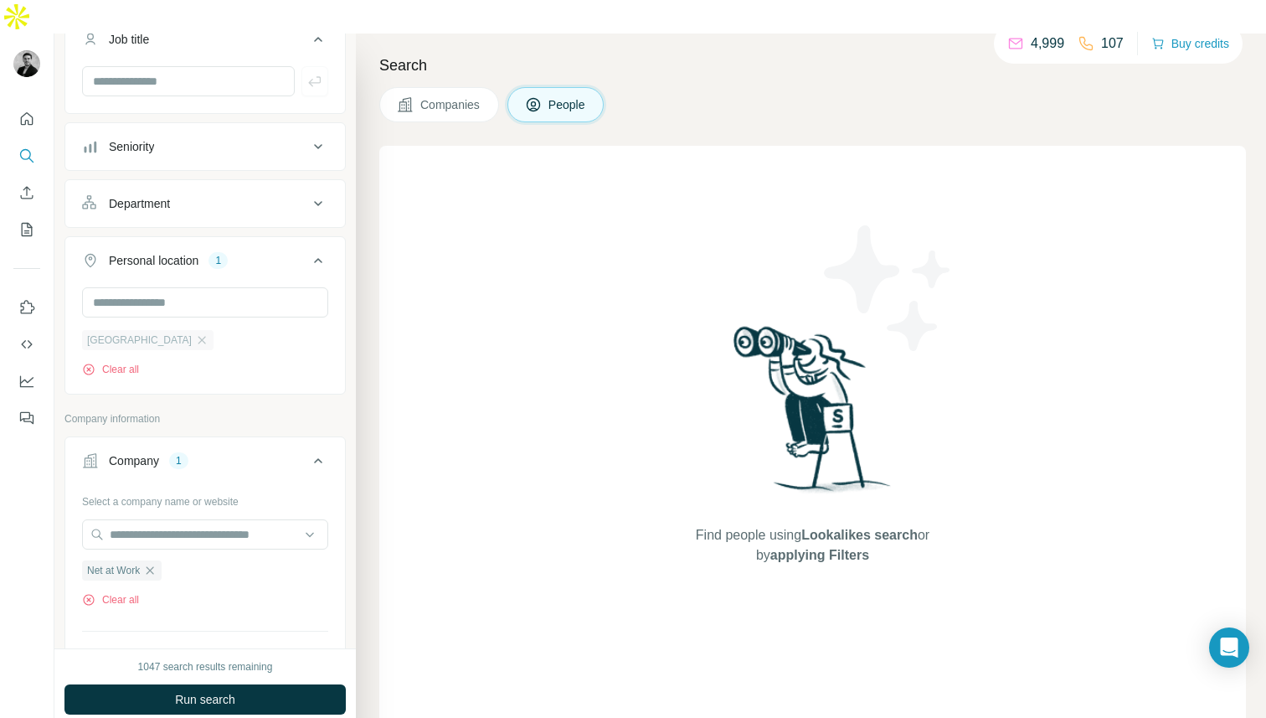
scroll to position [159, 0]
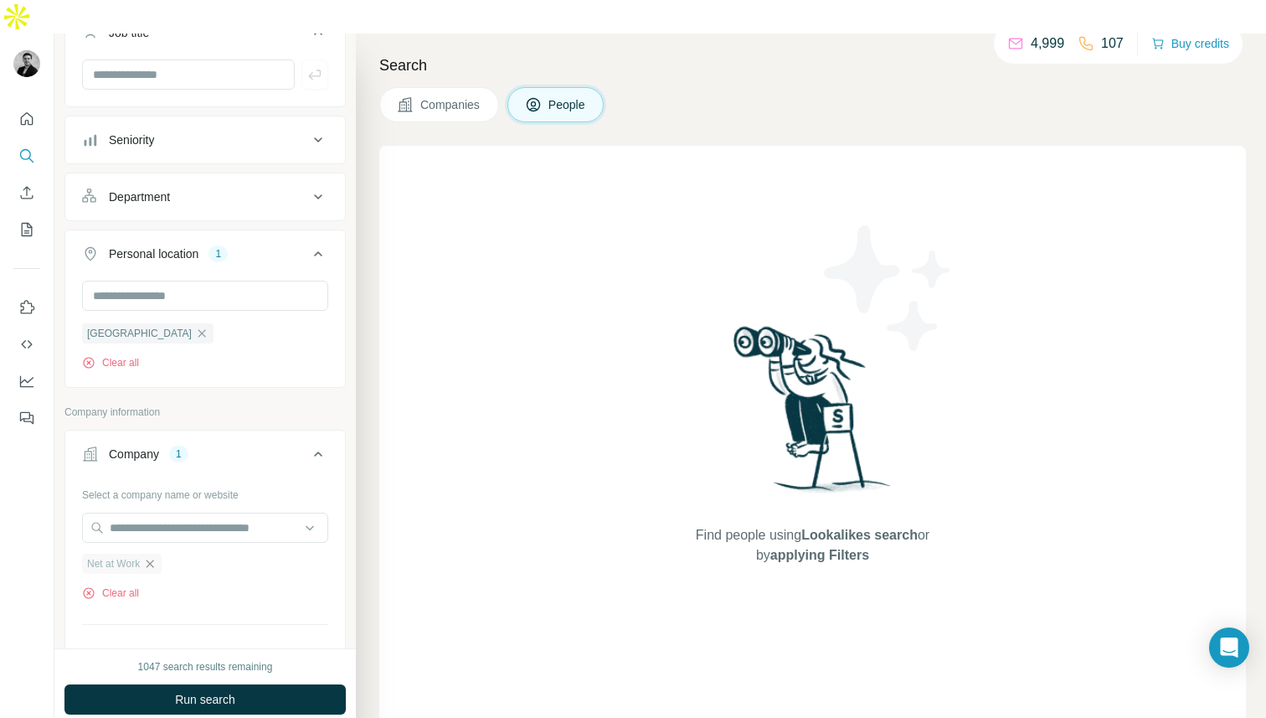
click at [154, 557] on icon "button" at bounding box center [149, 563] width 13 height 13
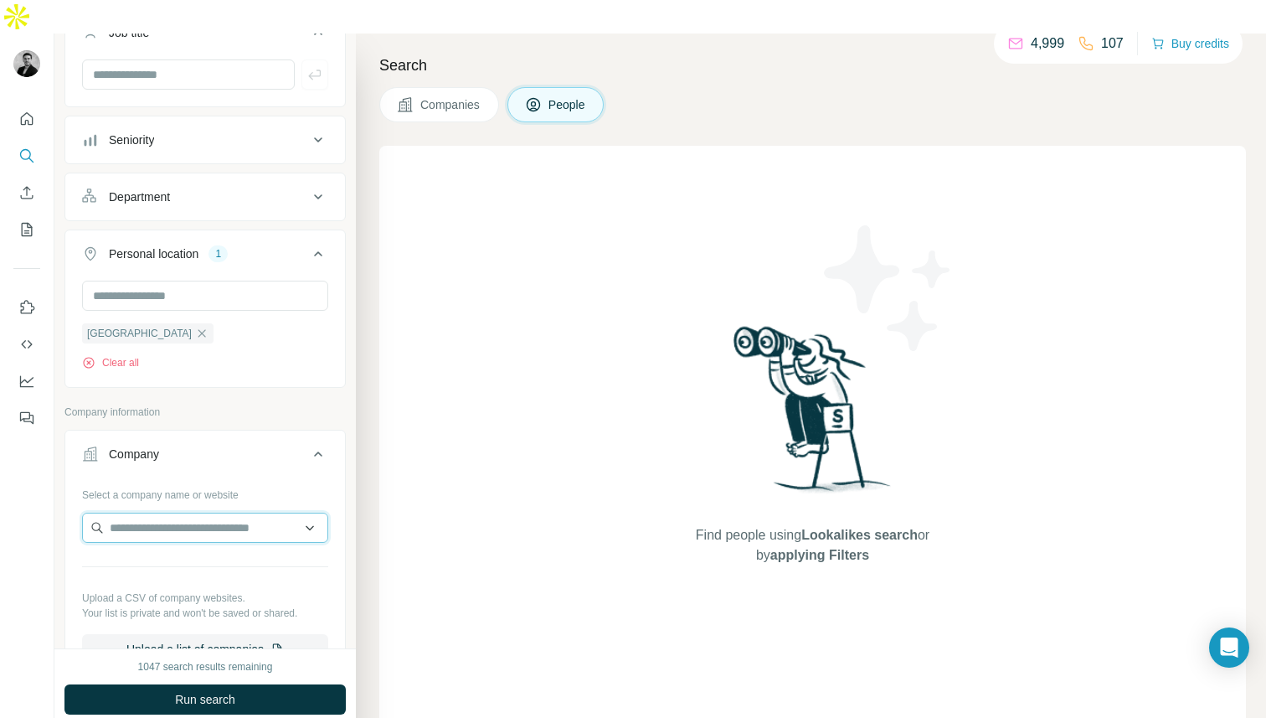
click at [147, 513] on input "text" at bounding box center [205, 528] width 246 height 30
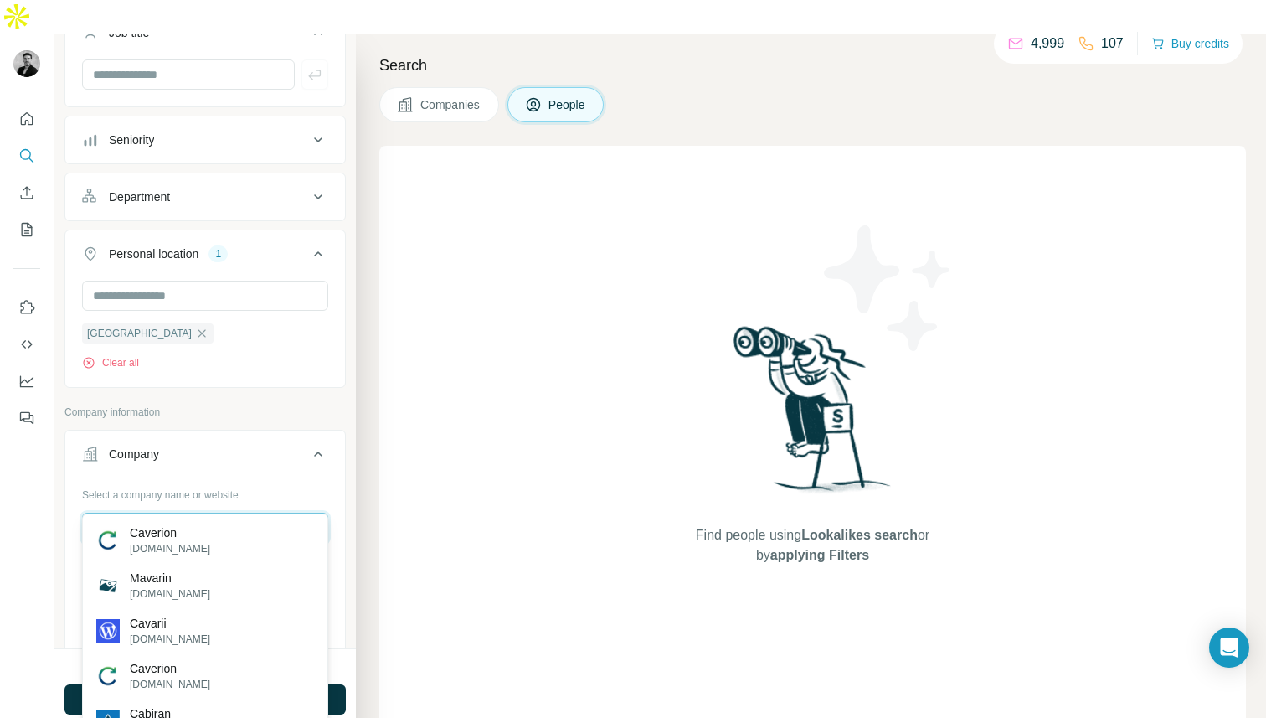
type input "*******"
drag, startPoint x: 144, startPoint y: 492, endPoint x: 59, endPoint y: 492, distance: 84.6
click at [59, 492] on div "New search Hide Company lookalikes Personal information Job title Seniority Dep…" at bounding box center [205, 341] width 302 height 615
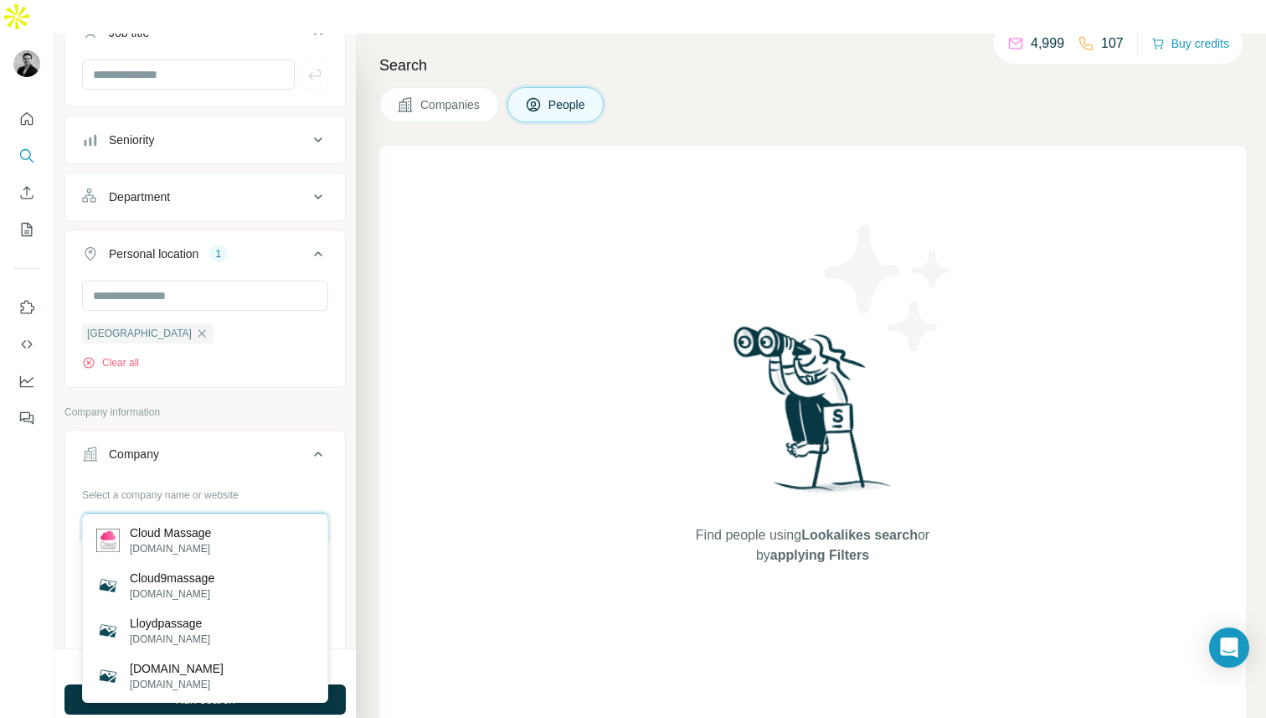
click at [139, 513] on input "**********" at bounding box center [205, 528] width 246 height 30
type input "**********"
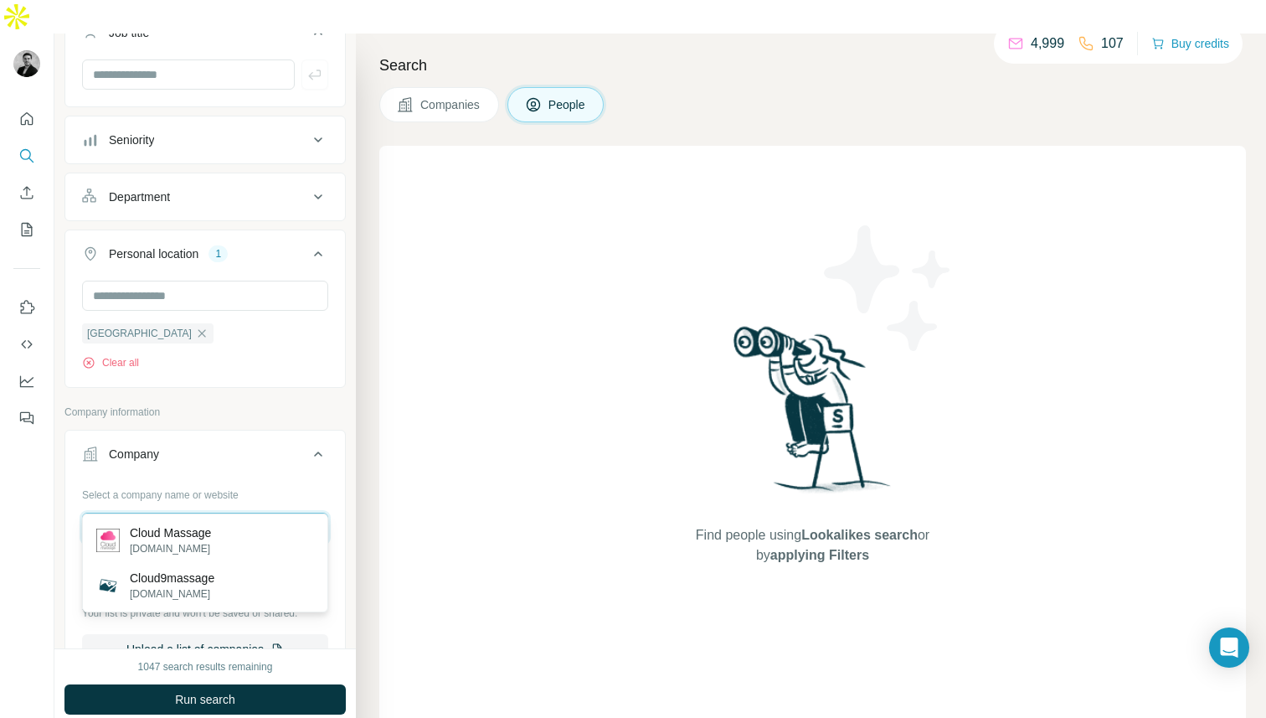
drag, startPoint x: 216, startPoint y: 500, endPoint x: 75, endPoint y: 498, distance: 141.6
click at [75, 498] on div "**********" at bounding box center [205, 579] width 280 height 197
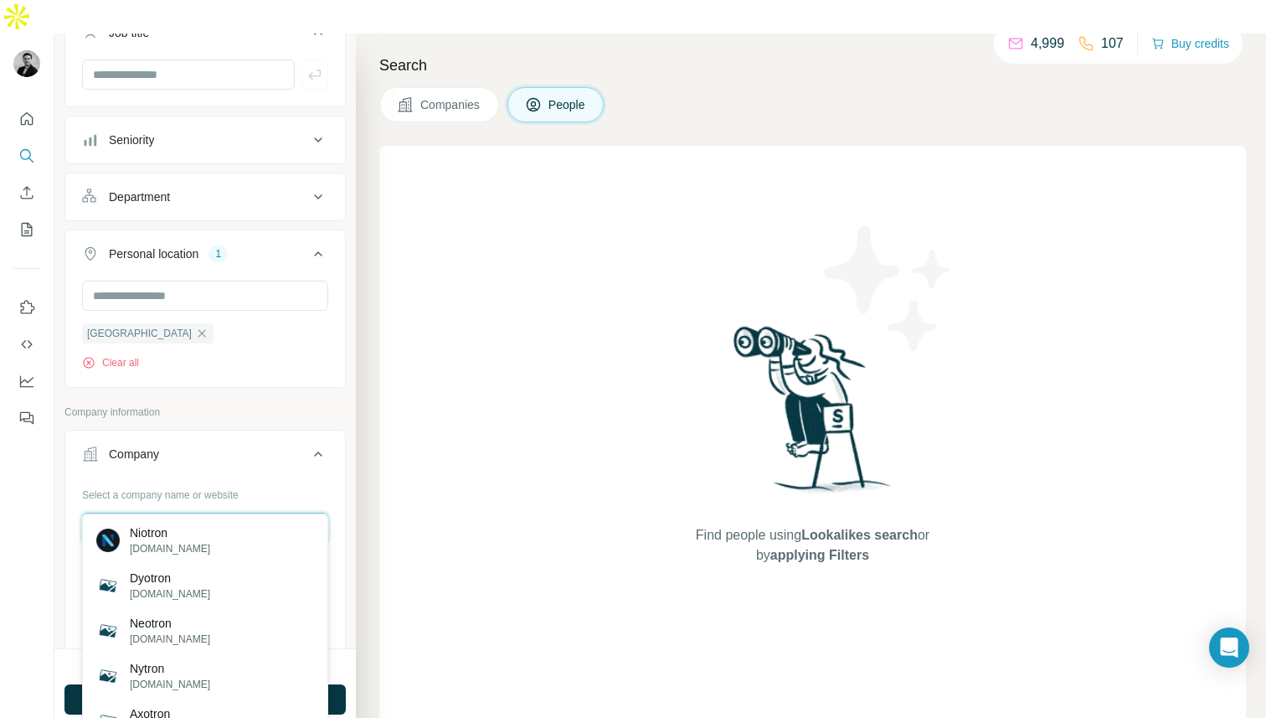
type input "*******"
drag, startPoint x: 150, startPoint y: 490, endPoint x: 29, endPoint y: 490, distance: 120.6
click at [29, 490] on div "New search Hide Company lookalikes Personal information Job title Seniority Dep…" at bounding box center [633, 393] width 1266 height 718
type input "**********"
click at [139, 534] on p "HashiCorp" at bounding box center [170, 532] width 80 height 17
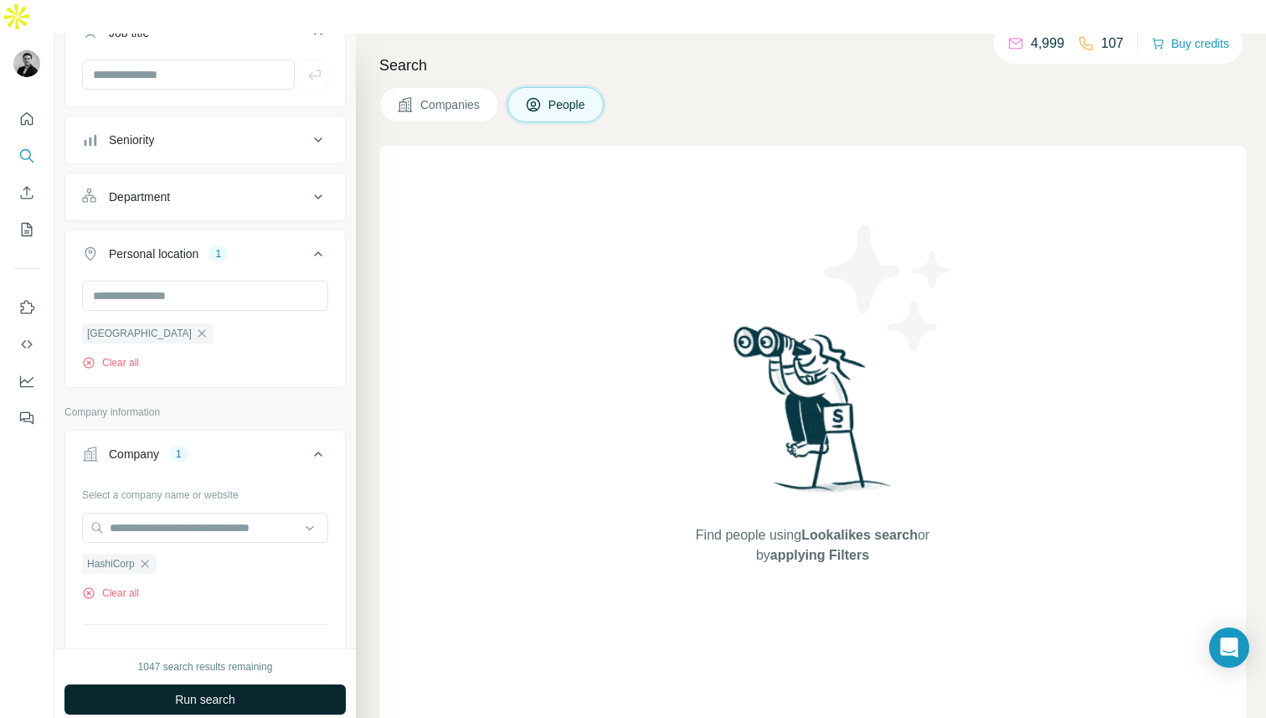
click at [183, 691] on span "Run search" at bounding box center [205, 699] width 60 height 17
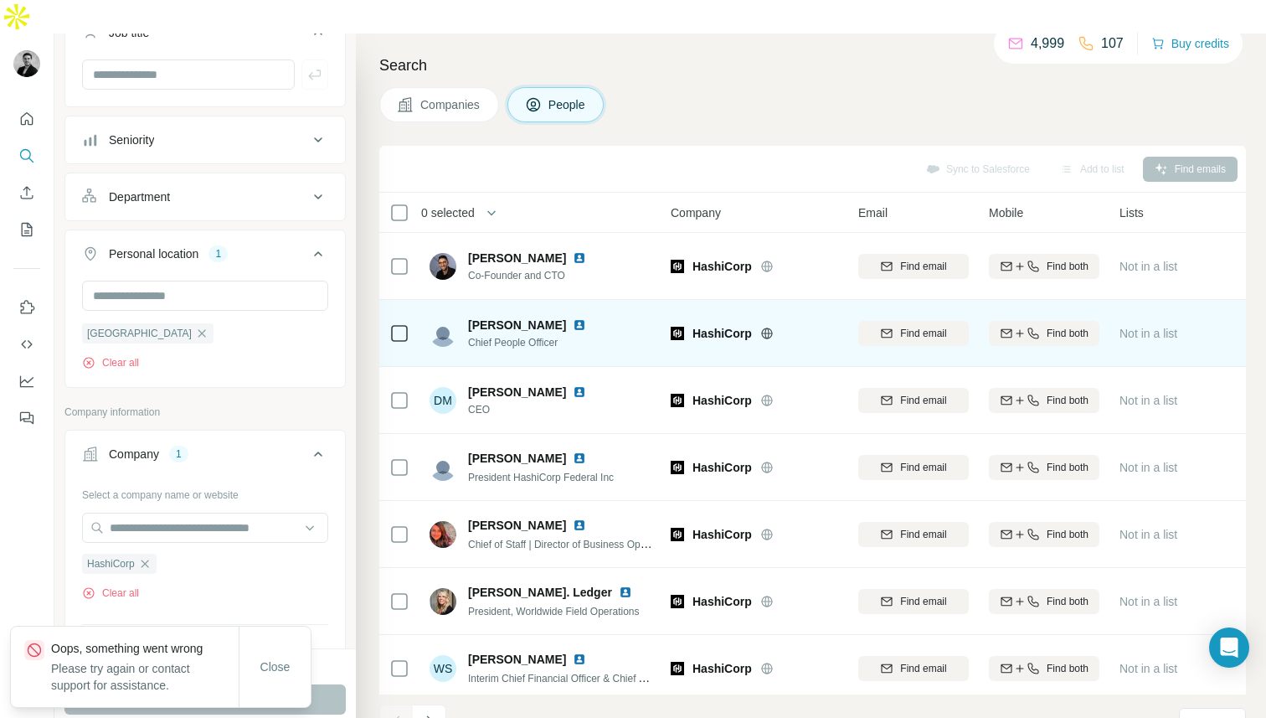
scroll to position [1, 0]
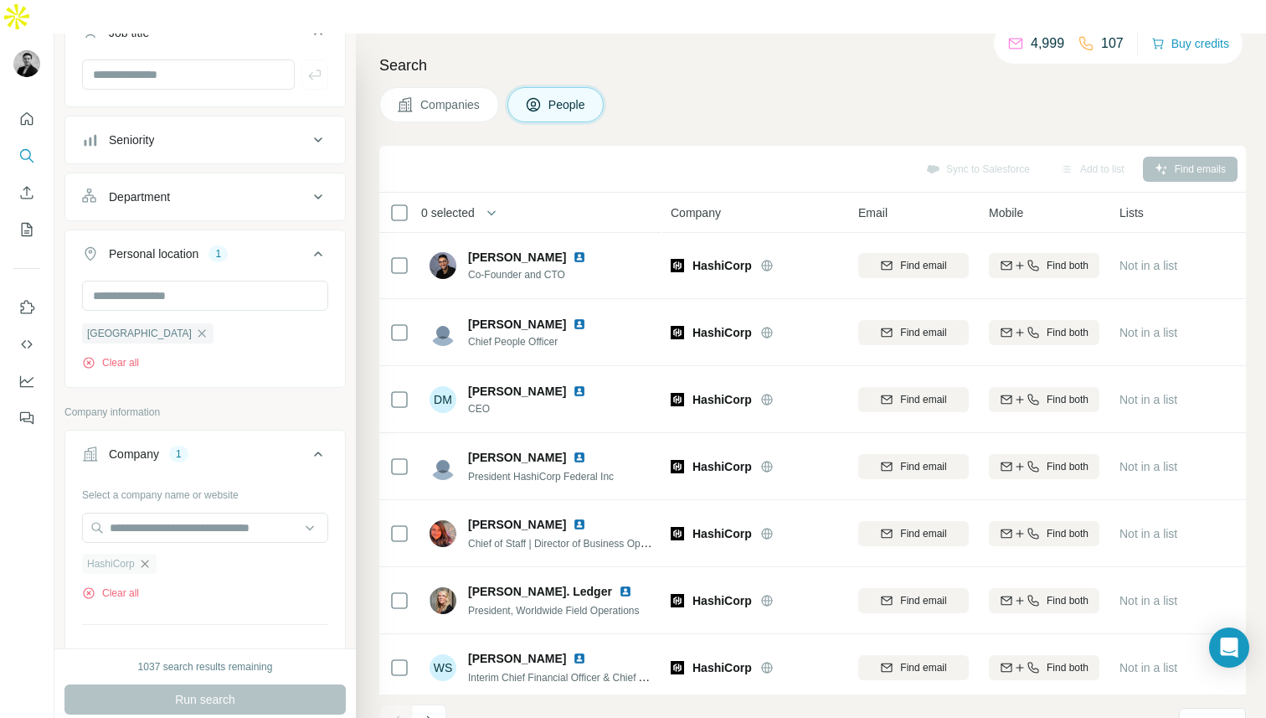
click at [148, 557] on icon "button" at bounding box center [144, 563] width 13 height 13
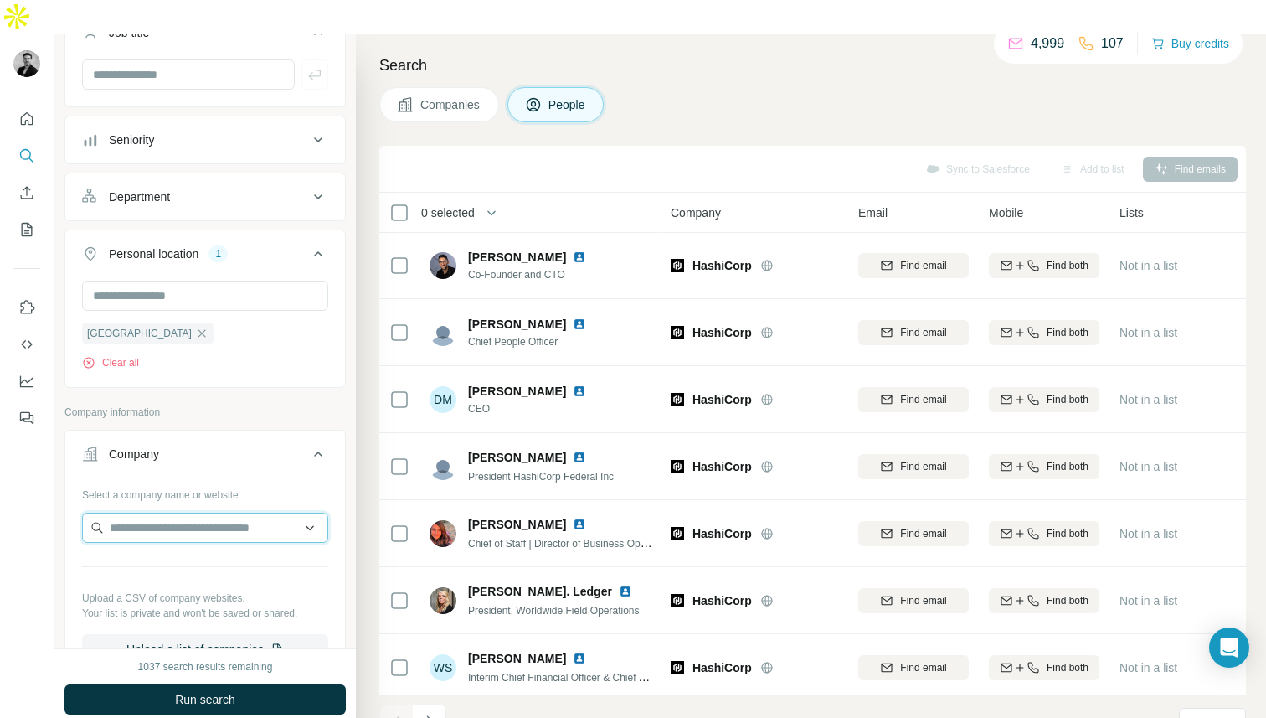
click at [141, 513] on input "text" at bounding box center [205, 528] width 246 height 30
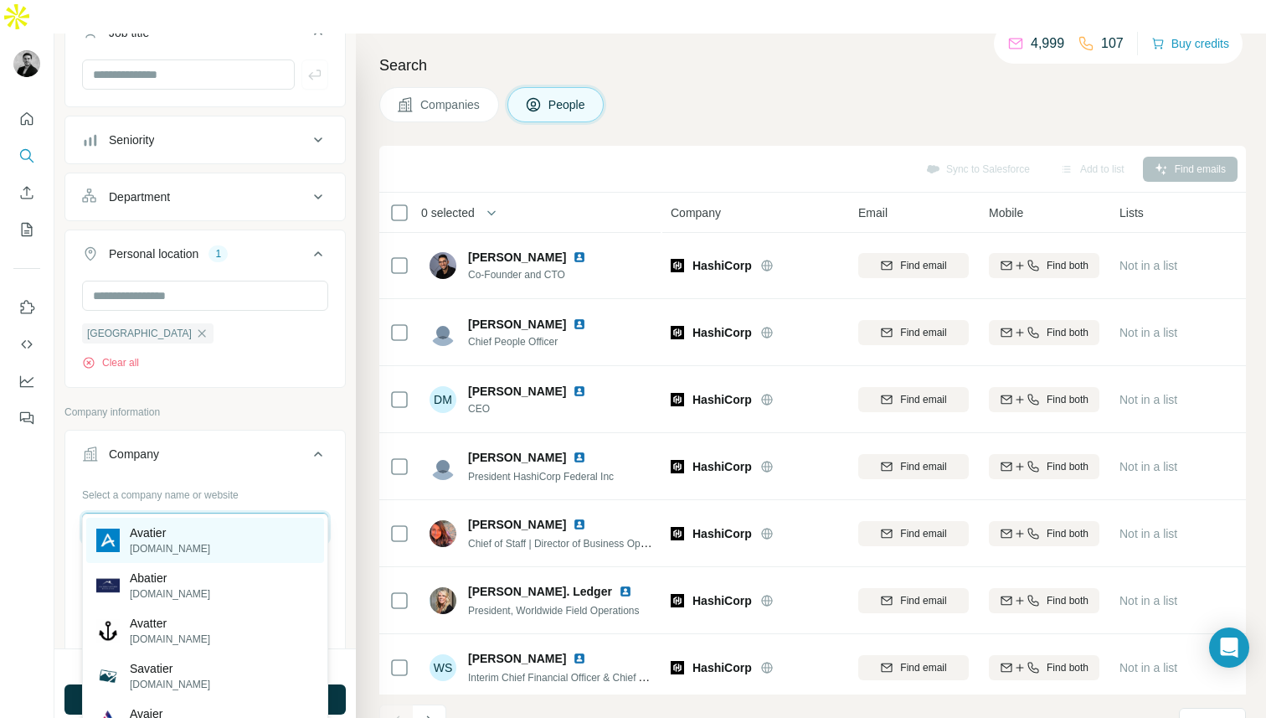
type input "*******"
click at [171, 538] on p "Avatier" at bounding box center [170, 532] width 80 height 17
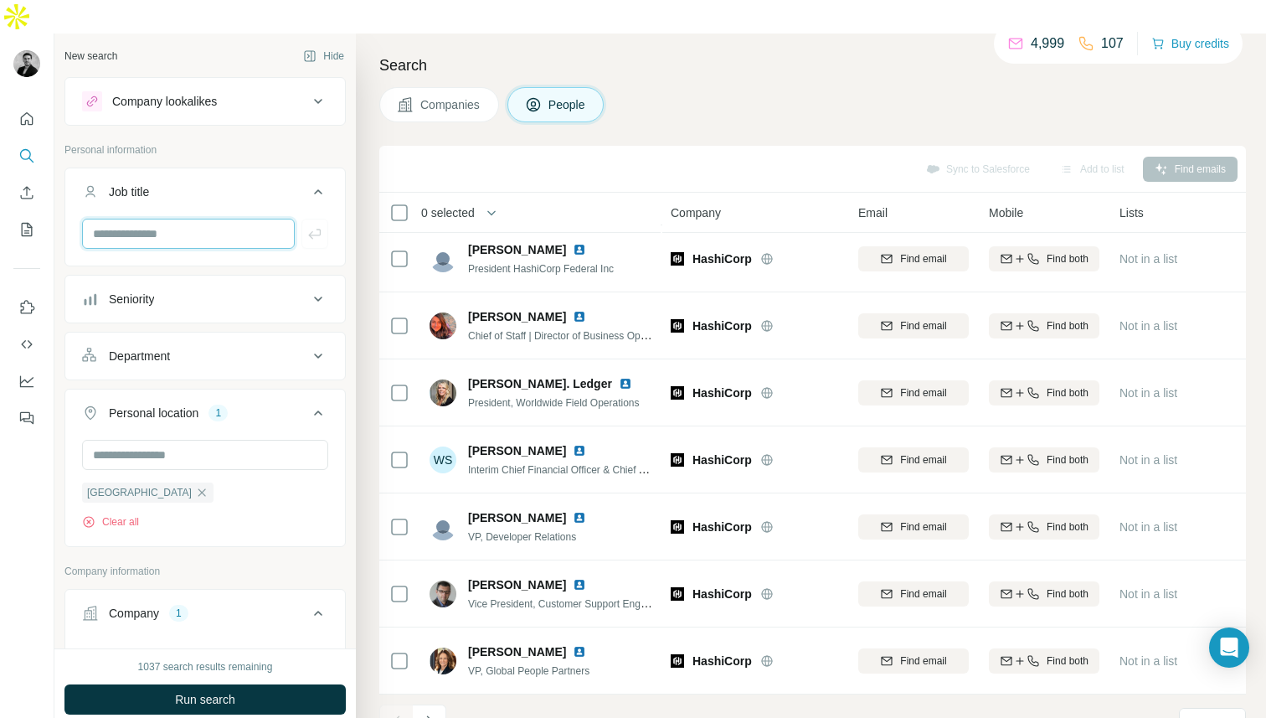
click at [146, 219] on input "text" at bounding box center [188, 234] width 213 height 30
type input "**********"
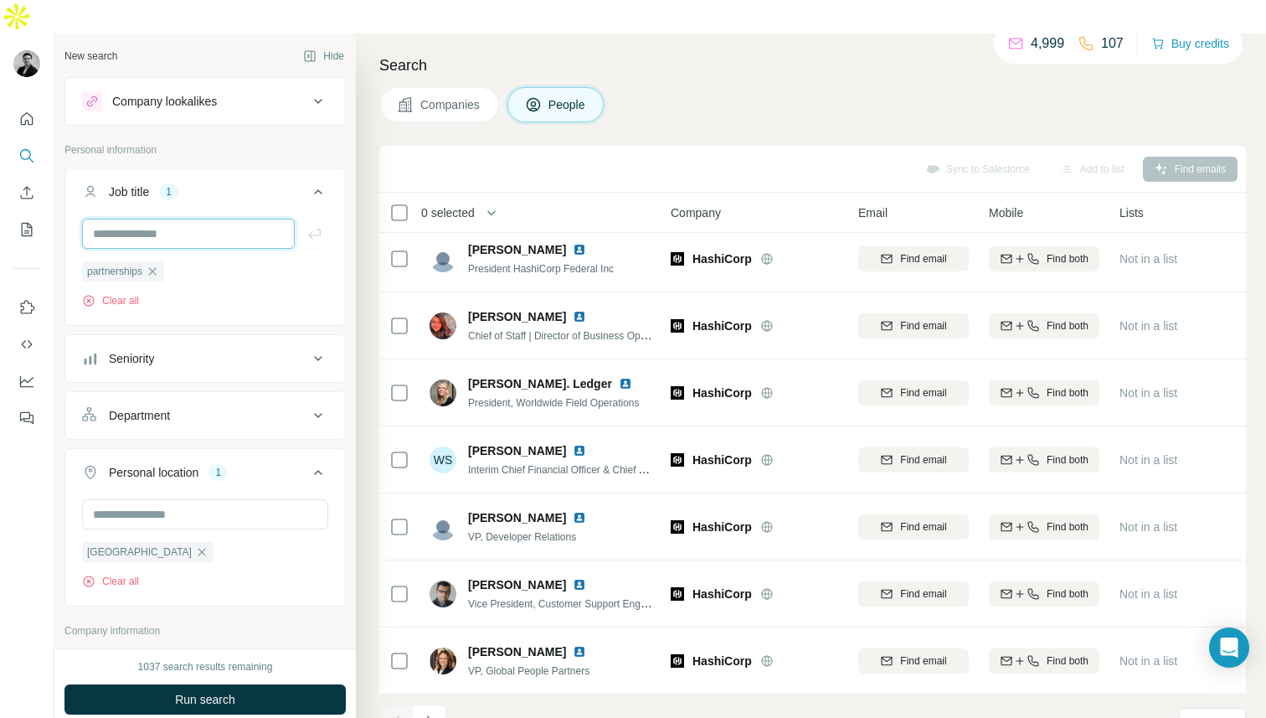
type input "*"
type input "*********"
click at [315, 225] on icon "button" at bounding box center [315, 233] width 17 height 17
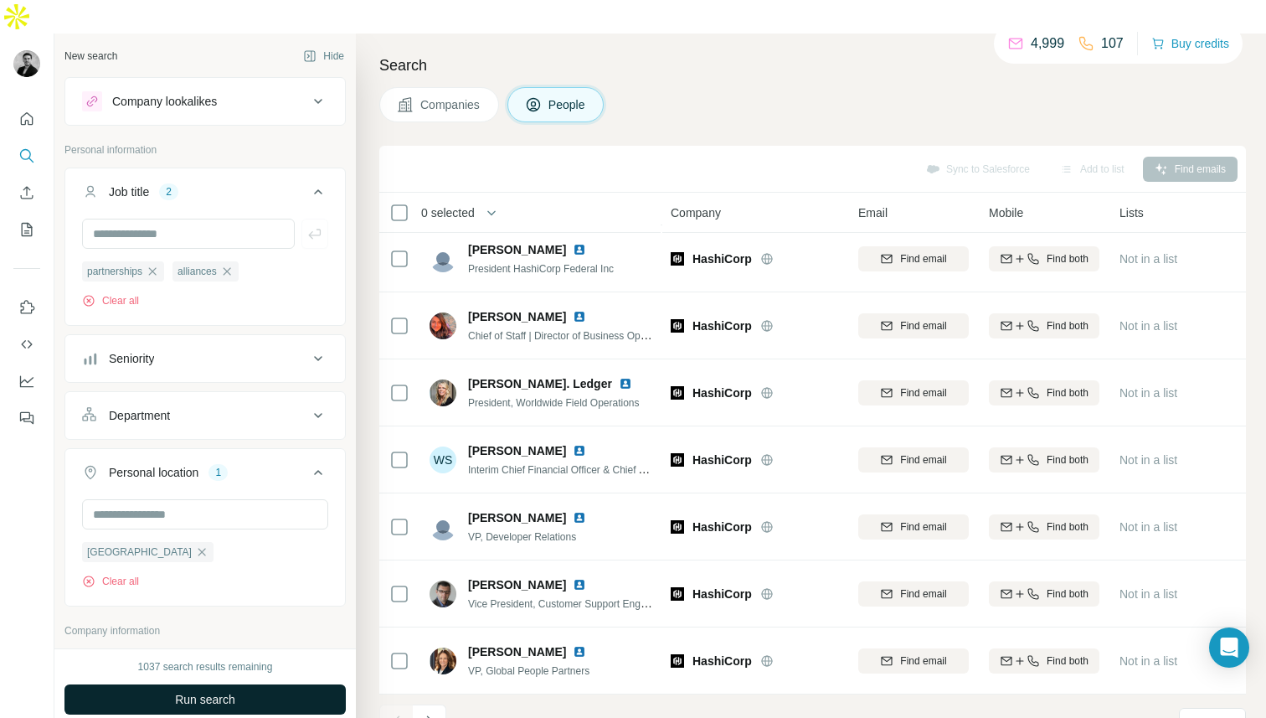
click at [200, 691] on span "Run search" at bounding box center [205, 699] width 60 height 17
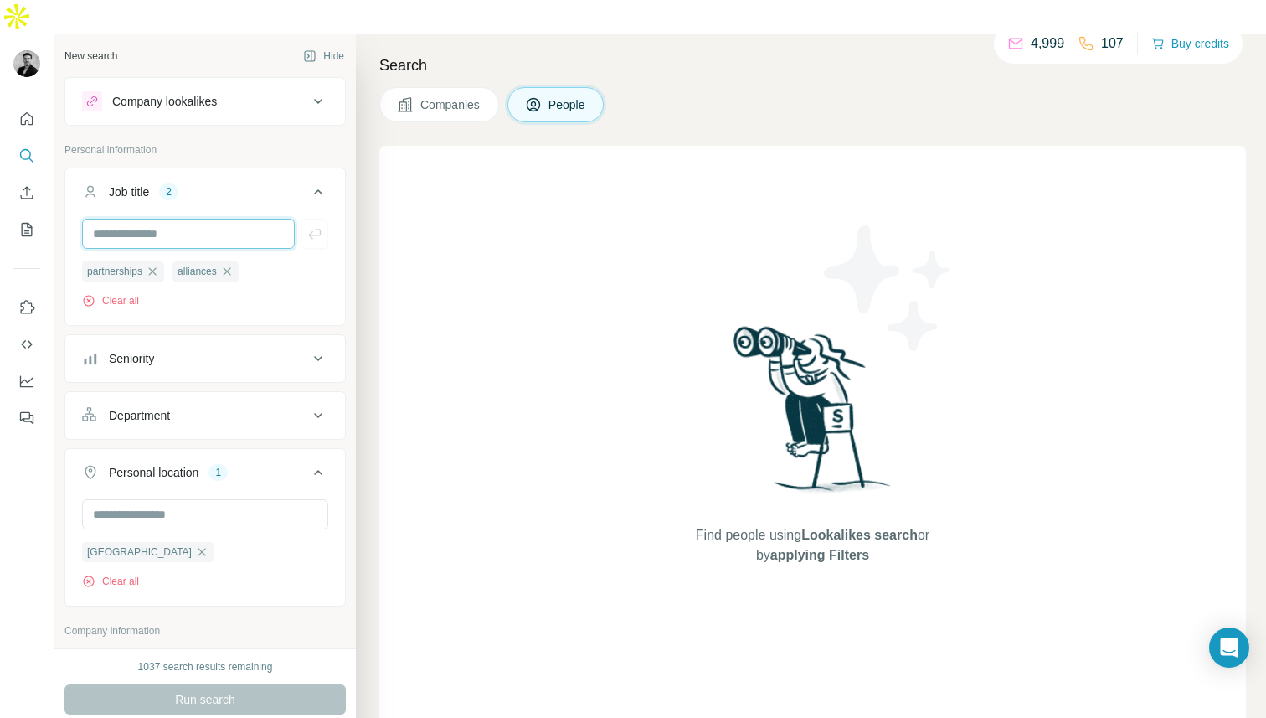
click at [180, 219] on input "text" at bounding box center [188, 234] width 213 height 30
type input "******"
click at [320, 229] on icon "button" at bounding box center [314, 234] width 13 height 10
click at [255, 219] on input "text" at bounding box center [188, 234] width 213 height 30
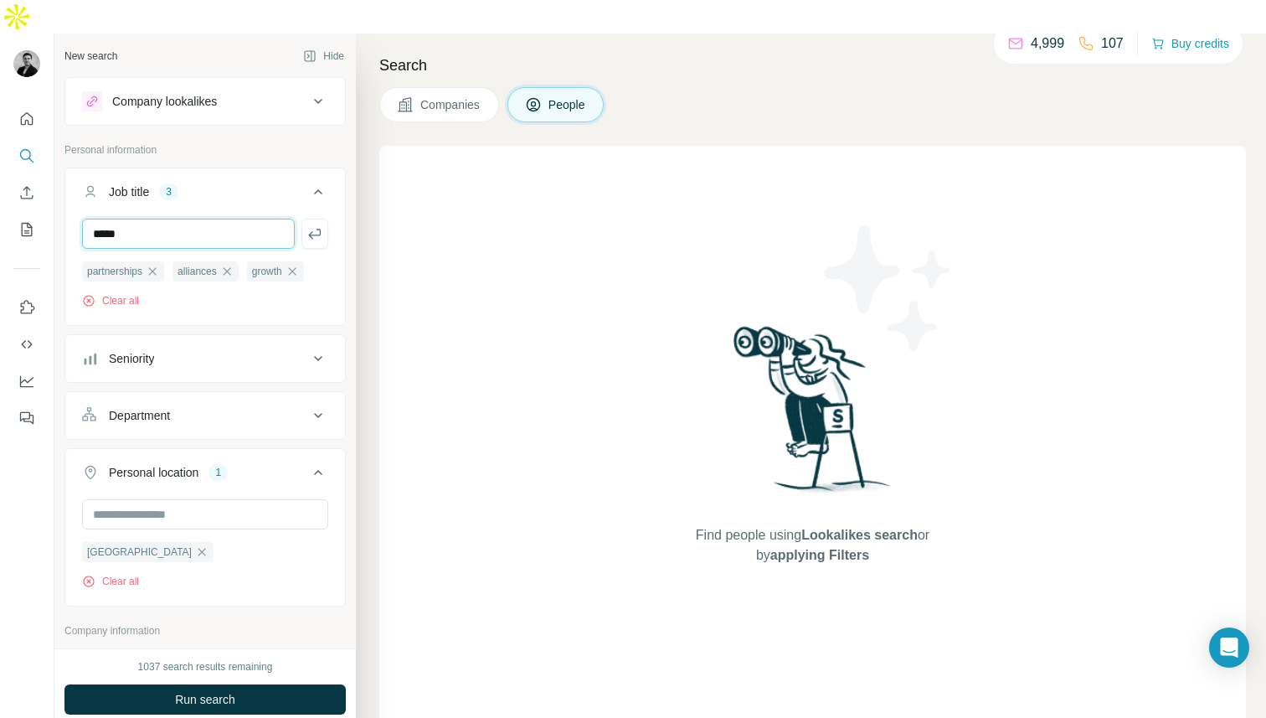
type input "*****"
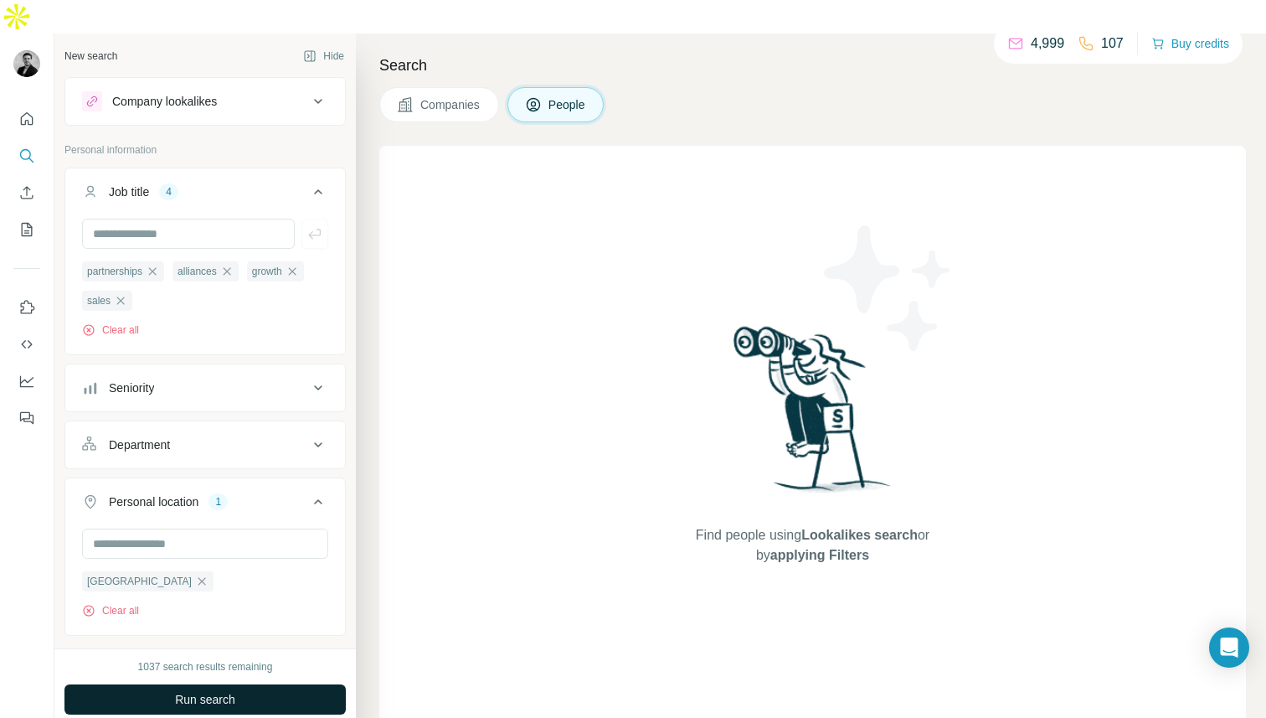
click at [227, 691] on span "Run search" at bounding box center [205, 699] width 60 height 17
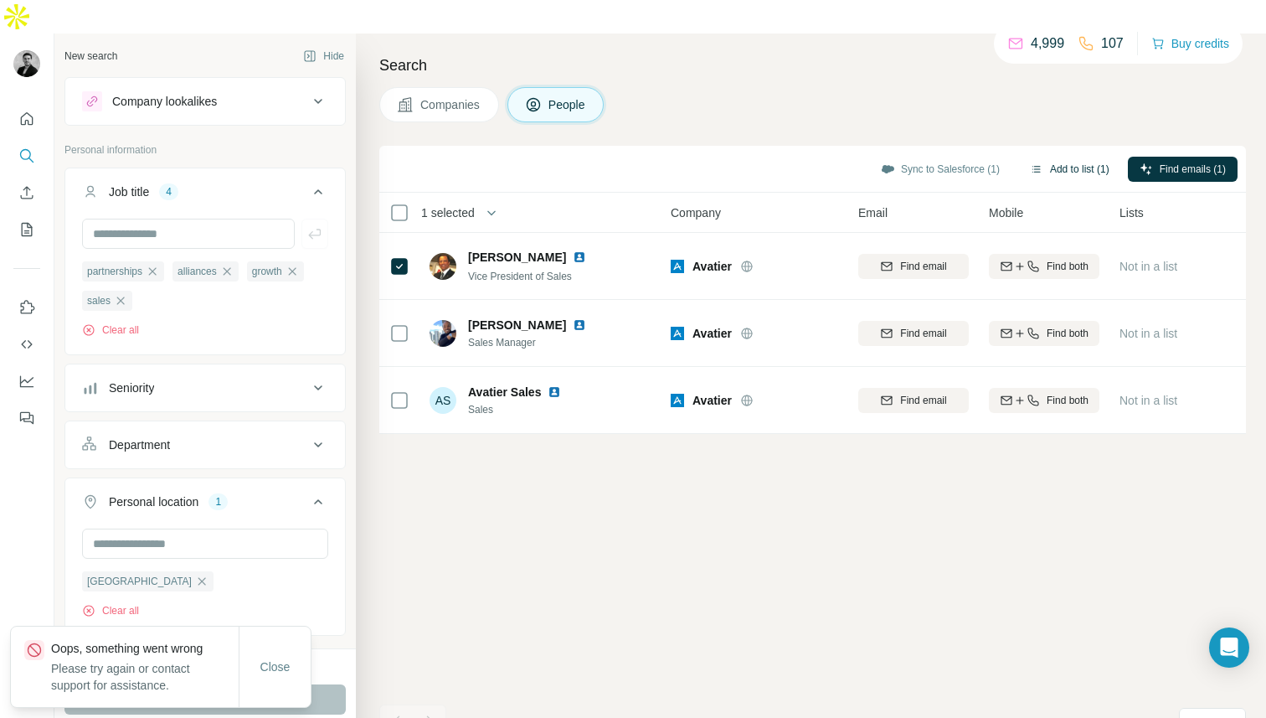
click at [1065, 157] on button "Add to list (1)" at bounding box center [1069, 169] width 103 height 25
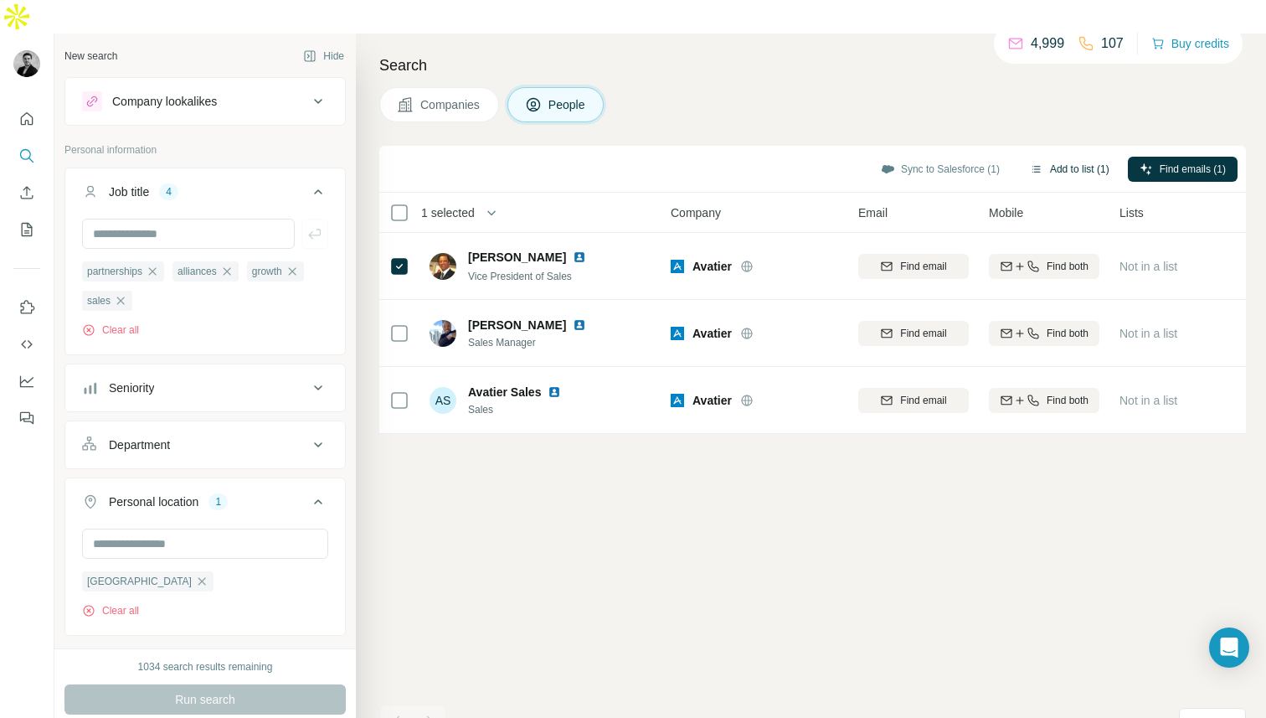
click at [1047, 157] on button "Add to list (1)" at bounding box center [1069, 169] width 103 height 25
click at [1069, 157] on button "Add to list (1)" at bounding box center [1069, 169] width 103 height 25
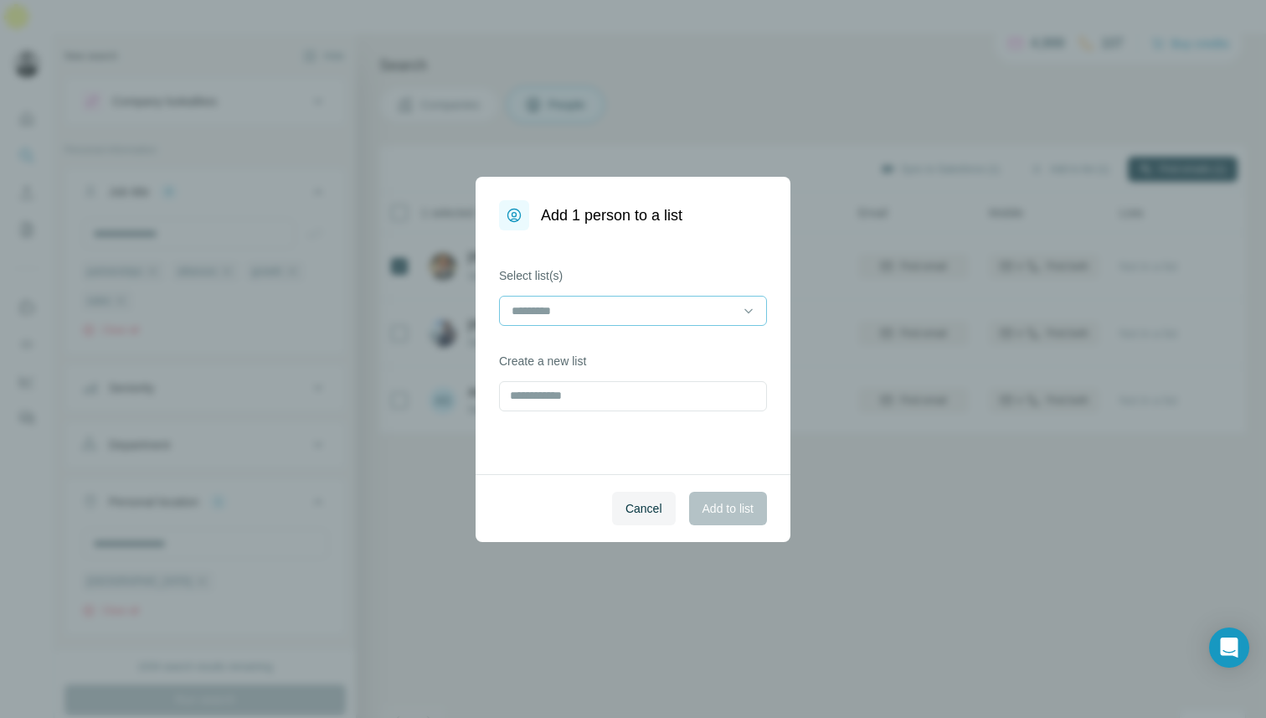
click at [604, 316] on input at bounding box center [623, 311] width 226 height 18
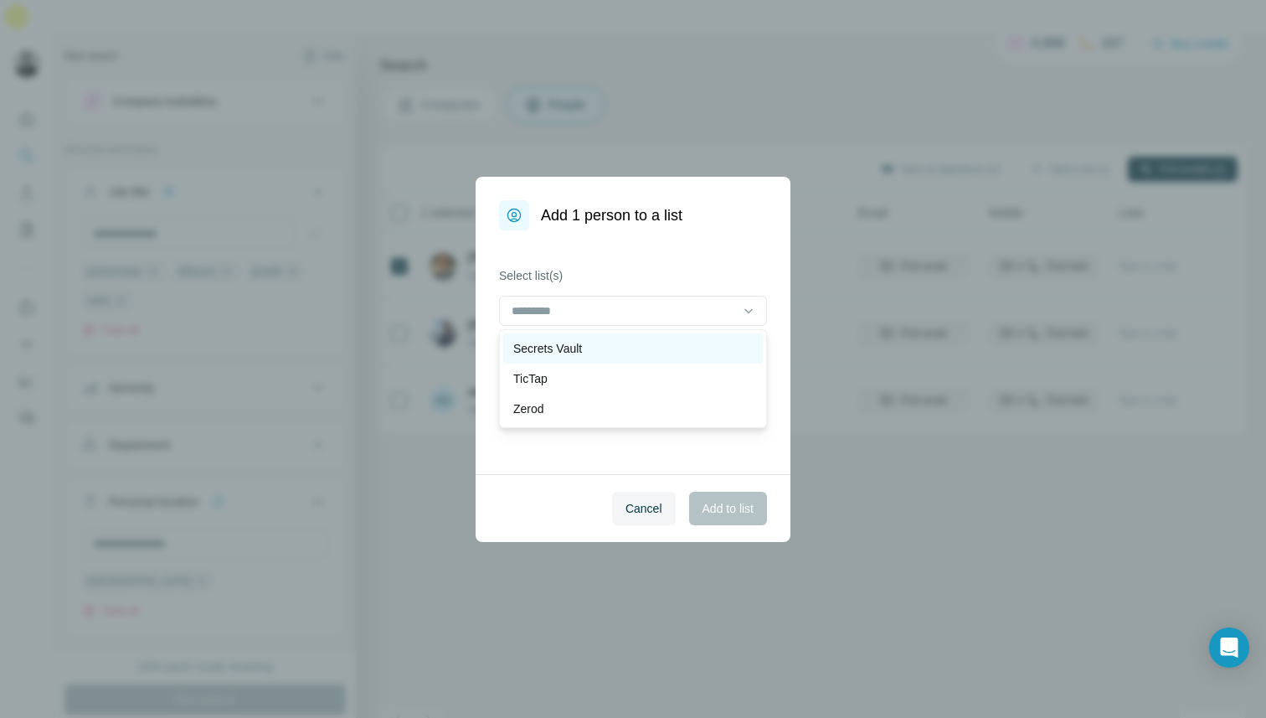
click at [604, 351] on div "Secrets Vault" at bounding box center [633, 348] width 240 height 17
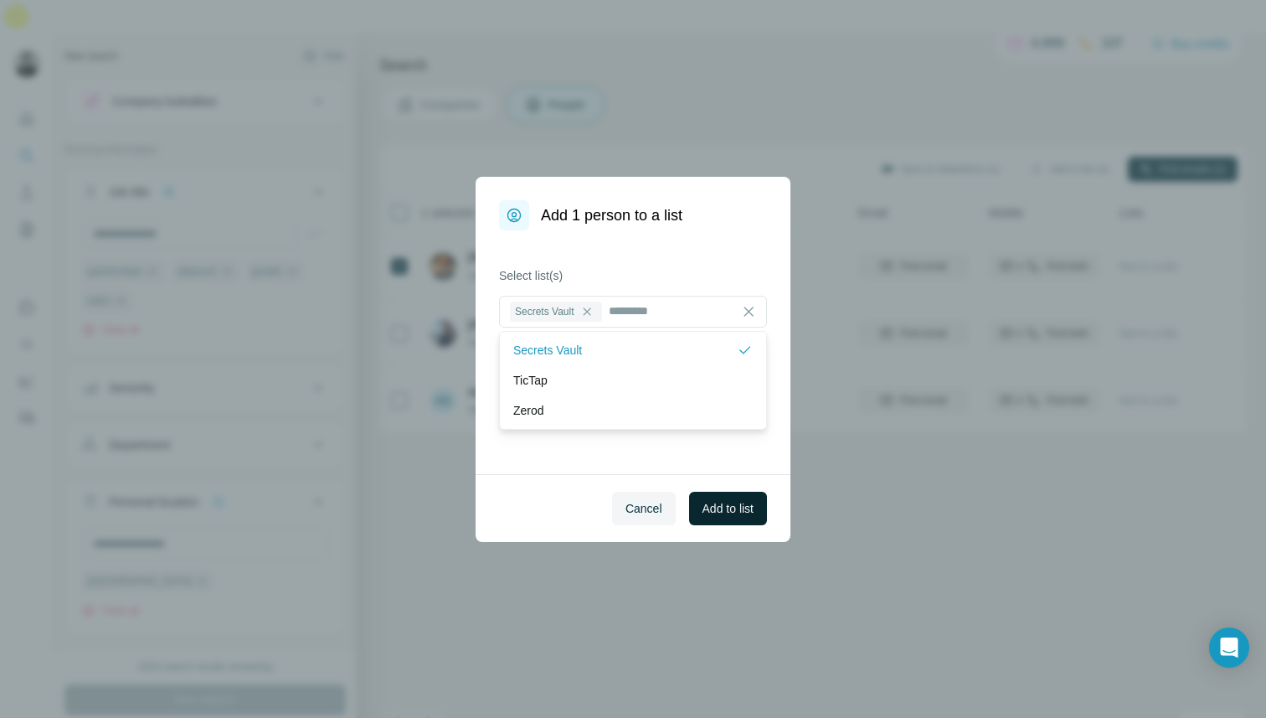
click at [702, 520] on button "Add to list" at bounding box center [728, 509] width 78 height 34
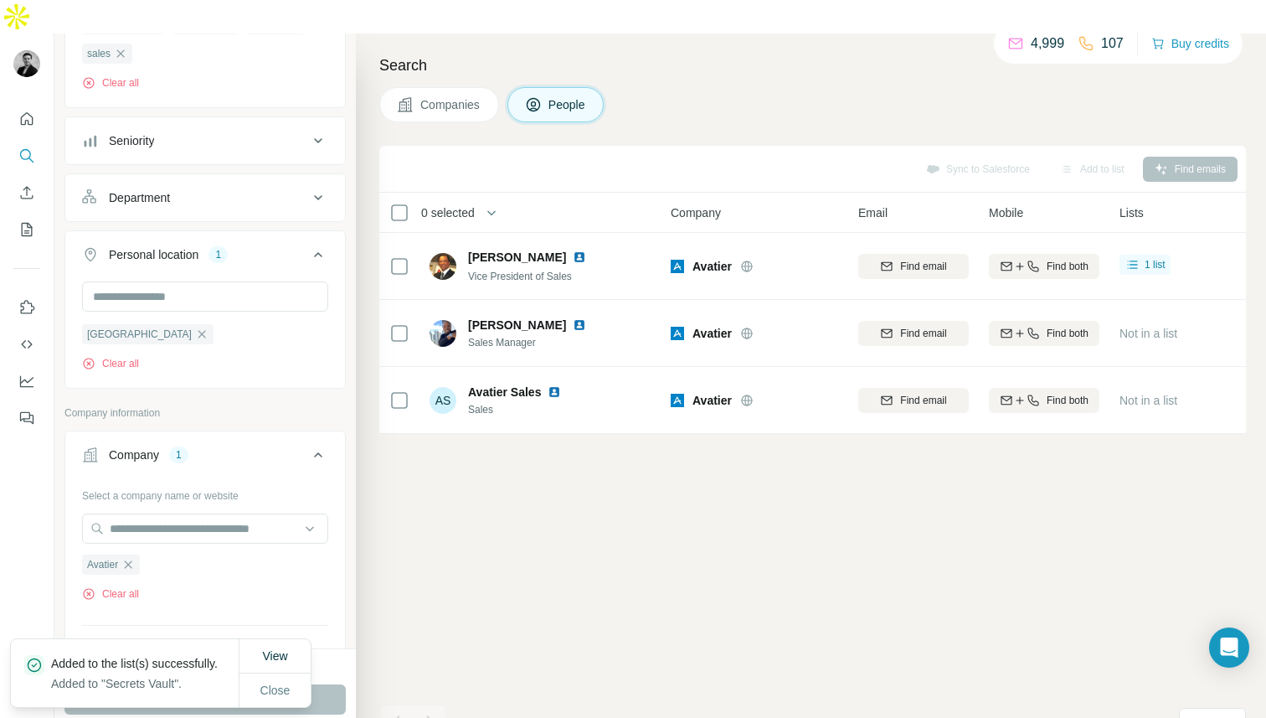
scroll to position [251, 0]
click at [135, 554] on icon "button" at bounding box center [127, 560] width 13 height 13
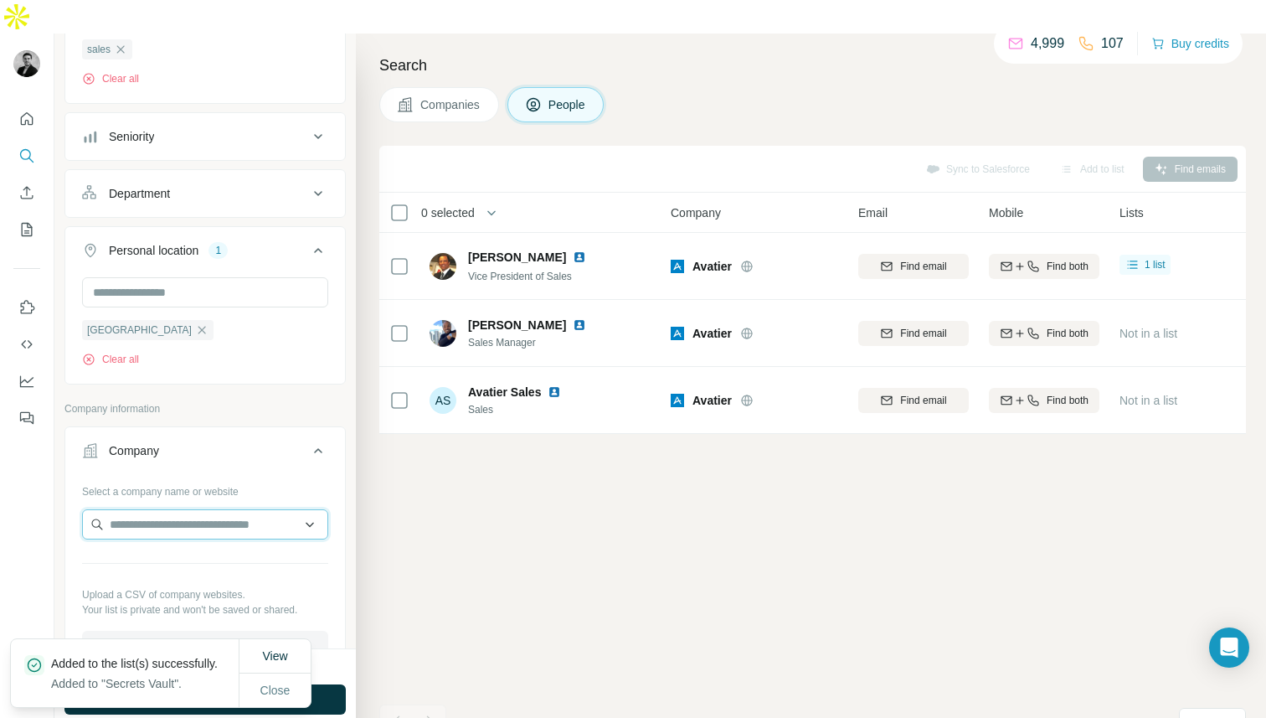
click at [133, 509] on input "text" at bounding box center [205, 524] width 246 height 30
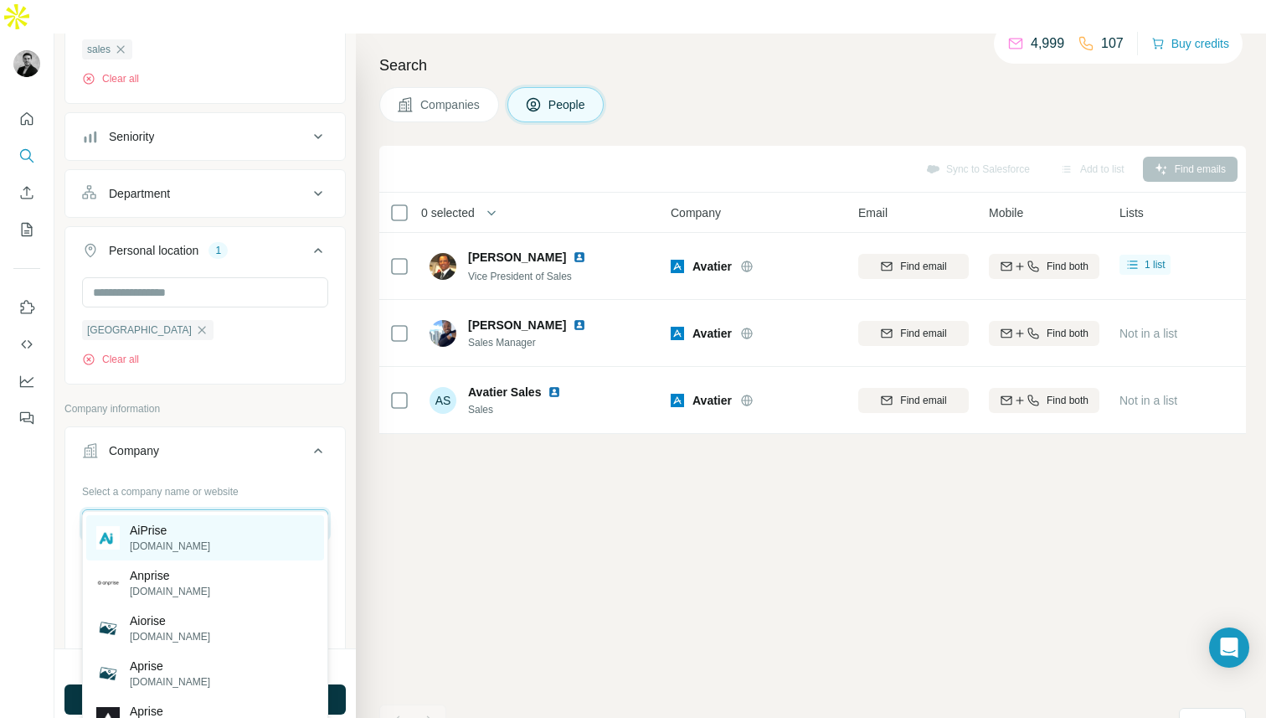
type input "*******"
click at [198, 543] on div "AiPrise aiprise.com" at bounding box center [205, 537] width 238 height 45
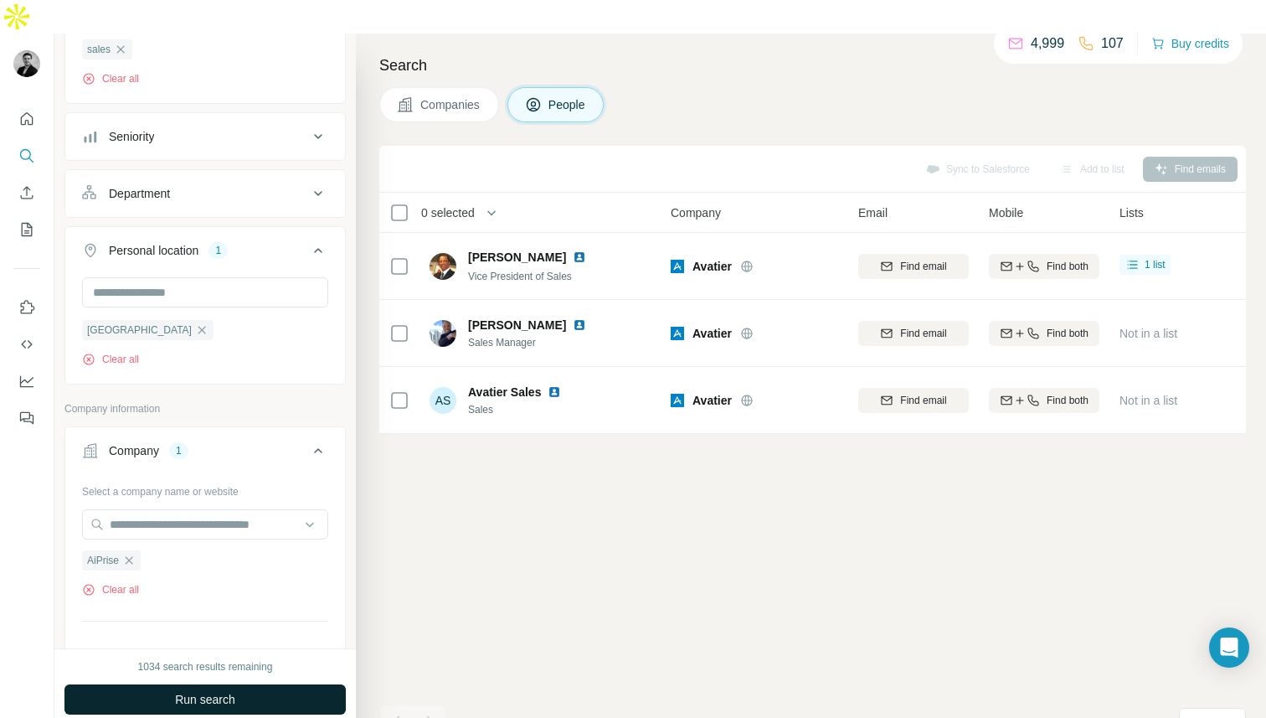
click at [214, 691] on span "Run search" at bounding box center [205, 699] width 60 height 17
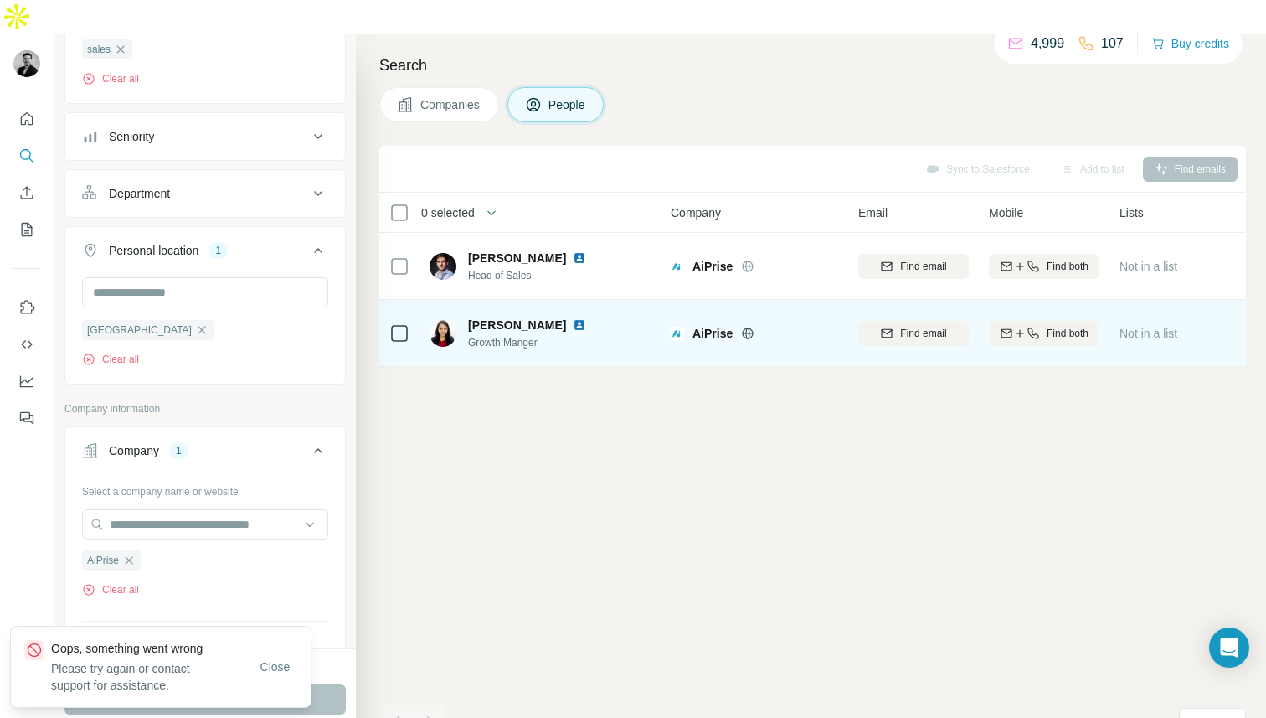
click at [403, 310] on div at bounding box center [399, 333] width 20 height 46
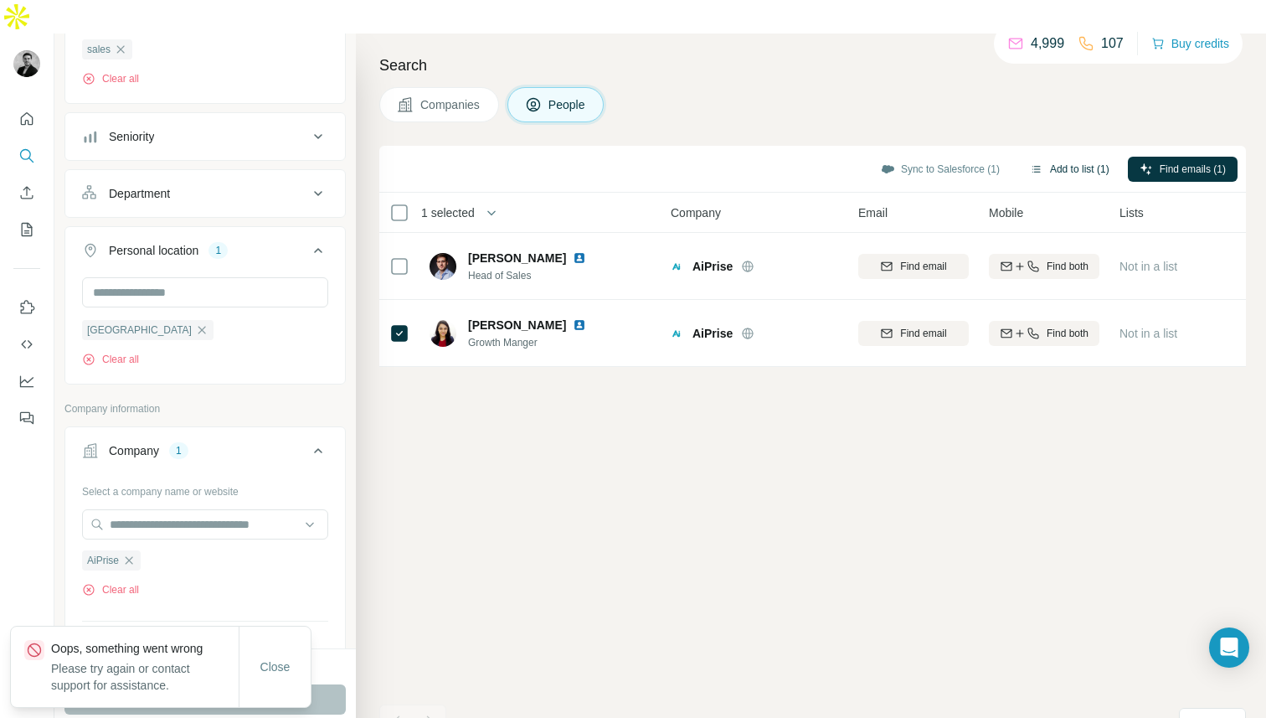
click at [1049, 157] on button "Add to list (1)" at bounding box center [1069, 169] width 103 height 25
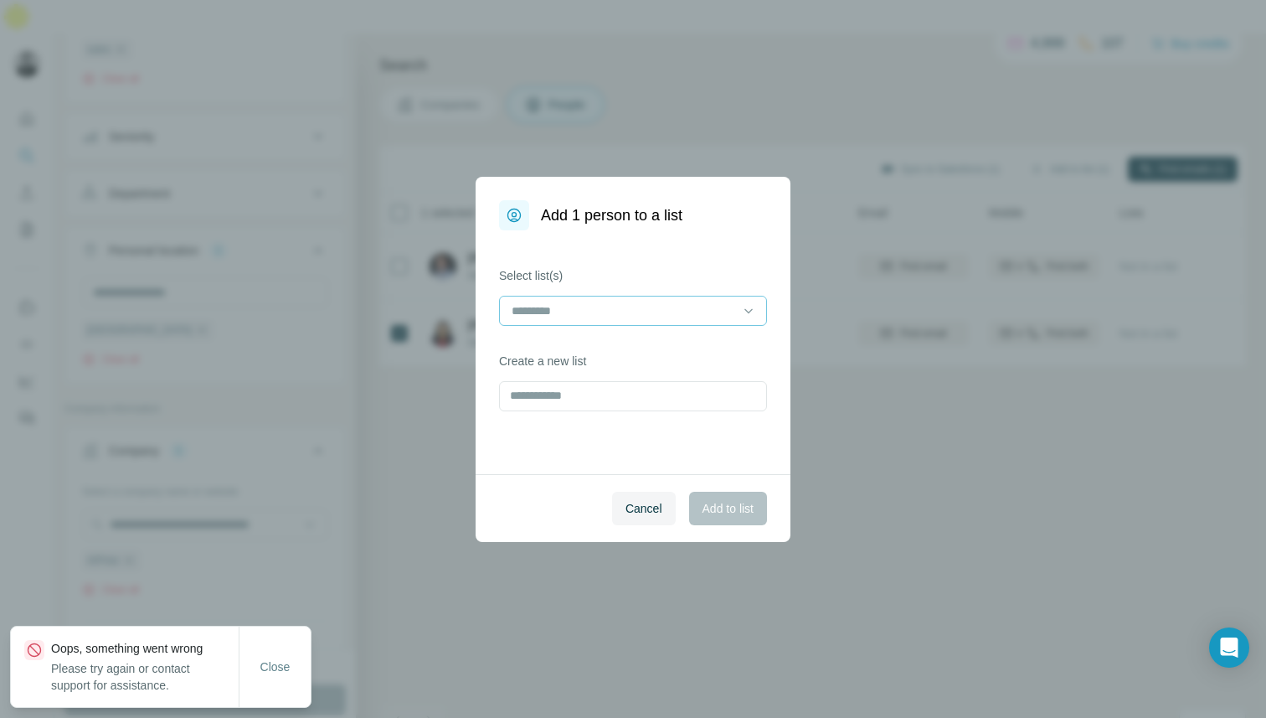
click at [730, 309] on input at bounding box center [623, 311] width 226 height 18
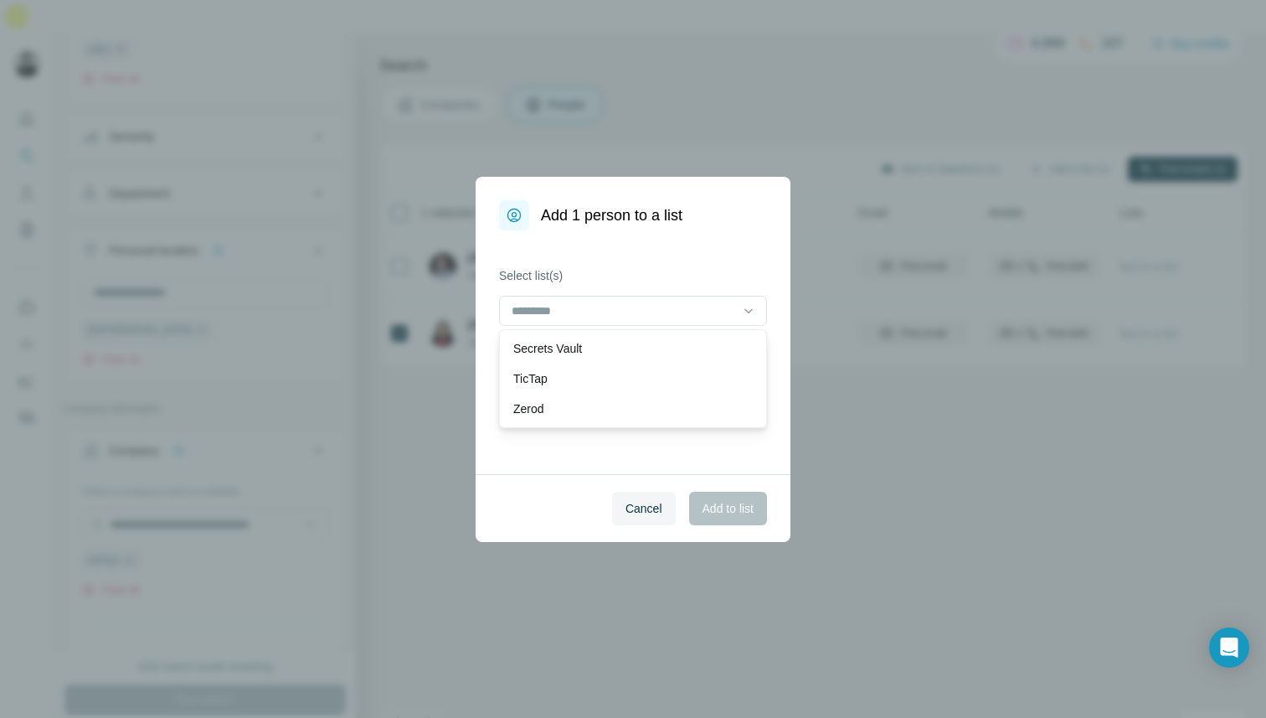
click at [637, 327] on div at bounding box center [633, 313] width 268 height 34
click at [637, 347] on div "Secrets Vault" at bounding box center [633, 348] width 240 height 17
click at [724, 508] on span "Add to list" at bounding box center [728, 508] width 51 height 17
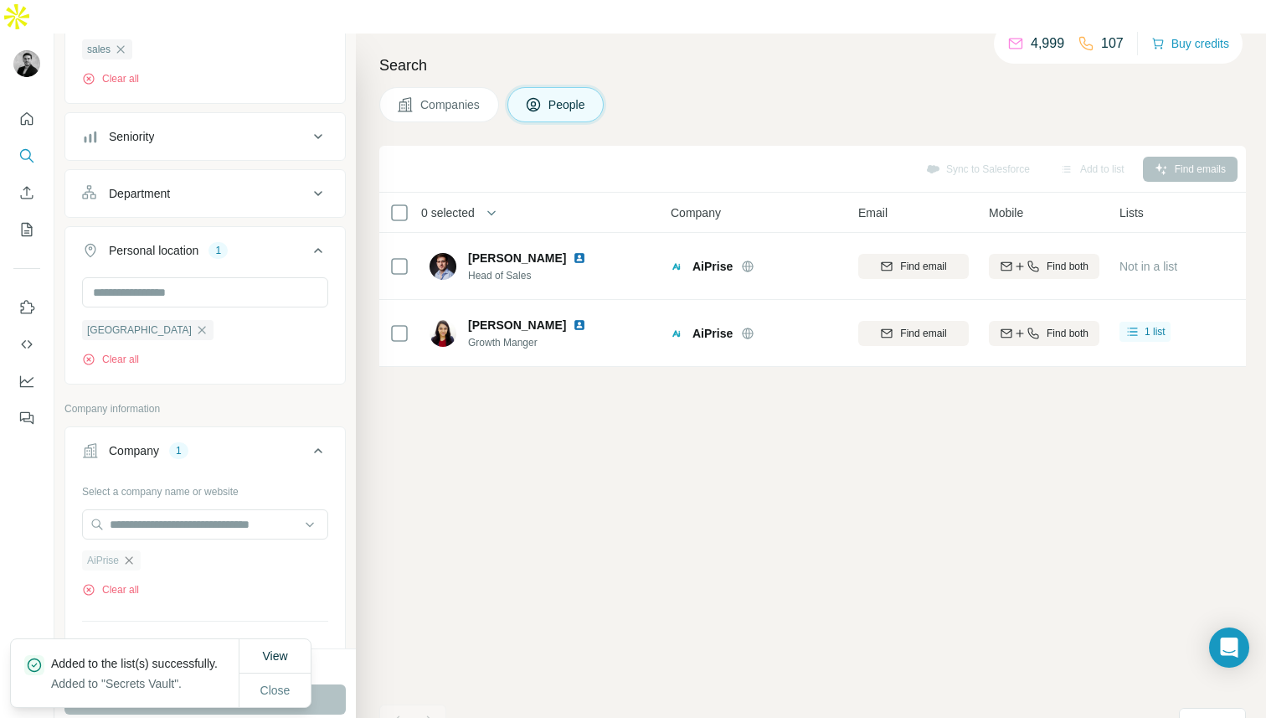
click at [131, 554] on icon "button" at bounding box center [128, 560] width 13 height 13
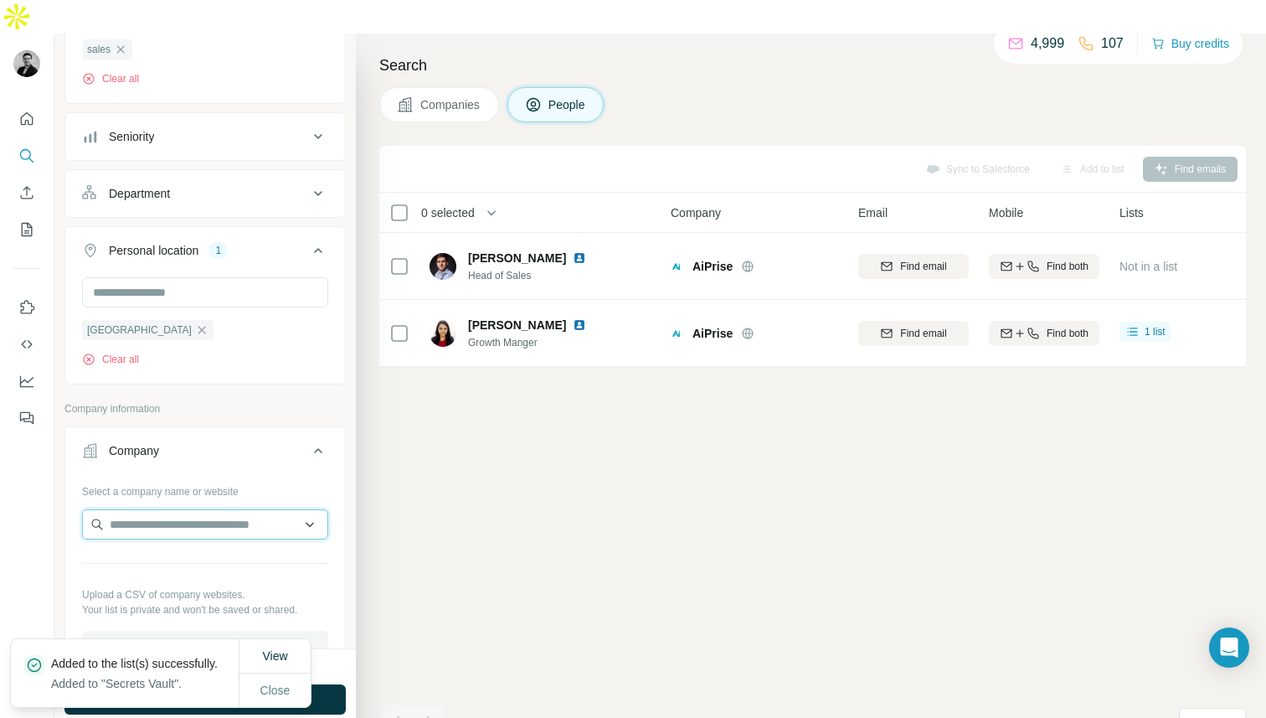
click at [138, 509] on input "text" at bounding box center [205, 524] width 246 height 30
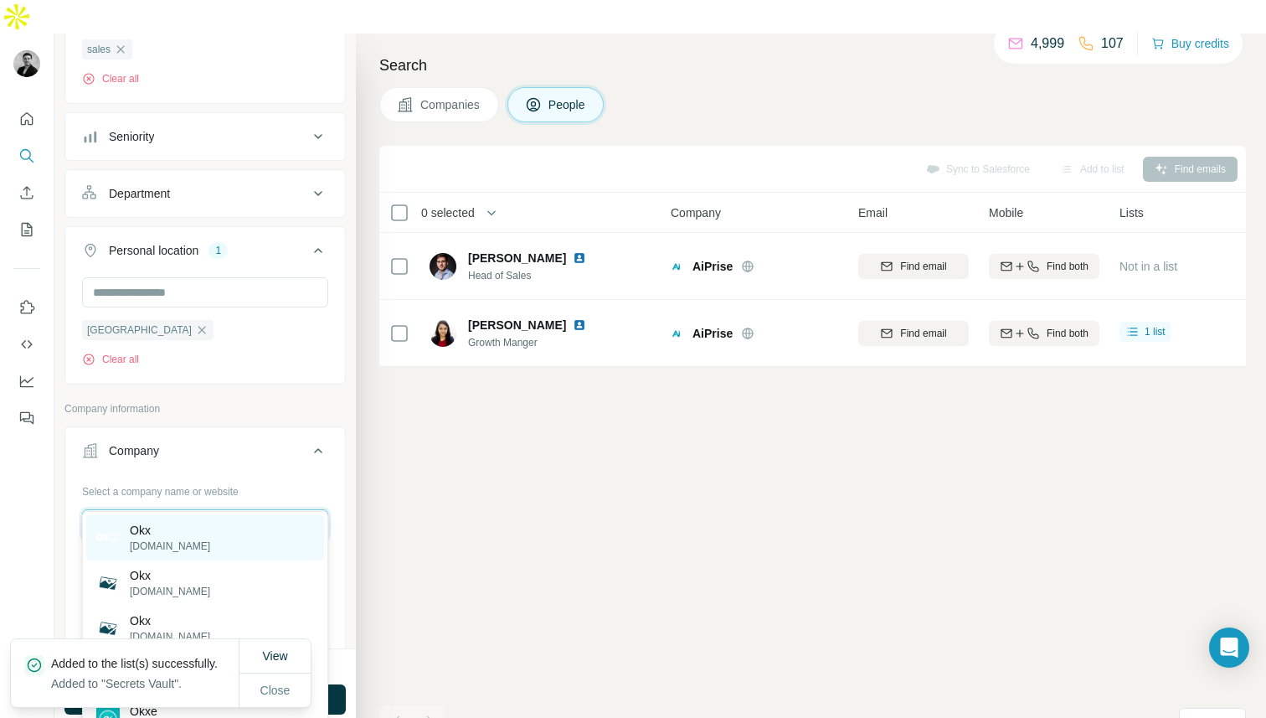
type input "***"
click at [204, 537] on div "Okx okx.com" at bounding box center [205, 537] width 238 height 45
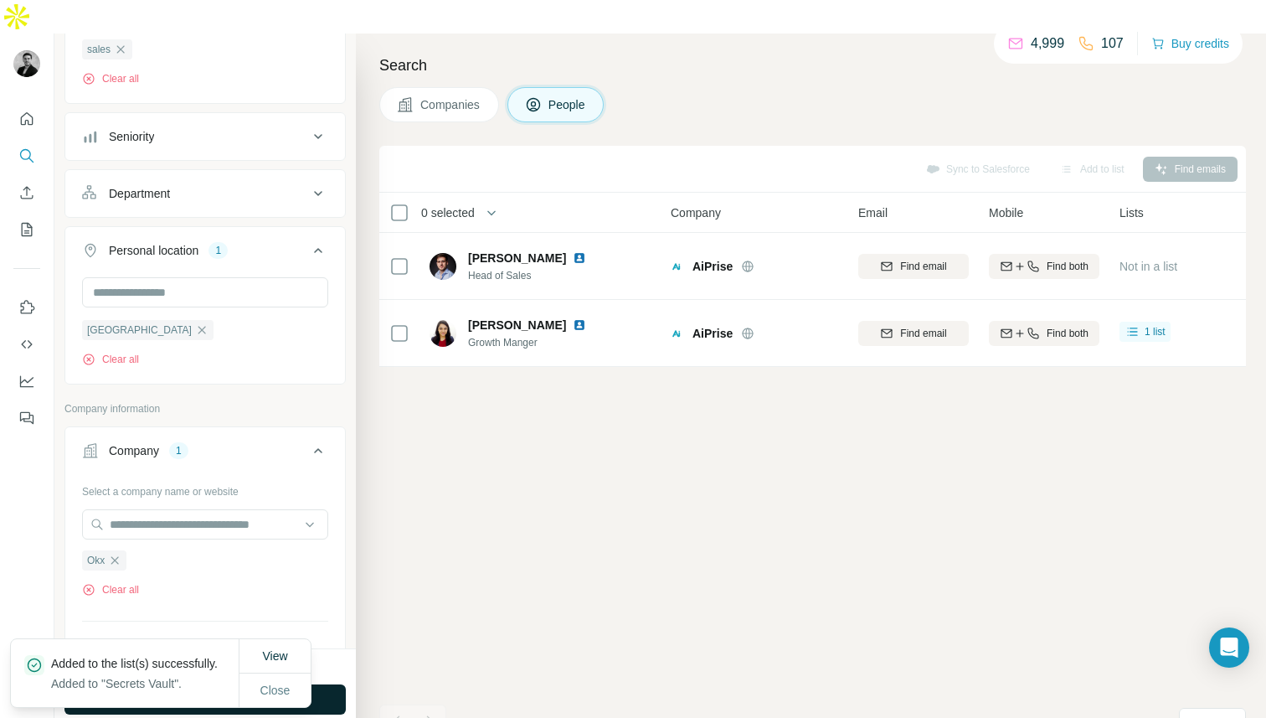
click at [319, 684] on button "Run search" at bounding box center [204, 699] width 281 height 30
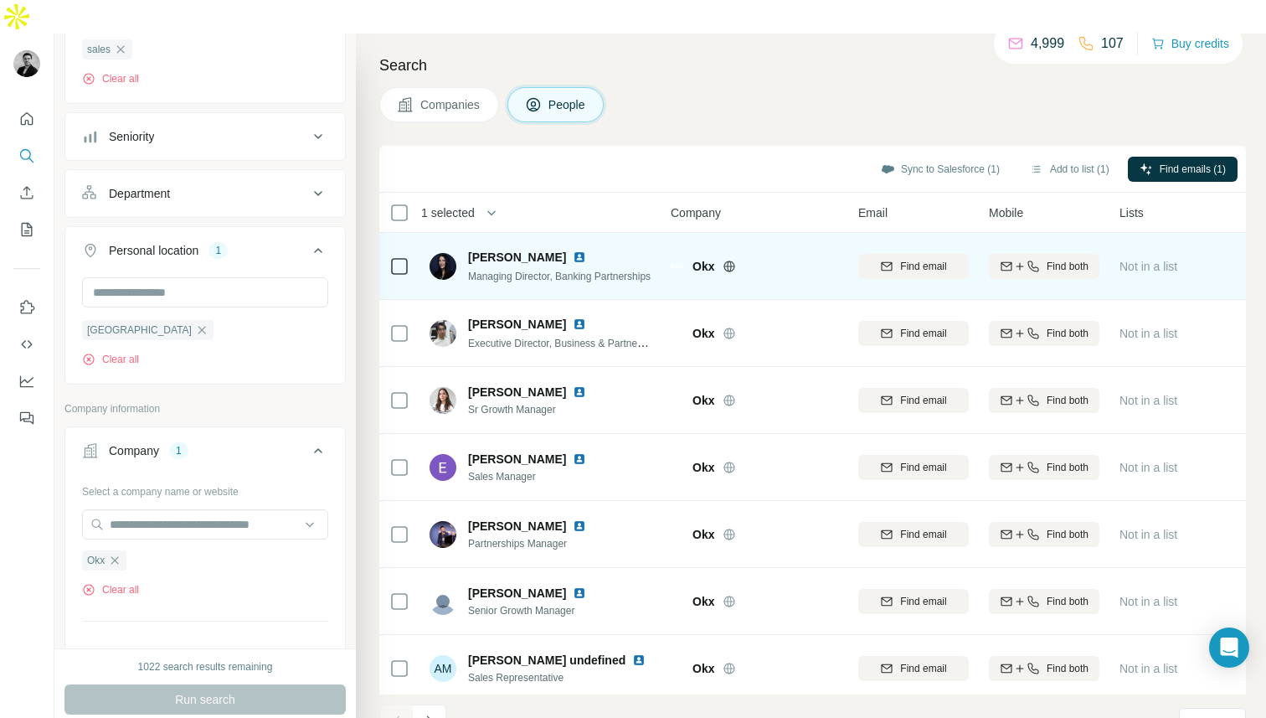
scroll to position [209, 0]
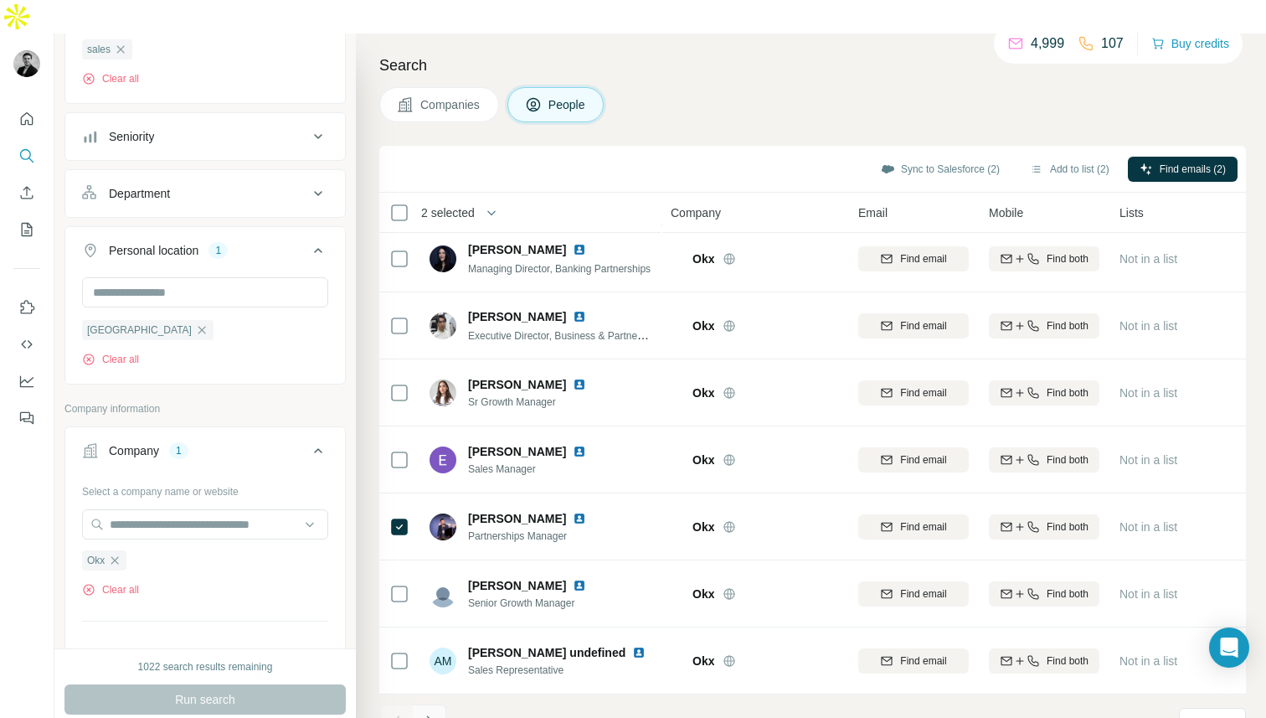
click at [428, 713] on icon "Navigate to next page" at bounding box center [429, 721] width 17 height 17
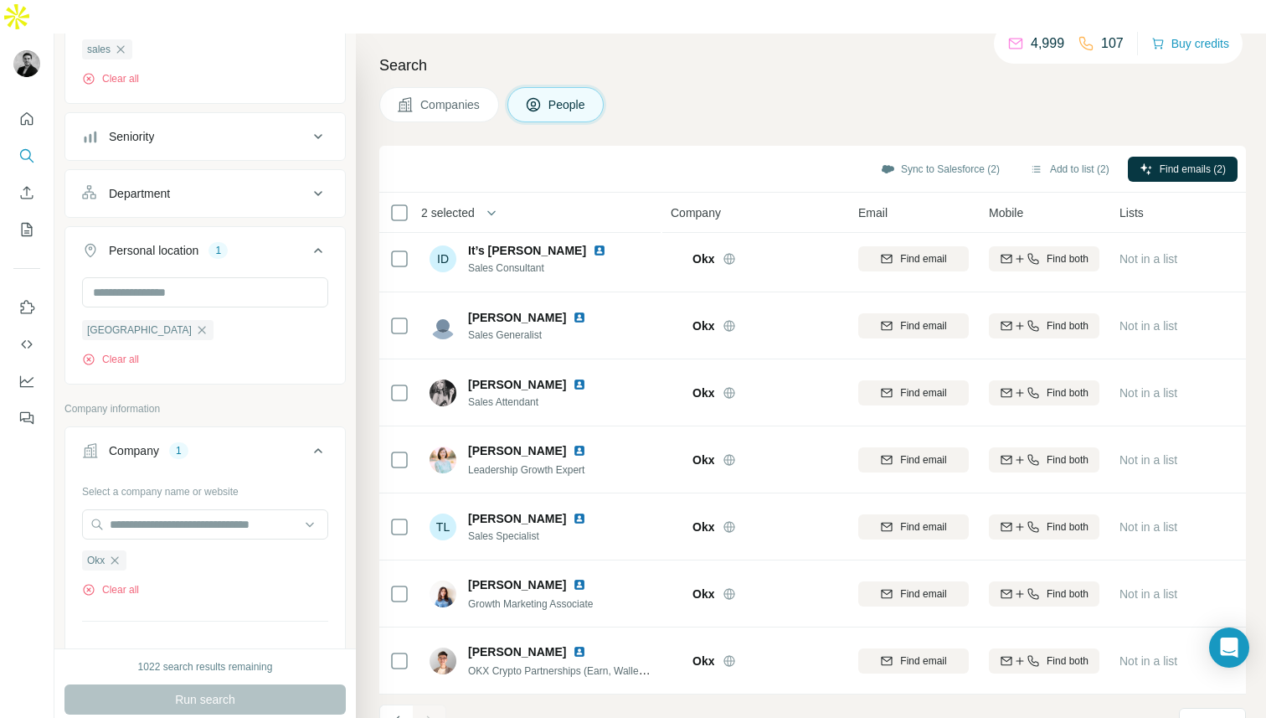
scroll to position [8, 0]
click at [1053, 157] on button "Add to list (2)" at bounding box center [1069, 169] width 103 height 25
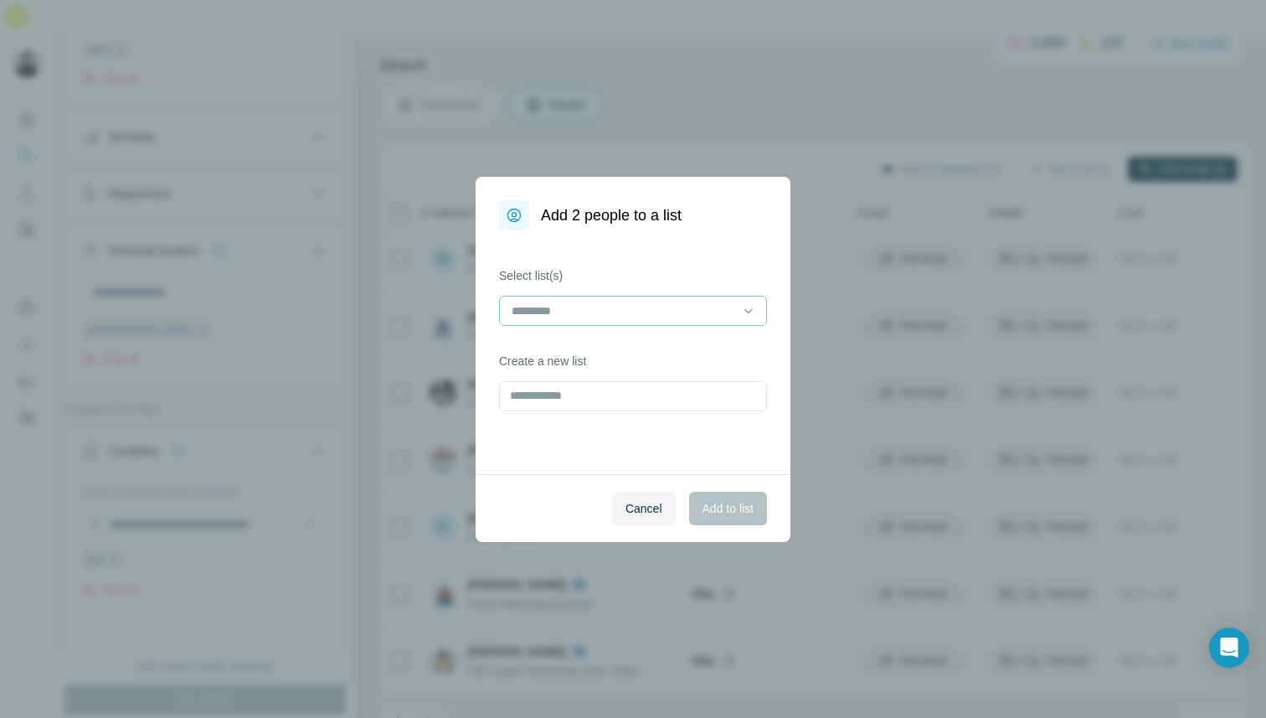
click at [673, 302] on input at bounding box center [623, 311] width 226 height 18
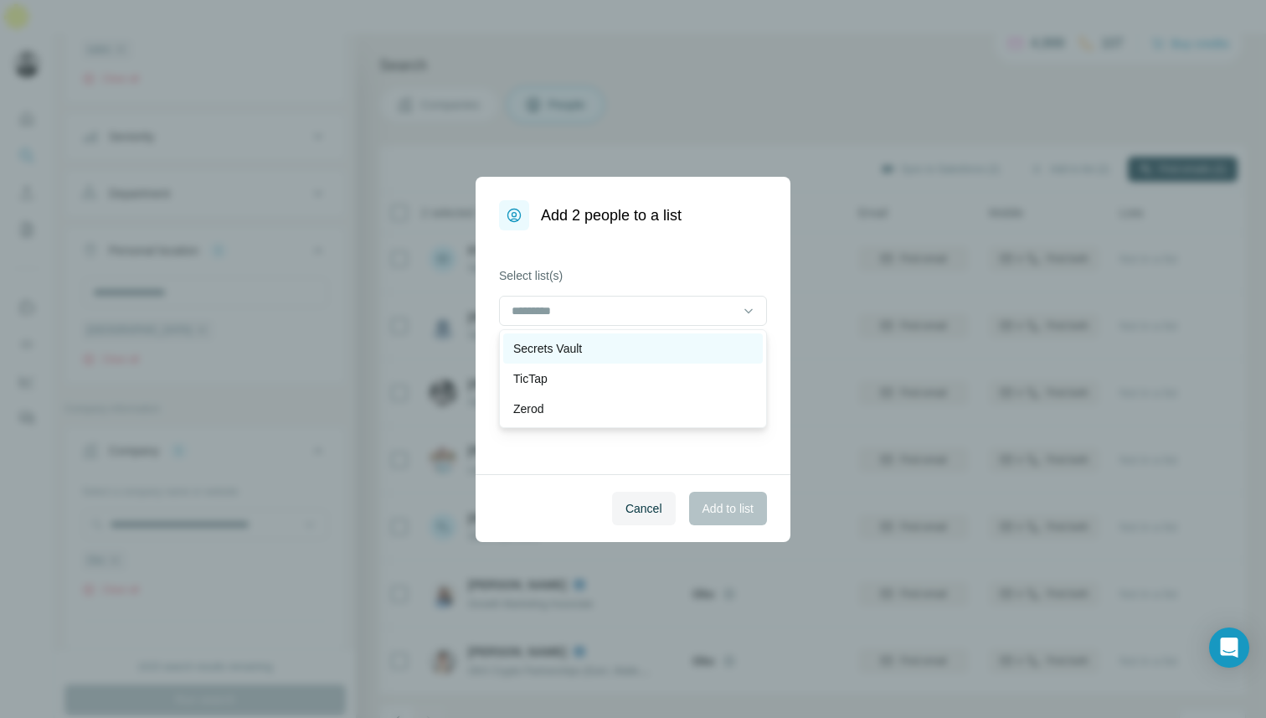
click at [673, 340] on div "Secrets Vault" at bounding box center [633, 348] width 240 height 17
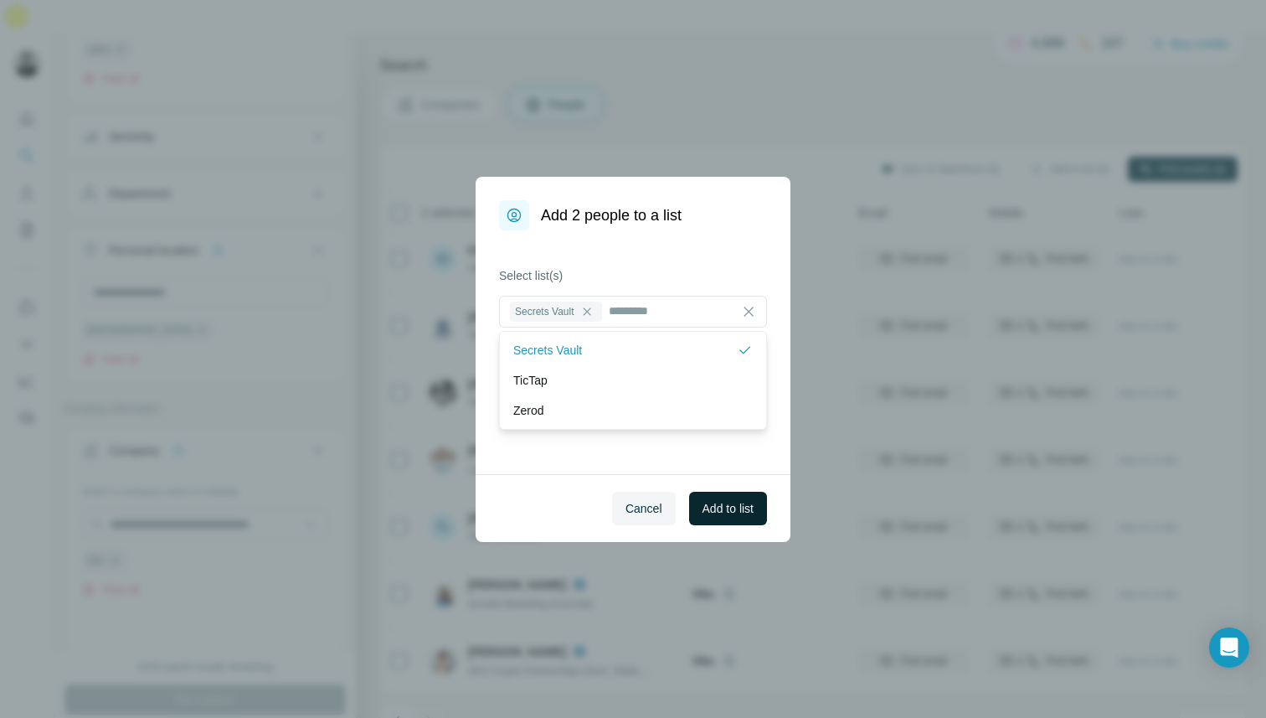
click at [732, 507] on span "Add to list" at bounding box center [728, 508] width 51 height 17
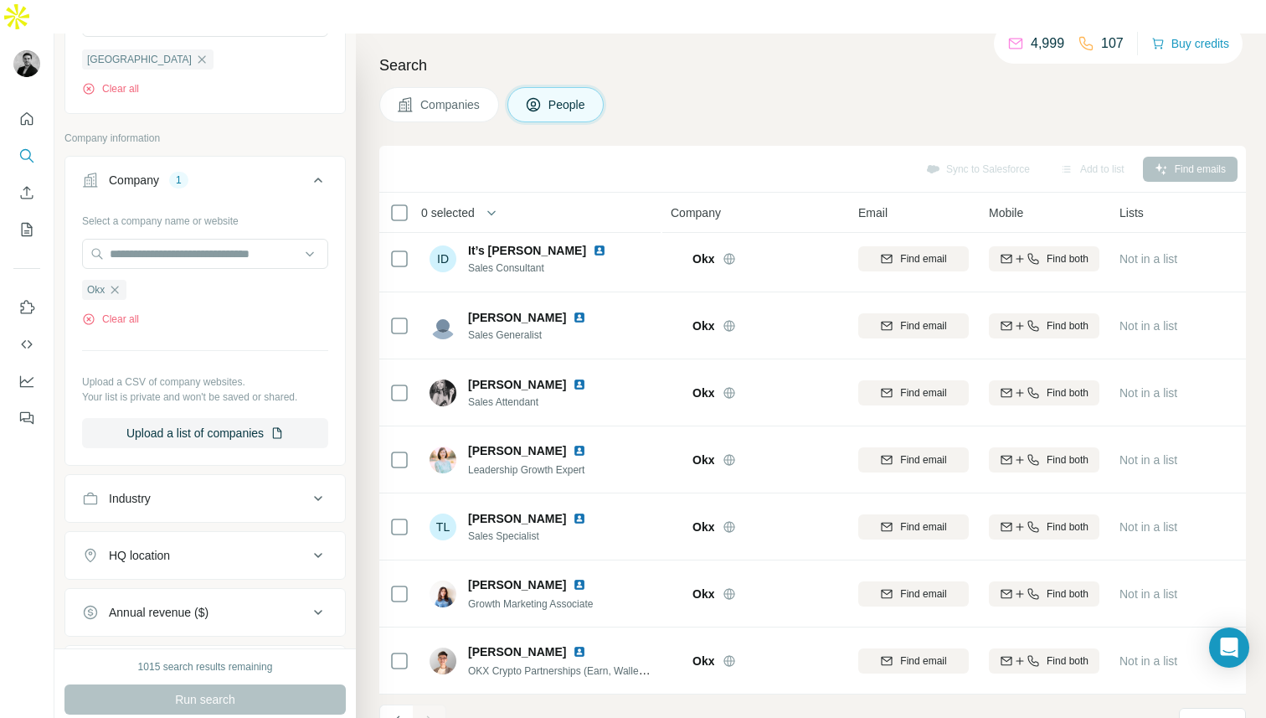
scroll to position [546, 0]
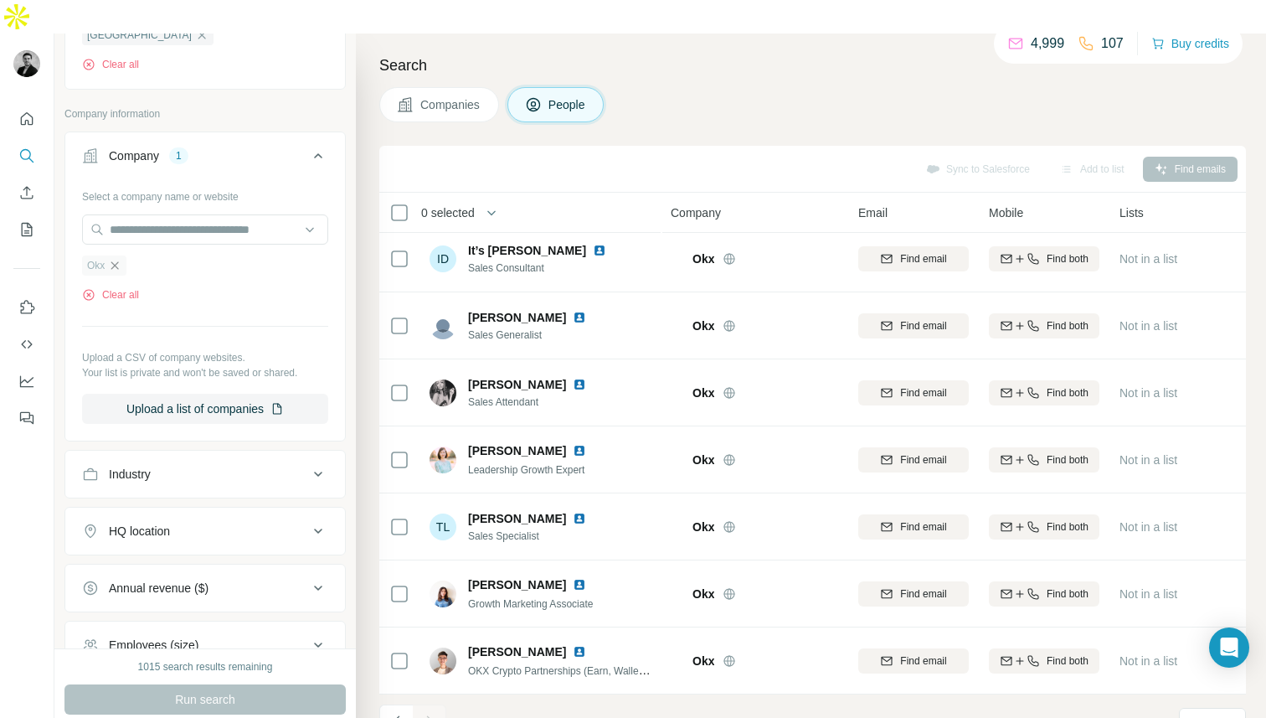
click at [118, 259] on icon "button" at bounding box center [114, 265] width 13 height 13
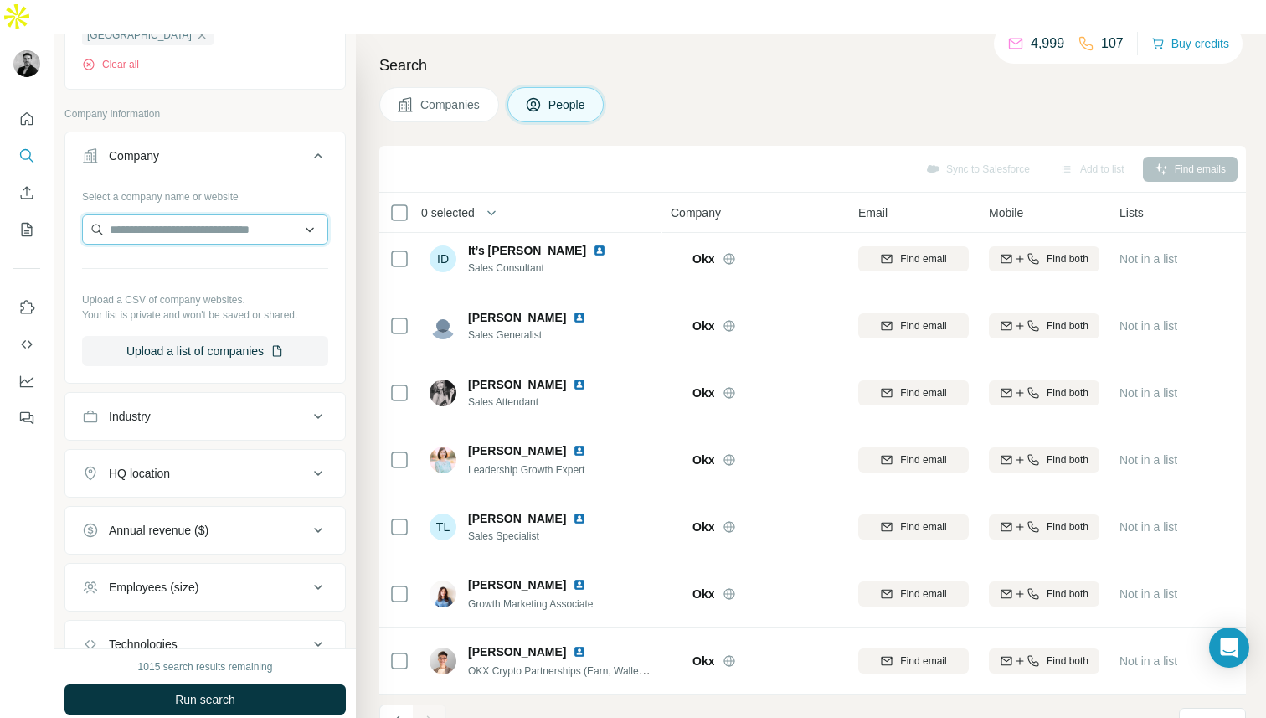
click at [127, 214] on input "text" at bounding box center [205, 229] width 246 height 30
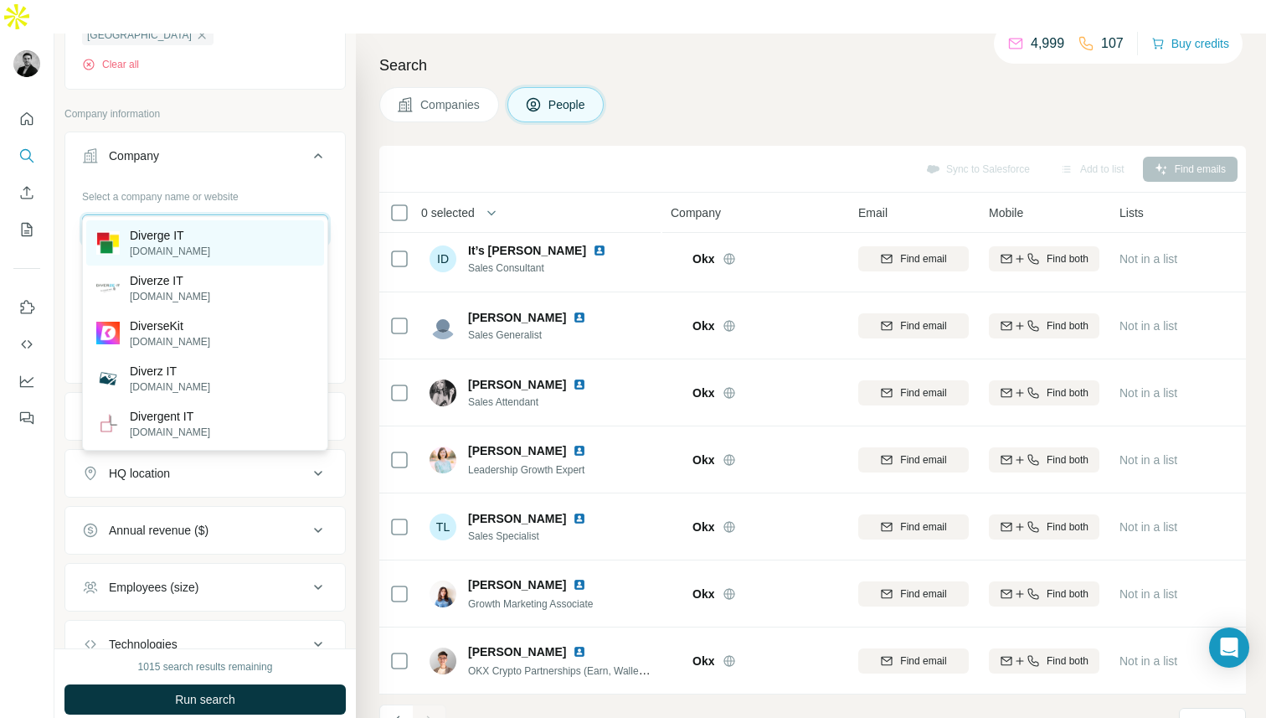
type input "**********"
click at [178, 249] on p "divergeit.com" at bounding box center [170, 251] width 80 height 15
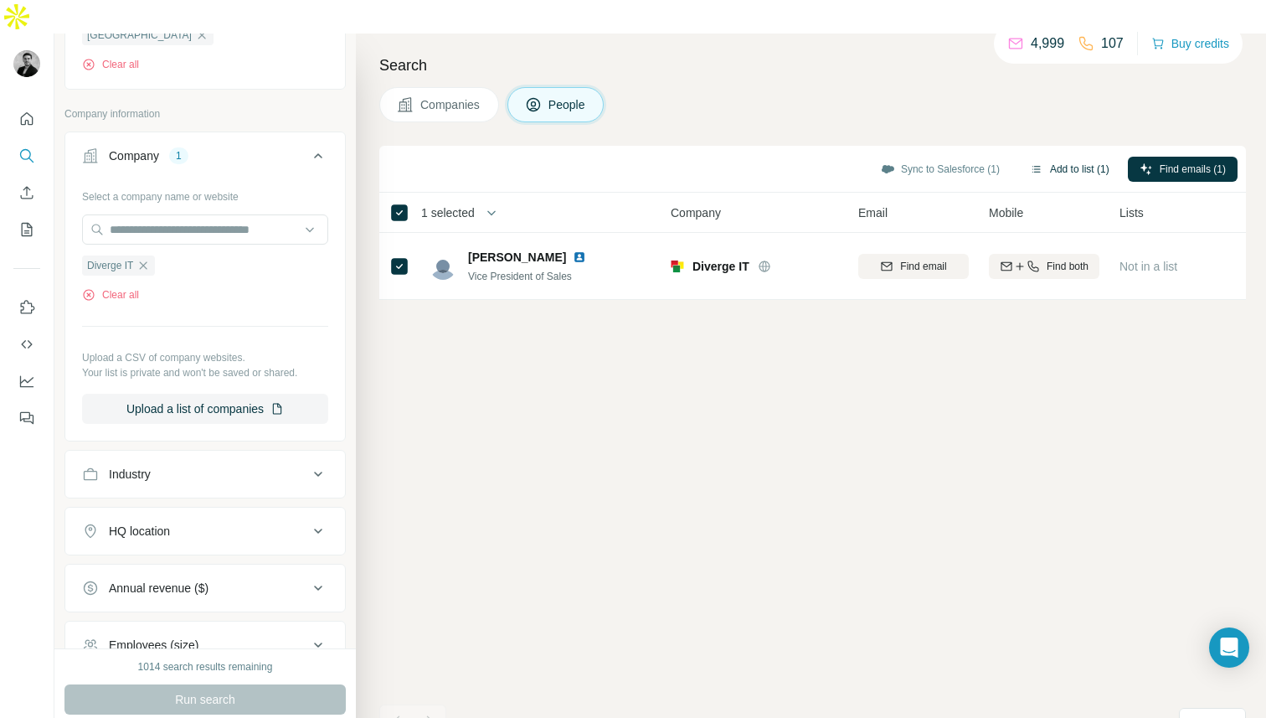
click at [1042, 157] on button "Add to list (1)" at bounding box center [1069, 169] width 103 height 25
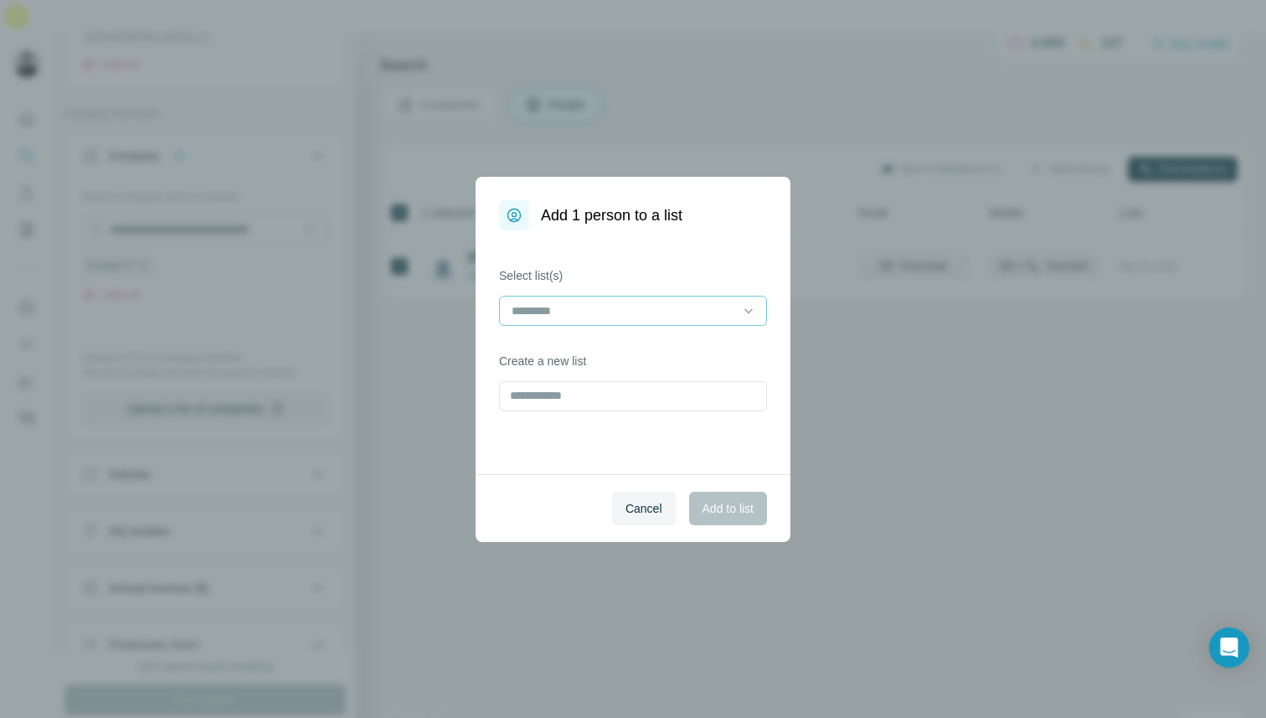
click at [641, 317] on input at bounding box center [623, 311] width 226 height 18
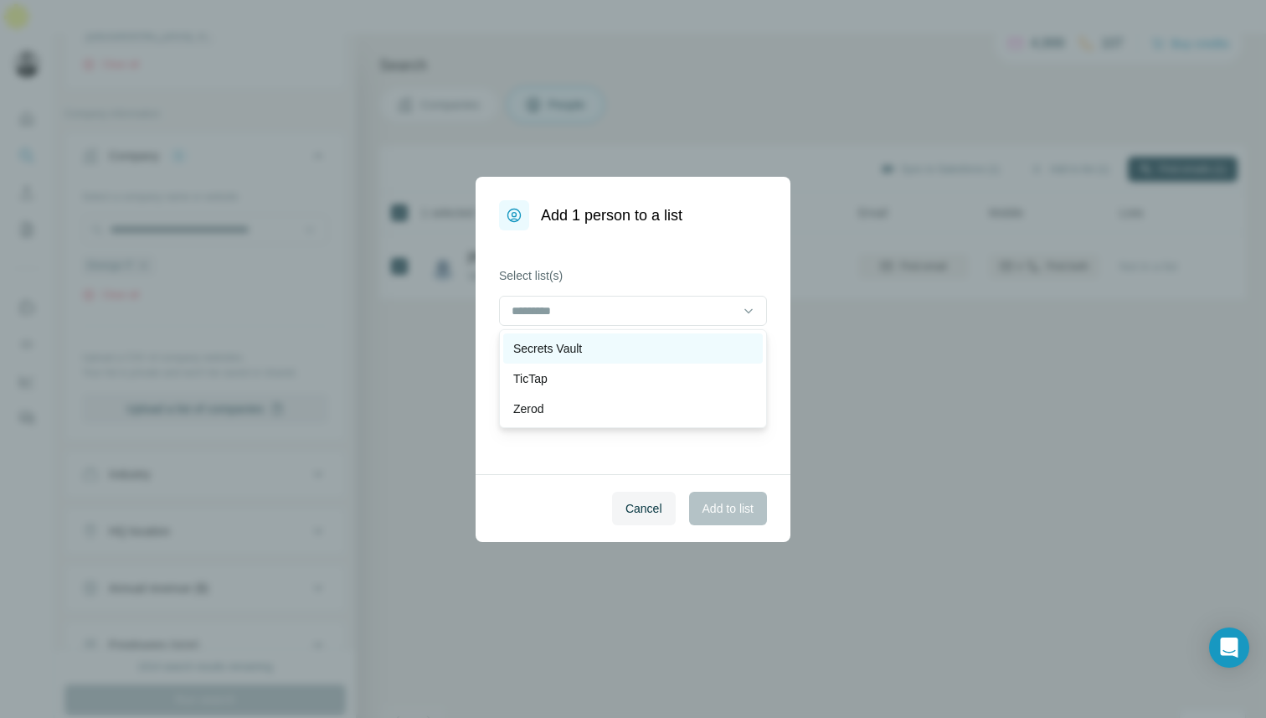
click at [636, 348] on div "Secrets Vault" at bounding box center [633, 348] width 240 height 17
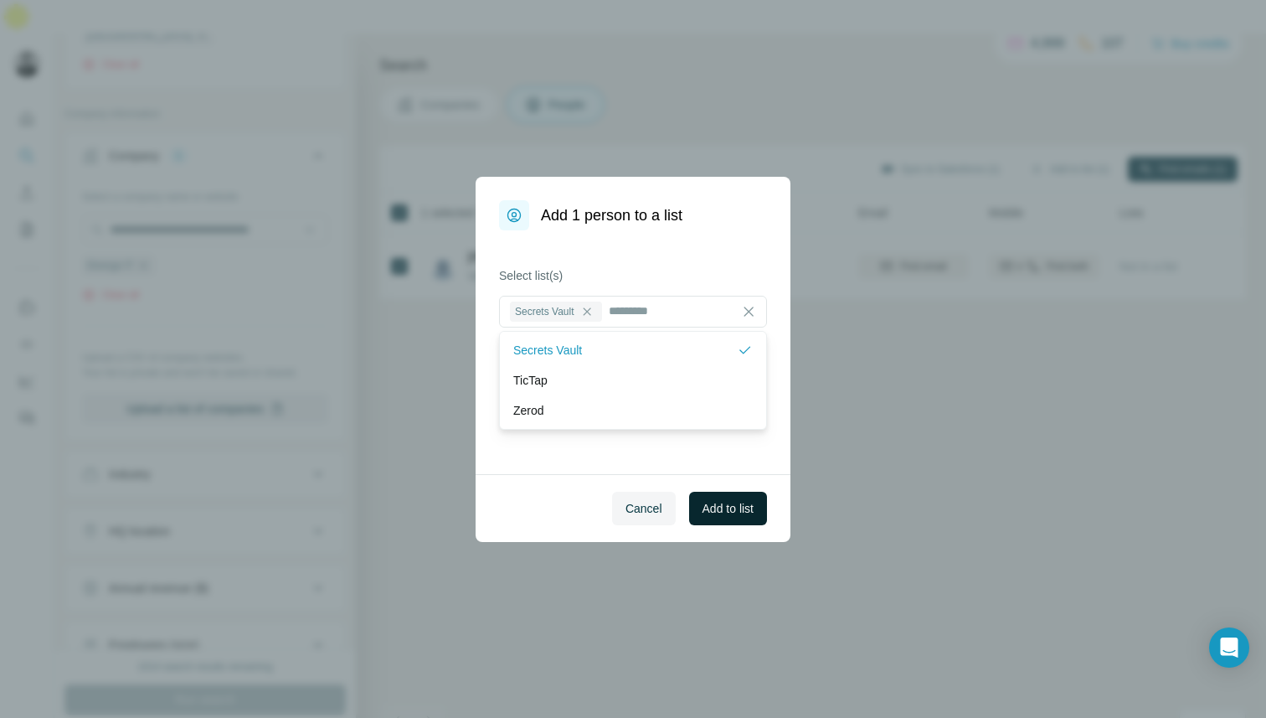
click at [731, 503] on span "Add to list" at bounding box center [728, 508] width 51 height 17
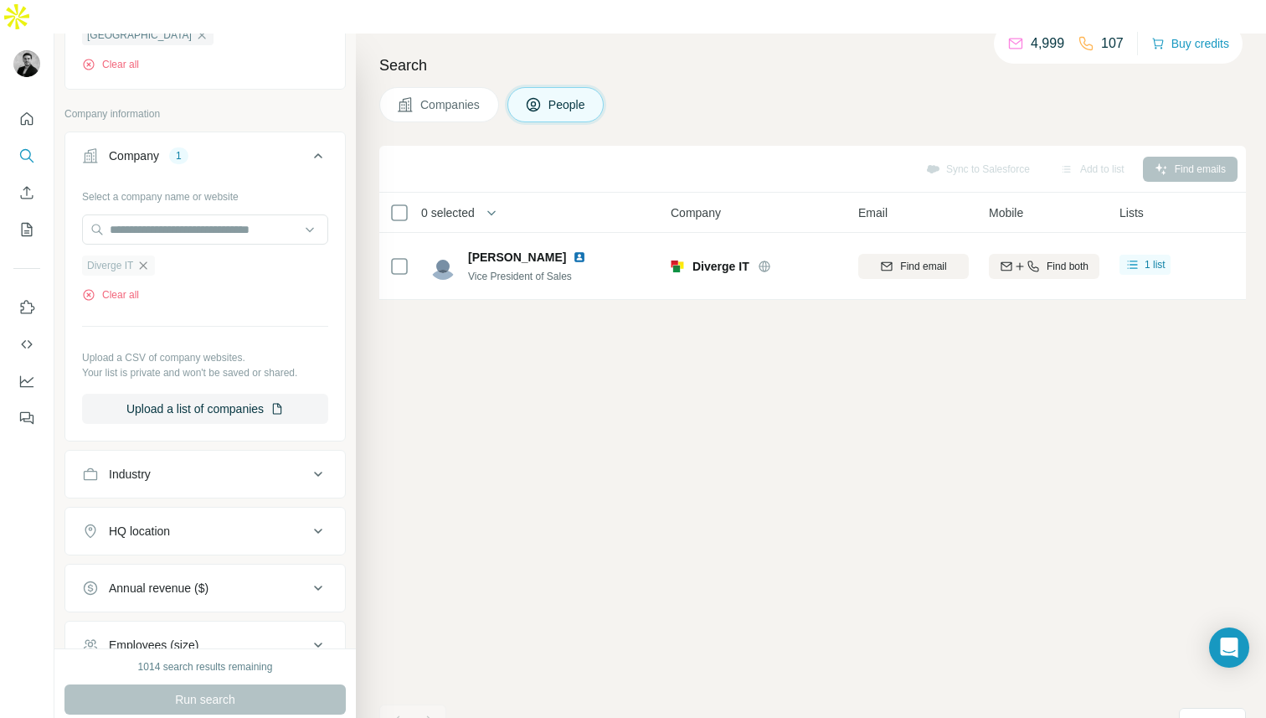
click at [142, 259] on icon "button" at bounding box center [143, 265] width 13 height 13
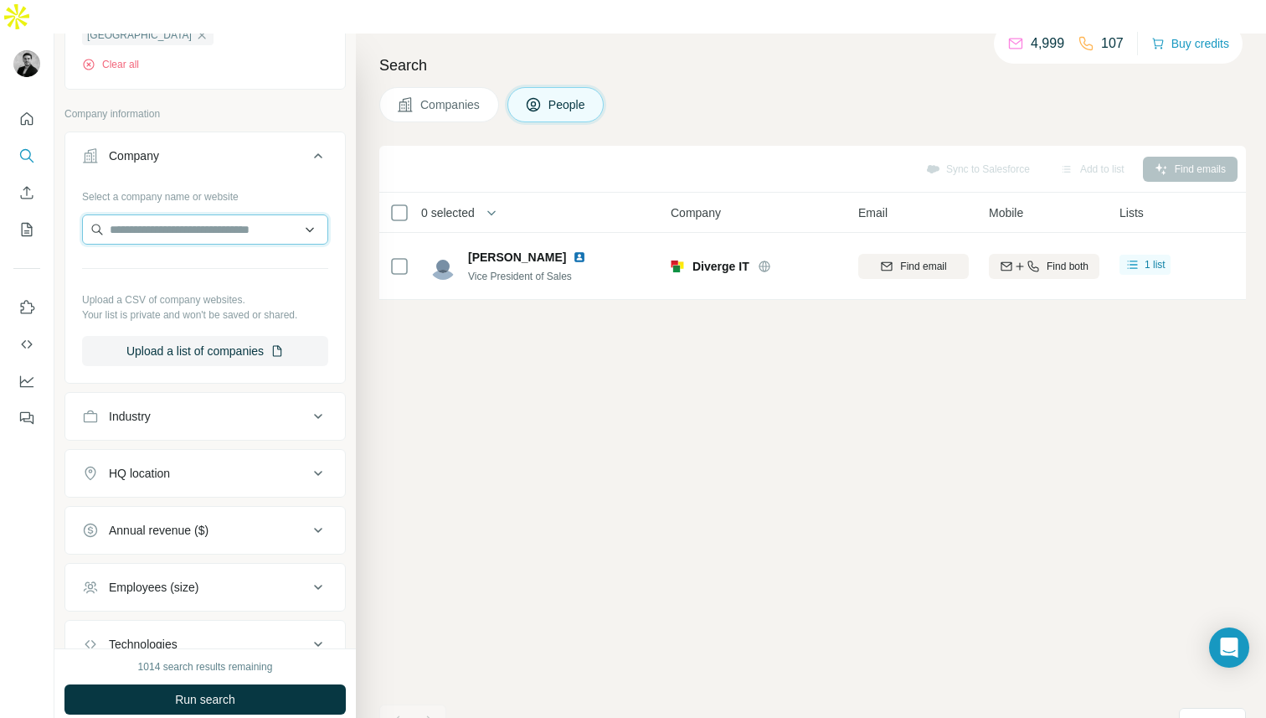
click at [155, 214] on input "text" at bounding box center [205, 229] width 246 height 30
type input "*********"
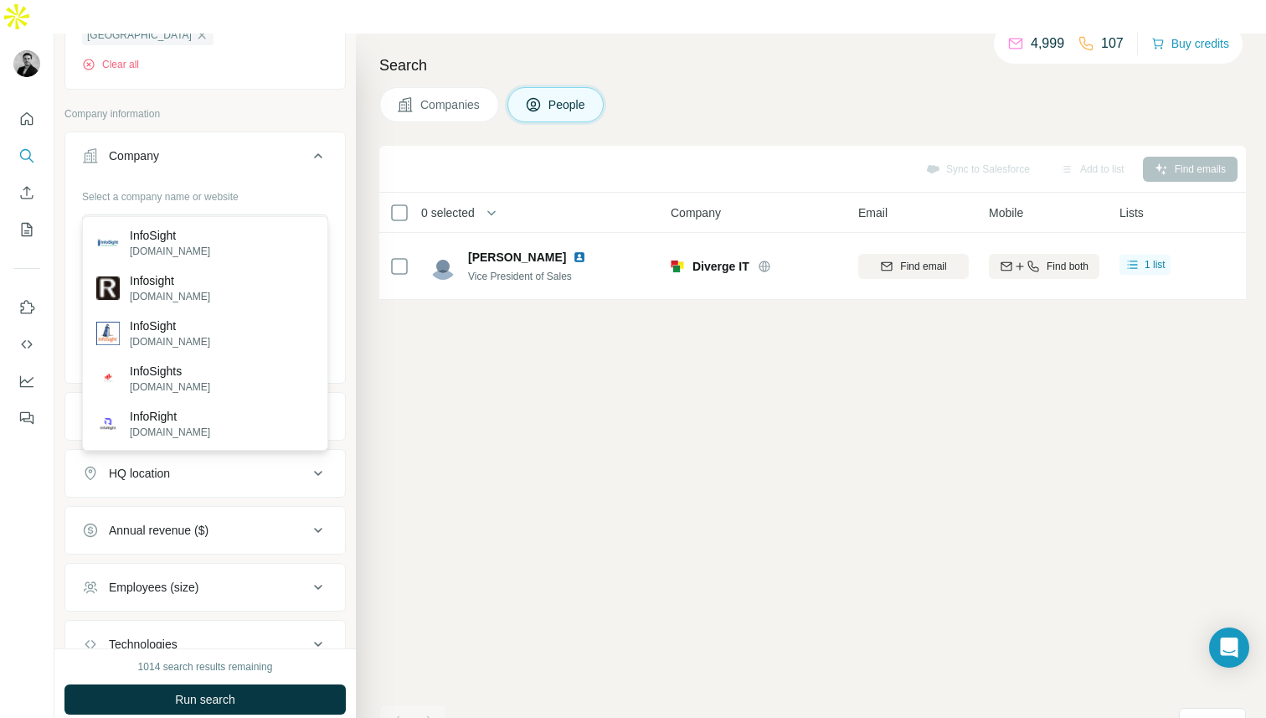
click at [234, 183] on div "Select a company name or website Upload a CSV of company websites. Your list is…" at bounding box center [205, 274] width 246 height 183
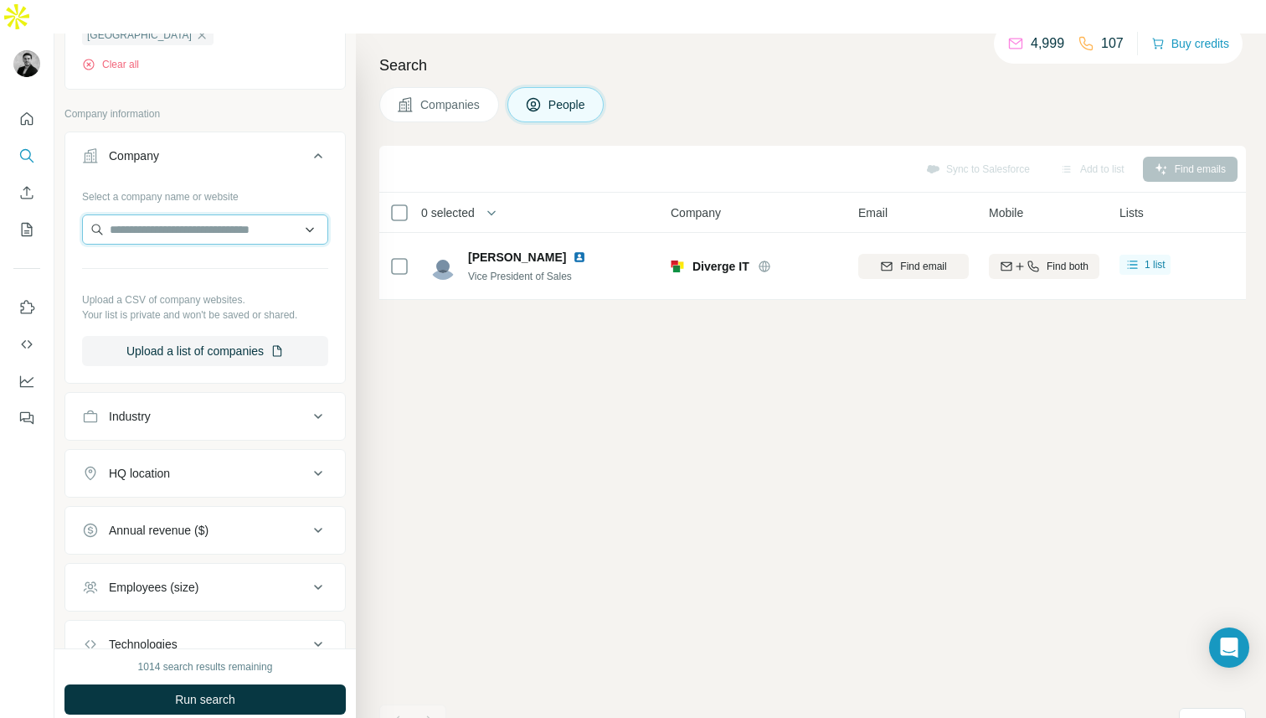
click at [223, 214] on input "text" at bounding box center [205, 229] width 246 height 30
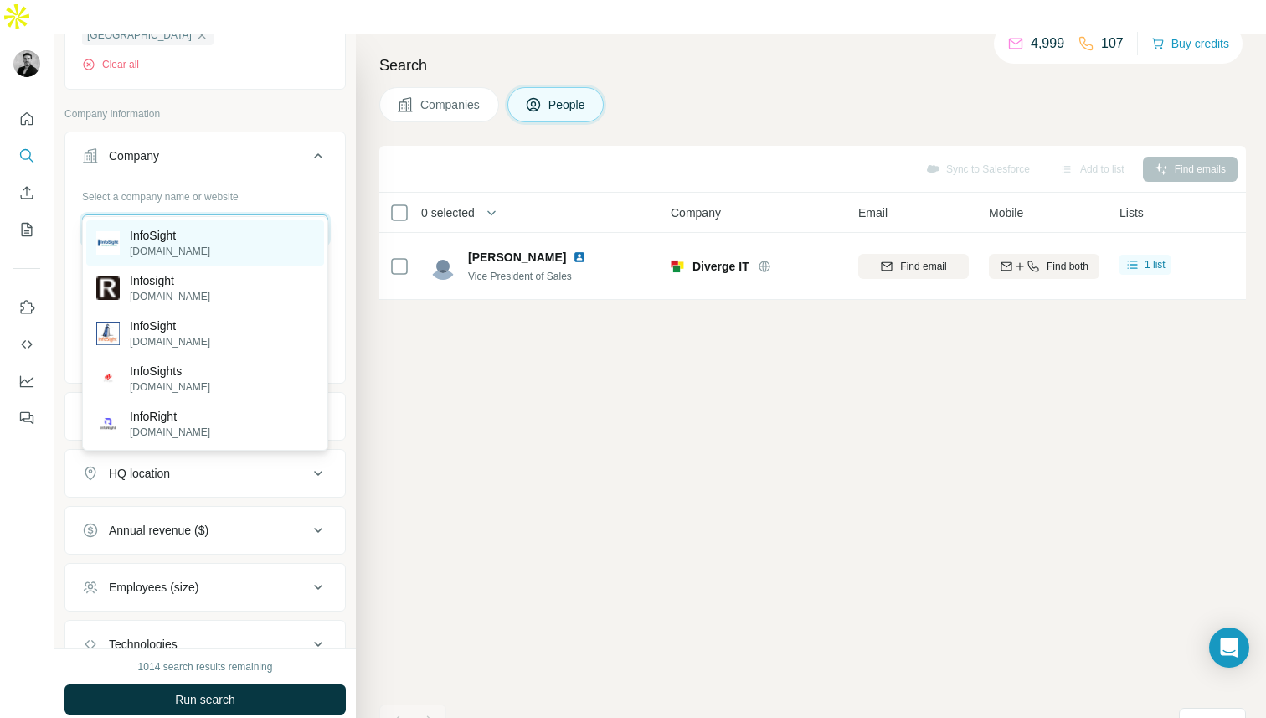
type input "*********"
click at [210, 253] on div "InfoSight infosight.com" at bounding box center [205, 242] width 238 height 45
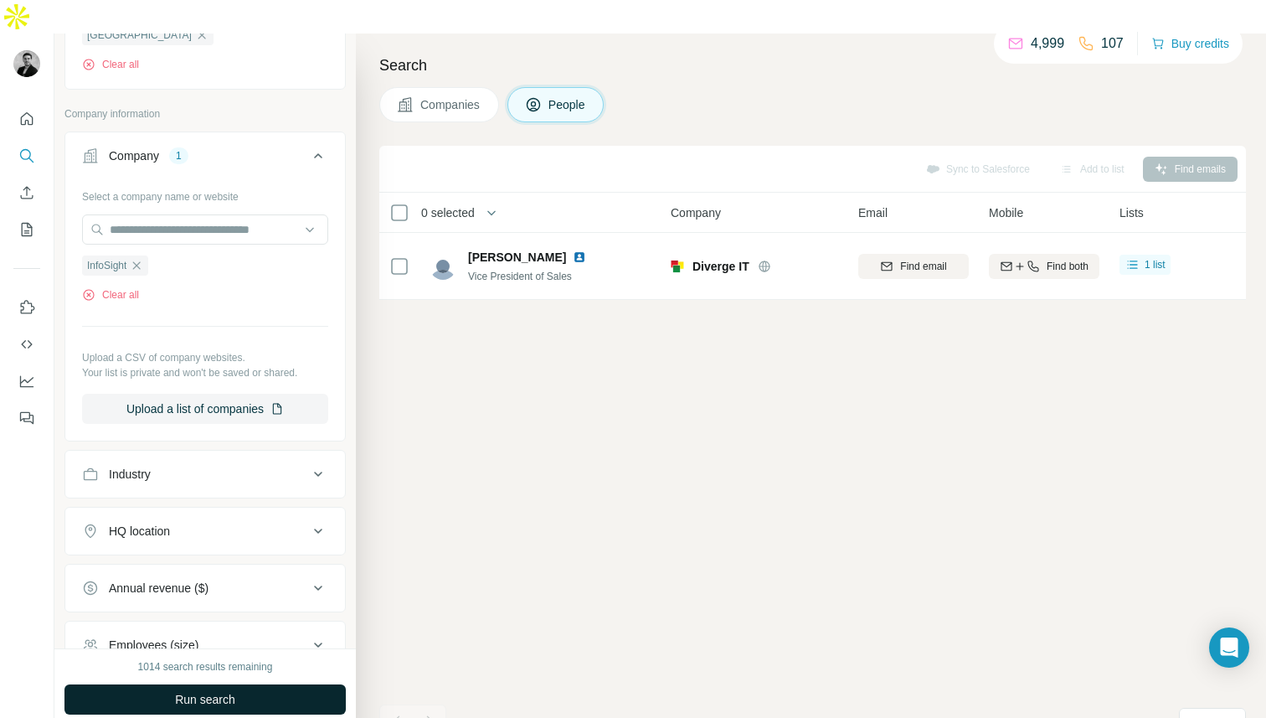
click at [186, 691] on span "Run search" at bounding box center [205, 699] width 60 height 17
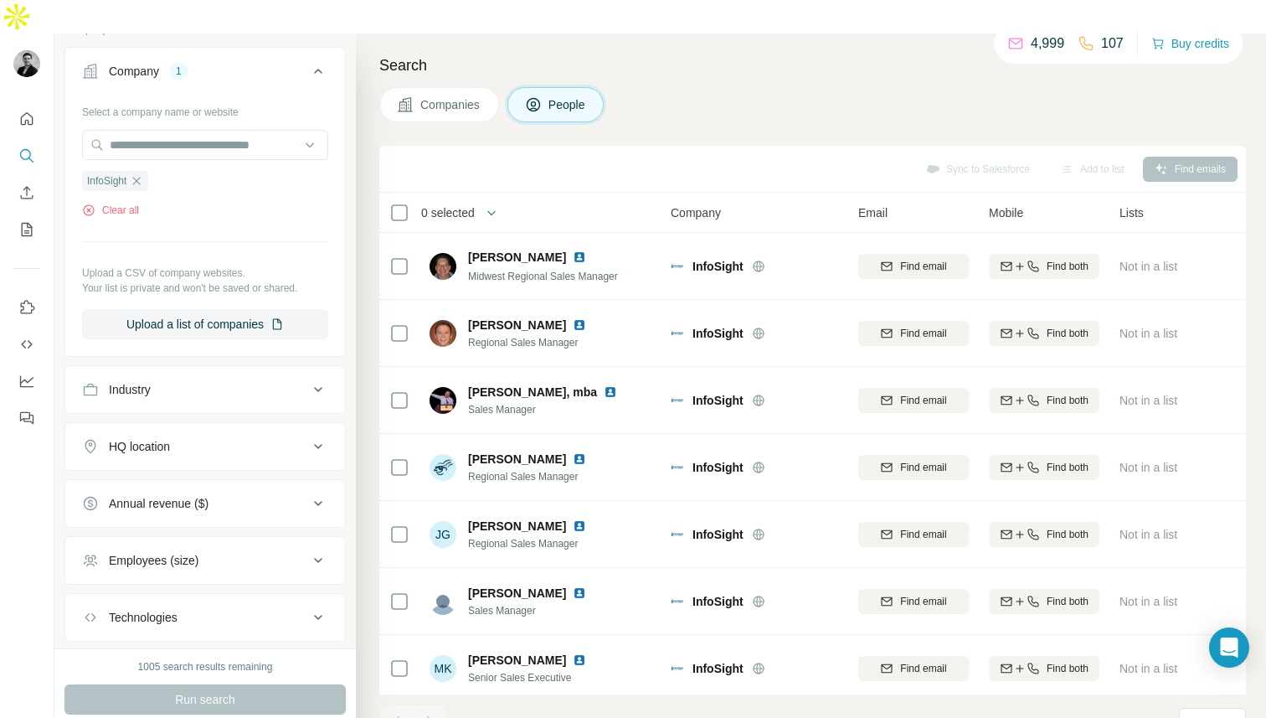
scroll to position [672, 0]
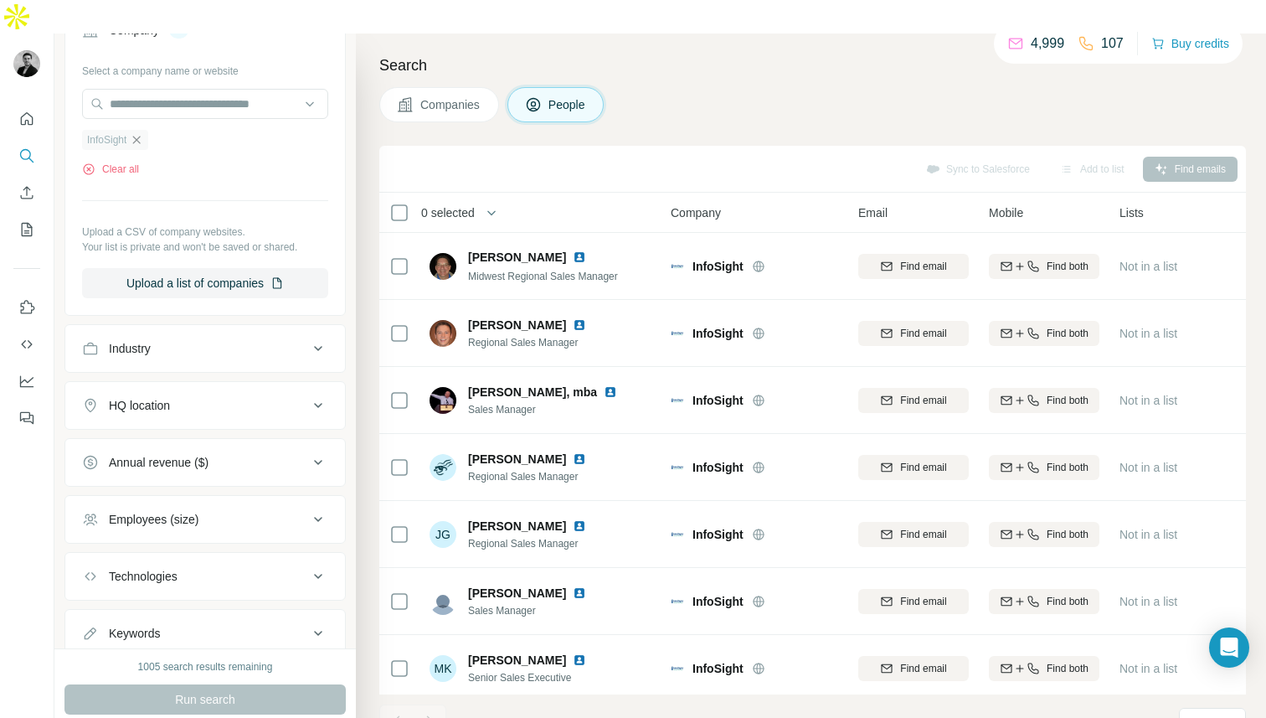
click at [137, 133] on icon "button" at bounding box center [136, 139] width 13 height 13
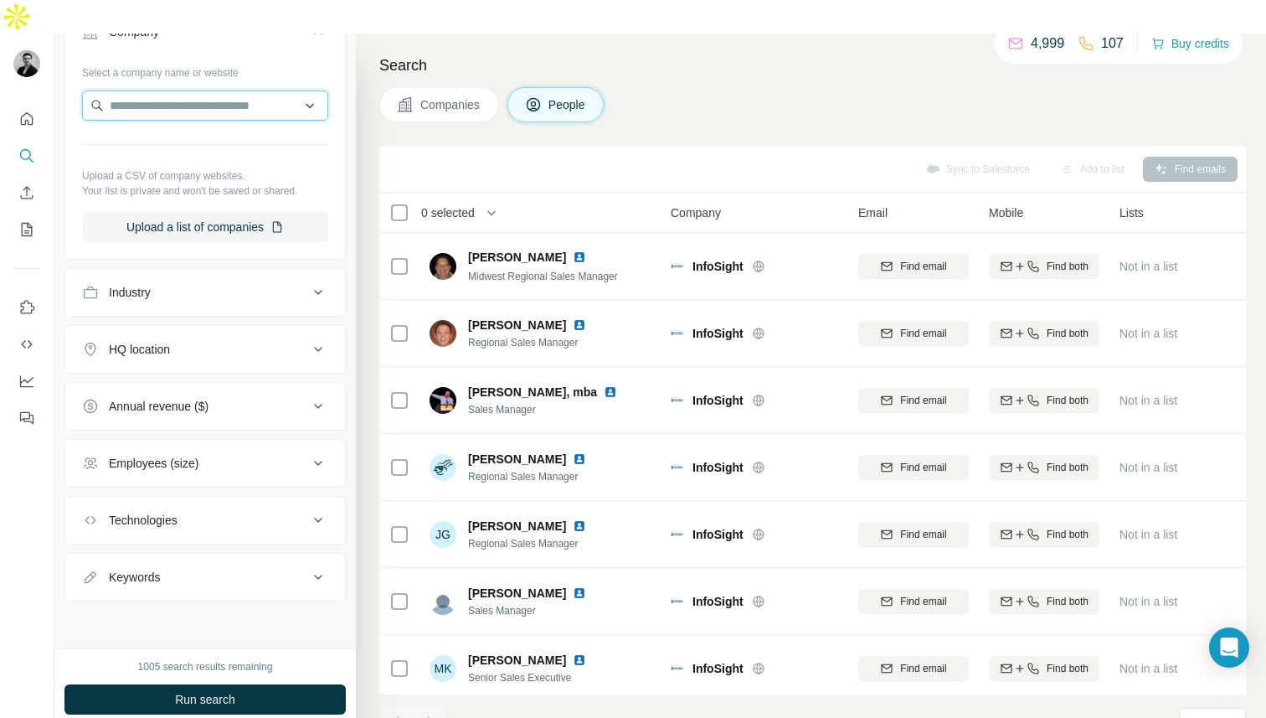
click at [123, 90] on input "text" at bounding box center [205, 105] width 246 height 30
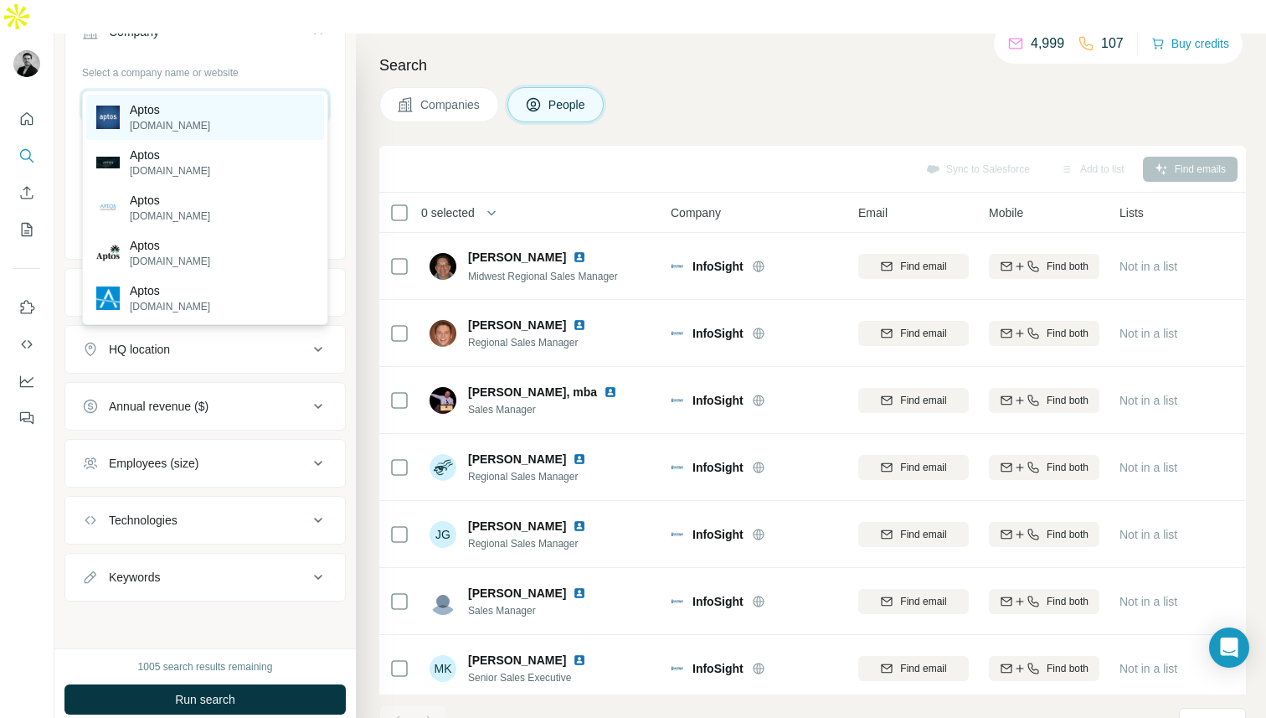
type input "*****"
click at [146, 112] on p "Aptos" at bounding box center [170, 109] width 80 height 17
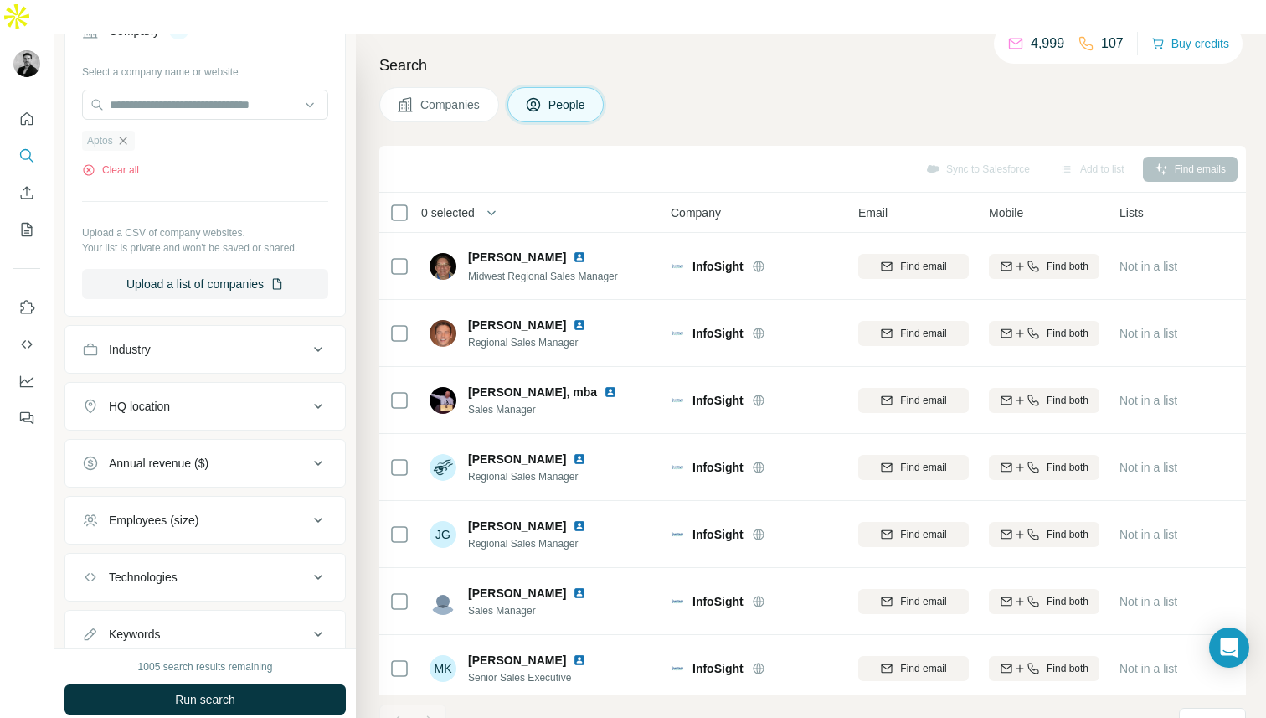
click at [118, 134] on icon "button" at bounding box center [122, 140] width 13 height 13
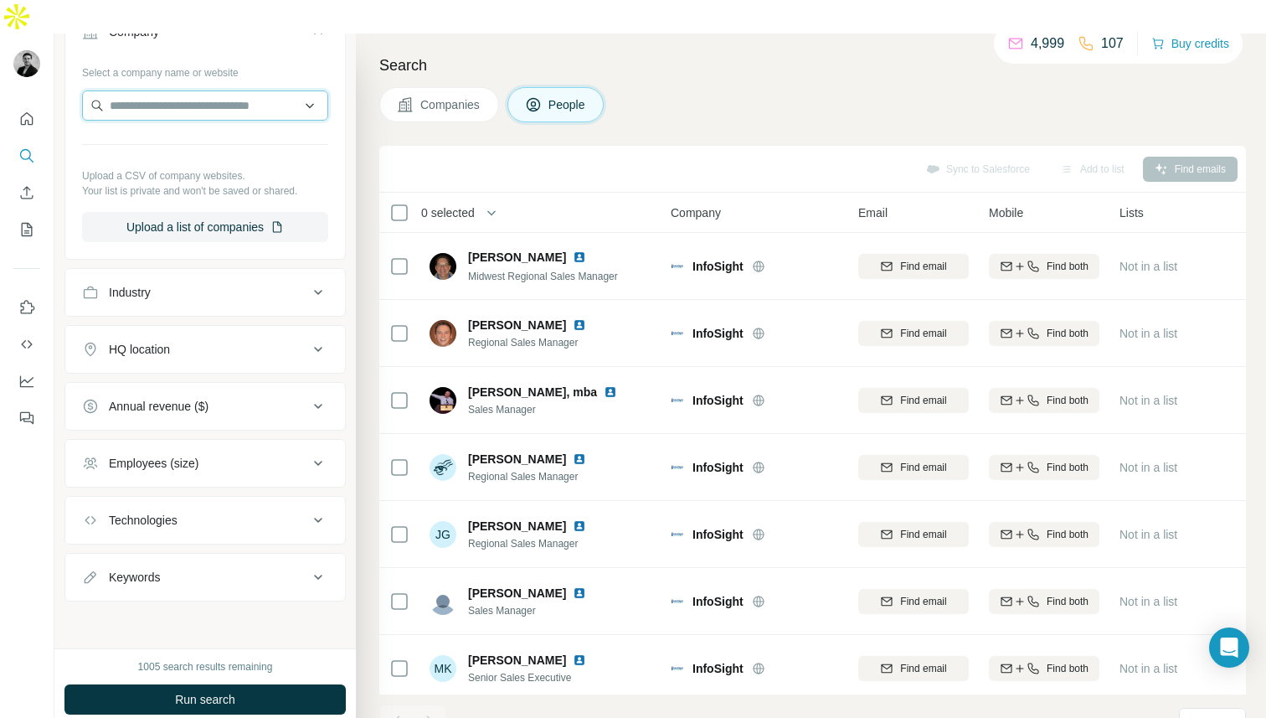
click at [123, 90] on input "text" at bounding box center [205, 105] width 246 height 30
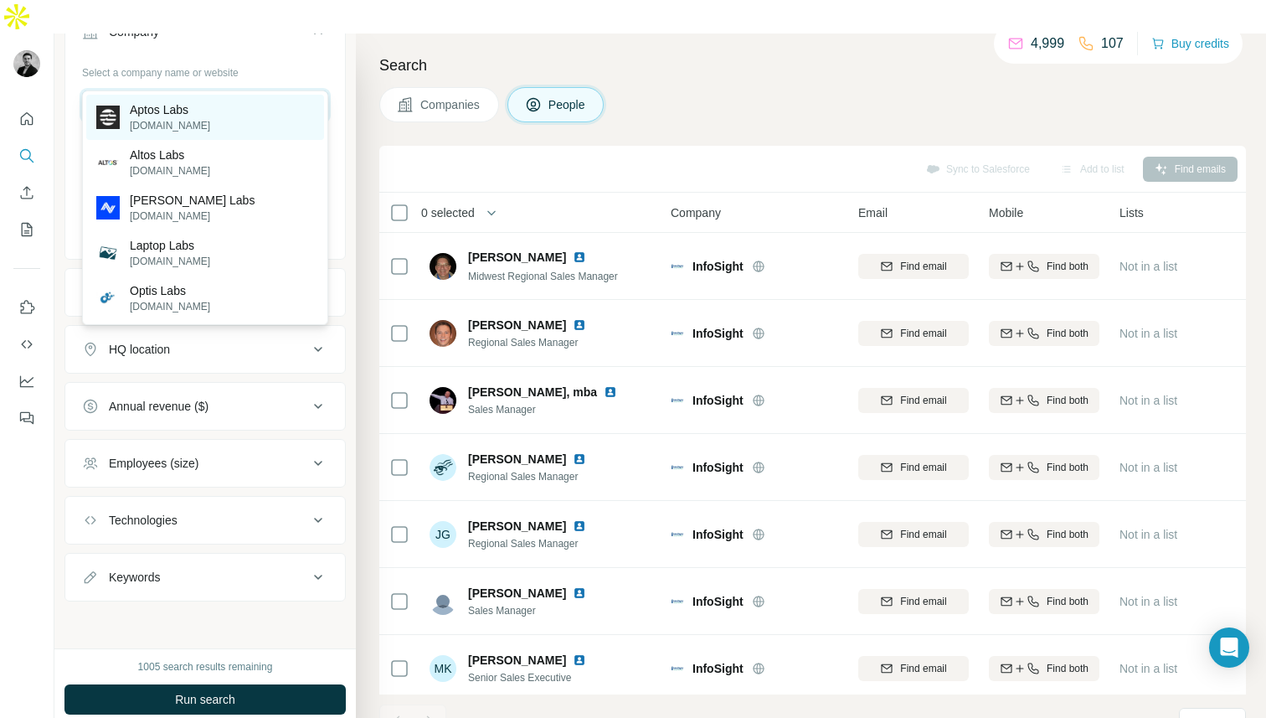
type input "**********"
click at [219, 114] on div "Aptos Labs aptoslabs.com" at bounding box center [205, 117] width 238 height 45
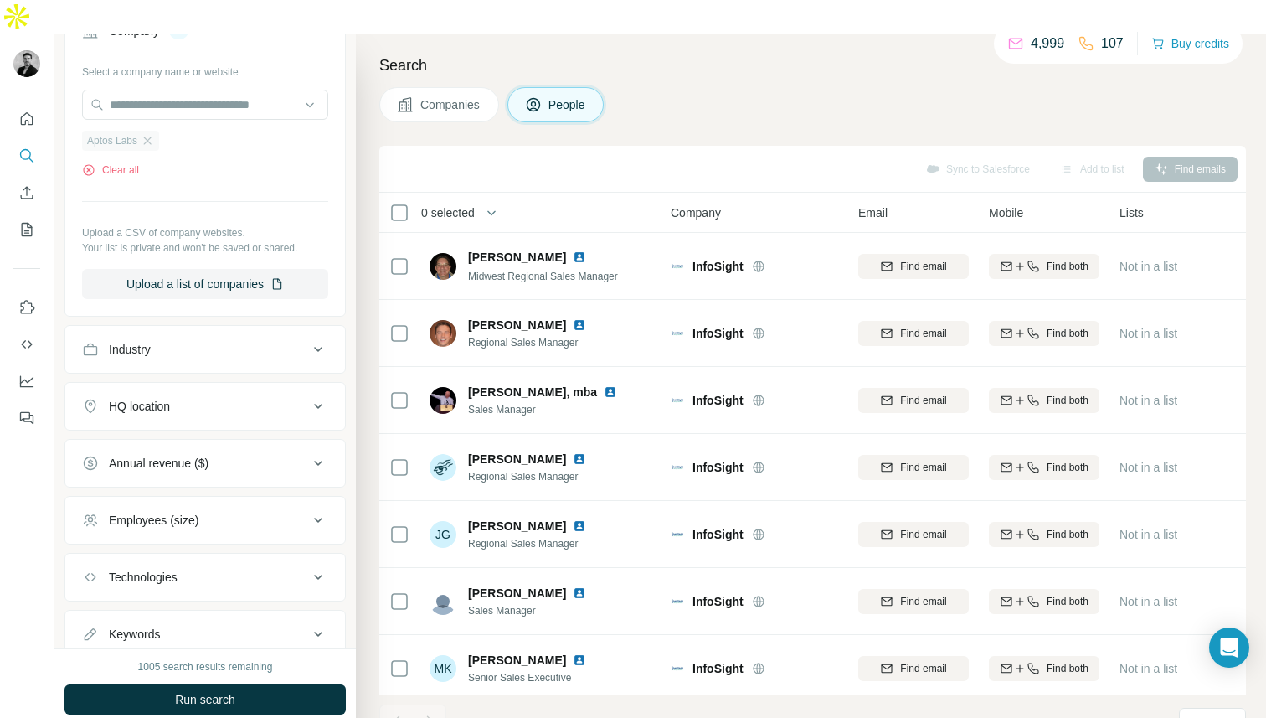
click at [147, 131] on div "Aptos Labs" at bounding box center [120, 141] width 77 height 20
click at [146, 90] on input "text" at bounding box center [205, 105] width 246 height 30
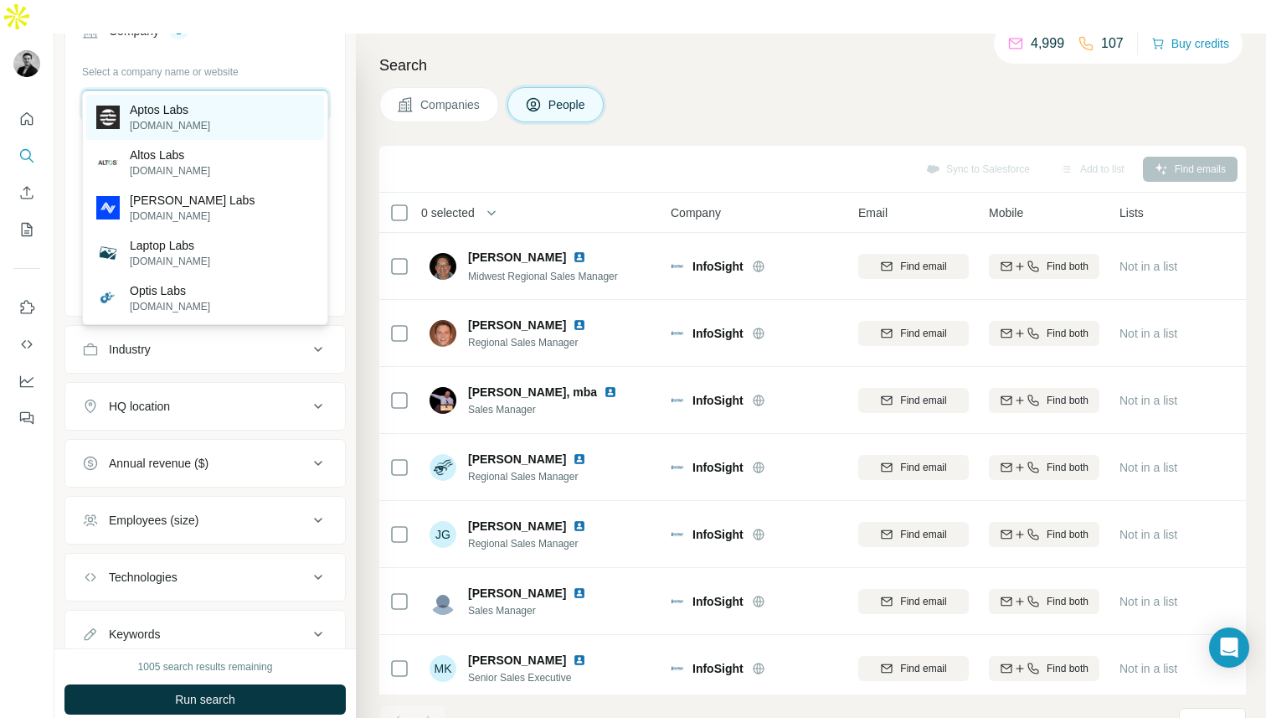
type input "**********"
click at [136, 125] on p "aptoslabs.com" at bounding box center [170, 125] width 80 height 15
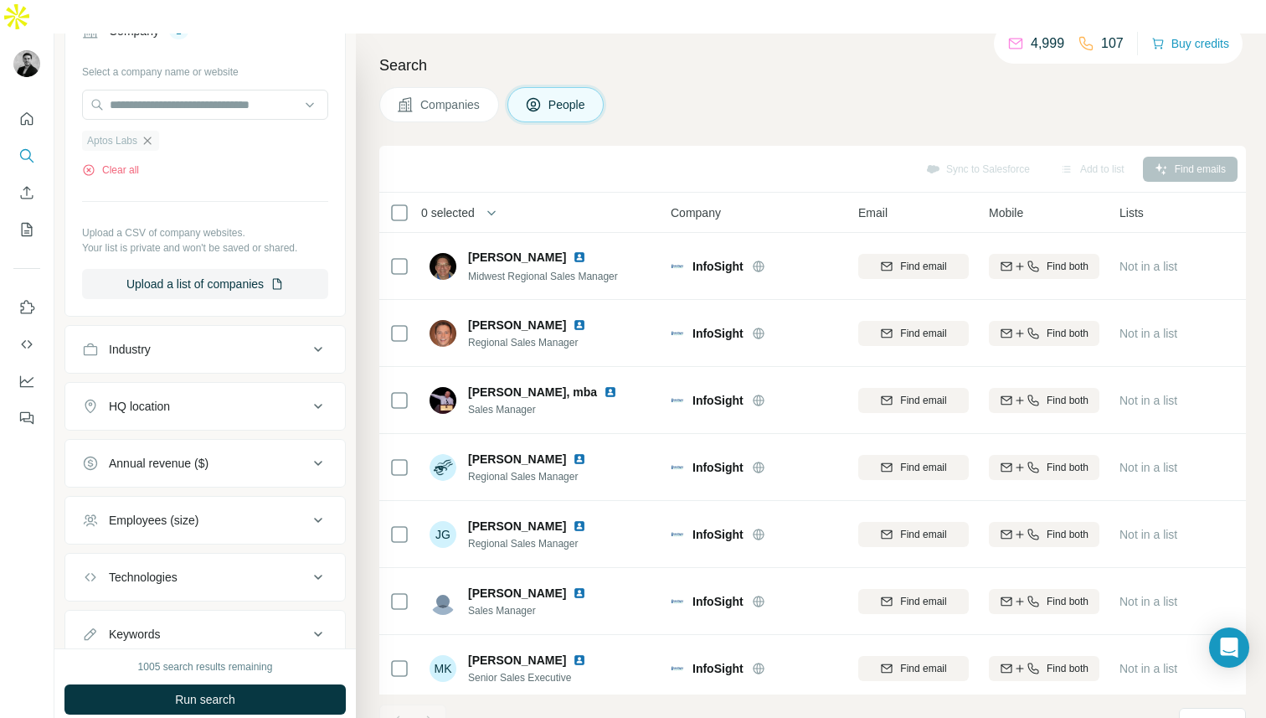
click at [154, 134] on icon "button" at bounding box center [147, 140] width 13 height 13
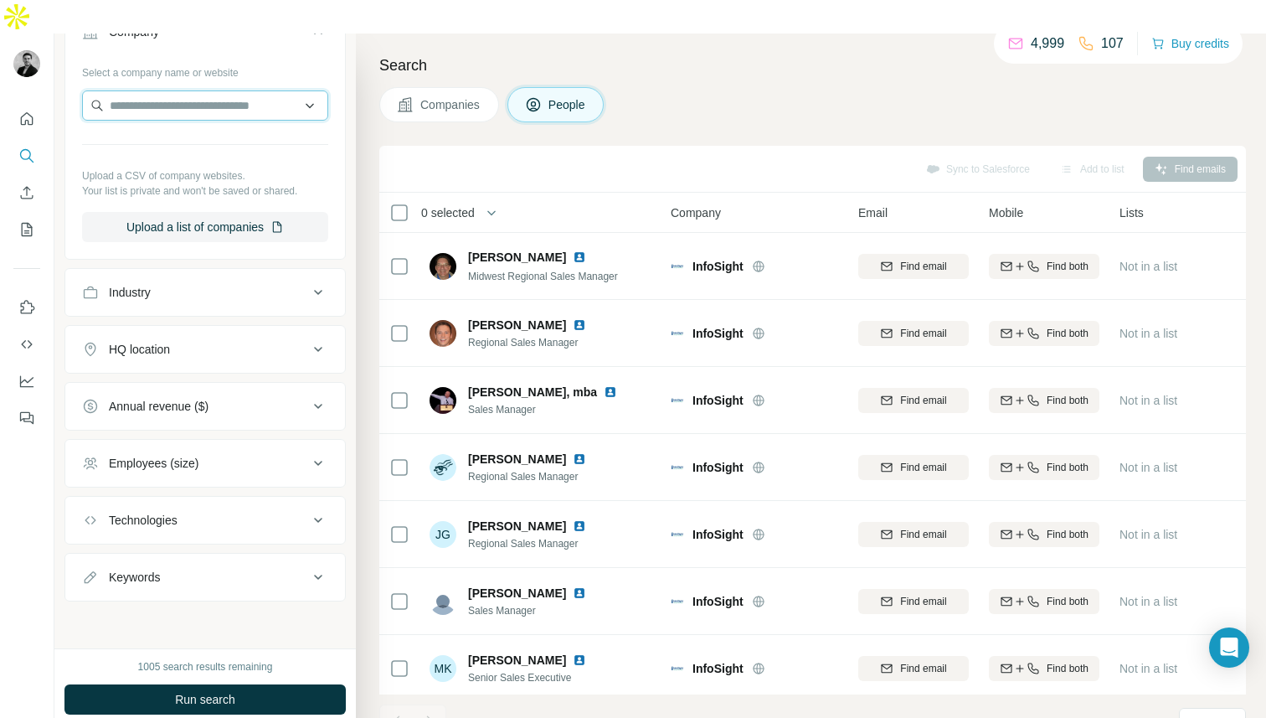
click at [141, 90] on input "text" at bounding box center [205, 105] width 246 height 30
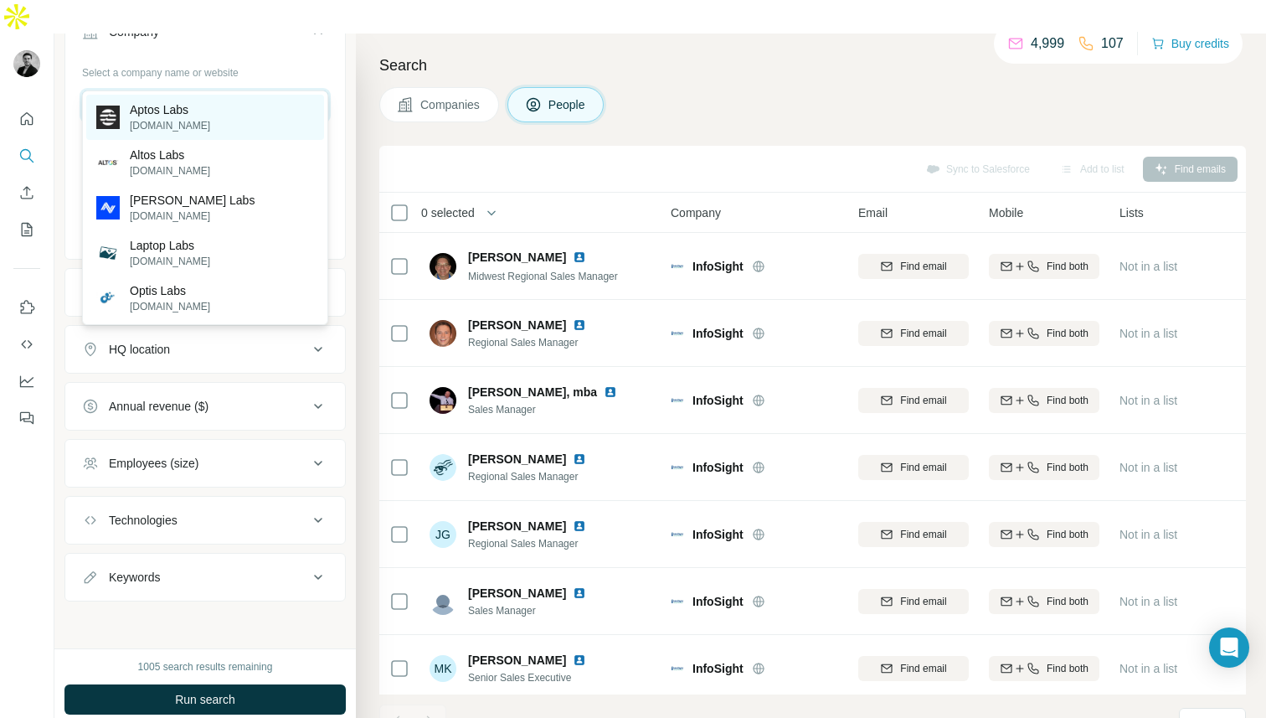
type input "**********"
click at [157, 118] on p "aptoslabs.com" at bounding box center [170, 125] width 80 height 15
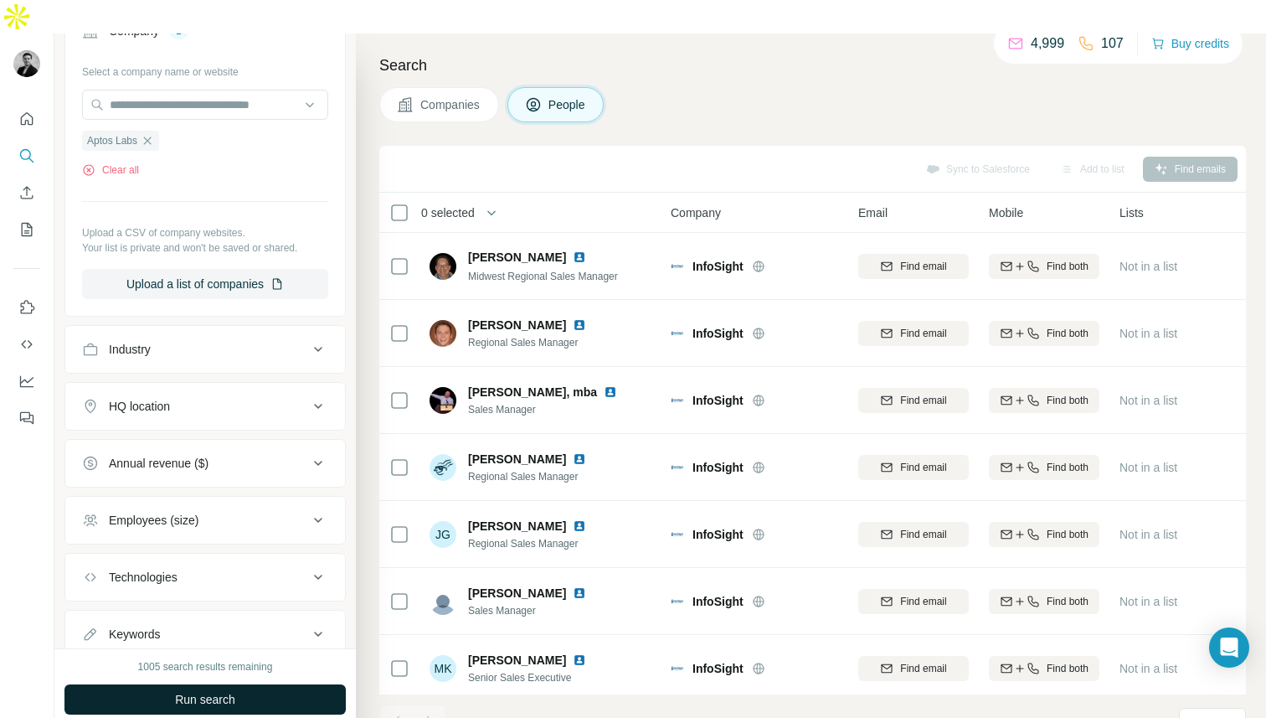
click at [163, 684] on button "Run search" at bounding box center [204, 699] width 281 height 30
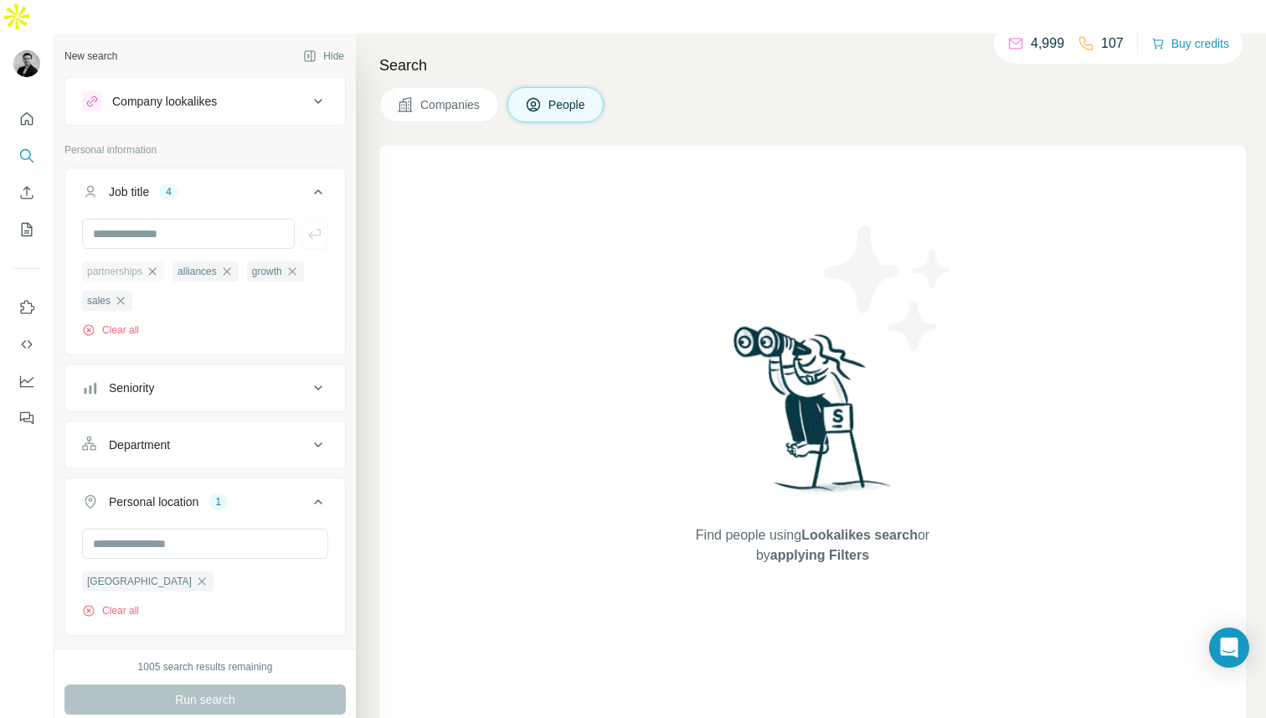
click at [157, 265] on icon "button" at bounding box center [152, 271] width 13 height 13
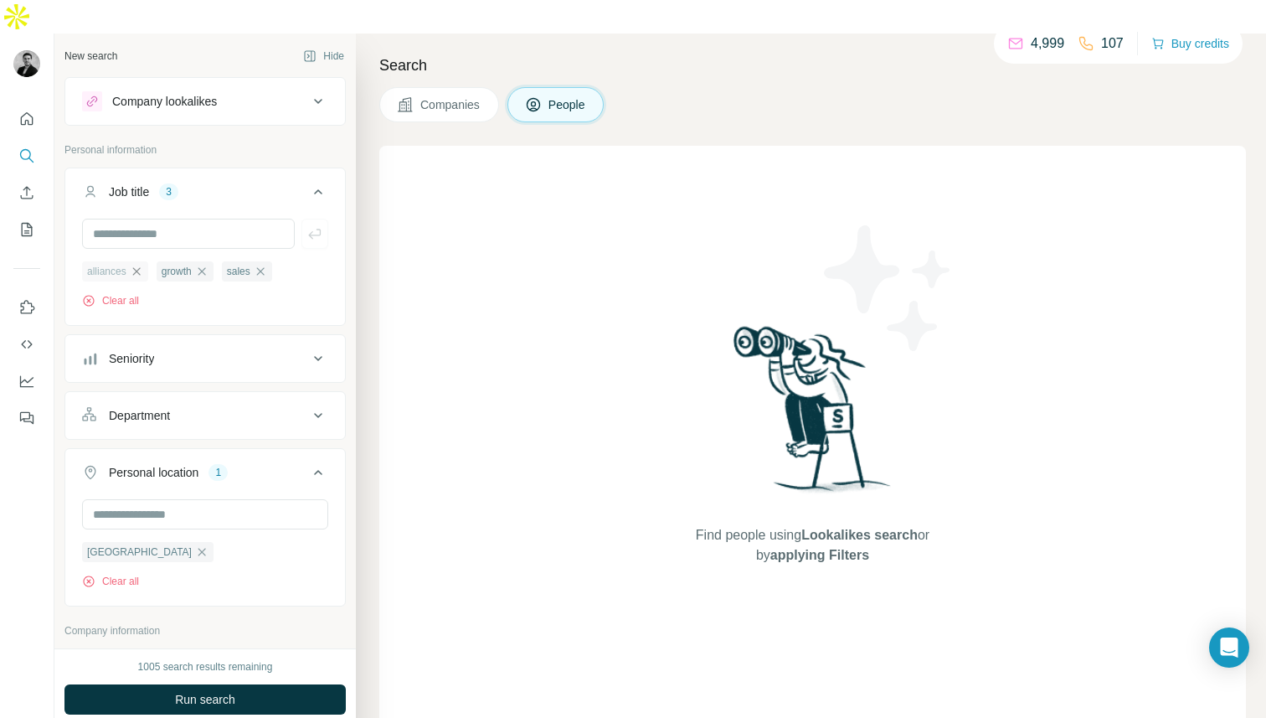
click at [135, 265] on icon "button" at bounding box center [136, 271] width 13 height 13
click at [134, 265] on icon "button" at bounding box center [127, 271] width 13 height 13
click at [135, 260] on ul "sales" at bounding box center [205, 270] width 246 height 21
click at [124, 265] on icon "button" at bounding box center [120, 271] width 13 height 13
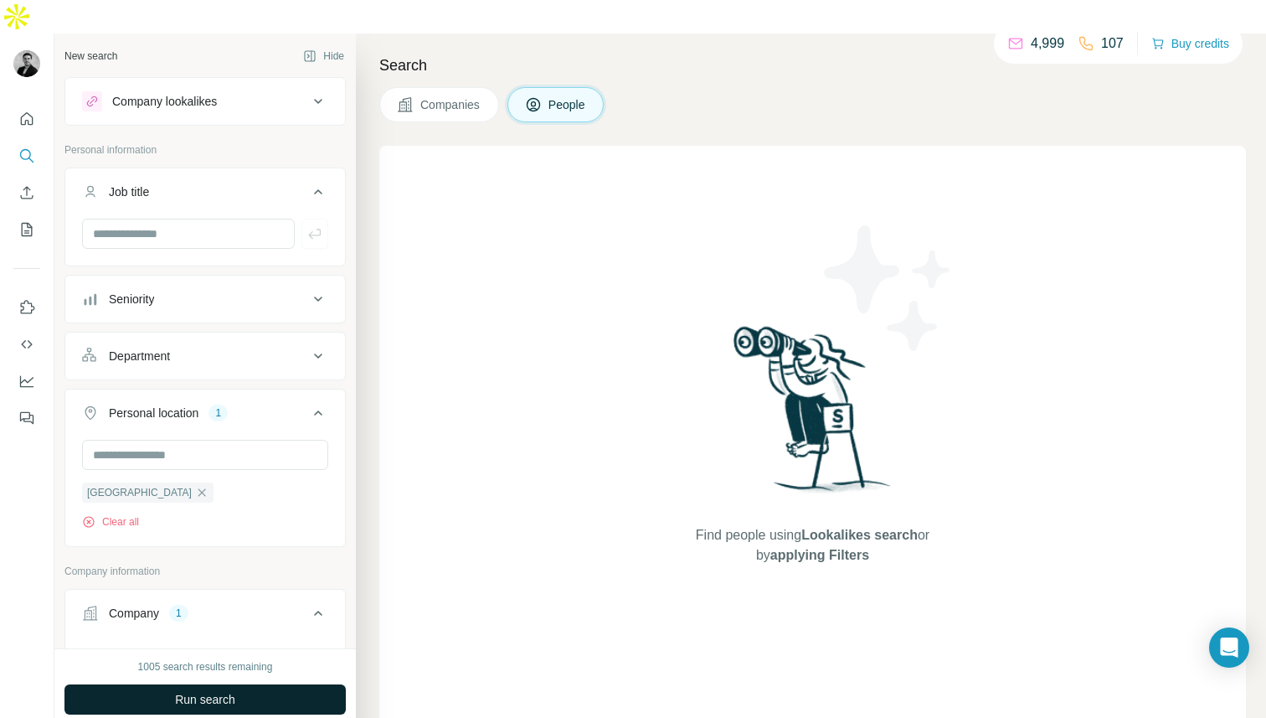
click at [187, 684] on button "Run search" at bounding box center [204, 699] width 281 height 30
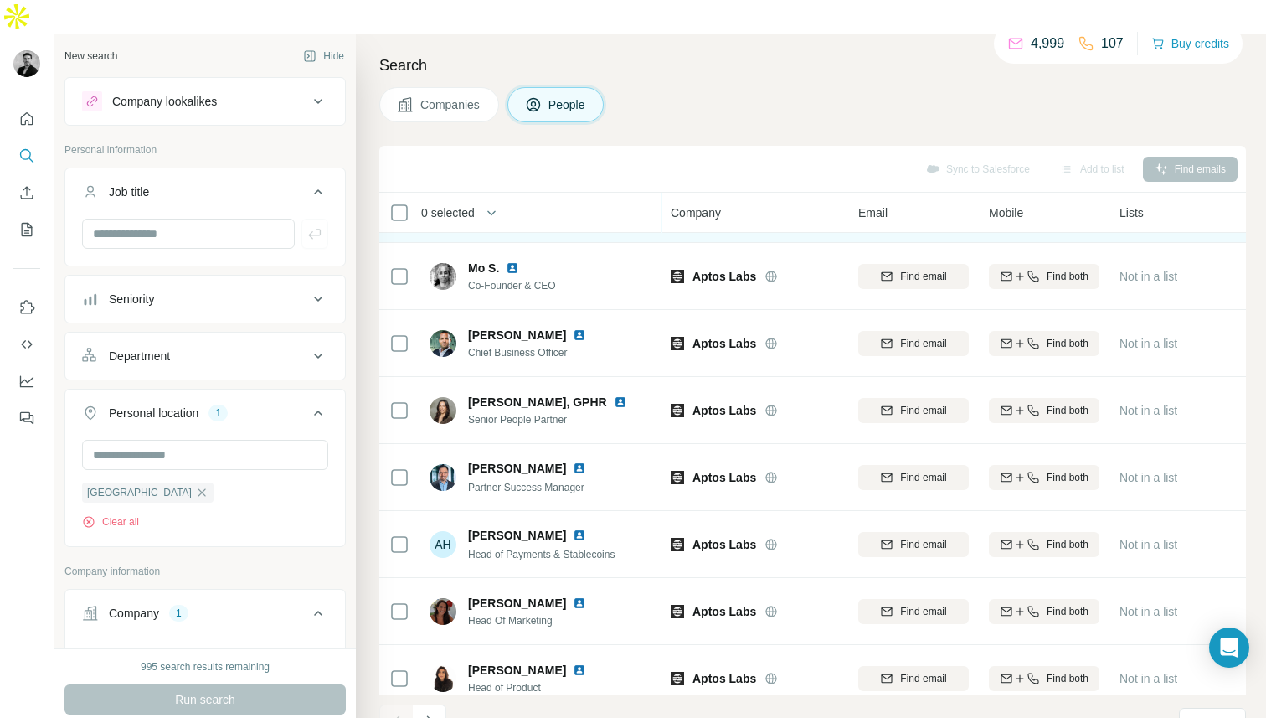
scroll to position [209, 0]
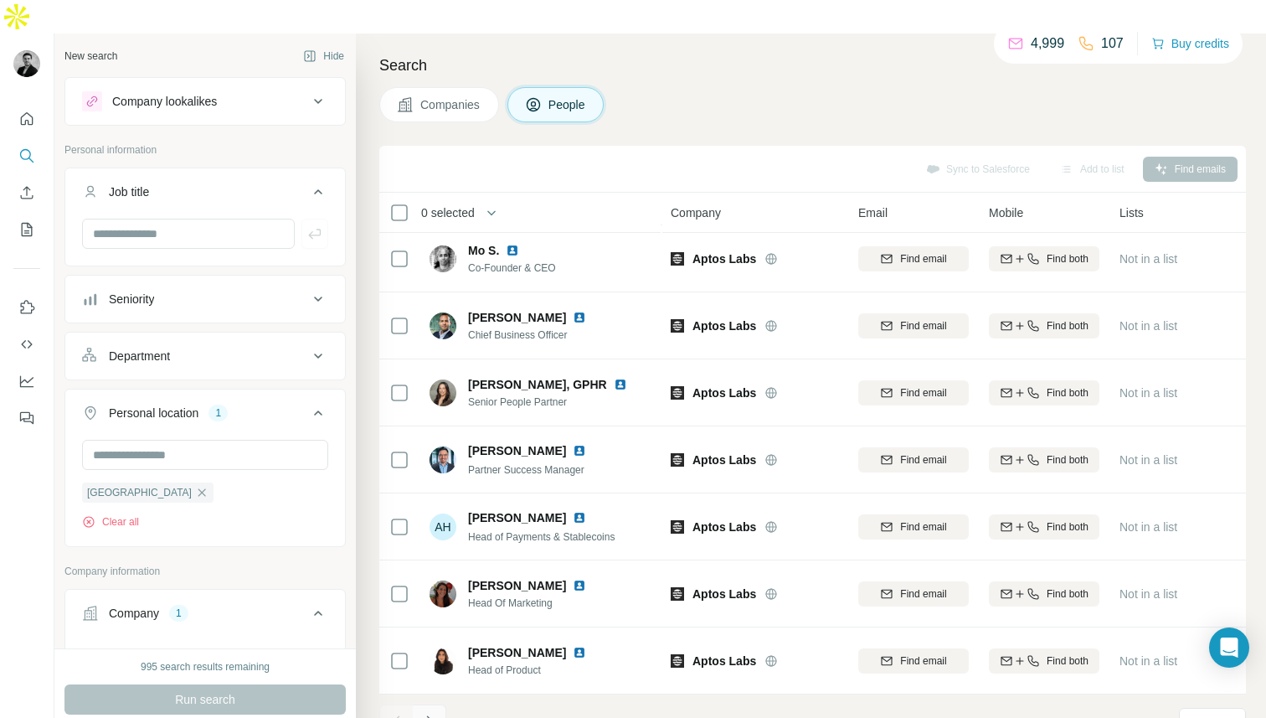
click at [426, 713] on icon "Navigate to next page" at bounding box center [429, 721] width 17 height 17
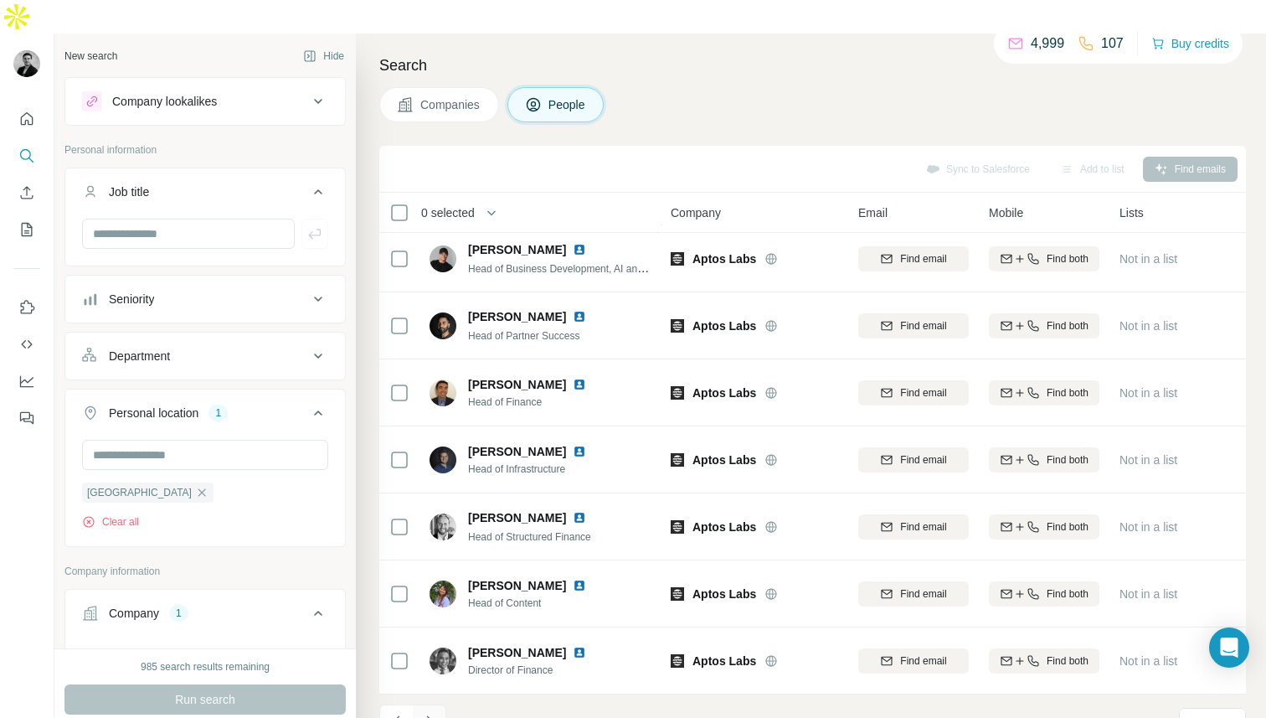
click at [427, 713] on icon "Navigate to next page" at bounding box center [429, 721] width 17 height 17
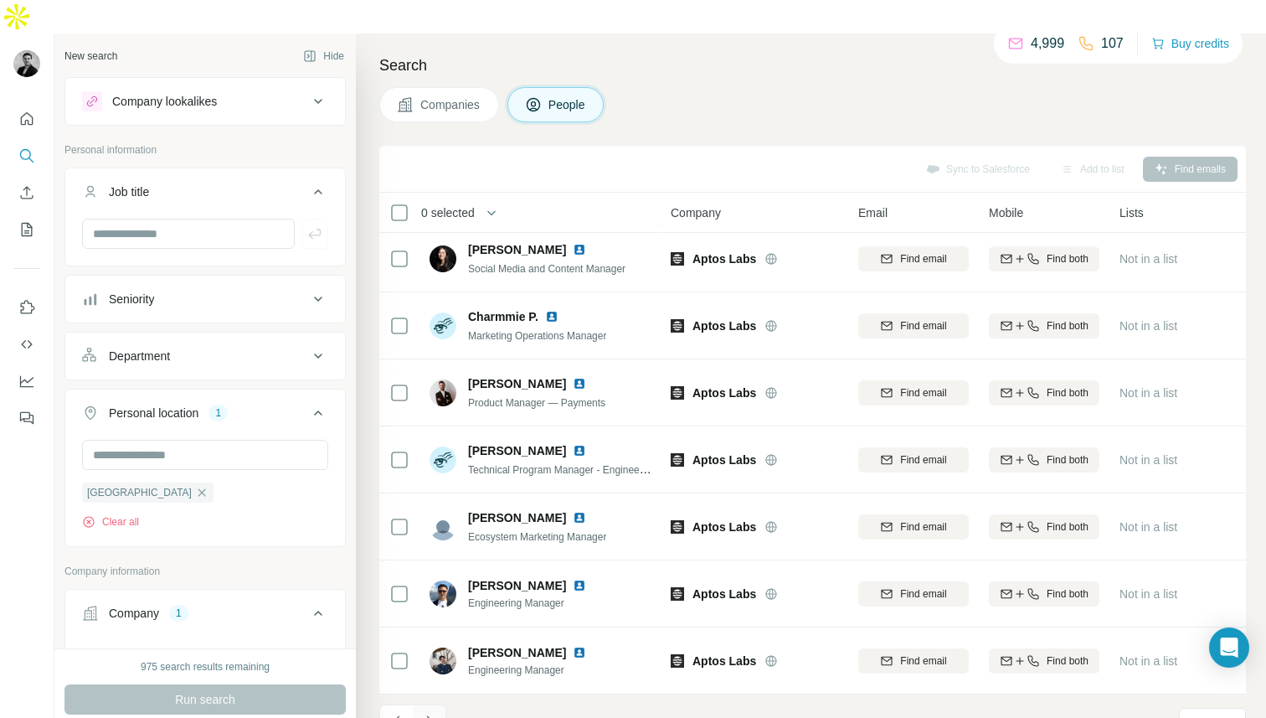
click at [441, 704] on button "Navigate to next page" at bounding box center [430, 721] width 34 height 34
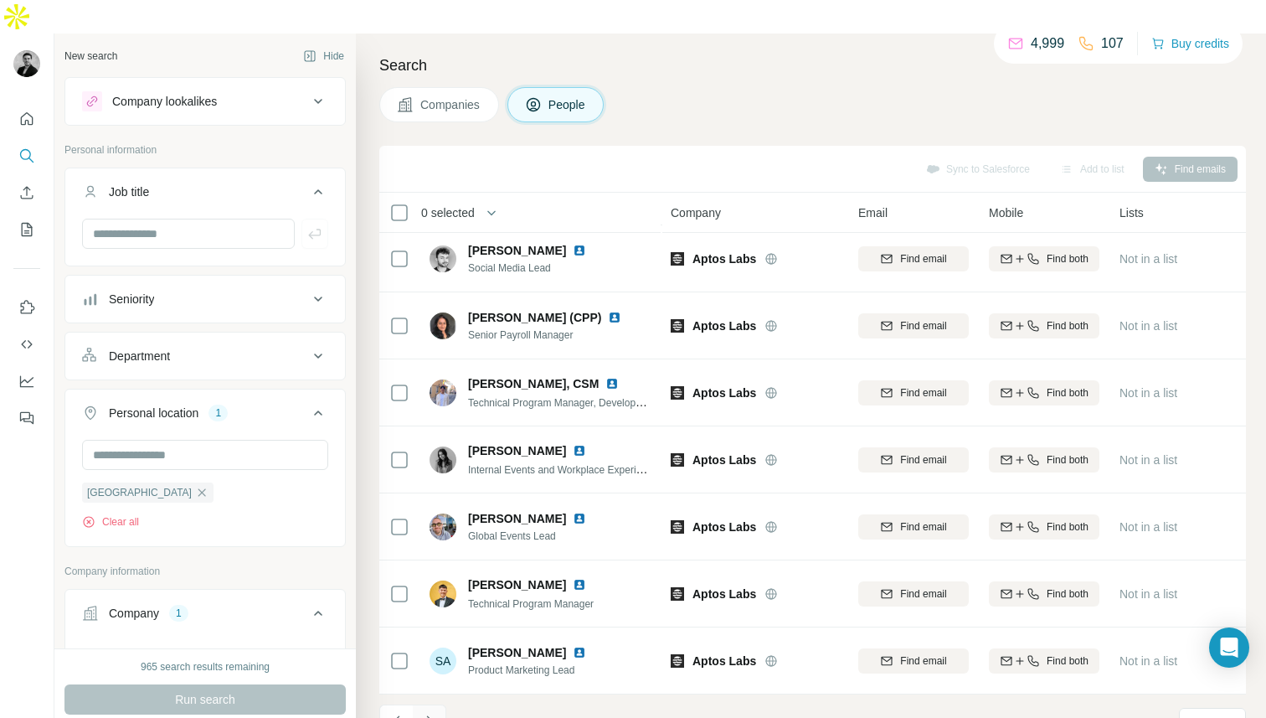
click at [432, 713] on icon "Navigate to next page" at bounding box center [429, 721] width 17 height 17
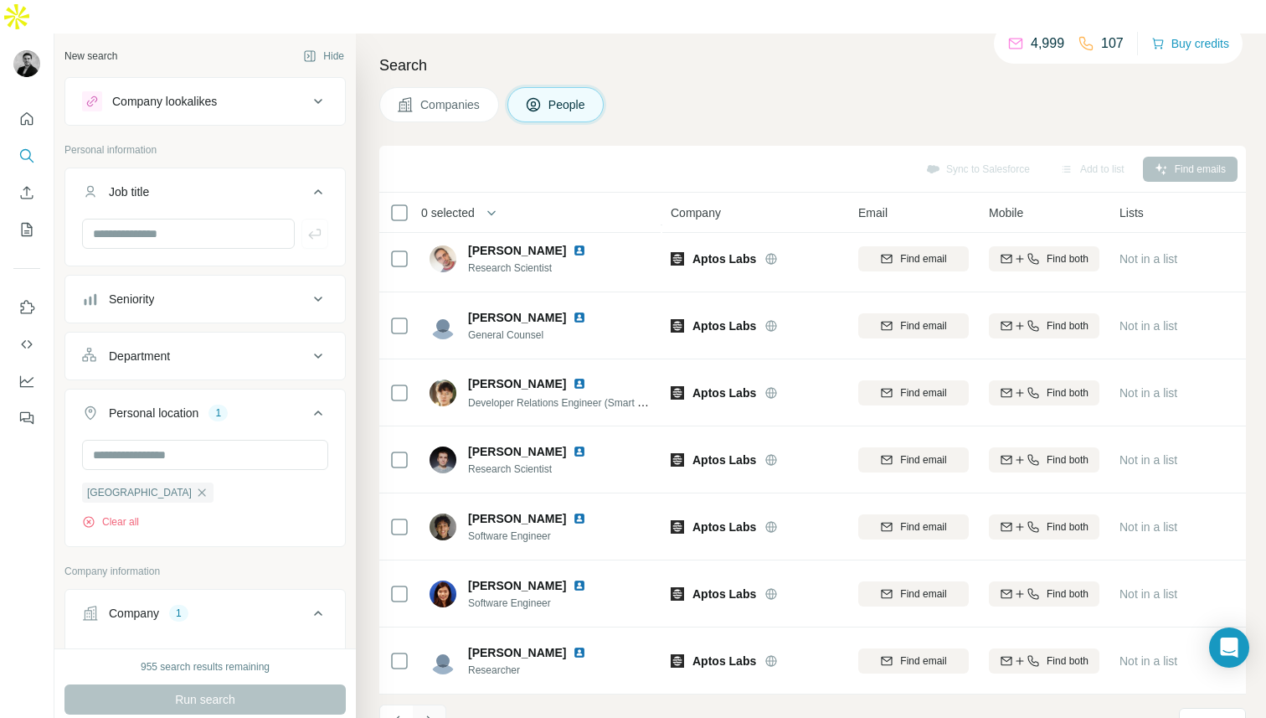
click at [432, 713] on icon "Navigate to next page" at bounding box center [429, 721] width 17 height 17
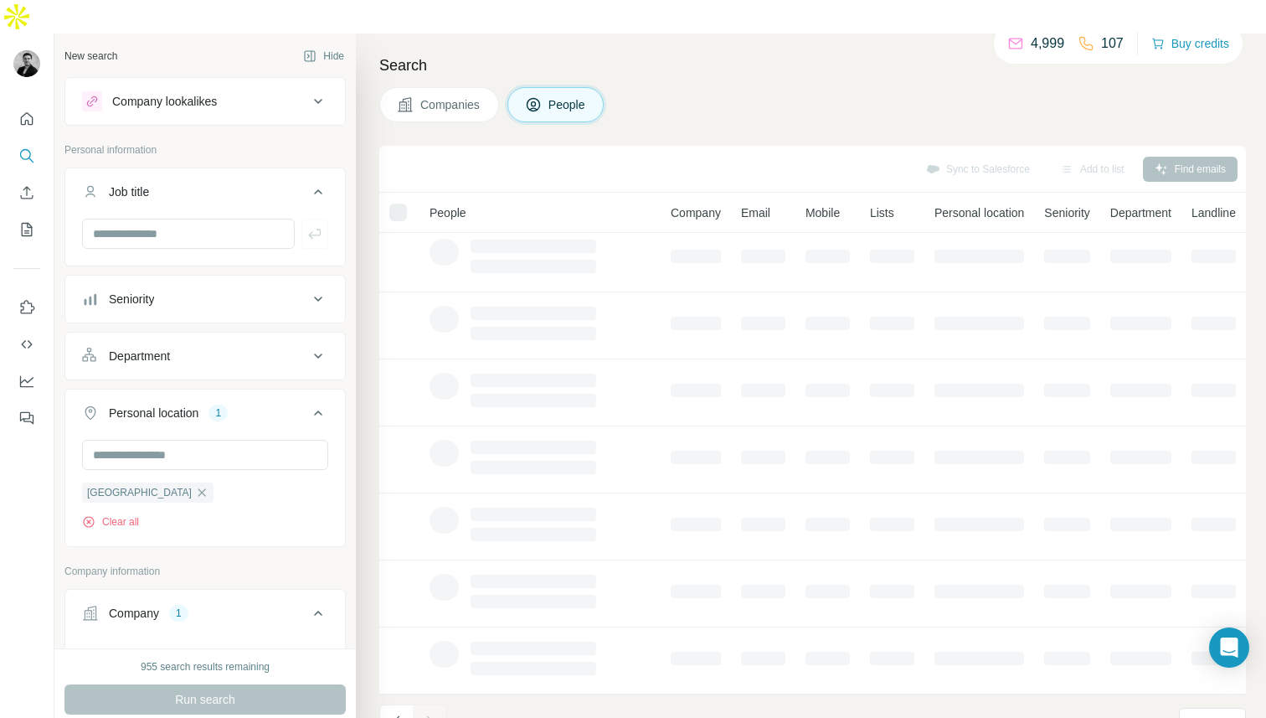
click at [426, 704] on div at bounding box center [430, 721] width 34 height 34
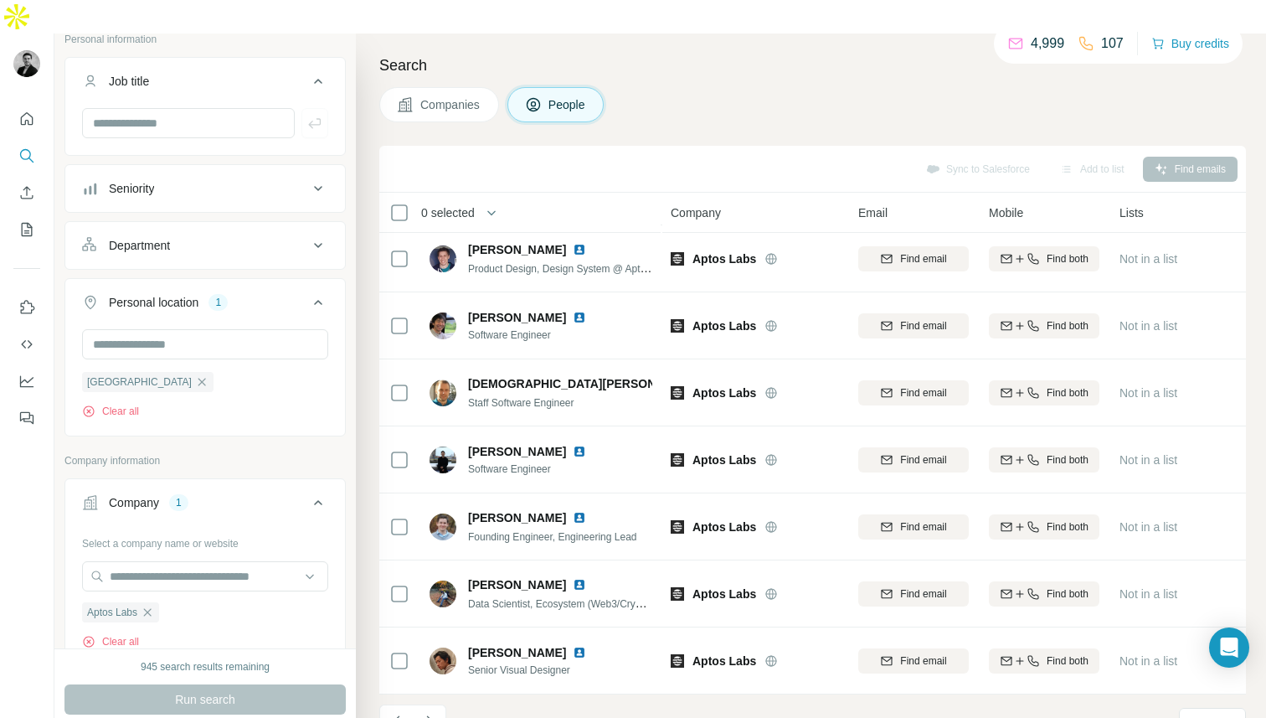
scroll to position [112, 0]
click at [423, 713] on icon "Navigate to next page" at bounding box center [429, 721] width 17 height 17
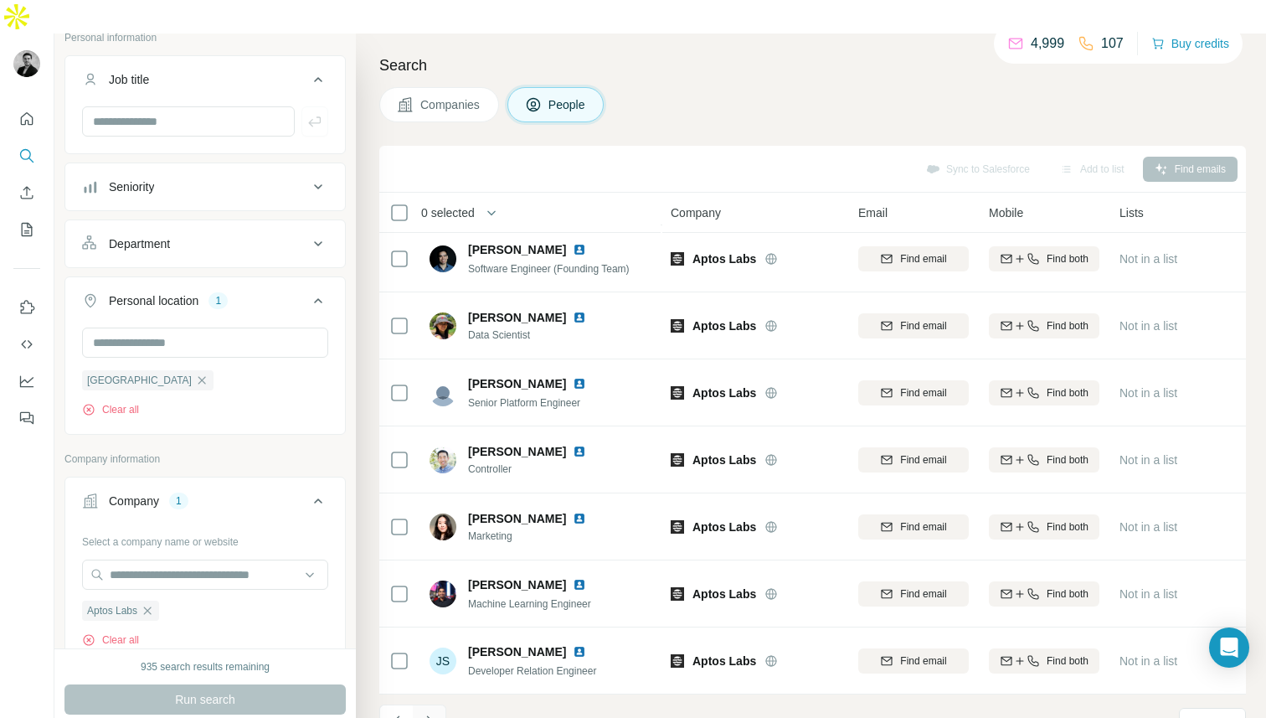
click at [421, 713] on icon "Navigate to next page" at bounding box center [429, 721] width 17 height 17
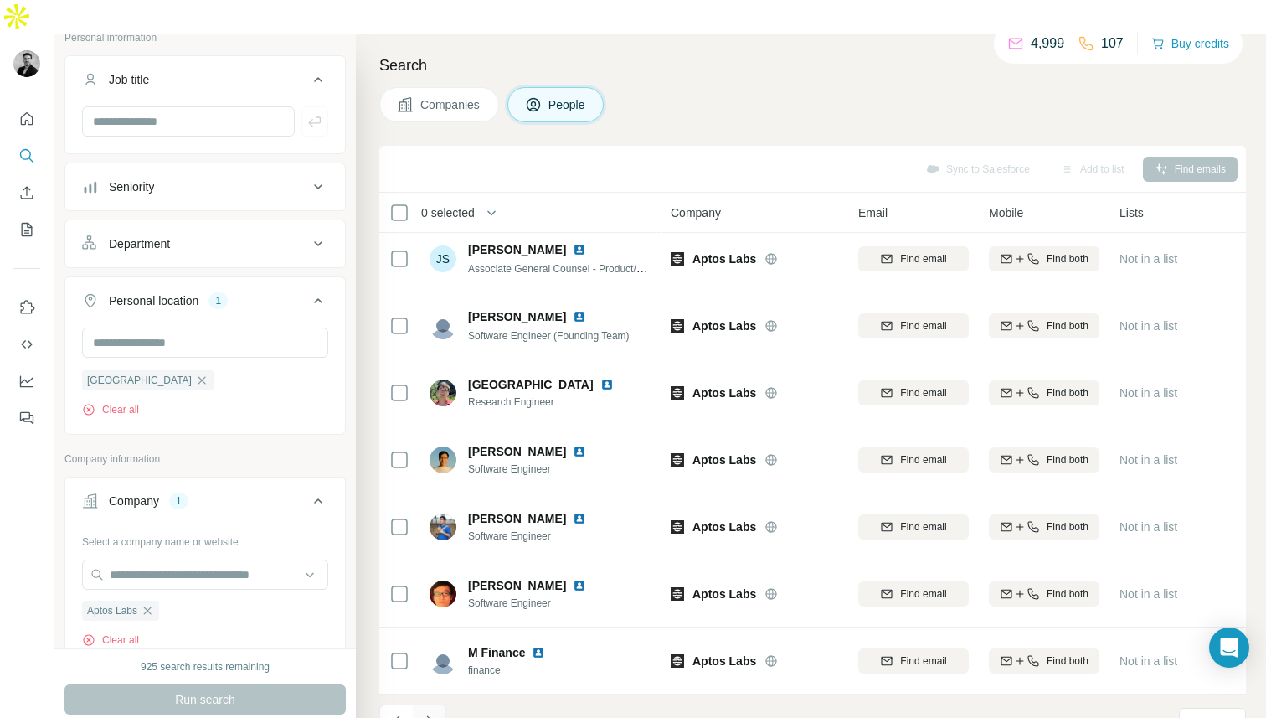
click at [421, 713] on icon "Navigate to next page" at bounding box center [429, 721] width 17 height 17
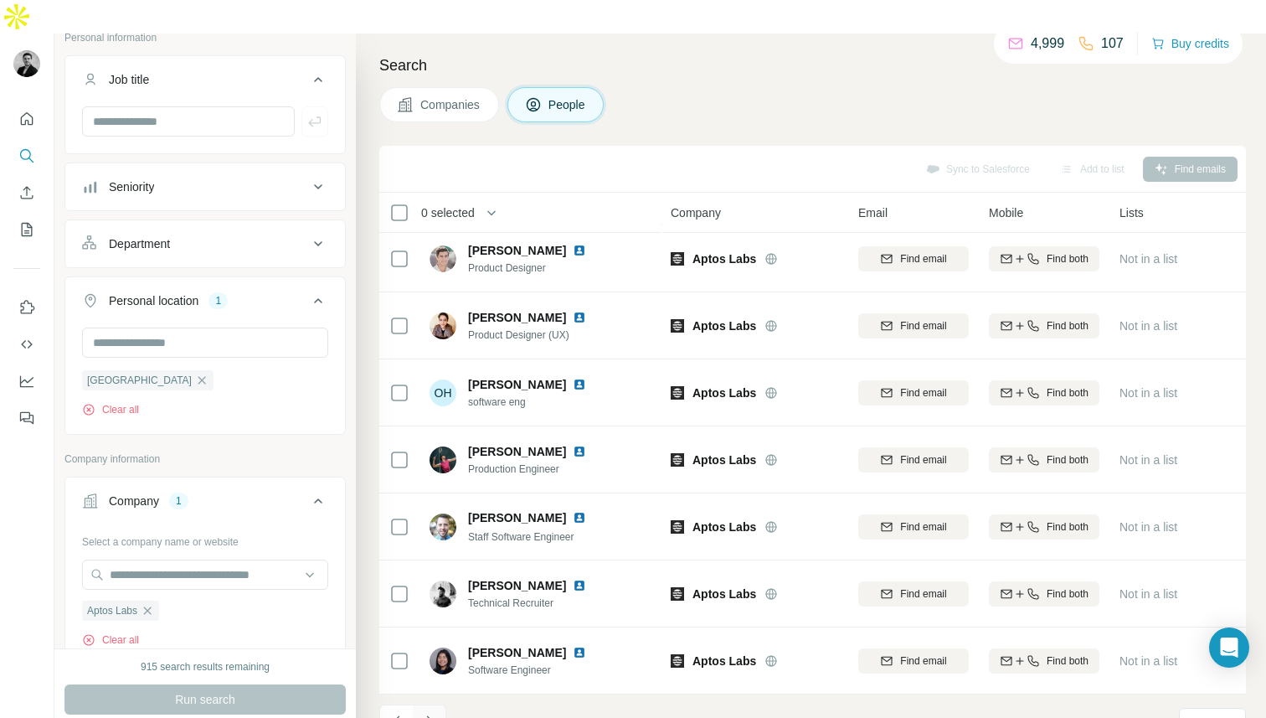
click at [421, 713] on icon "Navigate to next page" at bounding box center [429, 721] width 17 height 17
click at [424, 713] on icon "Navigate to next page" at bounding box center [429, 721] width 17 height 17
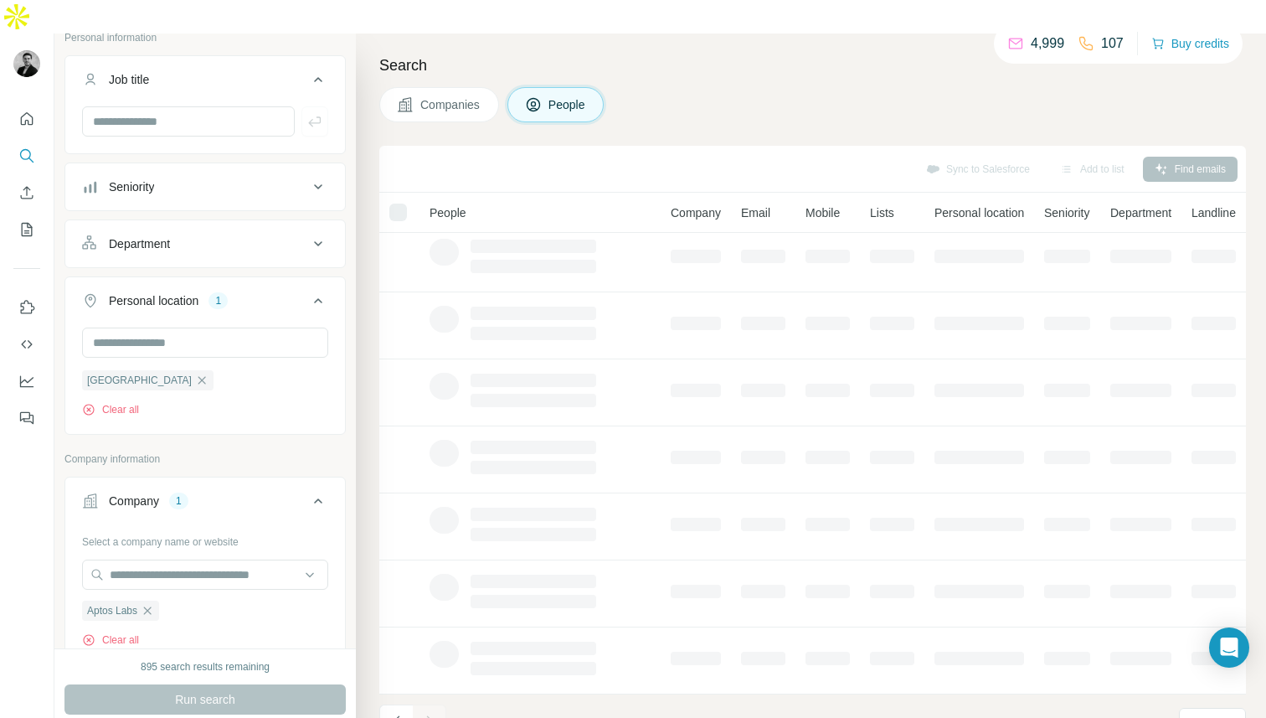
scroll to position [0, 0]
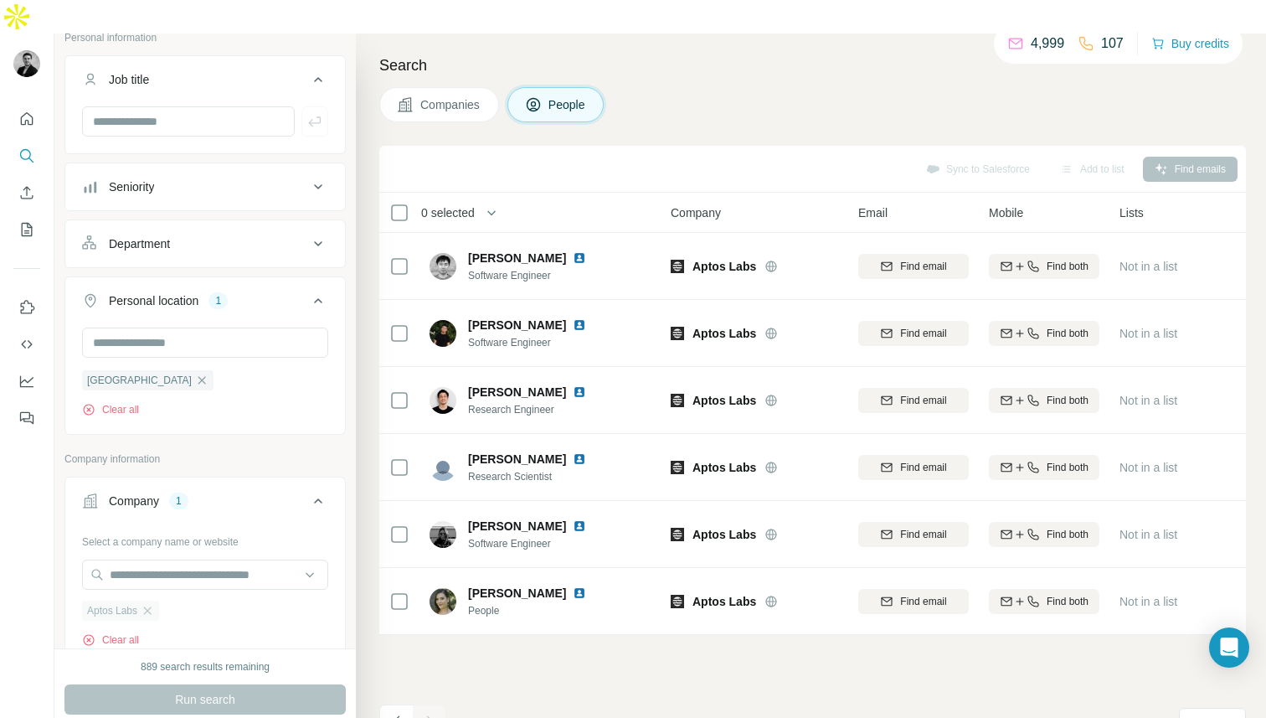
click at [157, 601] on div "Aptos Labs" at bounding box center [120, 611] width 77 height 20
click at [154, 604] on icon "button" at bounding box center [147, 610] width 13 height 13
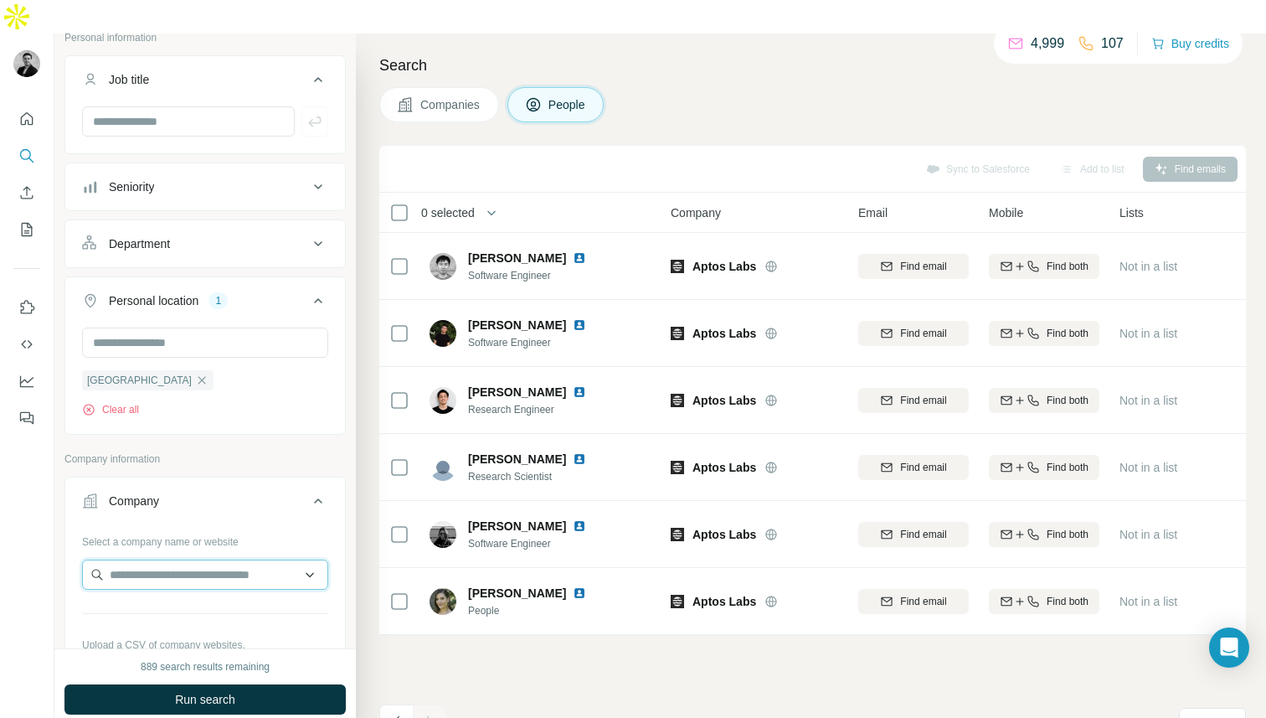
click at [138, 559] on input "text" at bounding box center [205, 574] width 246 height 30
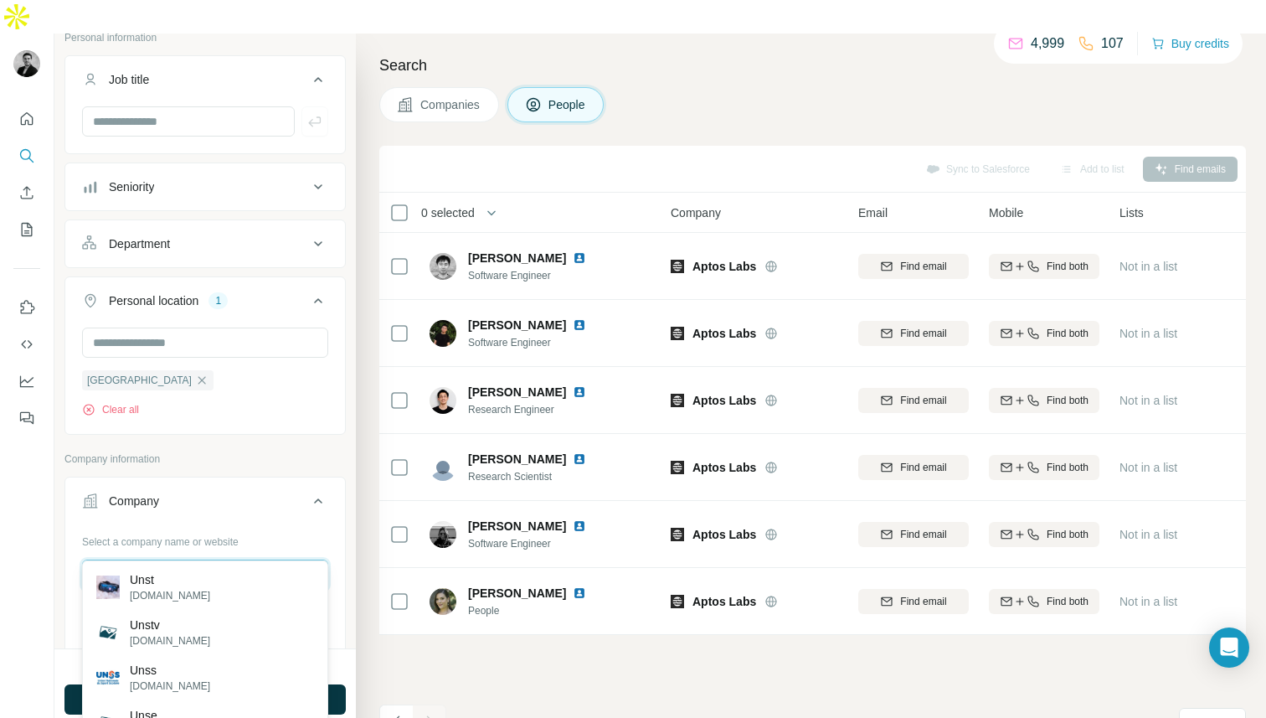
type input "**********"
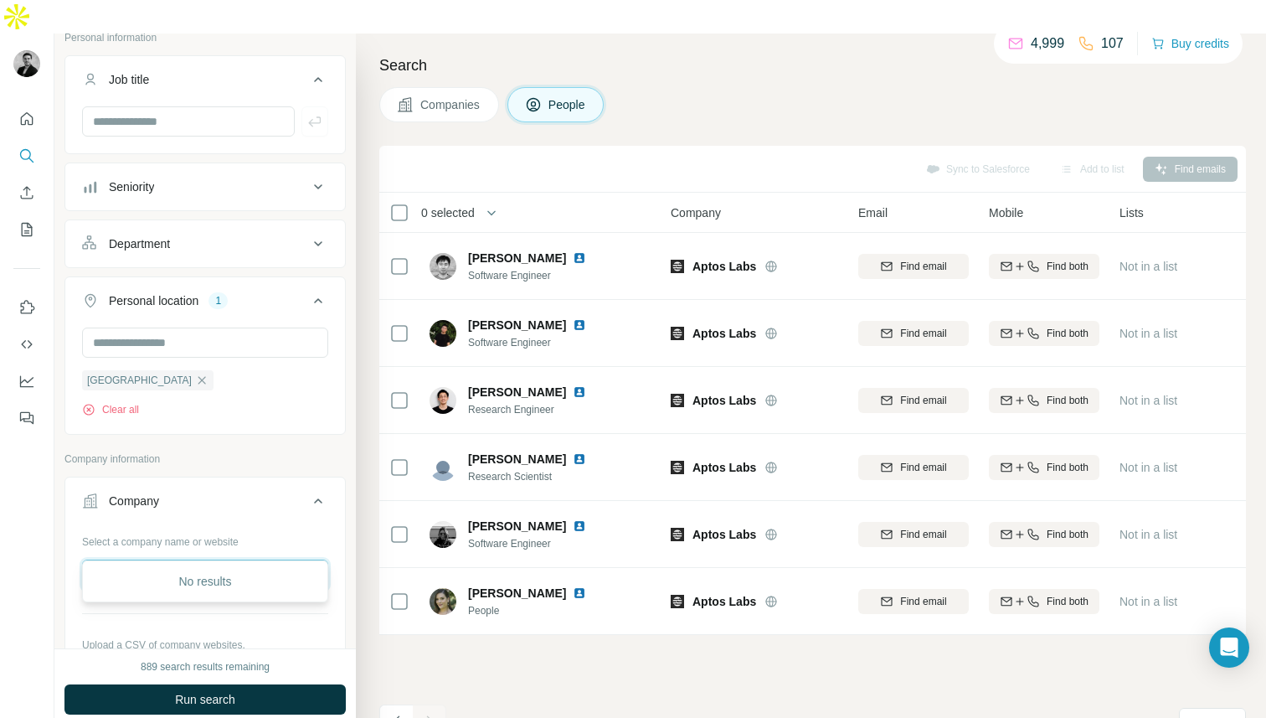
drag, startPoint x: 217, startPoint y: 542, endPoint x: 53, endPoint y: 528, distance: 164.7
click at [53, 529] on div "**********" at bounding box center [633, 393] width 1266 height 718
type input "**********"
click at [185, 611] on div "Unstoppable Domains unstoppabledomains.com" at bounding box center [205, 587] width 246 height 54
click at [241, 559] on input "**********" at bounding box center [205, 574] width 246 height 30
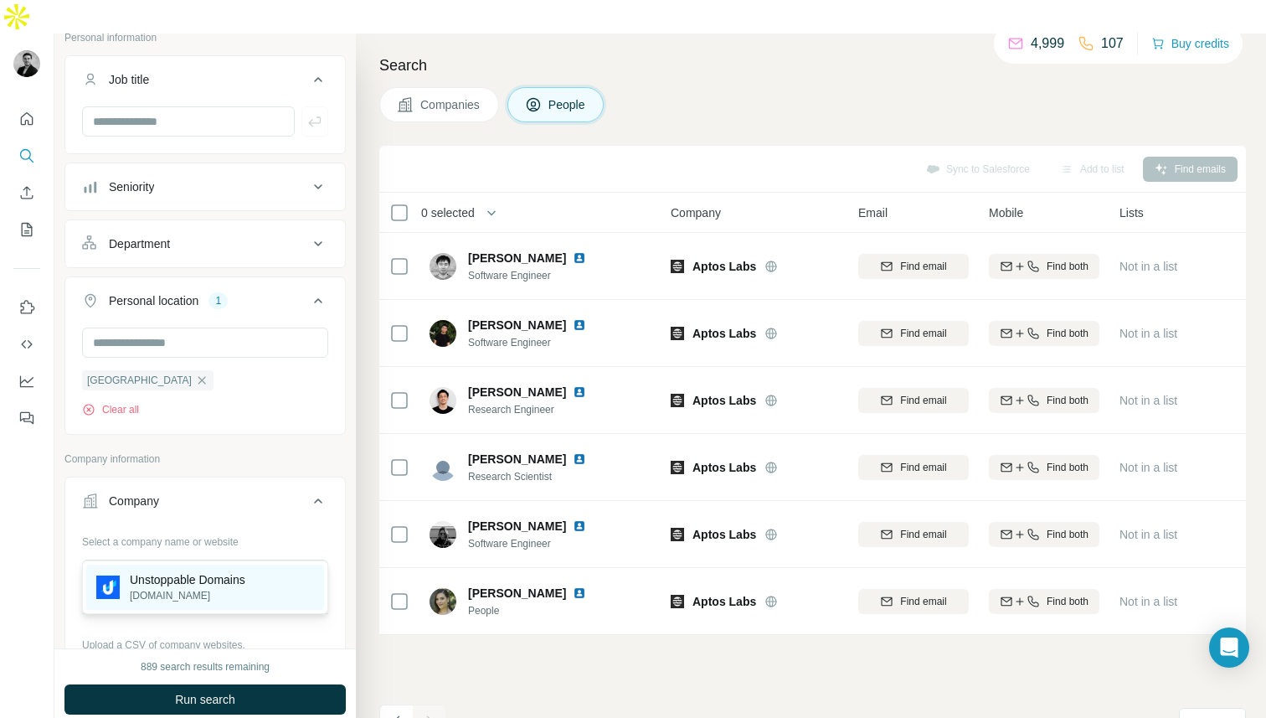
click at [239, 580] on p "Unstoppable Domains" at bounding box center [188, 579] width 116 height 17
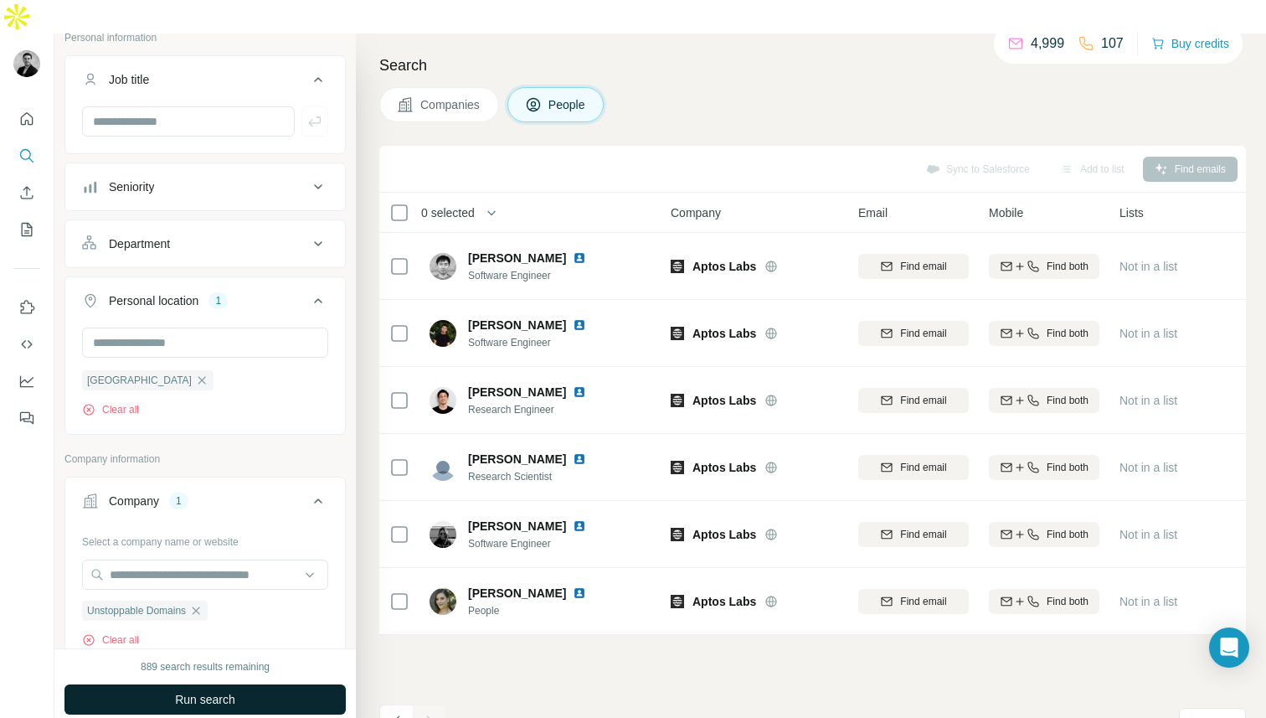
click at [234, 691] on span "Run search" at bounding box center [205, 699] width 60 height 17
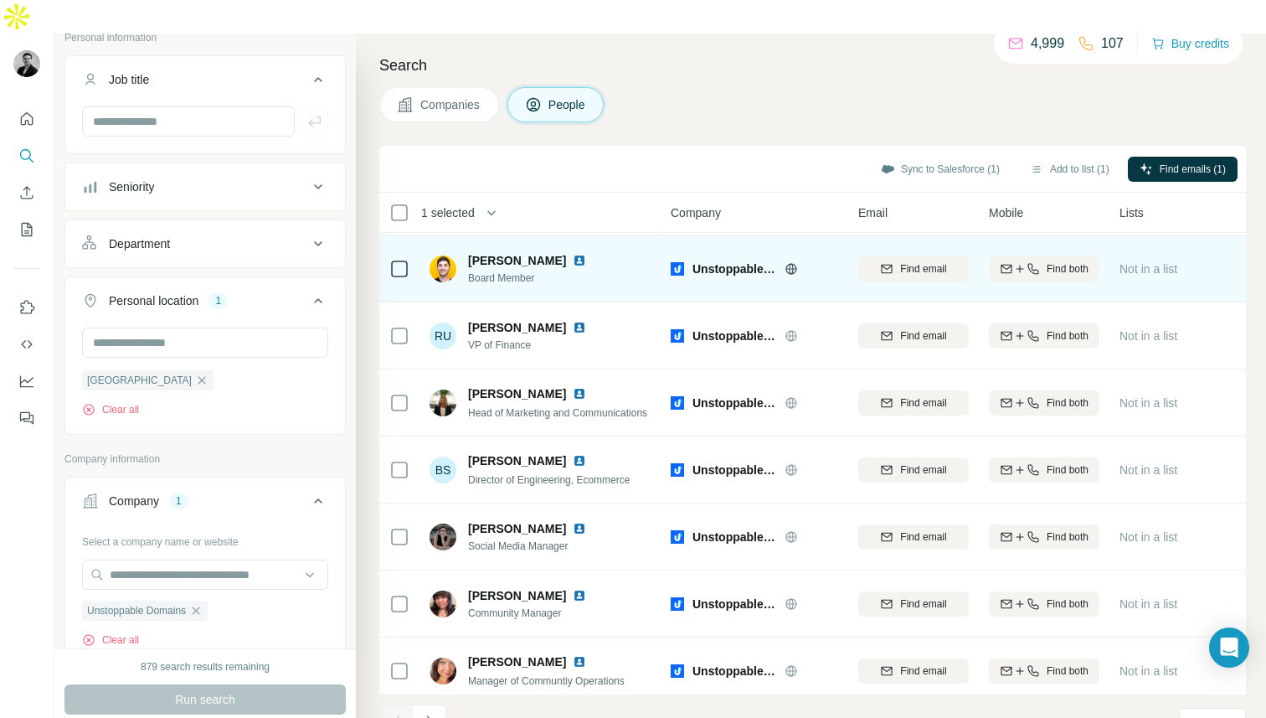
scroll to position [209, 0]
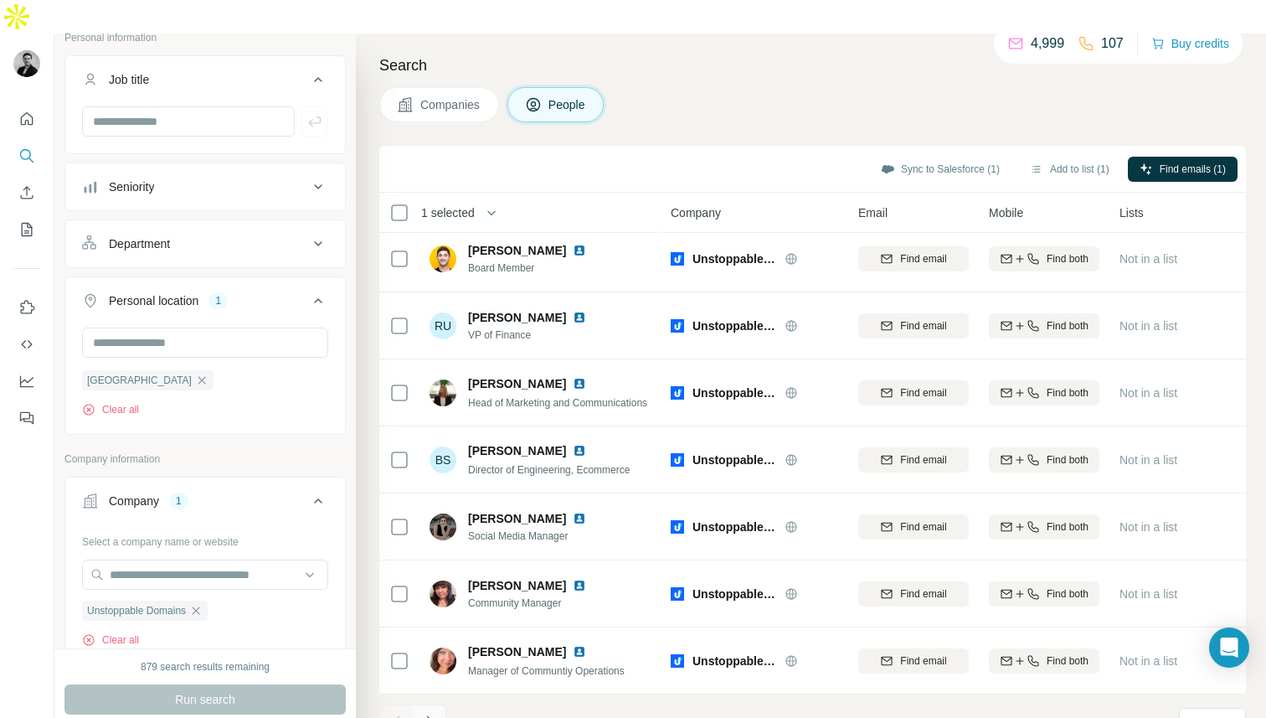
click at [438, 704] on button "Navigate to next page" at bounding box center [430, 721] width 34 height 34
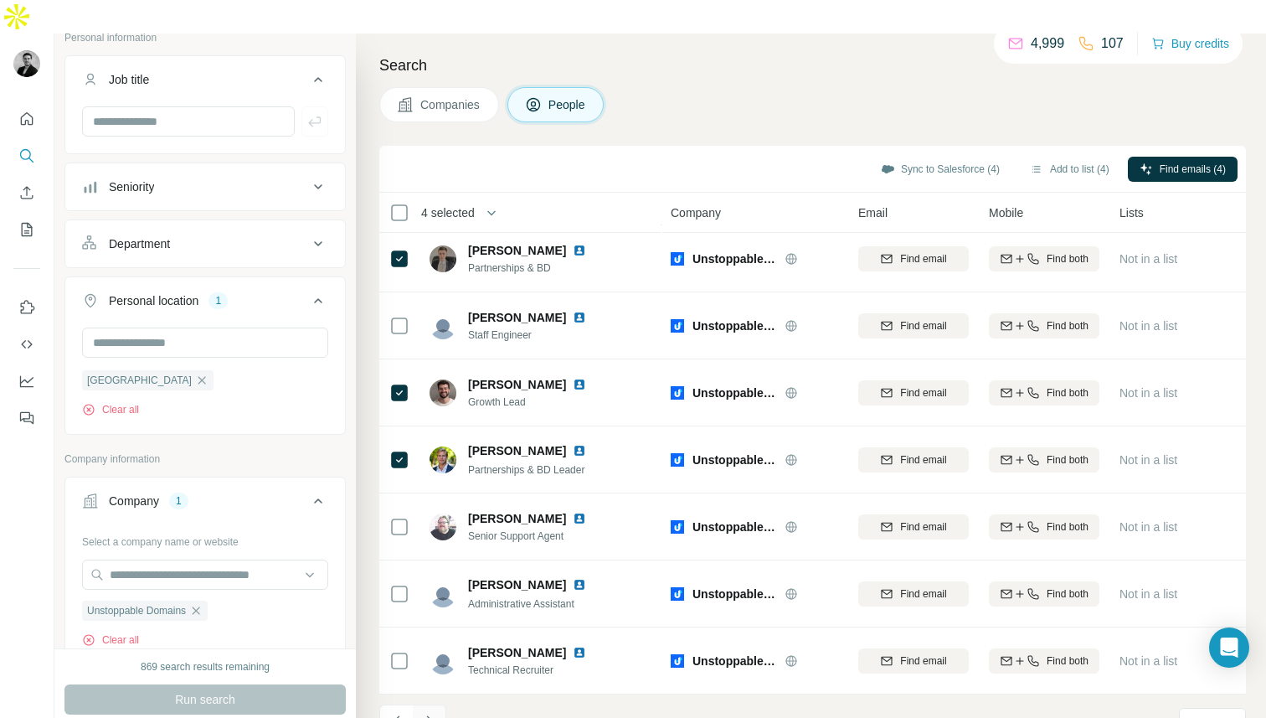
click at [435, 704] on button "Navigate to next page" at bounding box center [430, 721] width 34 height 34
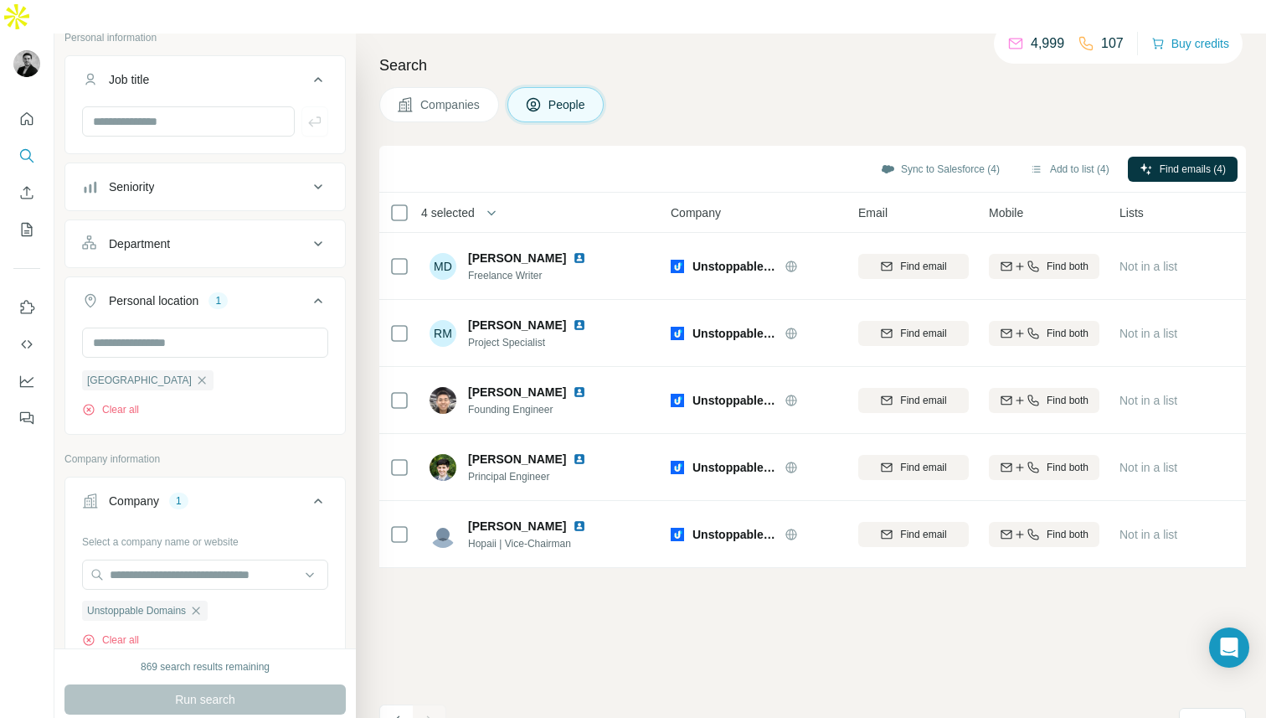
scroll to position [0, 0]
click at [1079, 157] on button "Add to list (4)" at bounding box center [1069, 169] width 103 height 25
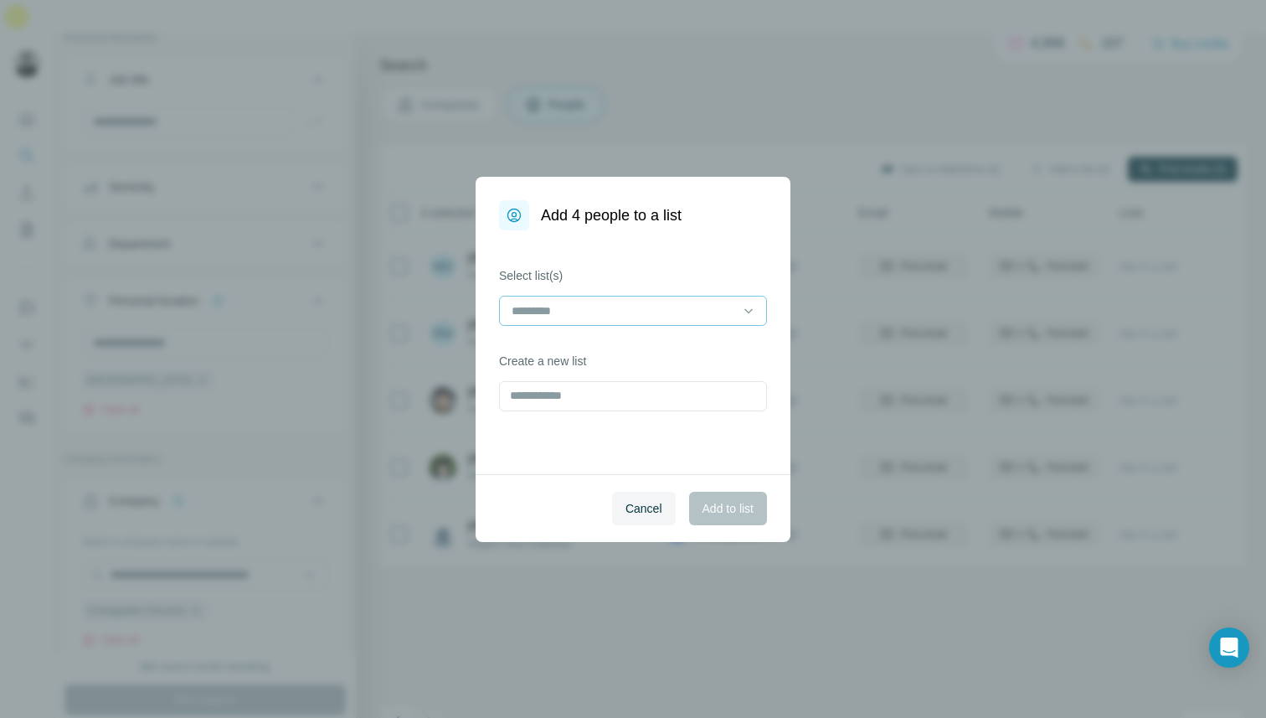
click at [638, 314] on input at bounding box center [623, 311] width 226 height 18
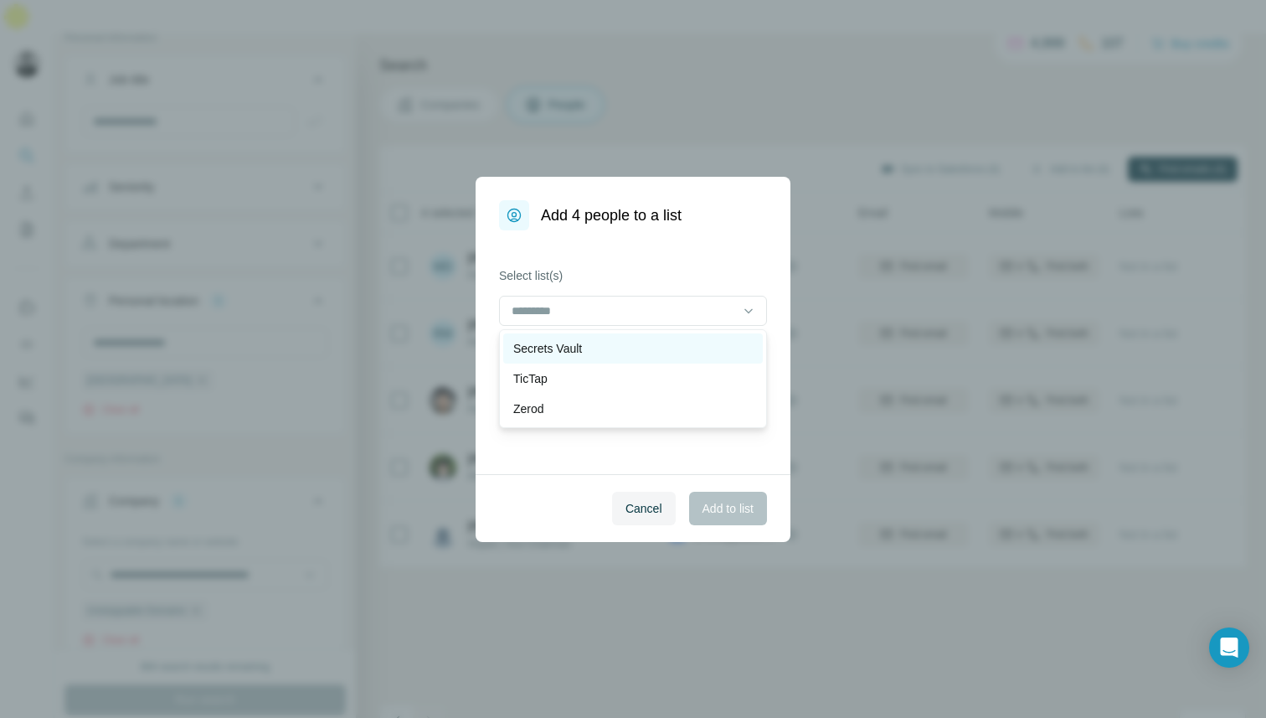
click at [637, 343] on div "Secrets Vault" at bounding box center [633, 348] width 240 height 17
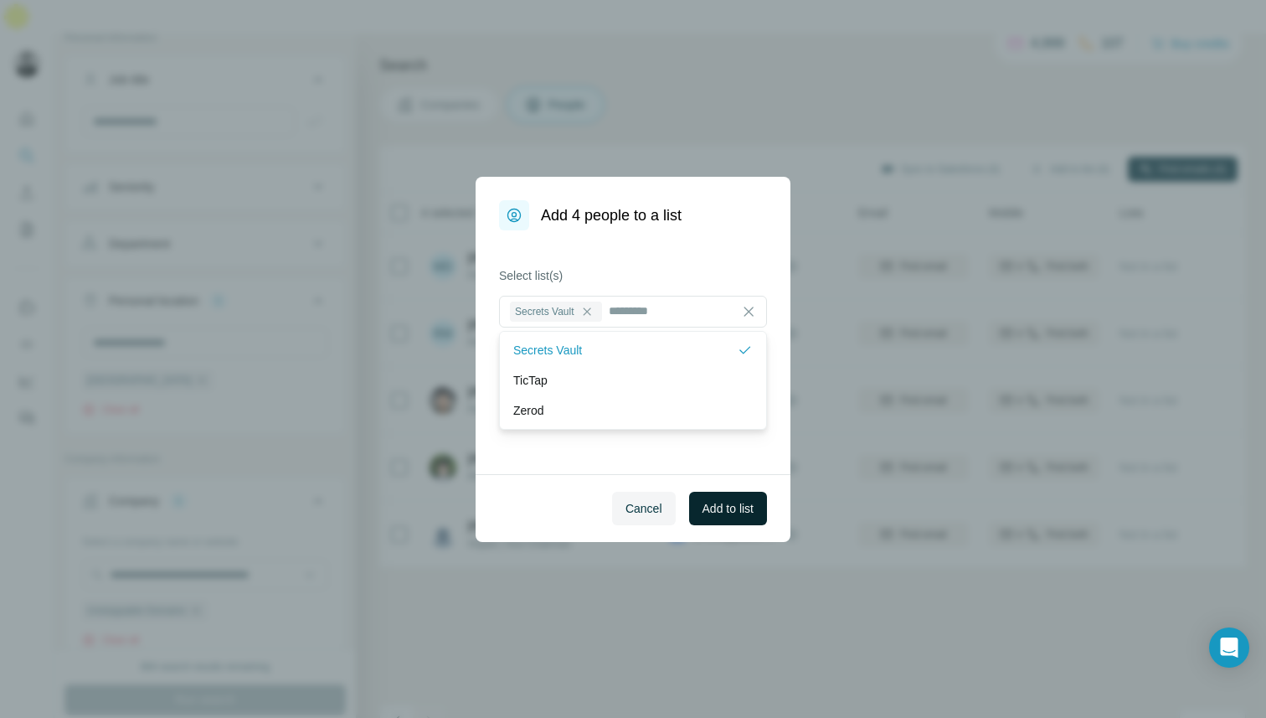
click at [740, 505] on span "Add to list" at bounding box center [728, 508] width 51 height 17
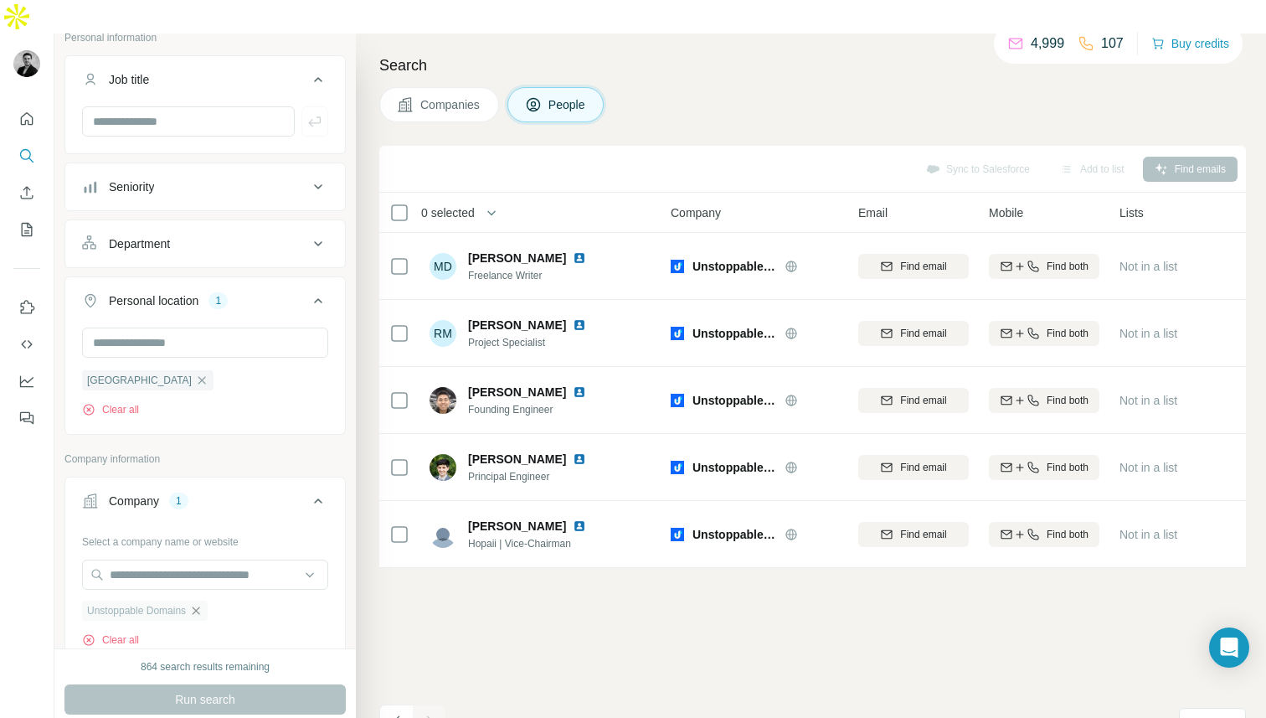
click at [199, 604] on icon "button" at bounding box center [195, 610] width 13 height 13
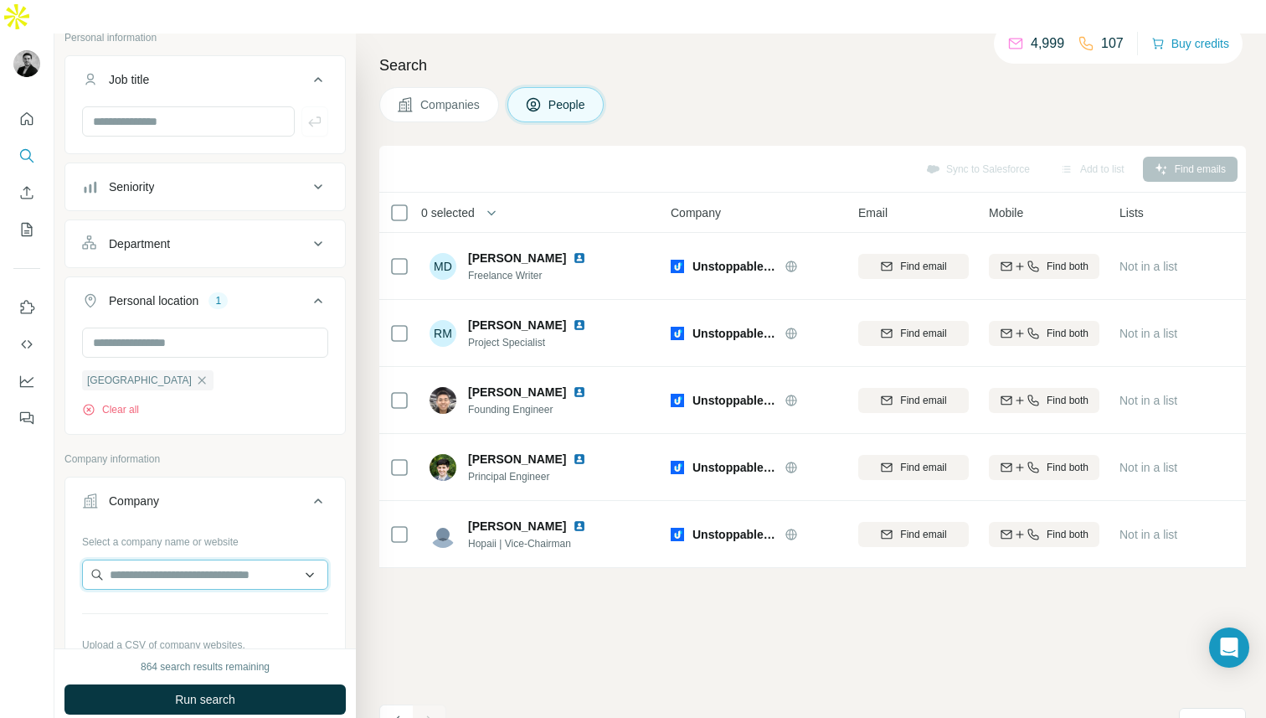
click at [185, 559] on input "text" at bounding box center [205, 574] width 246 height 30
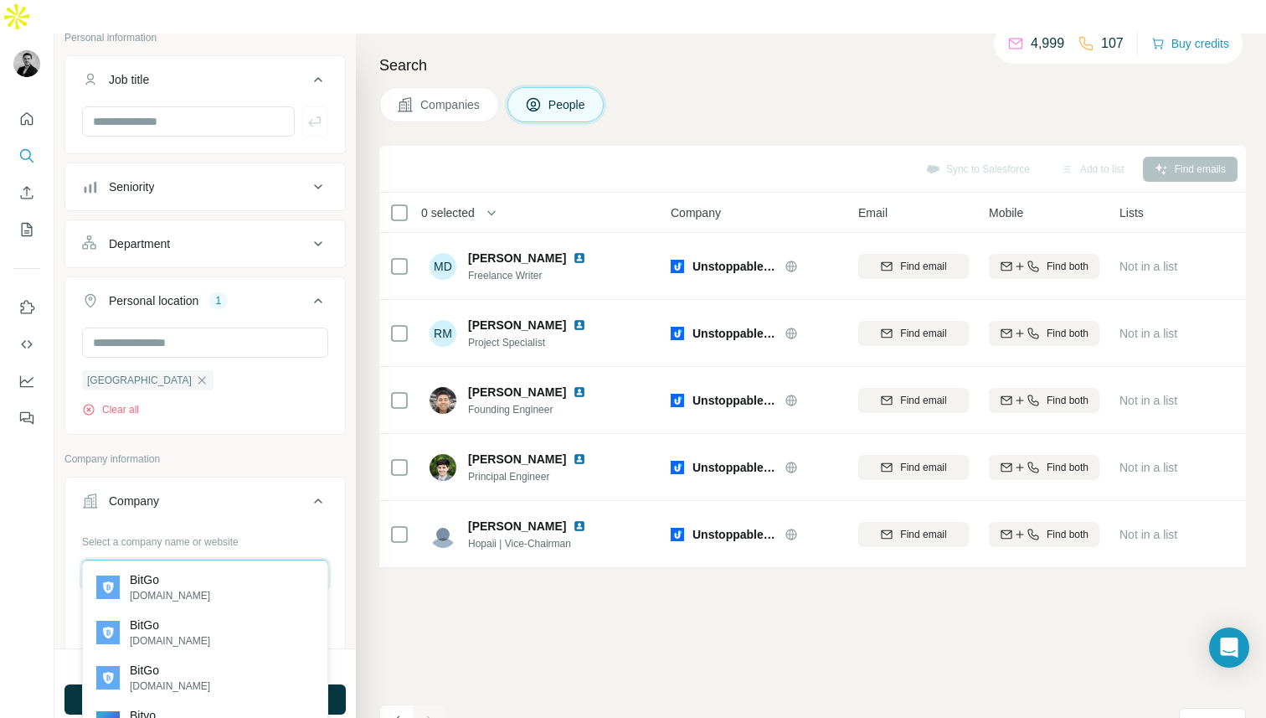
type input "*****"
click at [189, 589] on div "BitGo bitgo.com" at bounding box center [205, 587] width 238 height 45
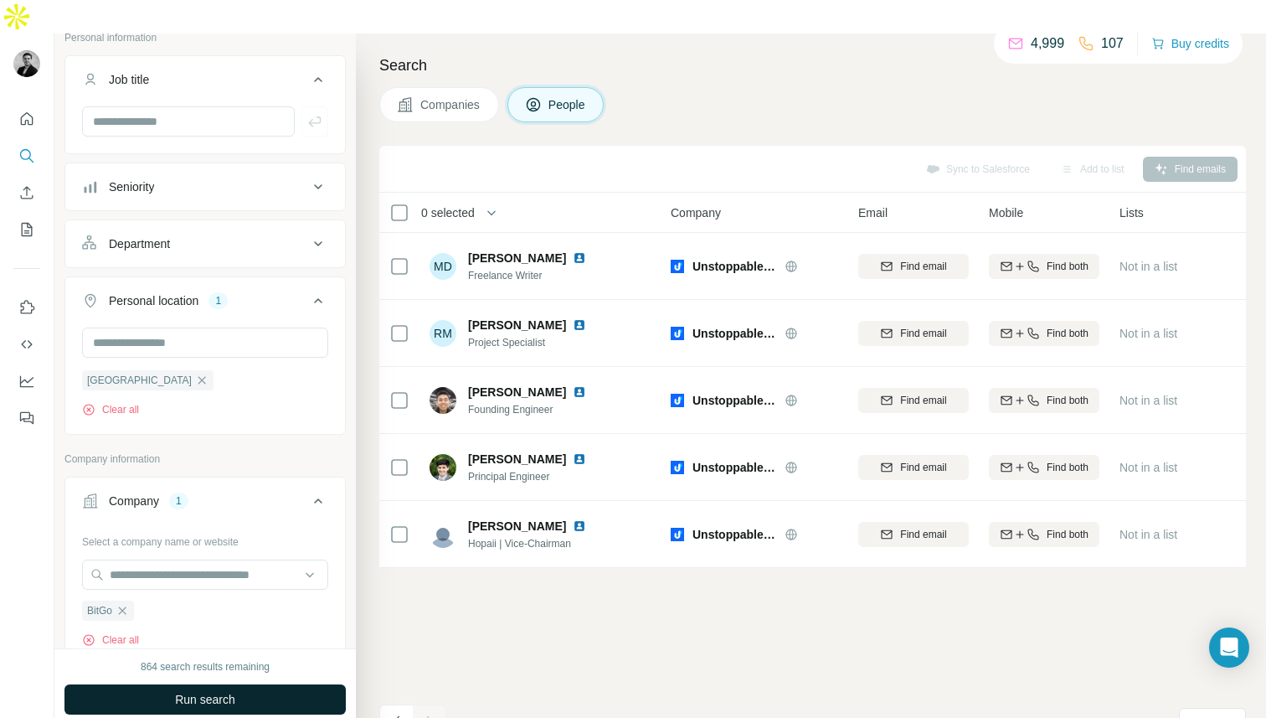
click at [190, 691] on span "Run search" at bounding box center [205, 699] width 60 height 17
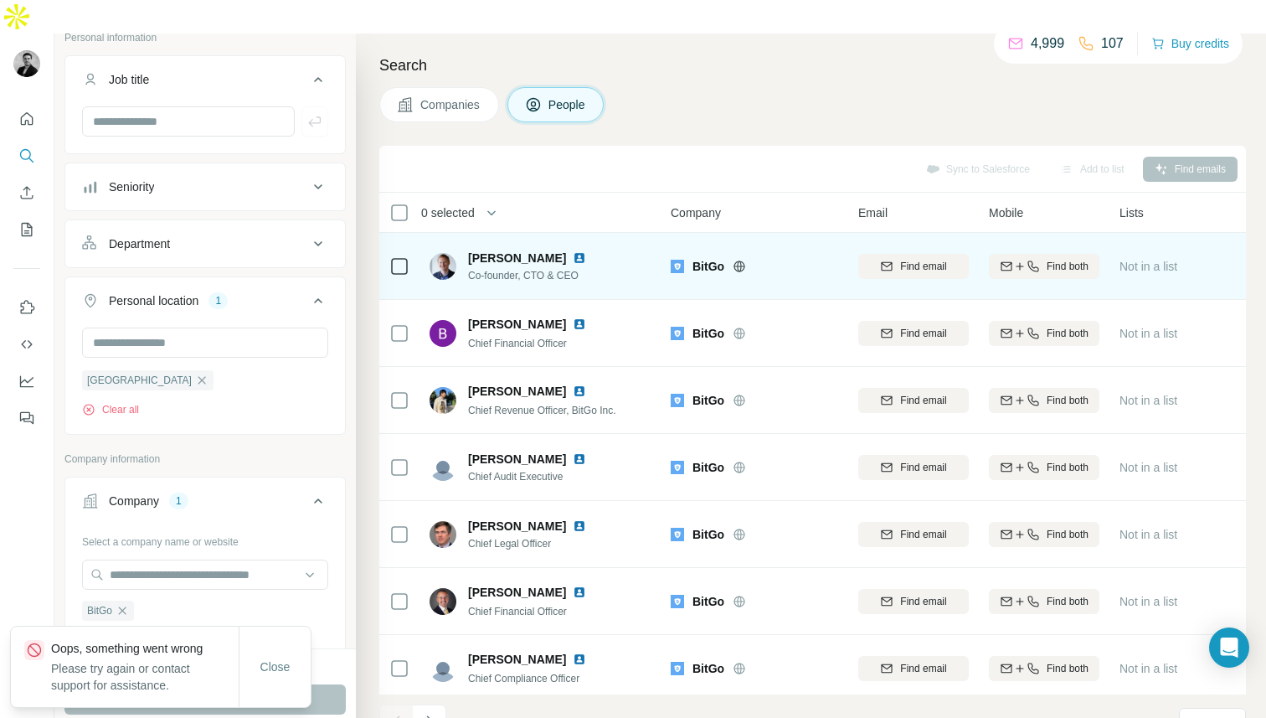
click at [482, 250] on span "Mike Belshe" at bounding box center [517, 258] width 98 height 17
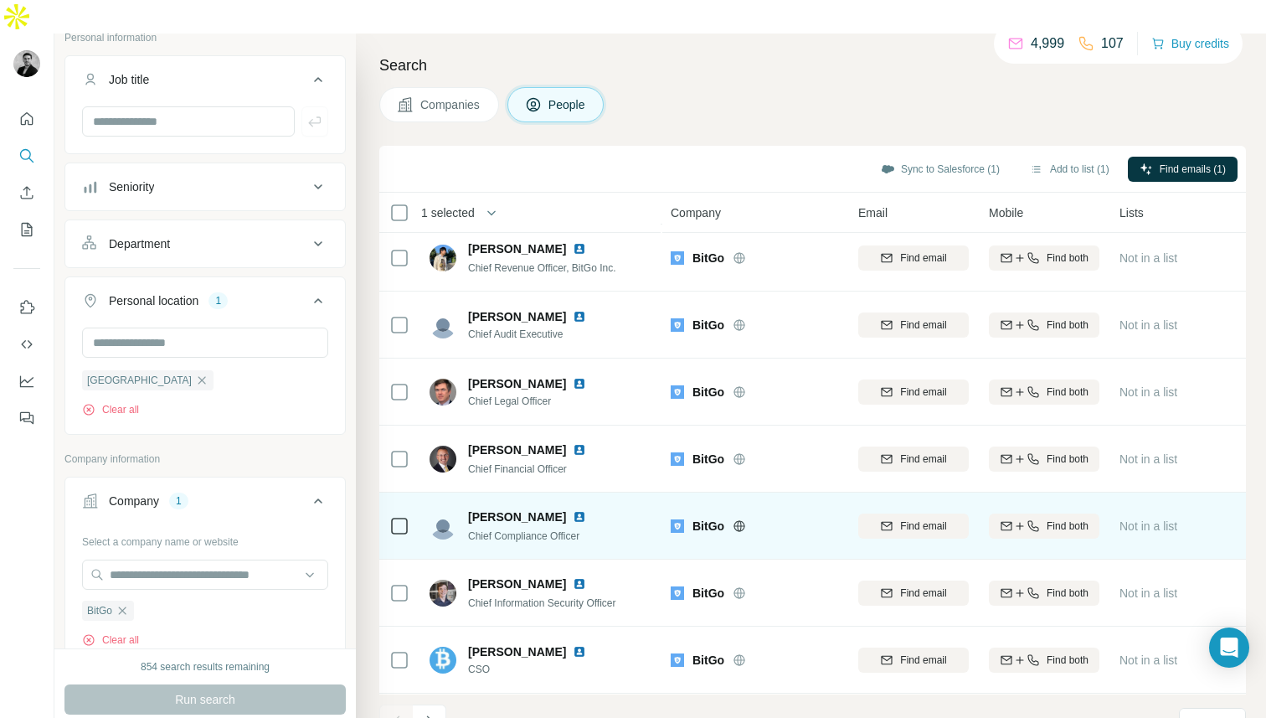
scroll to position [209, 0]
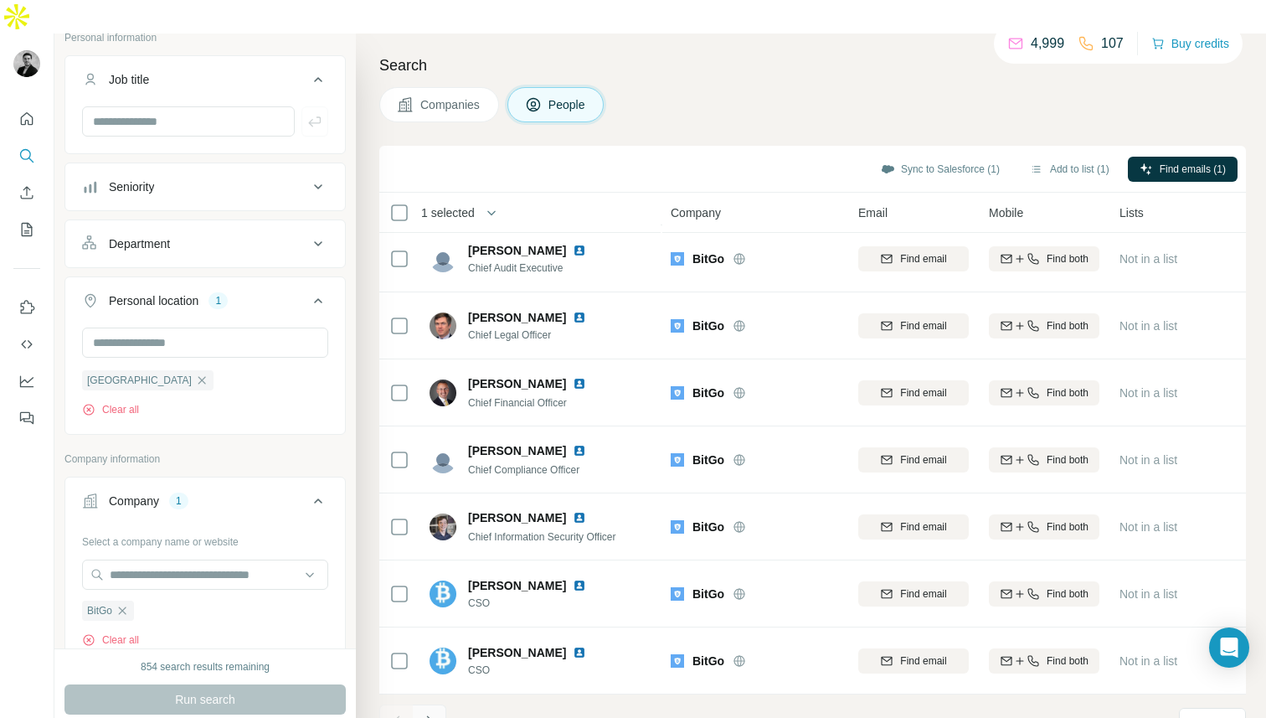
click at [432, 713] on icon "Navigate to next page" at bounding box center [429, 721] width 17 height 17
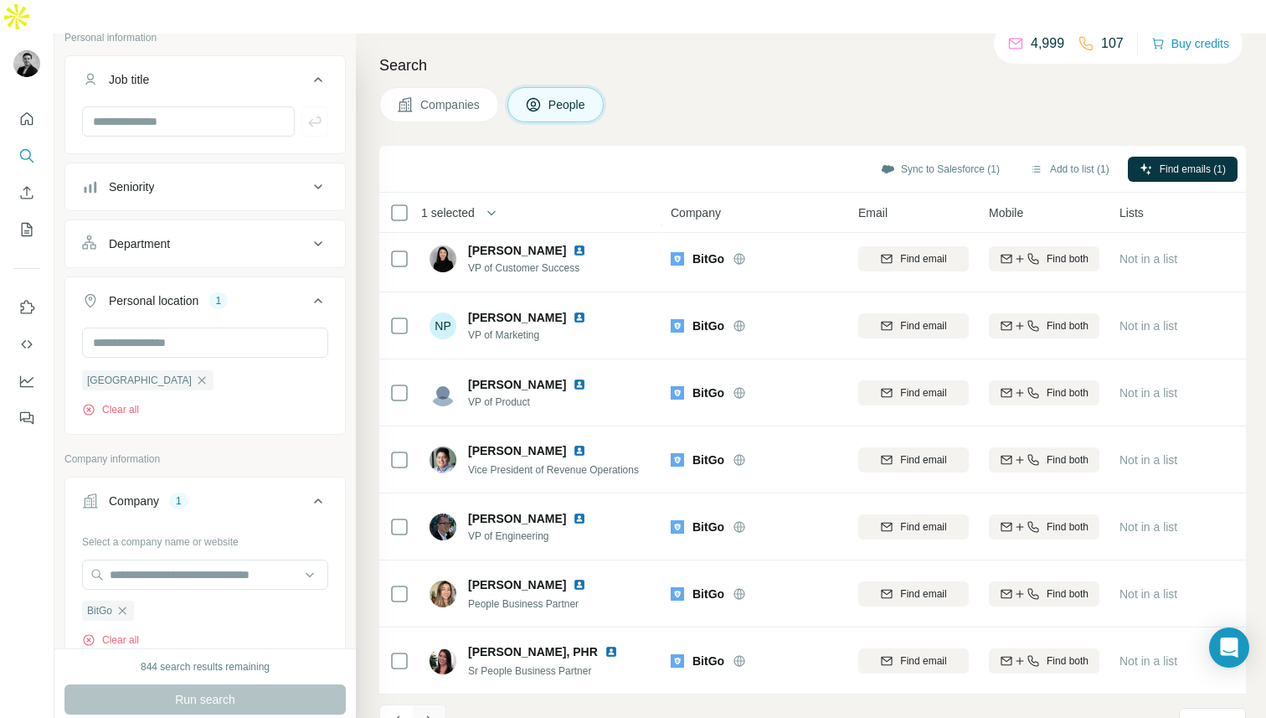
click at [436, 713] on icon "Navigate to next page" at bounding box center [429, 721] width 17 height 17
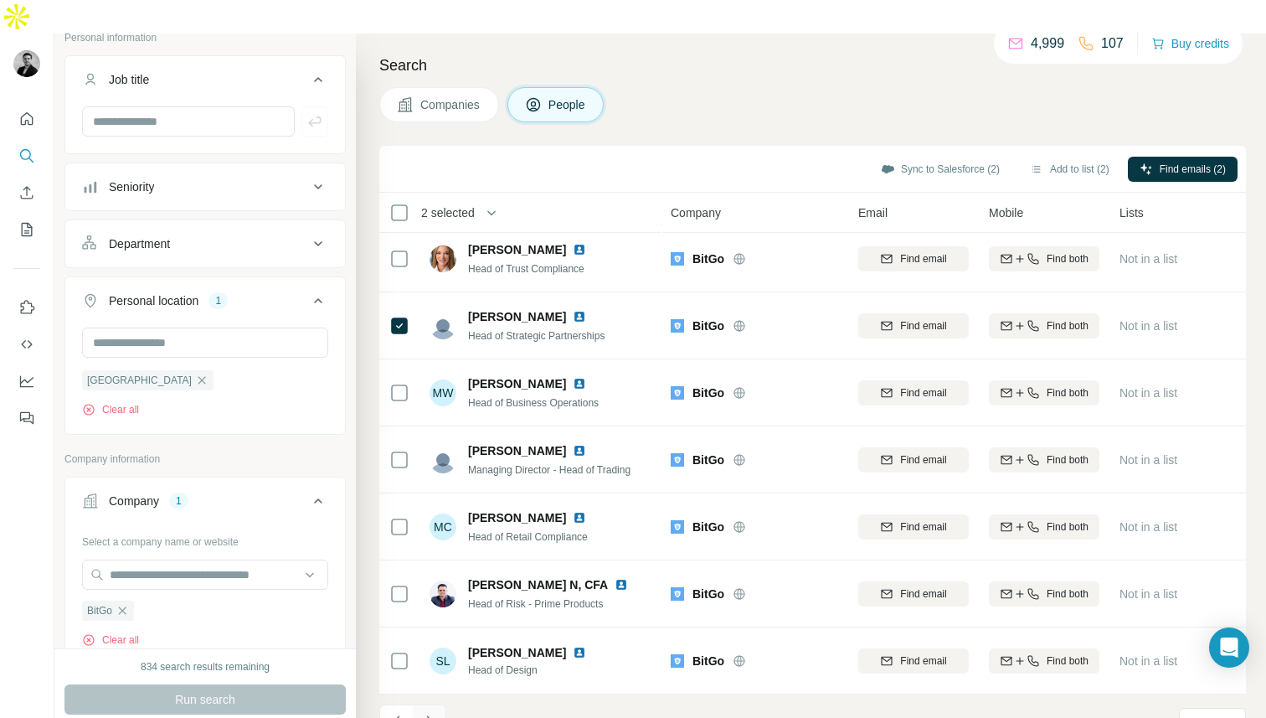
click at [425, 713] on icon "Navigate to next page" at bounding box center [429, 721] width 17 height 17
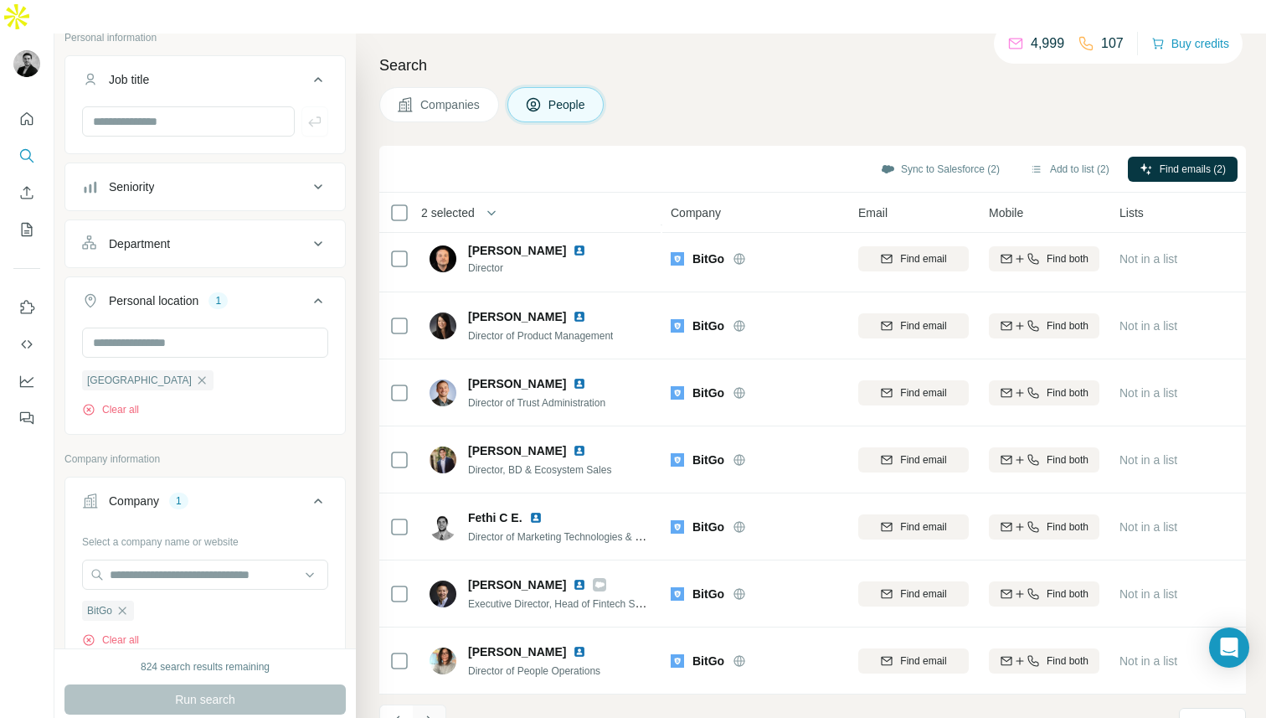
click at [425, 713] on icon "Navigate to next page" at bounding box center [429, 721] width 17 height 17
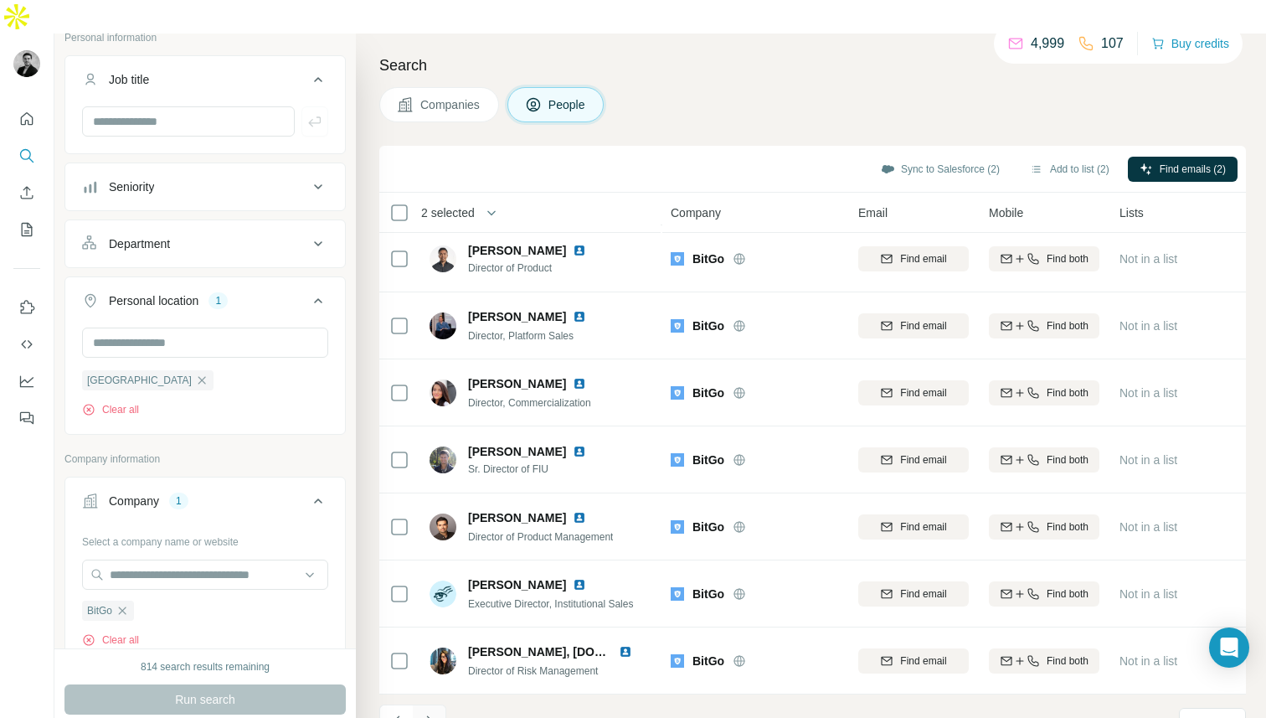
click at [425, 713] on icon "Navigate to next page" at bounding box center [429, 721] width 17 height 17
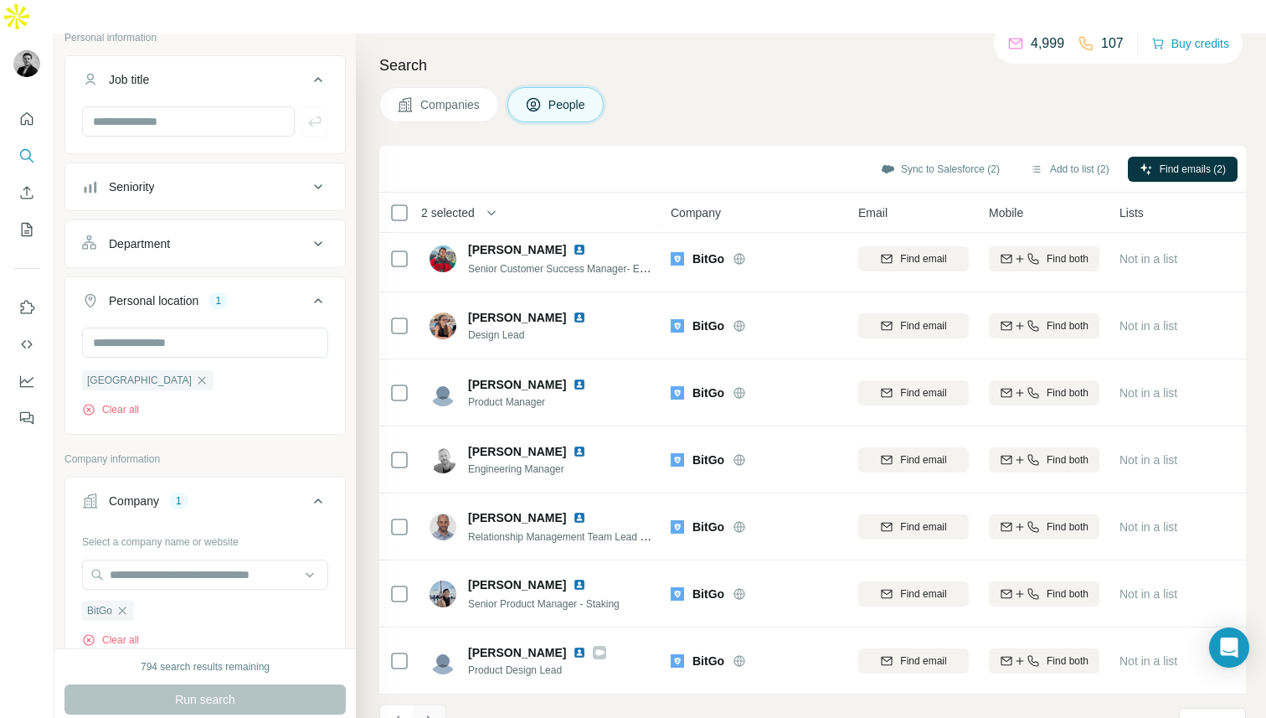
click at [427, 713] on icon "Navigate to next page" at bounding box center [429, 721] width 17 height 17
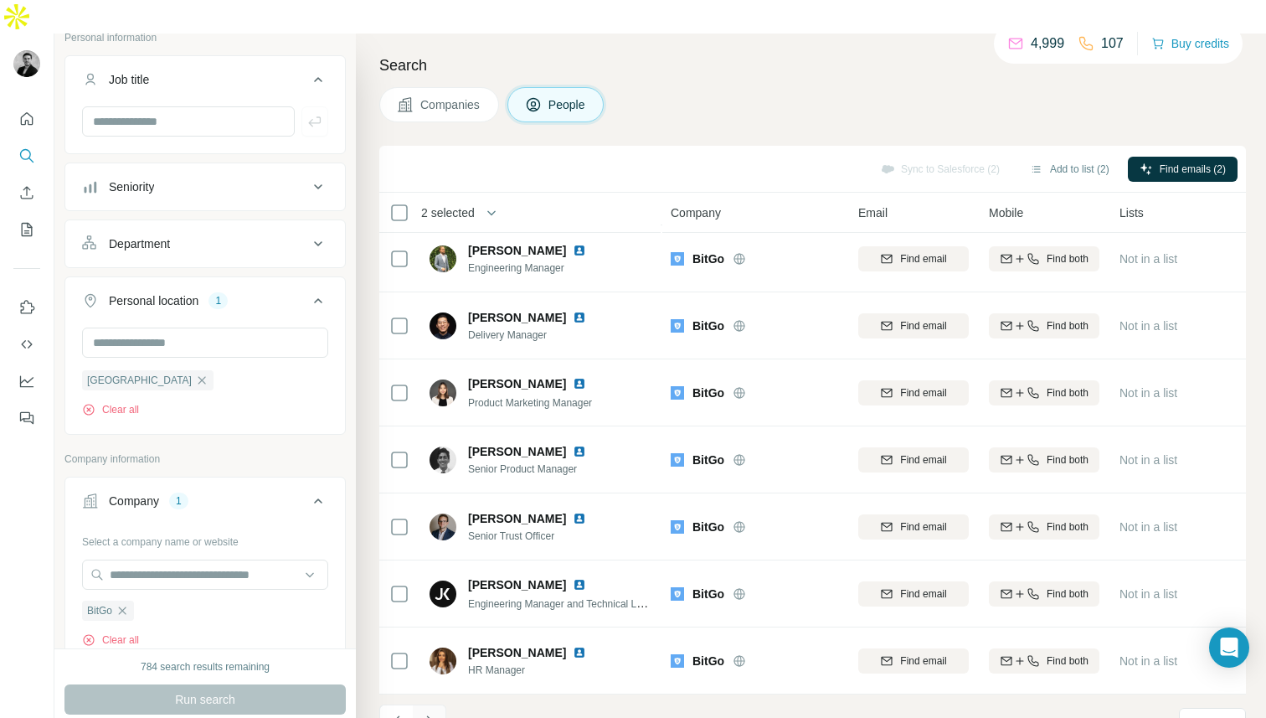
click at [428, 713] on icon "Navigate to next page" at bounding box center [429, 721] width 17 height 17
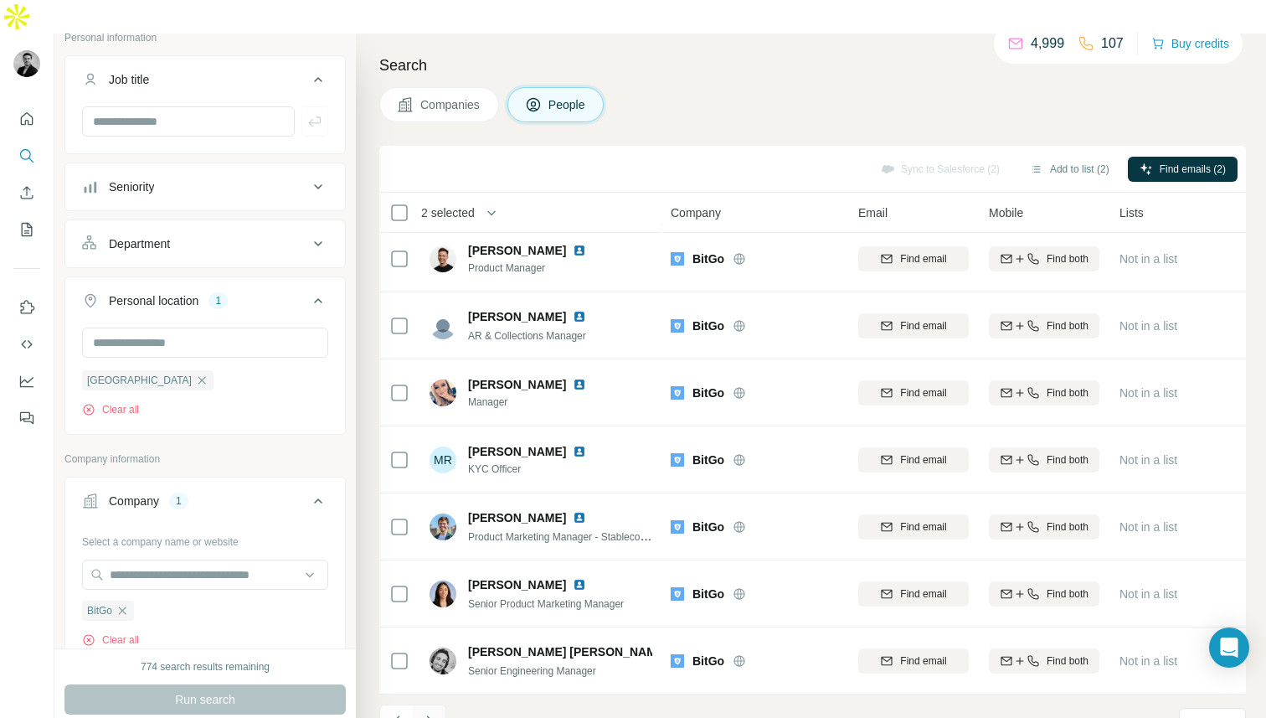
click at [428, 713] on icon "Navigate to next page" at bounding box center [429, 721] width 17 height 17
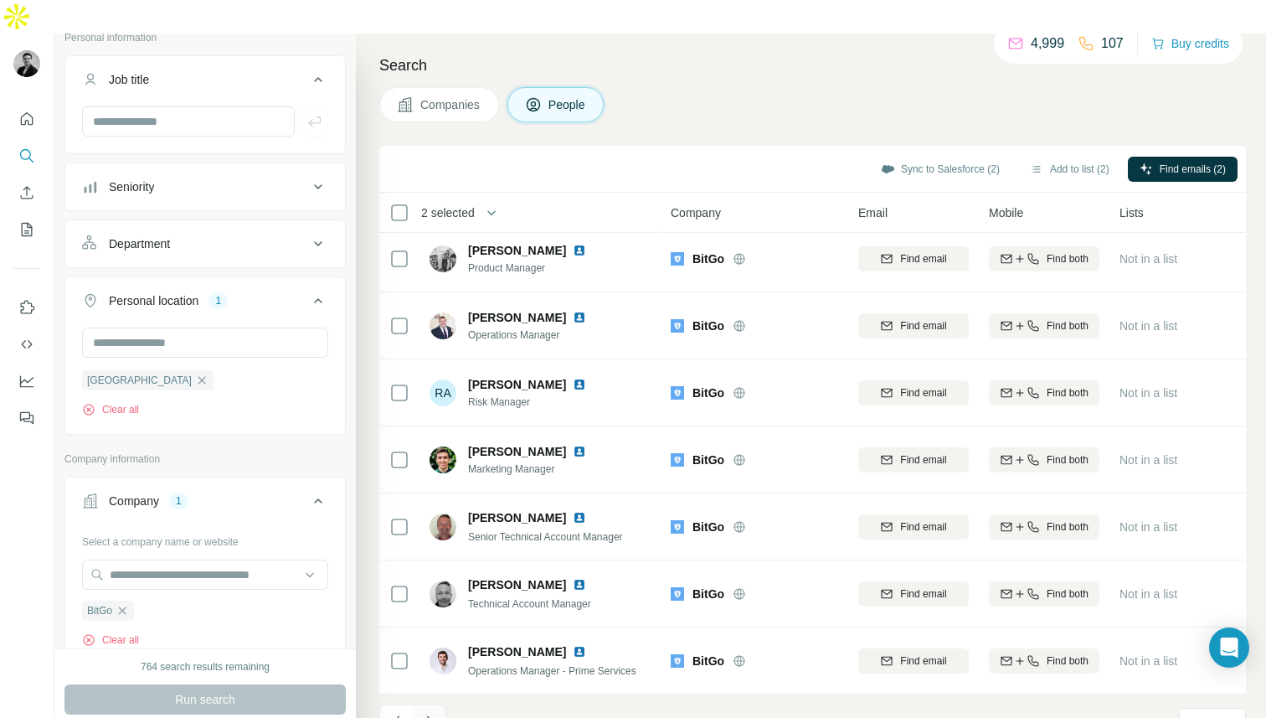
click at [428, 713] on icon "Navigate to next page" at bounding box center [429, 721] width 17 height 17
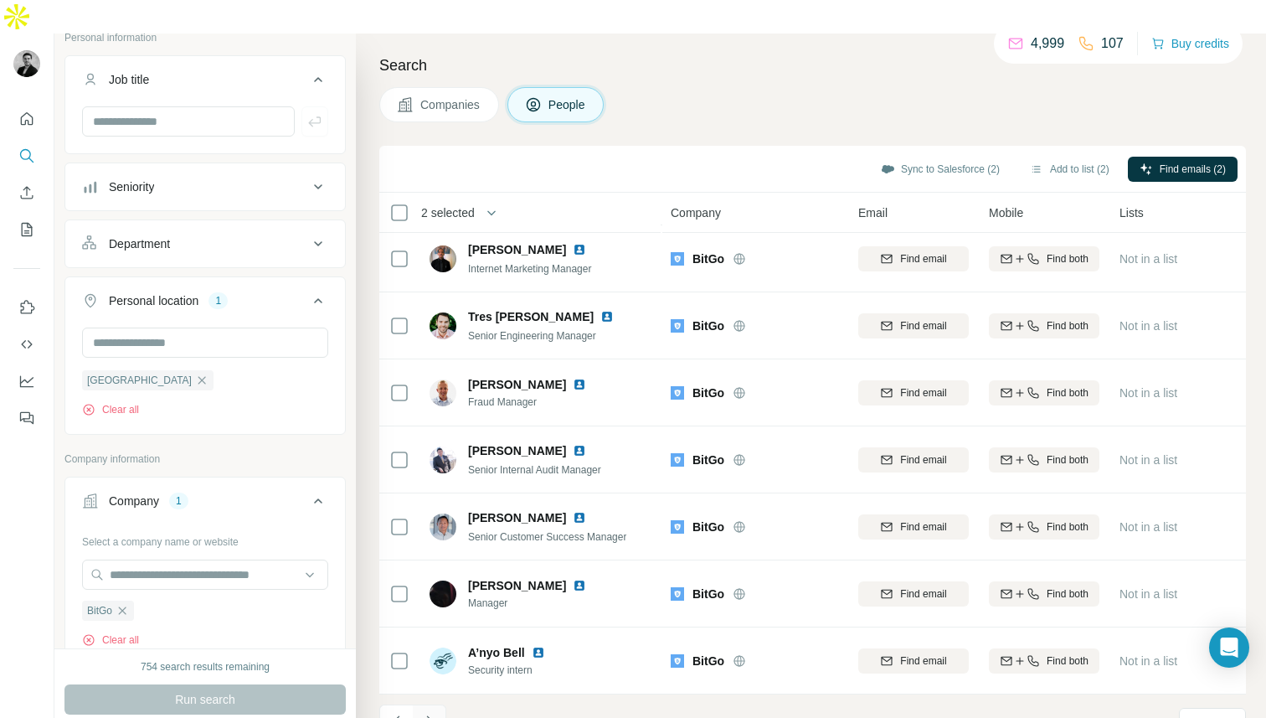
click at [428, 713] on icon "Navigate to next page" at bounding box center [429, 721] width 17 height 17
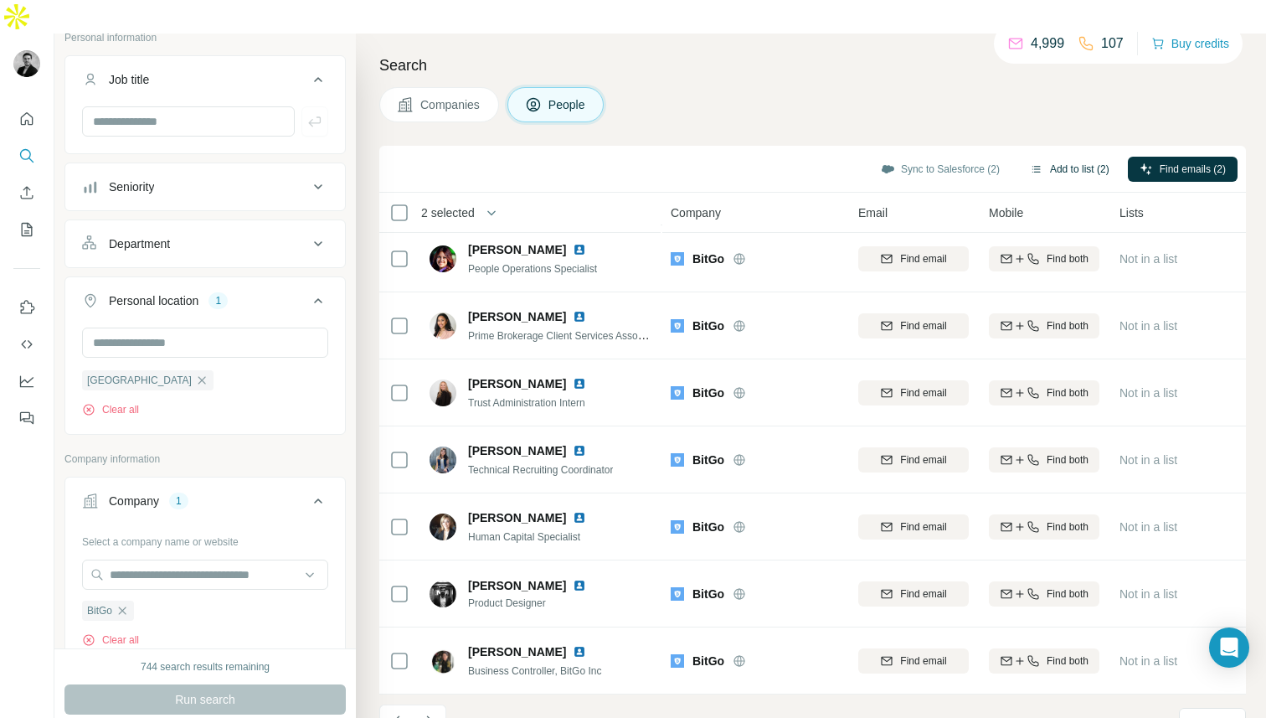
click at [1075, 157] on button "Add to list (2)" at bounding box center [1069, 169] width 103 height 25
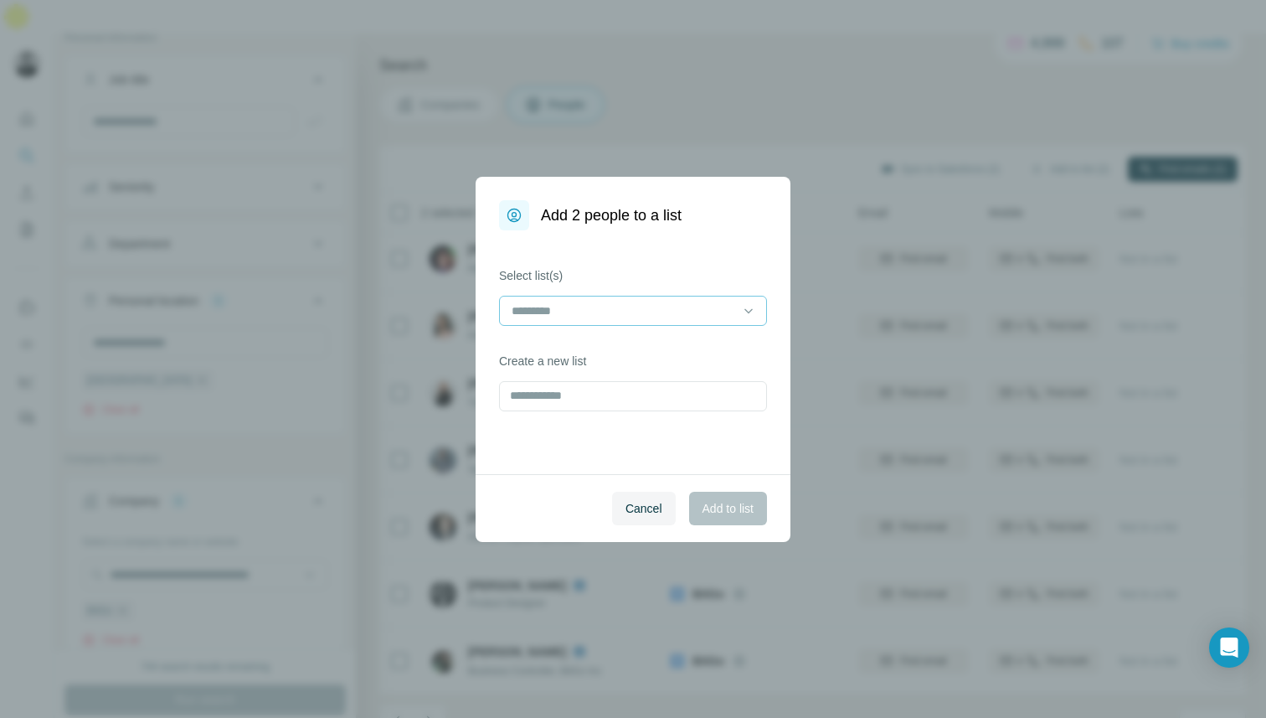
click at [686, 296] on div at bounding box center [633, 311] width 268 height 30
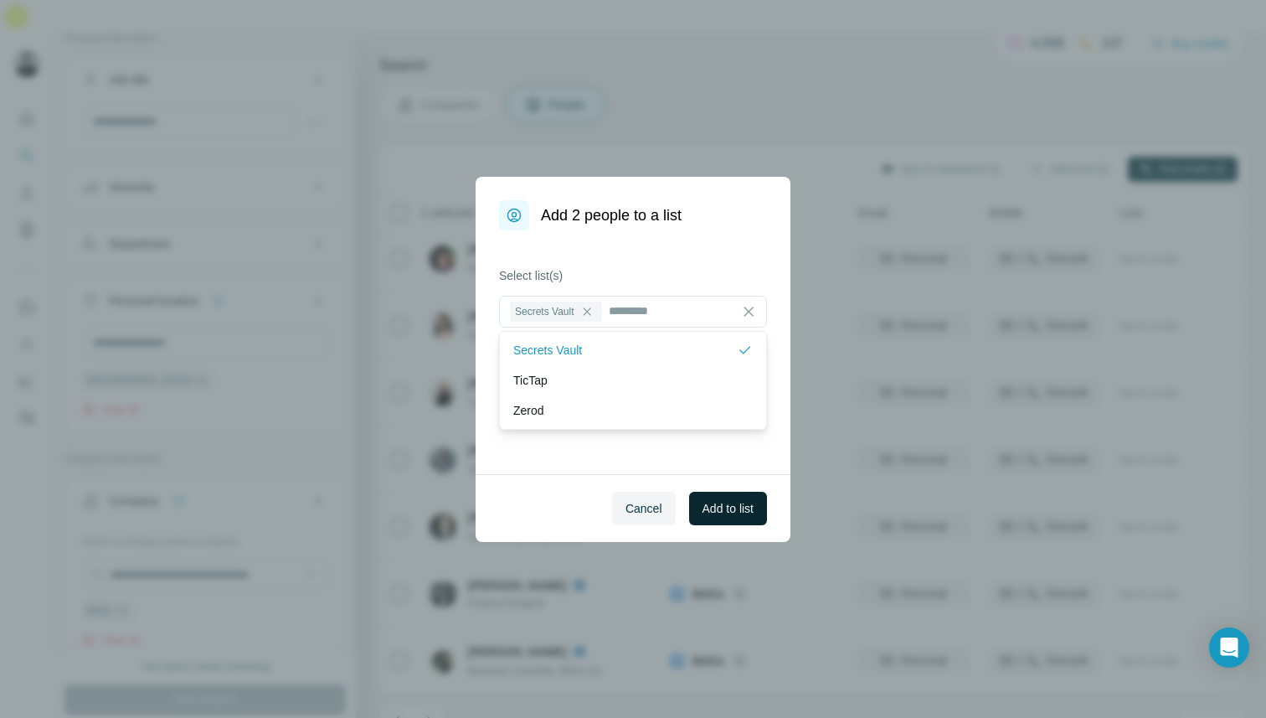
click at [721, 509] on span "Add to list" at bounding box center [728, 508] width 51 height 17
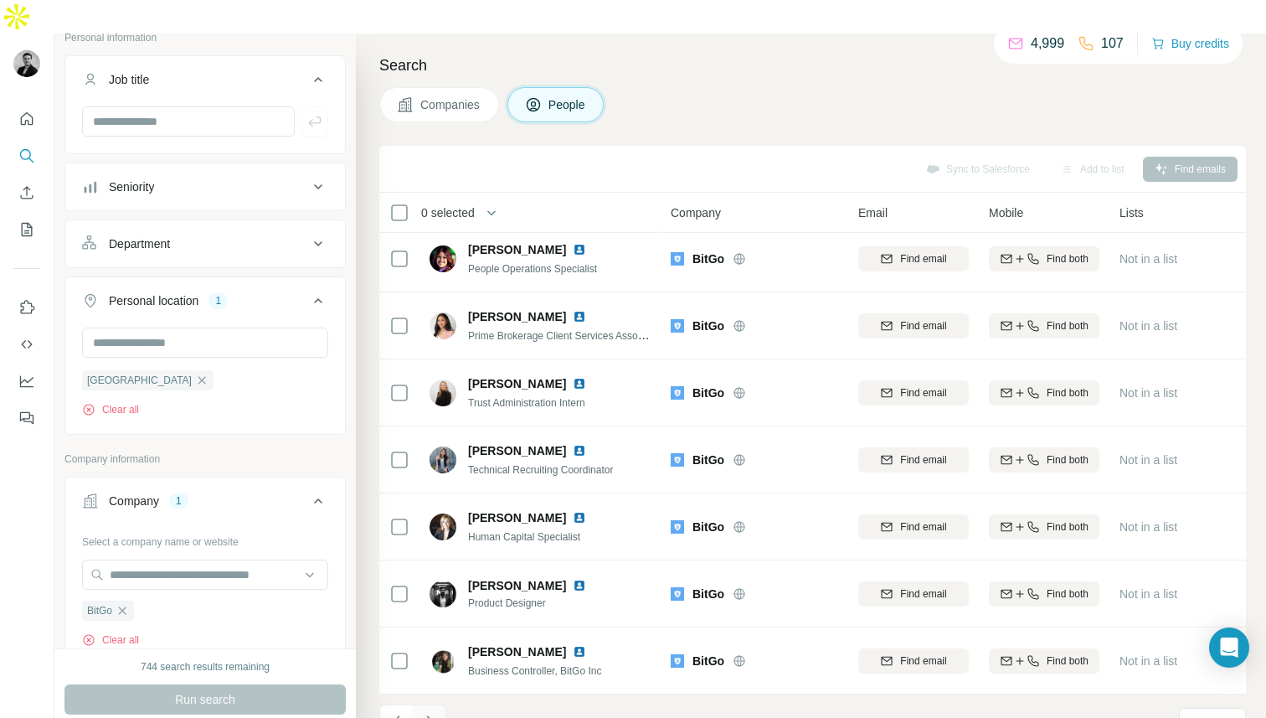
click at [430, 713] on icon "Navigate to next page" at bounding box center [429, 721] width 17 height 17
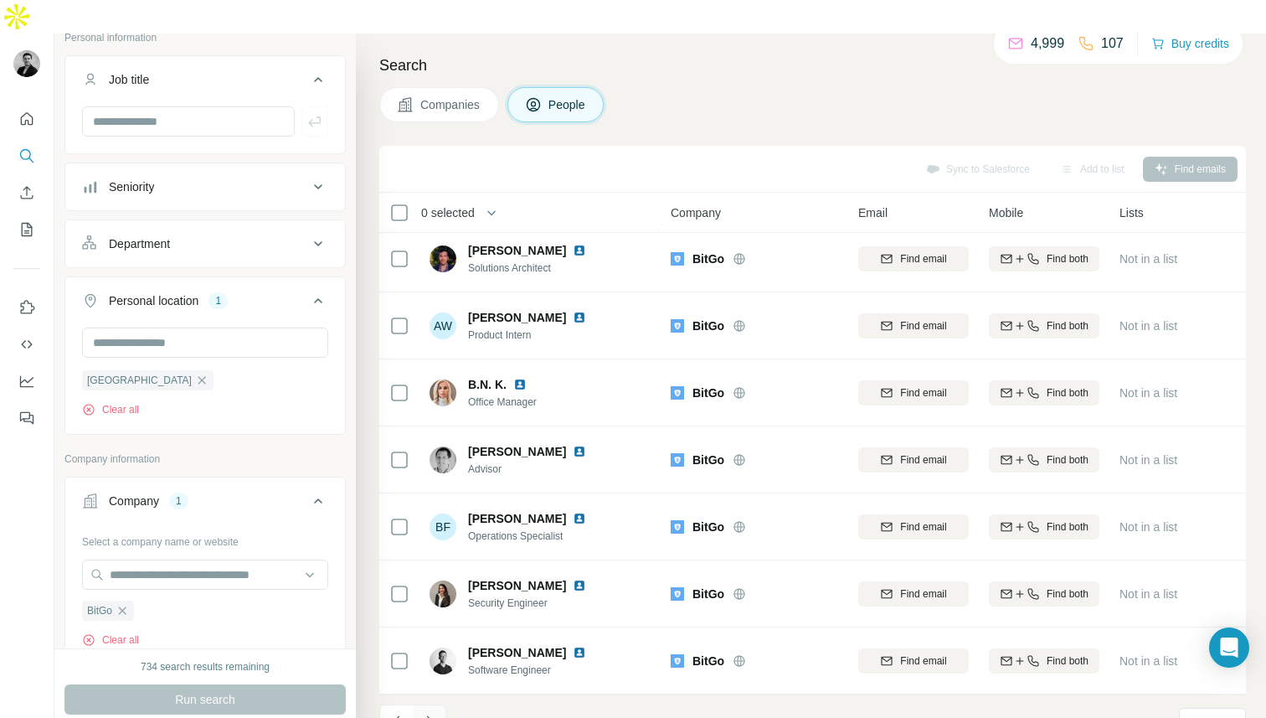
click at [430, 713] on icon "Navigate to next page" at bounding box center [429, 721] width 17 height 17
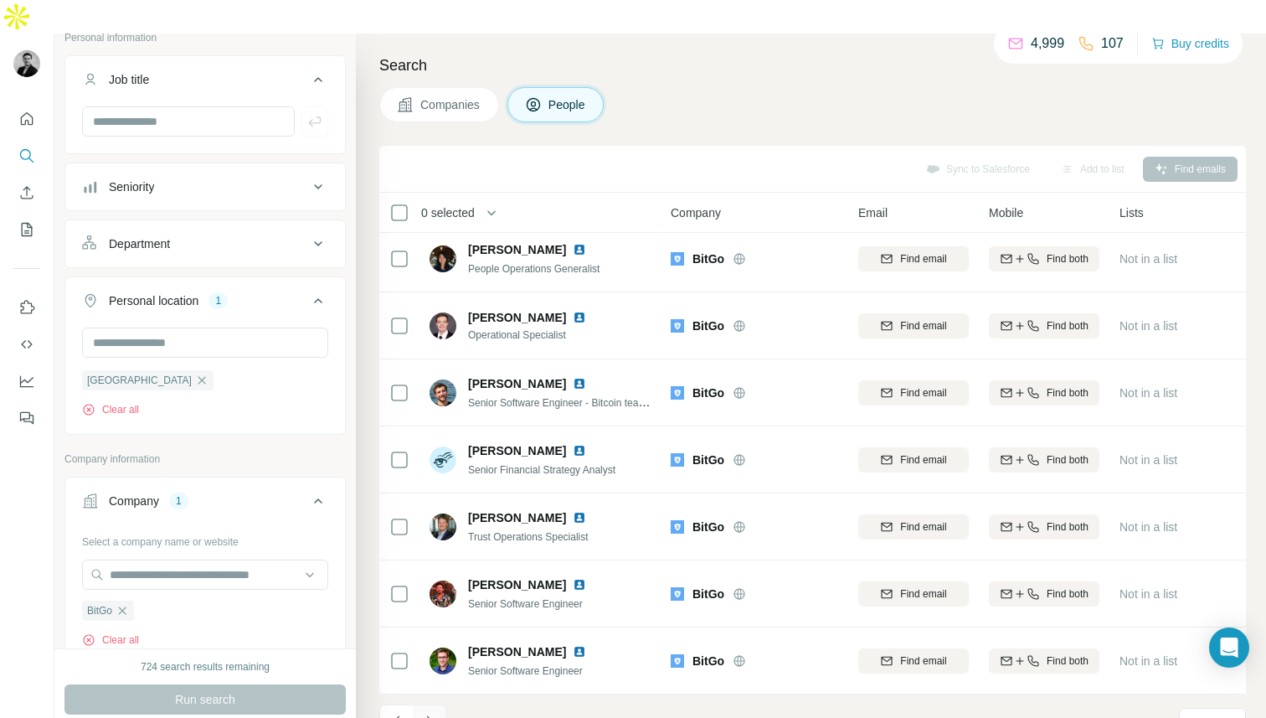
click at [427, 713] on icon "Navigate to next page" at bounding box center [429, 721] width 17 height 17
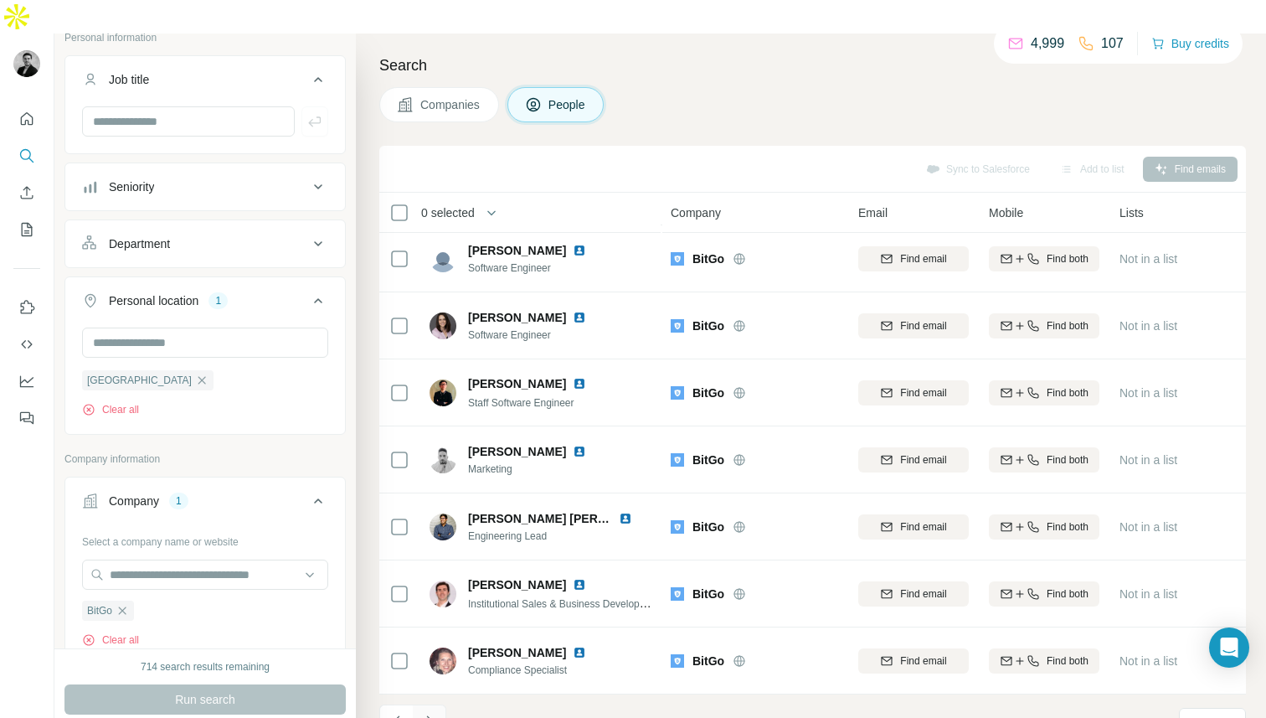
click at [421, 713] on icon "Navigate to next page" at bounding box center [429, 721] width 17 height 17
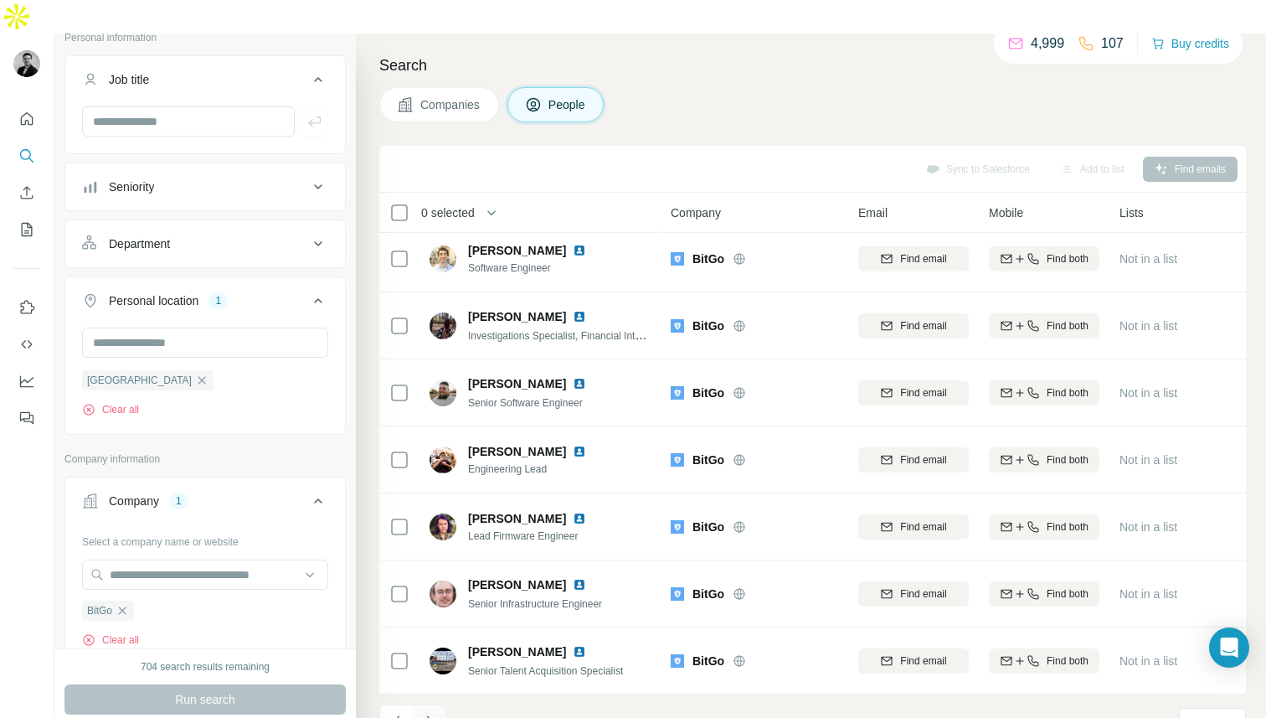
click at [421, 713] on icon "Navigate to next page" at bounding box center [429, 721] width 17 height 17
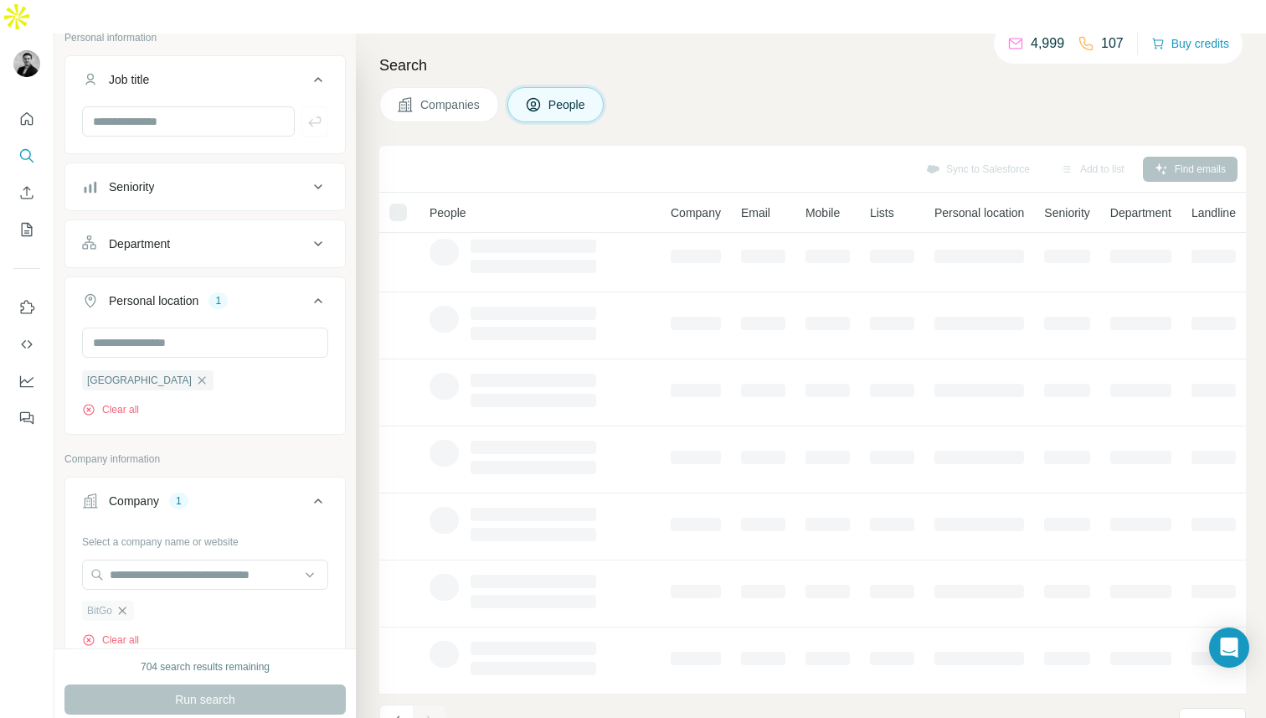
click at [123, 604] on icon "button" at bounding box center [122, 610] width 13 height 13
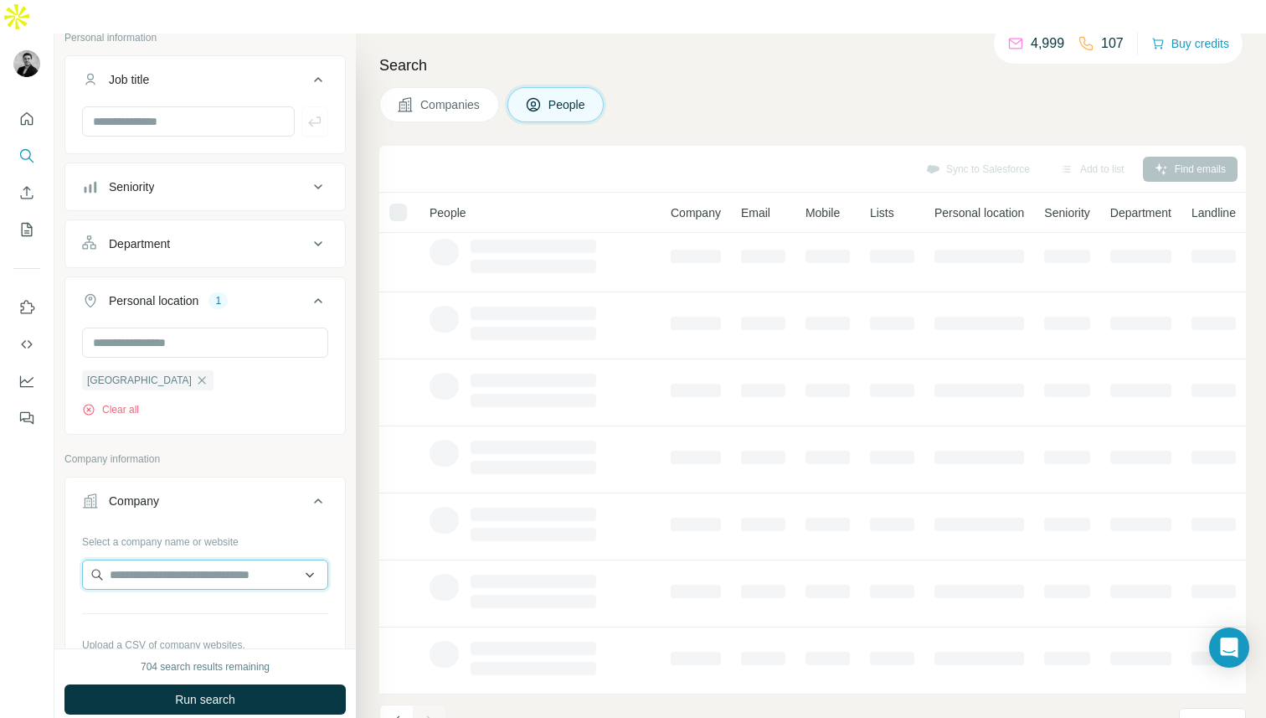
click at [123, 559] on input "text" at bounding box center [205, 574] width 246 height 30
type input "*******"
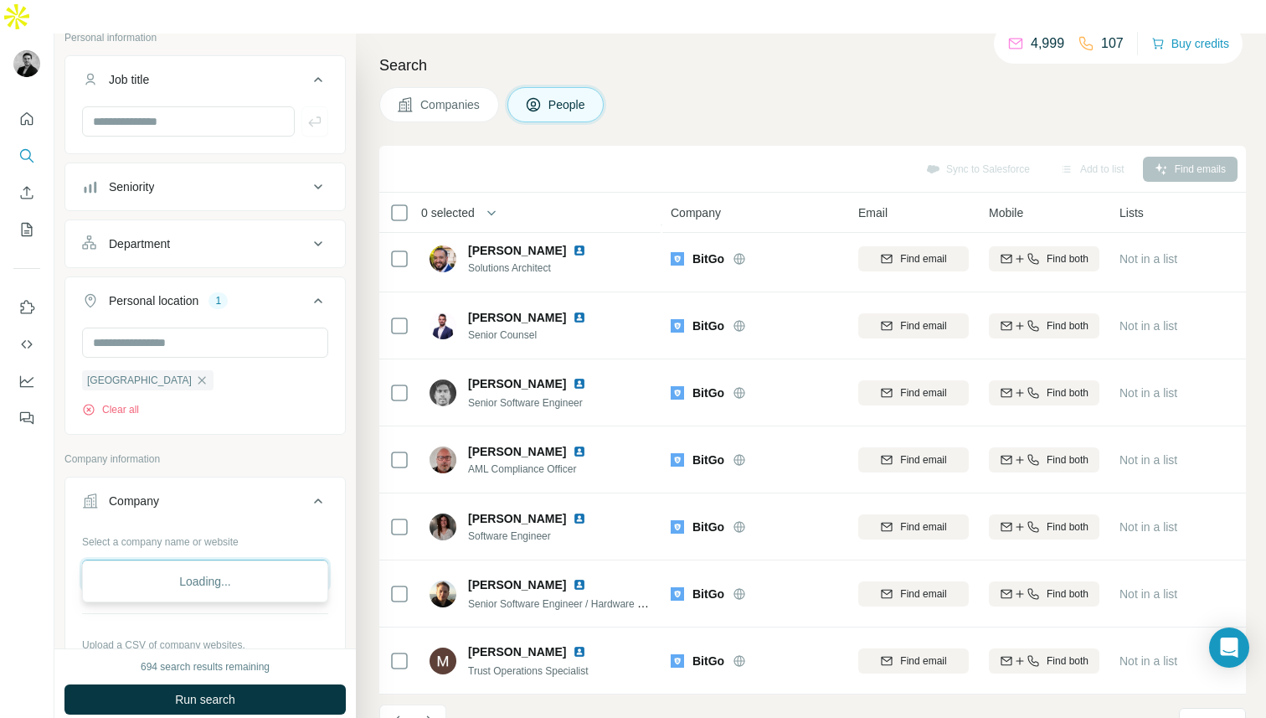
drag, startPoint x: 175, startPoint y: 540, endPoint x: 58, endPoint y: 540, distance: 117.3
click at [58, 540] on div "New search Hide Company lookalikes Personal information Job title Seniority Dep…" at bounding box center [205, 341] width 302 height 615
type input "*******"
click at [236, 559] on input "*******" at bounding box center [205, 574] width 246 height 30
click at [236, 583] on div "Loading..." at bounding box center [205, 582] width 238 height 34
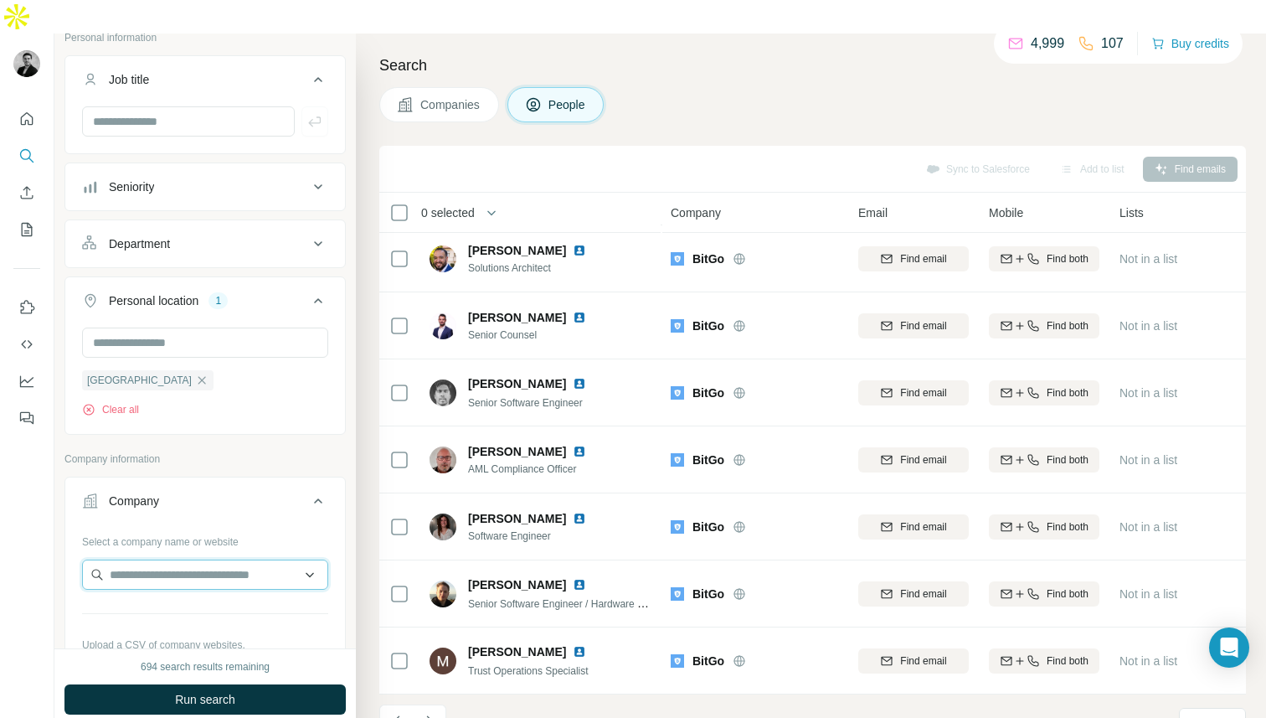
click at [220, 559] on input "text" at bounding box center [205, 574] width 246 height 30
type input "*******"
drag, startPoint x: 163, startPoint y: 545, endPoint x: 69, endPoint y: 526, distance: 96.6
click at [69, 528] on div "Select a company name or website ******* Upload a CSV of company websites. Your…" at bounding box center [205, 626] width 280 height 197
click at [26, 221] on icon "My lists" at bounding box center [26, 229] width 17 height 17
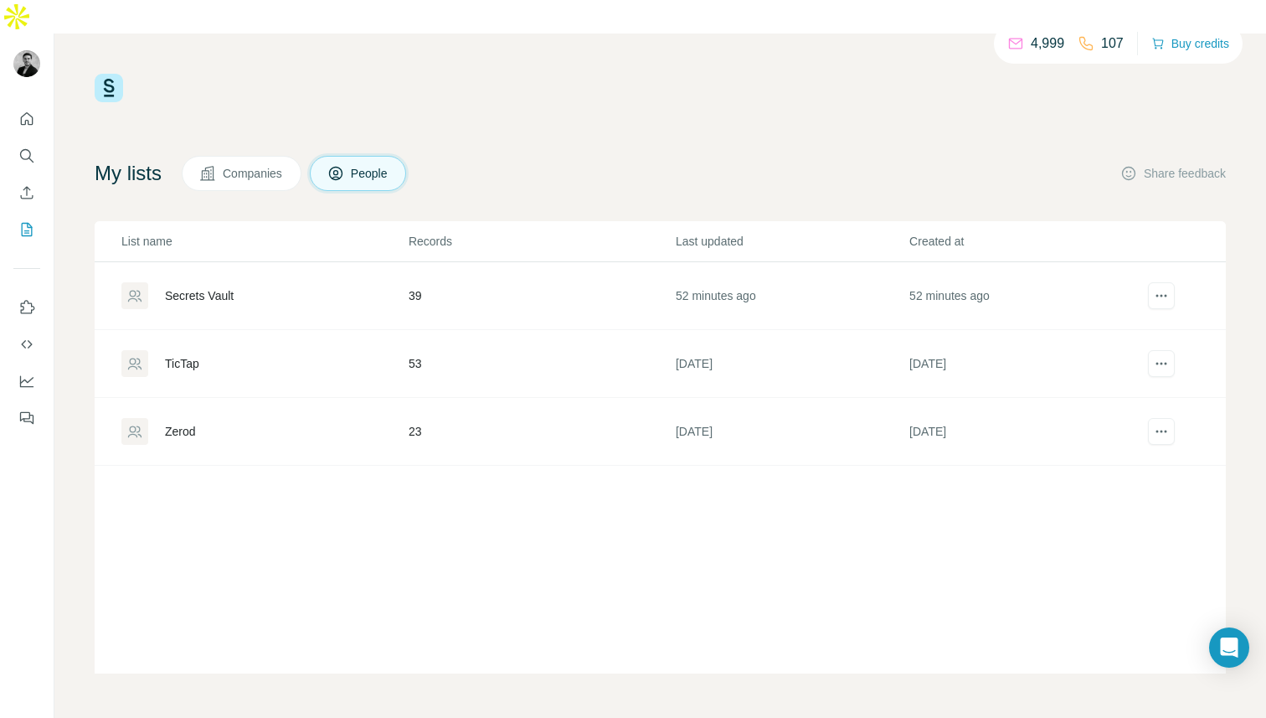
click at [223, 287] on div "Secrets Vault" at bounding box center [199, 295] width 69 height 17
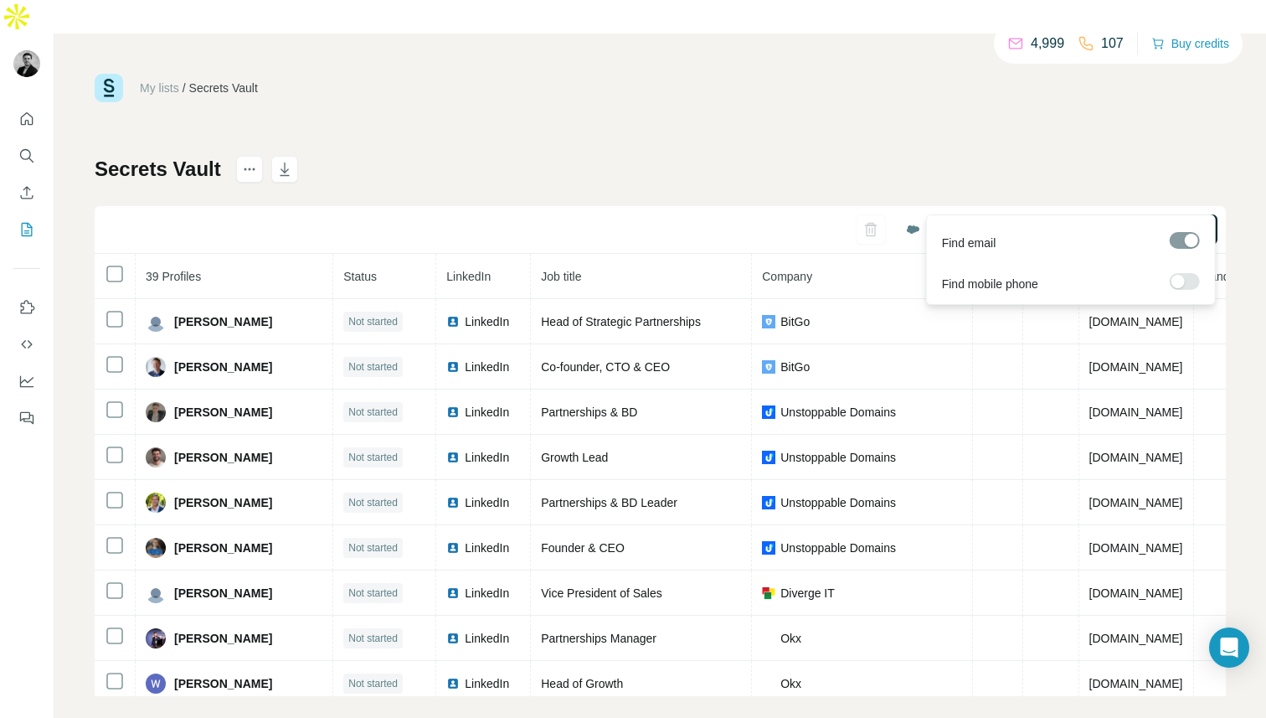
click at [1102, 221] on span "Find all emails (39)" at bounding box center [1150, 229] width 99 height 17
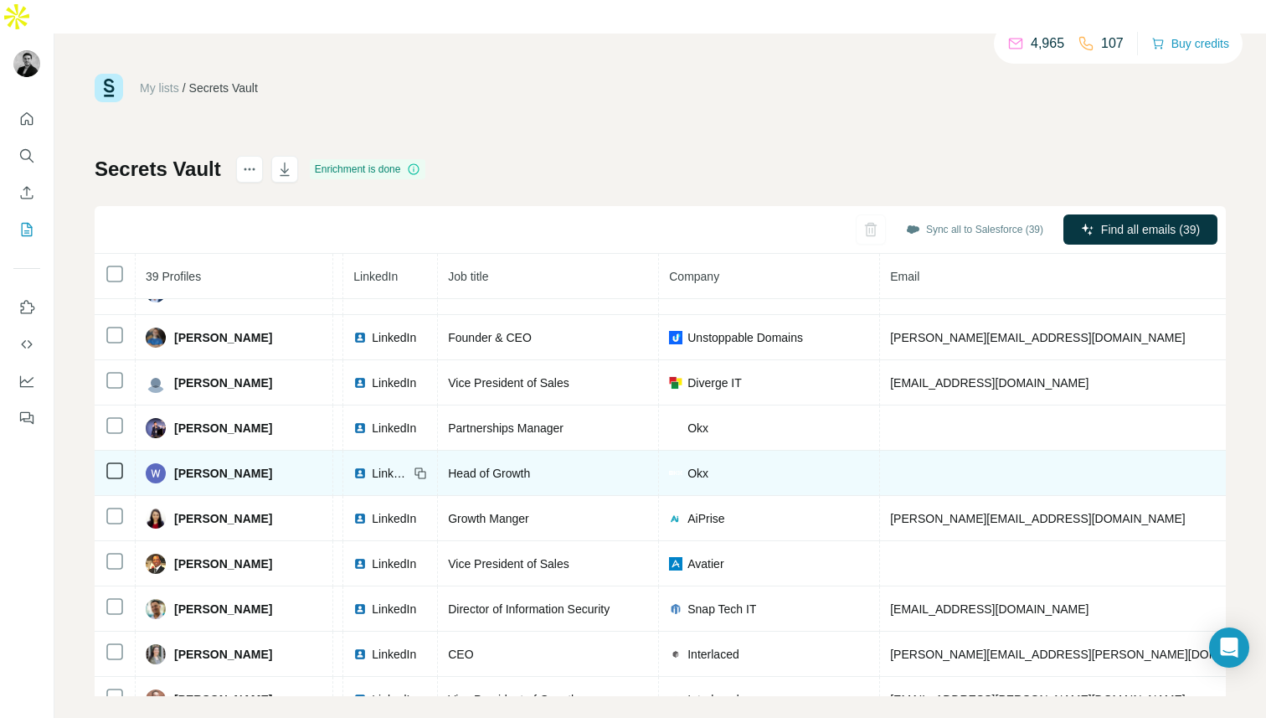
scroll to position [210, 104]
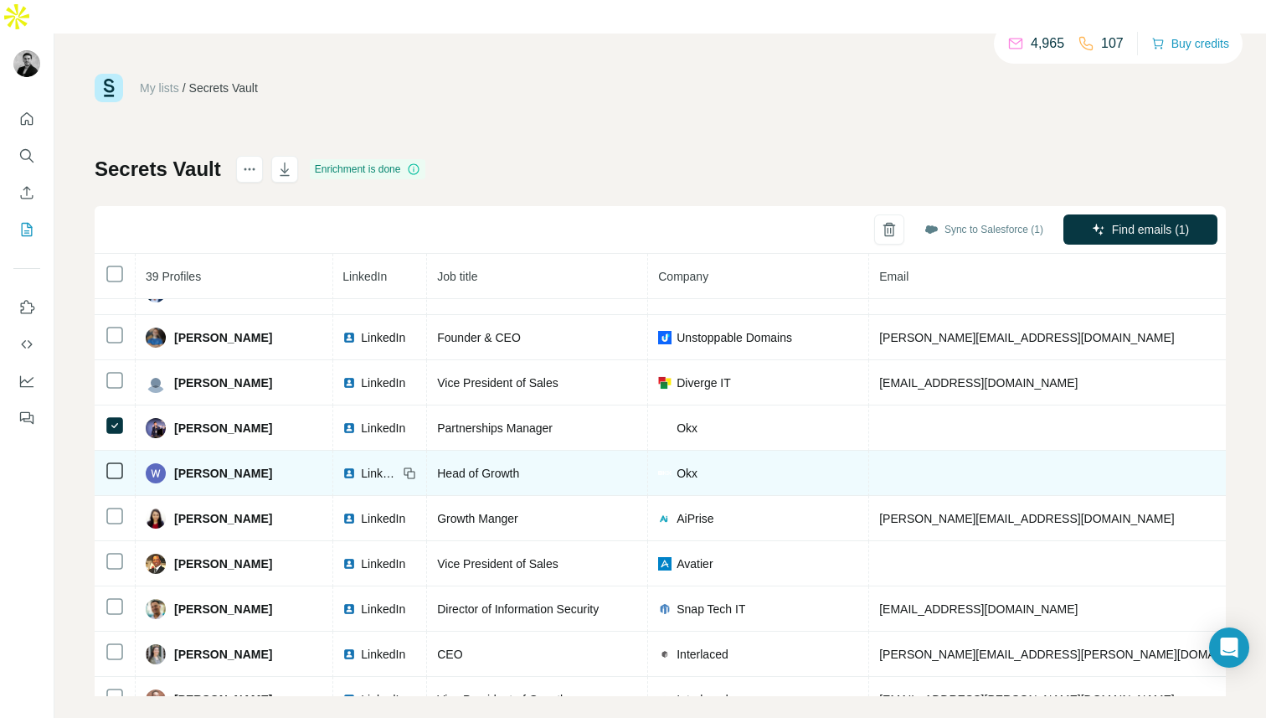
click at [124, 461] on icon at bounding box center [115, 471] width 20 height 20
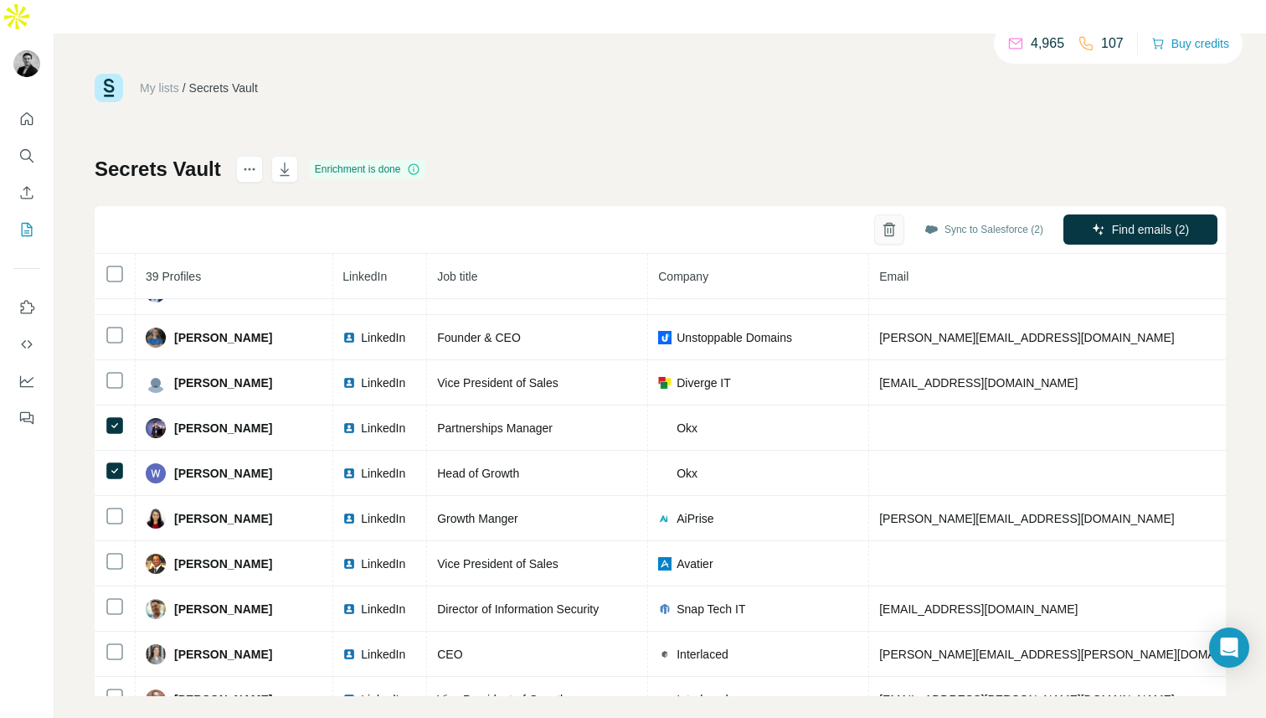
click at [887, 221] on icon "button" at bounding box center [889, 229] width 17 height 17
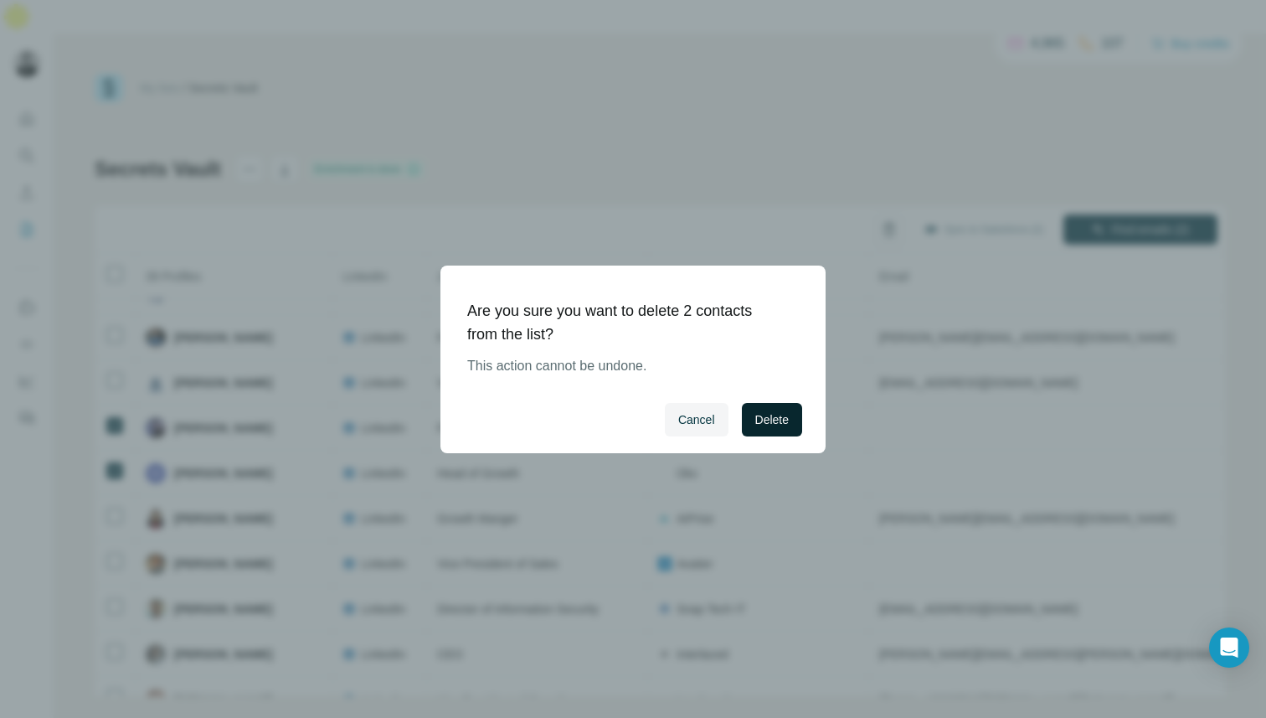
click at [778, 403] on button "Delete" at bounding box center [772, 420] width 60 height 34
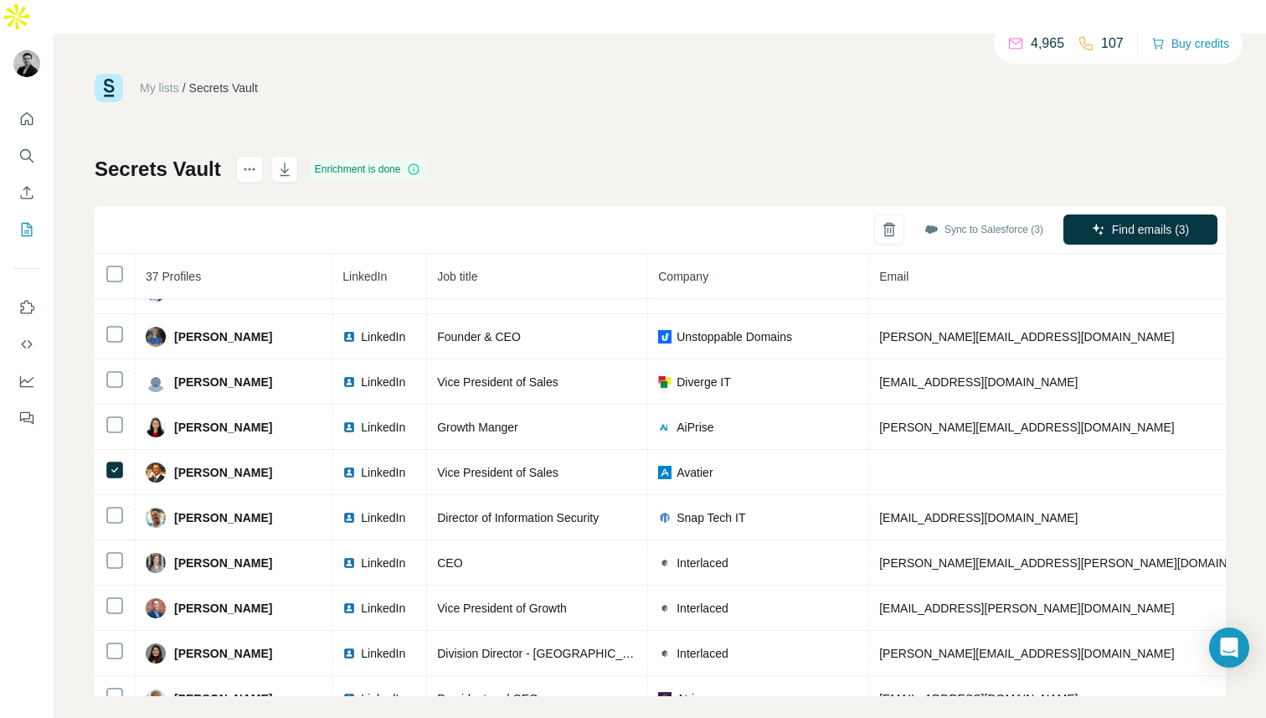
scroll to position [212, 104]
click at [881, 221] on icon "button" at bounding box center [889, 229] width 17 height 17
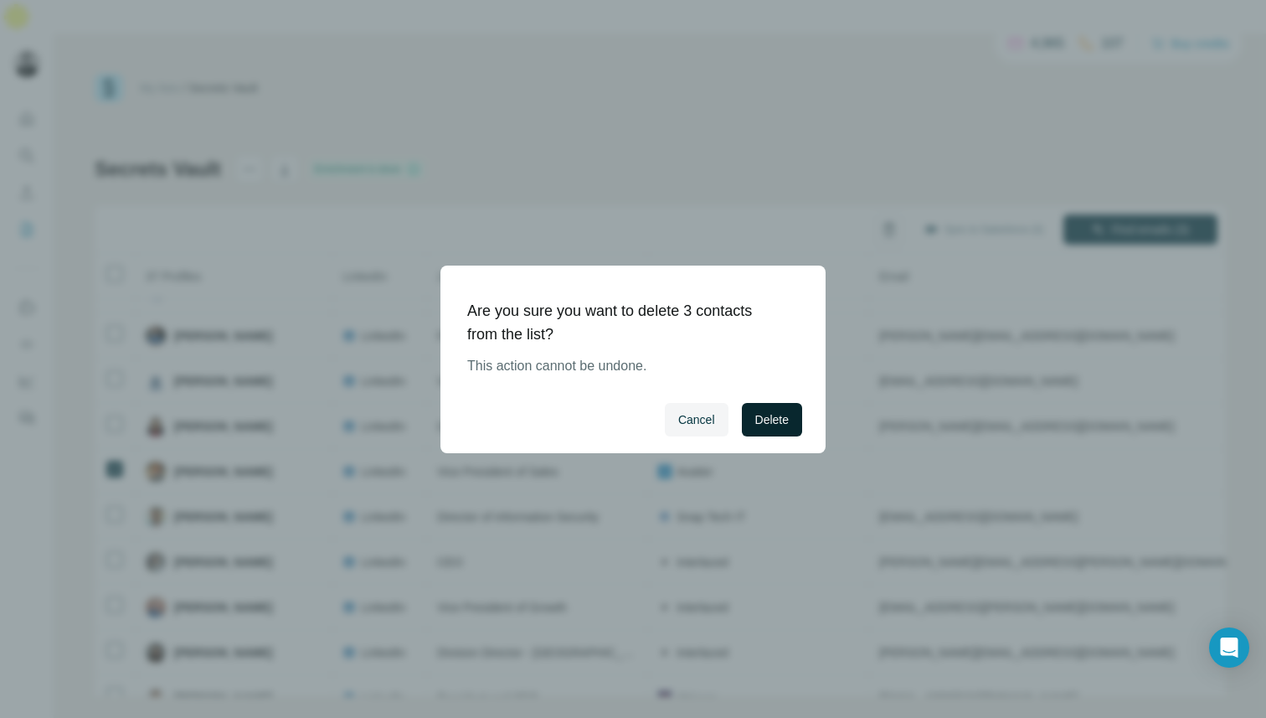
click at [779, 412] on span "Delete" at bounding box center [772, 419] width 34 height 17
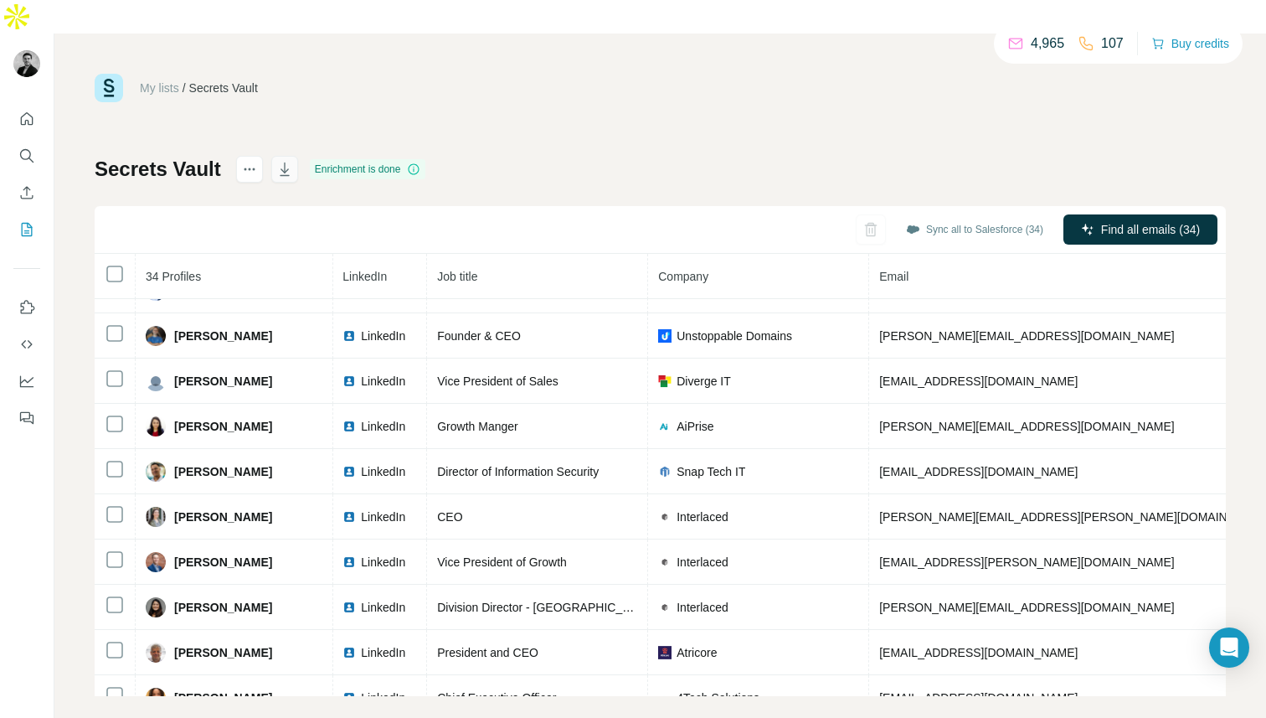
click at [291, 161] on icon "button" at bounding box center [284, 169] width 17 height 17
click at [287, 162] on icon "button" at bounding box center [284, 168] width 9 height 13
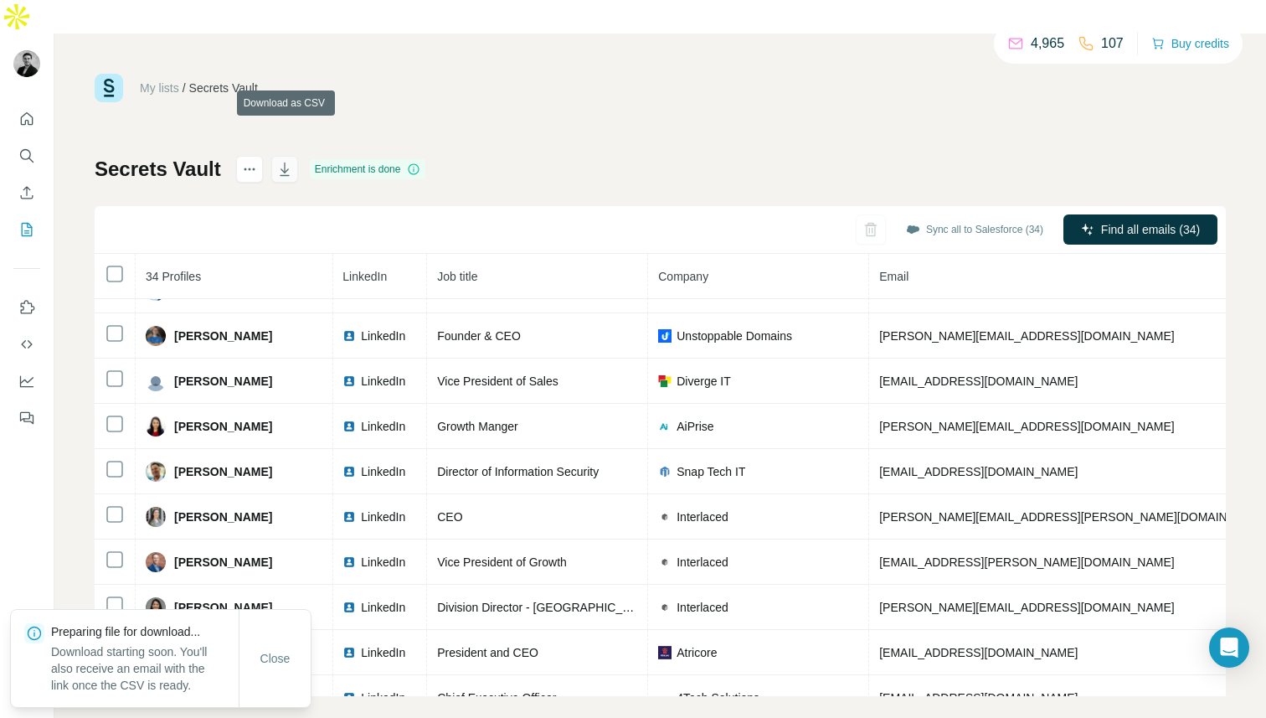
click at [287, 162] on icon "button" at bounding box center [284, 168] width 9 height 13
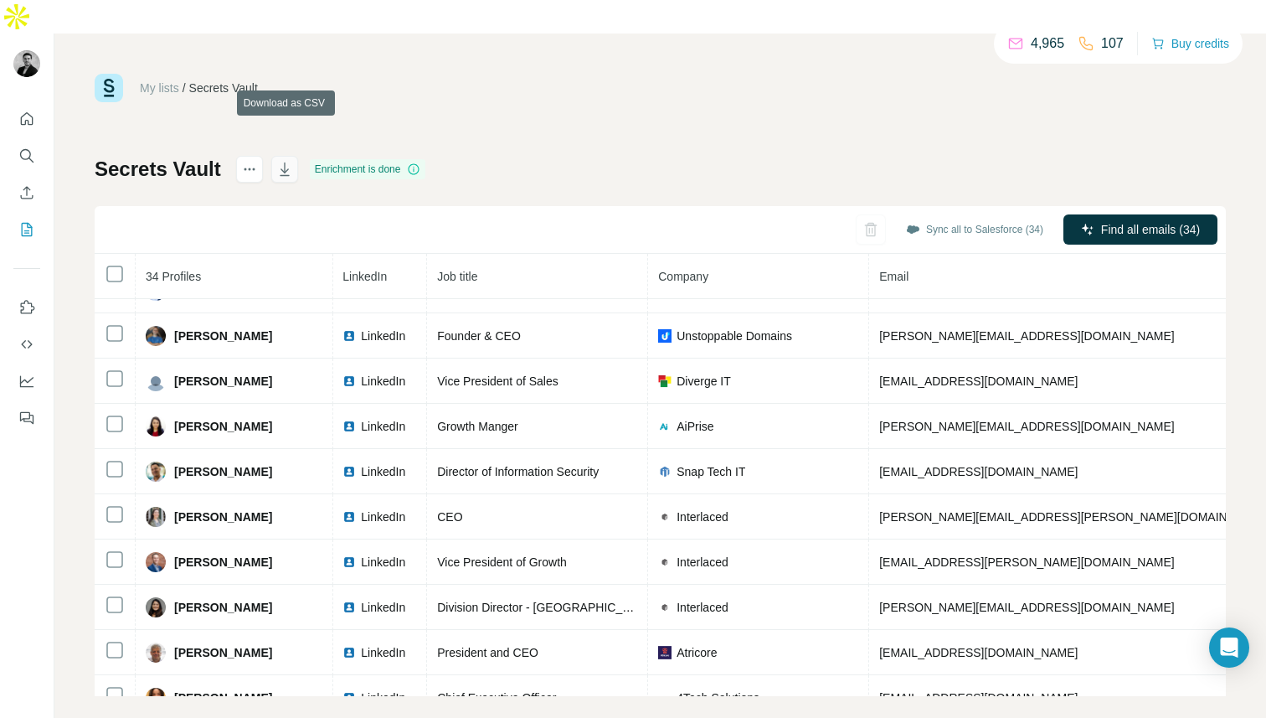
click at [293, 161] on icon "button" at bounding box center [284, 169] width 17 height 17
click at [289, 168] on icon "button" at bounding box center [285, 170] width 8 height 5
click at [678, 74] on div "My lists / Secrets Vault 4,965 107 Buy credits" at bounding box center [661, 88] width 1132 height 28
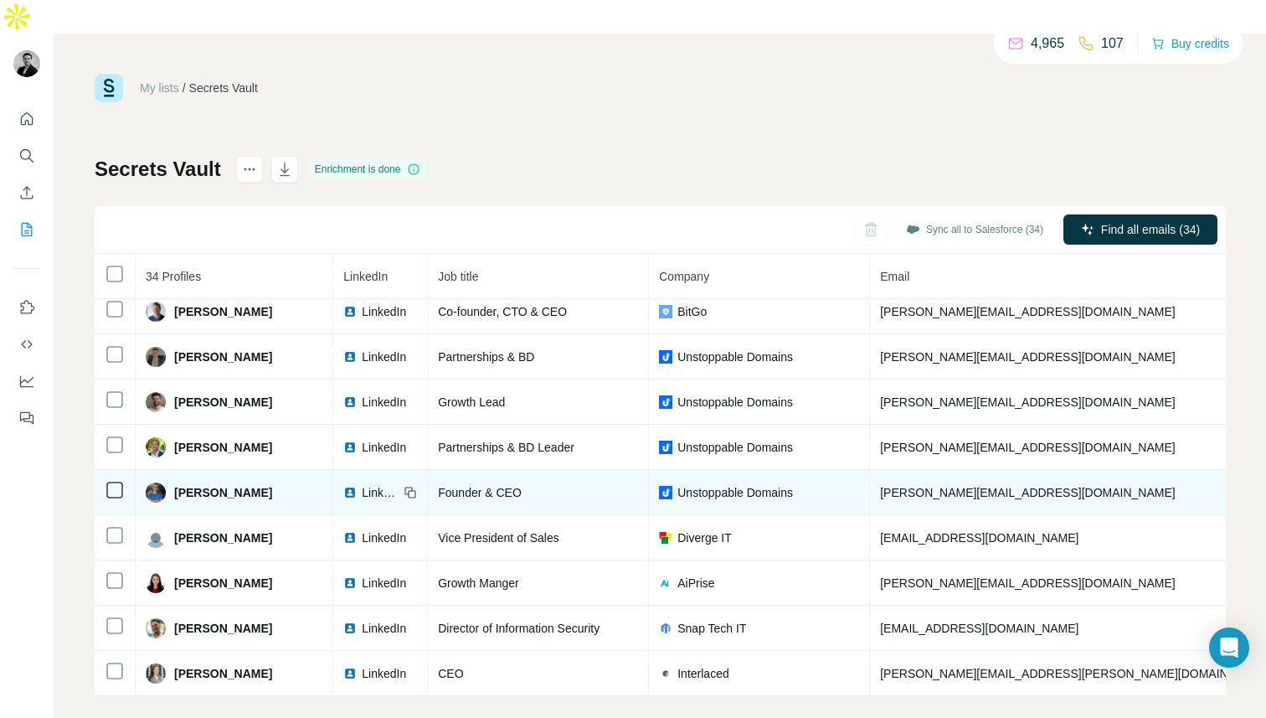
scroll to position [0, 103]
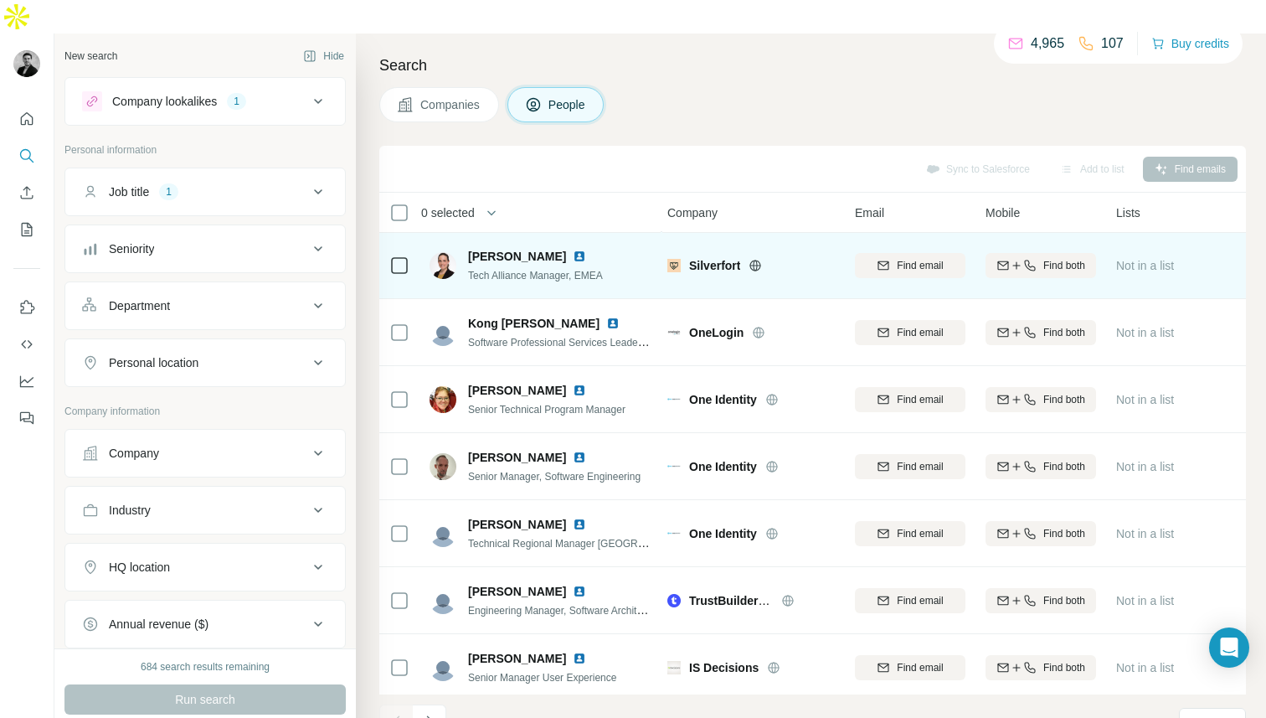
scroll to position [0, 3]
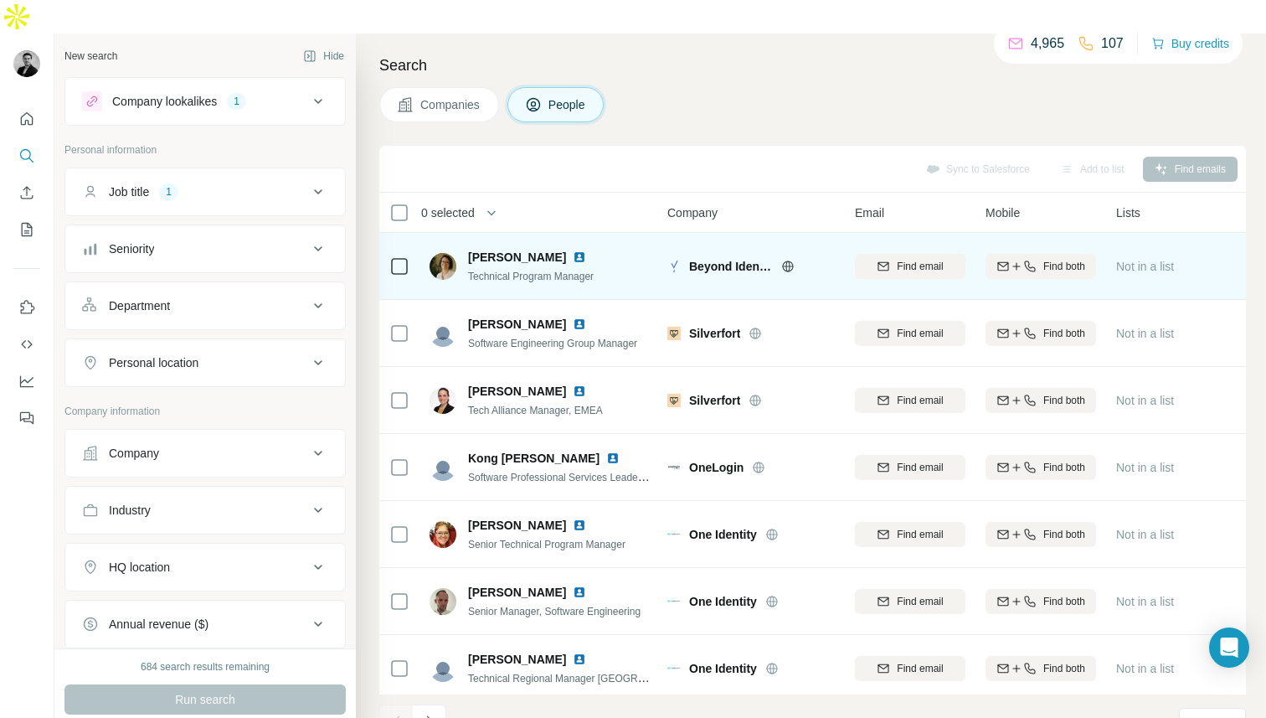
click at [674, 260] on img at bounding box center [674, 266] width 13 height 13
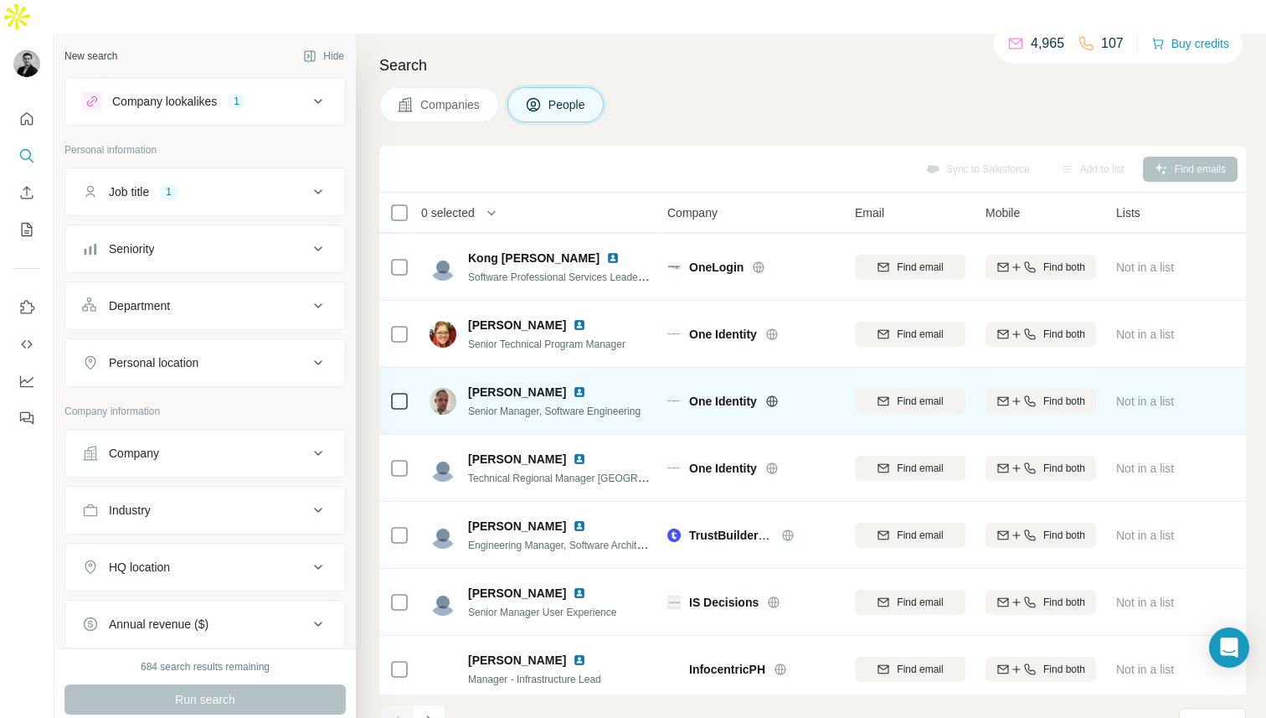
scroll to position [209, 3]
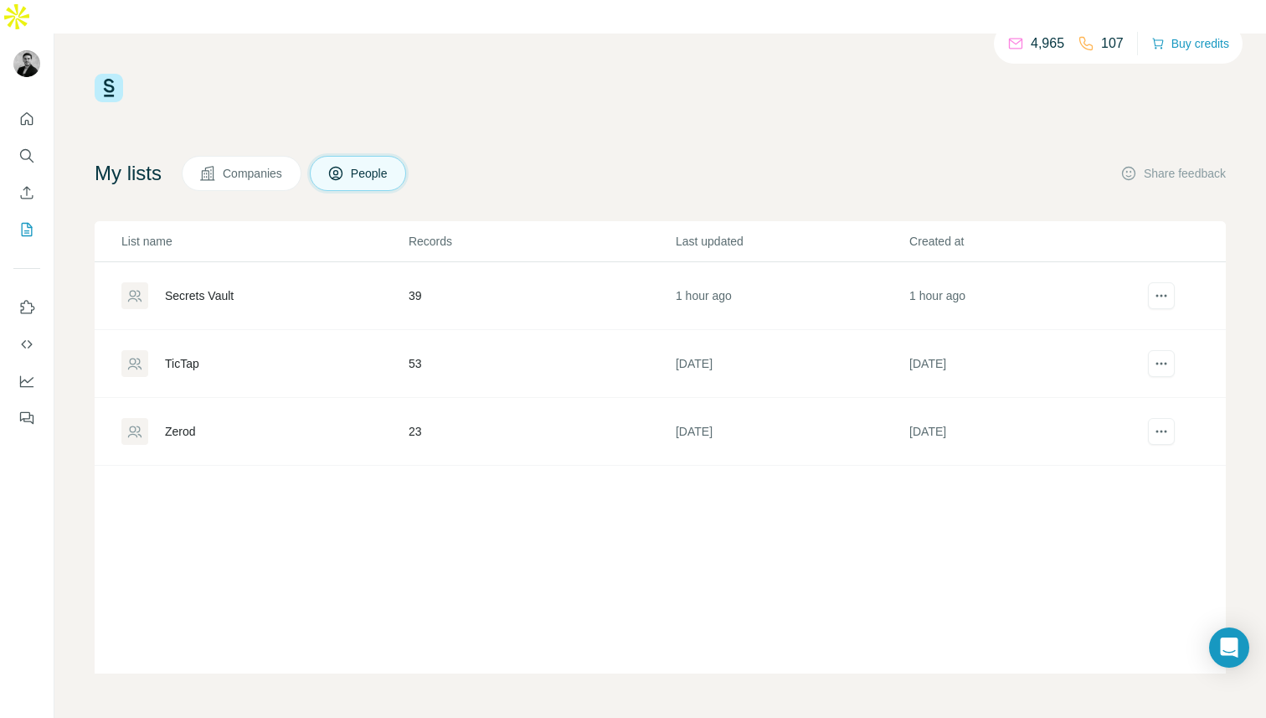
click at [238, 282] on div "Secrets Vault" at bounding box center [264, 295] width 286 height 27
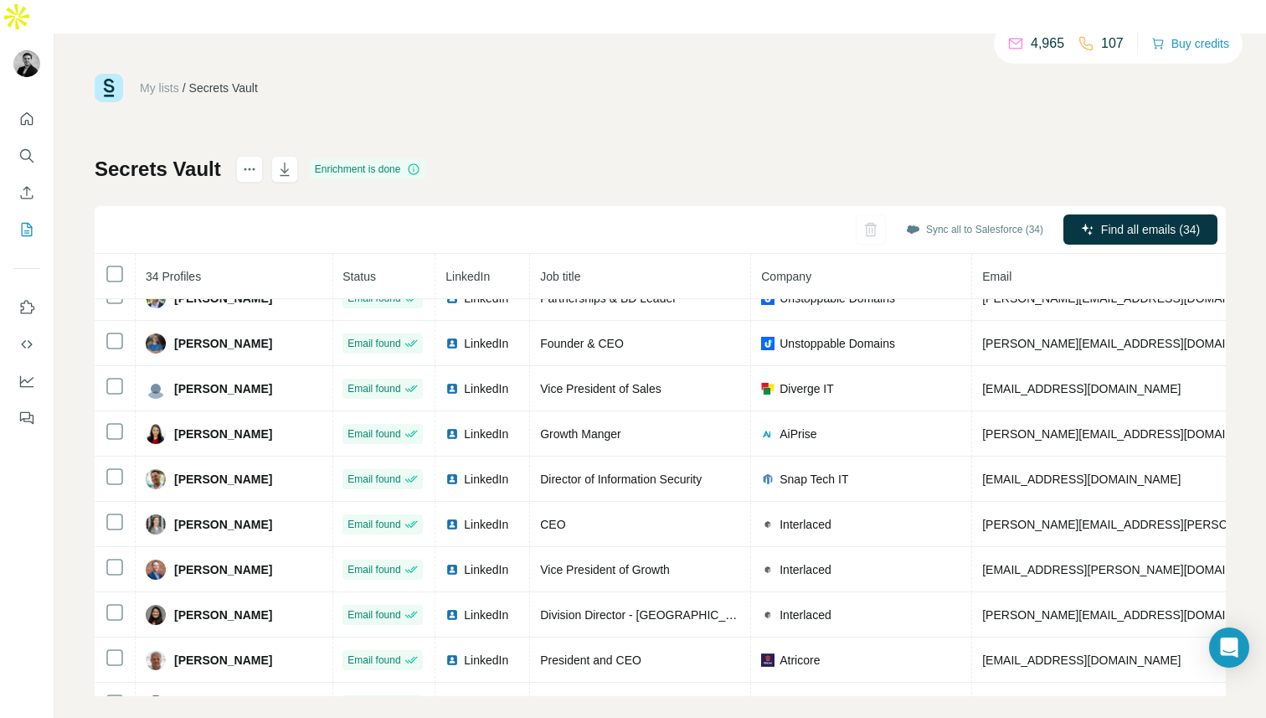
scroll to position [0, 1]
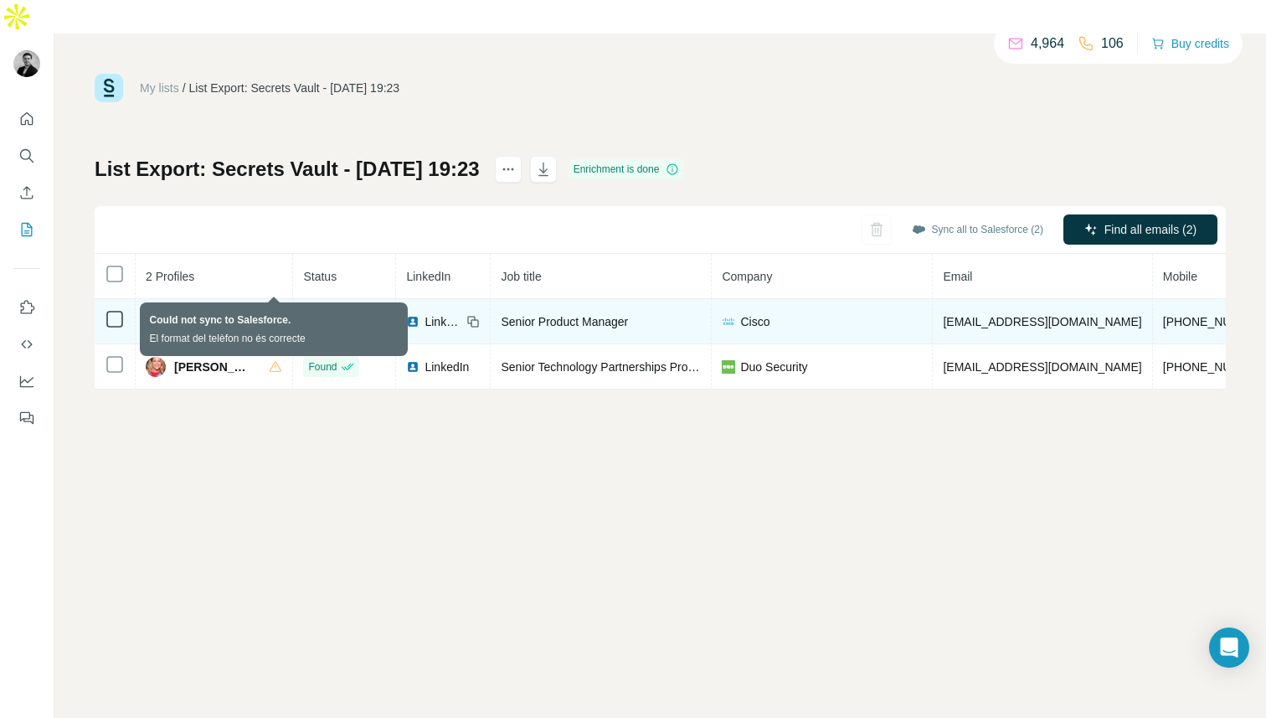
click at [277, 315] on icon at bounding box center [275, 321] width 13 height 13
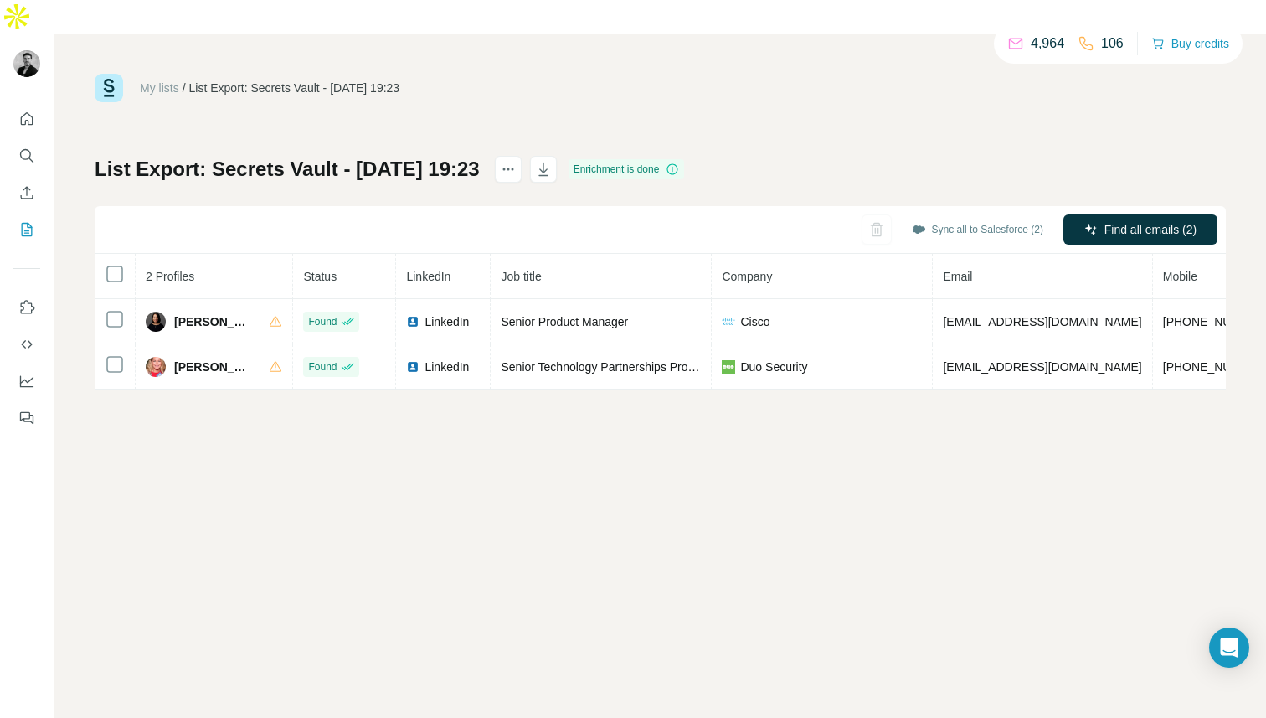
click at [231, 477] on div "My lists / List Export: Secrets Vault - [DATE] 19:23 4,964 106 Buy credits List…" at bounding box center [660, 393] width 1212 height 718
